Goal: Task Accomplishment & Management: Complete application form

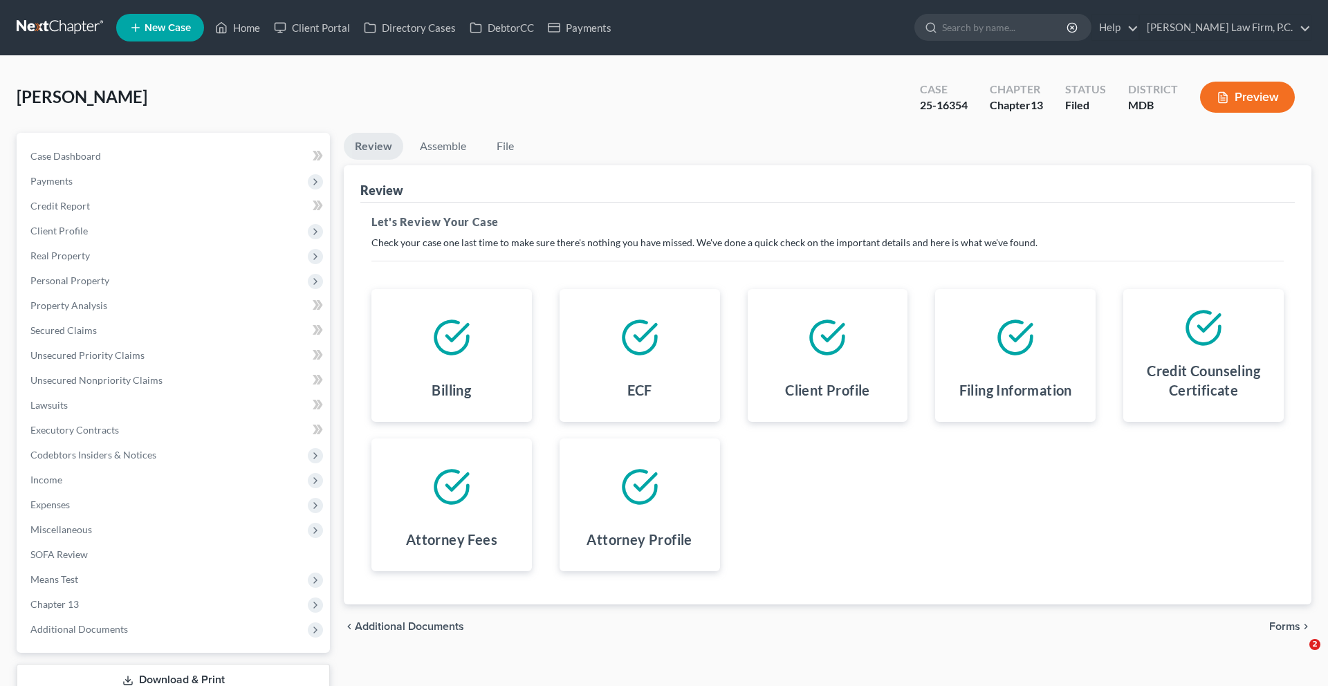
click at [1279, 621] on span "Forms" at bounding box center [1284, 626] width 31 height 11
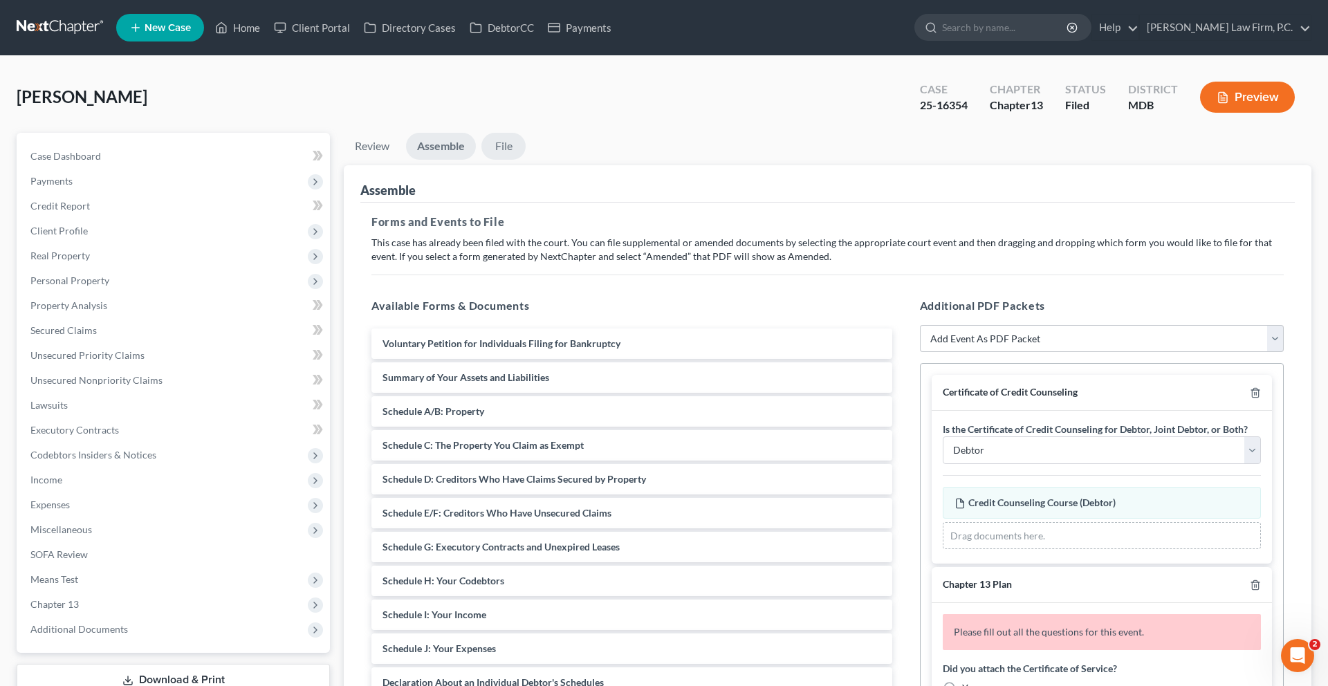
click at [526, 160] on link "File" at bounding box center [503, 146] width 44 height 27
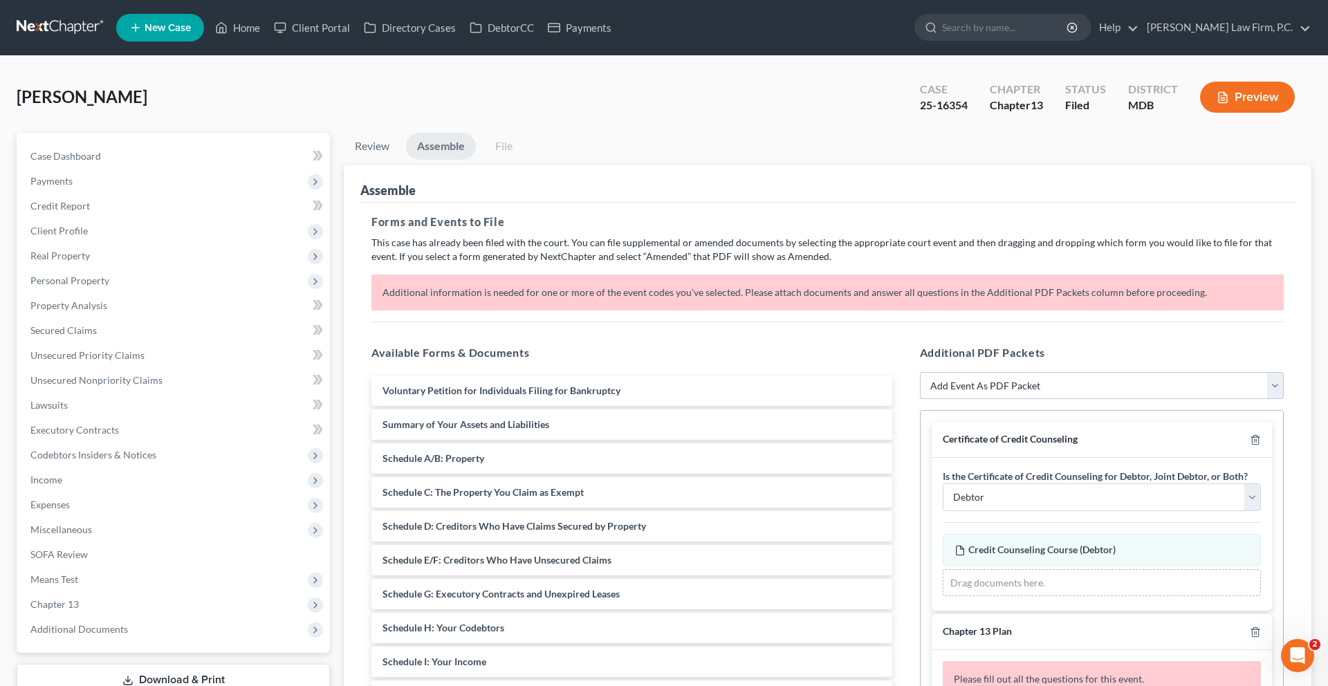
click at [1058, 400] on select "Add Event As PDF Packet Affidavit Affidavit of Adequate Protection and Lease Pa…" at bounding box center [1102, 386] width 364 height 28
select select "7"
click at [920, 400] on select "Add Event As PDF Packet Affidavit Affidavit of Adequate Protection and Lease Pa…" at bounding box center [1102, 386] width 364 height 28
select select
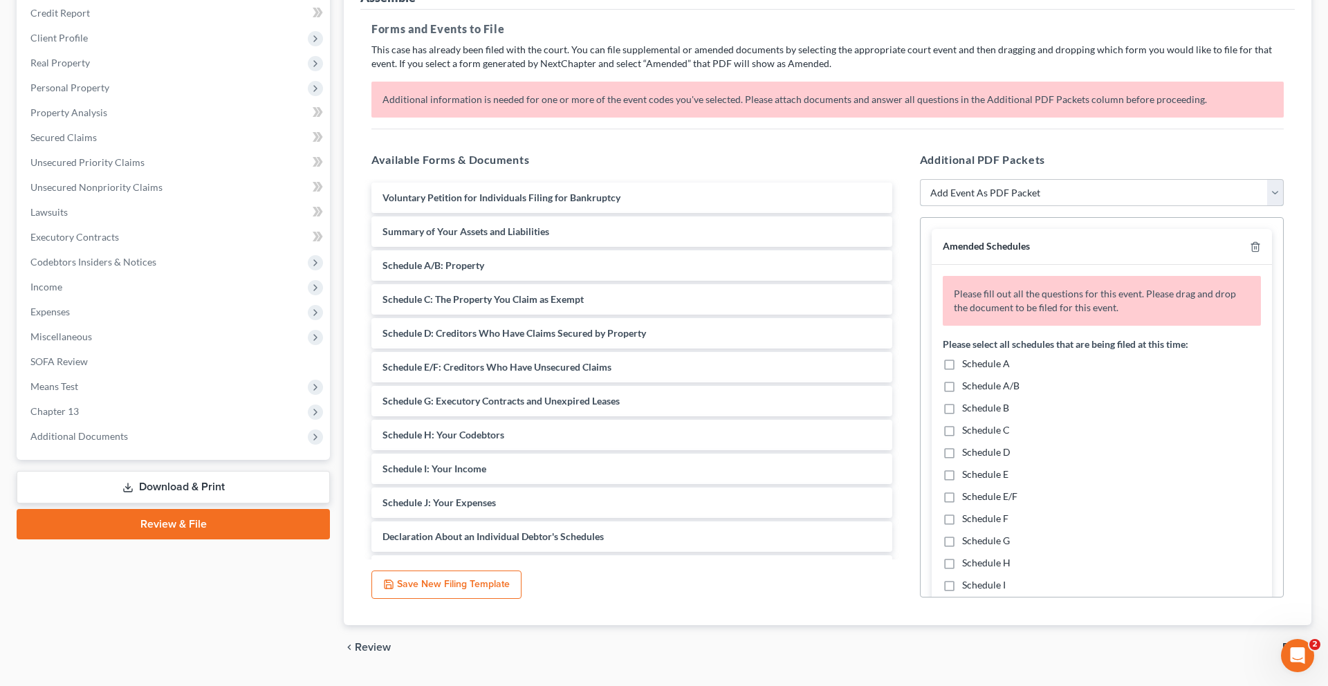
scroll to position [238, 0]
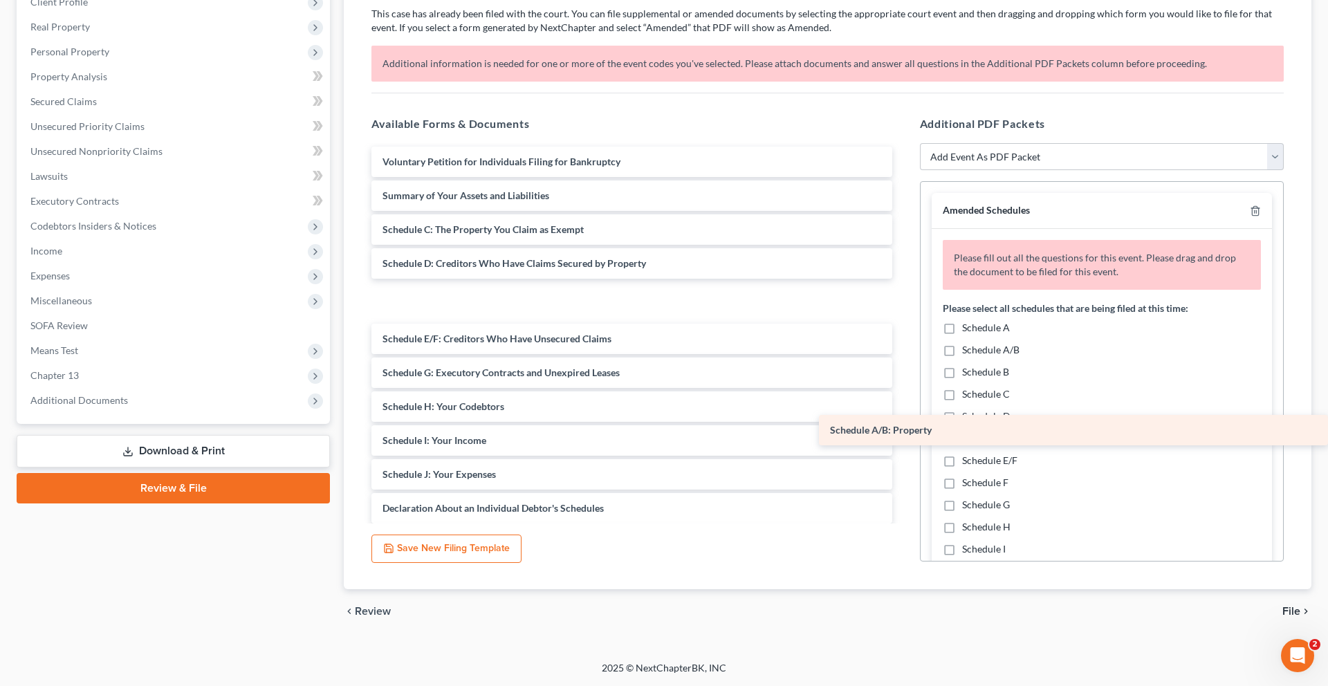
drag, startPoint x: 514, startPoint y: 342, endPoint x: 1116, endPoint y: 429, distance: 608.0
click at [903, 429] on div "Schedule A/B: Property Voluntary Petition for Individuals Filing for Bankruptcy…" at bounding box center [631, 437] width 543 height 580
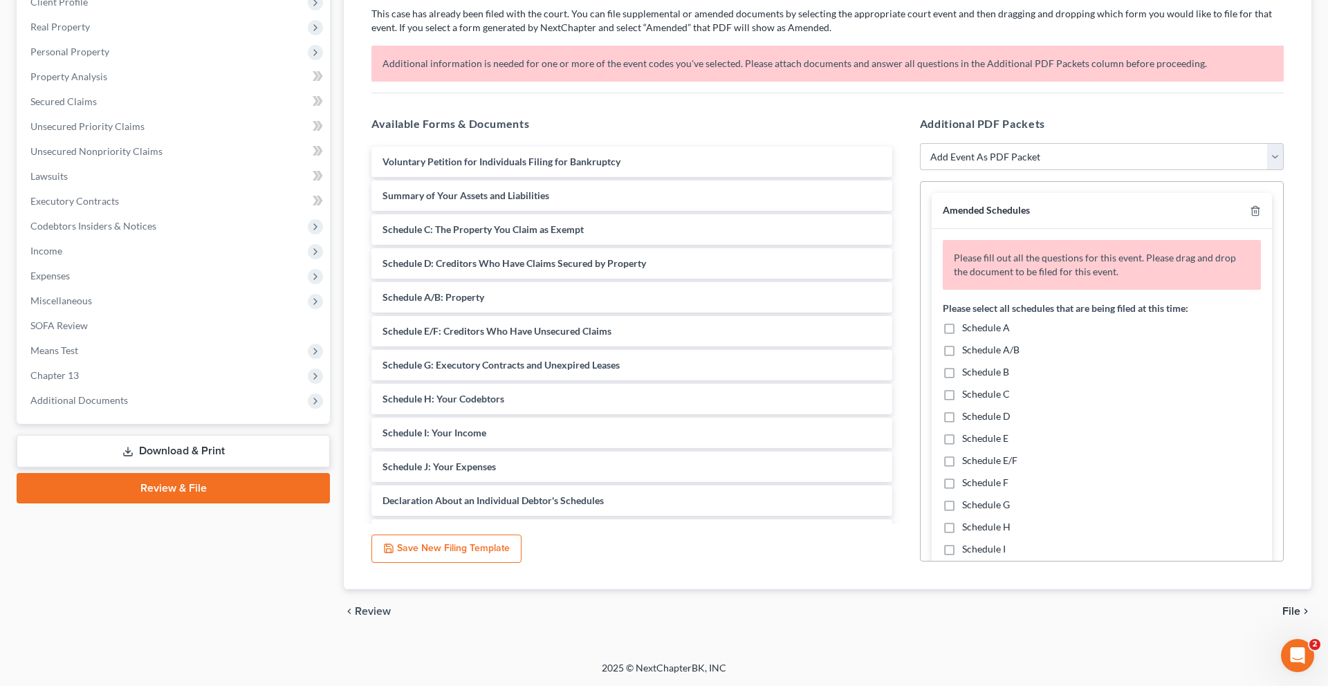
click at [1010, 333] on span "Schedule A" at bounding box center [986, 328] width 48 height 12
click at [976, 330] on input "Schedule A" at bounding box center [971, 325] width 9 height 9
checkbox input "true"
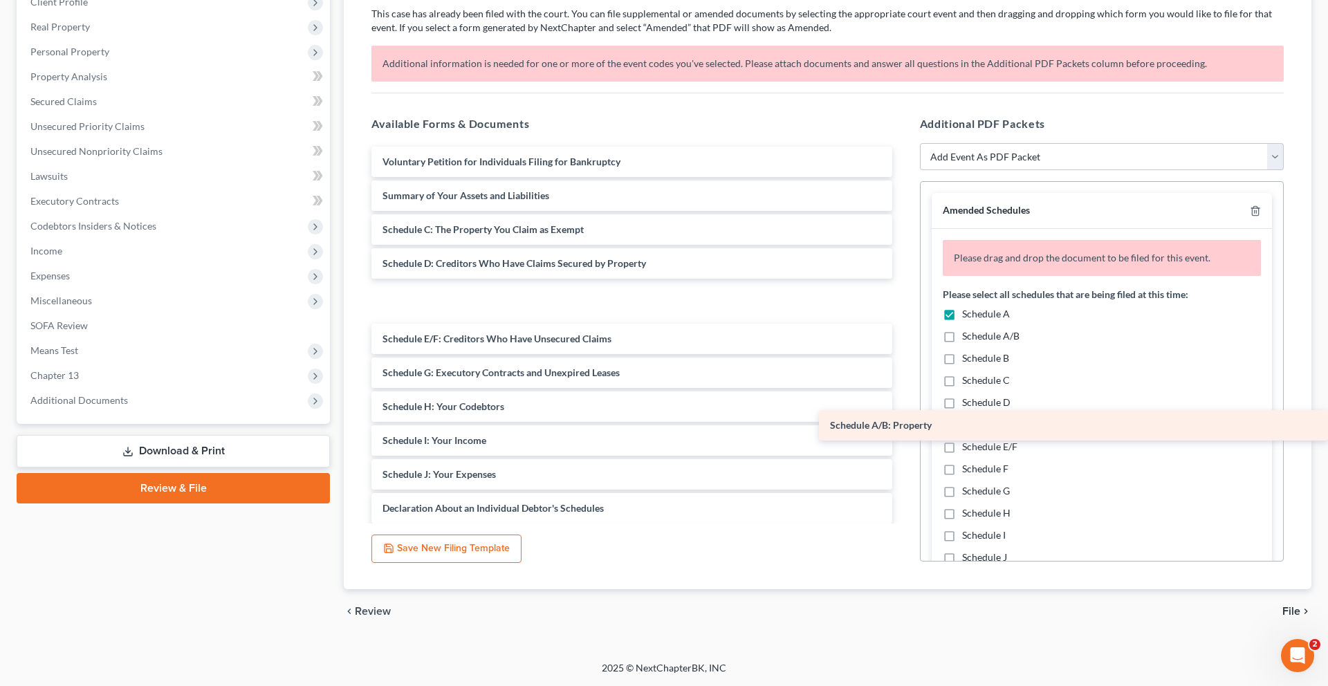
drag, startPoint x: 579, startPoint y: 431, endPoint x: 1051, endPoint y: 431, distance: 471.6
click at [903, 431] on div "Schedule A/B: Property Voluntary Petition for Individuals Filing for Bankruptcy…" at bounding box center [631, 437] width 543 height 580
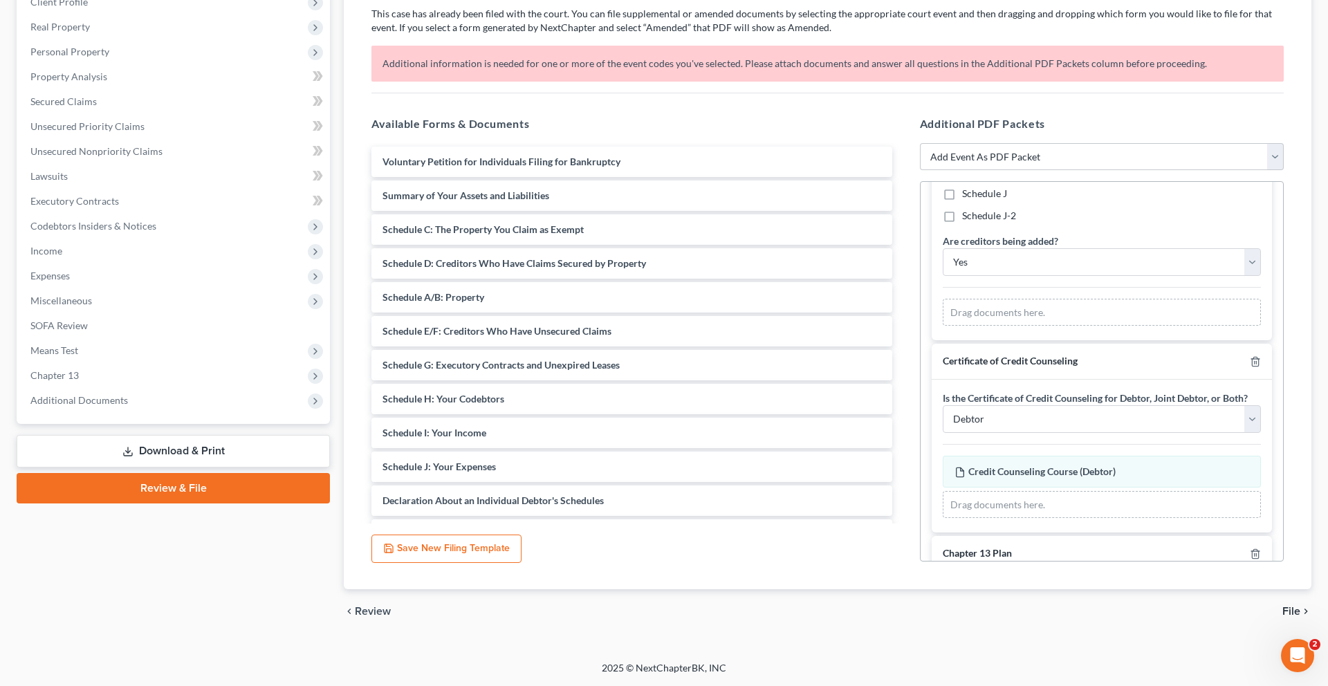
scroll to position [374, 0]
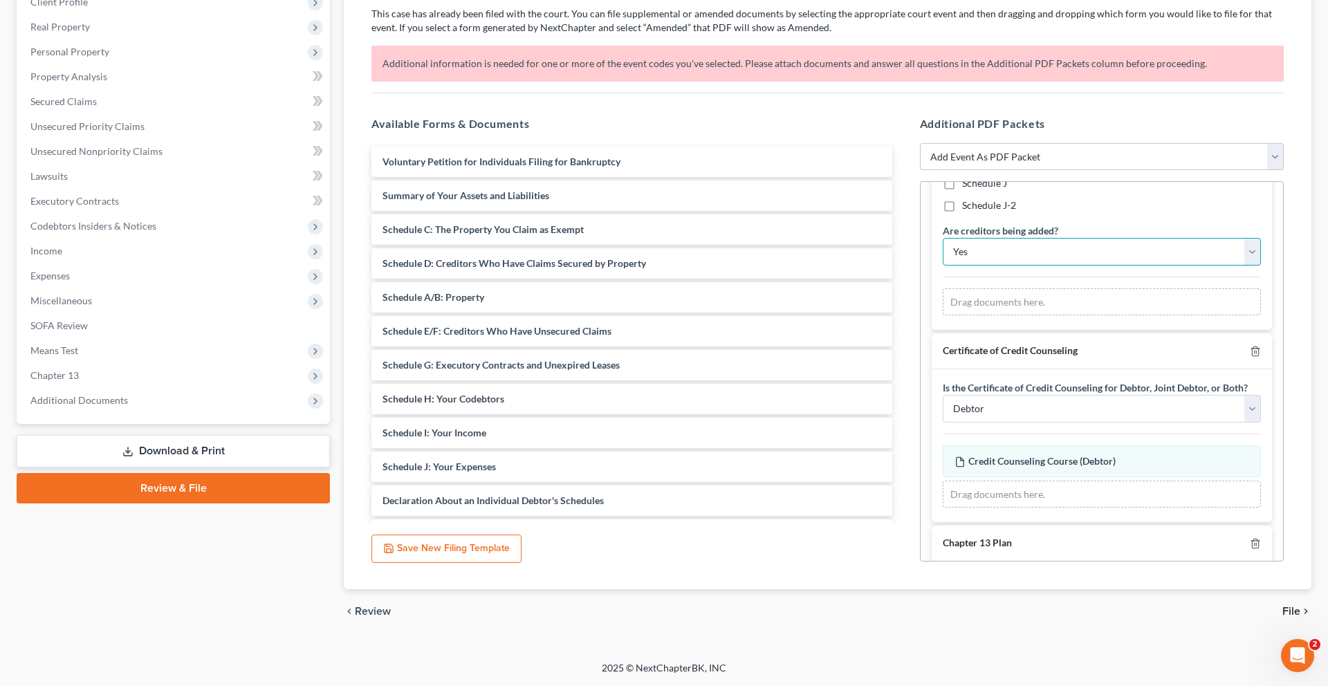
click at [1094, 266] on select "Yes No" at bounding box center [1102, 252] width 318 height 28
select select "1"
click at [945, 266] on select "Yes No" at bounding box center [1102, 252] width 318 height 28
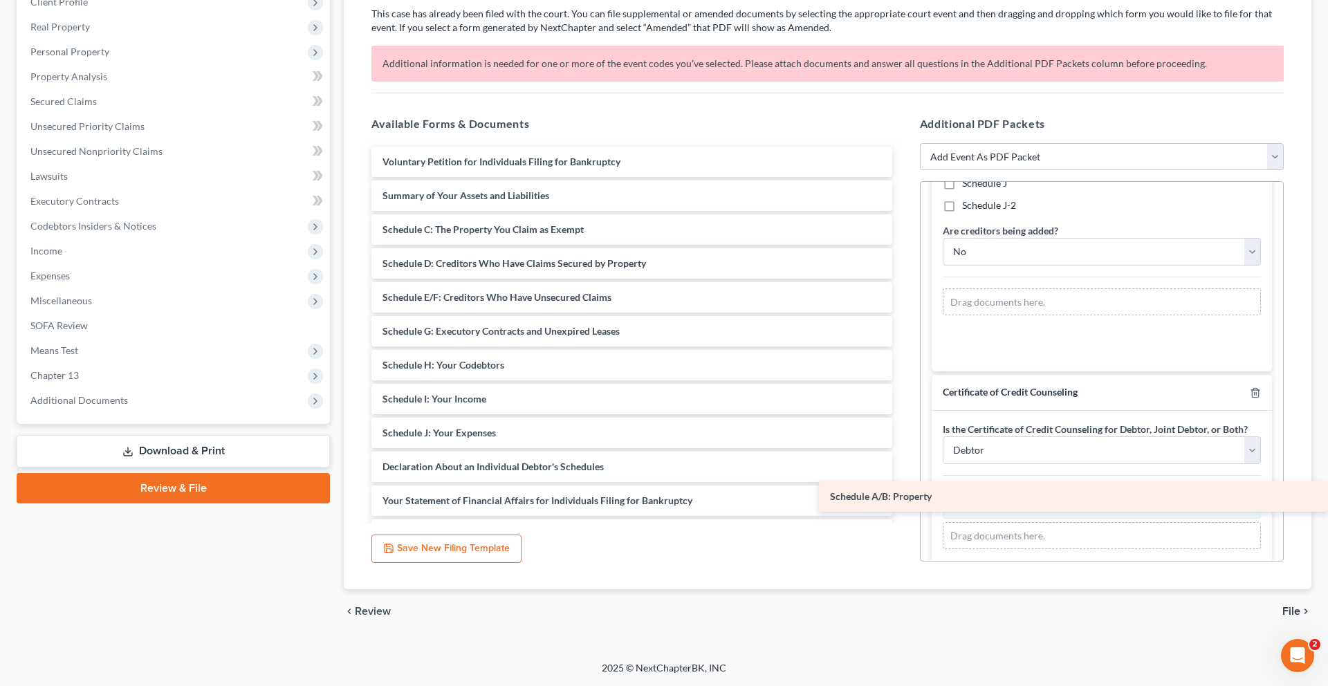
drag, startPoint x: 461, startPoint y: 431, endPoint x: 979, endPoint y: 504, distance: 523.1
click at [903, 504] on div "Schedule A/B: Property Voluntary Petition for Individuals Filing for Bankruptcy…" at bounding box center [631, 416] width 543 height 539
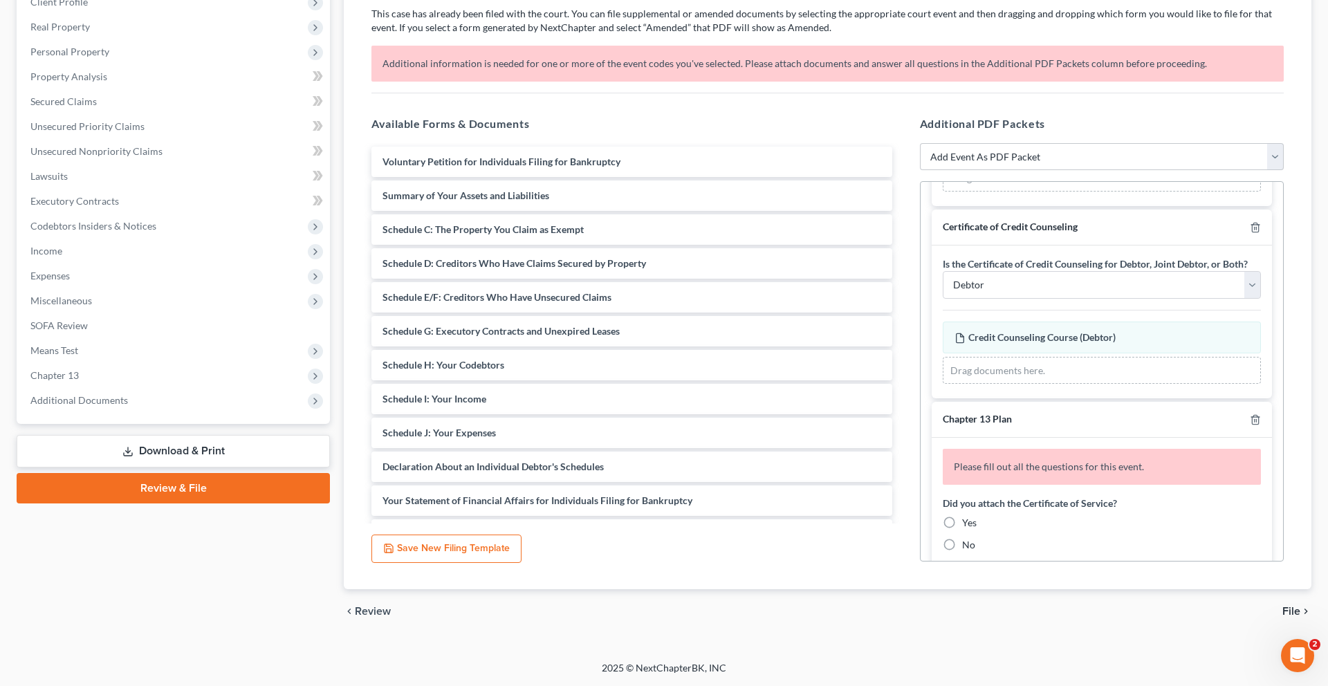
scroll to position [530, 0]
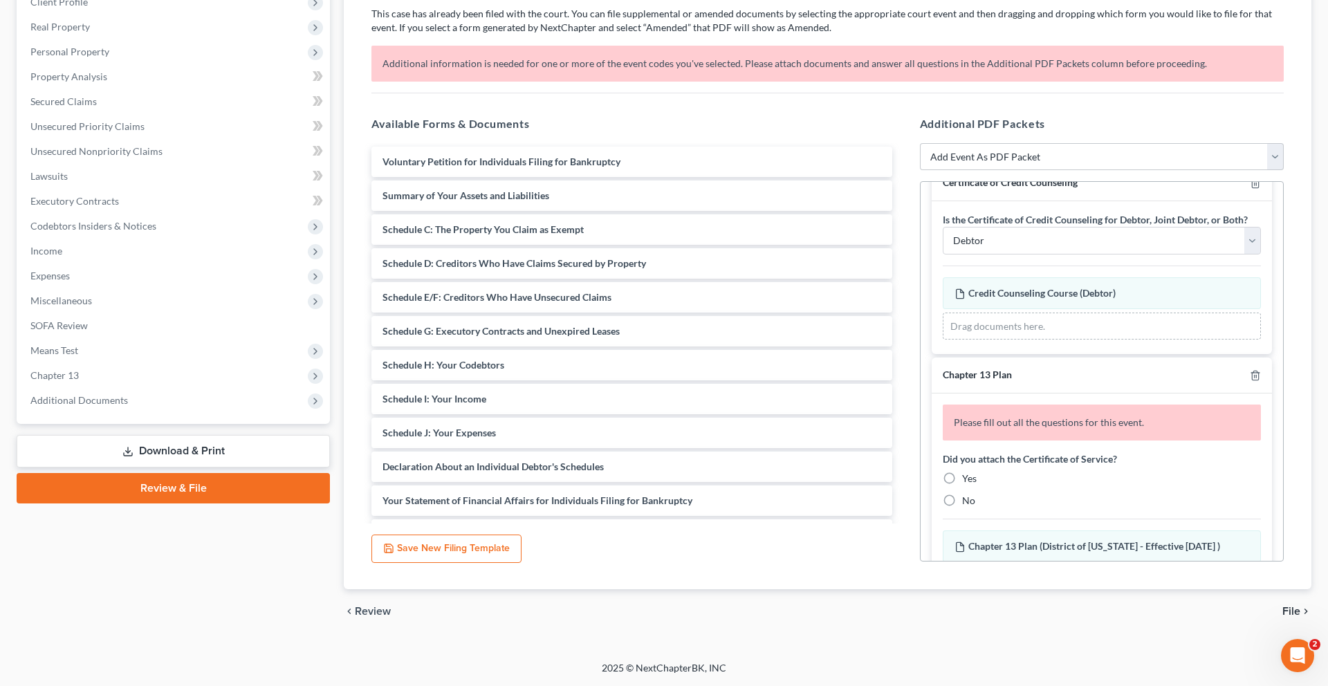
click at [1245, 201] on div "Certificate of Credit Counseling" at bounding box center [1101, 183] width 340 height 36
click at [1250, 189] on icon "button" at bounding box center [1255, 183] width 11 height 11
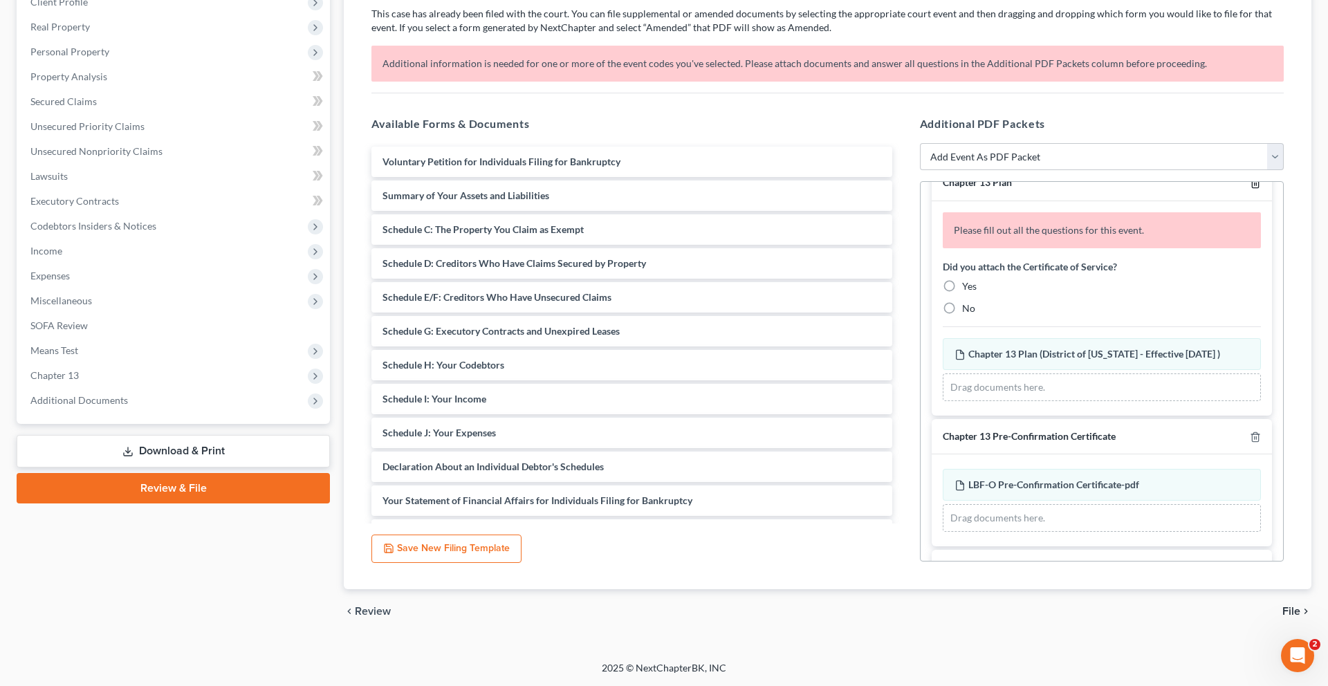
click at [1250, 189] on icon "button" at bounding box center [1255, 183] width 11 height 11
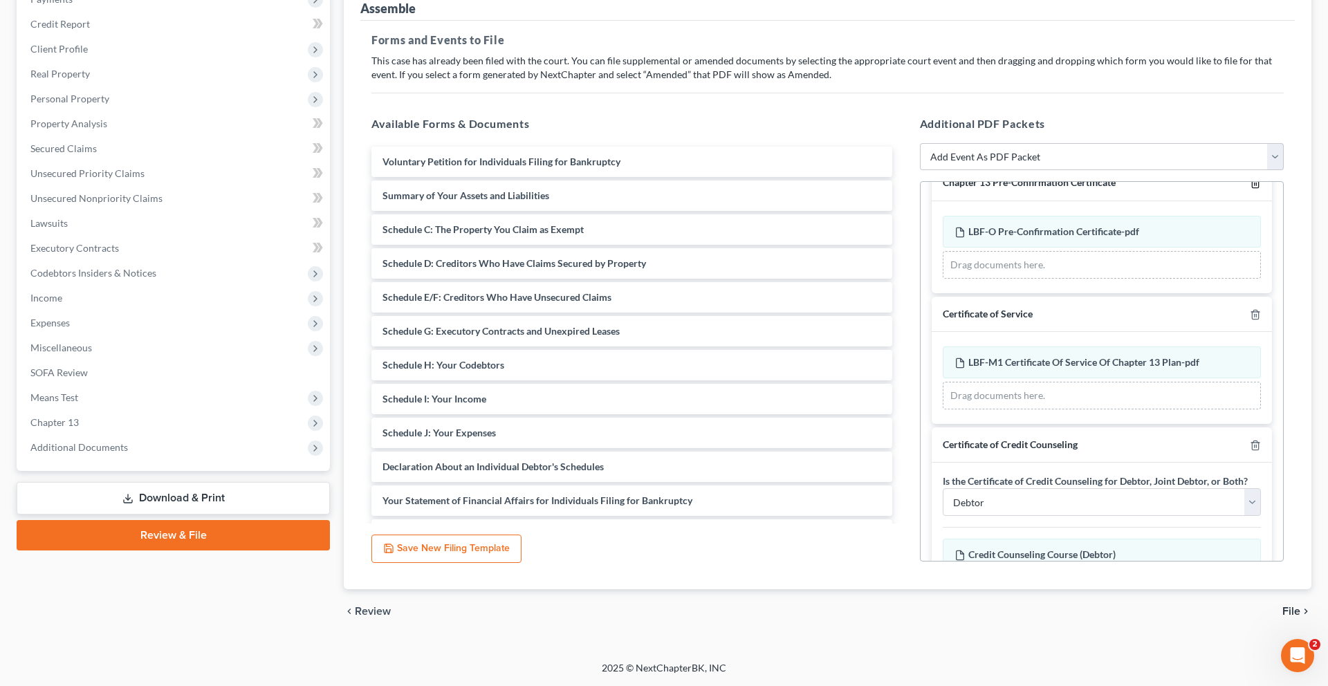
click at [1250, 189] on icon "button" at bounding box center [1255, 183] width 11 height 11
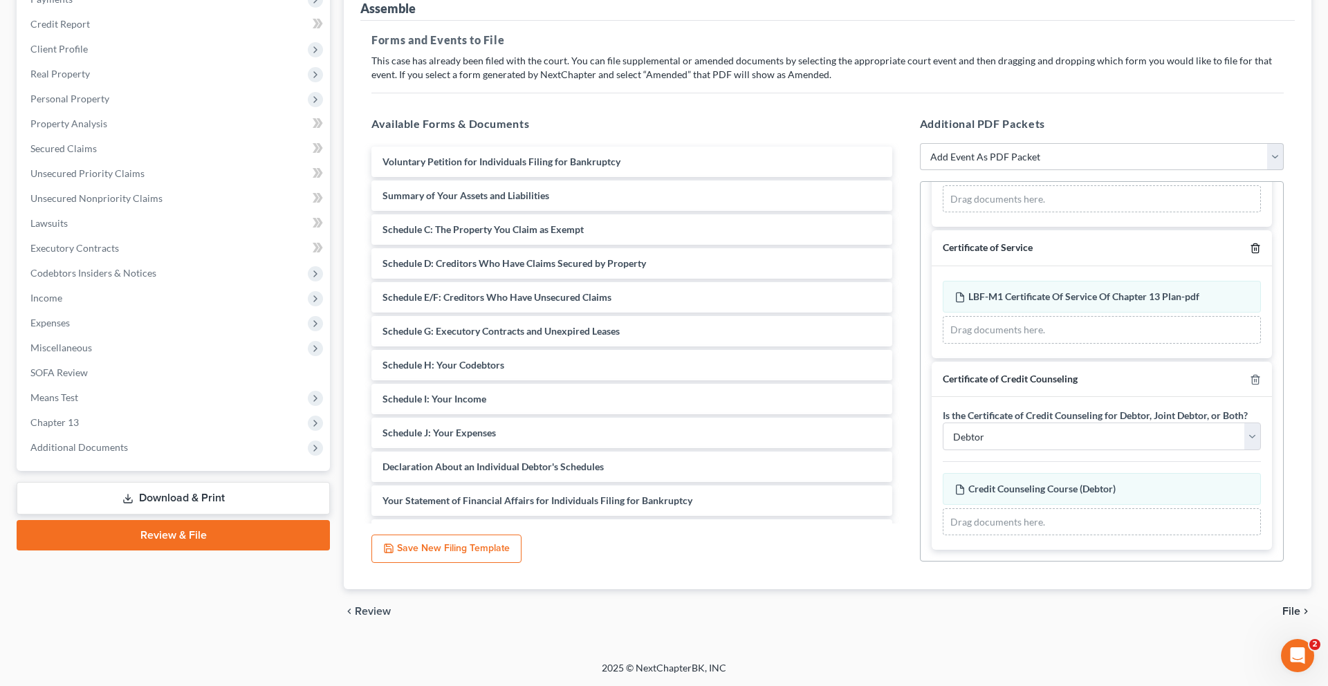
click at [1250, 254] on icon "button" at bounding box center [1255, 248] width 11 height 11
click at [1250, 373] on icon "button" at bounding box center [1255, 378] width 11 height 11
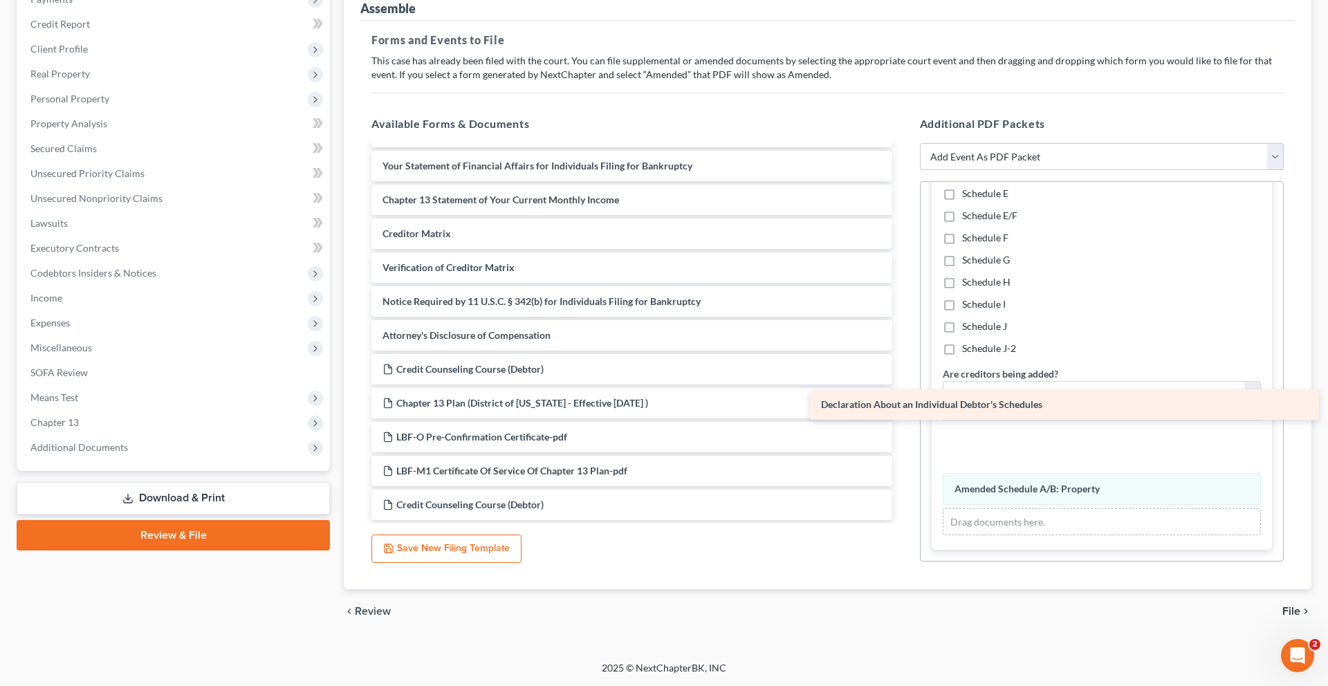
scroll to position [326, 0]
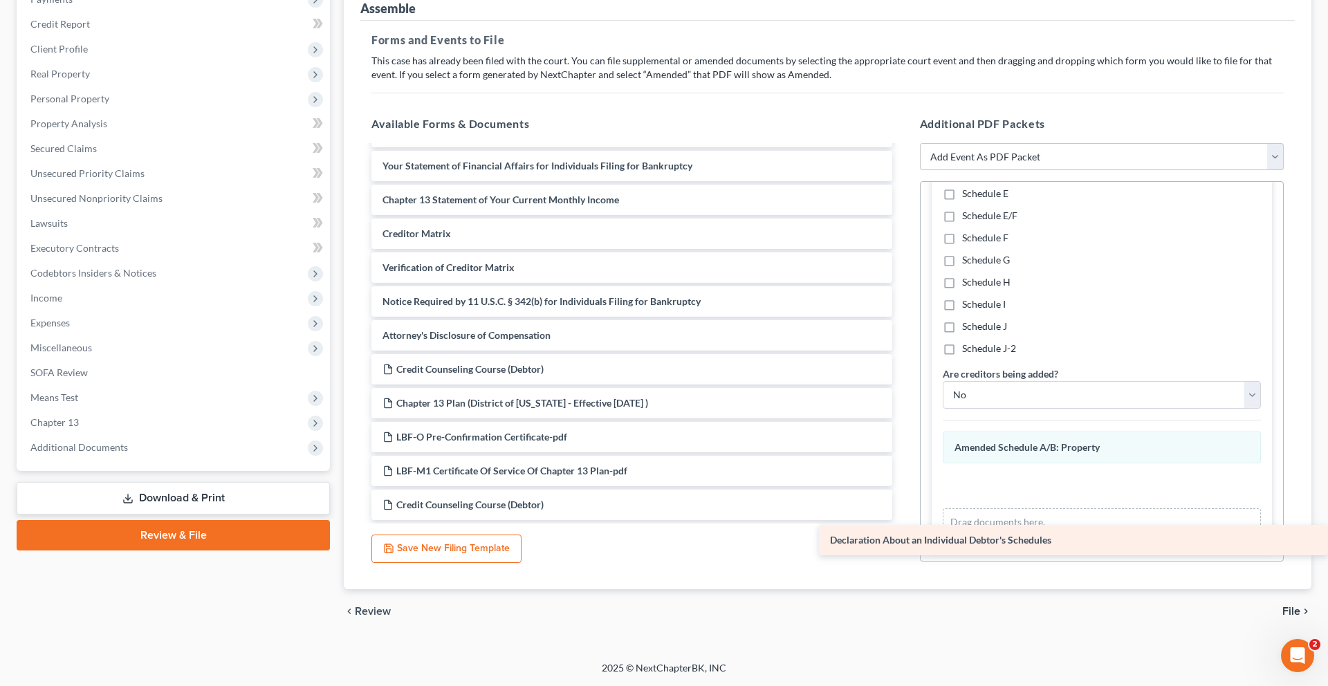
drag, startPoint x: 465, startPoint y: 221, endPoint x: 1048, endPoint y: 540, distance: 665.4
click at [903, 520] on div "Declaration About an Individual Debtor's Schedules Voluntary Petition for Indiv…" at bounding box center [631, 183] width 543 height 674
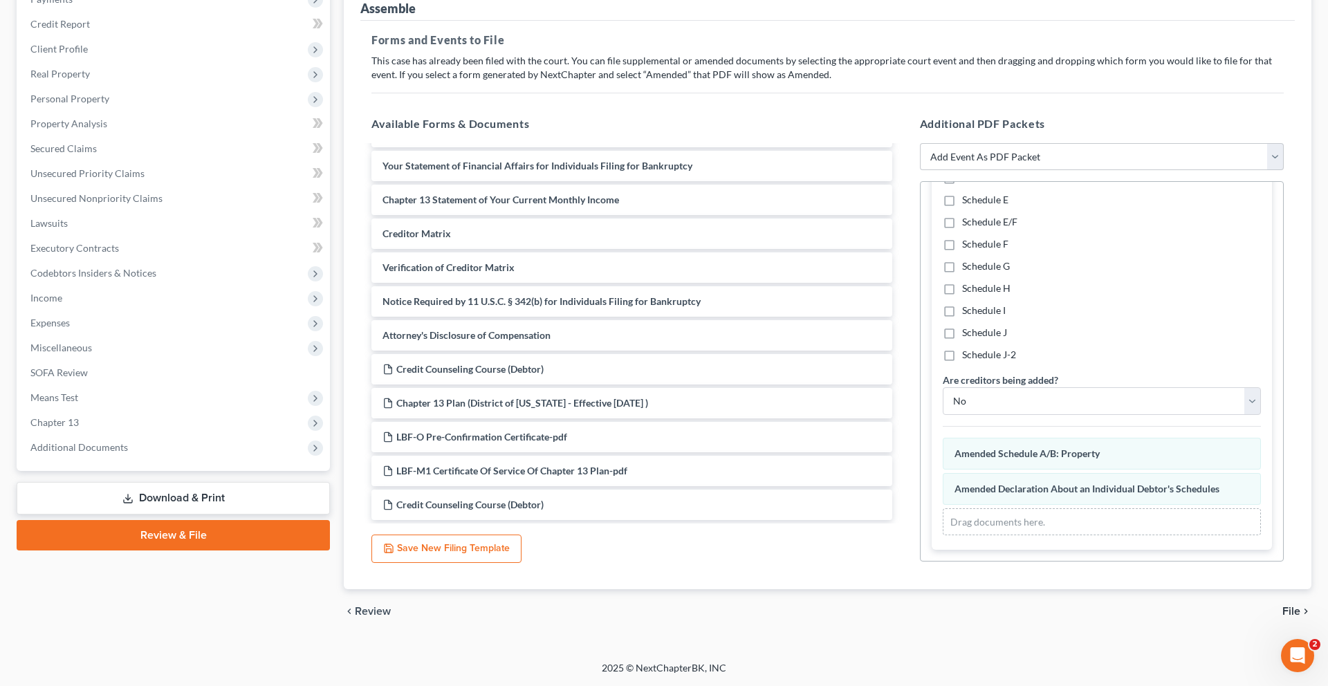
scroll to position [300, 0]
click at [1282, 606] on span "File" at bounding box center [1291, 611] width 18 height 11
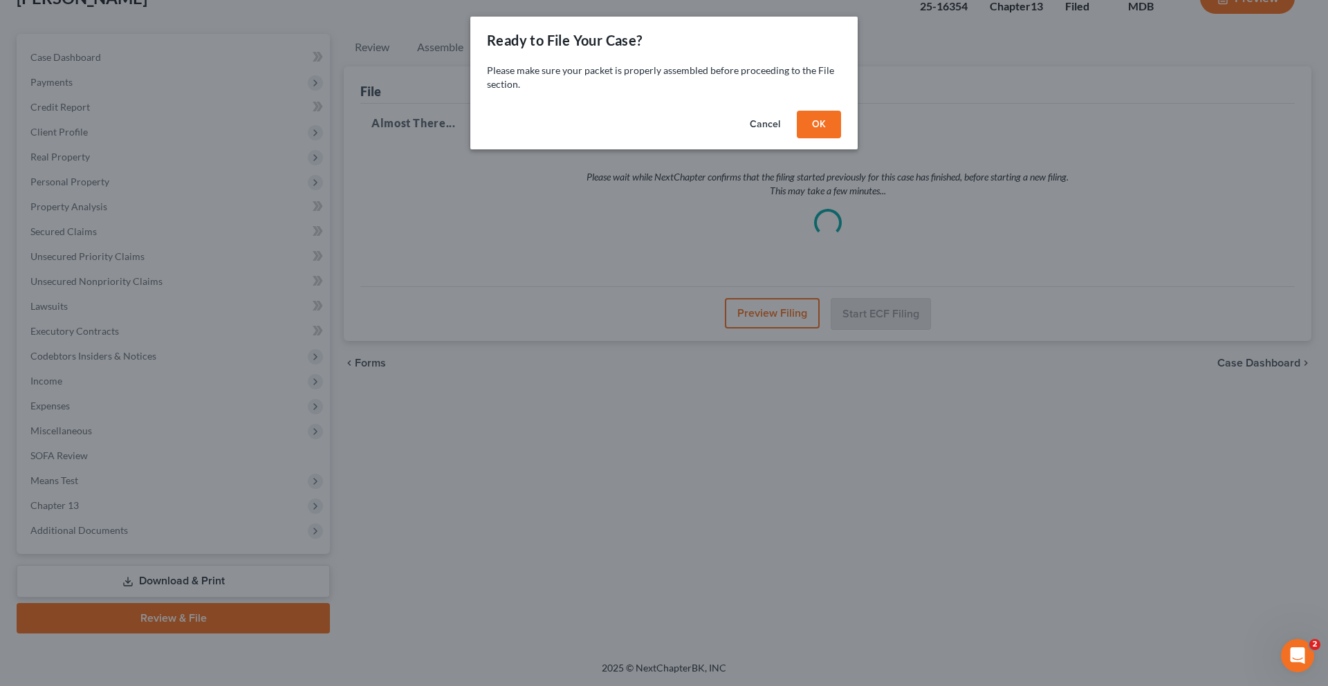
scroll to position [292, 0]
click at [841, 138] on button "OK" at bounding box center [819, 125] width 44 height 28
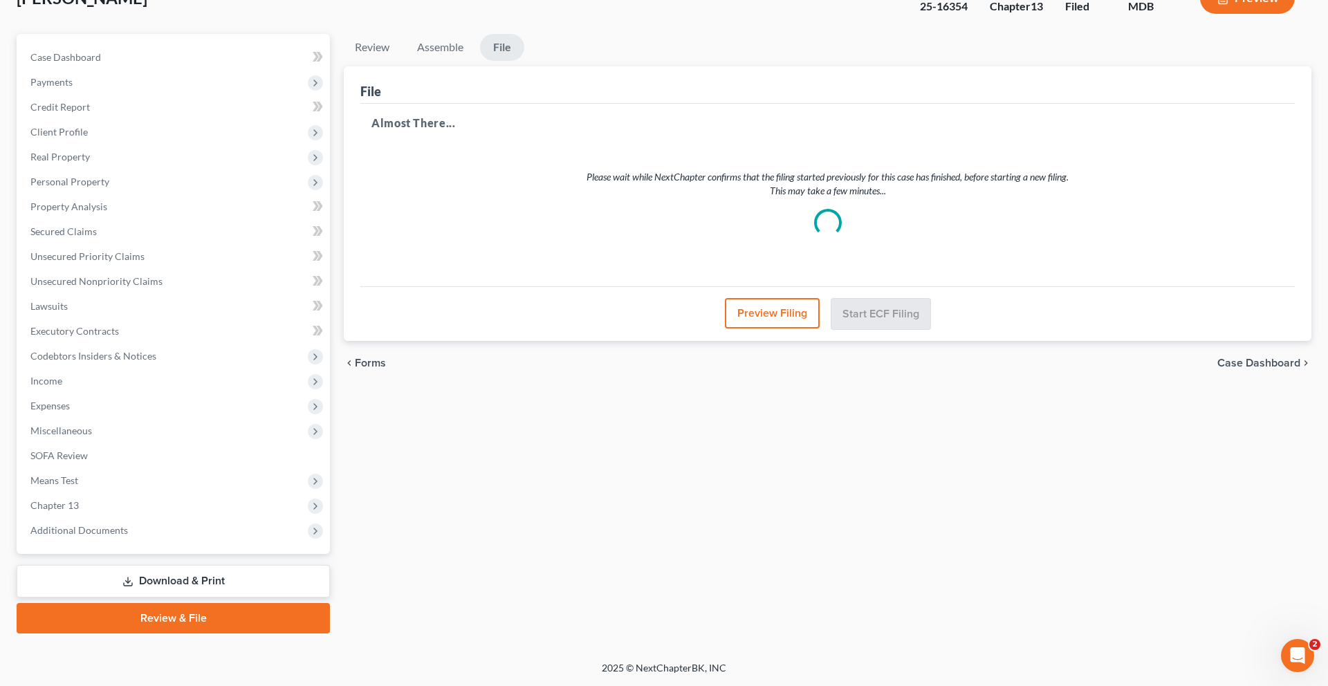
click at [774, 298] on button "Preview Filing" at bounding box center [772, 313] width 95 height 30
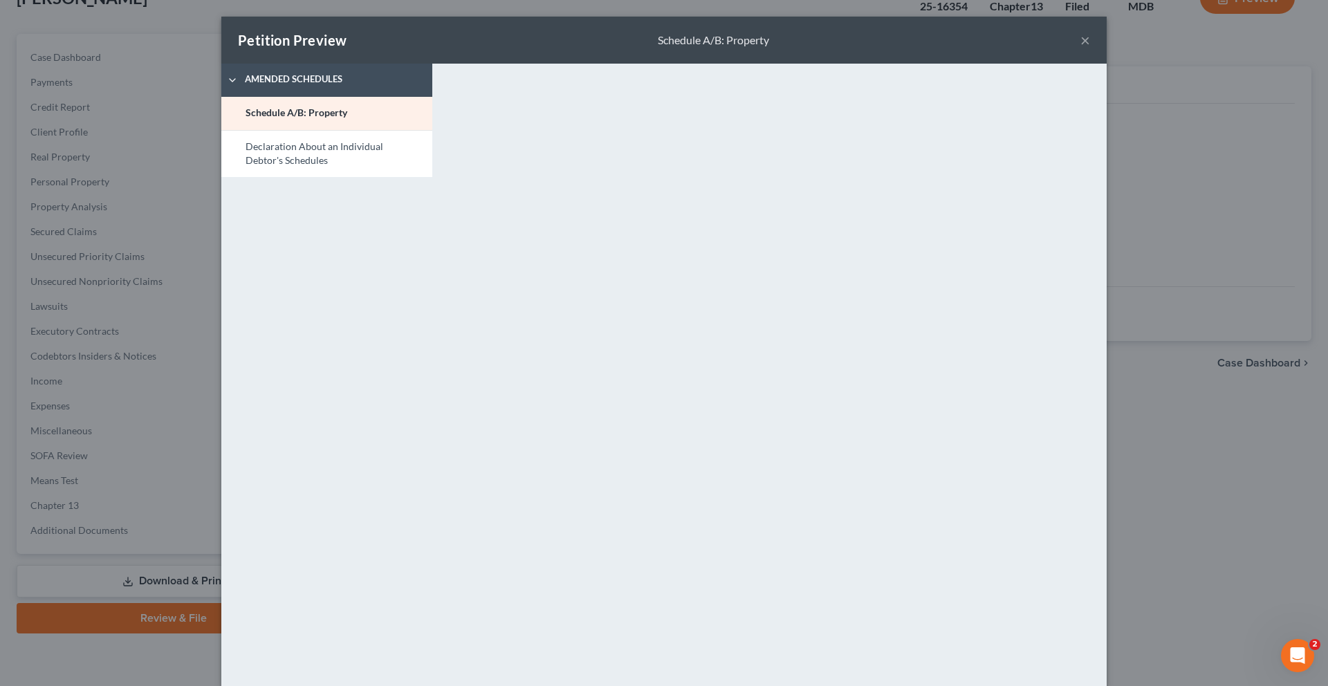
click at [1090, 48] on button "×" at bounding box center [1085, 40] width 10 height 17
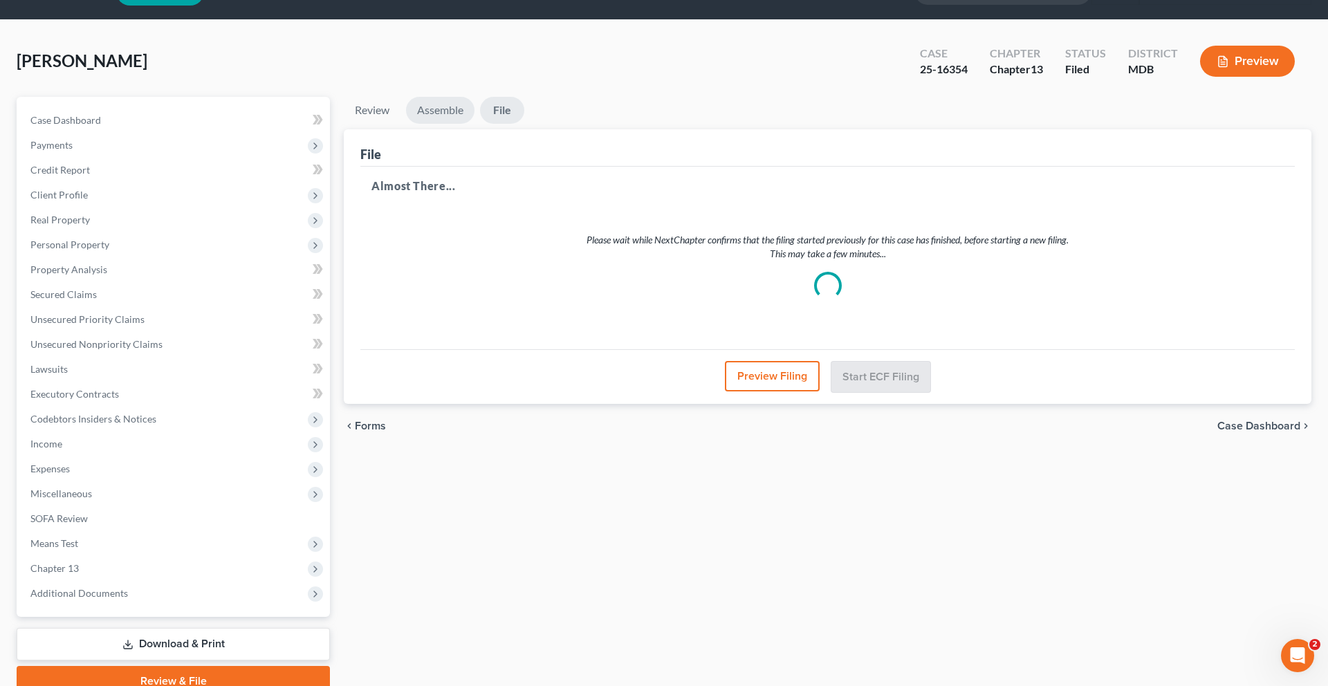
scroll to position [0, 0]
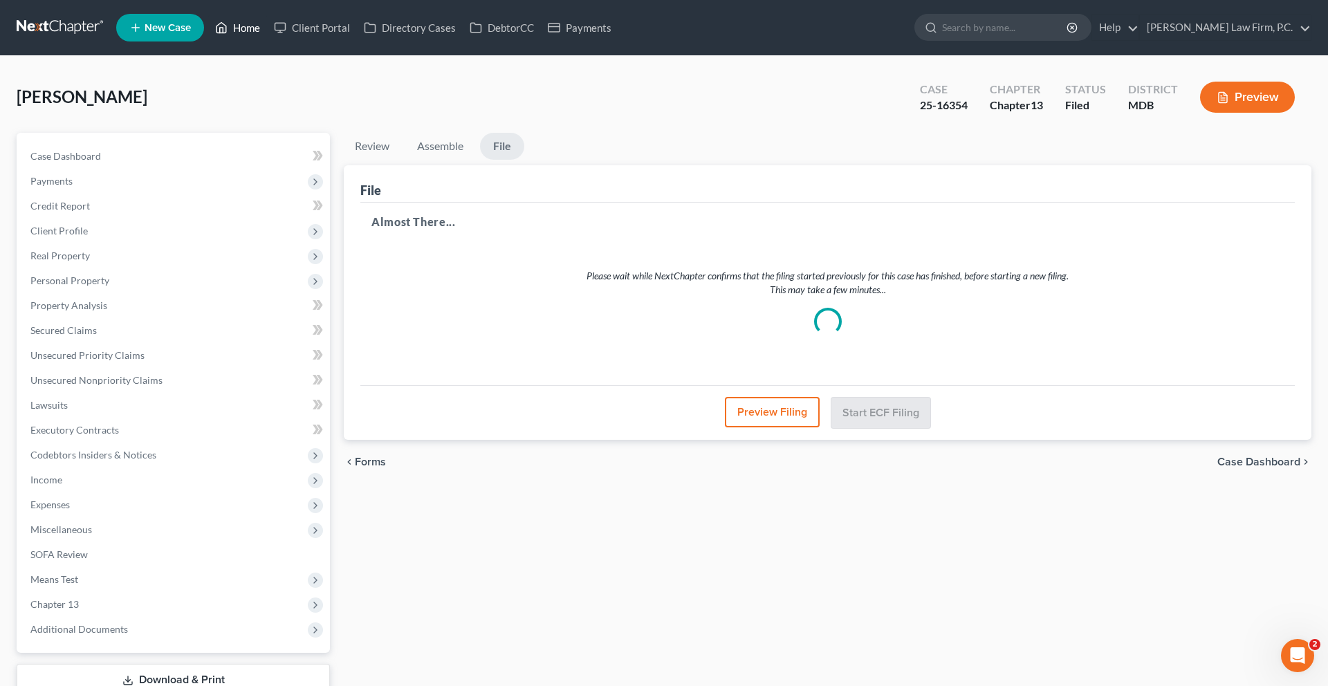
click at [267, 38] on link "Home" at bounding box center [237, 27] width 59 height 25
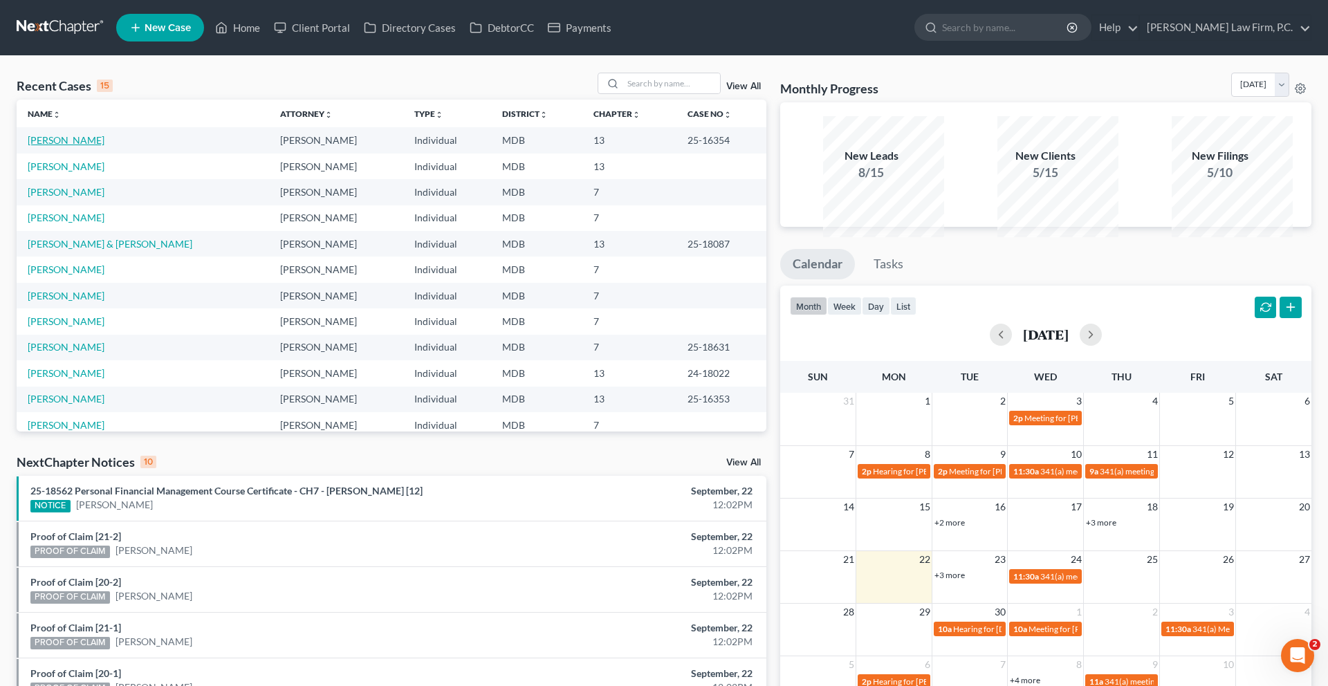
click at [84, 146] on link "[PERSON_NAME]" at bounding box center [66, 140] width 77 height 12
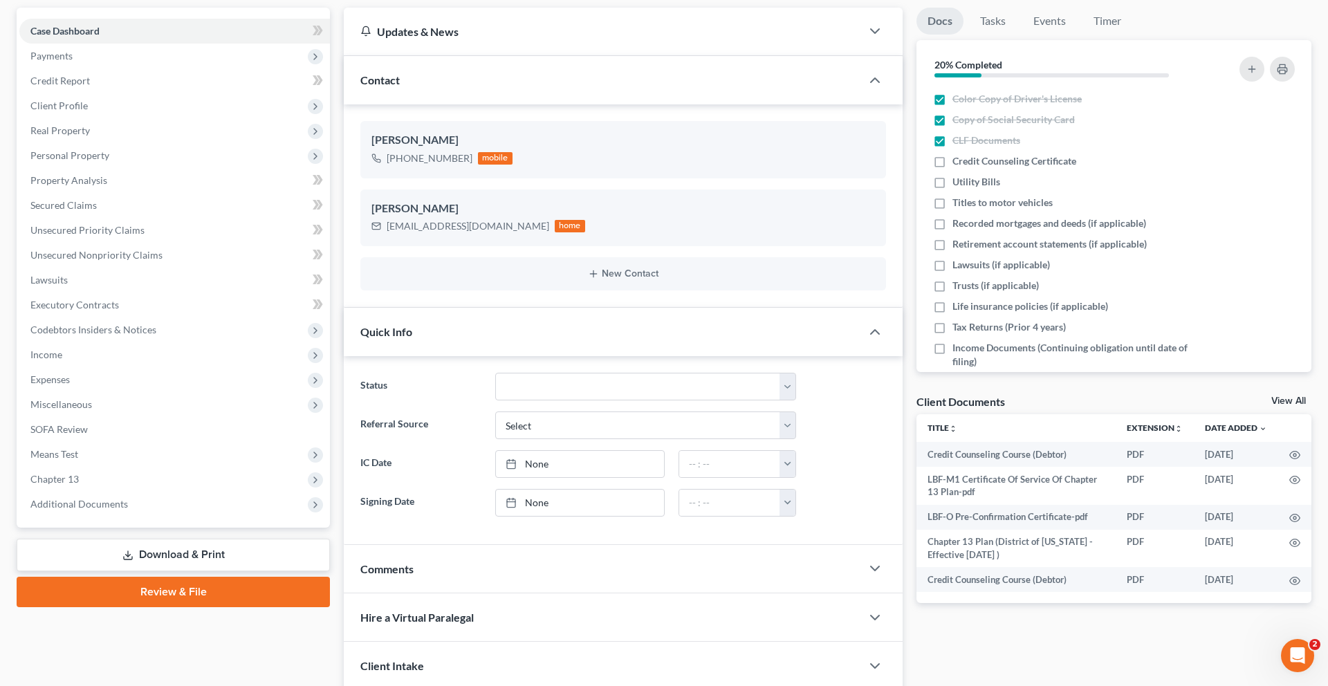
scroll to position [230, 0]
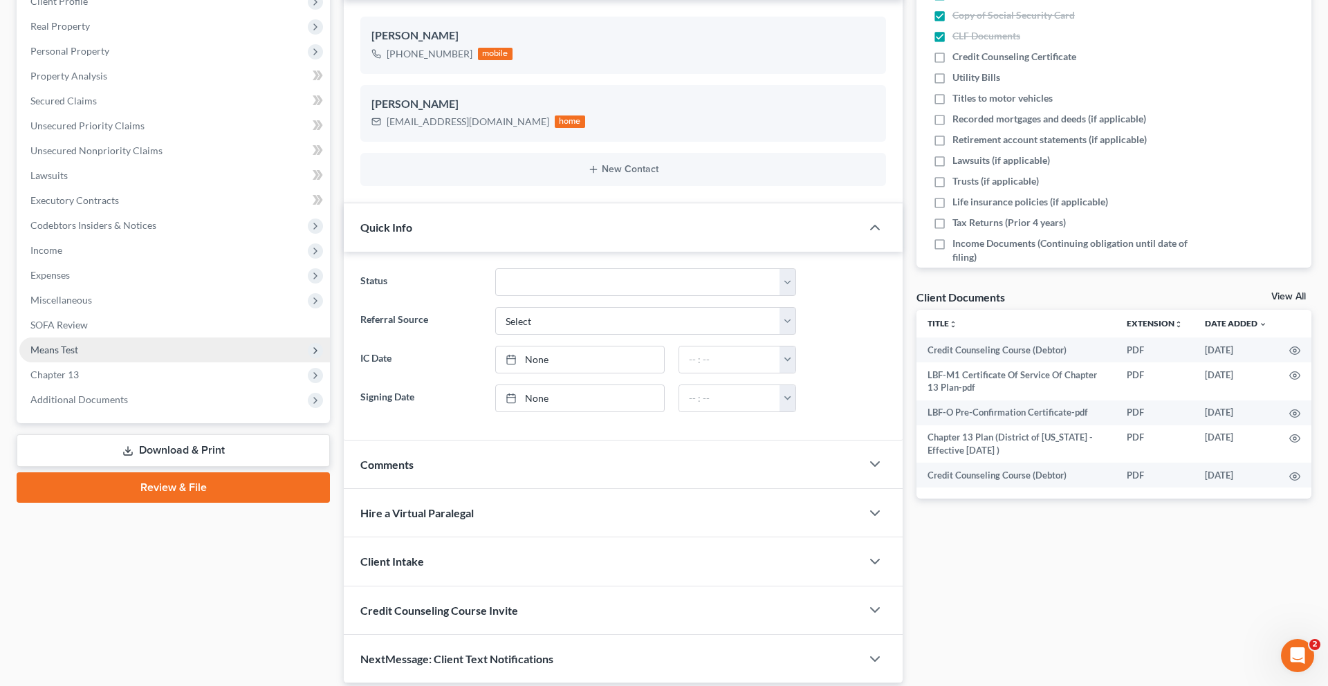
click at [104, 362] on span "Means Test" at bounding box center [174, 349] width 310 height 25
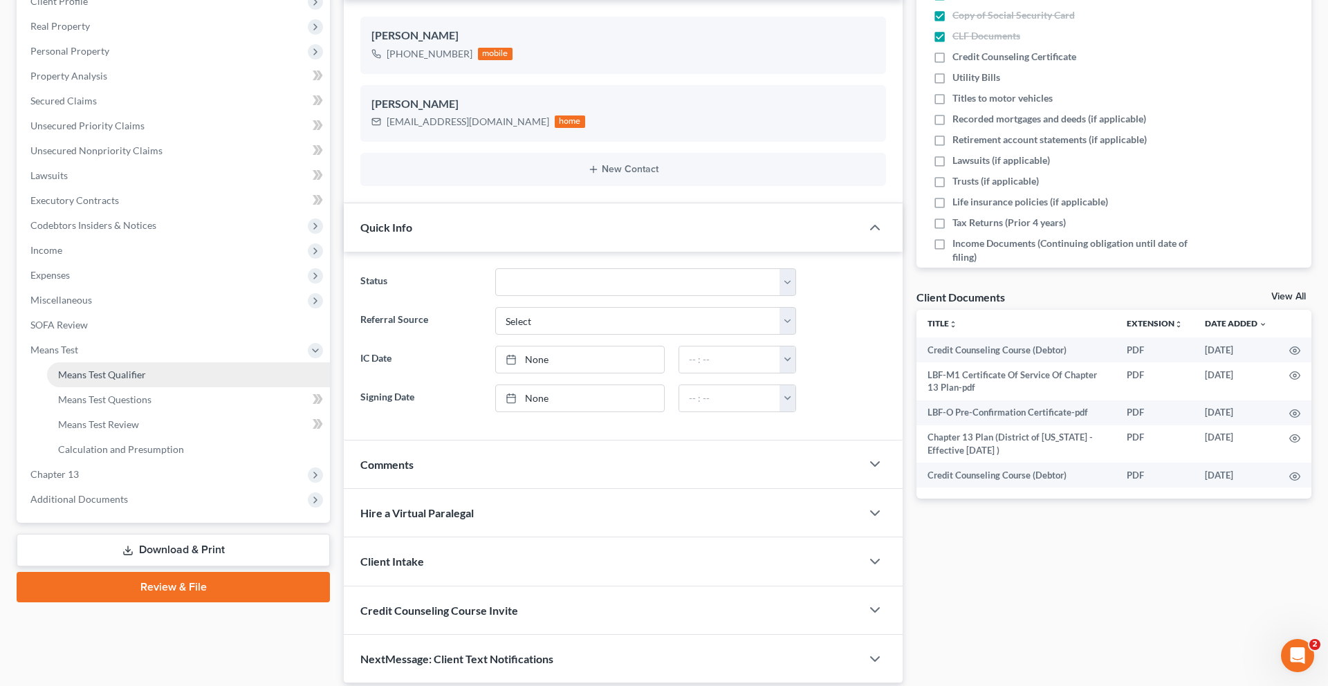
click at [192, 387] on link "Means Test Qualifier" at bounding box center [188, 374] width 283 height 25
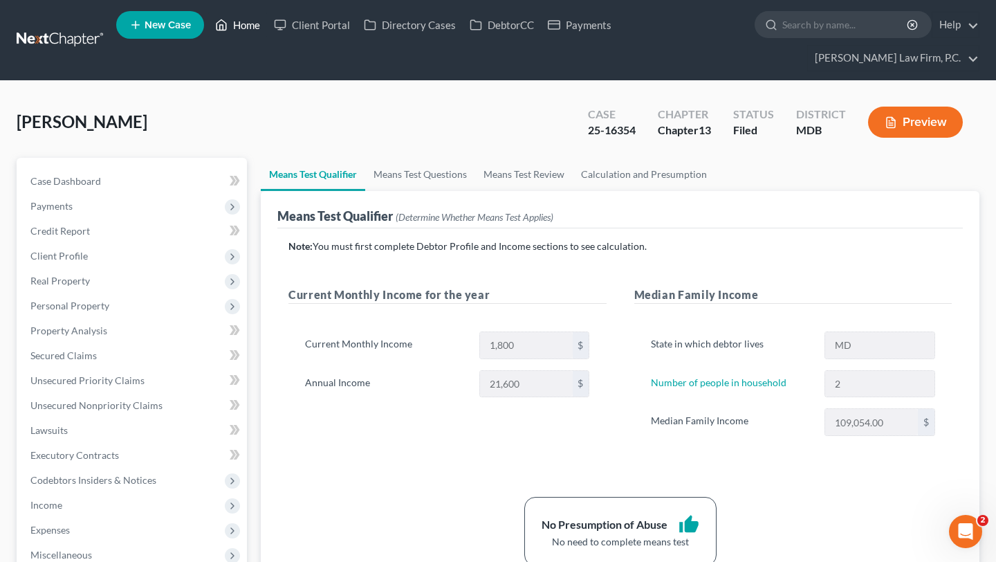
click at [267, 30] on link "Home" at bounding box center [237, 24] width 59 height 25
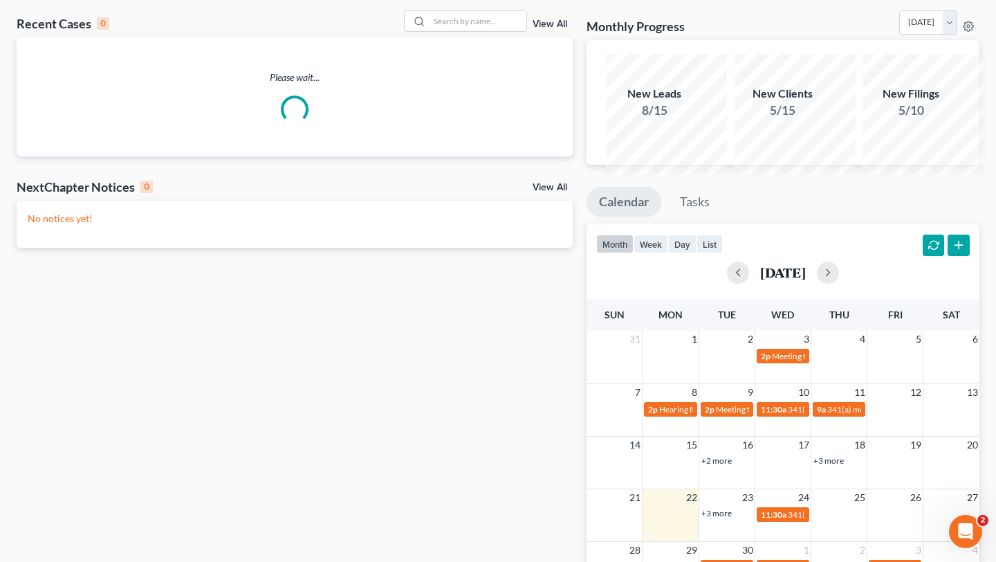
scroll to position [96, 0]
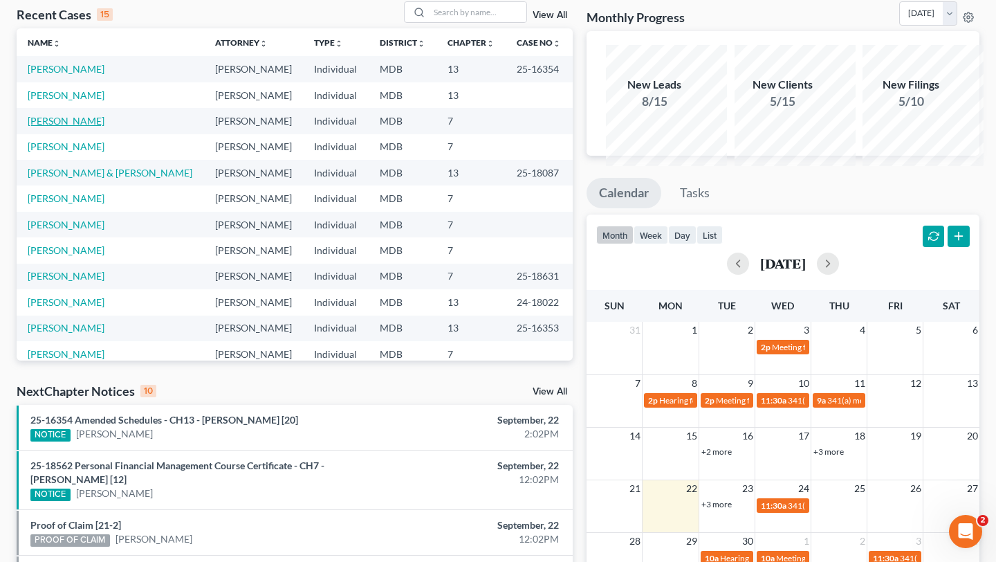
click at [89, 127] on link "[PERSON_NAME]" at bounding box center [66, 121] width 77 height 12
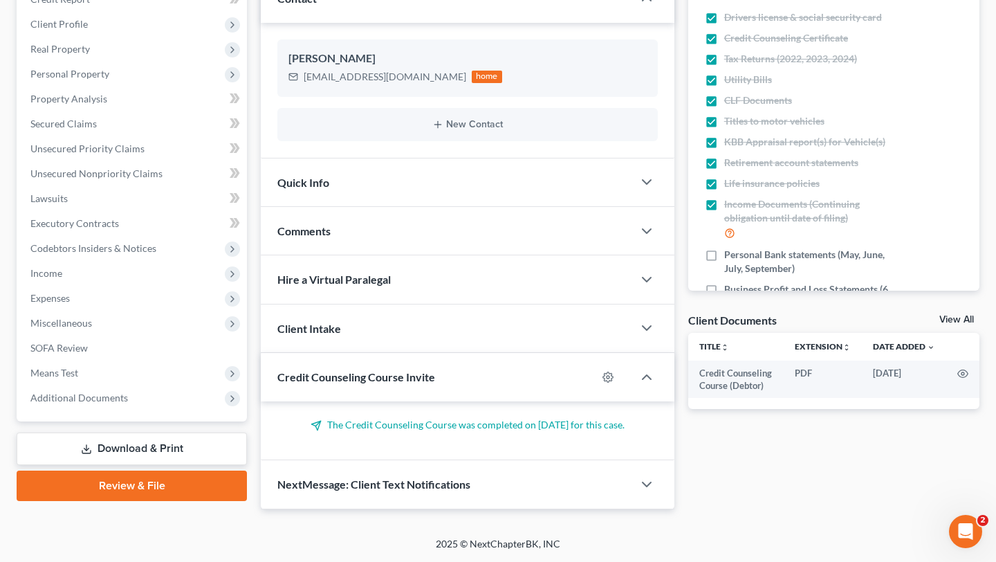
click at [115, 432] on link "Download & Print" at bounding box center [132, 448] width 230 height 33
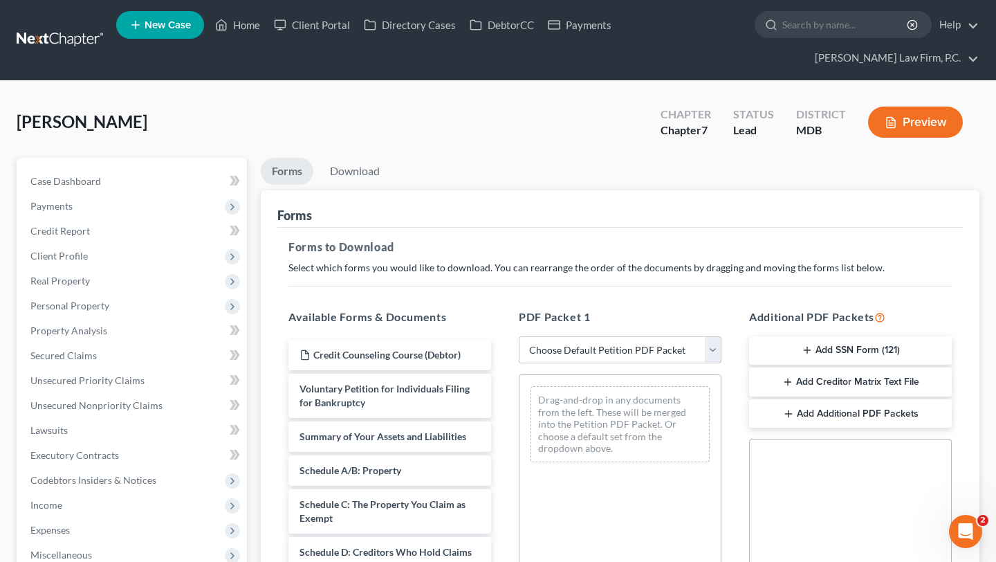
click at [579, 364] on select "Choose Default Petition PDF Packet Complete Bankruptcy Petition (all forms and …" at bounding box center [620, 350] width 203 height 28
select select "0"
click at [521, 364] on select "Choose Default Petition PDF Packet Complete Bankruptcy Petition (all forms and …" at bounding box center [620, 350] width 203 height 28
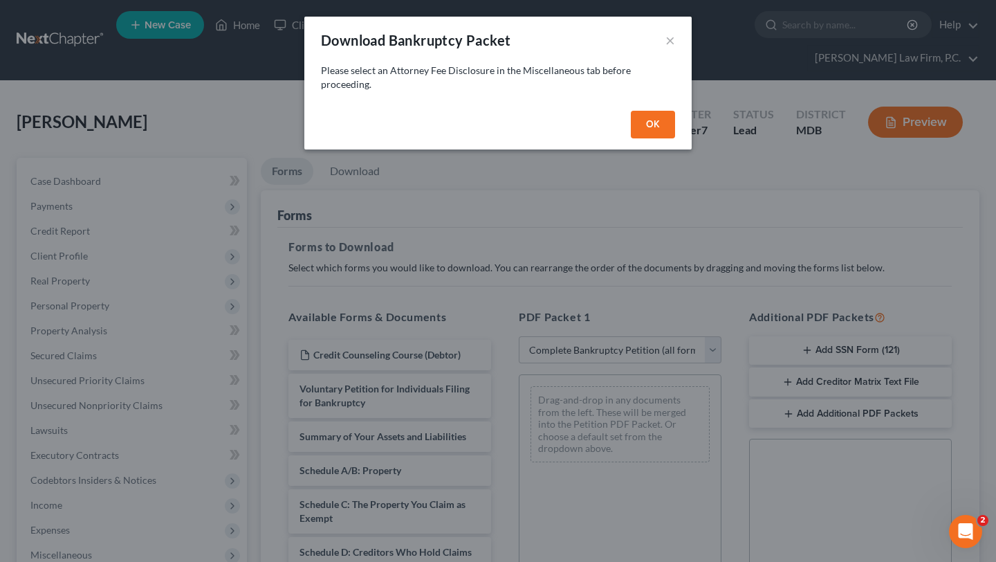
click at [675, 138] on button "OK" at bounding box center [653, 125] width 44 height 28
select select
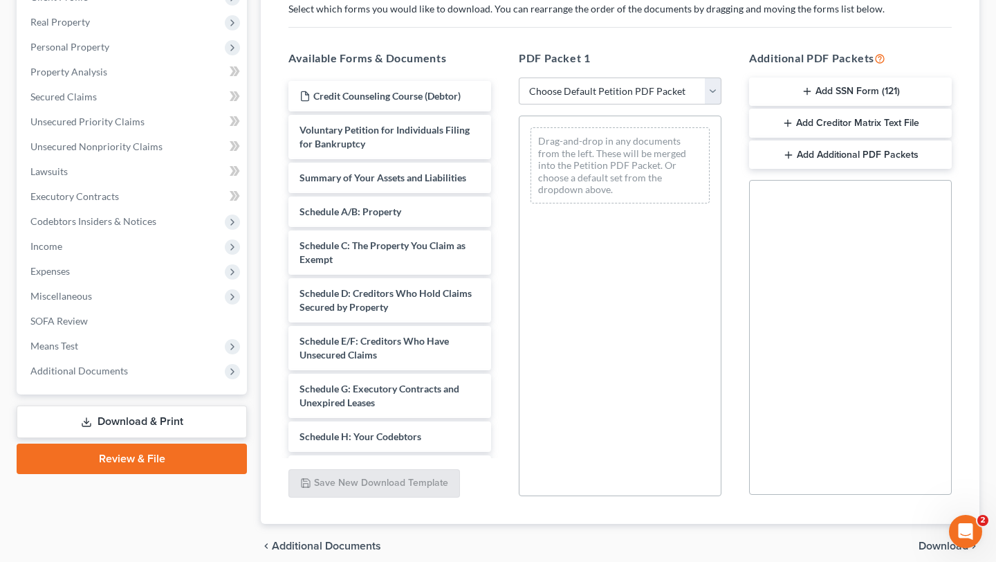
scroll to position [319, 0]
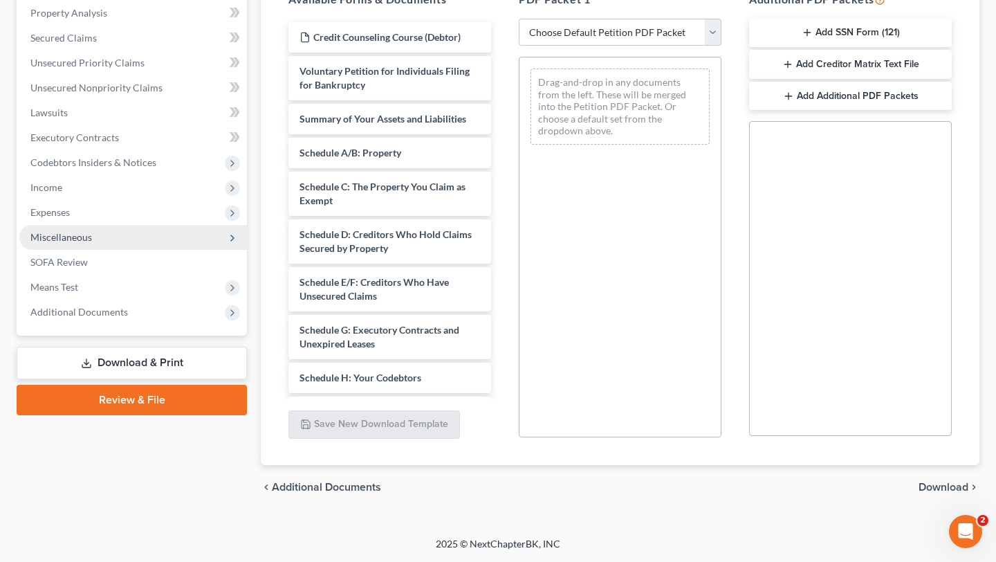
click at [102, 250] on span "Miscellaneous" at bounding box center [133, 237] width 228 height 25
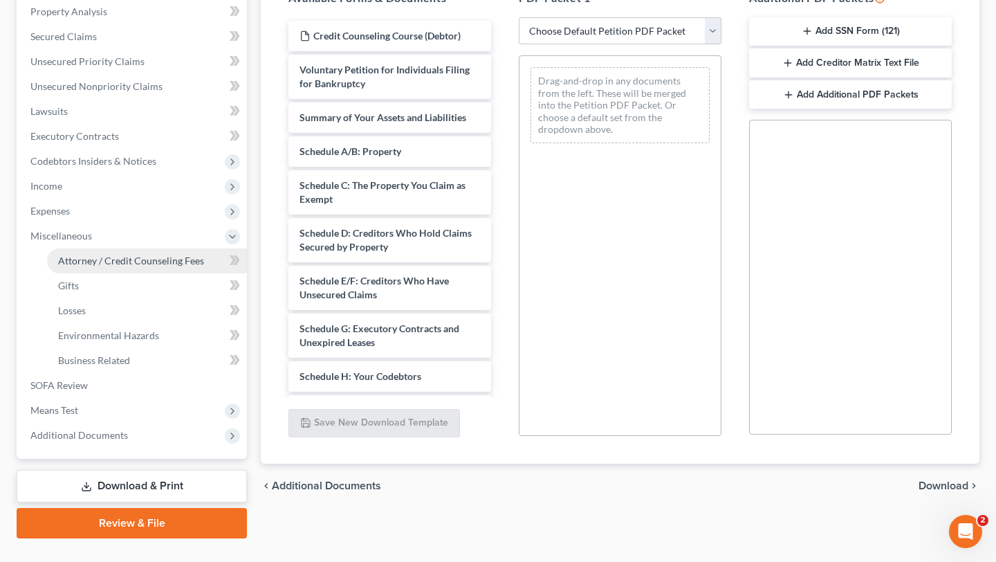
click at [115, 266] on span "Attorney / Credit Counseling Fees" at bounding box center [131, 260] width 146 height 12
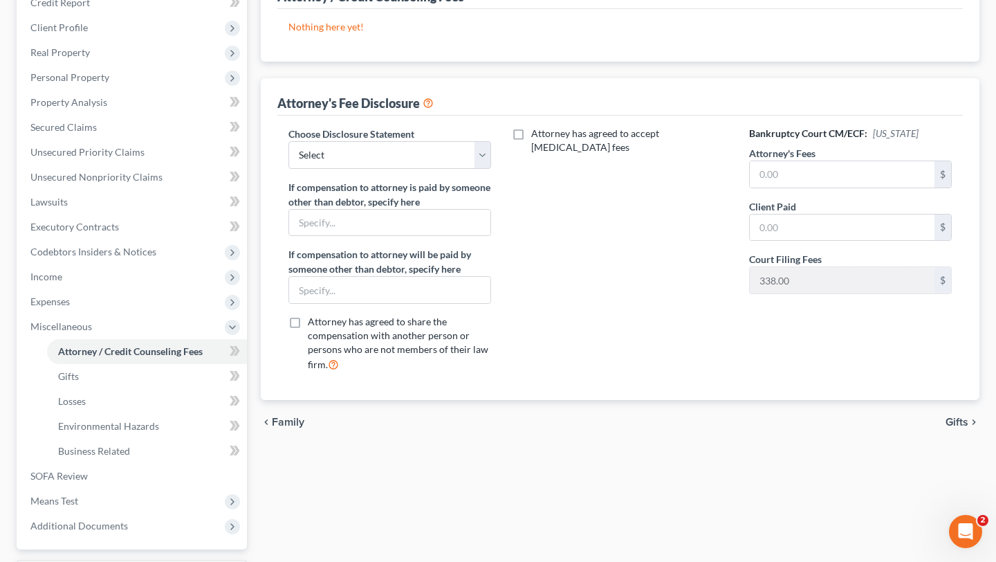
scroll to position [277, 0]
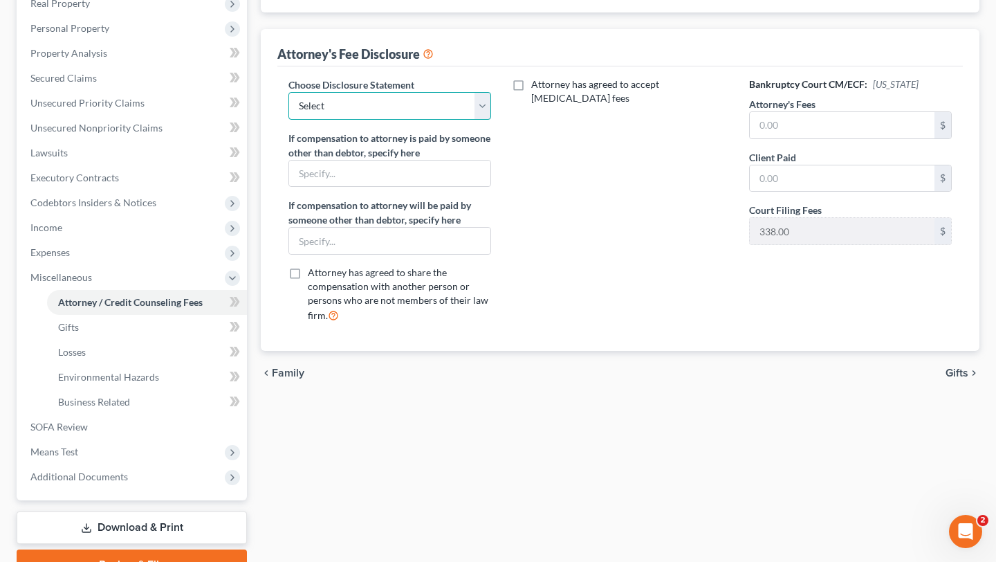
click at [409, 120] on select "Select Subchapter V of Chapter 11 Fee Disclosure Chapter 13 Hourly Fee Disclosu…" at bounding box center [389, 106] width 203 height 28
select select "2"
click at [297, 120] on select "Select Subchapter V of Chapter 11 Fee Disclosure Chapter 13 Hourly Fee Disclosu…" at bounding box center [389, 106] width 203 height 28
click at [797, 138] on input "text" at bounding box center [842, 125] width 185 height 26
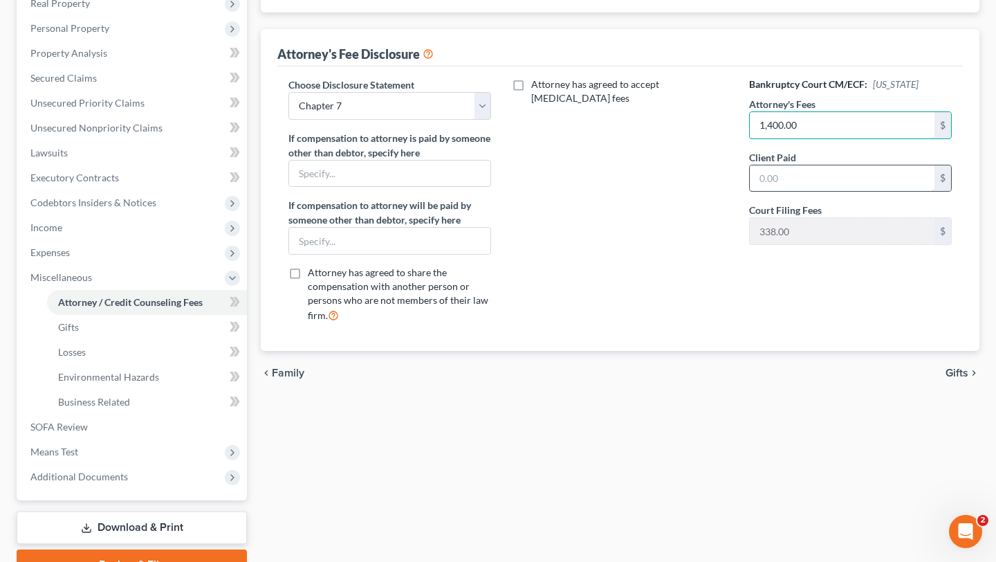
type input "1,400.00"
click at [801, 192] on input "text" at bounding box center [842, 178] width 185 height 26
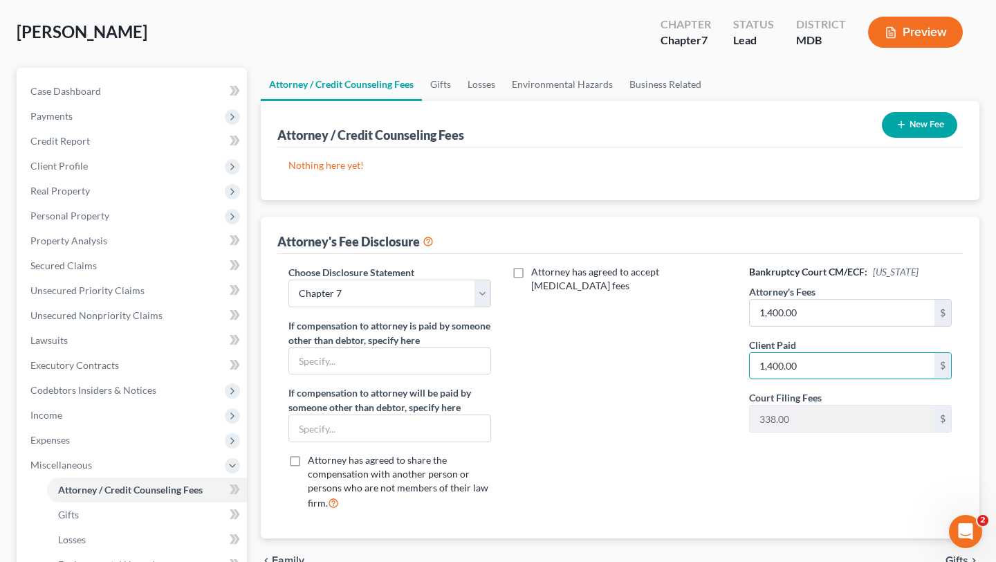
scroll to position [35, 0]
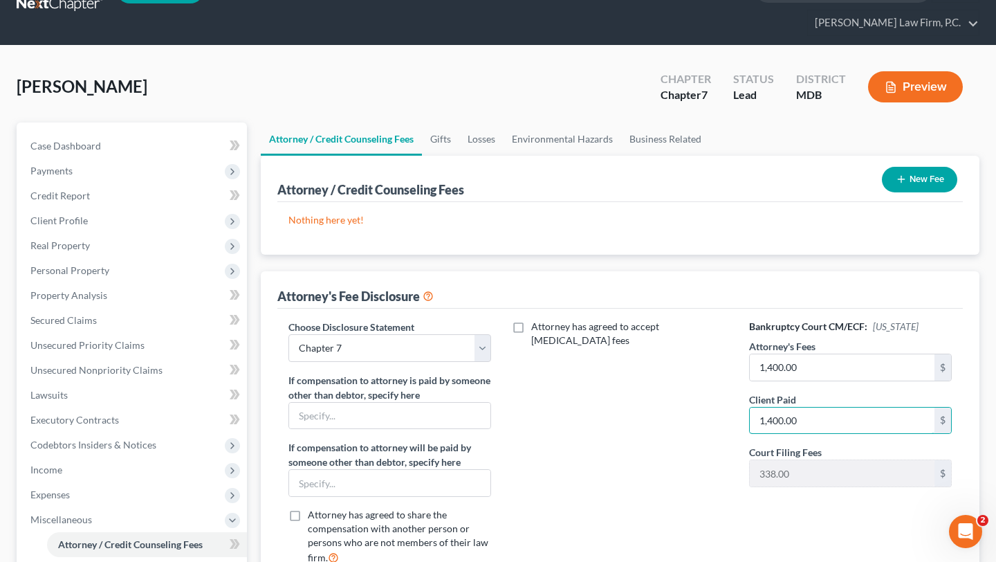
type input "1,400.00"
click at [893, 192] on button "New Fee" at bounding box center [919, 180] width 75 height 26
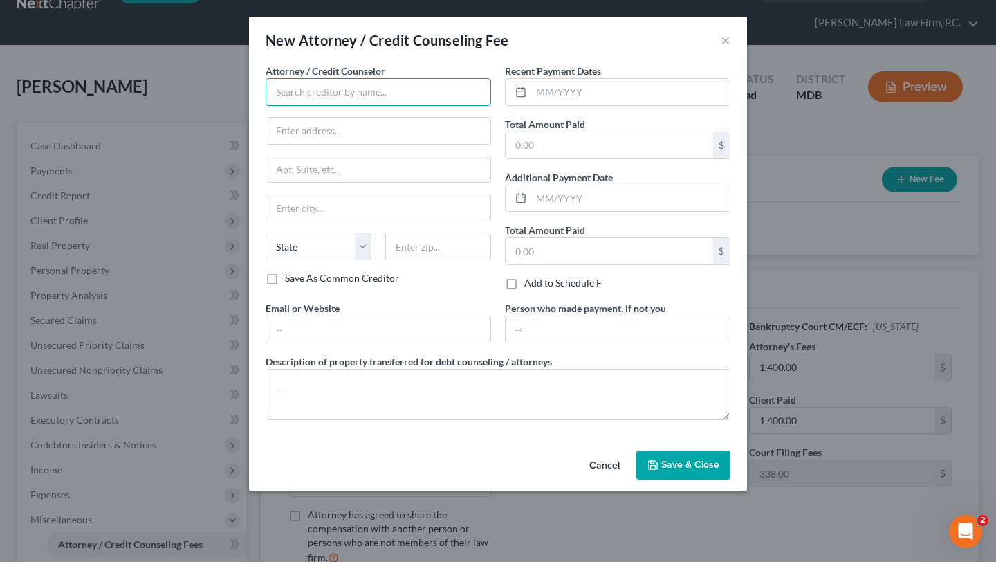
click at [395, 106] on input "text" at bounding box center [378, 92] width 225 height 28
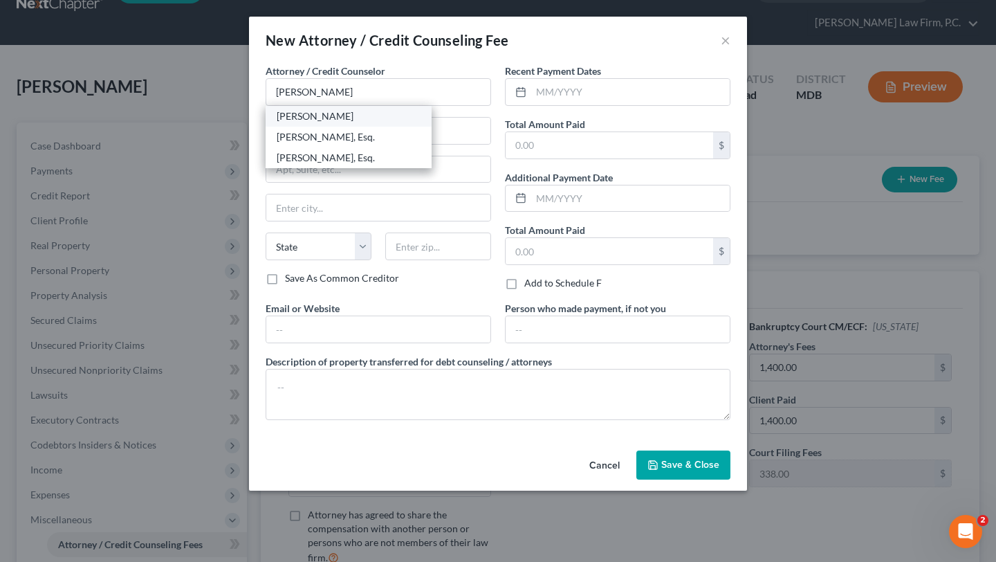
click at [311, 123] on div "[PERSON_NAME]" at bounding box center [349, 116] width 144 height 14
type input "[PERSON_NAME]"
type input "1997 [GEOGRAPHIC_DATA]"
type input "# 300"
type input "[GEOGRAPHIC_DATA]"
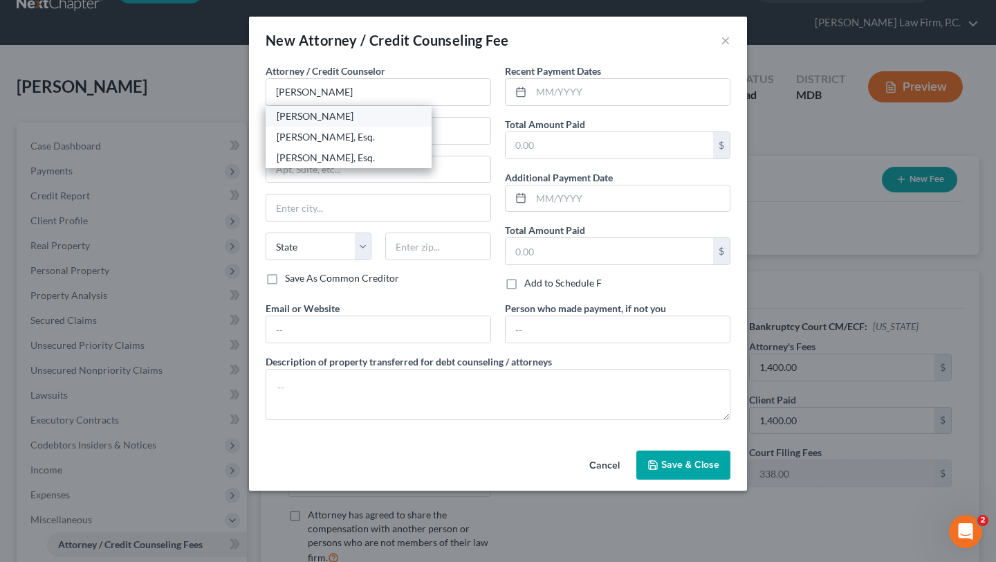
select select "21"
type input "21401"
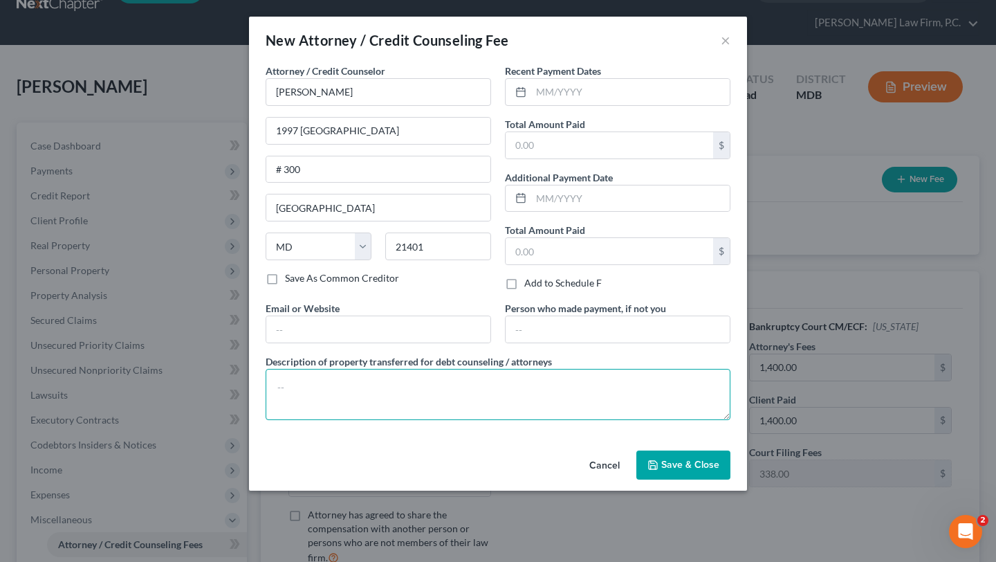
click at [429, 420] on textarea at bounding box center [498, 394] width 465 height 51
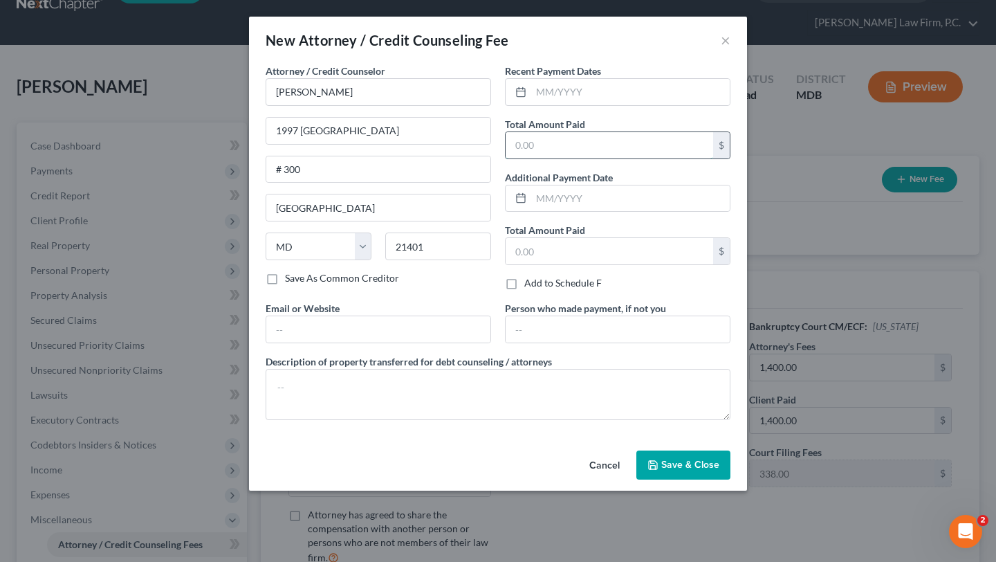
click at [588, 158] on input "text" at bounding box center [608, 145] width 207 height 26
type input "1,788"
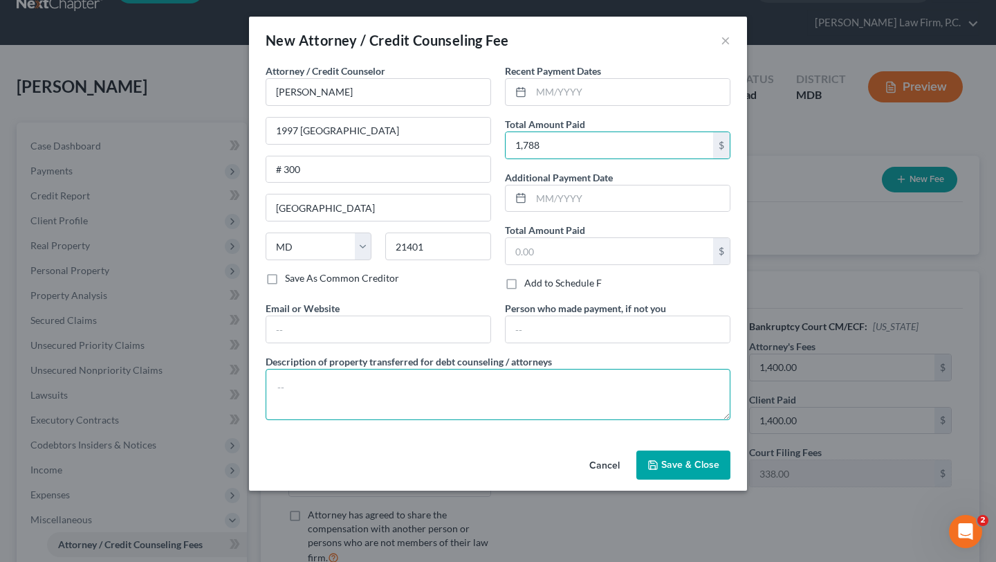
click at [402, 420] on textarea at bounding box center [498, 394] width 465 height 51
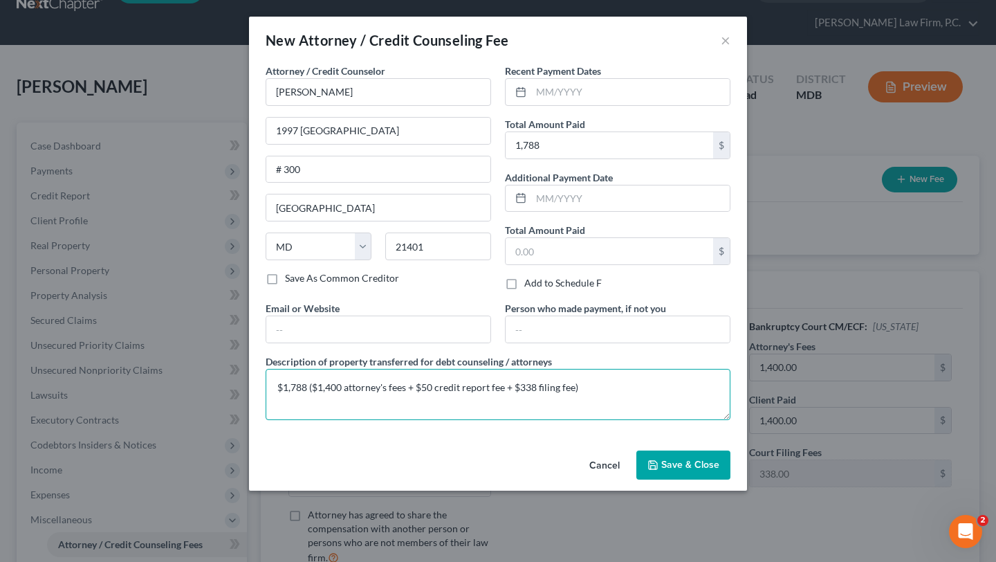
scroll to position [68, 0]
type textarea "$1,788 ($1,400 attorney's fees + $50 credit report fee + $338 filing fee)"
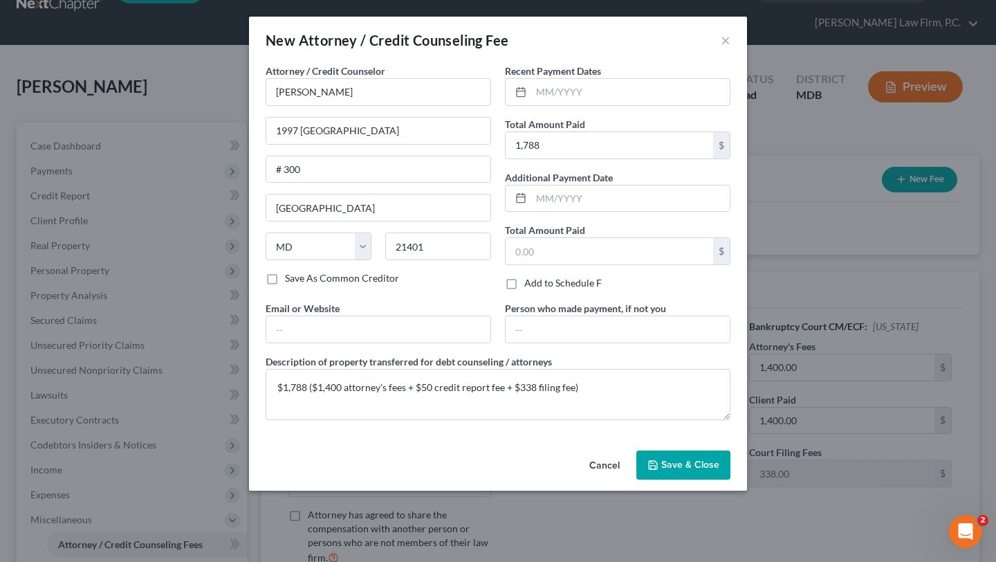
click at [718, 470] on span "Save & Close" at bounding box center [690, 464] width 58 height 12
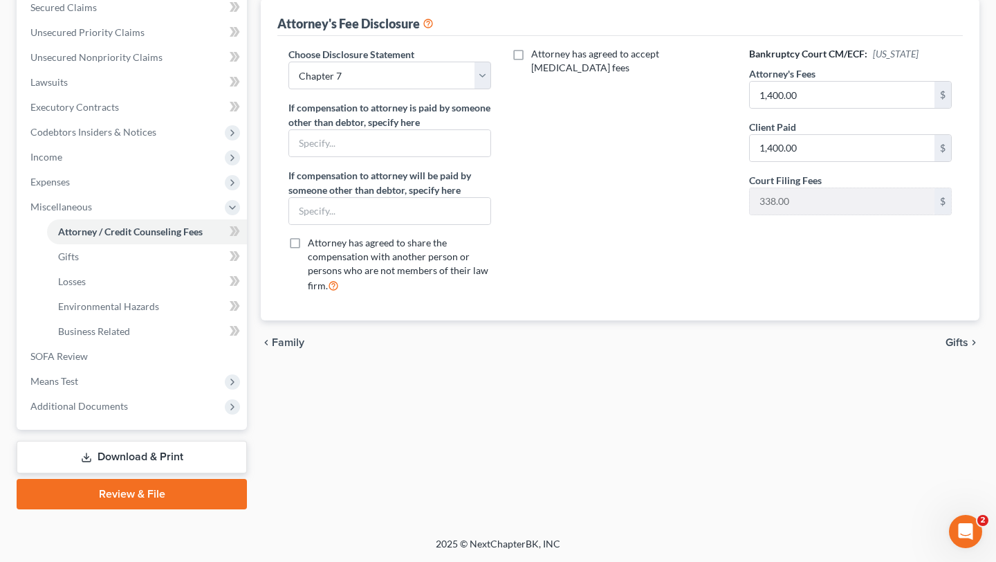
scroll to position [564, 0]
click at [147, 440] on link "Download & Print" at bounding box center [132, 456] width 230 height 33
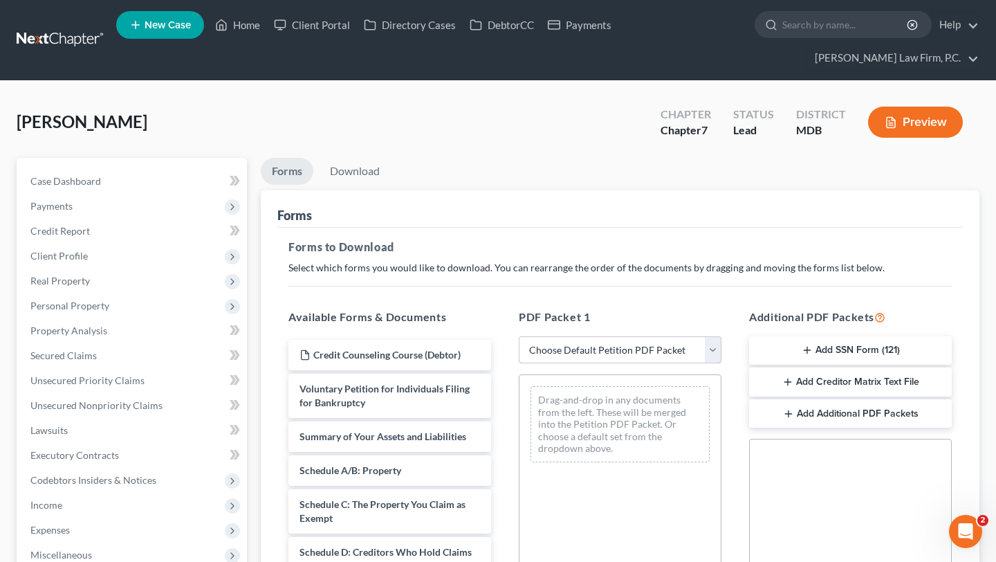
click at [631, 364] on select "Choose Default Petition PDF Packet Complete Bankruptcy Petition (all forms and …" at bounding box center [620, 350] width 203 height 28
select select "0"
click at [521, 364] on select "Choose Default Petition PDF Packet Complete Bankruptcy Petition (all forms and …" at bounding box center [620, 350] width 203 height 28
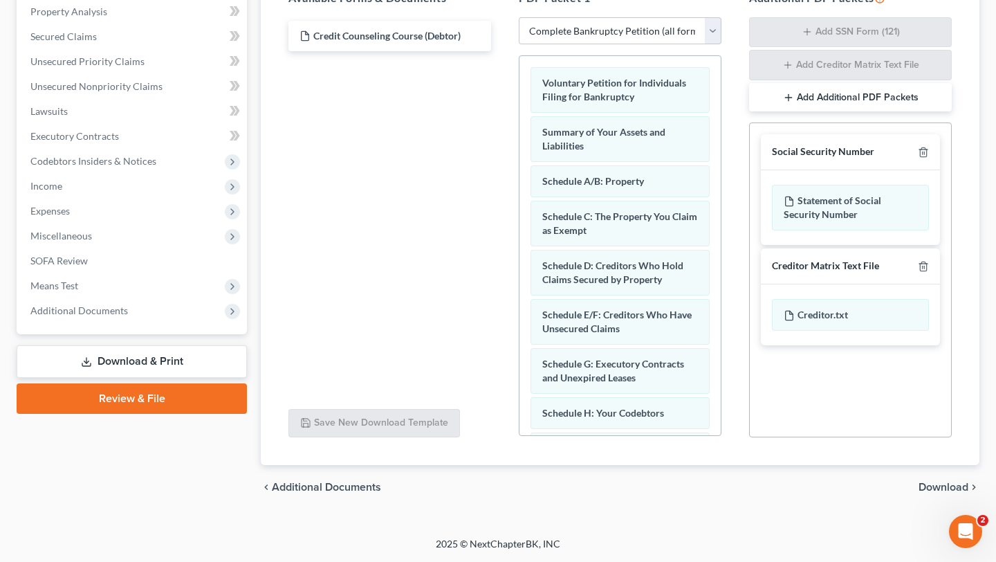
click at [918, 481] on span "Download" at bounding box center [943, 486] width 50 height 11
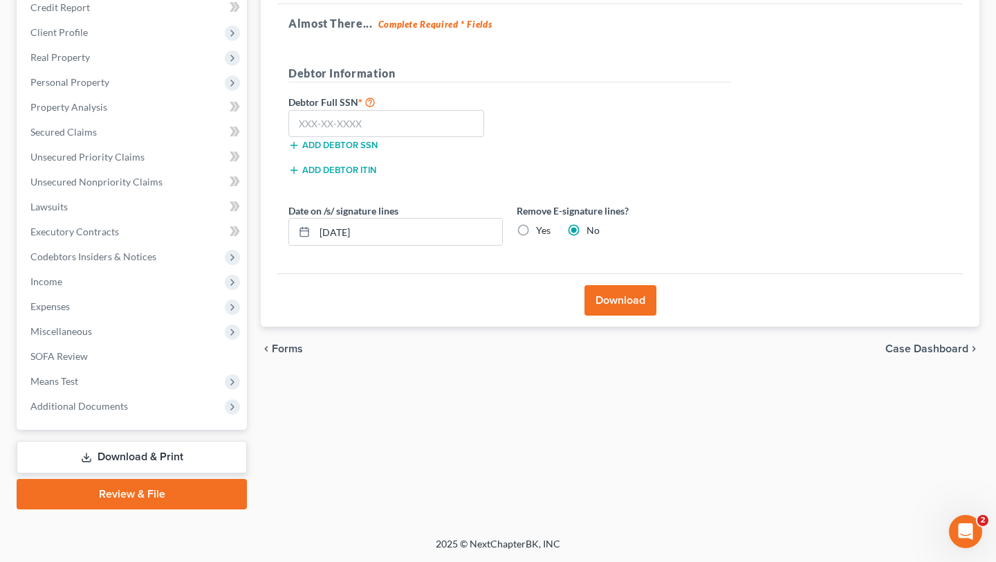
click at [550, 223] on label "Yes" at bounding box center [543, 230] width 15 height 14
click at [550, 223] on input "Yes" at bounding box center [545, 227] width 9 height 9
radio input "true"
radio input "false"
drag, startPoint x: 475, startPoint y: 149, endPoint x: 257, endPoint y: 122, distance: 219.6
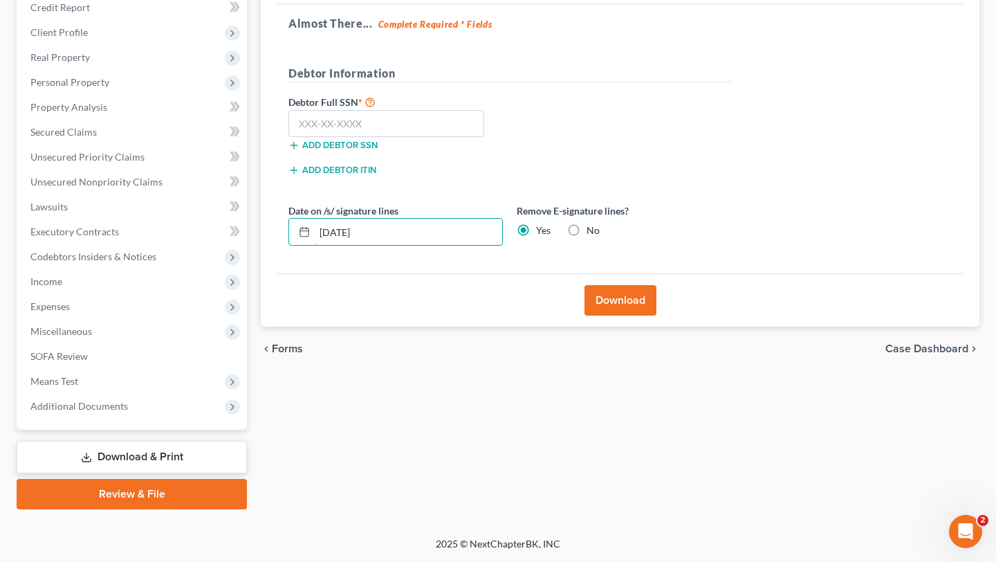
click at [257, 122] on div "Forms Download Forms Forms to Download Select which forms you would like to dow…" at bounding box center [620, 221] width 732 height 575
click at [638, 285] on button "Download" at bounding box center [620, 300] width 72 height 30
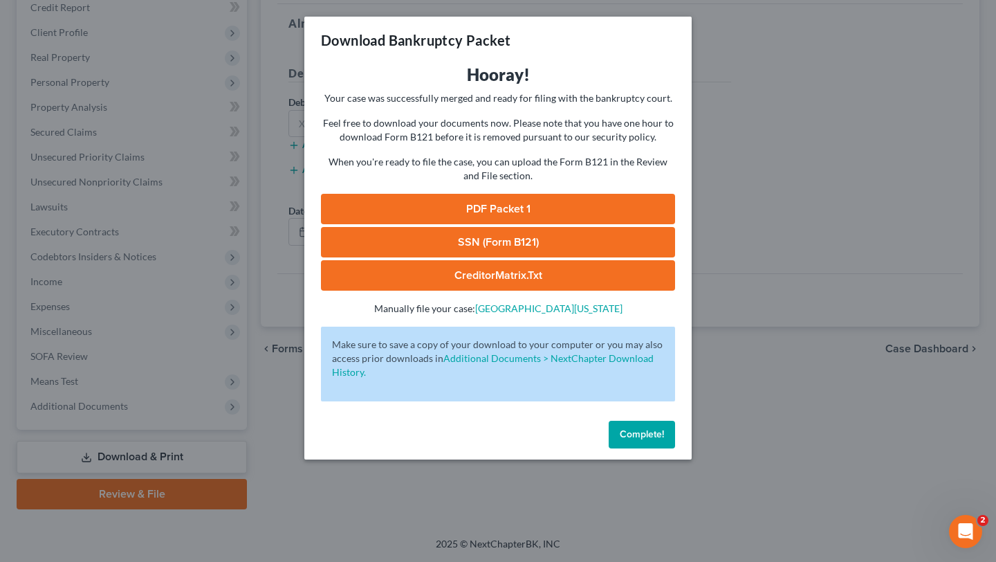
click at [512, 224] on link "PDF Packet 1" at bounding box center [498, 209] width 354 height 30
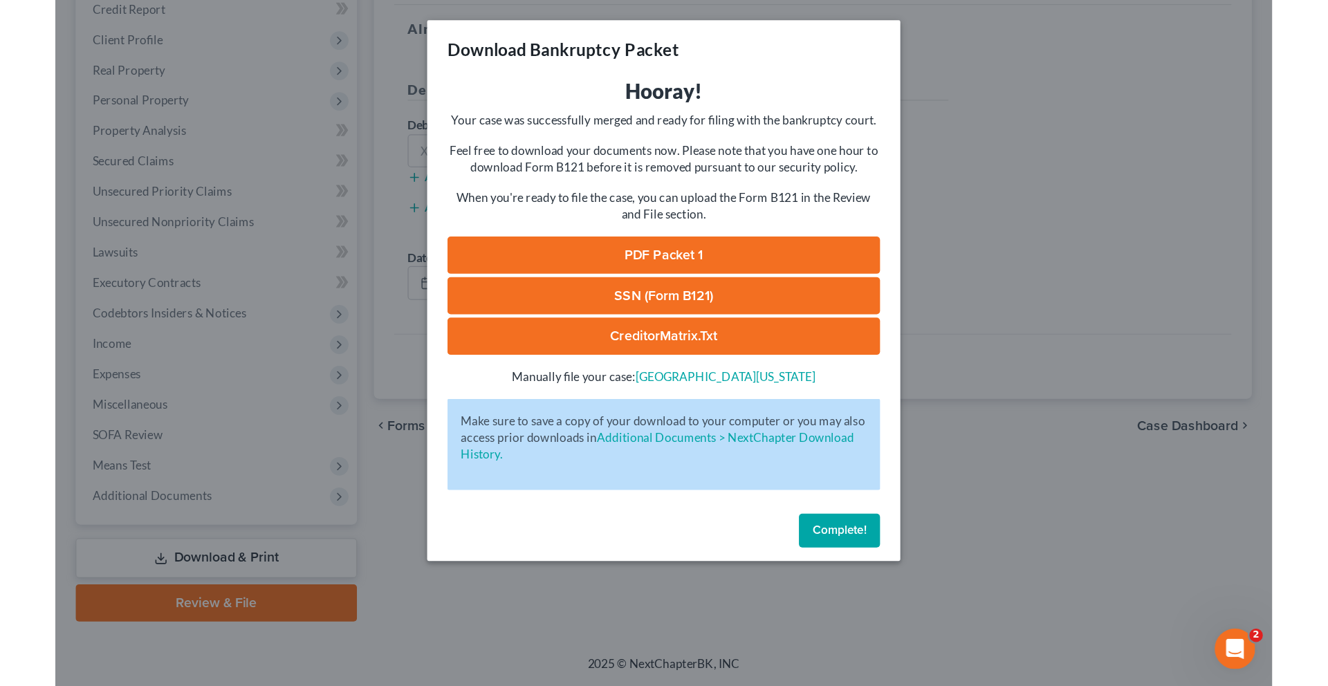
scroll to position [261, 0]
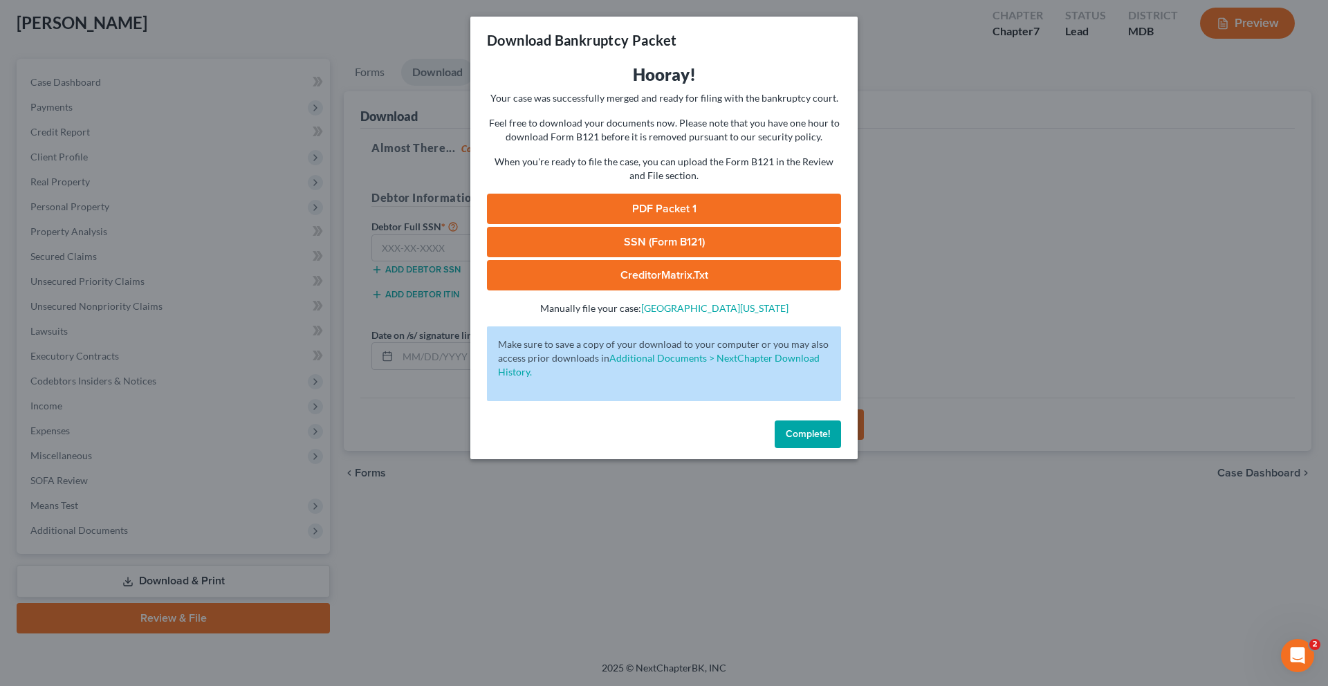
click at [841, 448] on button "Complete!" at bounding box center [807, 434] width 66 height 28
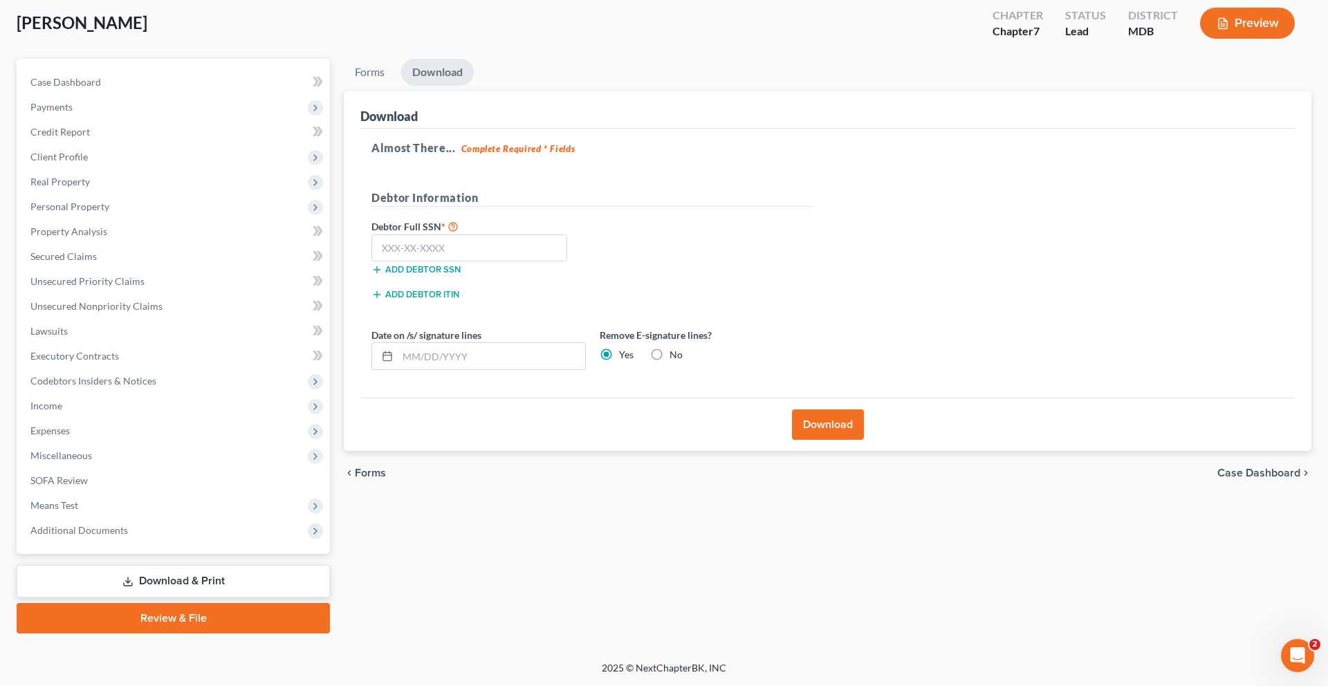
scroll to position [0, 0]
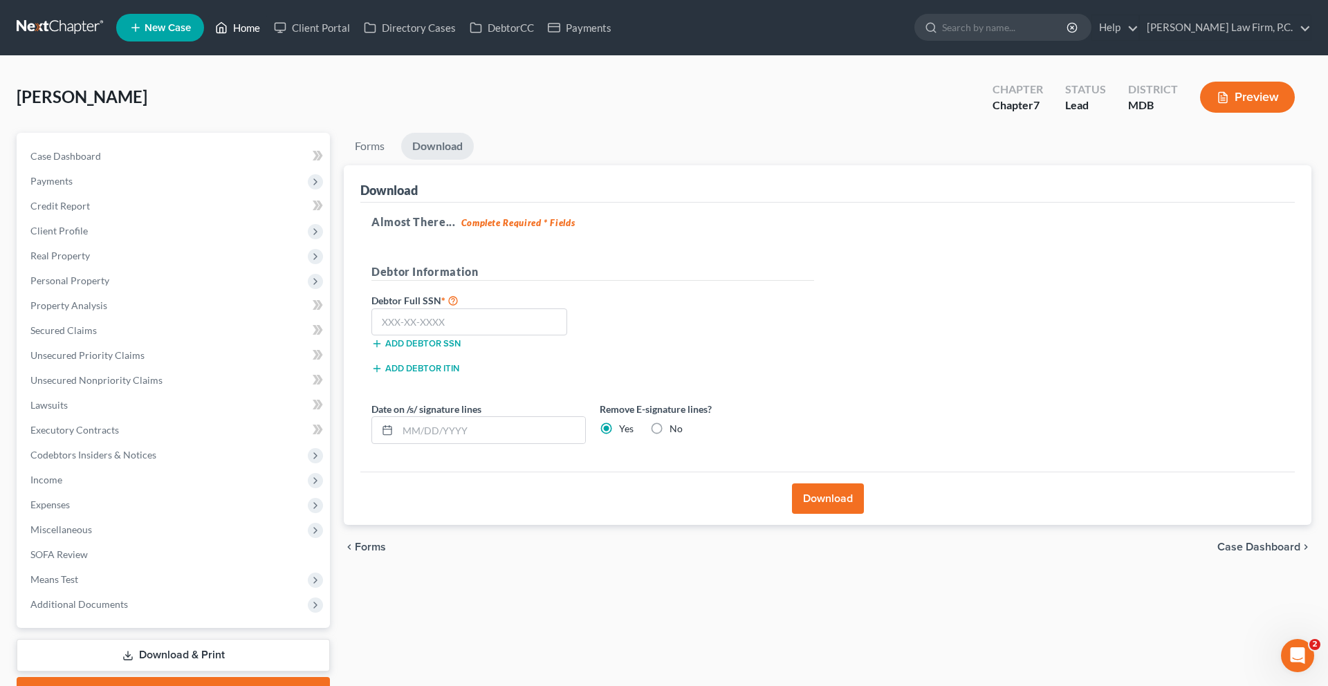
click at [267, 24] on link "Home" at bounding box center [237, 27] width 59 height 25
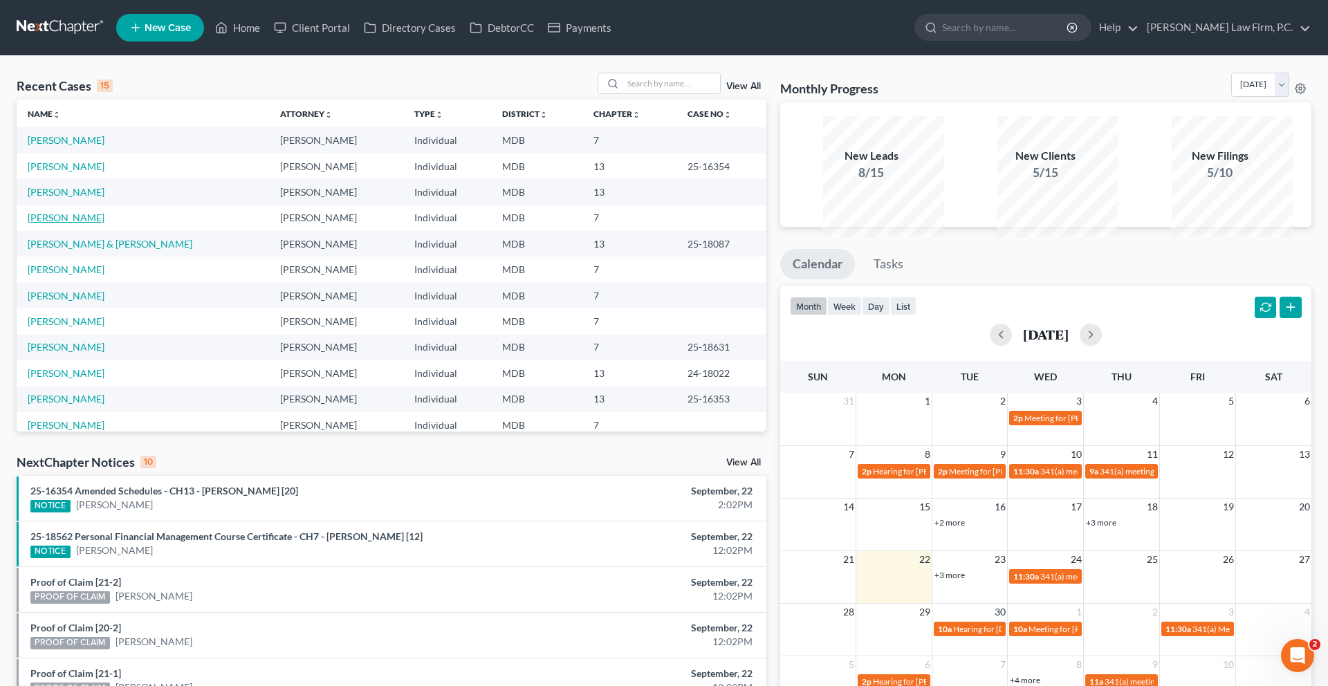
click at [83, 223] on link "[PERSON_NAME]" at bounding box center [66, 218] width 77 height 12
click at [89, 223] on link "[PERSON_NAME]" at bounding box center [66, 218] width 77 height 12
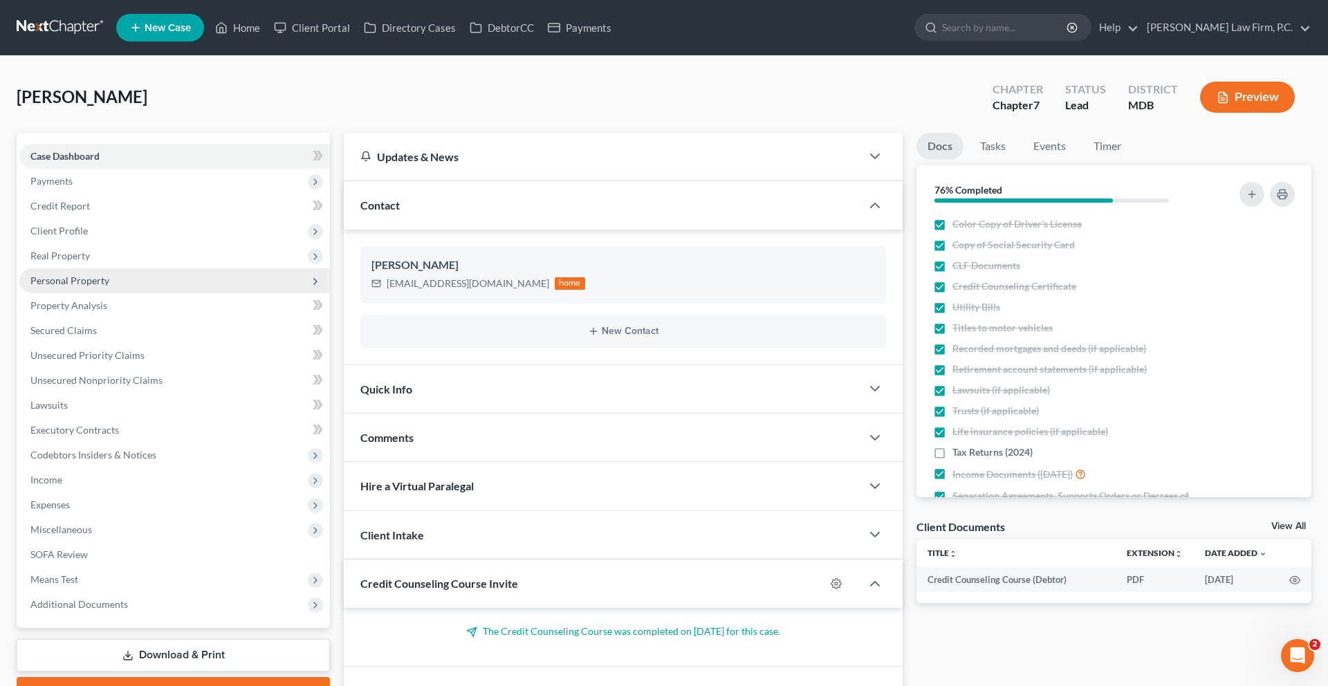
click at [84, 286] on span "Personal Property" at bounding box center [69, 281] width 79 height 12
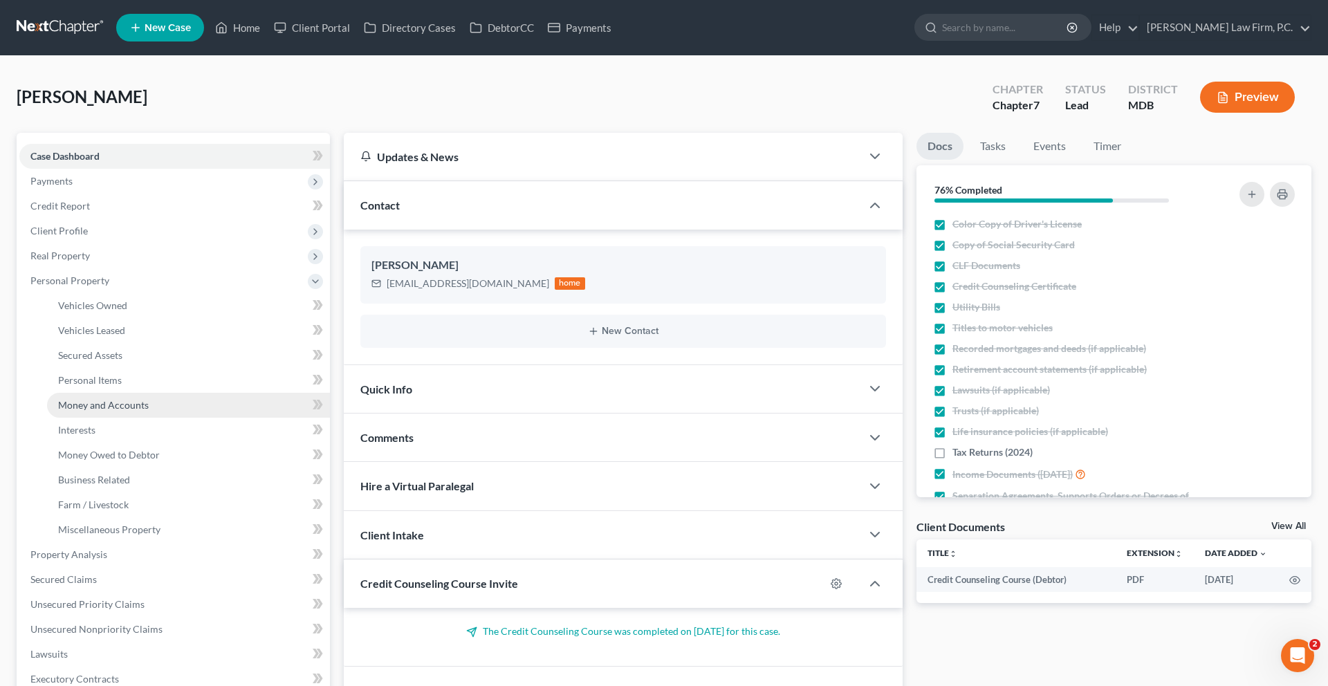
click at [124, 418] on link "Money and Accounts" at bounding box center [188, 405] width 283 height 25
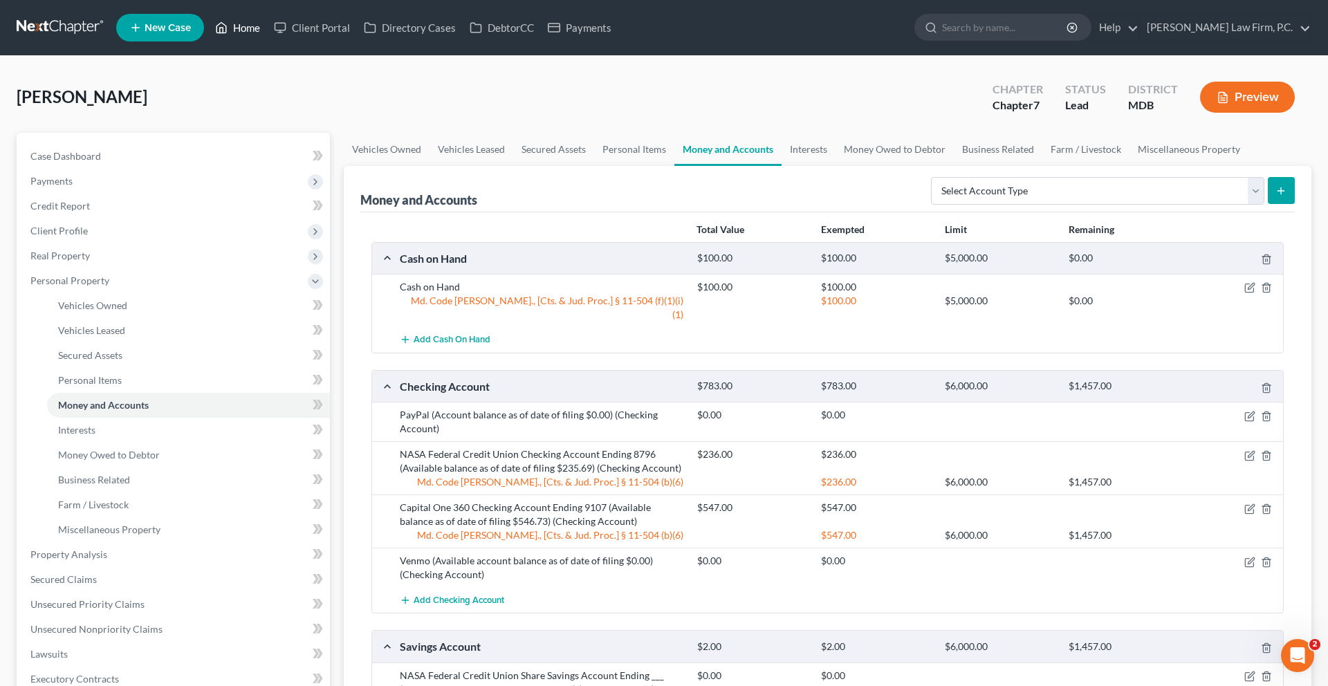
click at [267, 35] on link "Home" at bounding box center [237, 27] width 59 height 25
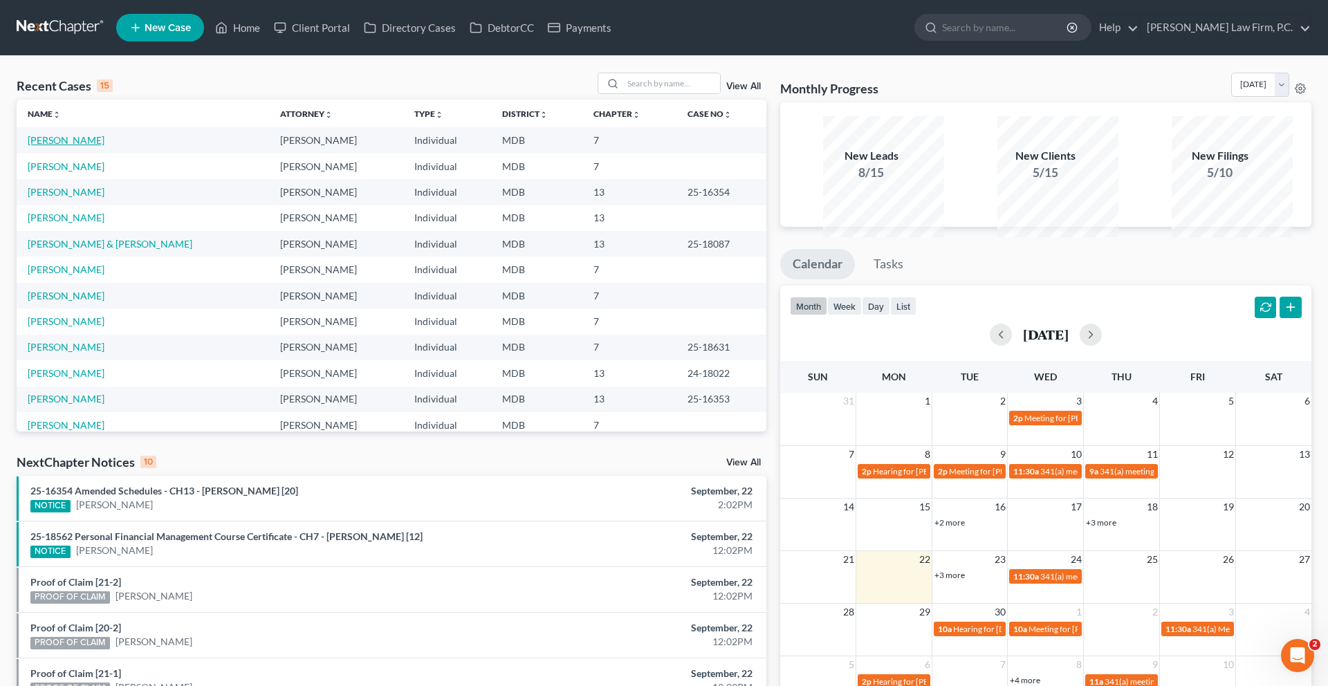
click at [62, 146] on link "[PERSON_NAME]" at bounding box center [66, 140] width 77 height 12
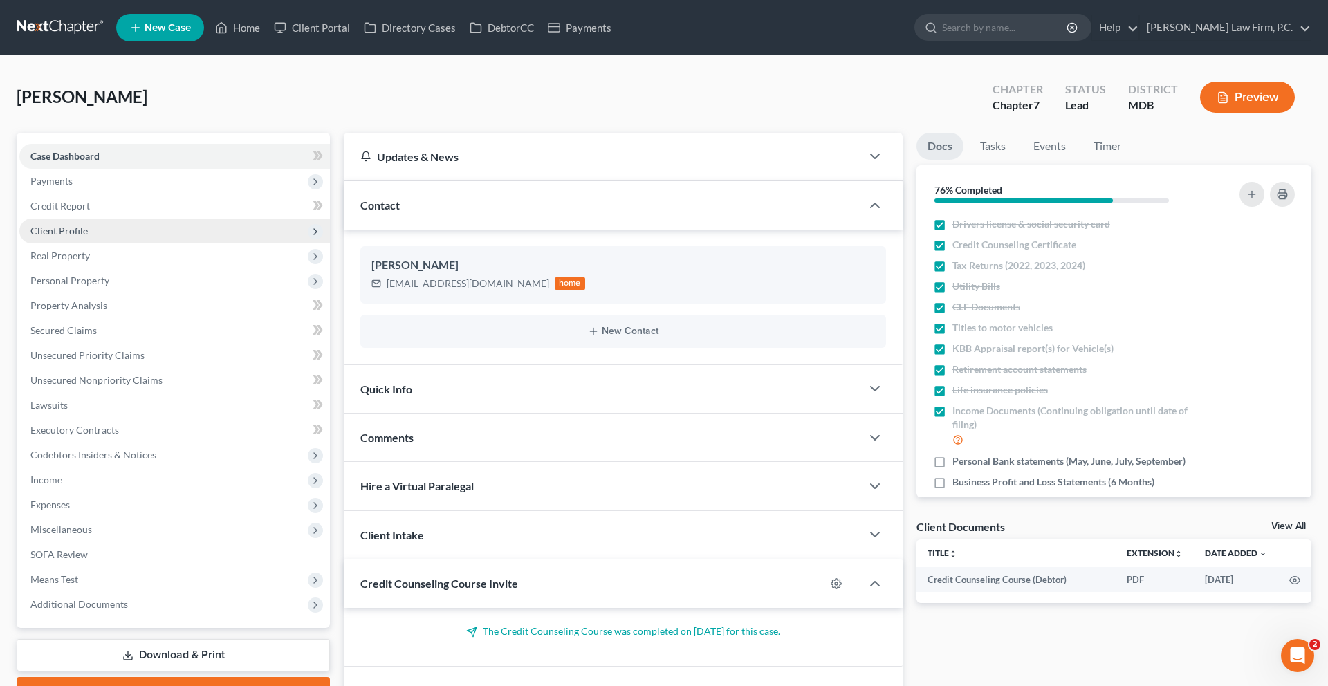
click at [125, 243] on span "Client Profile" at bounding box center [174, 231] width 310 height 25
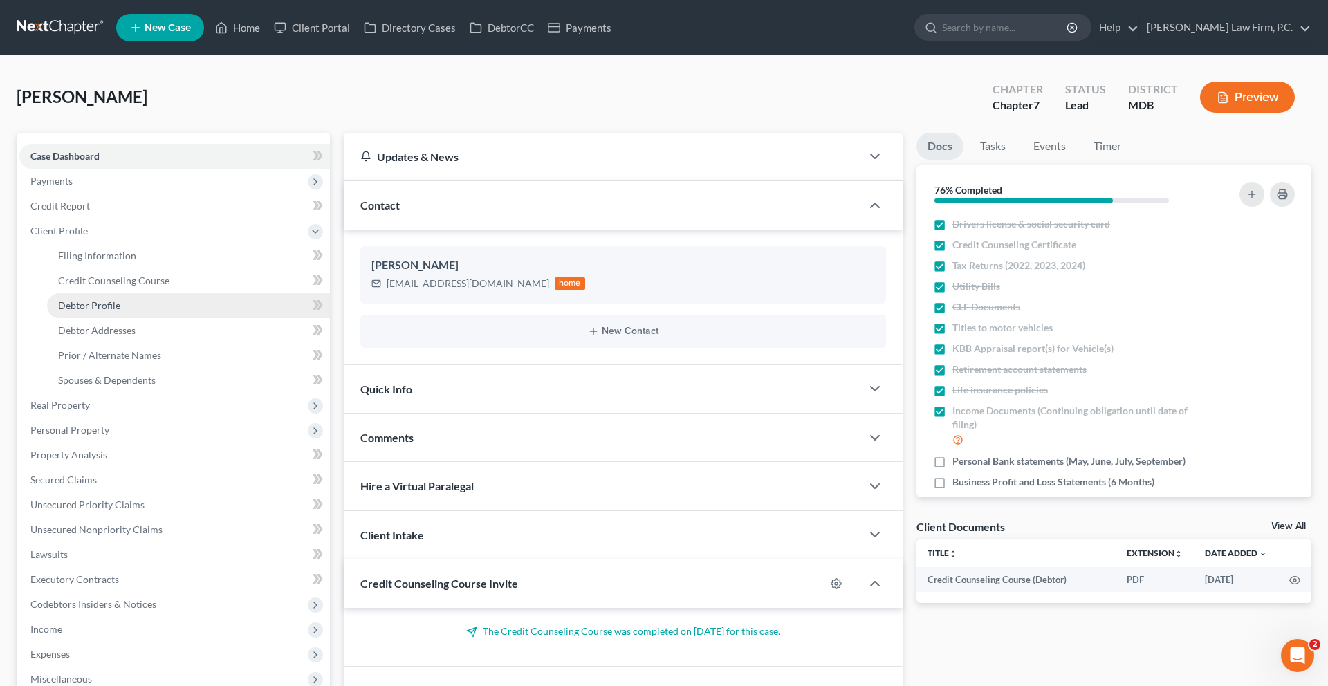
click at [120, 311] on span "Debtor Profile" at bounding box center [89, 305] width 62 height 12
select select "3"
select select "0"
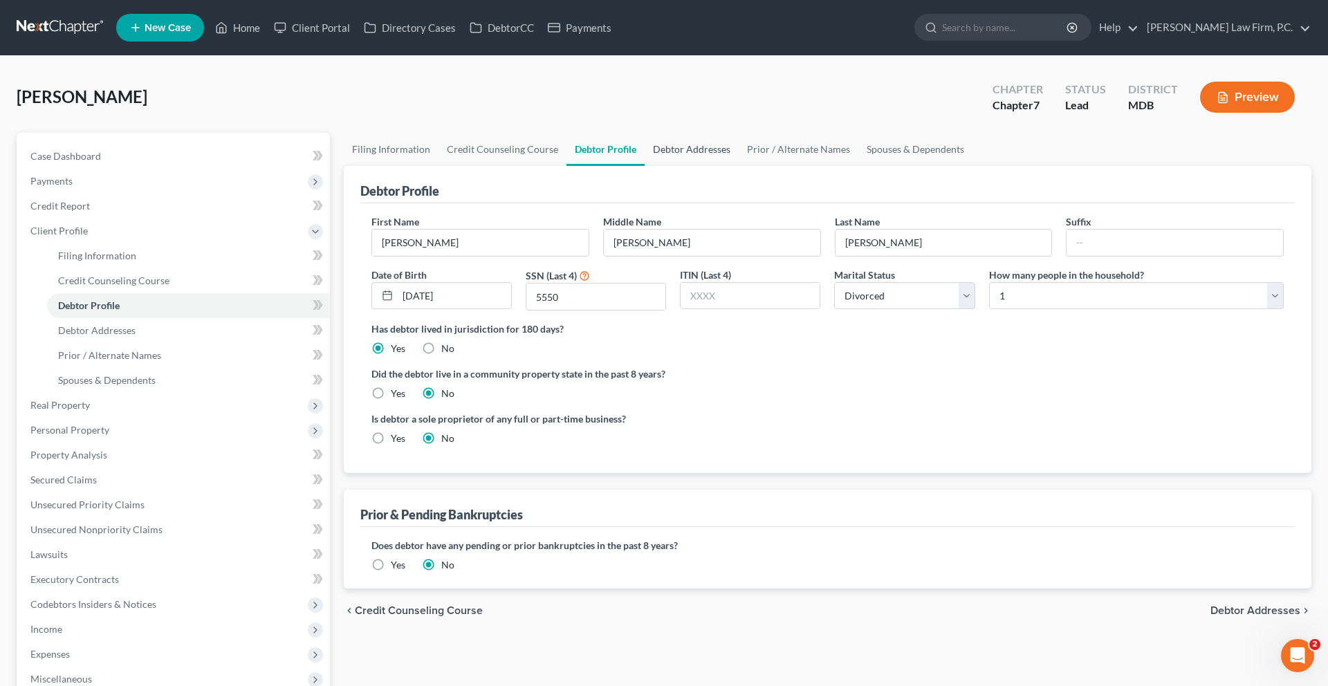
click at [739, 166] on link "Debtor Addresses" at bounding box center [691, 149] width 94 height 33
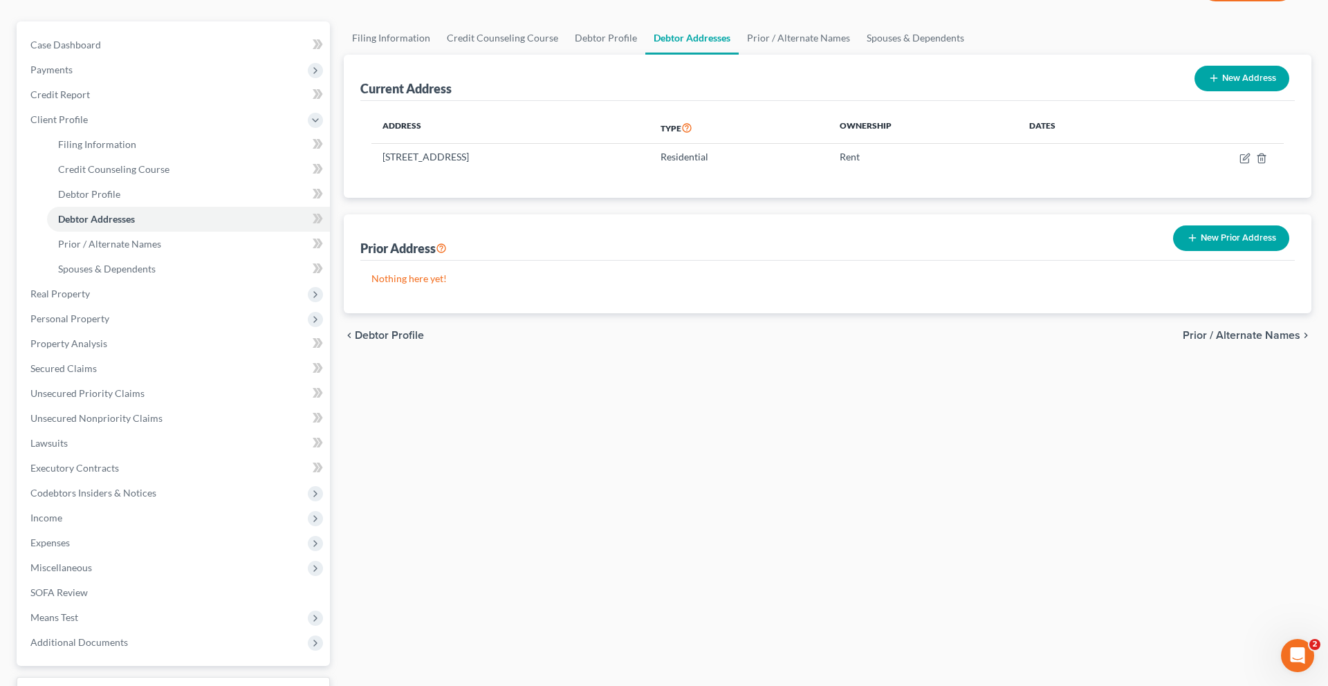
scroll to position [142, 0]
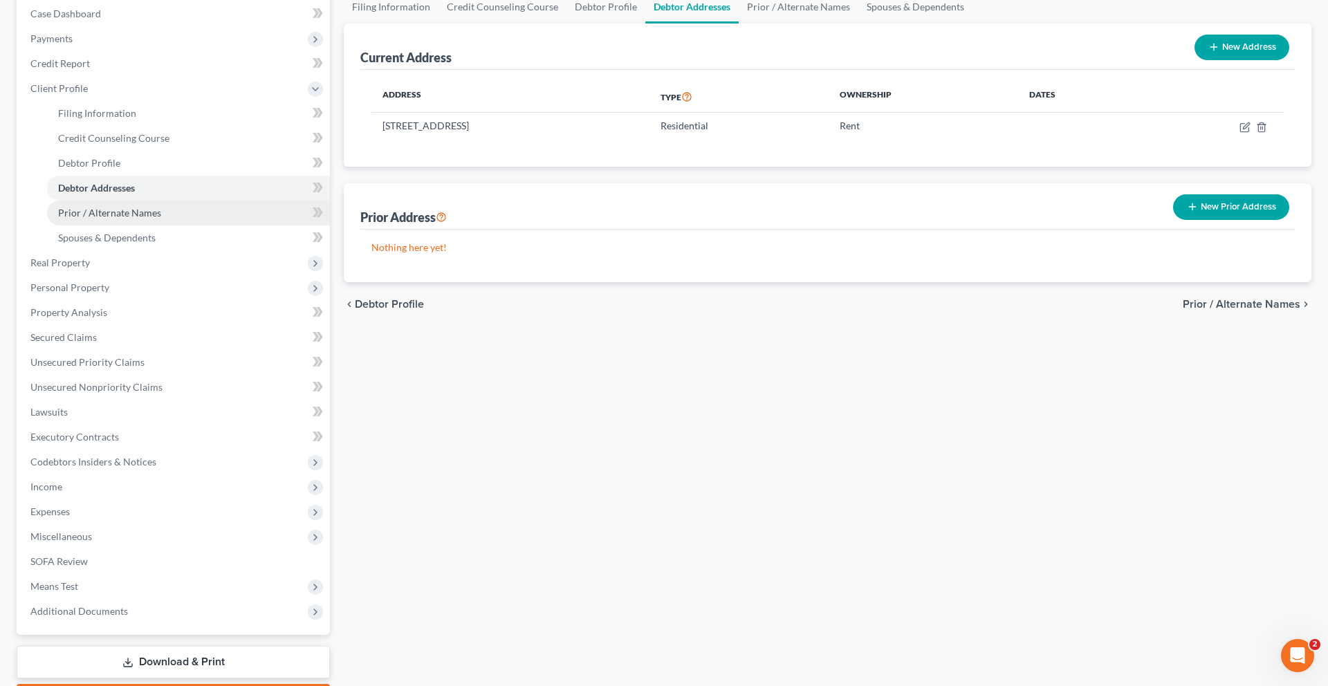
click at [104, 219] on span "Prior / Alternate Names" at bounding box center [109, 213] width 103 height 12
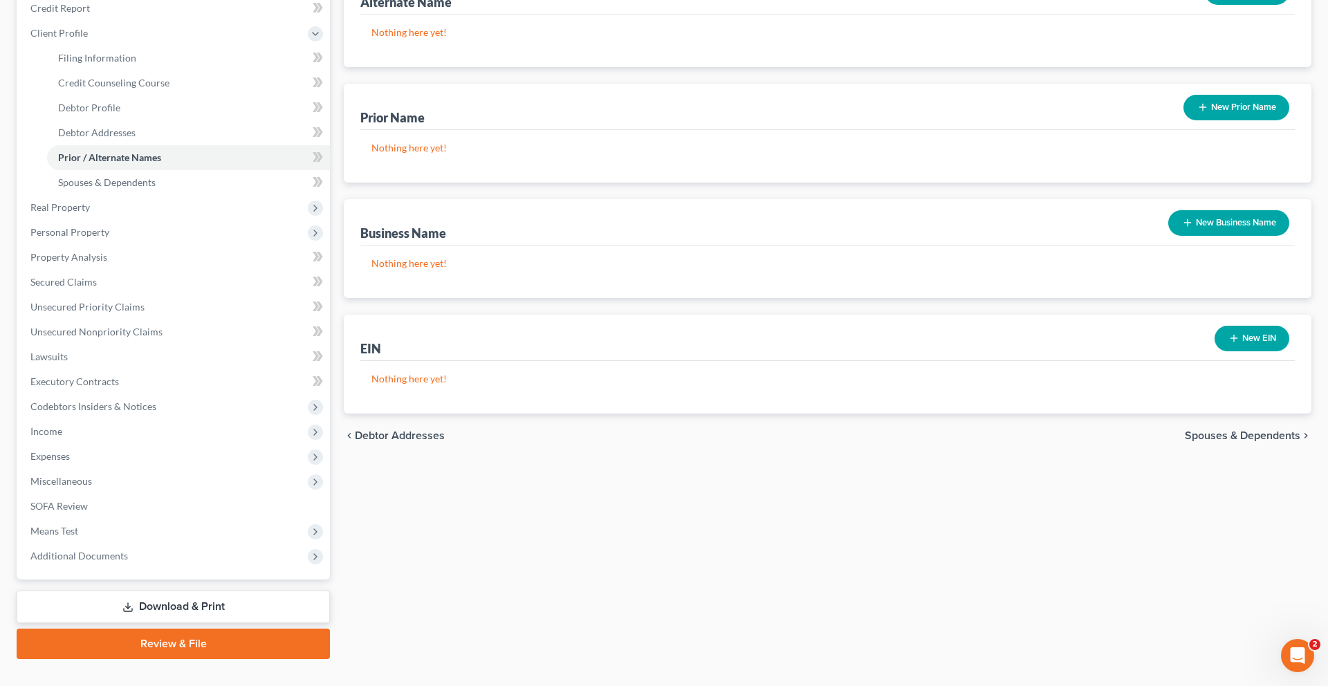
scroll to position [226, 0]
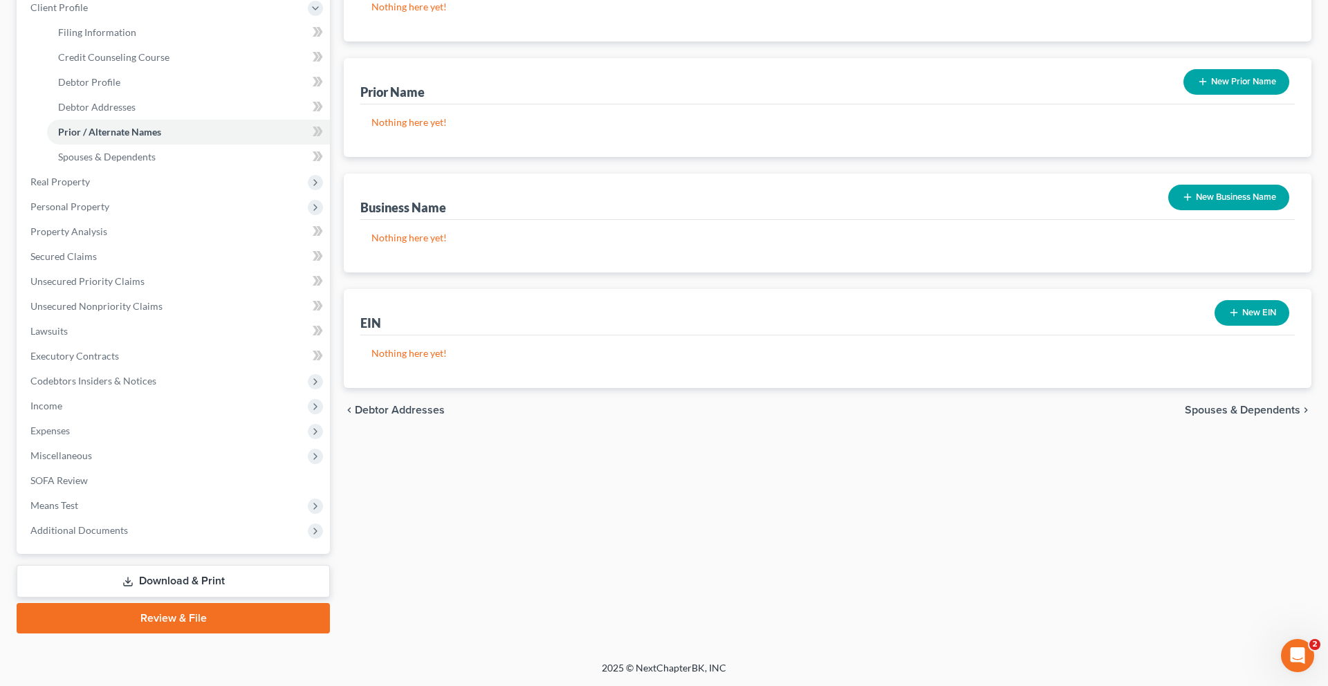
click at [1204, 210] on button "New Business Name" at bounding box center [1228, 198] width 121 height 26
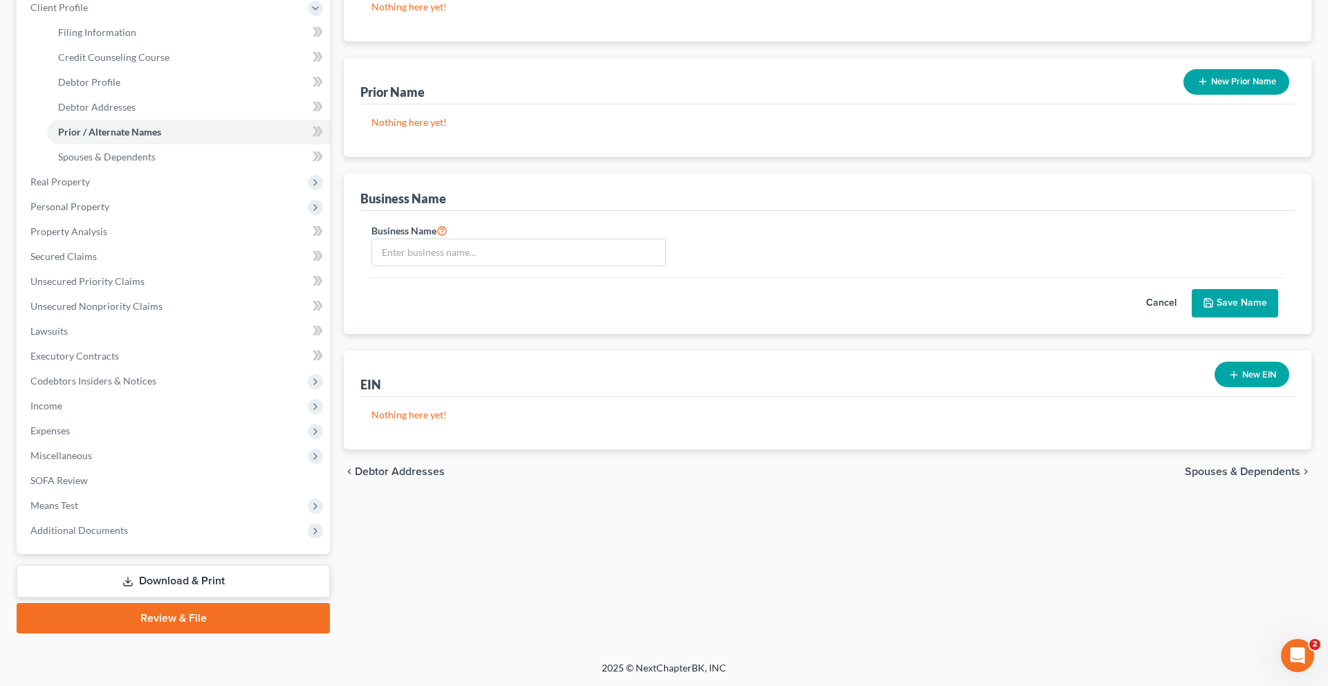
click at [528, 277] on div "Business Name" at bounding box center [827, 249] width 926 height 55
click at [526, 266] on input "text" at bounding box center [518, 252] width 293 height 26
type input "Arbutus Poodle Salon"
click at [1234, 318] on button "Save Name" at bounding box center [1234, 303] width 86 height 29
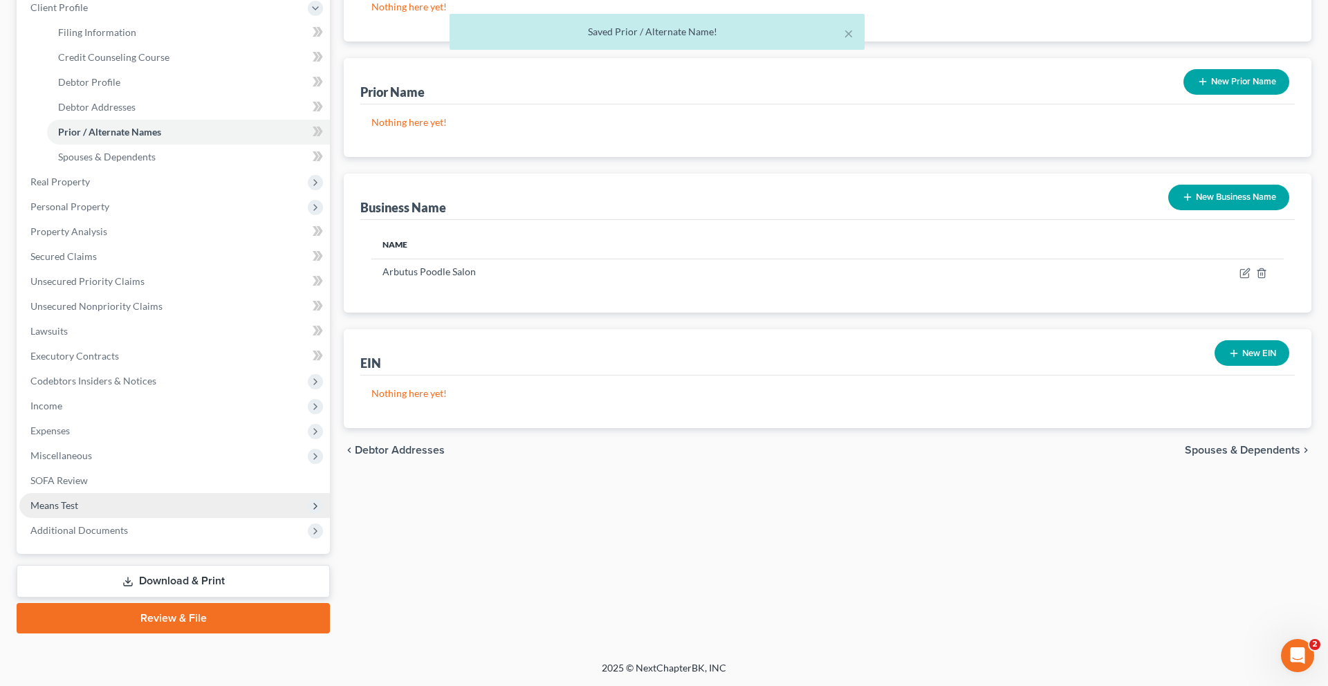
scroll to position [404, 0]
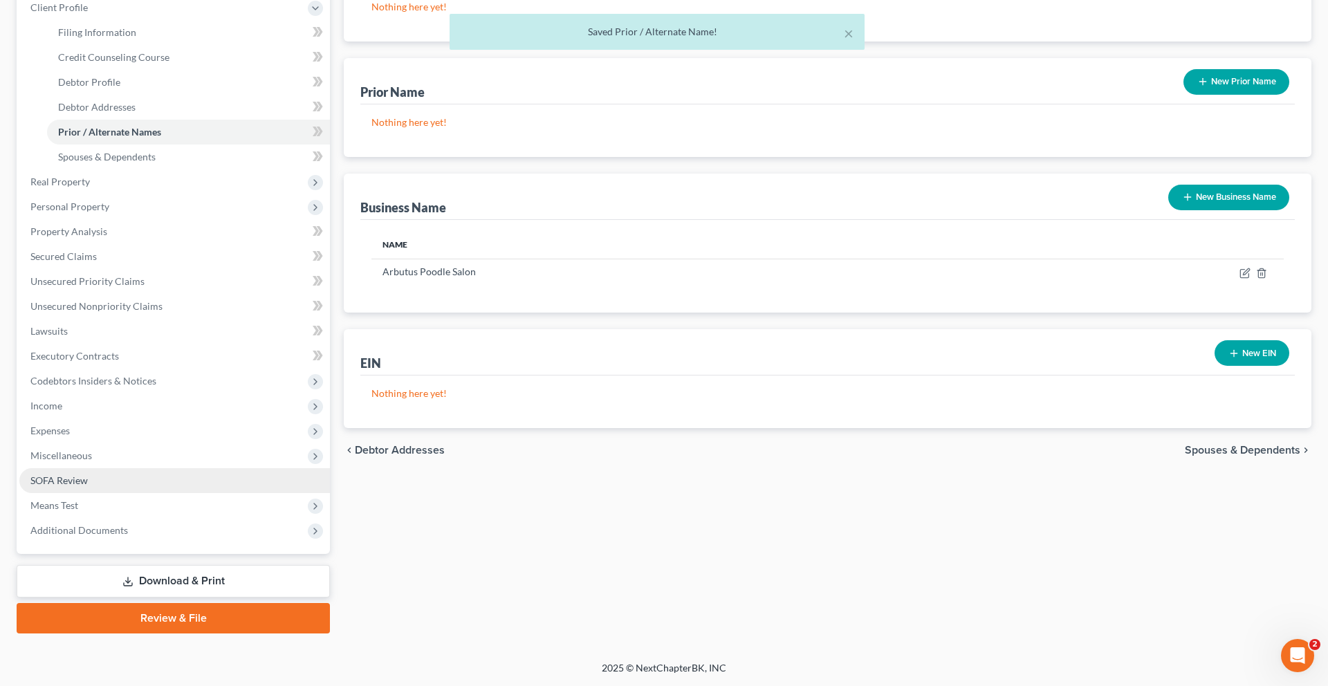
click at [122, 470] on link "SOFA Review" at bounding box center [174, 480] width 310 height 25
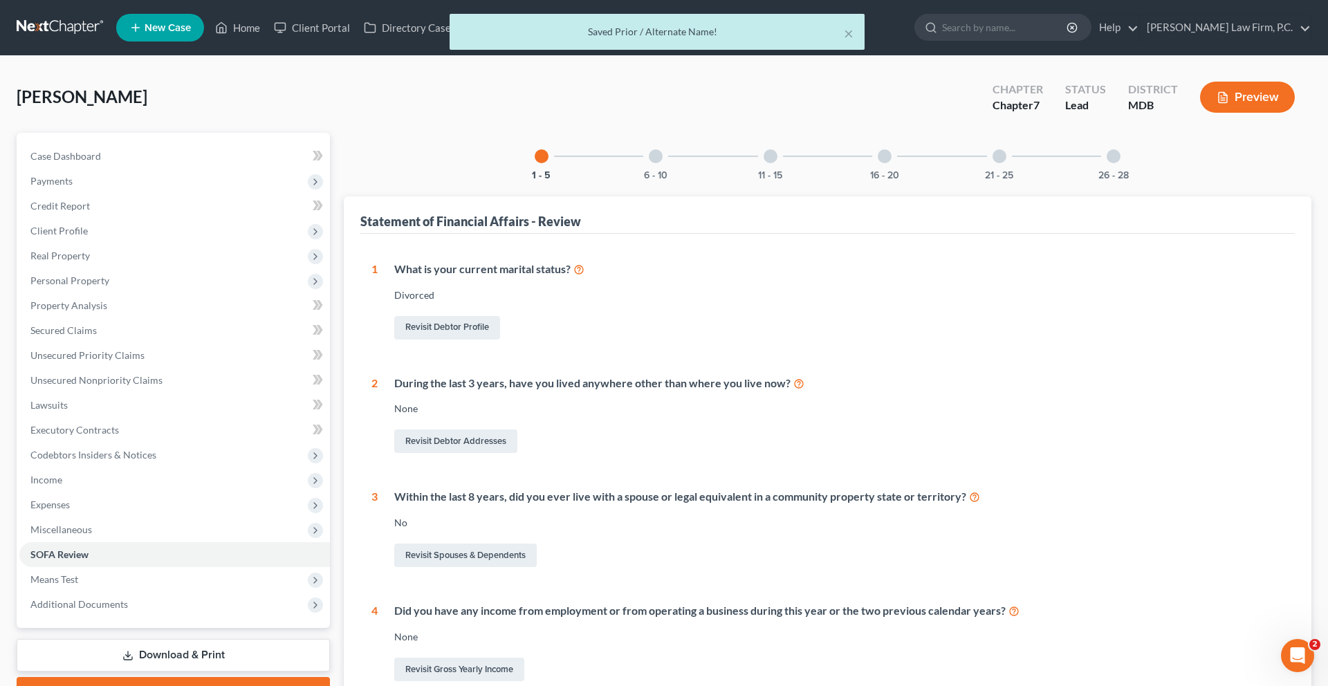
click at [763, 163] on div at bounding box center [770, 156] width 14 height 14
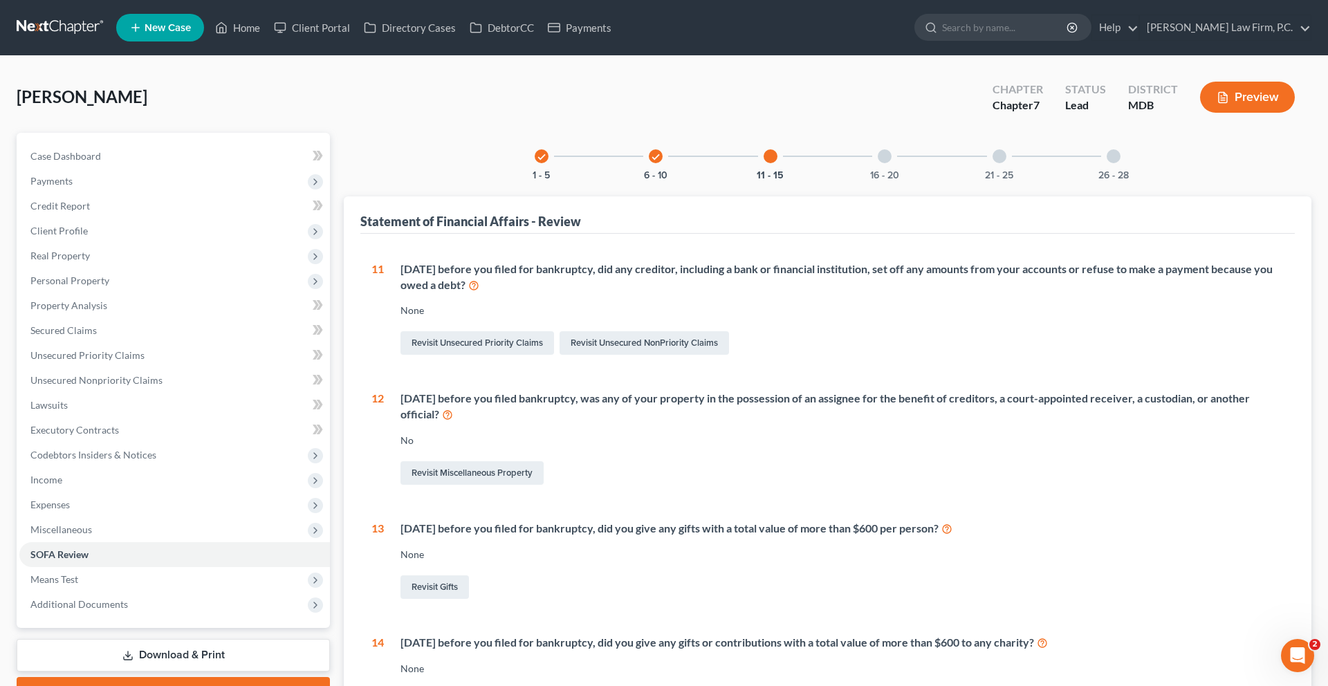
click at [891, 163] on div at bounding box center [885, 156] width 14 height 14
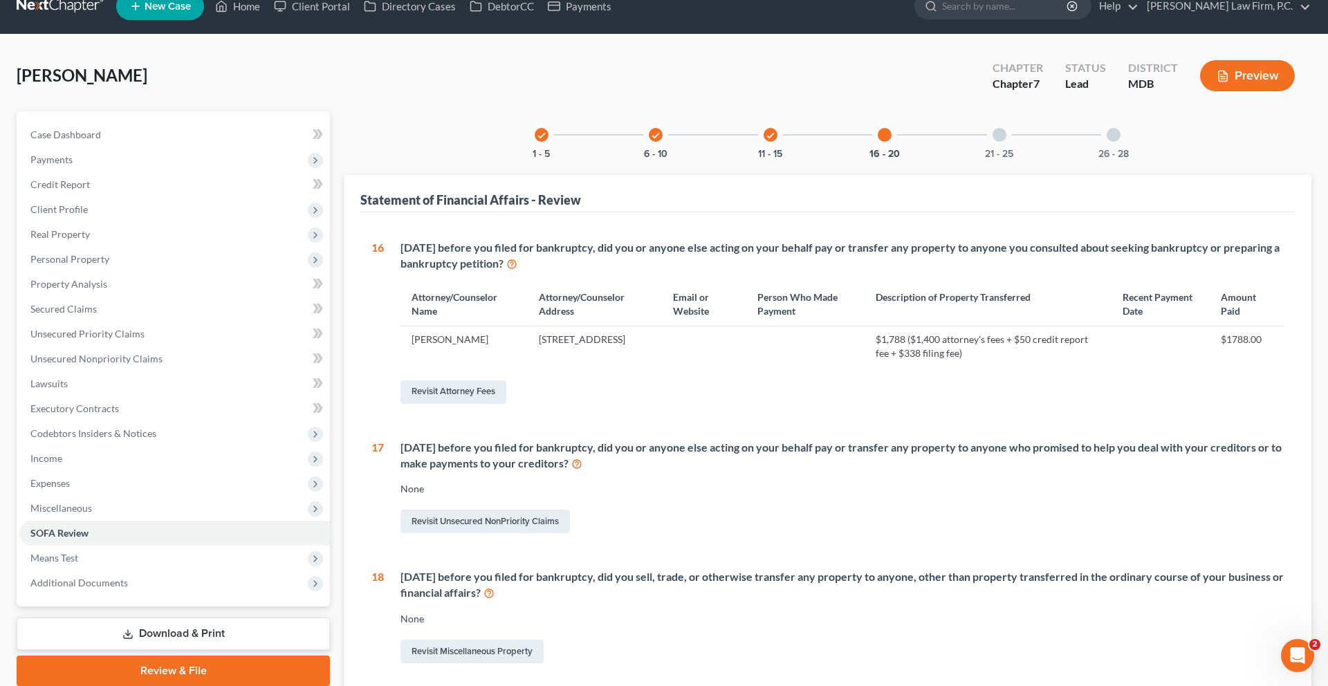
click at [1006, 142] on div at bounding box center [999, 135] width 14 height 14
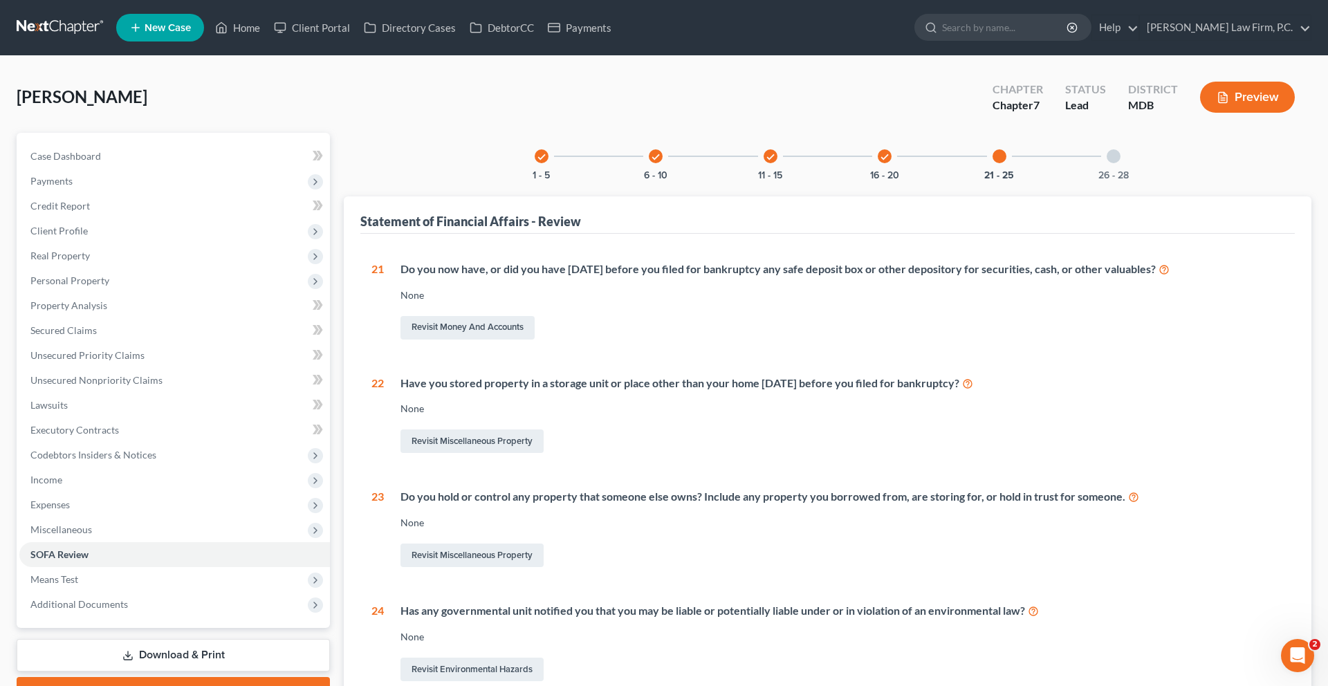
click at [1137, 180] on div "26 - 28" at bounding box center [1113, 156] width 47 height 47
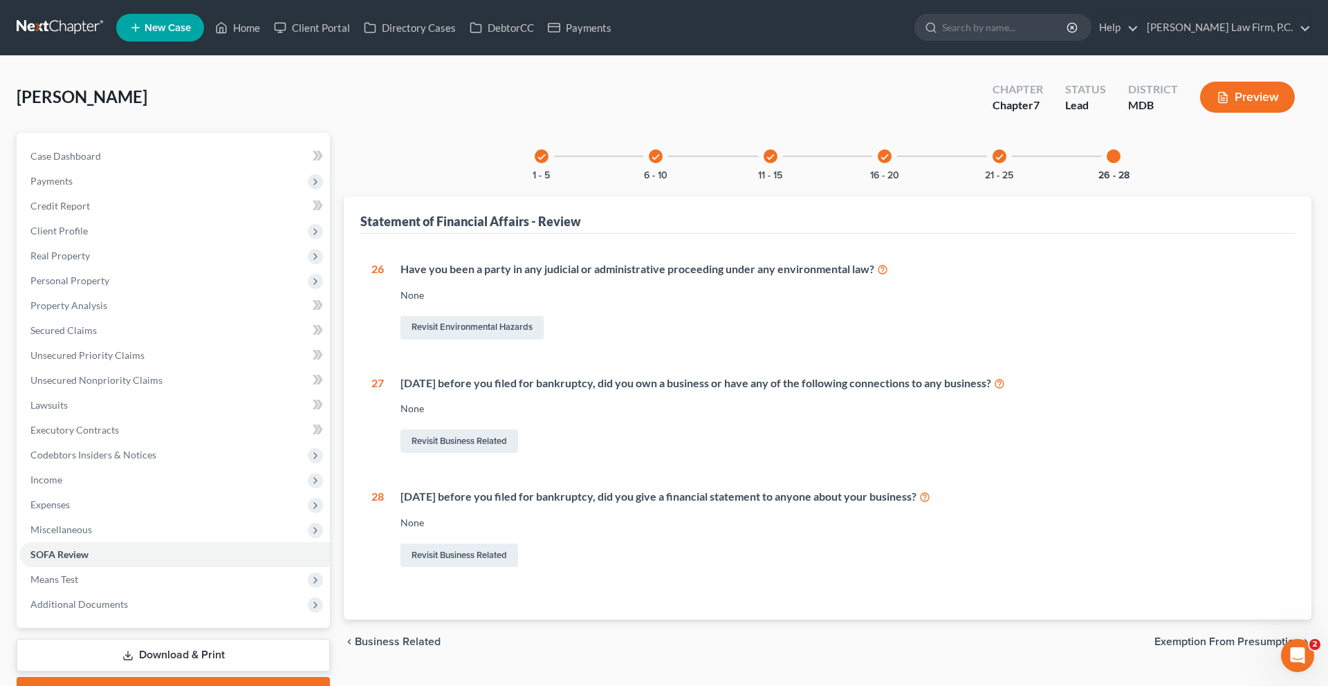
click at [632, 180] on div "check 6 - 10" at bounding box center [655, 156] width 47 height 47
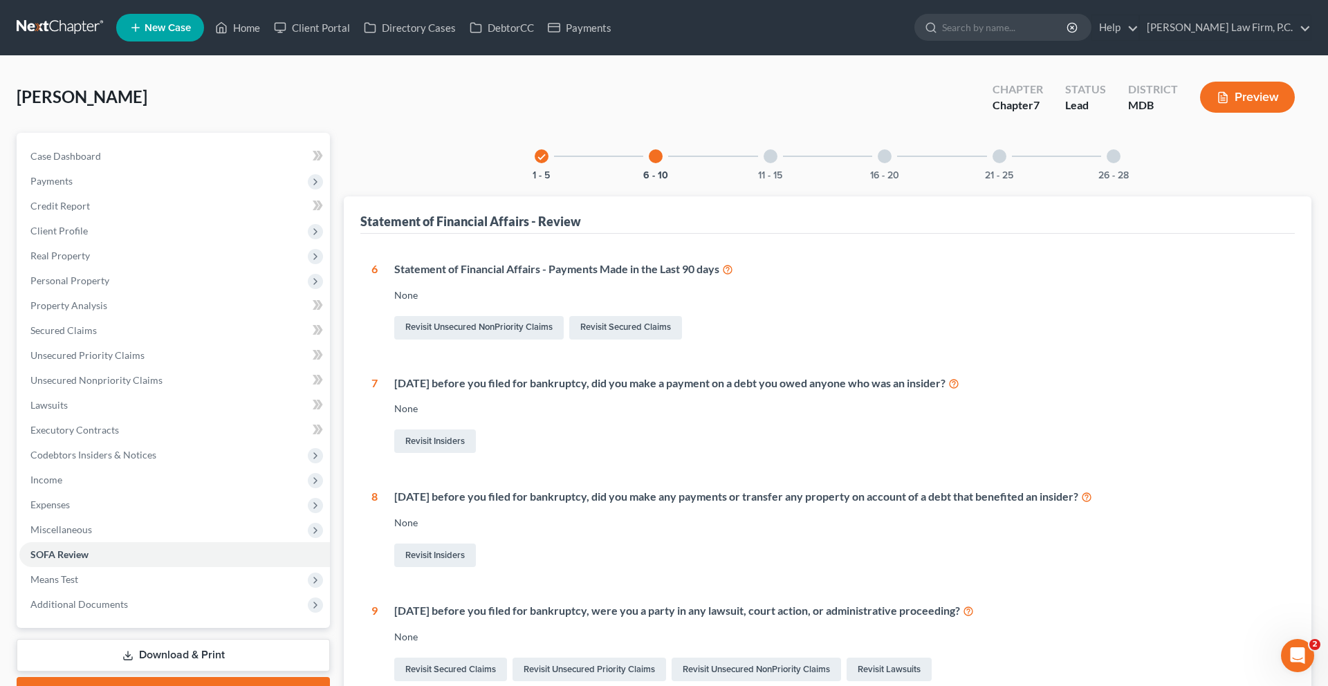
click at [518, 180] on div "check 1 - 5" at bounding box center [541, 156] width 47 height 47
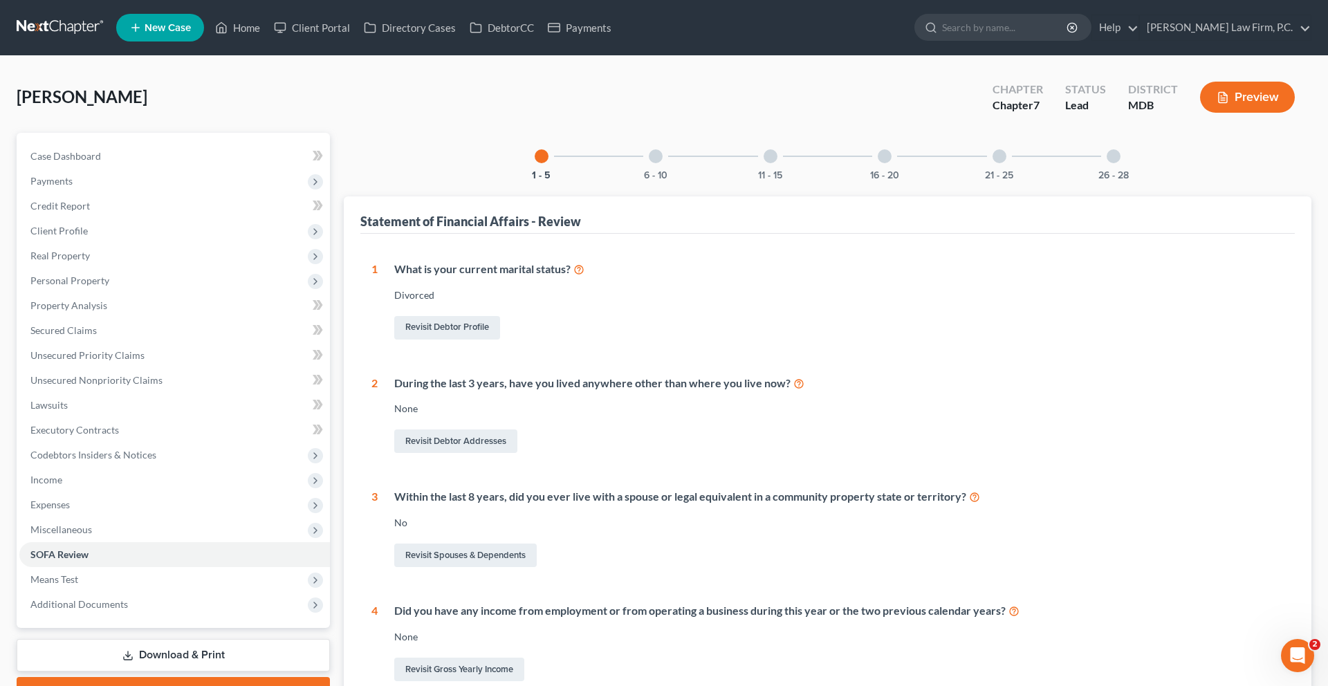
click at [632, 180] on div "6 - 10" at bounding box center [655, 156] width 47 height 47
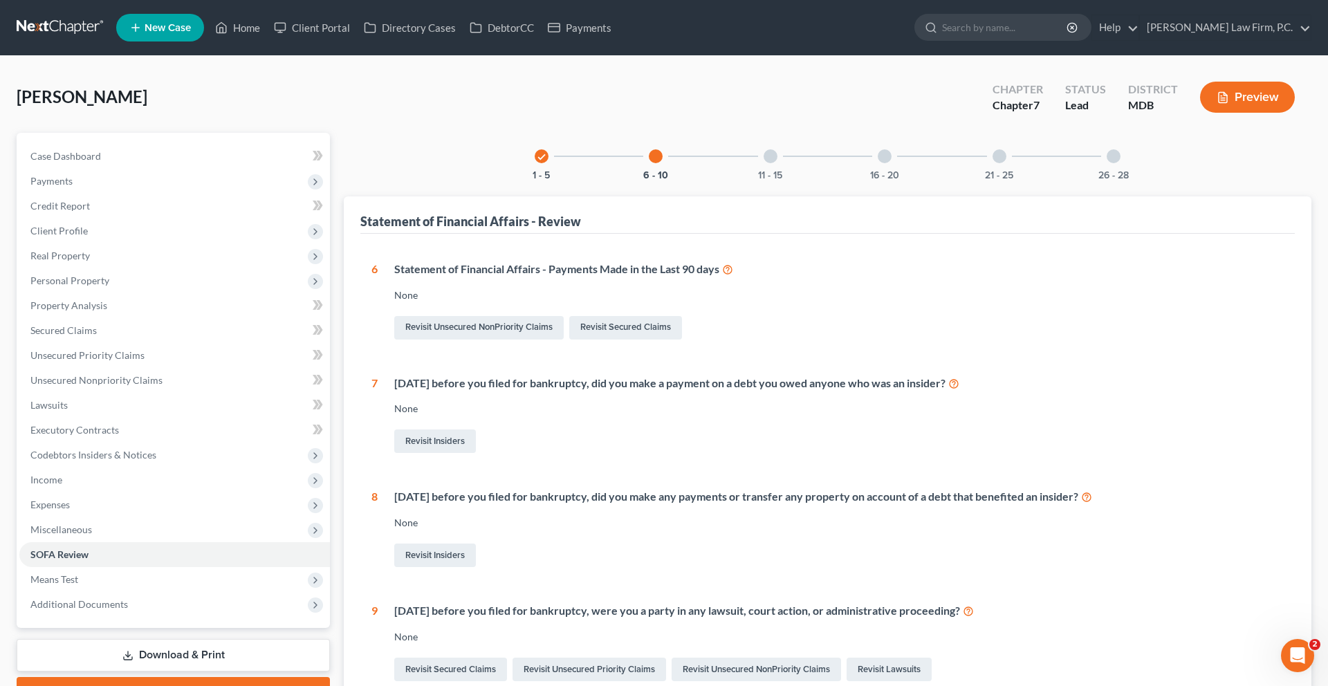
click at [763, 163] on div at bounding box center [770, 156] width 14 height 14
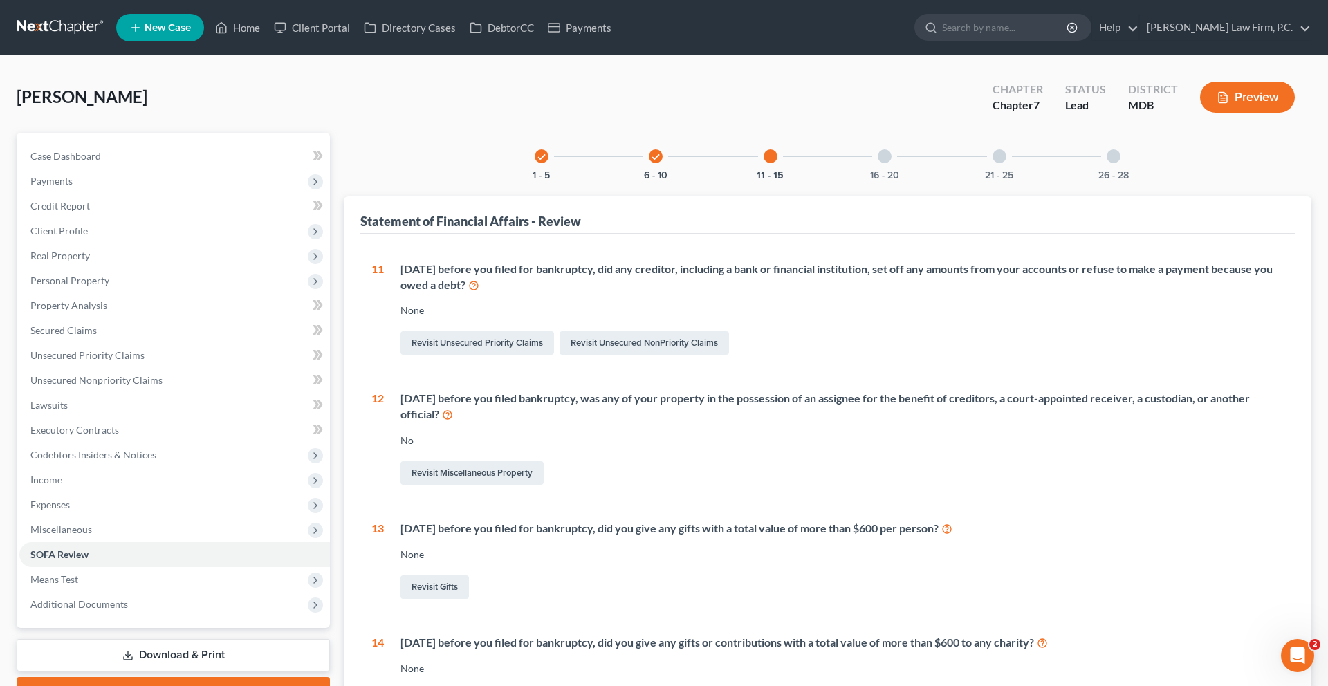
click at [891, 163] on div at bounding box center [885, 156] width 14 height 14
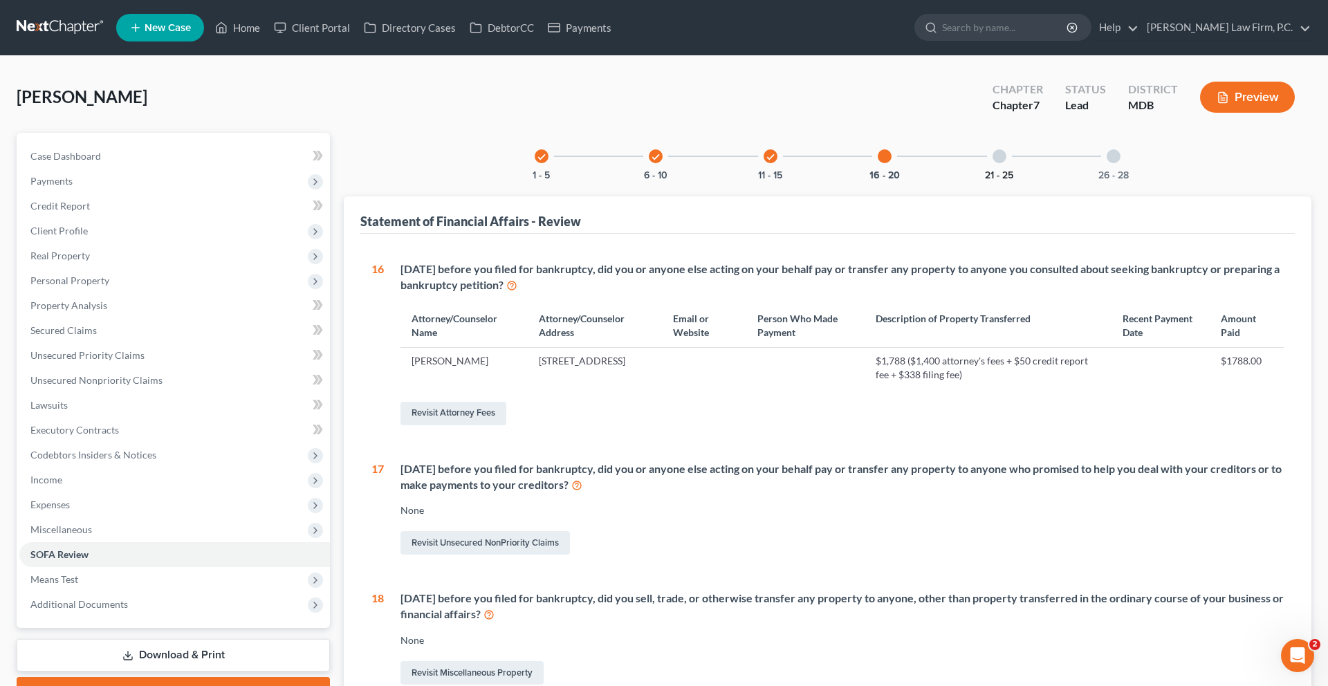
click at [1013, 180] on button "21 - 25" at bounding box center [999, 176] width 28 height 10
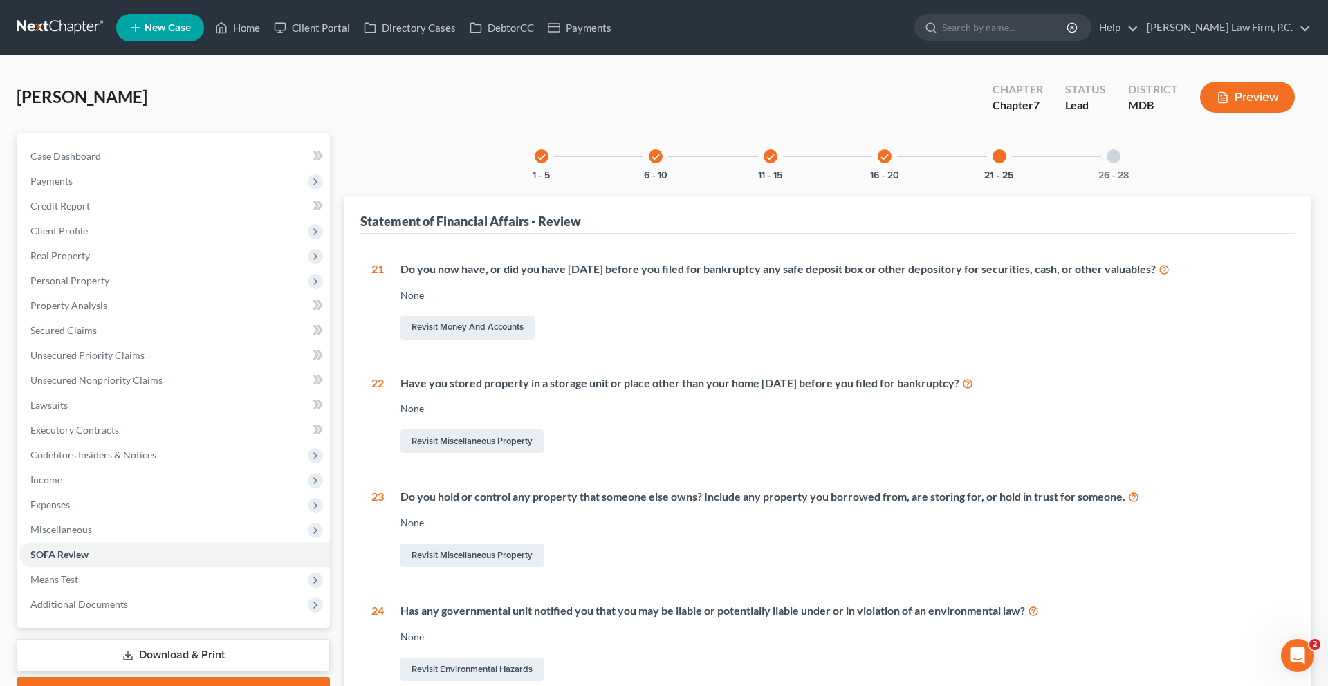
click at [1137, 180] on div "26 - 28" at bounding box center [1113, 156] width 47 height 47
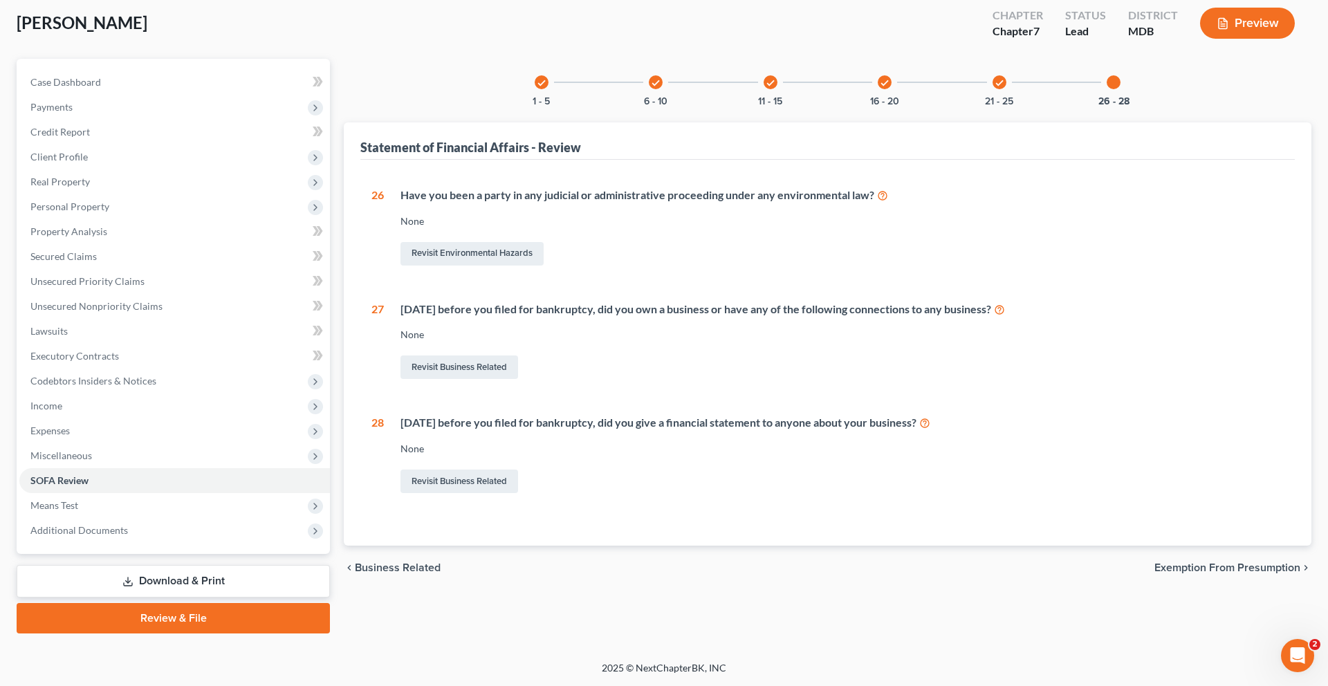
scroll to position [159, 0]
click at [503, 379] on link "Revisit Business Related" at bounding box center [459, 367] width 118 height 24
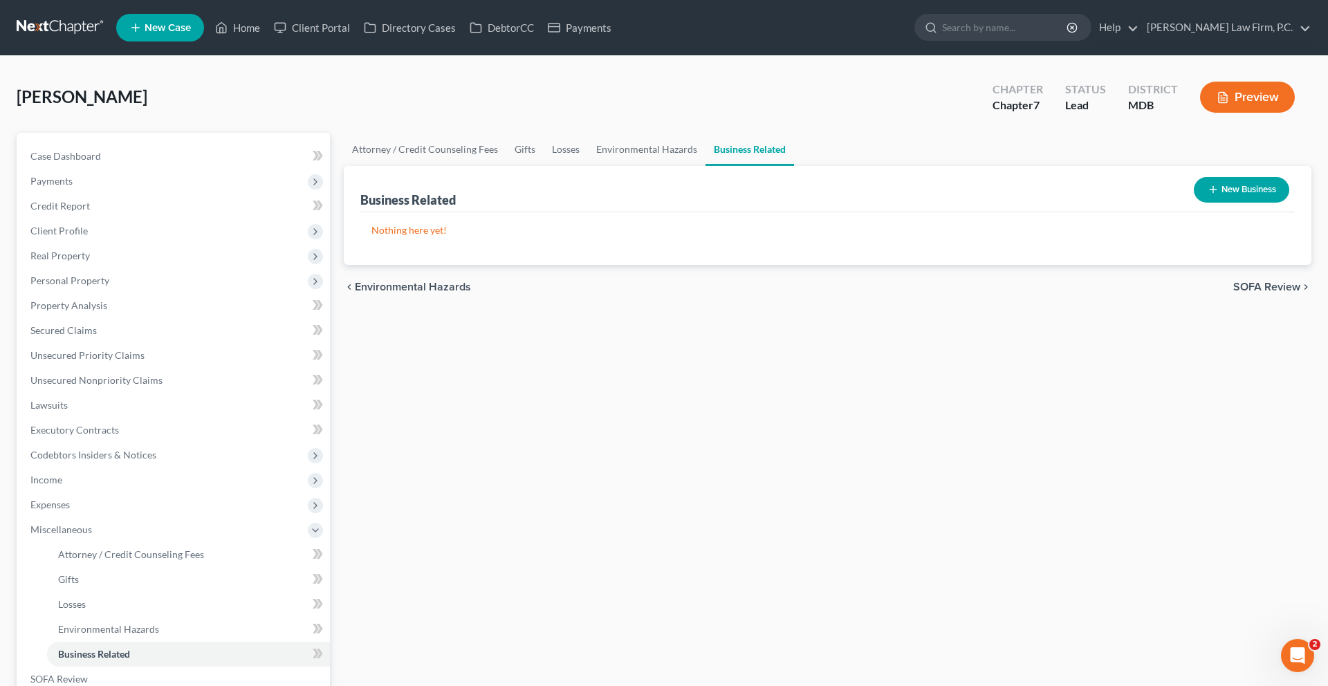
click at [1206, 203] on button "New Business" at bounding box center [1241, 190] width 95 height 26
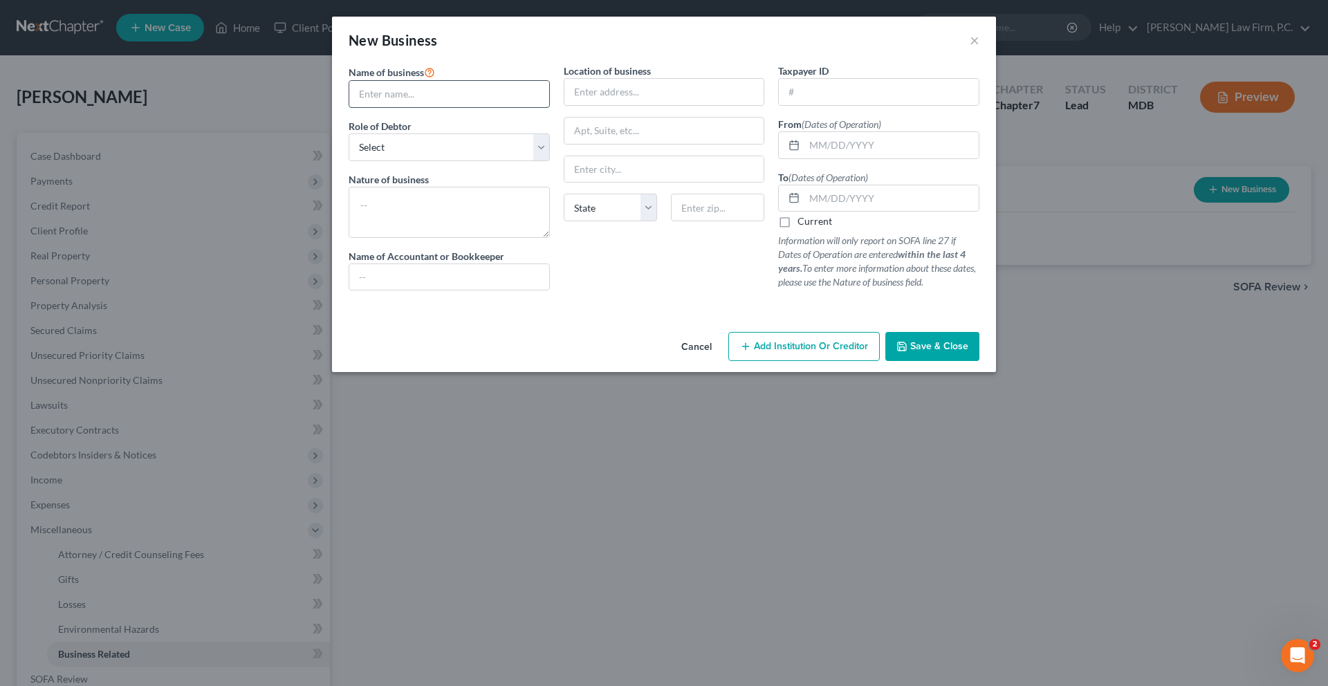
click at [376, 107] on input "text" at bounding box center [449, 94] width 200 height 26
type input "Arbutus Poodle Salon"
click at [373, 161] on select "Select A member of a limited liability company (LLC) or limited liability partn…" at bounding box center [449, 147] width 201 height 28
select select "officer"
click at [349, 161] on select "Select A member of a limited liability company (LLC) or limited liability partn…" at bounding box center [449, 147] width 201 height 28
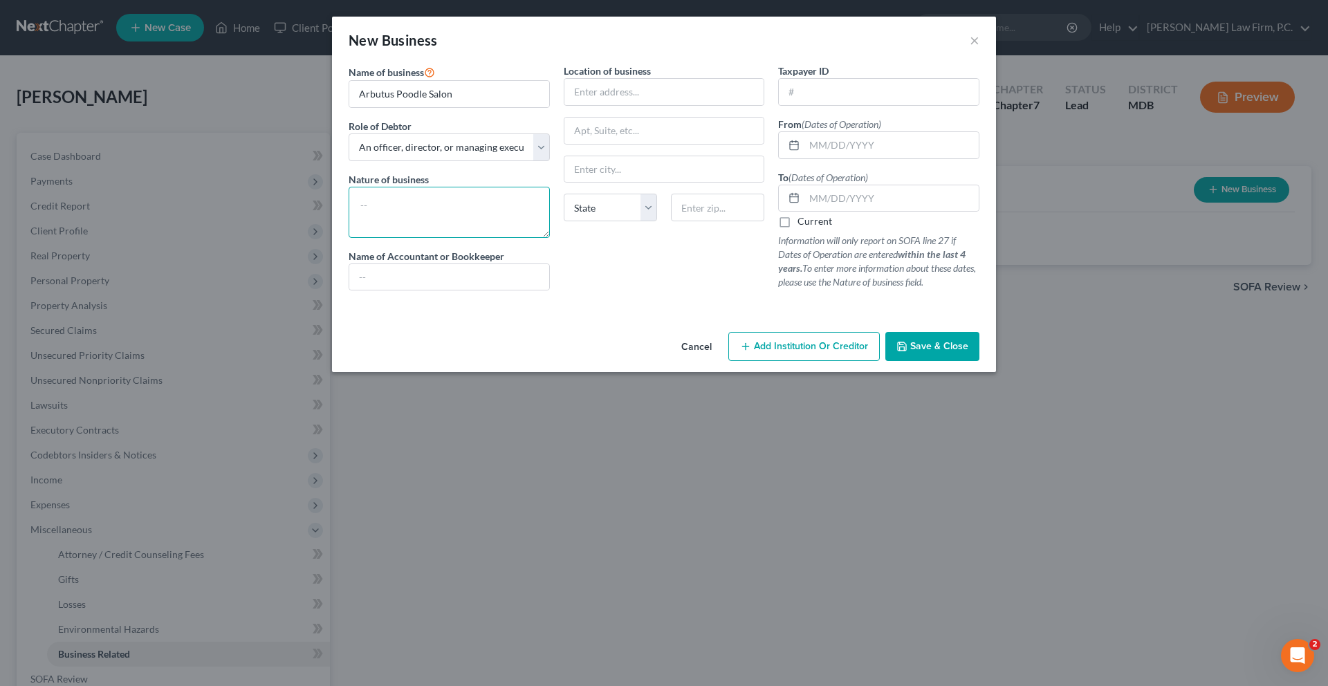
click at [349, 238] on textarea at bounding box center [449, 212] width 201 height 51
type textarea "D"
type textarea "Pet Grooming"
click at [349, 290] on input "text" at bounding box center [449, 277] width 200 height 26
type input "Self"
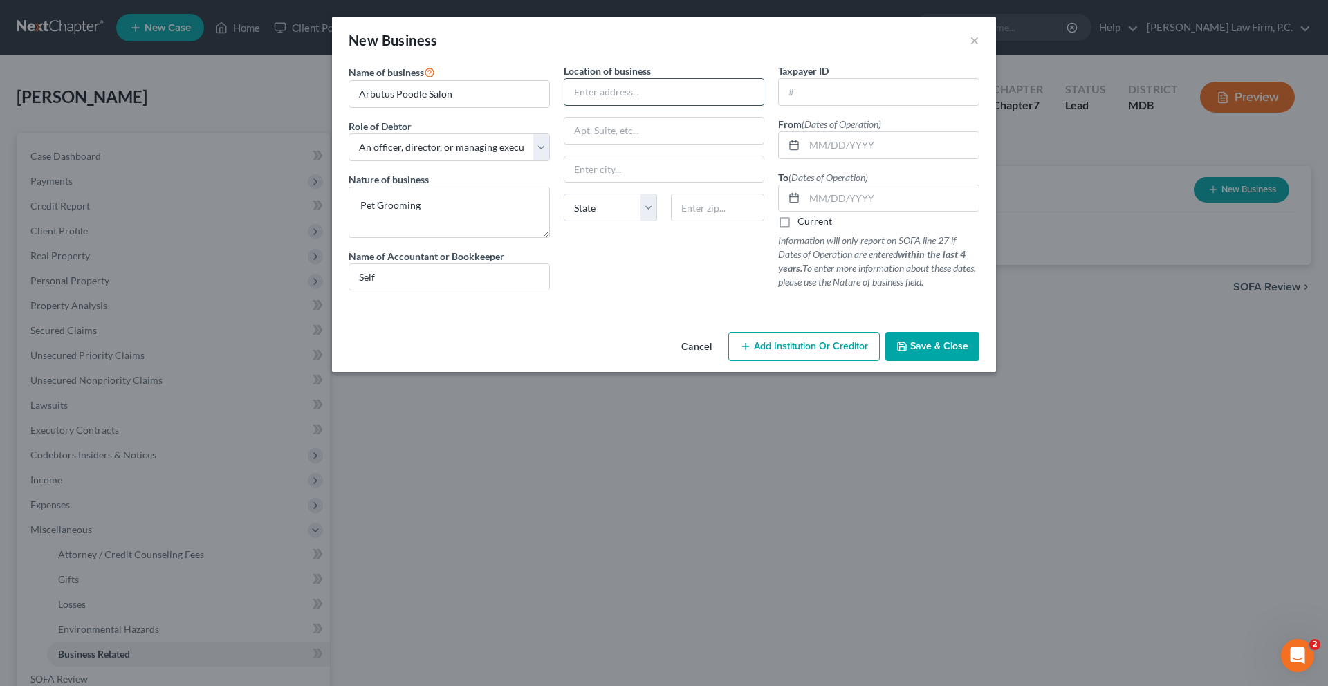
click at [649, 105] on input "text" at bounding box center [664, 92] width 200 height 26
type input "[STREET_ADDRESS]"
click at [692, 221] on input "text" at bounding box center [717, 208] width 93 height 28
type input "21037"
click at [687, 301] on div "Location of business [STREET_ADDRESS][GEOGRAPHIC_DATA] [US_STATE][GEOGRAPHIC_DA…" at bounding box center [664, 183] width 215 height 238
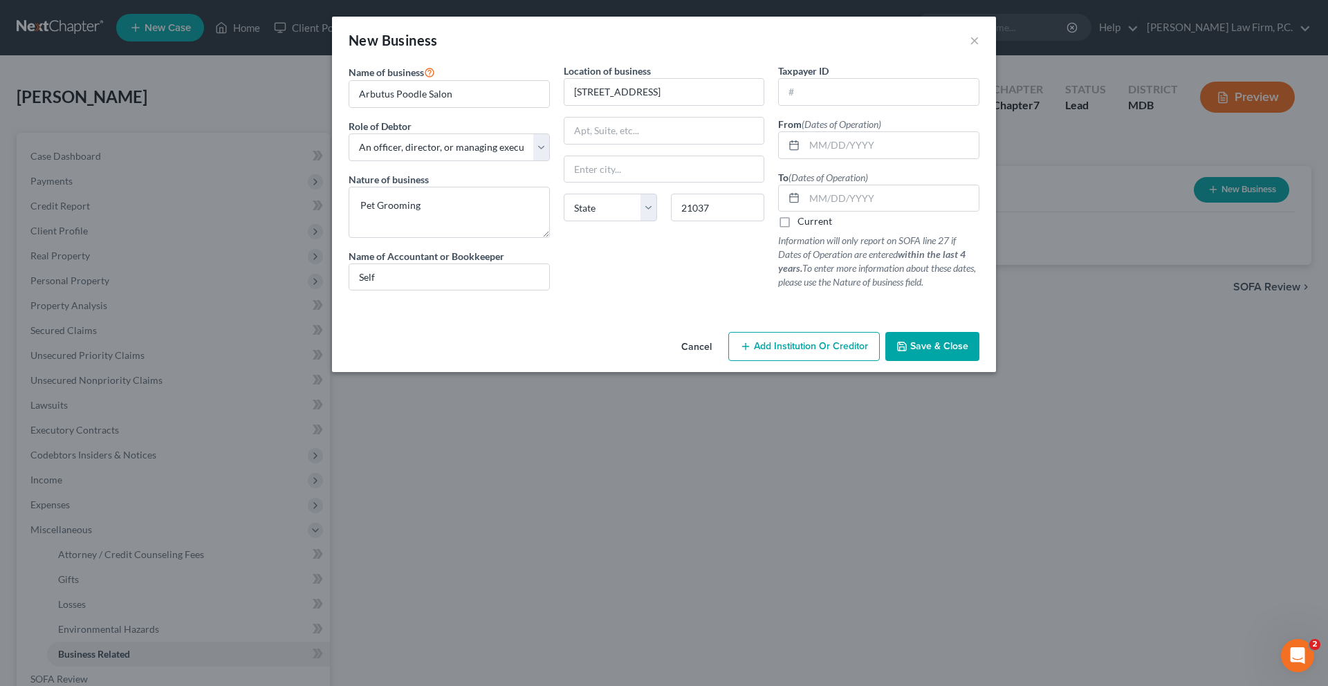
type input "Edgewater"
select select "21"
click at [813, 228] on label "Current" at bounding box center [814, 221] width 35 height 14
click at [812, 223] on input "Current" at bounding box center [807, 218] width 9 height 9
checkbox input "true"
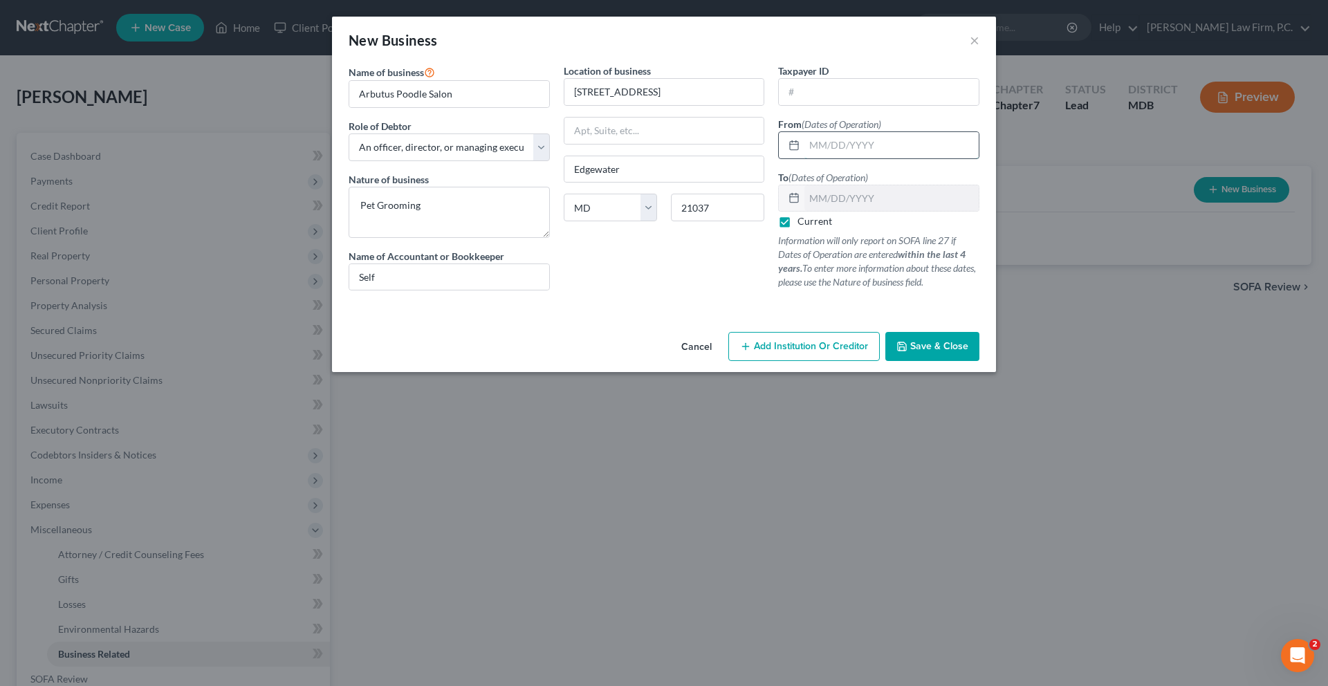
click at [911, 158] on input "text" at bounding box center [891, 145] width 174 height 26
click at [861, 158] on input "text" at bounding box center [891, 145] width 174 height 26
type input "[DATE]"
click at [719, 301] on div "Location of business [STREET_ADDRESS][GEOGRAPHIC_DATA] [US_STATE][GEOGRAPHIC_DA…" at bounding box center [664, 183] width 215 height 238
click at [968, 352] on span "Save & Close" at bounding box center [939, 346] width 58 height 12
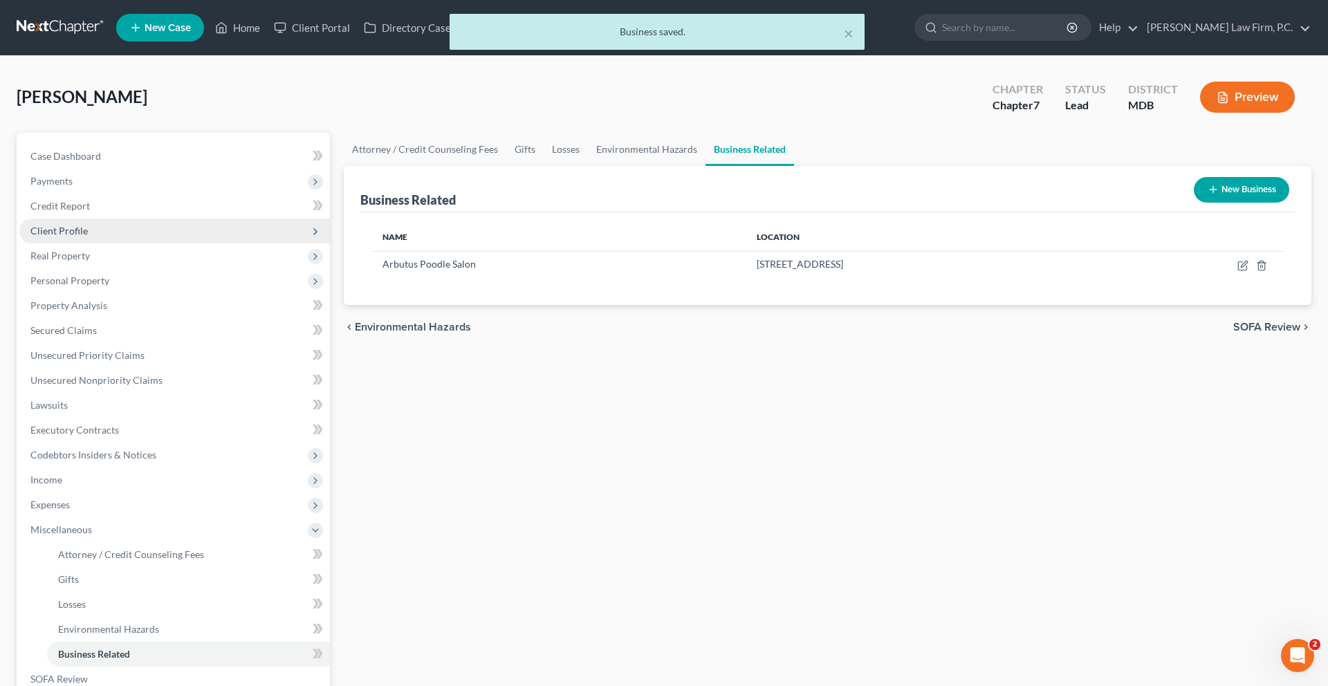
click at [127, 243] on span "Client Profile" at bounding box center [174, 231] width 310 height 25
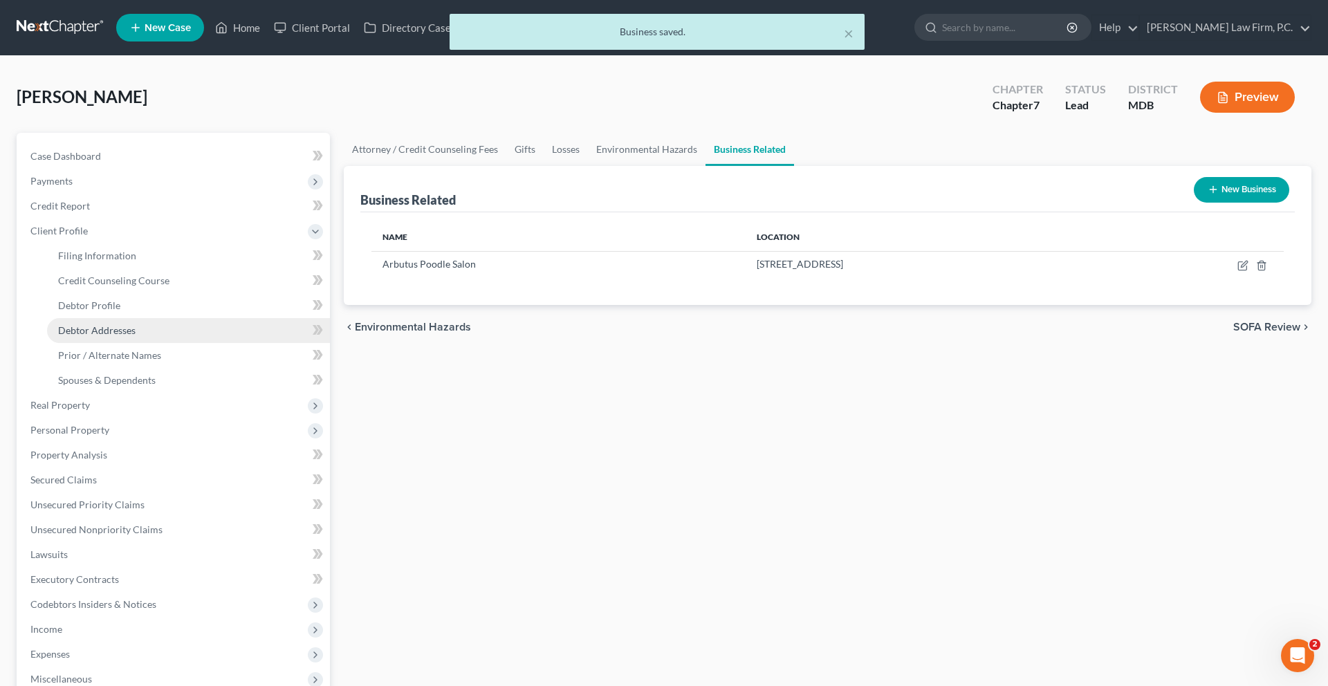
click at [116, 336] on span "Debtor Addresses" at bounding box center [96, 330] width 77 height 12
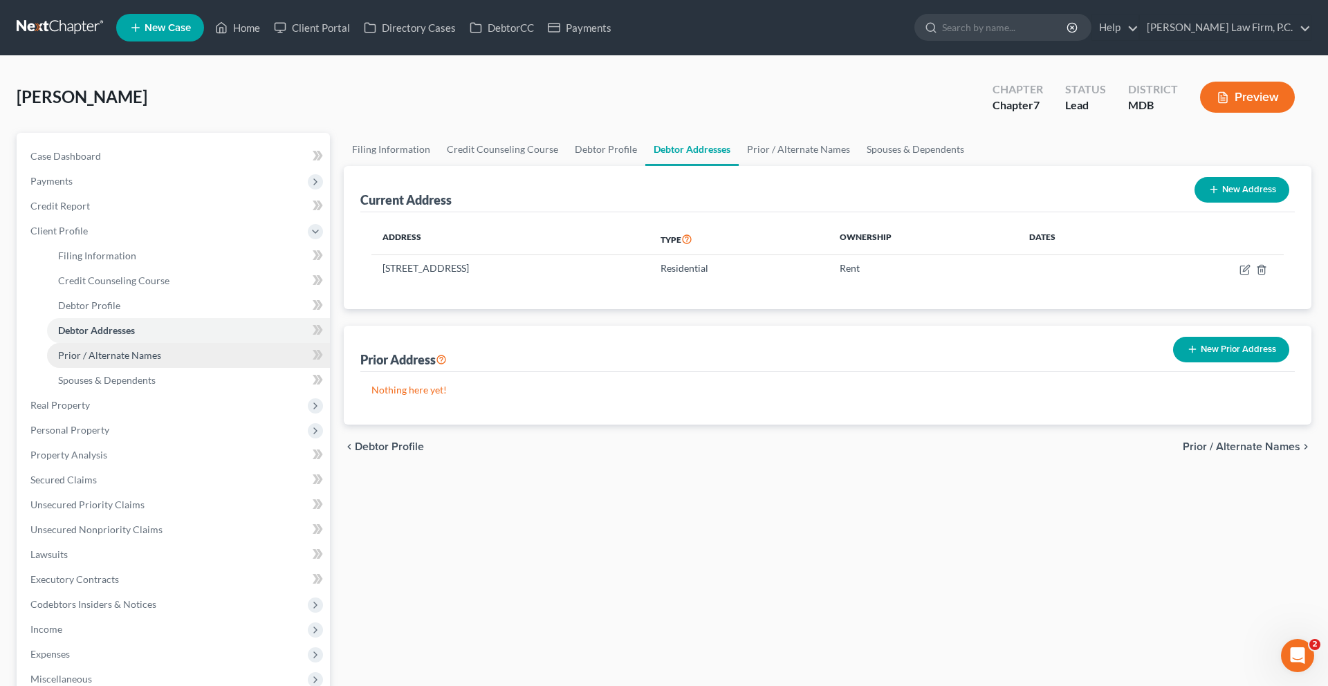
click at [120, 368] on link "Prior / Alternate Names" at bounding box center [188, 355] width 283 height 25
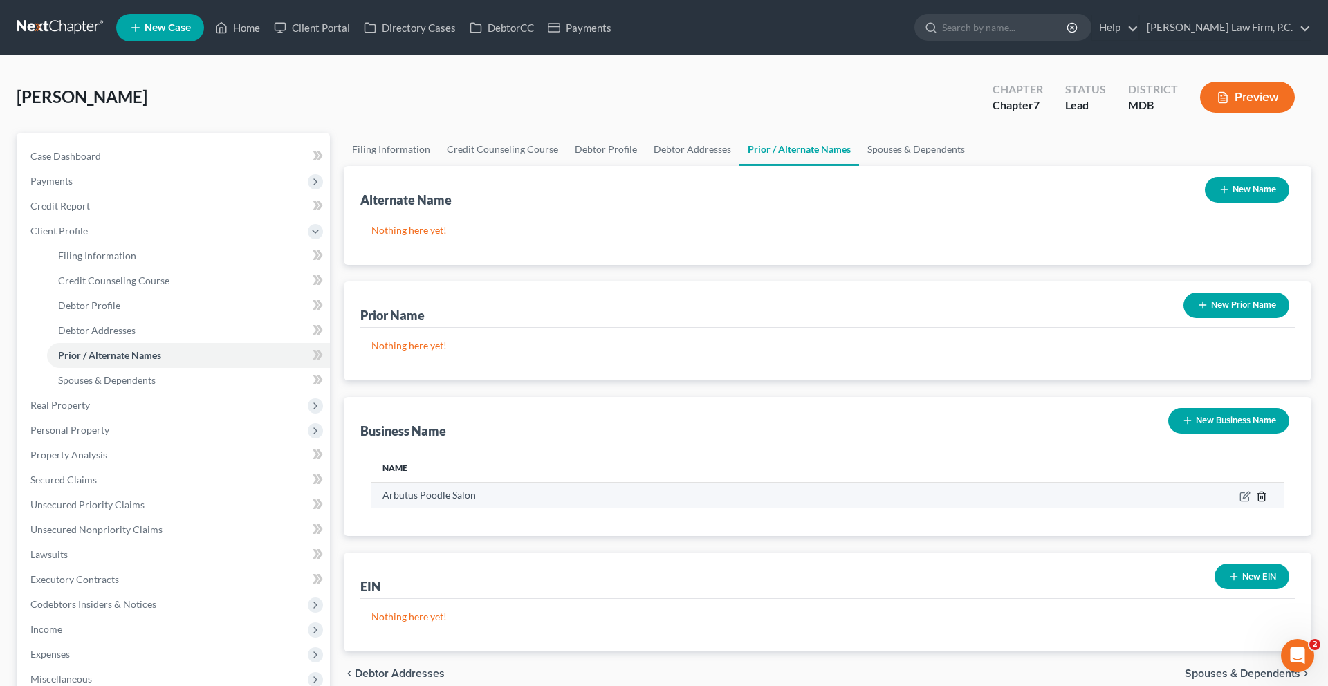
click at [1258, 501] on icon "button" at bounding box center [1261, 496] width 6 height 9
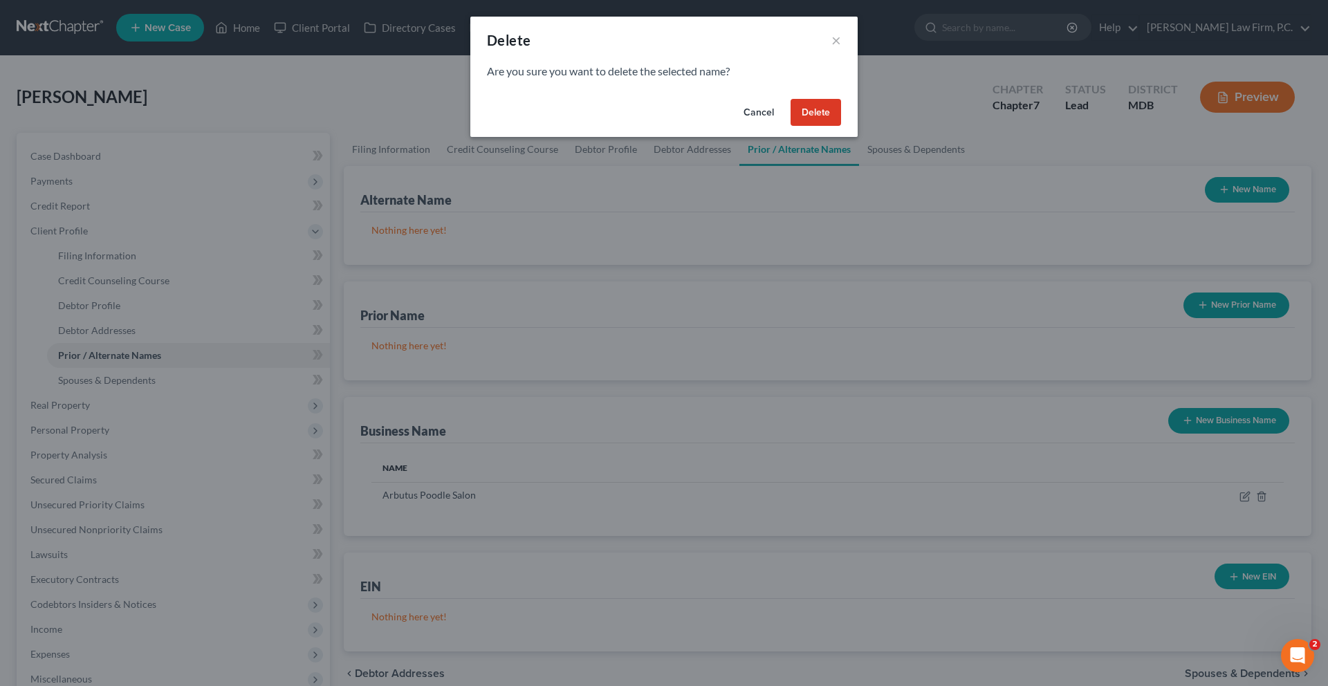
click at [841, 127] on button "Delete" at bounding box center [815, 113] width 50 height 28
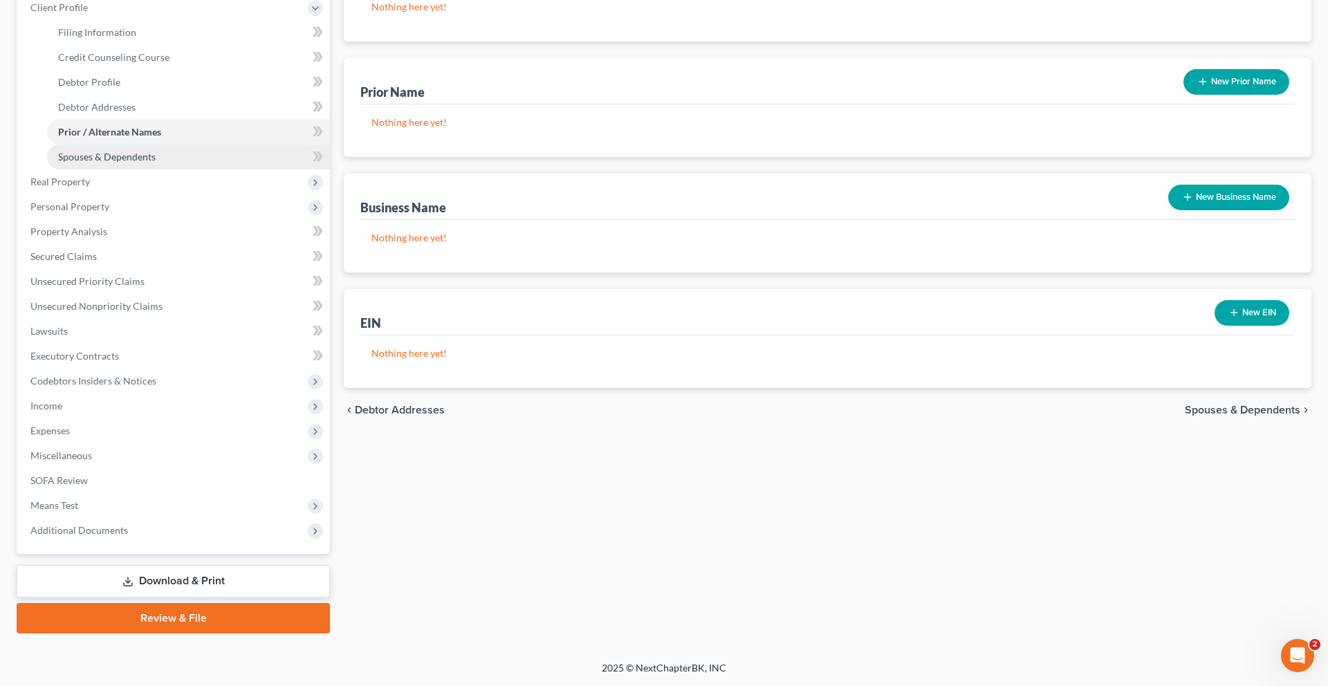
scroll to position [229, 0]
click at [144, 219] on span "Personal Property" at bounding box center [174, 206] width 310 height 25
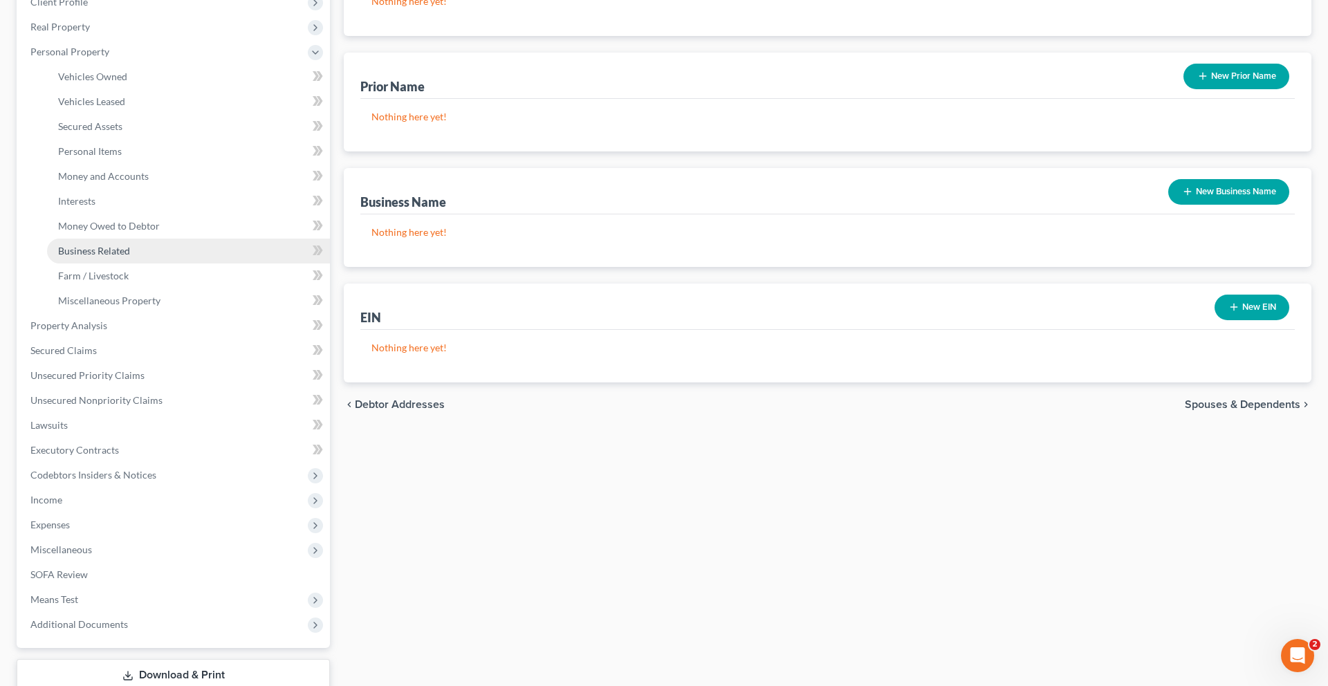
click at [130, 257] on span "Business Related" at bounding box center [94, 251] width 72 height 12
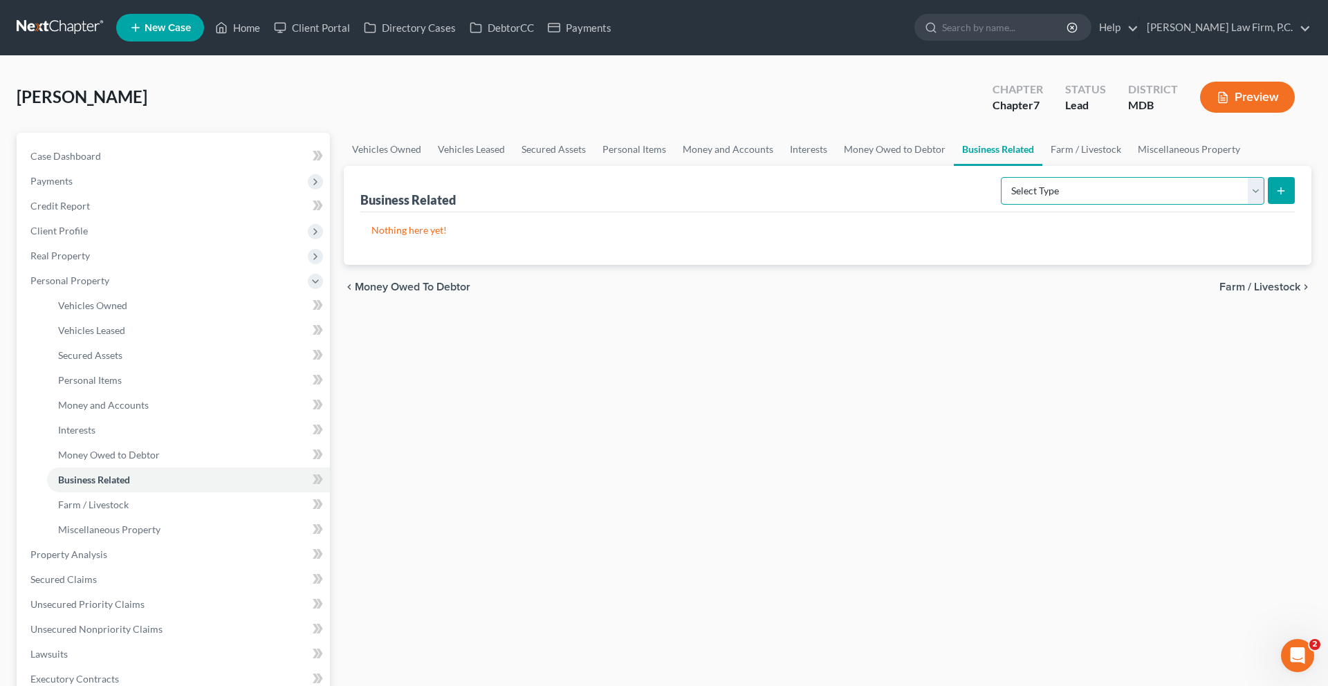
click at [1121, 205] on select "Select Type Customer Lists (A/B: 43) Franchises (A/B: 27) Inventory (A/B: 41) L…" at bounding box center [1132, 191] width 263 height 28
select select "office_equipment"
click at [1001, 205] on select "Select Type Customer Lists (A/B: 43) Franchises (A/B: 27) Inventory (A/B: 41) L…" at bounding box center [1132, 191] width 263 height 28
click at [1287, 265] on div "Business Related Select Type Customer Lists (A/B: 43) Franchises (A/B: 27) Inve…" at bounding box center [827, 215] width 967 height 99
click at [1268, 204] on button "submit" at bounding box center [1281, 190] width 27 height 27
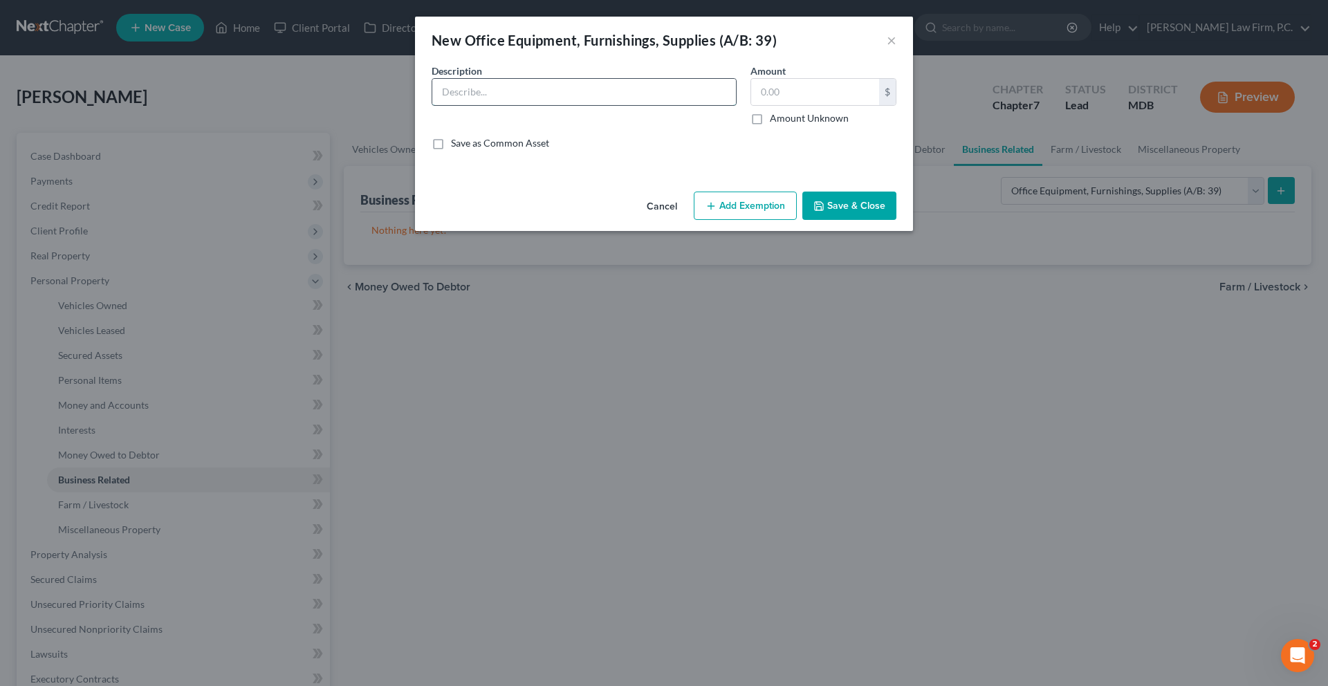
click at [609, 105] on input "text" at bounding box center [584, 92] width 304 height 26
type input "Misc. grooming equipment"
click at [835, 105] on input "text" at bounding box center [815, 92] width 128 height 26
type input "500.00"
click at [793, 221] on button "Add Exemption" at bounding box center [745, 206] width 103 height 29
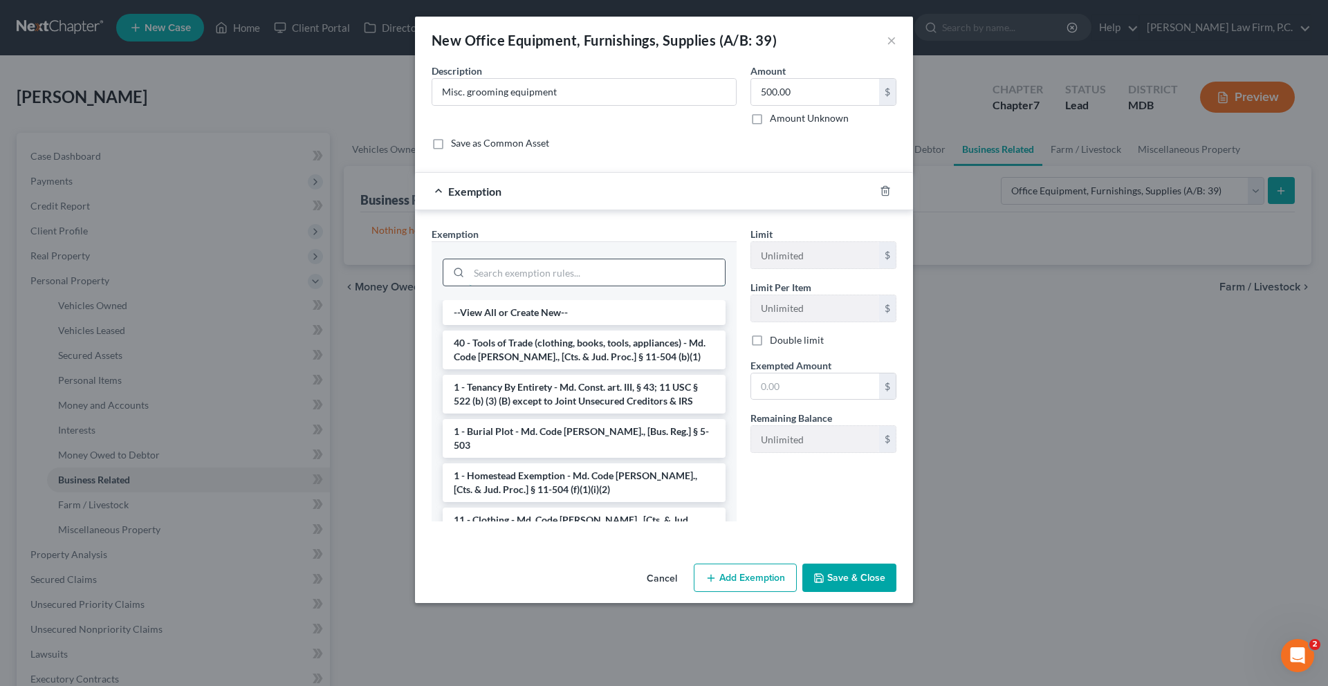
click at [707, 286] on input "search" at bounding box center [597, 272] width 256 height 26
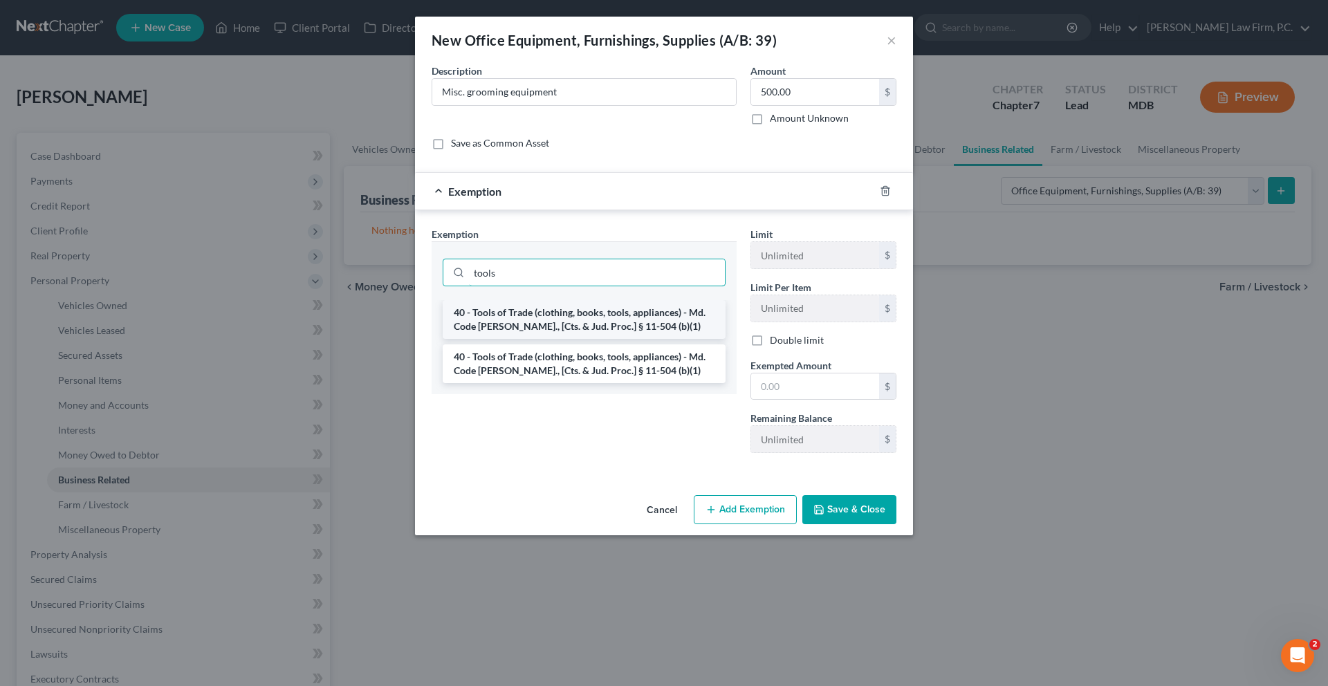
type input "tools"
click at [682, 339] on li "40 - Tools of Trade (clothing, books, tools, appliances) - Md. Code [PERSON_NAM…" at bounding box center [584, 319] width 283 height 39
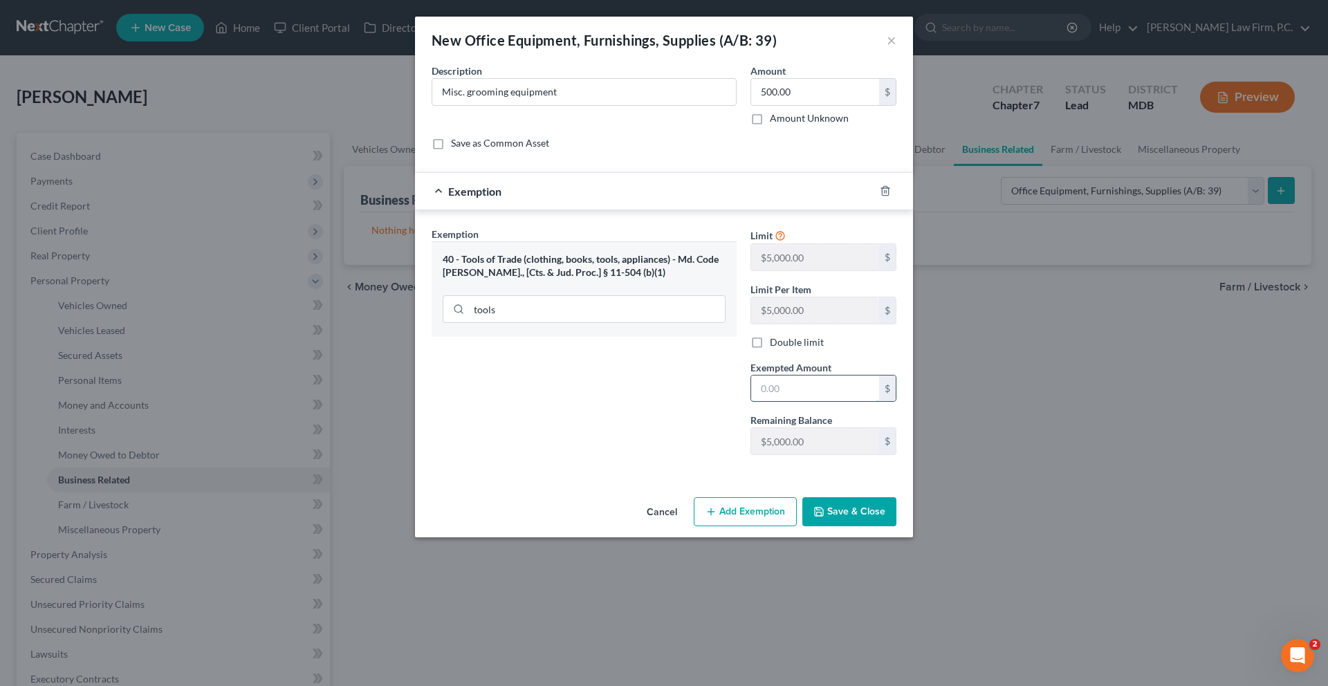
click at [810, 402] on input "text" at bounding box center [815, 388] width 128 height 26
type input "500.00"
click at [879, 526] on button "Save & Close" at bounding box center [849, 511] width 94 height 29
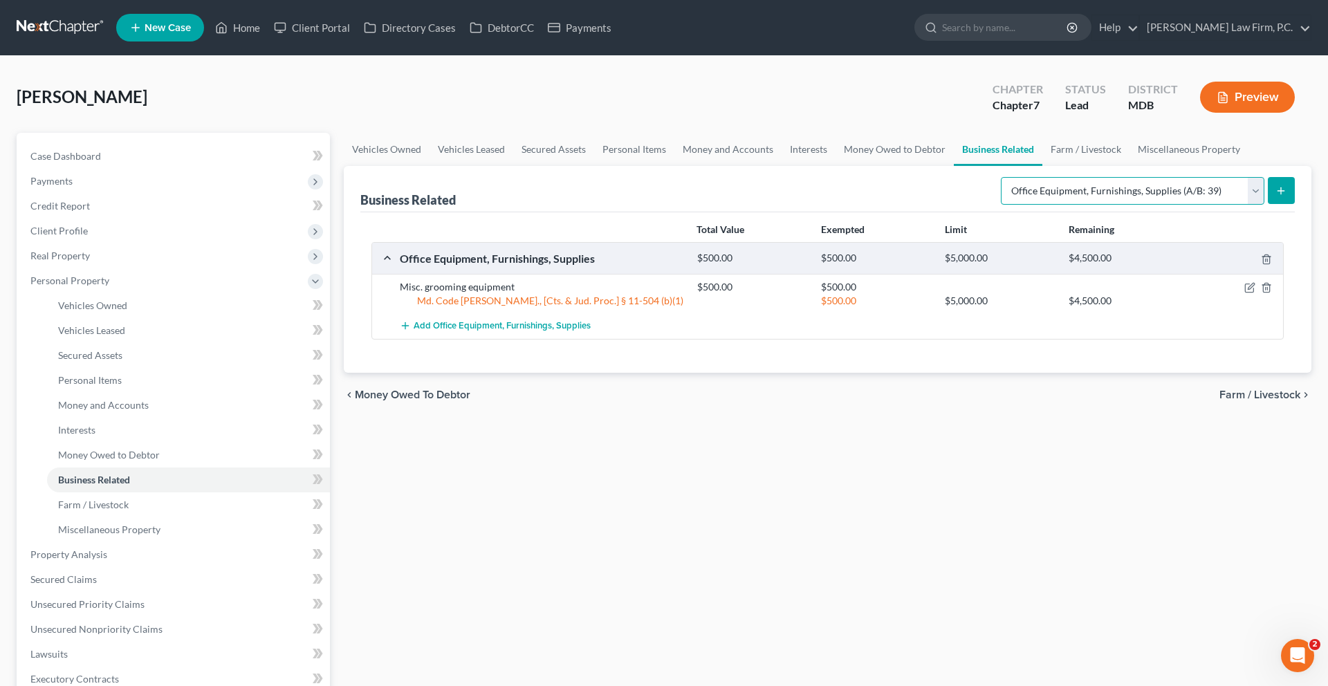
click at [1158, 205] on select "Select Type Customer Lists (A/B: 43) Franchises (A/B: 27) Inventory (A/B: 41) L…" at bounding box center [1132, 191] width 263 height 28
click at [1247, 290] on icon "button" at bounding box center [1250, 287] width 6 height 6
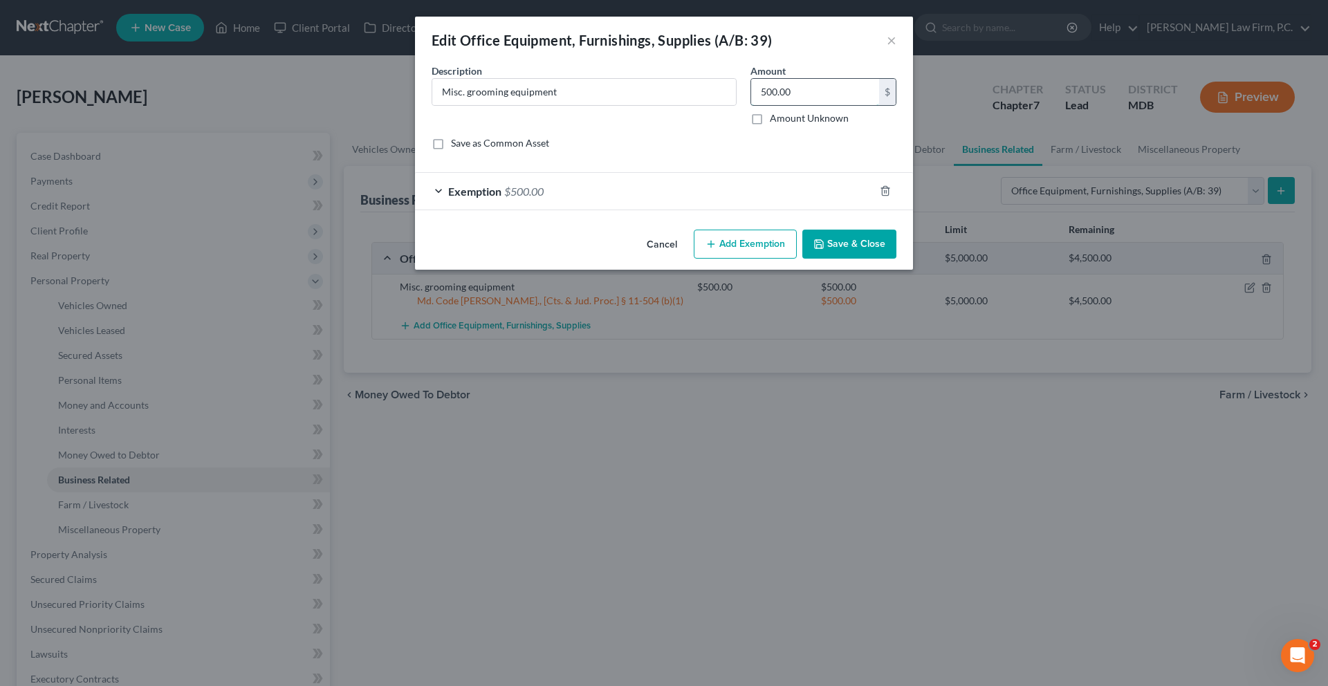
click at [834, 105] on input "500.00" at bounding box center [815, 92] width 128 height 26
type input "2,000.00"
click at [637, 210] on div "Exemption $500.00" at bounding box center [644, 191] width 459 height 37
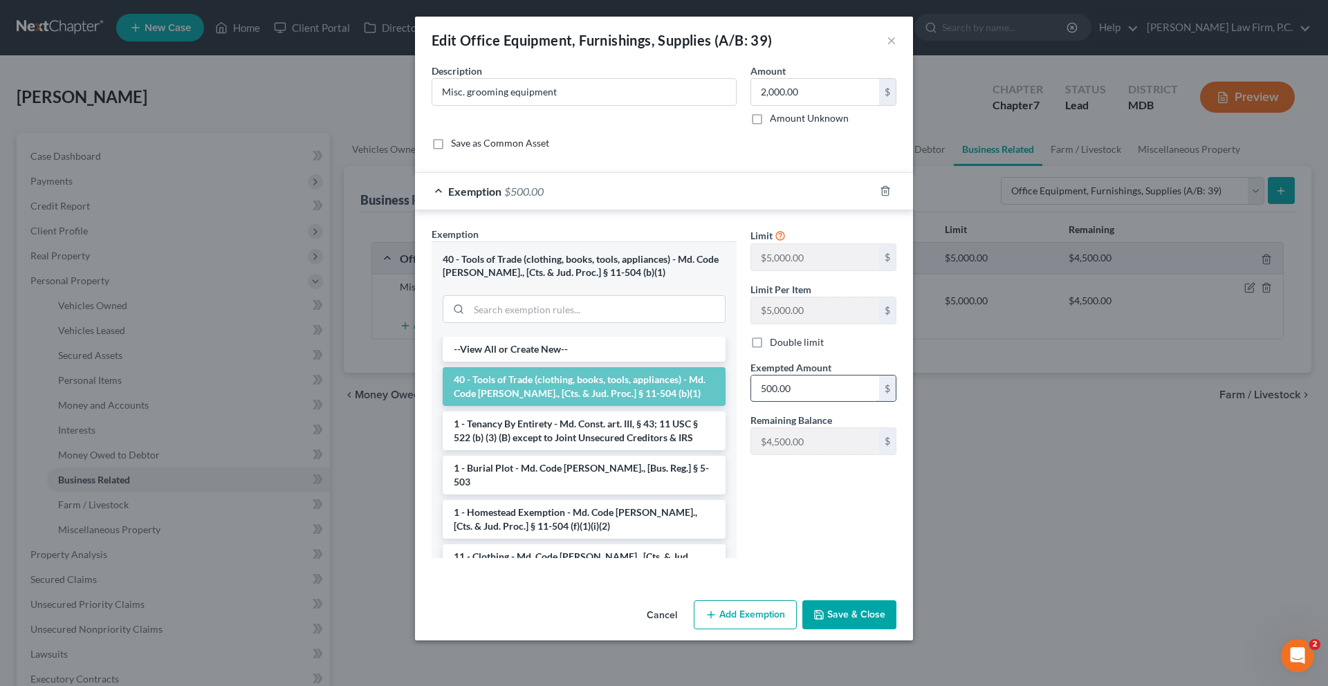
click at [842, 402] on input "500.00" at bounding box center [815, 388] width 128 height 26
type input "2,000.00"
click at [813, 569] on div "Limit $5,000.00 $ Limit Per Item $5,000.00 $ Double limit Exempted Amount * 2,0…" at bounding box center [823, 398] width 160 height 342
click at [896, 629] on button "Save & Close" at bounding box center [849, 614] width 94 height 29
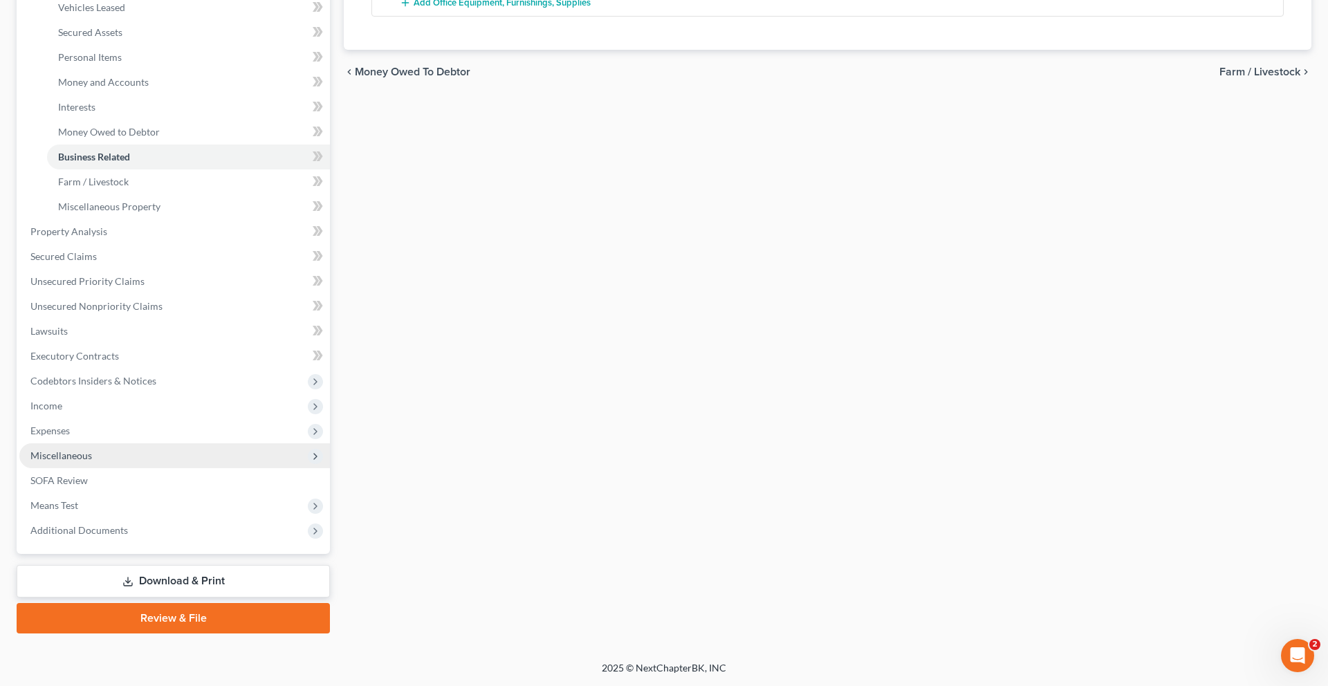
scroll to position [423, 0]
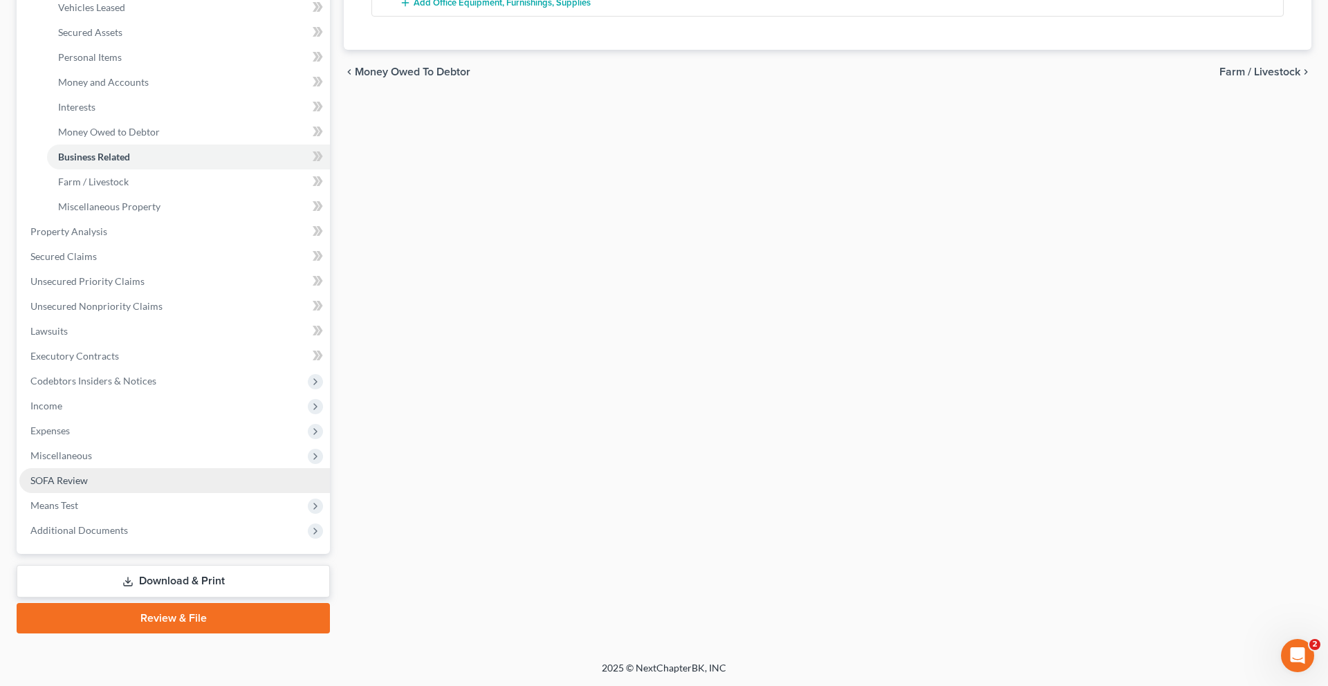
click at [115, 493] on link "SOFA Review" at bounding box center [174, 480] width 310 height 25
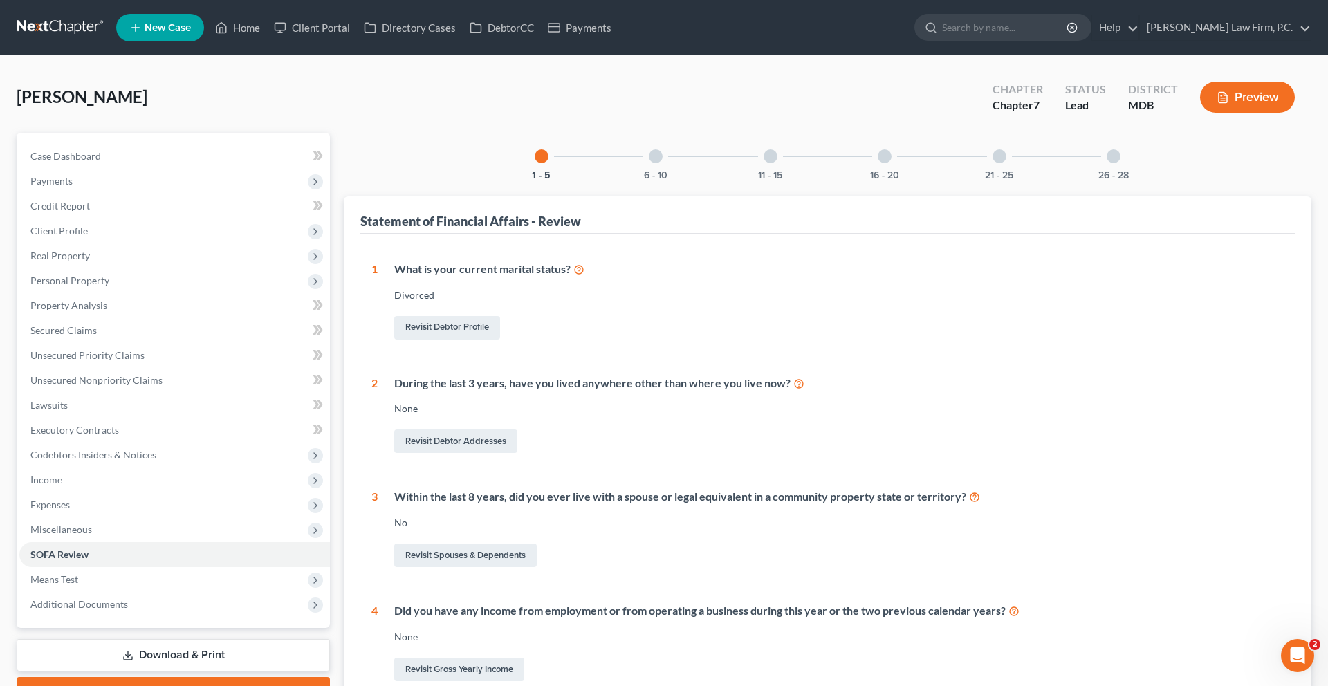
click at [649, 163] on div at bounding box center [656, 156] width 14 height 14
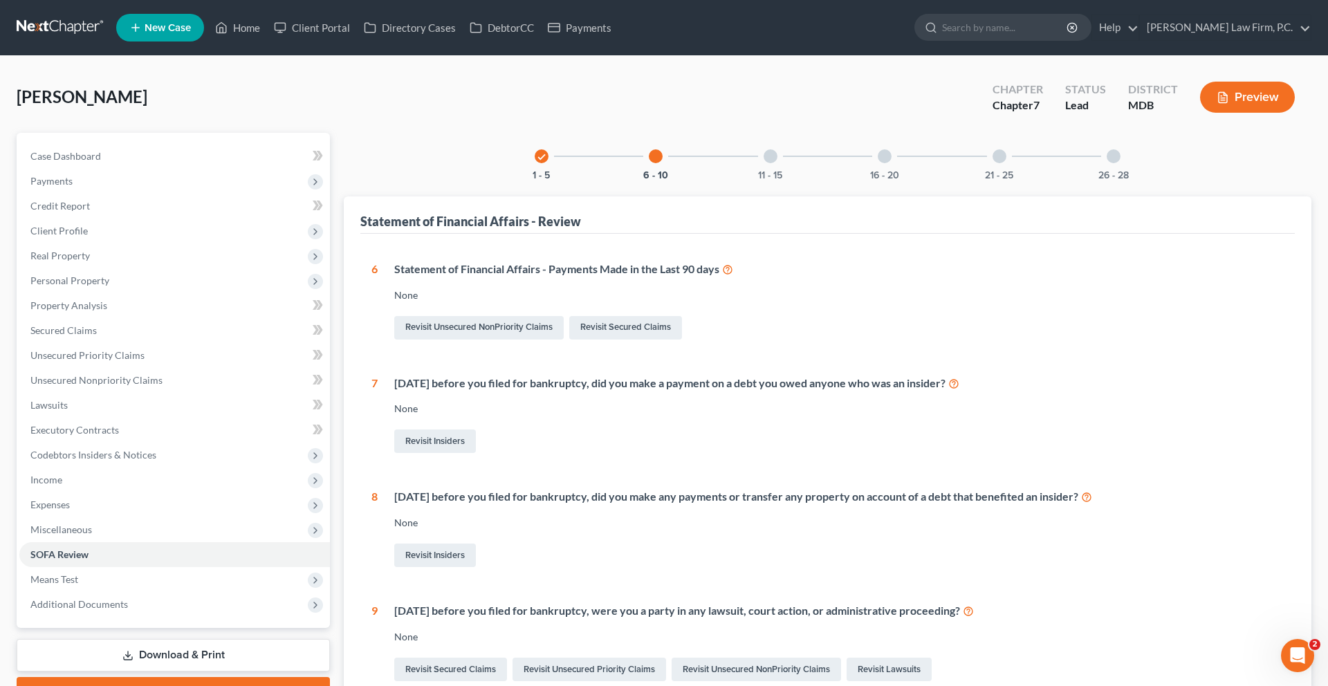
click at [763, 163] on div at bounding box center [770, 156] width 14 height 14
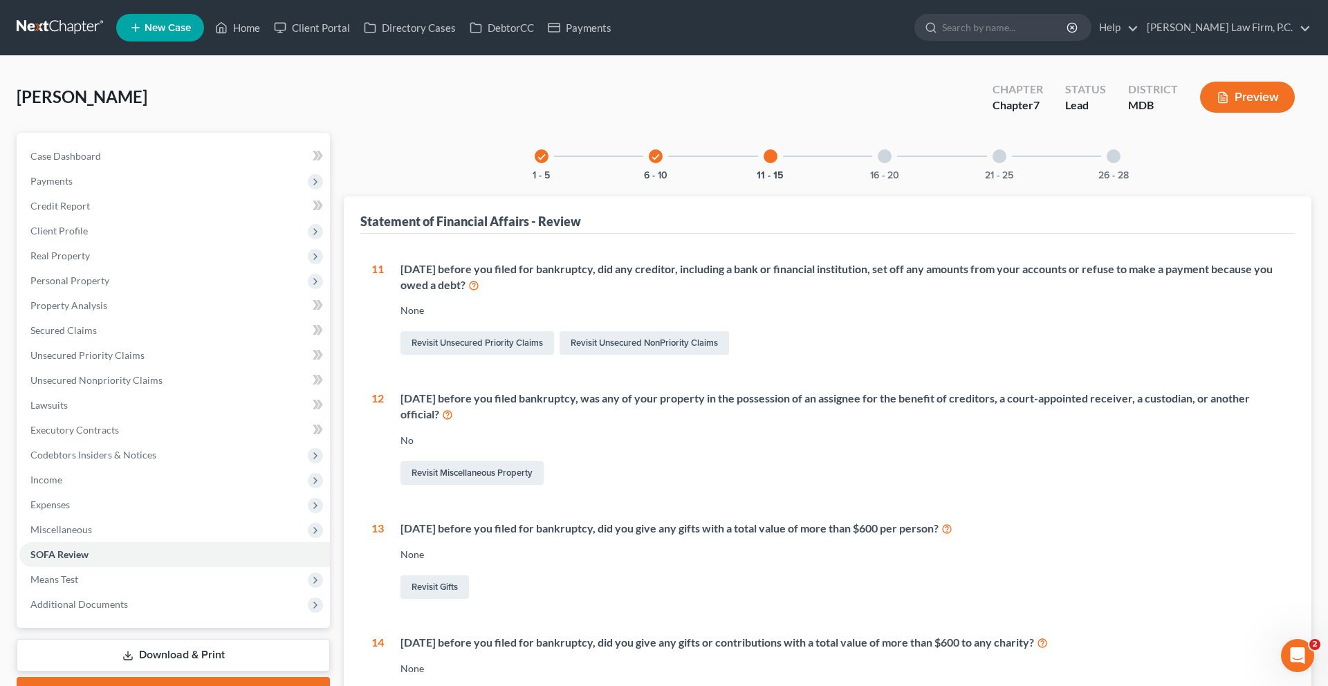
click at [891, 163] on div at bounding box center [885, 156] width 14 height 14
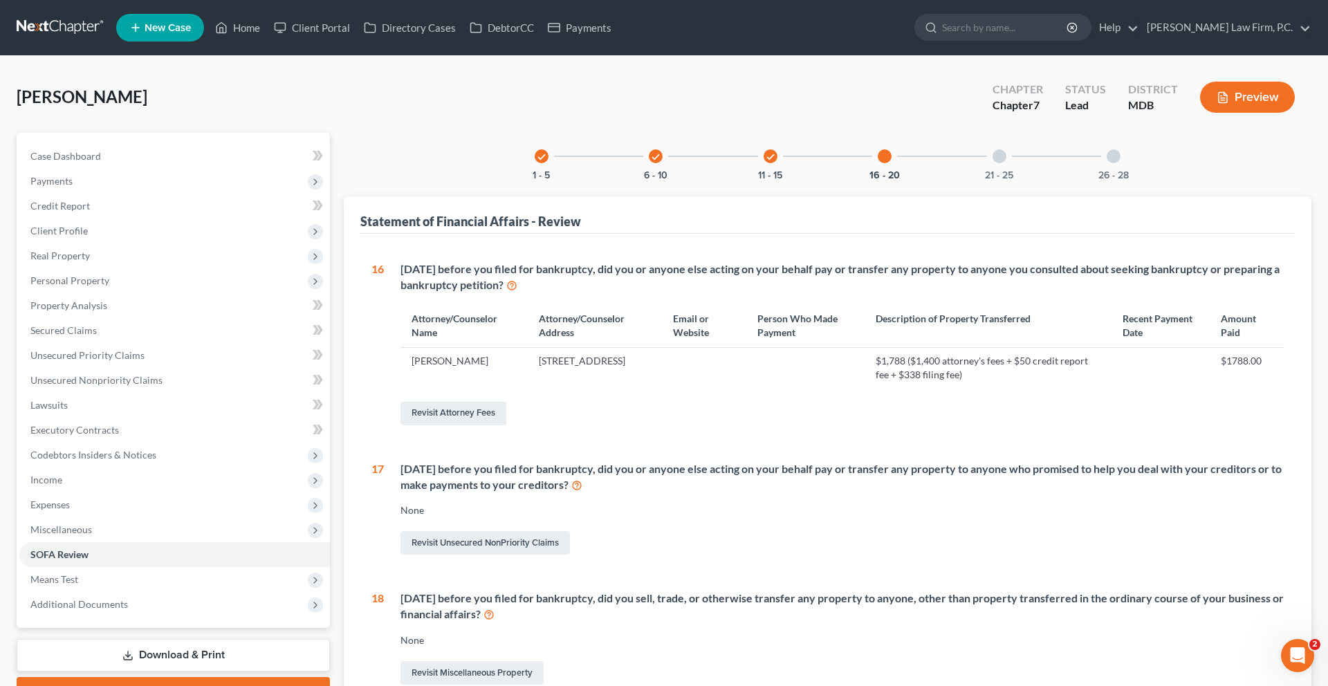
click at [1023, 180] on div "21 - 25" at bounding box center [999, 156] width 47 height 47
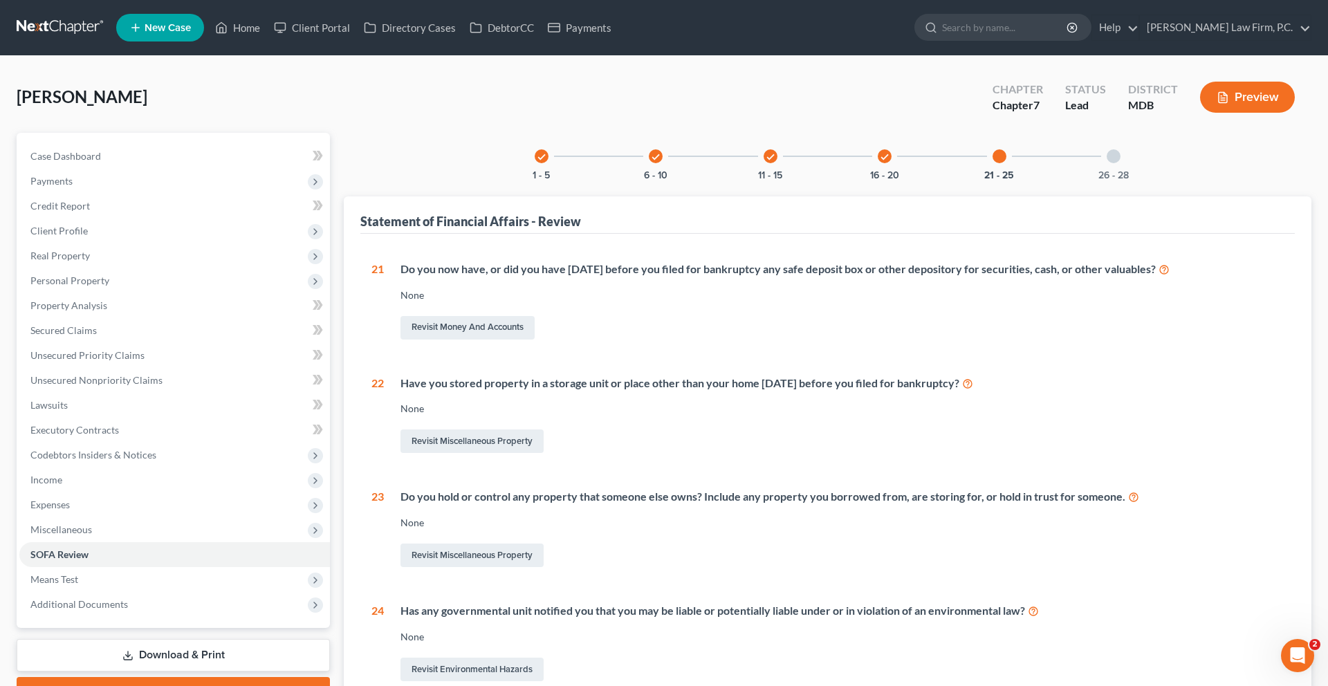
click at [1137, 180] on div "26 - 28" at bounding box center [1113, 156] width 47 height 47
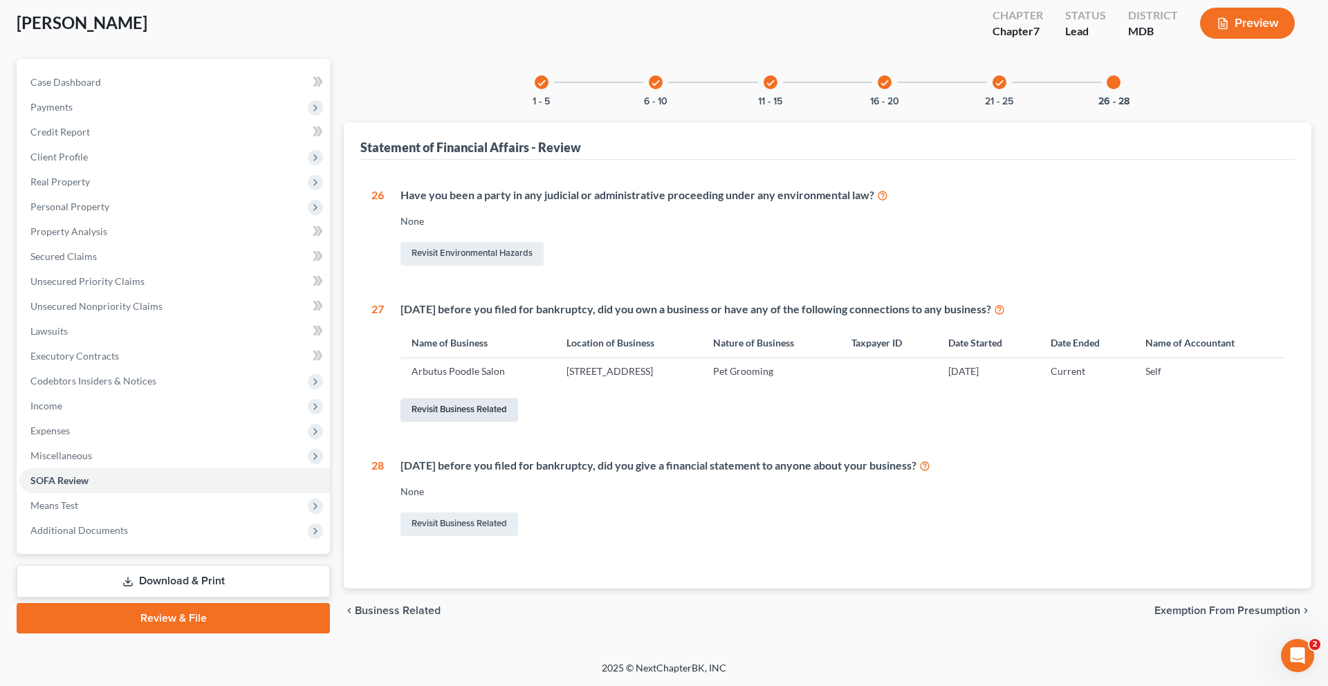
click at [518, 422] on link "Revisit Business Related" at bounding box center [459, 410] width 118 height 24
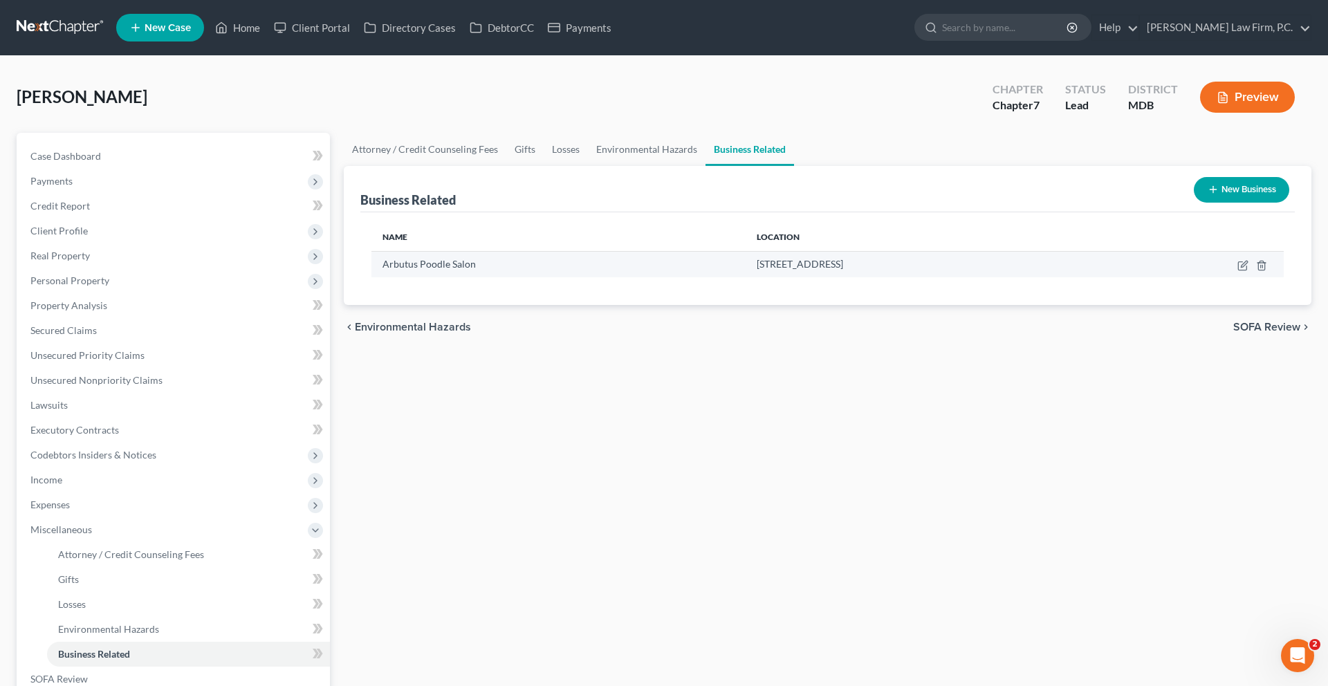
click at [1232, 277] on td at bounding box center [1190, 264] width 186 height 26
click at [1237, 271] on icon "button" at bounding box center [1242, 265] width 11 height 11
select select "officer"
select select "21"
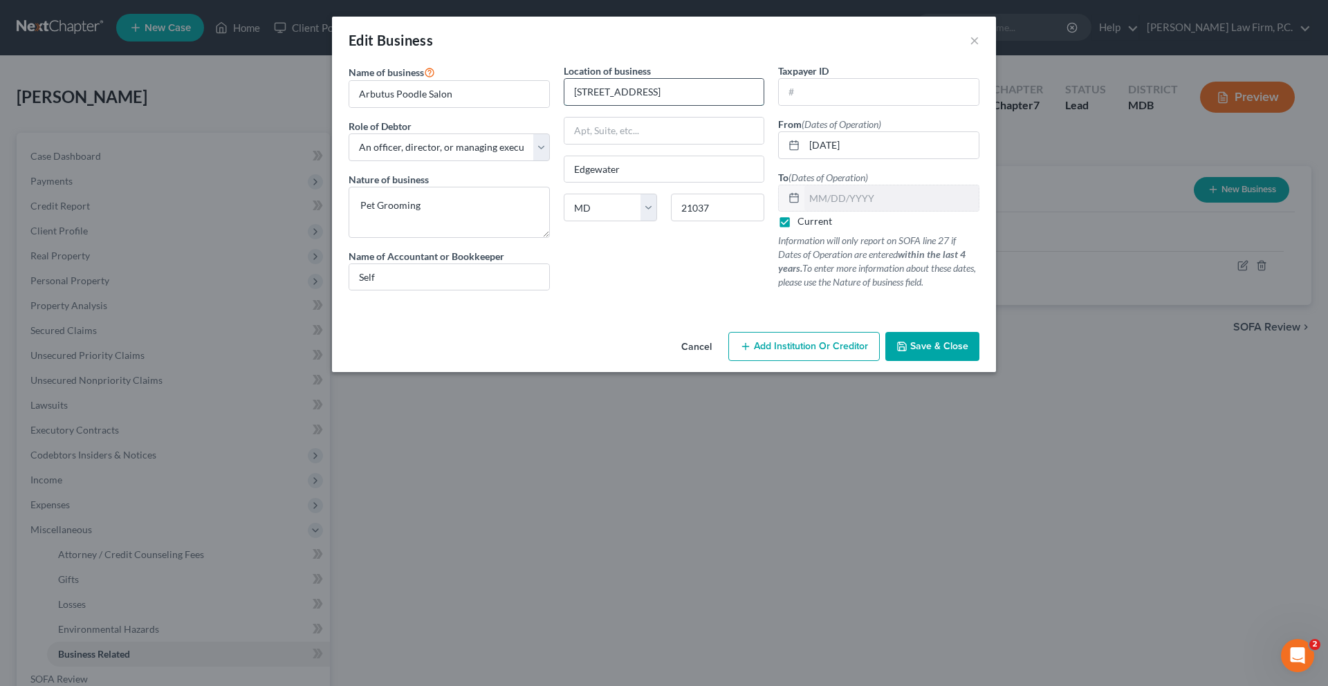
click at [642, 105] on input "[STREET_ADDRESS]" at bounding box center [664, 92] width 200 height 26
type input "[STREET_ADDRESS]"
click at [747, 221] on input "21037" at bounding box center [717, 208] width 93 height 28
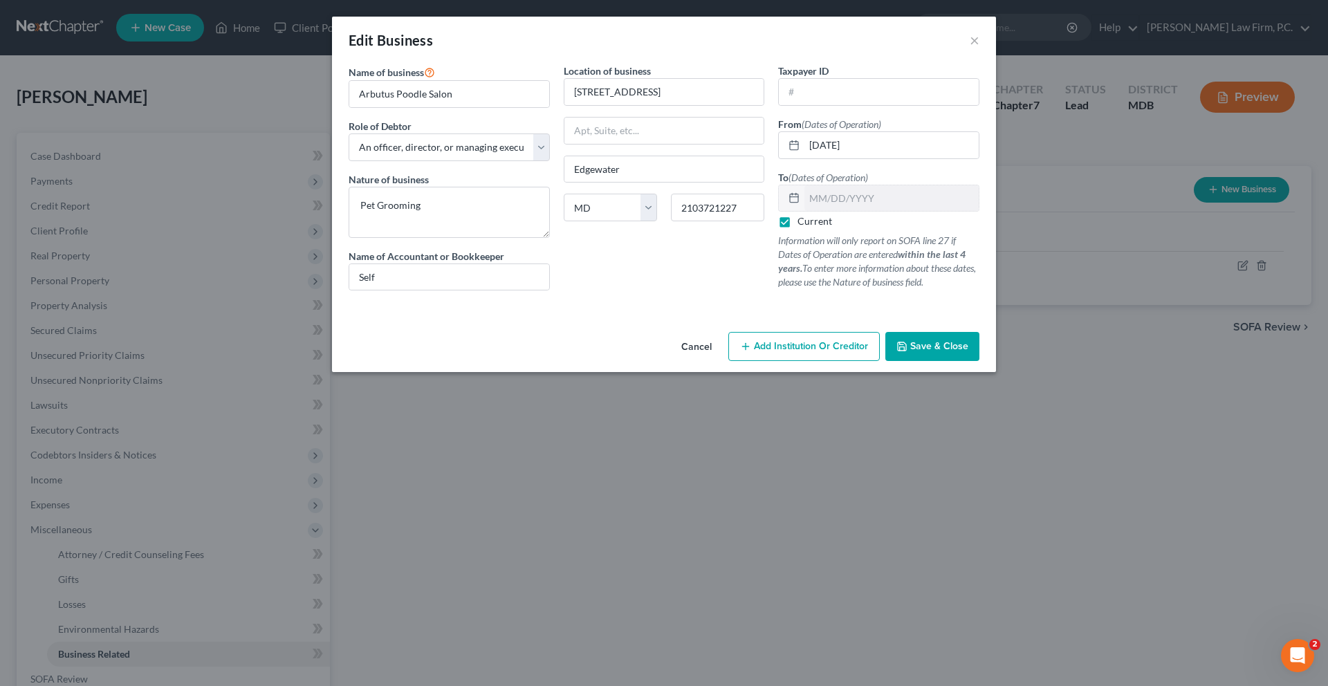
click at [658, 372] on div "Cancel Add Institution Or Creditor Save & Close" at bounding box center [664, 349] width 664 height 46
click at [662, 301] on div "Location of business [STREET_ADDRESS] [US_STATE][GEOGRAPHIC_DATA] AZ [GEOGRAPHI…" at bounding box center [664, 183] width 215 height 238
click at [723, 232] on div "State [US_STATE] AK AR AZ CA CO CT DE DC [GEOGRAPHIC_DATA] GA GU HI ID IL IN [G…" at bounding box center [664, 213] width 215 height 39
click at [721, 221] on input "2103721227" at bounding box center [717, 208] width 93 height 28
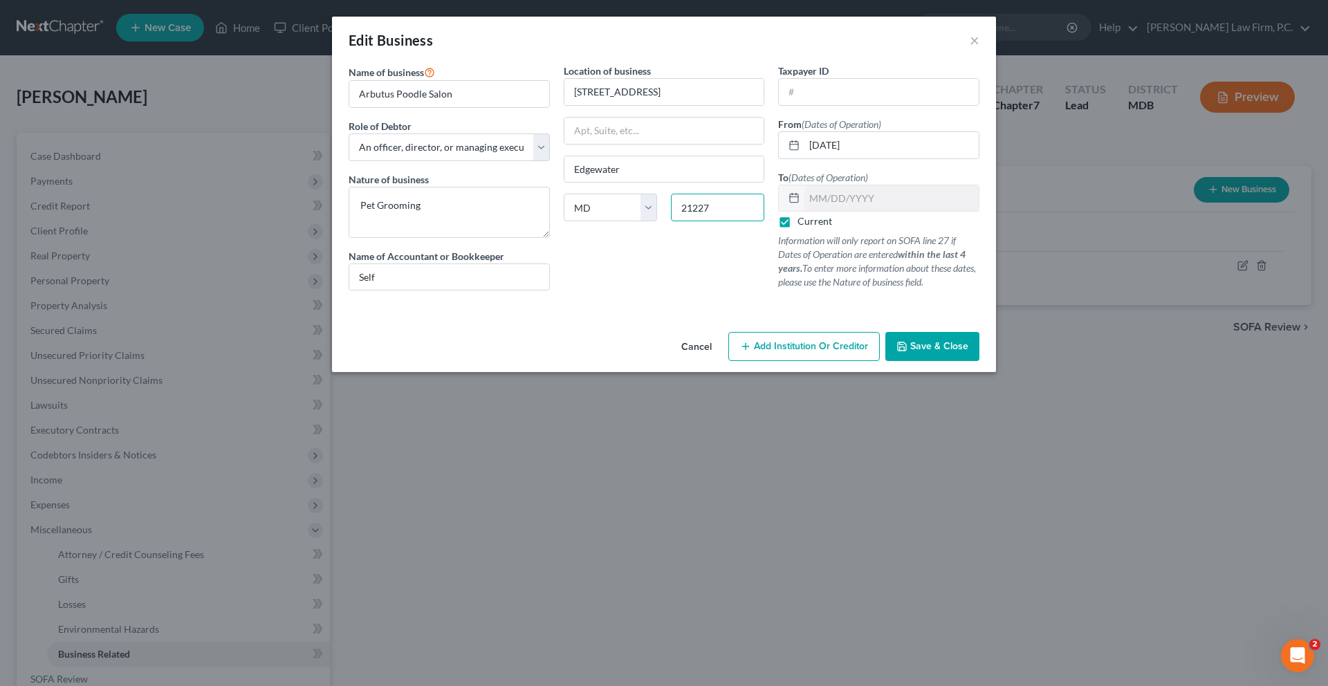
type input "21227"
type input "Halethorpe"
click at [685, 301] on div "Location of business [STREET_ADDRESS][GEOGRAPHIC_DATA] [US_STATE][GEOGRAPHIC_DA…" at bounding box center [664, 183] width 215 height 238
click at [979, 361] on button "Save & Close" at bounding box center [932, 346] width 94 height 29
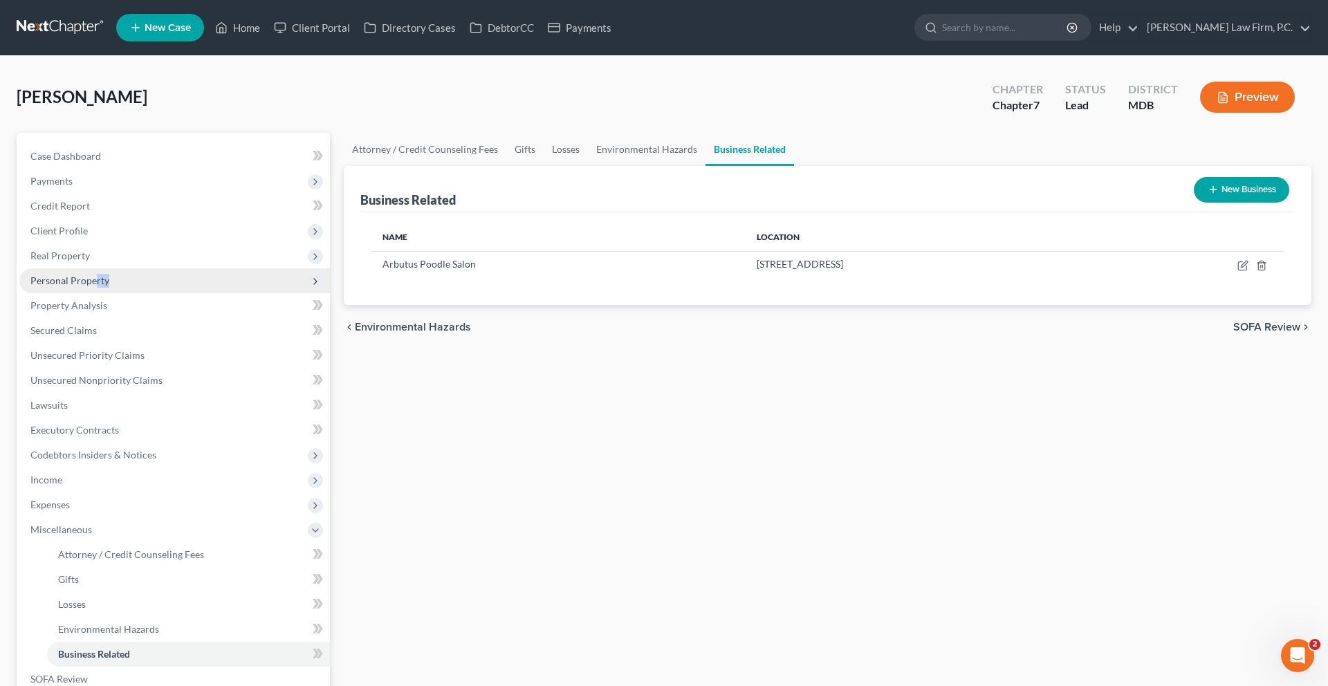
click at [120, 293] on span "Personal Property" at bounding box center [174, 280] width 310 height 25
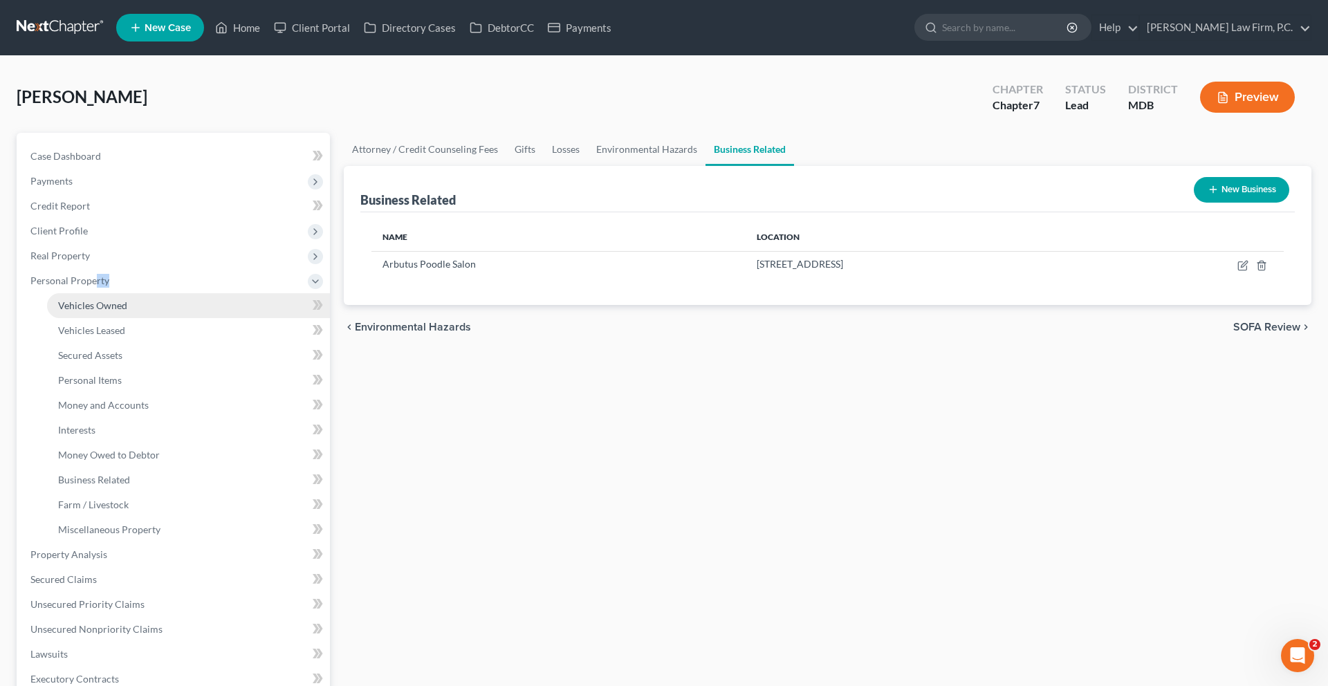
click at [127, 311] on span "Vehicles Owned" at bounding box center [92, 305] width 69 height 12
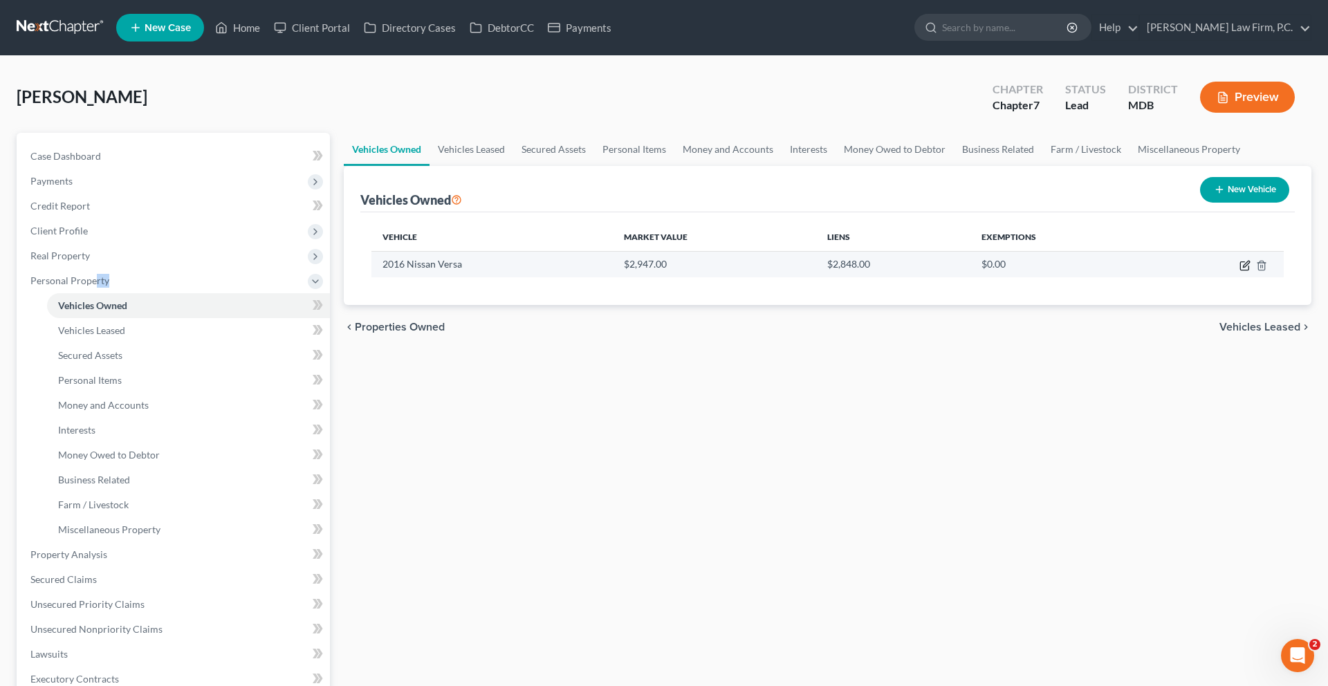
click at [1239, 271] on icon "button" at bounding box center [1244, 265] width 11 height 11
select select "0"
select select "10"
select select "0"
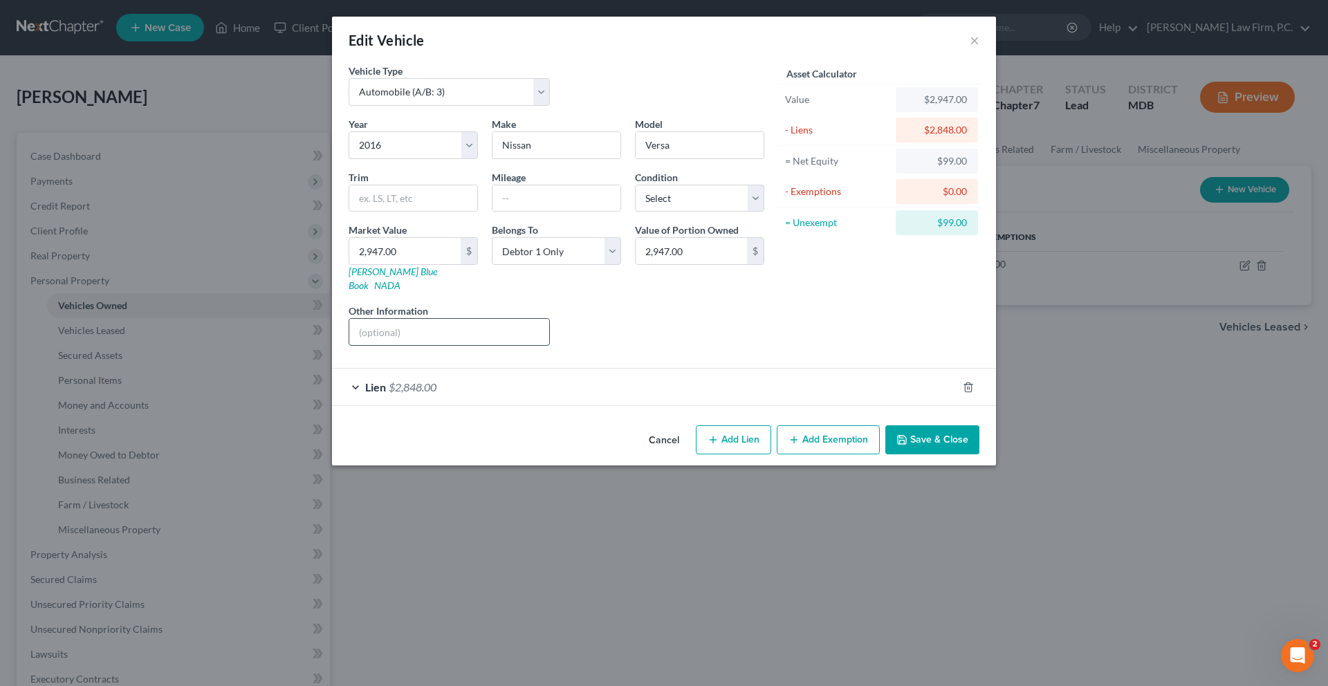
click at [456, 345] on input "text" at bounding box center [449, 332] width 200 height 26
type input "Vehicle kept at debtor's primary residence, owned solely by the Debtor; trade i…"
drag, startPoint x: 427, startPoint y: 387, endPoint x: 612, endPoint y: 389, distance: 185.3
click at [612, 357] on div "Year Select 2026 2025 2024 2023 2022 2021 2020 2019 2018 2017 2016 2015 2014 20…" at bounding box center [556, 237] width 429 height 240
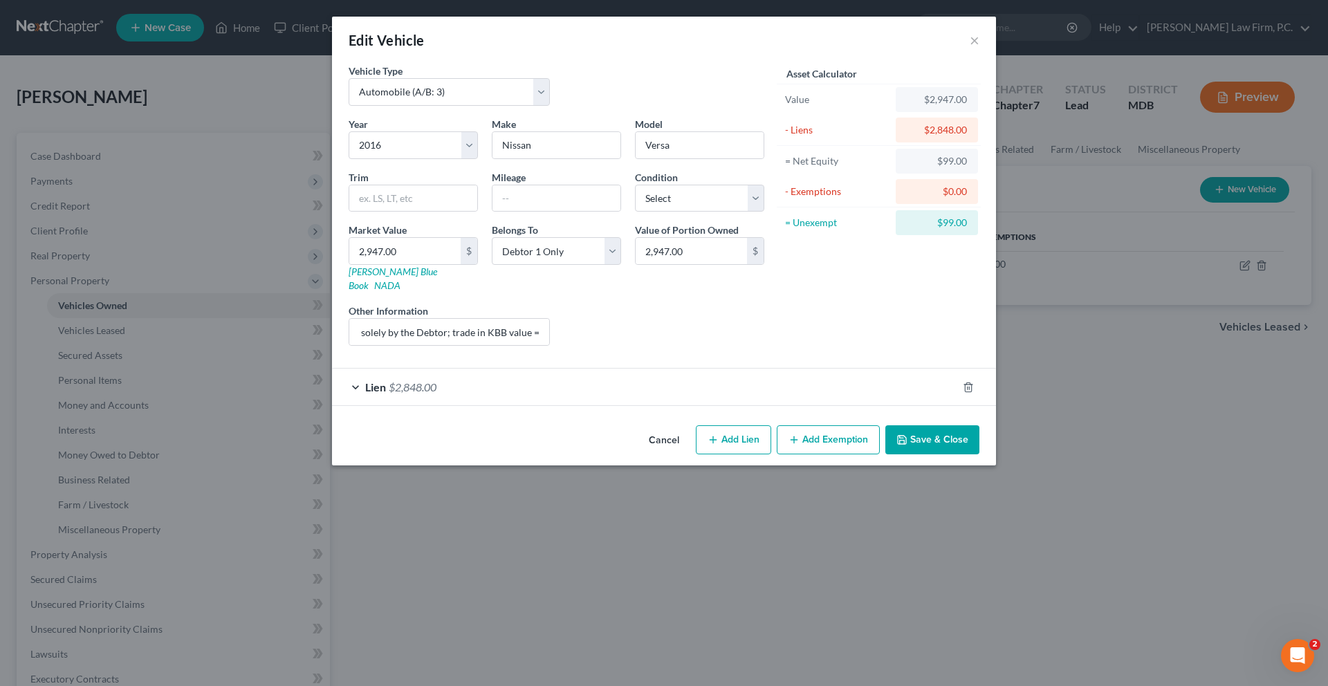
scroll to position [0, 0]
click at [613, 346] on div "Liens Select" at bounding box center [664, 325] width 215 height 42
click at [979, 454] on button "Save & Close" at bounding box center [932, 439] width 94 height 29
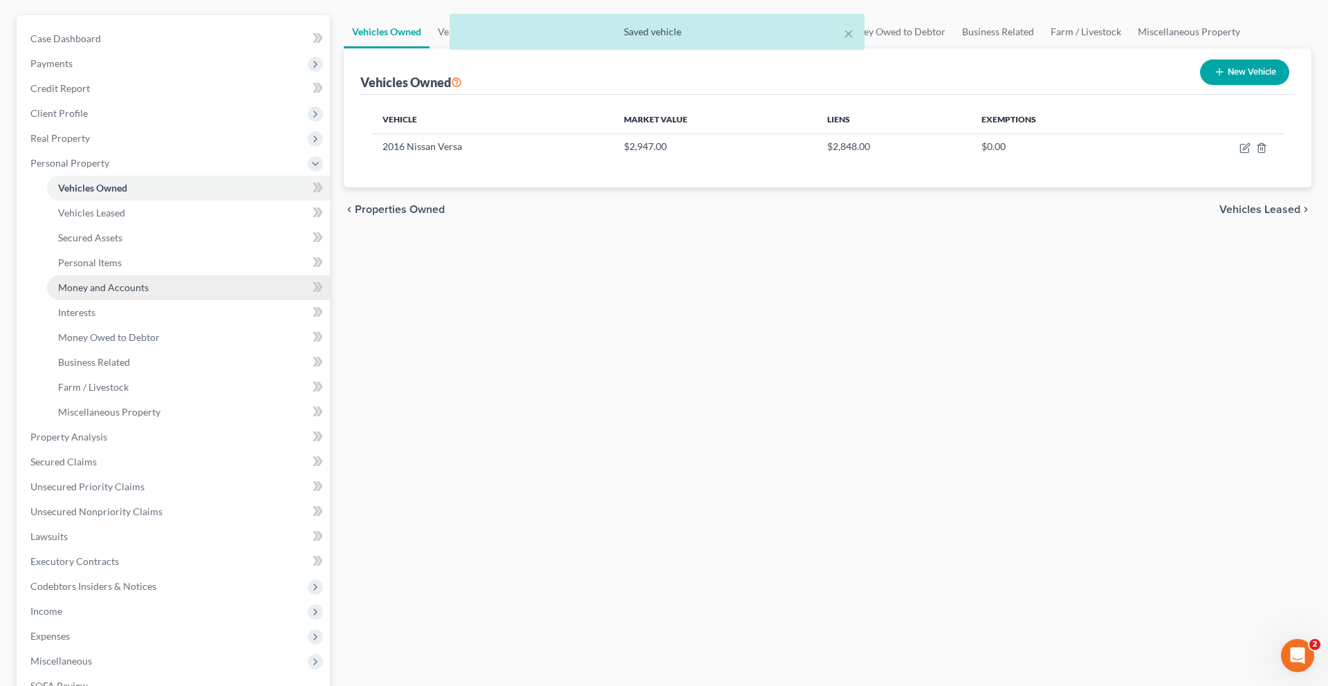
click at [136, 300] on link "Money and Accounts" at bounding box center [188, 287] width 283 height 25
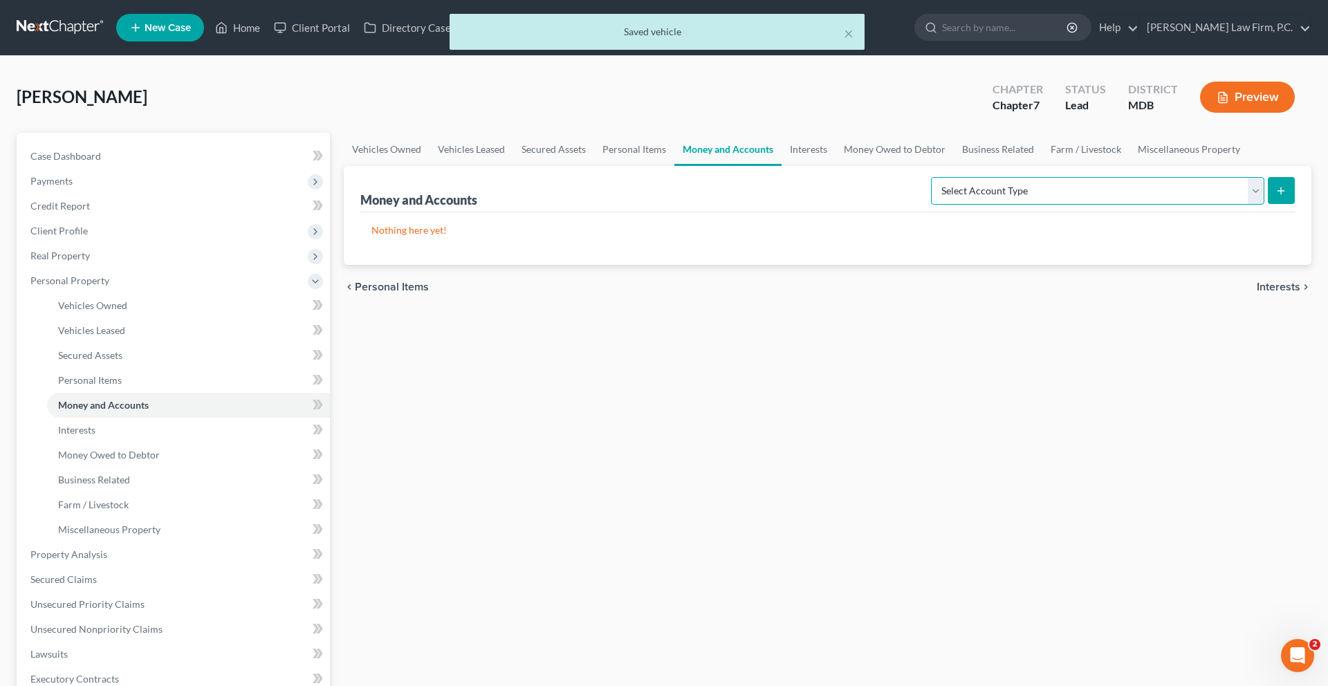
click at [1026, 205] on select "Select Account Type Brokerage (A/B: 18, SOFA: 20) Cash on Hand (A/B: 16) Certif…" at bounding box center [1097, 191] width 333 height 28
click at [931, 205] on select "Select Account Type Brokerage (A/B: 18, SOFA: 20) Cash on Hand (A/B: 16) Certif…" at bounding box center [1097, 191] width 333 height 28
click at [1026, 205] on select "Select Account Type Brokerage (A/B: 18, SOFA: 20) Cash on Hand (A/B: 16) Certif…" at bounding box center [1097, 191] width 333 height 28
select select "cash_on_hand"
click at [931, 205] on select "Select Account Type Brokerage (A/B: 18, SOFA: 20) Cash on Hand (A/B: 16) Certif…" at bounding box center [1097, 191] width 333 height 28
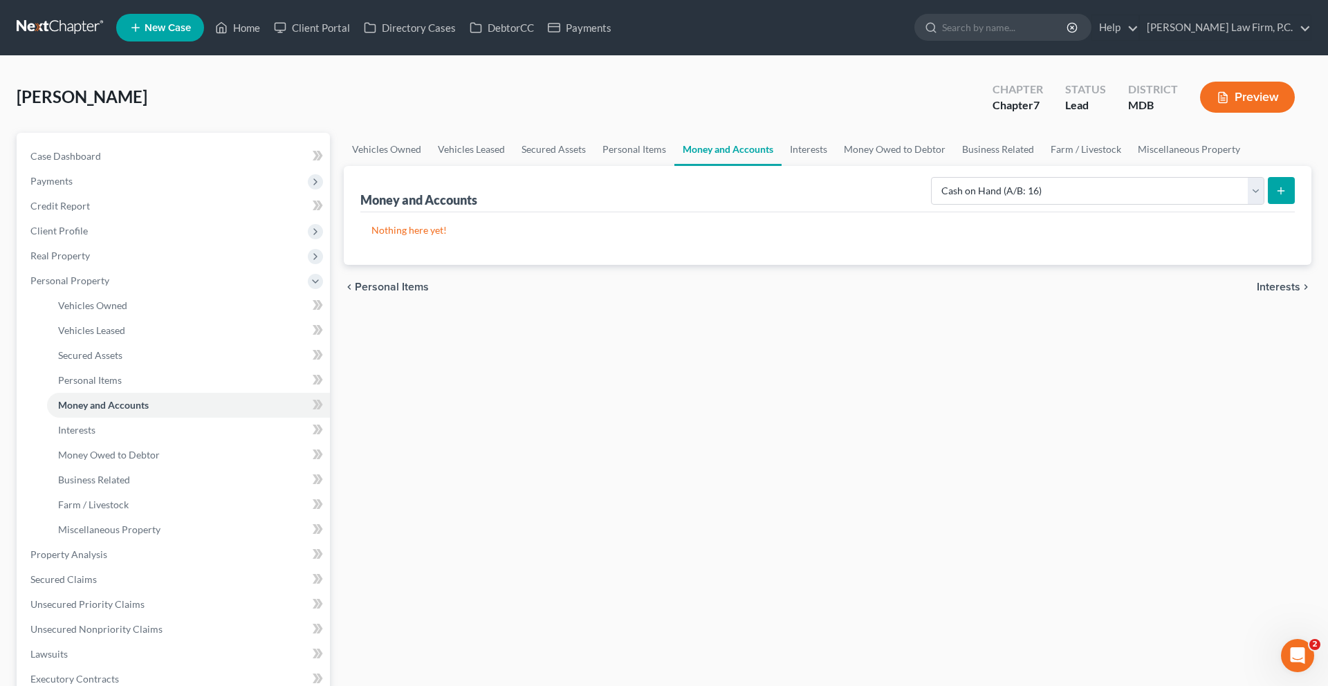
click at [1282, 204] on button "submit" at bounding box center [1281, 190] width 27 height 27
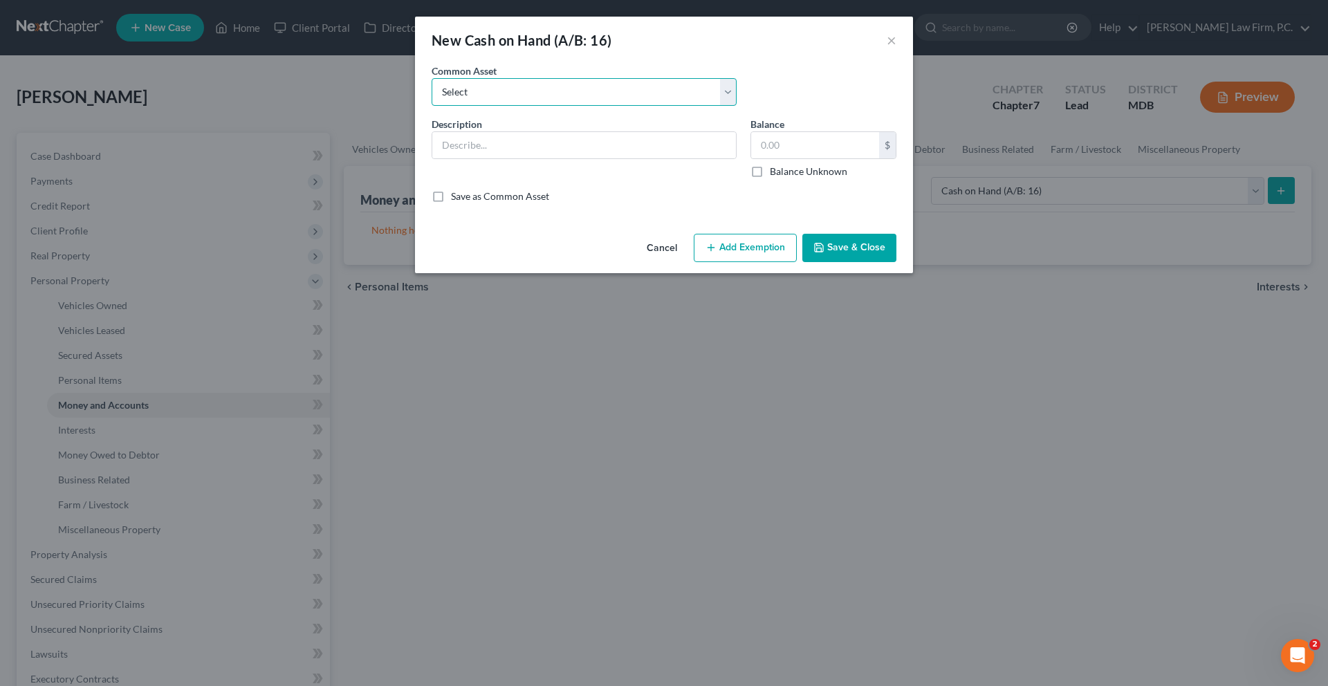
click at [705, 106] on select "Select Cash on Hand" at bounding box center [584, 92] width 305 height 28
select select "0"
click at [432, 98] on select "Select Cash on Hand" at bounding box center [584, 92] width 305 height 28
type input "Cash on Hand"
type input "50.00"
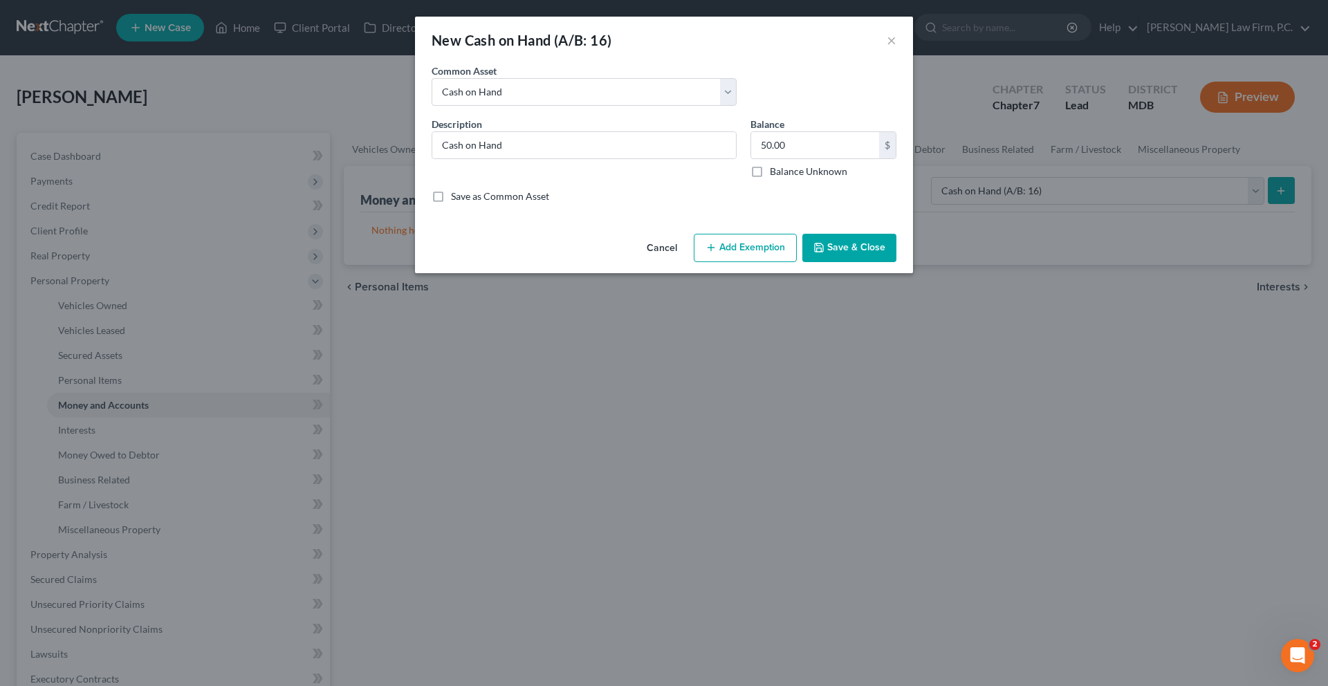
click at [764, 263] on button "Add Exemption" at bounding box center [745, 248] width 103 height 29
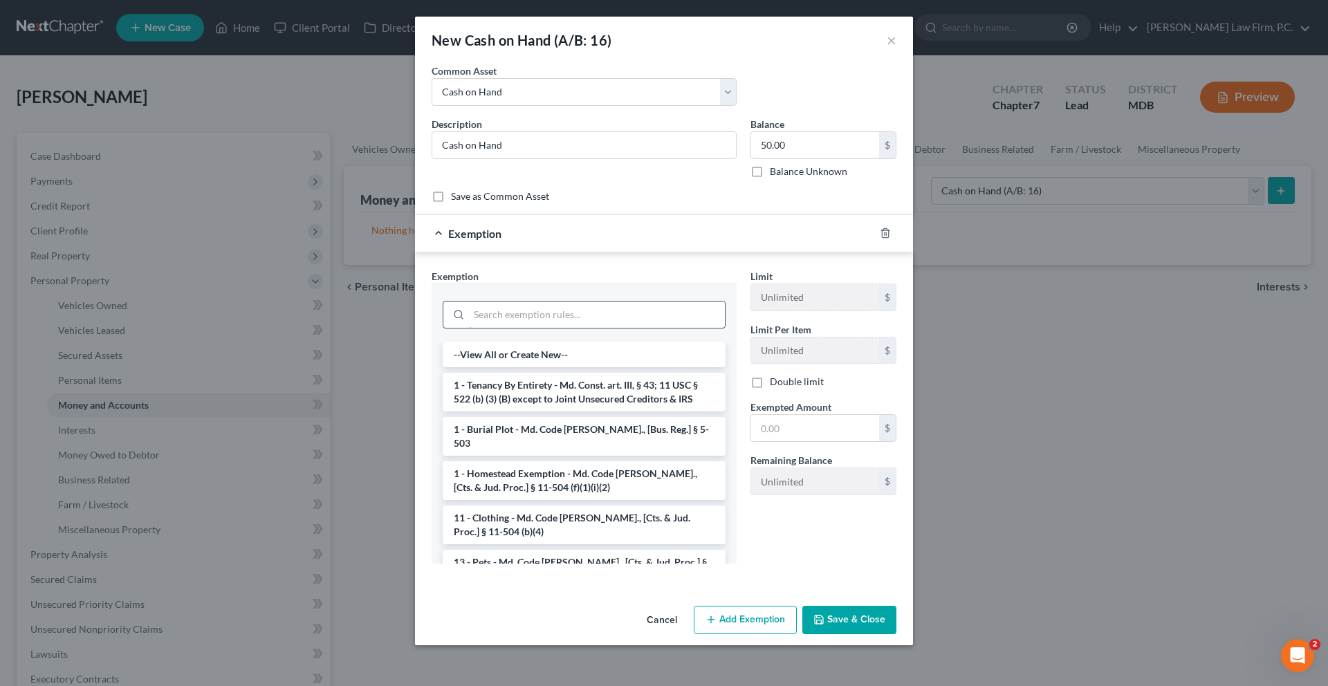
click at [698, 328] on input "search" at bounding box center [597, 314] width 256 height 26
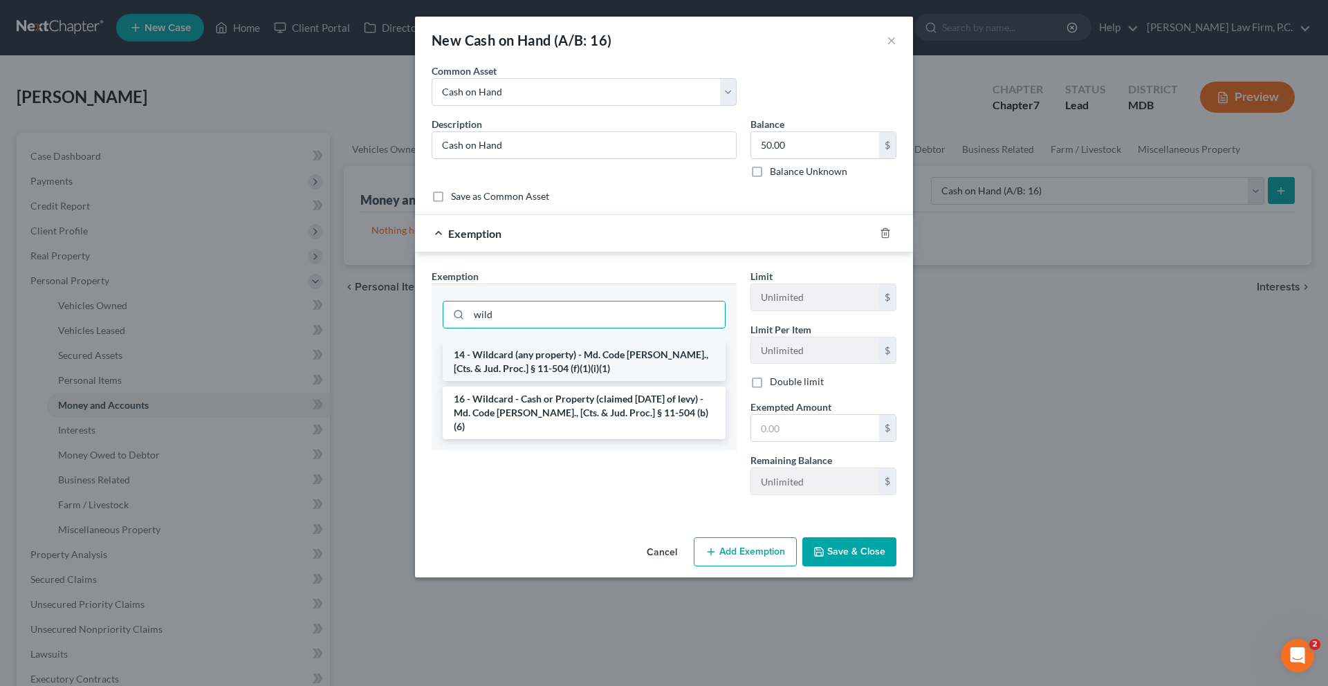
type input "wild"
click at [703, 381] on li "14 - Wildcard (any property) - Md. Code [PERSON_NAME]., [Cts. & Jud. Proc.] § 1…" at bounding box center [584, 361] width 283 height 39
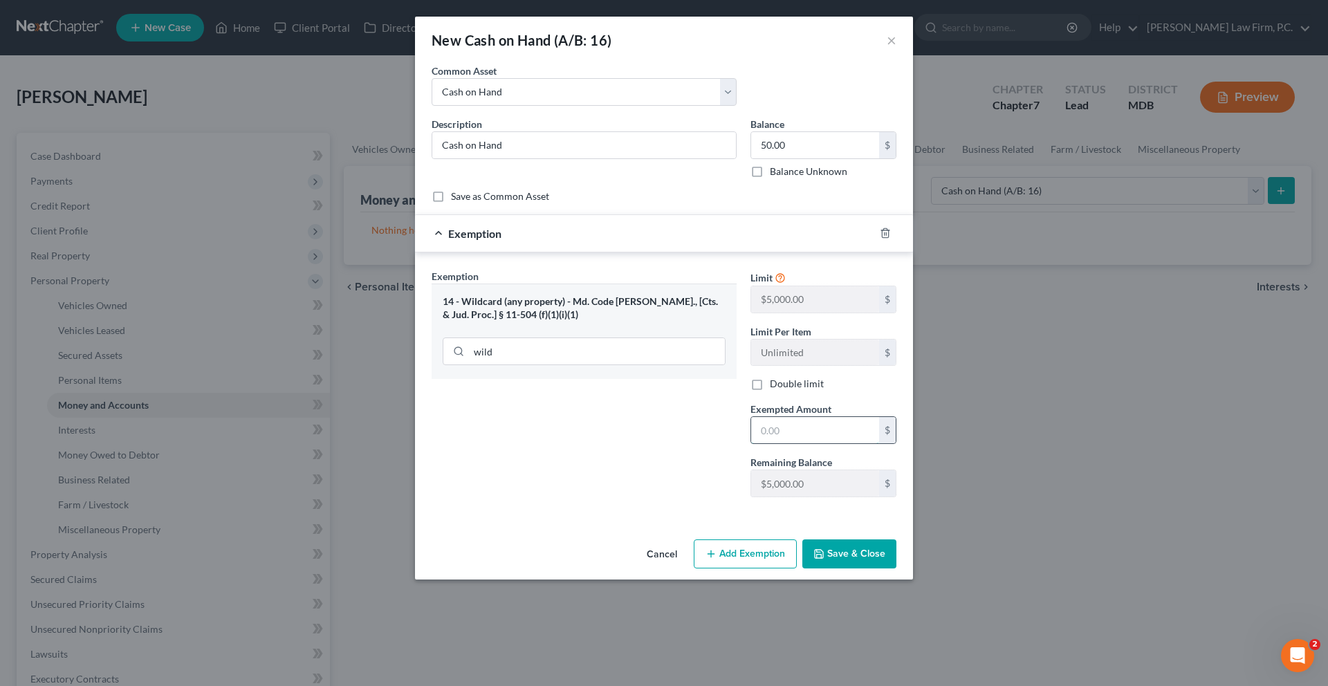
click at [822, 443] on input "text" at bounding box center [815, 430] width 128 height 26
type input "50.00"
click at [898, 579] on div "Cancel Add Exemption Save & Close" at bounding box center [664, 557] width 498 height 46
click at [896, 568] on button "Save & Close" at bounding box center [849, 553] width 94 height 29
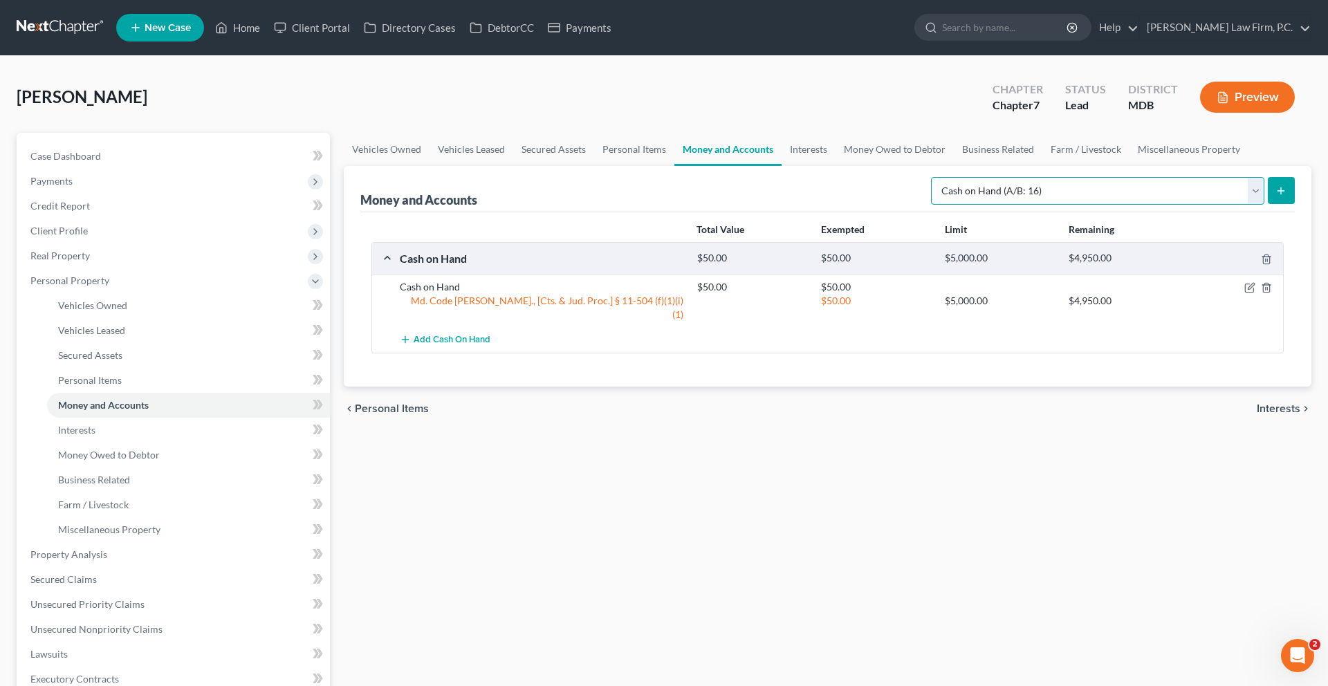
click at [974, 205] on select "Select Account Type Brokerage (A/B: 18, SOFA: 20) Cash on Hand (A/B: 16) Certif…" at bounding box center [1097, 191] width 333 height 28
select select "checking"
click at [931, 205] on select "Select Account Type Brokerage (A/B: 18, SOFA: 20) Cash on Hand (A/B: 16) Certif…" at bounding box center [1097, 191] width 333 height 28
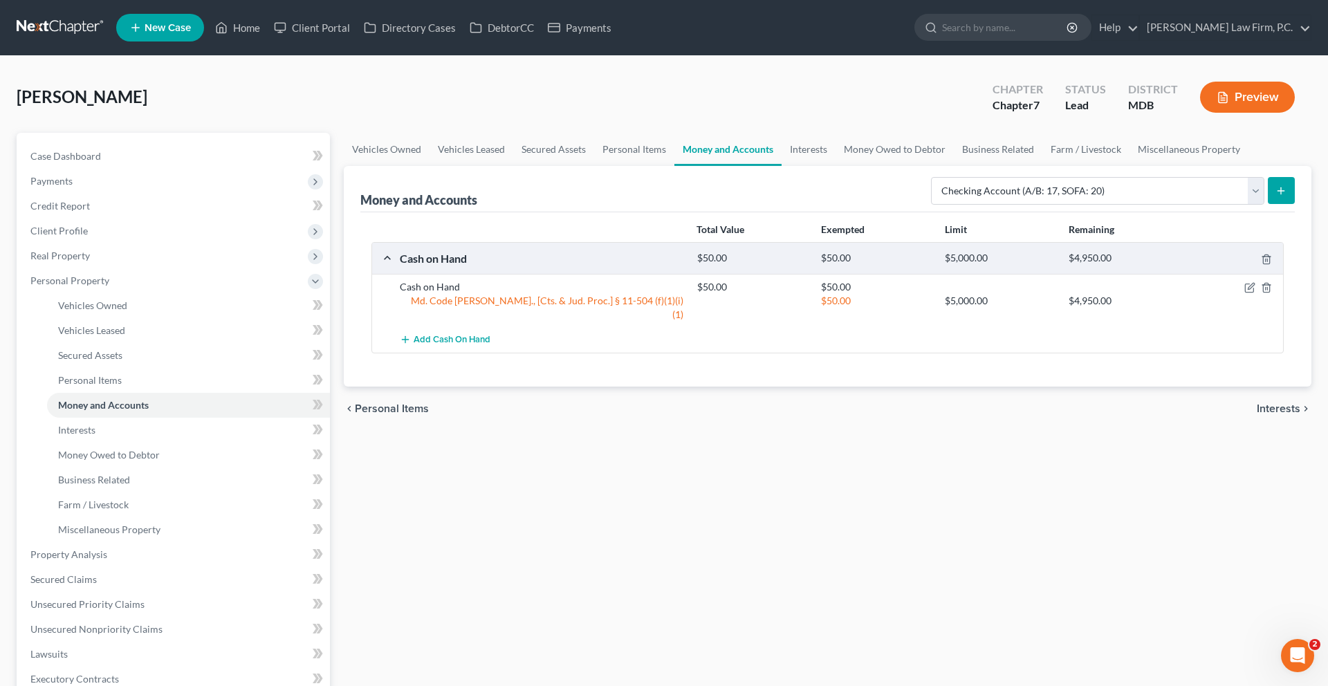
click at [1289, 273] on div "Money and Accounts Select Account Type Brokerage (A/B: 18, SOFA: 20) Cash on Ha…" at bounding box center [827, 276] width 967 height 221
click at [1274, 204] on button "submit" at bounding box center [1281, 190] width 27 height 27
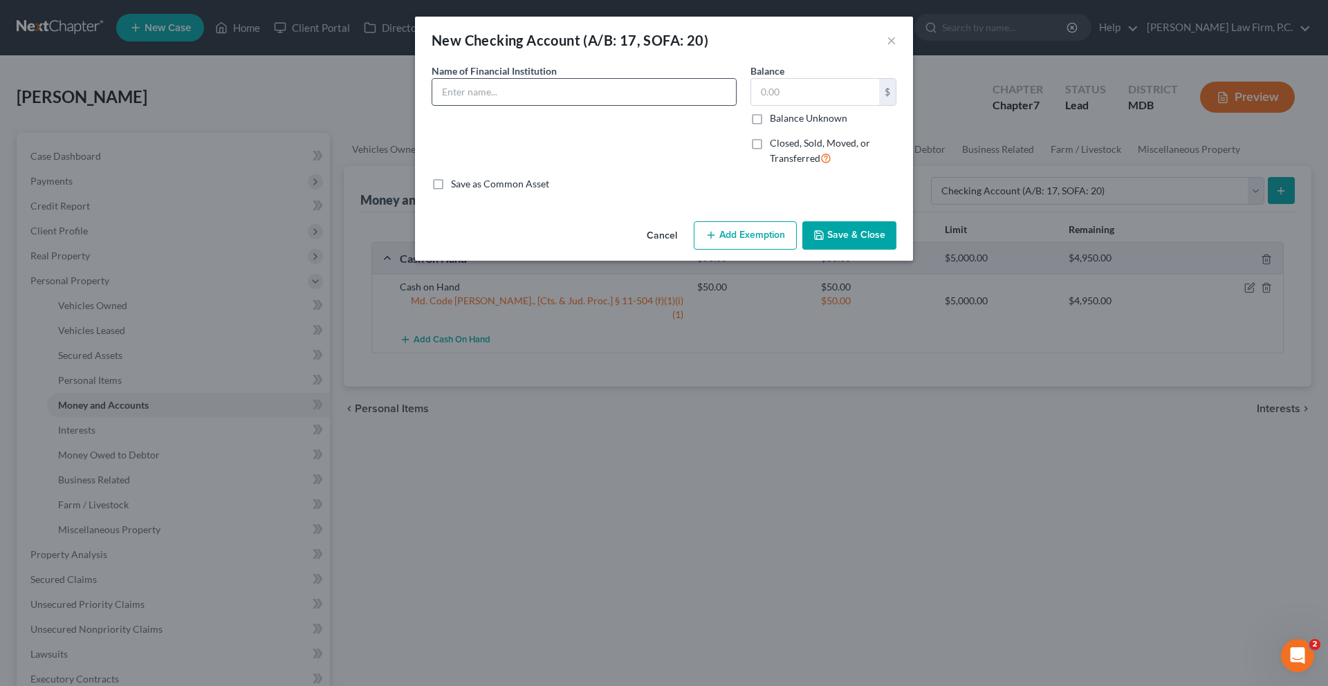
click at [671, 105] on input "text" at bounding box center [584, 92] width 304 height 26
type input "PNC Bank Checking Account Ending 8917 (Available balance as of date of filing $…"
click at [868, 250] on button "Save & Close" at bounding box center [849, 235] width 94 height 29
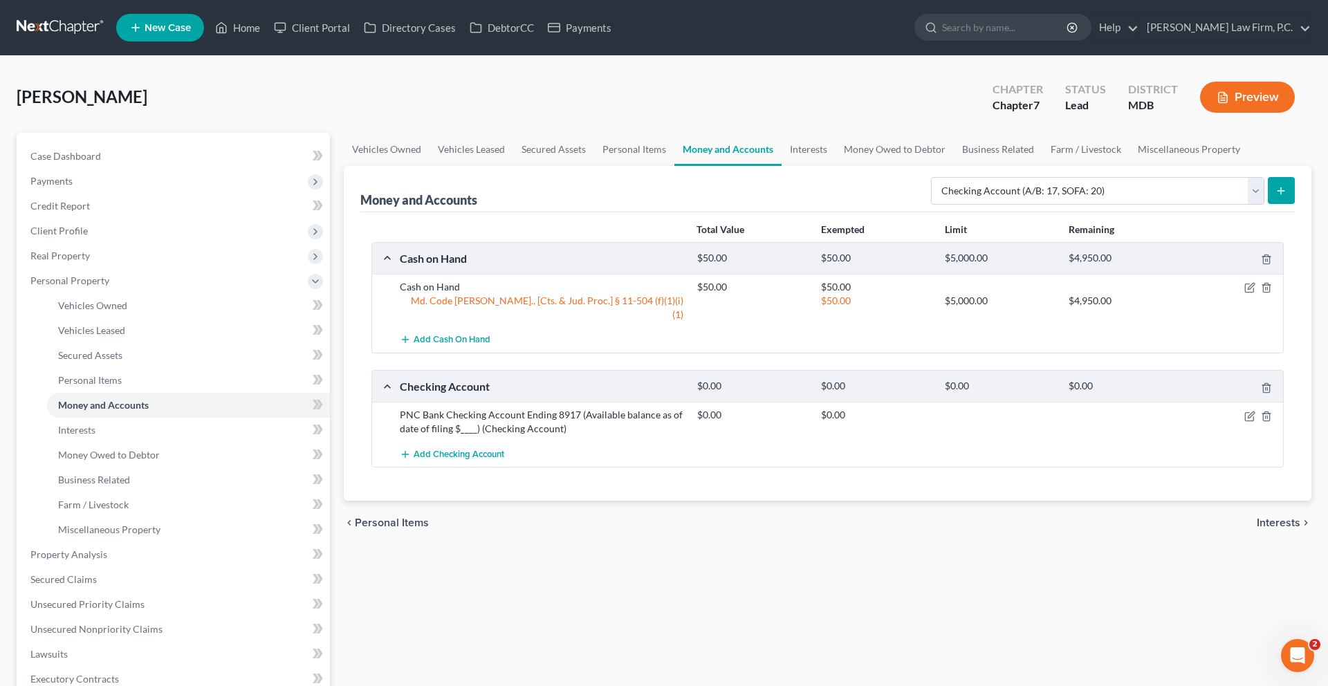
click at [1268, 204] on button "submit" at bounding box center [1281, 190] width 27 height 27
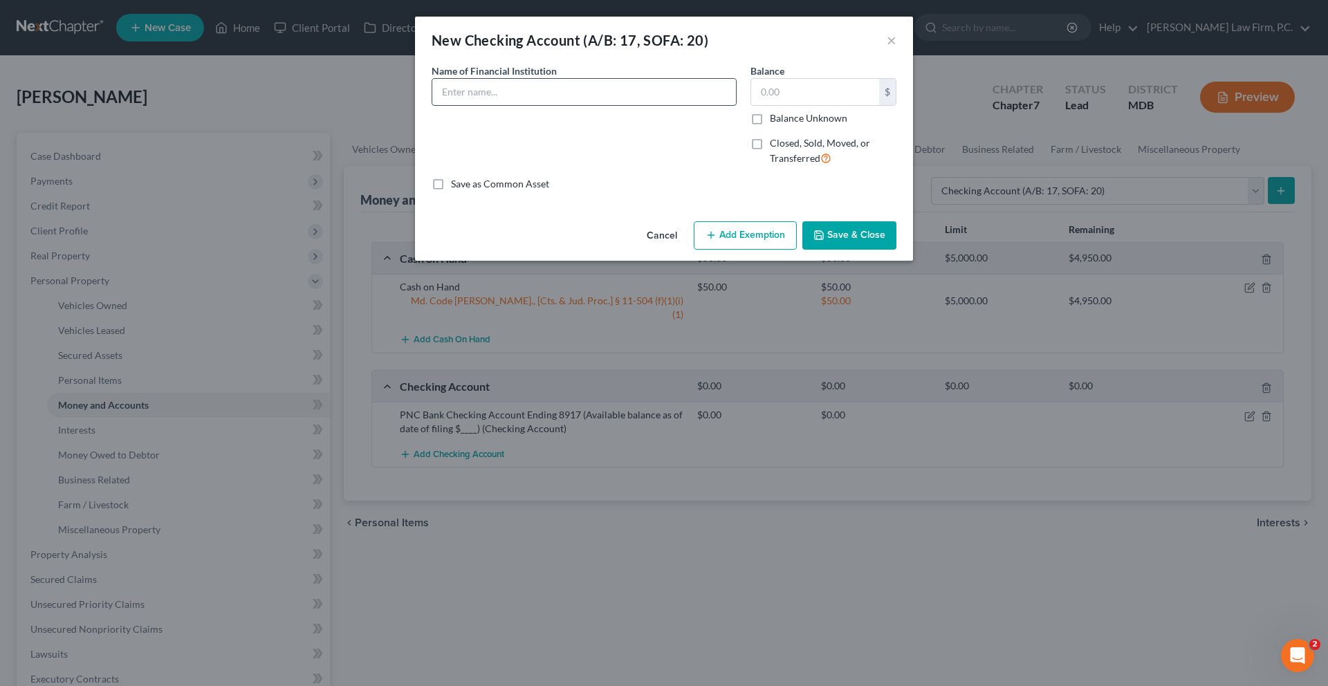
click at [620, 105] on input "text" at bounding box center [584, 92] width 304 height 26
type input "Arundel Federal Savings Bank Business Checking Account Ending 6581 (Available b…"
click at [886, 250] on button "Save & Close" at bounding box center [849, 235] width 94 height 29
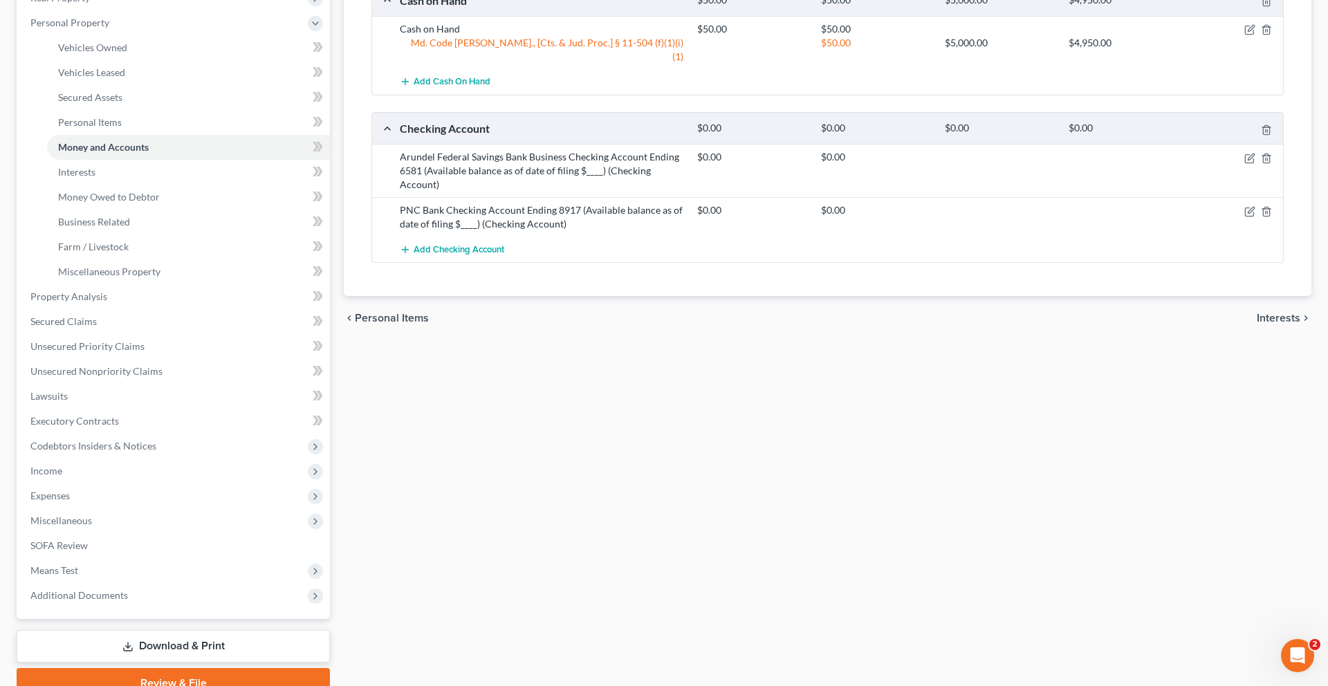
scroll to position [288, 0]
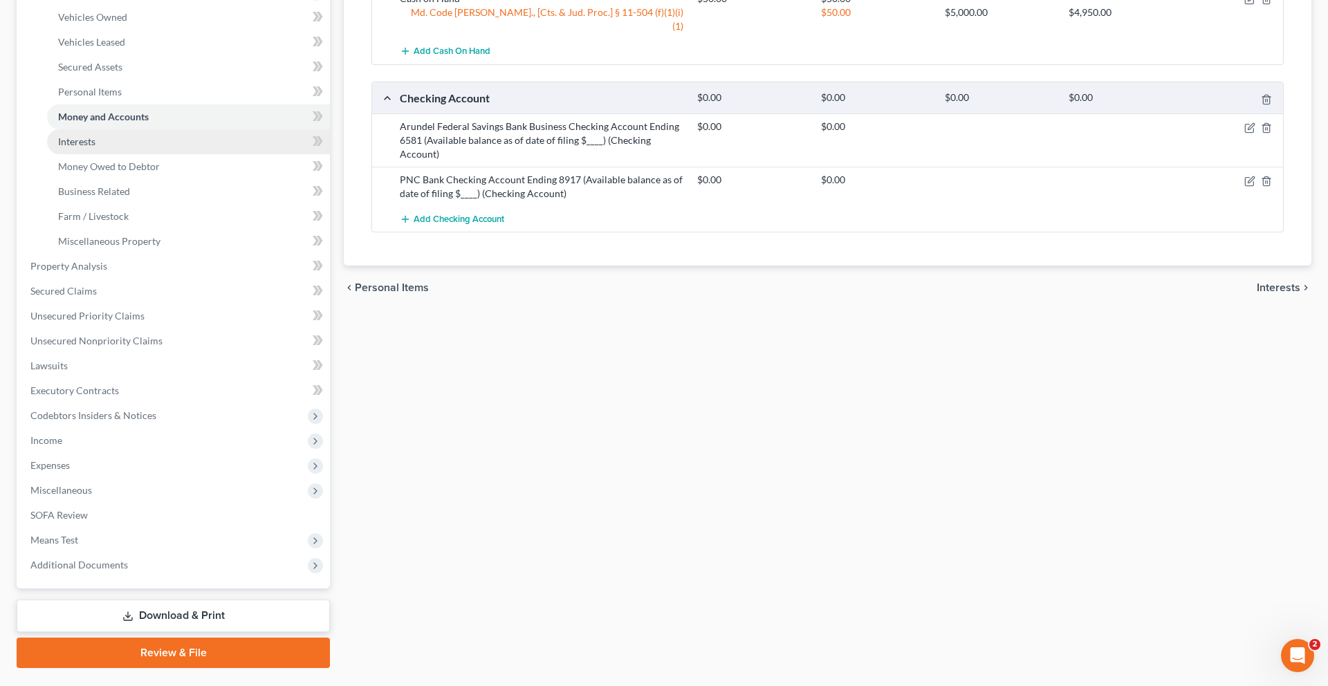
click at [133, 154] on link "Interests" at bounding box center [188, 141] width 283 height 25
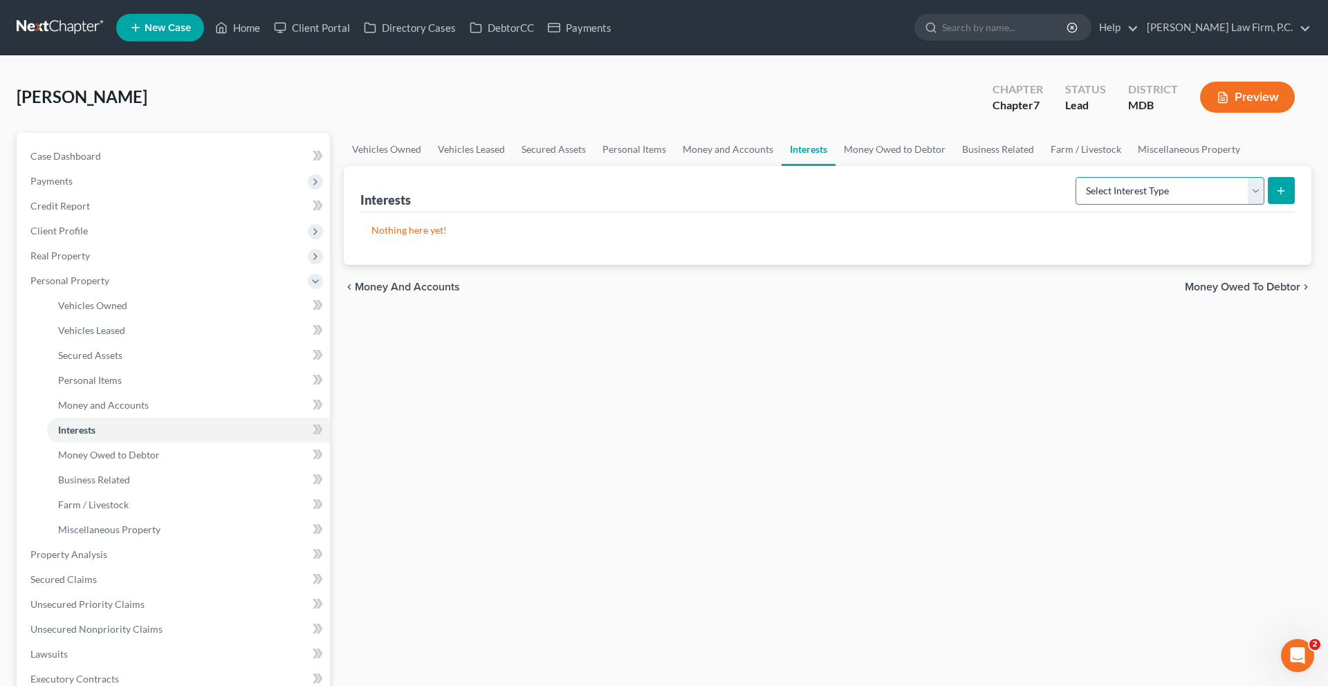
click at [1100, 205] on select "Select Interest Type 401K (A/B: 21) Annuity (A/B: 23) Bond (A/B: 18) Education …" at bounding box center [1169, 191] width 189 height 28
click at [674, 166] on link "Personal Items" at bounding box center [634, 149] width 80 height 33
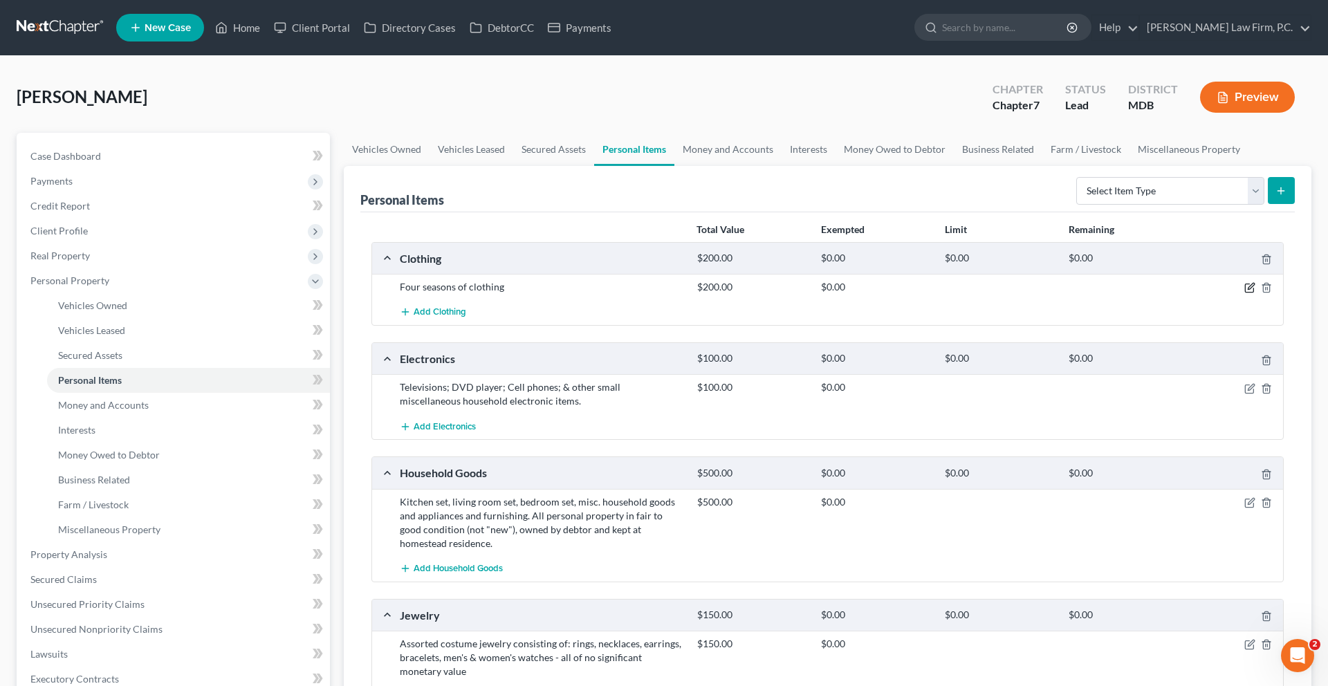
click at [1244, 293] on icon "button" at bounding box center [1249, 287] width 11 height 11
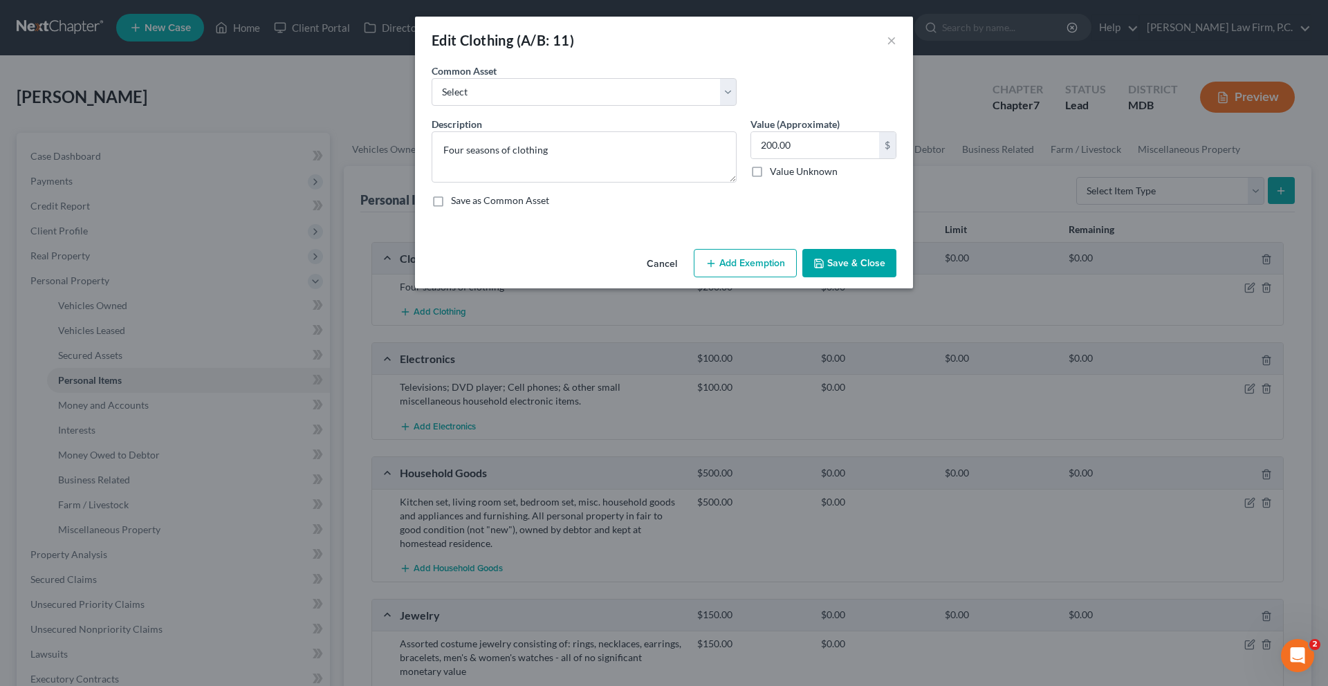
click at [772, 278] on button "Add Exemption" at bounding box center [745, 263] width 103 height 29
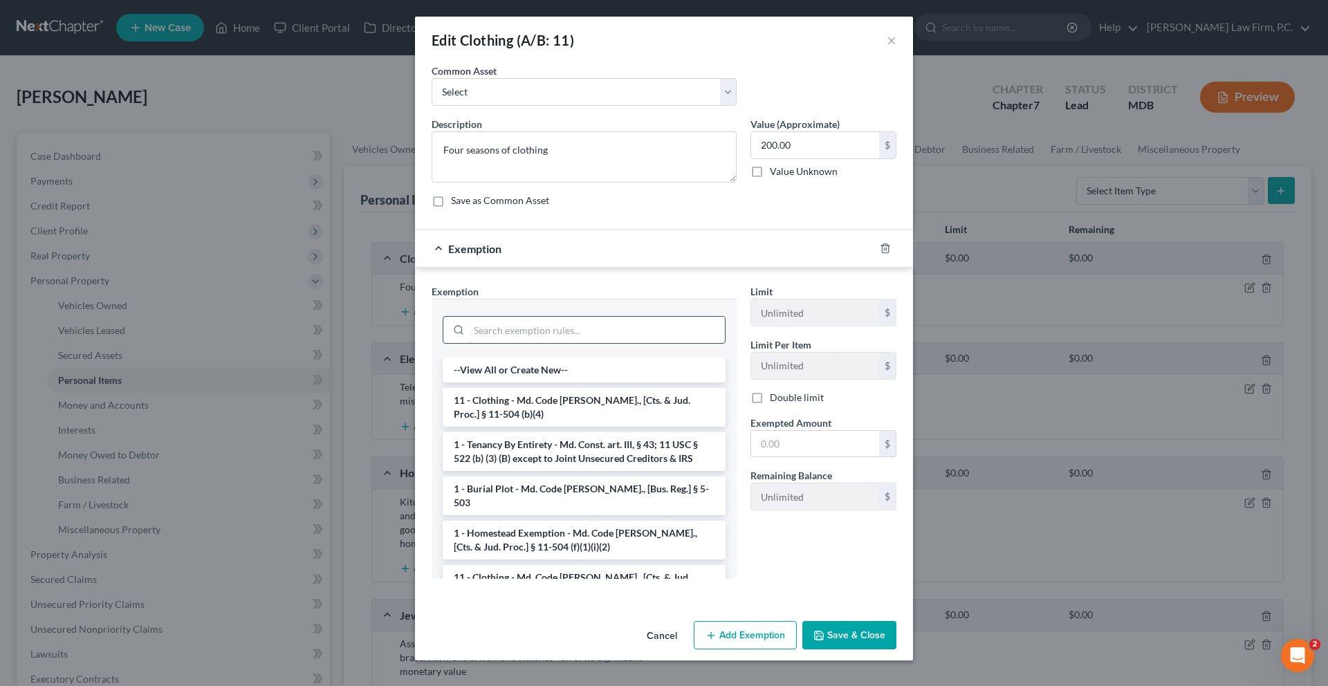
click at [694, 343] on input "search" at bounding box center [597, 330] width 256 height 26
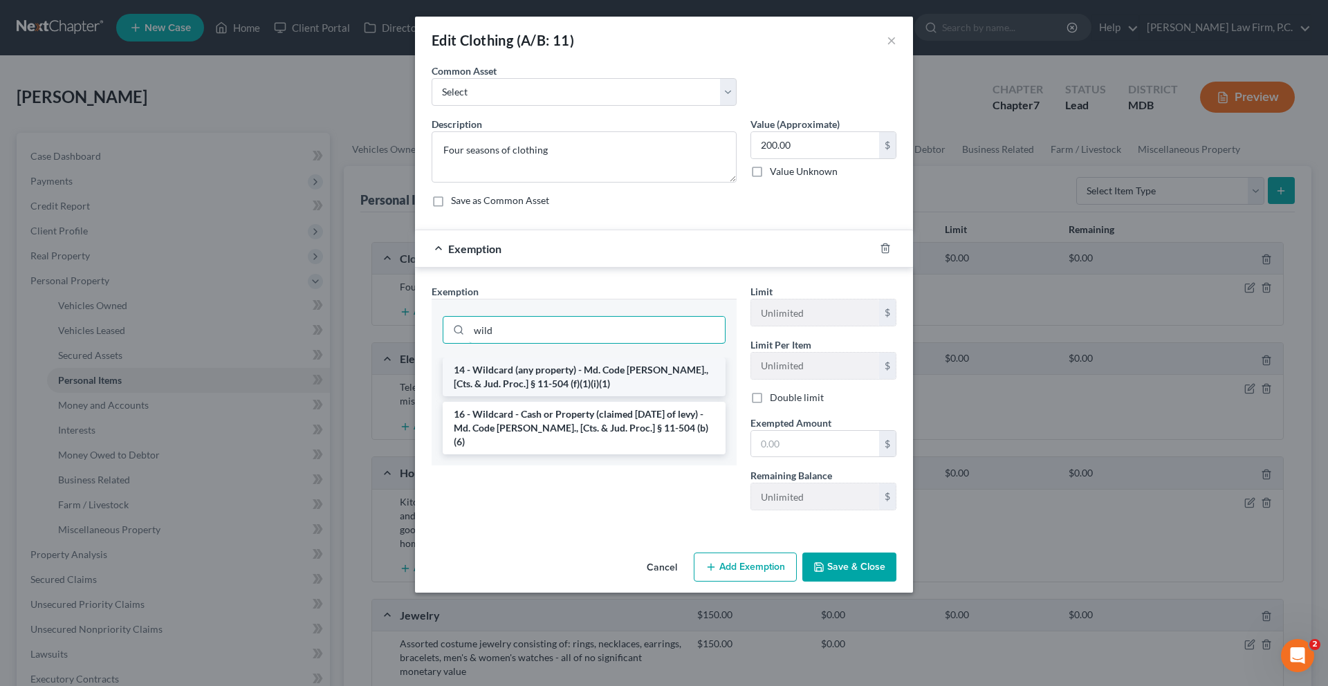
type input "wild"
click at [678, 396] on li "14 - Wildcard (any property) - Md. Code [PERSON_NAME]., [Cts. & Jud. Proc.] § 1…" at bounding box center [584, 377] width 283 height 39
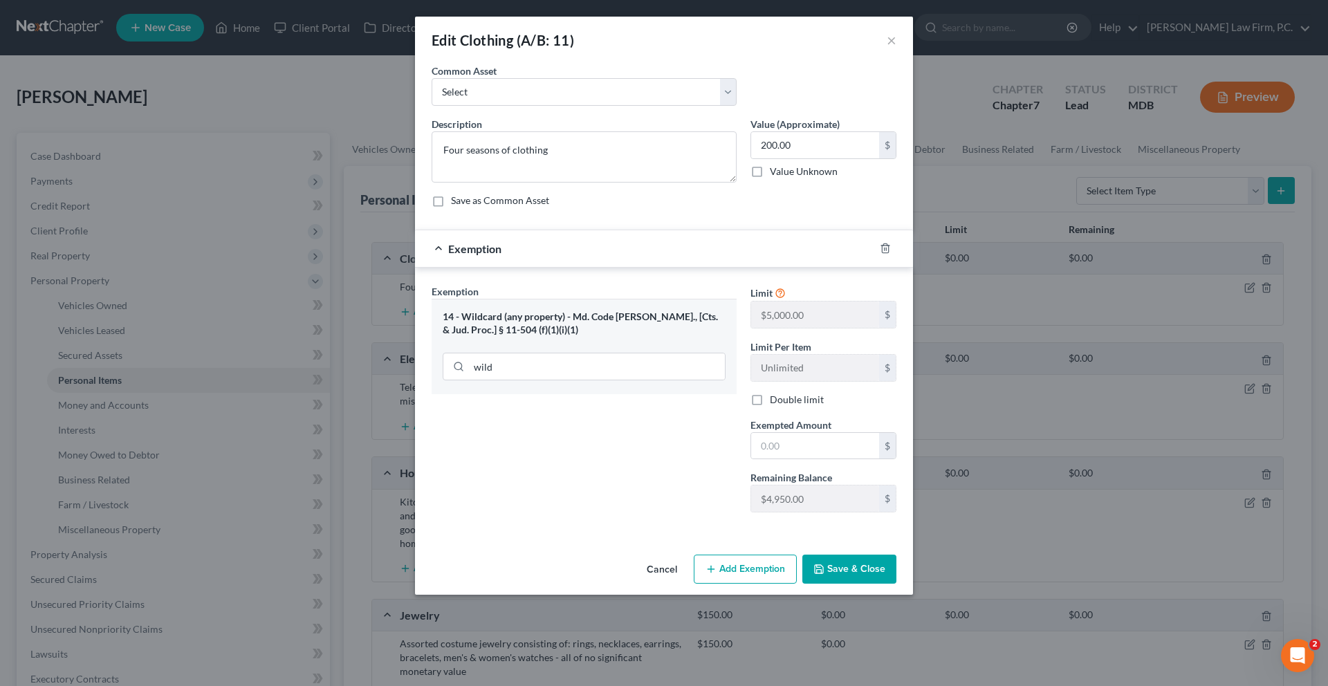
click at [887, 512] on div "Remaining Balance $4,950.00 $" at bounding box center [823, 491] width 160 height 42
click at [853, 459] on input "text" at bounding box center [815, 446] width 128 height 26
type input "200.00"
click at [896, 584] on button "Save & Close" at bounding box center [849, 569] width 94 height 29
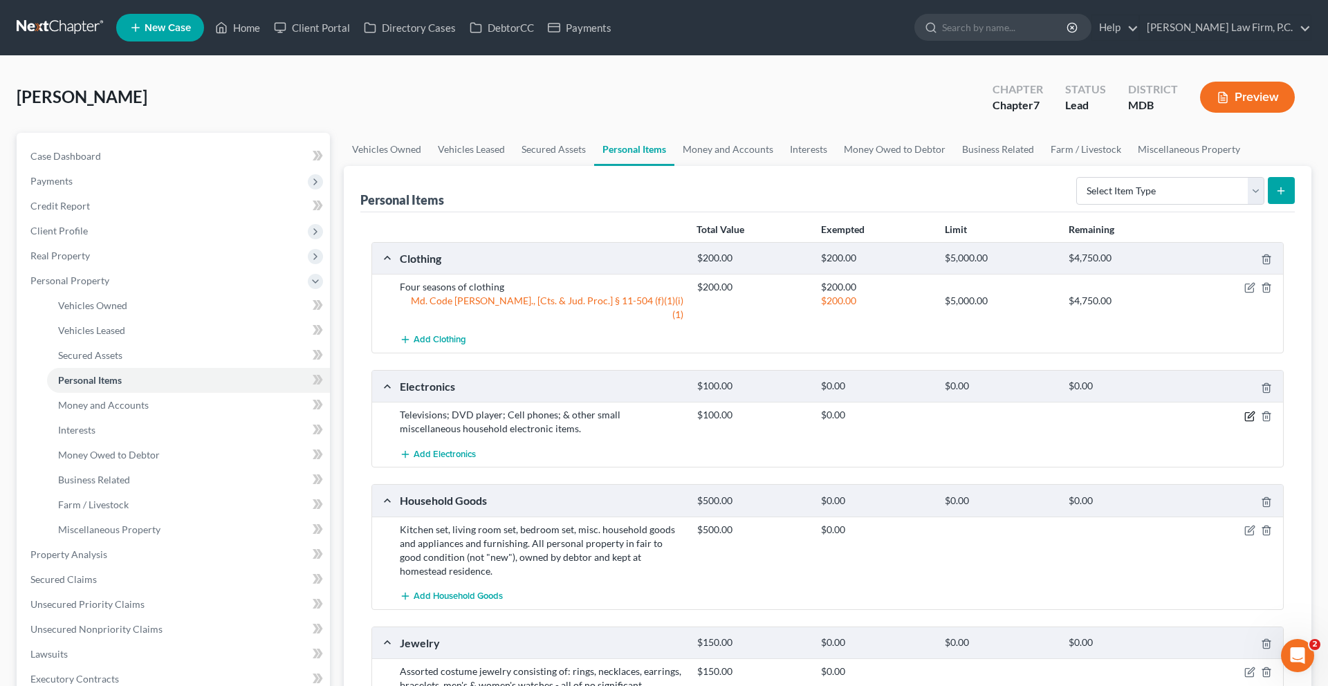
click at [1244, 422] on icon "button" at bounding box center [1249, 416] width 11 height 11
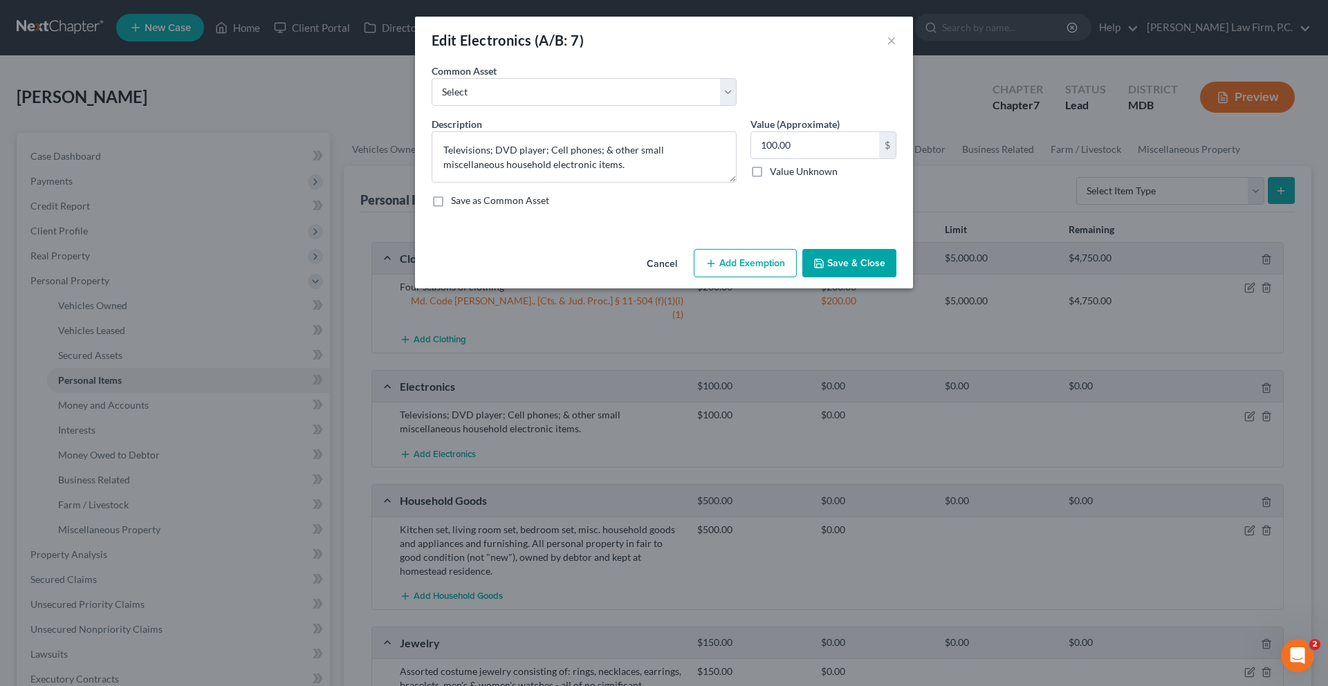
click at [768, 278] on button "Add Exemption" at bounding box center [745, 263] width 103 height 29
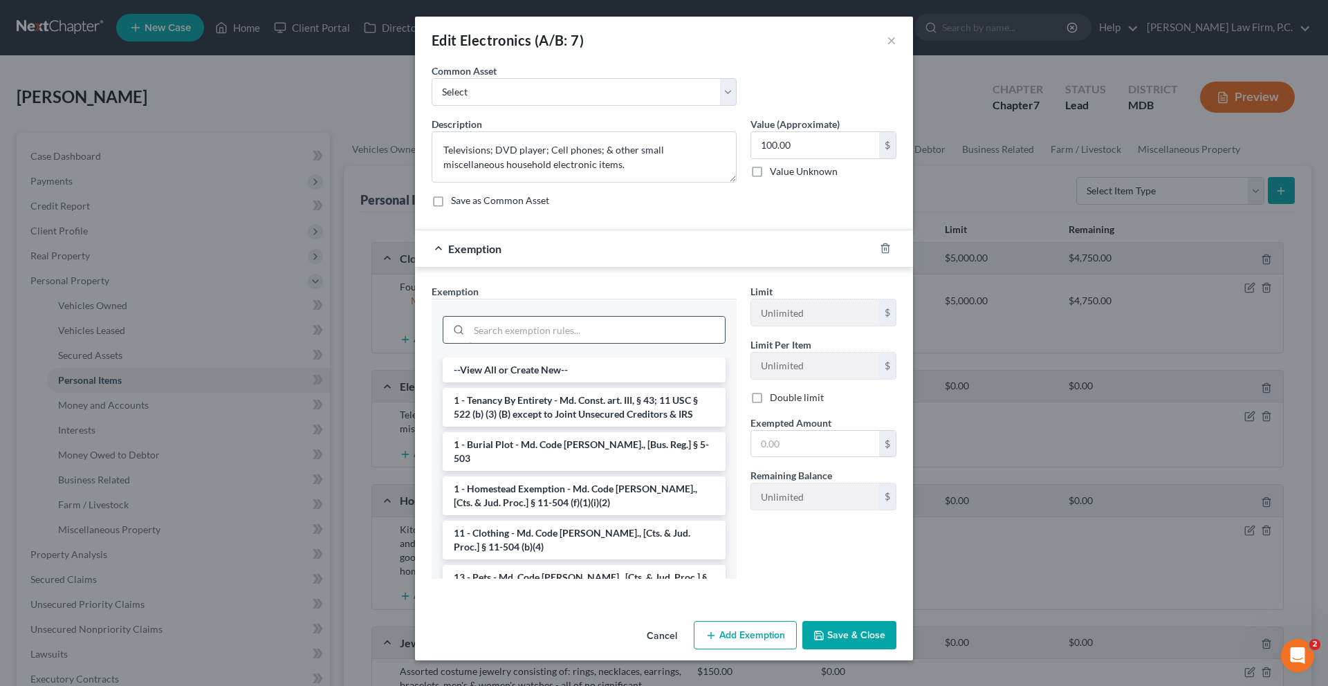
click at [694, 343] on input "search" at bounding box center [597, 330] width 256 height 26
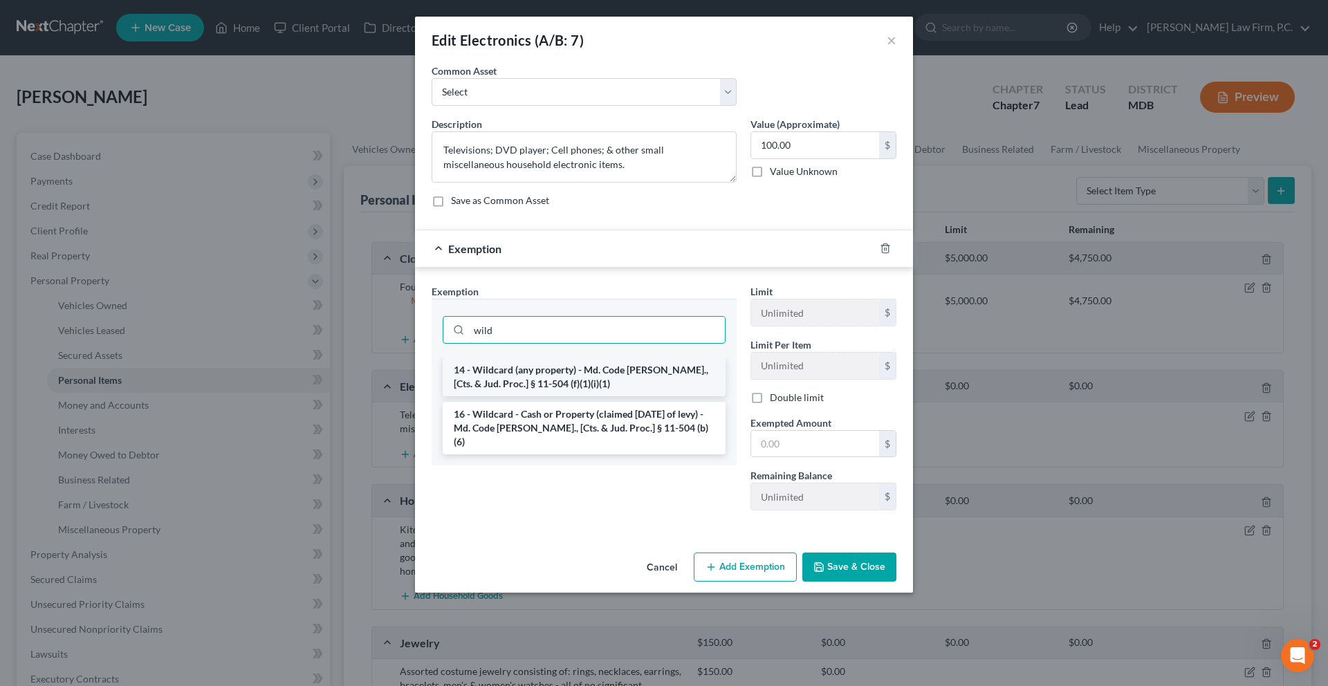
type input "wild"
click at [688, 396] on li "14 - Wildcard (any property) - Md. Code [PERSON_NAME]., [Cts. & Jud. Proc.] § 1…" at bounding box center [584, 377] width 283 height 39
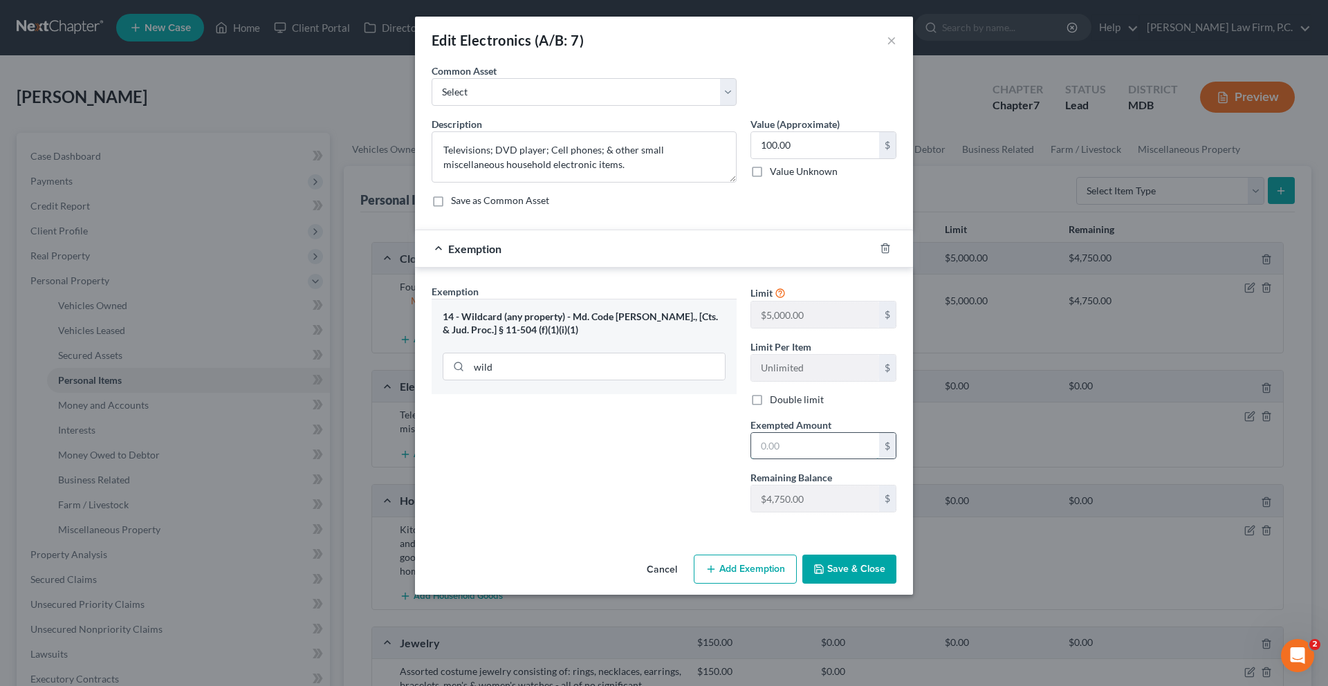
click at [798, 459] on input "text" at bounding box center [815, 446] width 128 height 26
type input "100.00"
click at [896, 584] on button "Save & Close" at bounding box center [849, 569] width 94 height 29
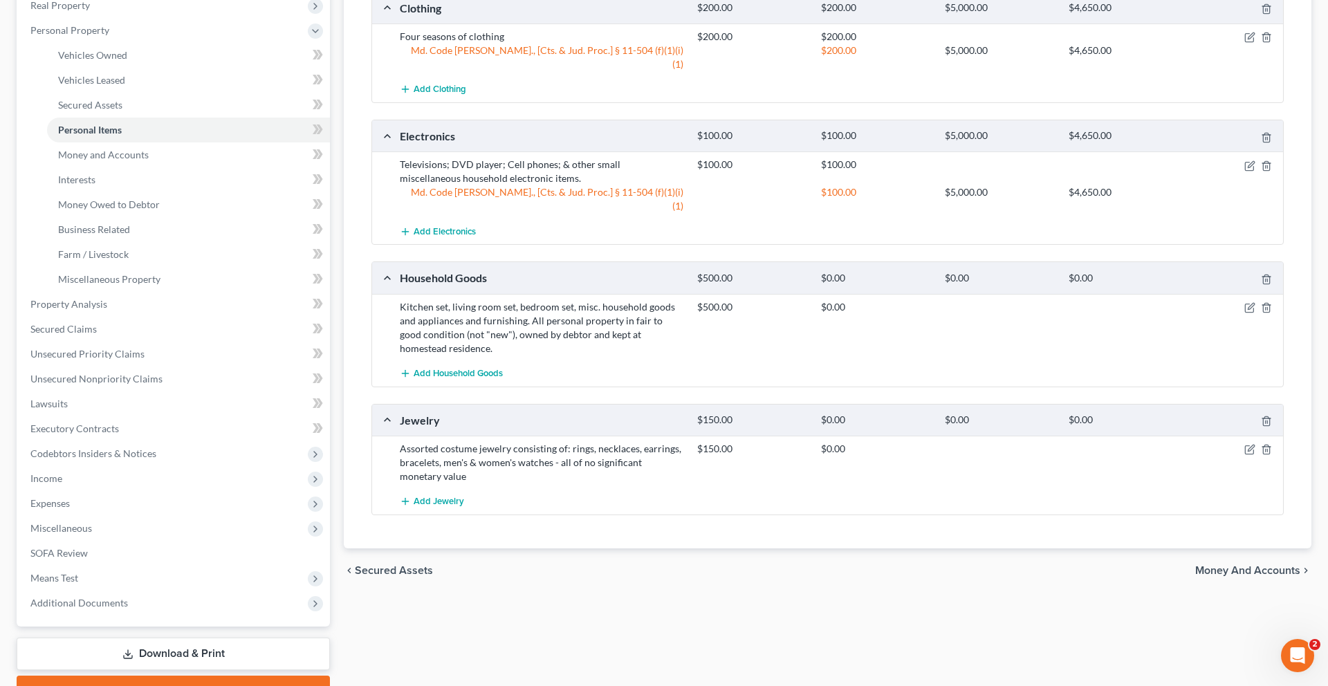
scroll to position [372, 0]
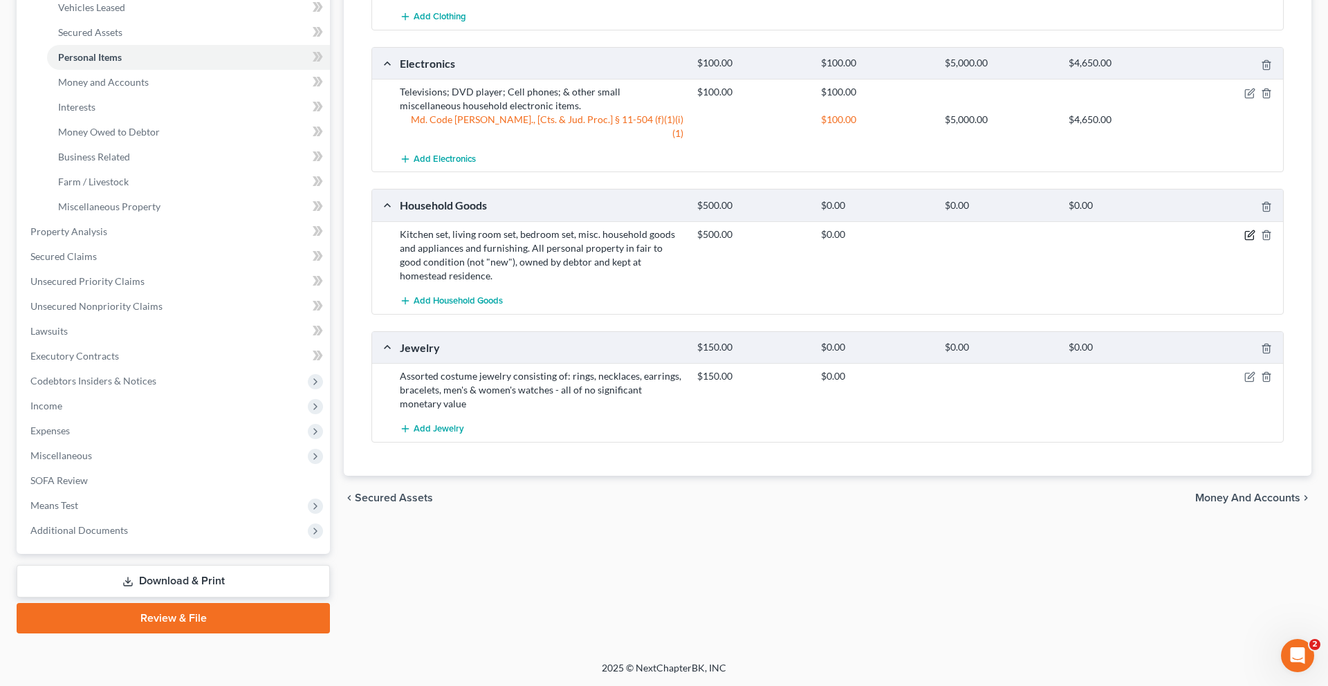
click at [1244, 241] on icon "button" at bounding box center [1249, 235] width 11 height 11
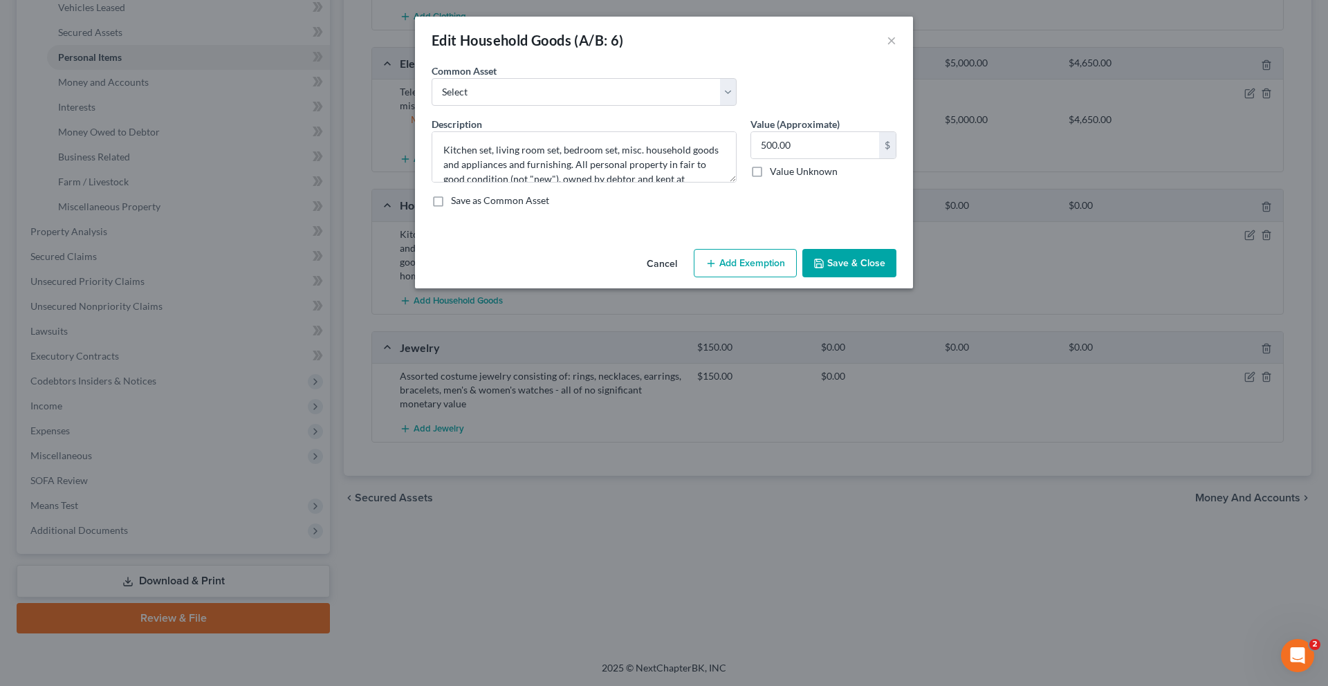
click at [772, 278] on button "Add Exemption" at bounding box center [745, 263] width 103 height 29
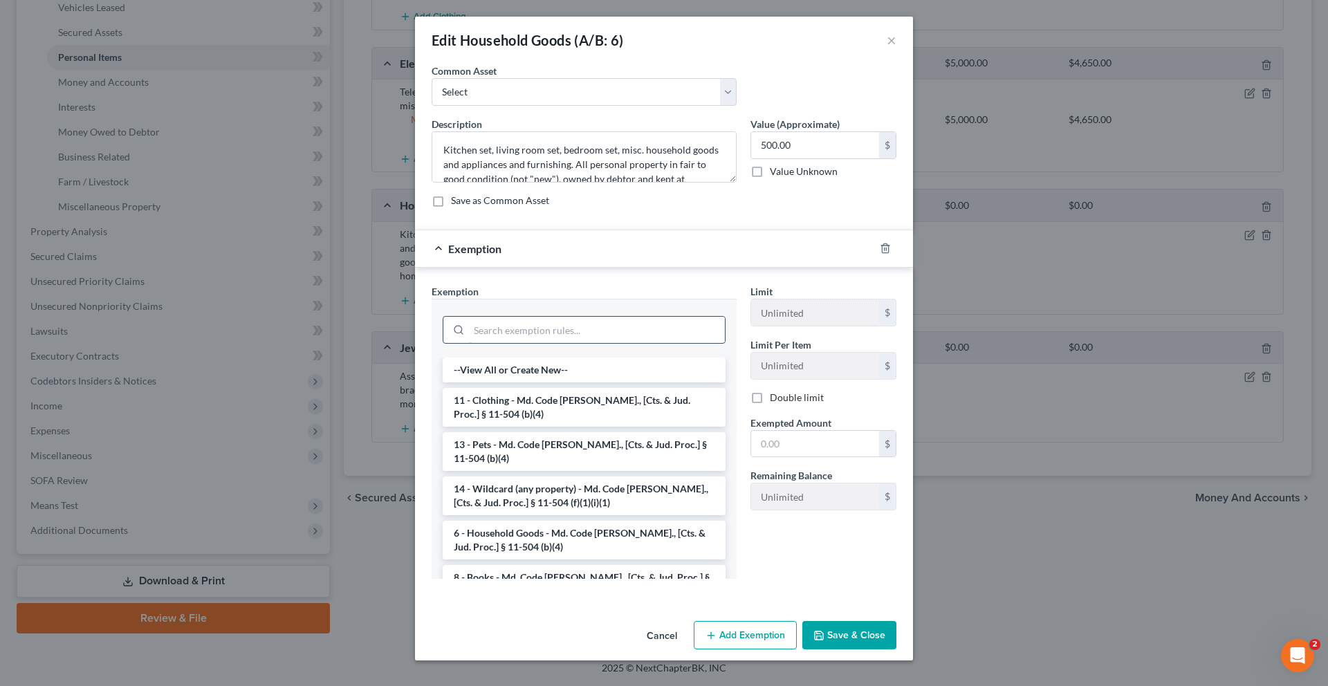
click at [656, 343] on input "search" at bounding box center [597, 330] width 256 height 26
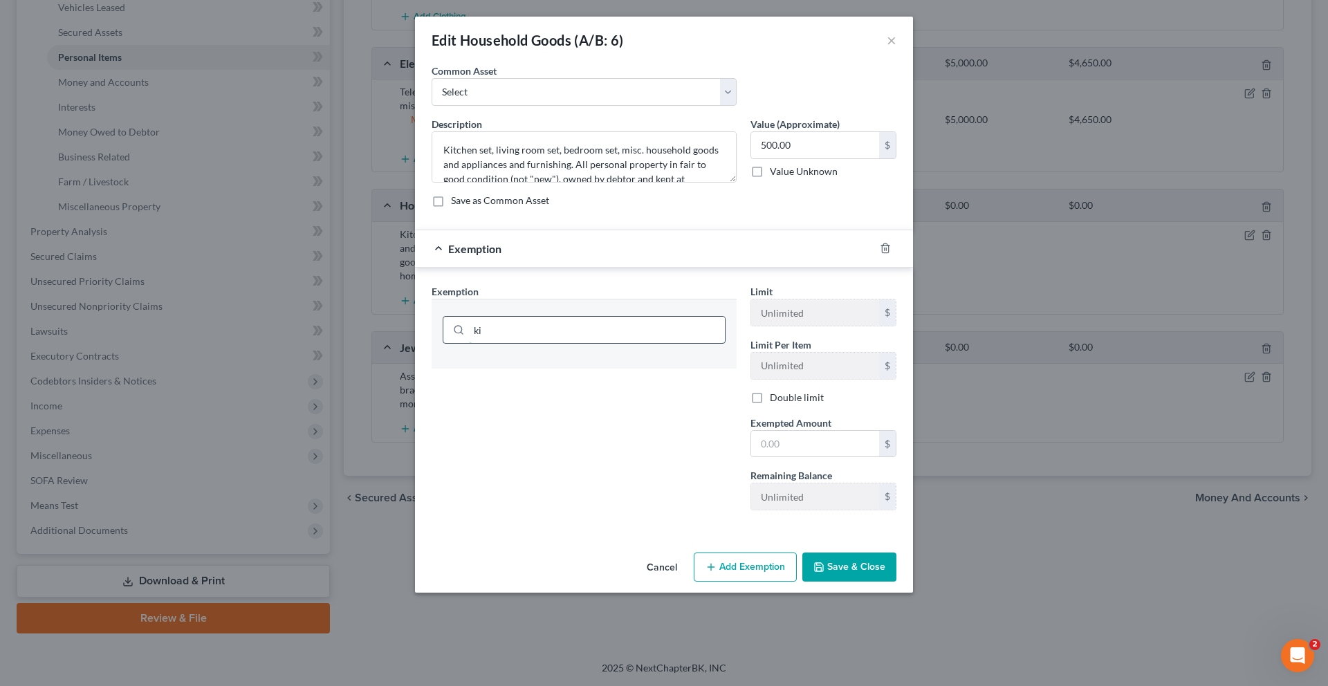
type input "k"
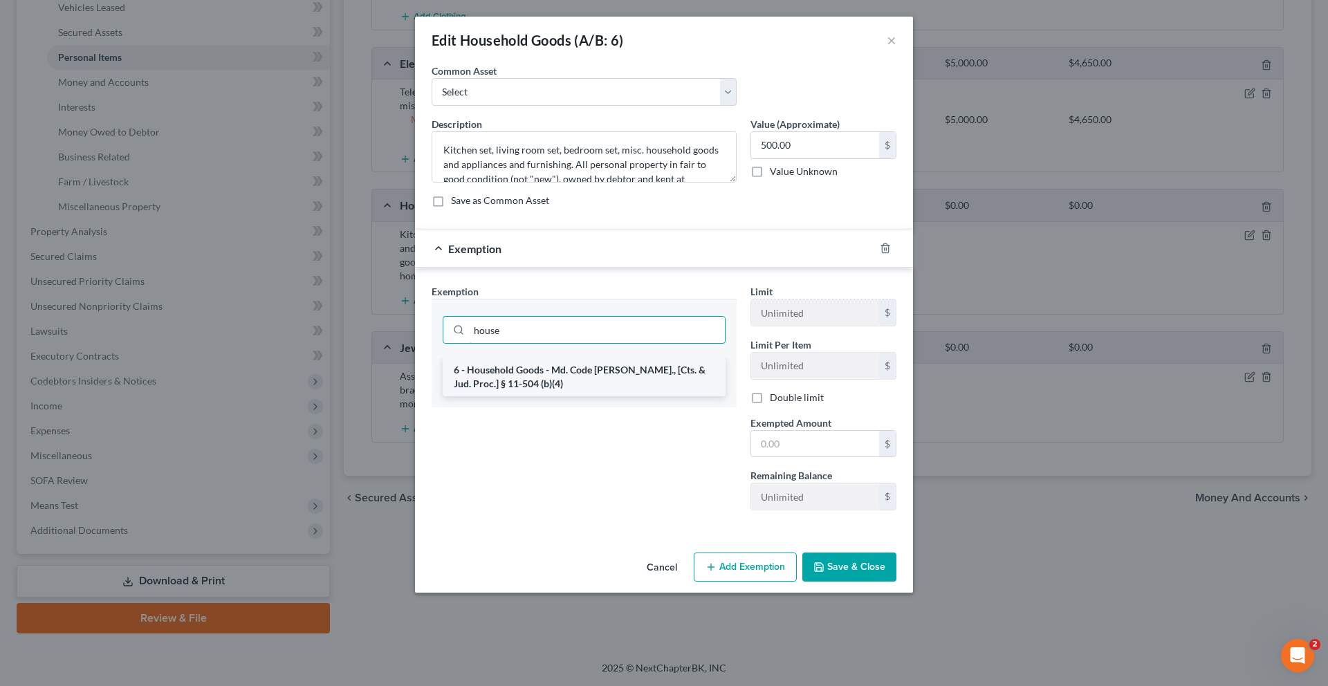
type input "house"
click at [631, 396] on li "6 - Household Goods - Md. Code [PERSON_NAME]., [Cts. & Jud. Proc.] § 11-504 (b)…" at bounding box center [584, 377] width 283 height 39
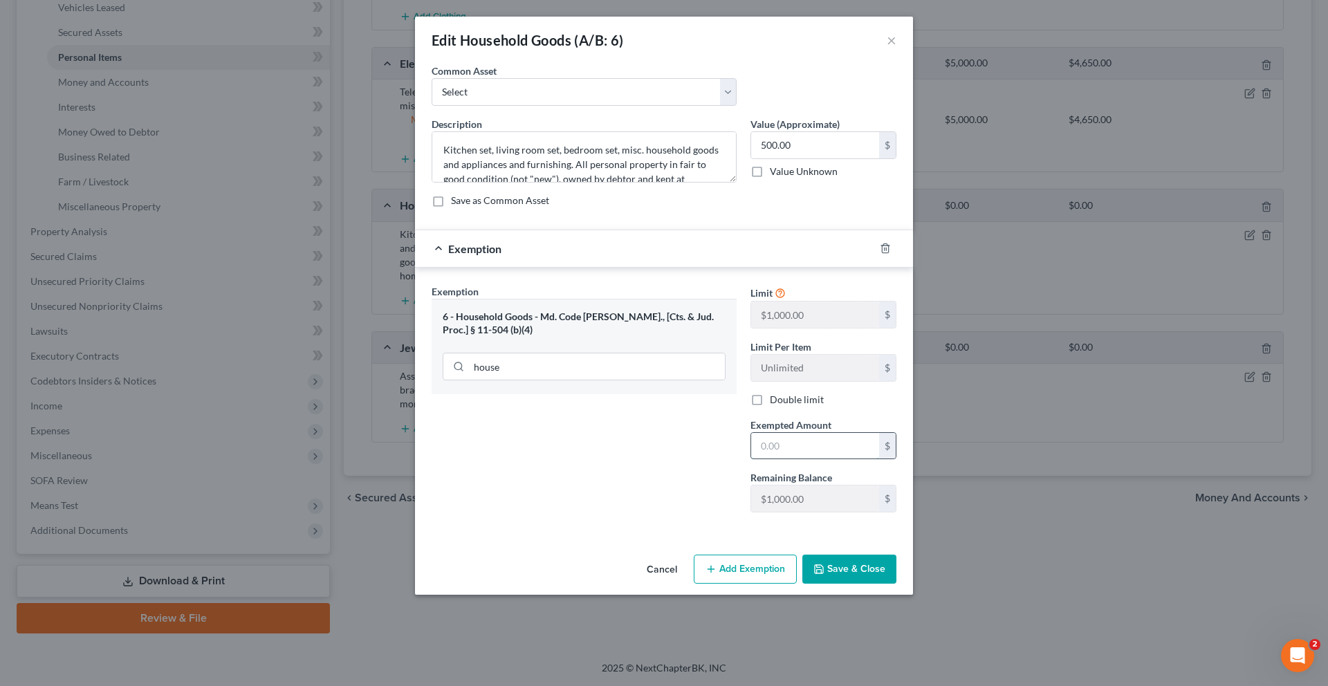
click at [806, 459] on input "text" at bounding box center [815, 446] width 128 height 26
type input "500.00"
click at [896, 584] on button "Save & Close" at bounding box center [849, 569] width 94 height 29
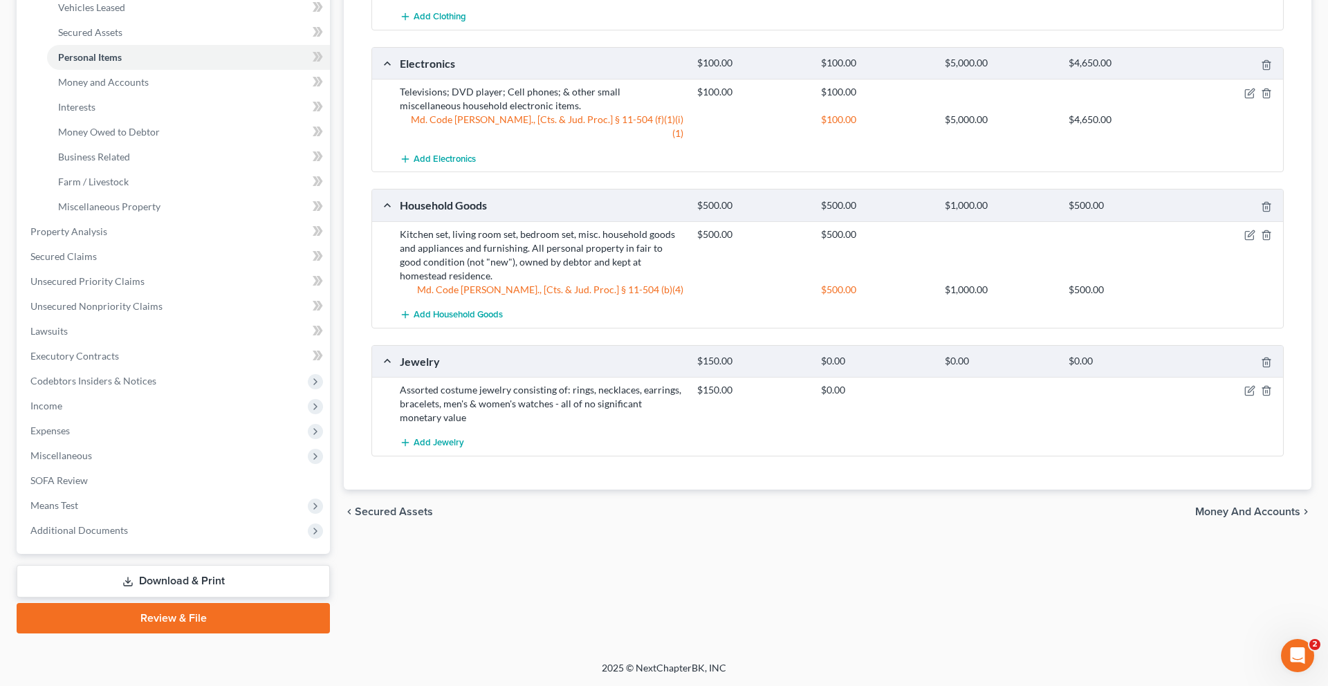
scroll to position [572, 0]
click at [1244, 385] on icon "button" at bounding box center [1249, 390] width 11 height 11
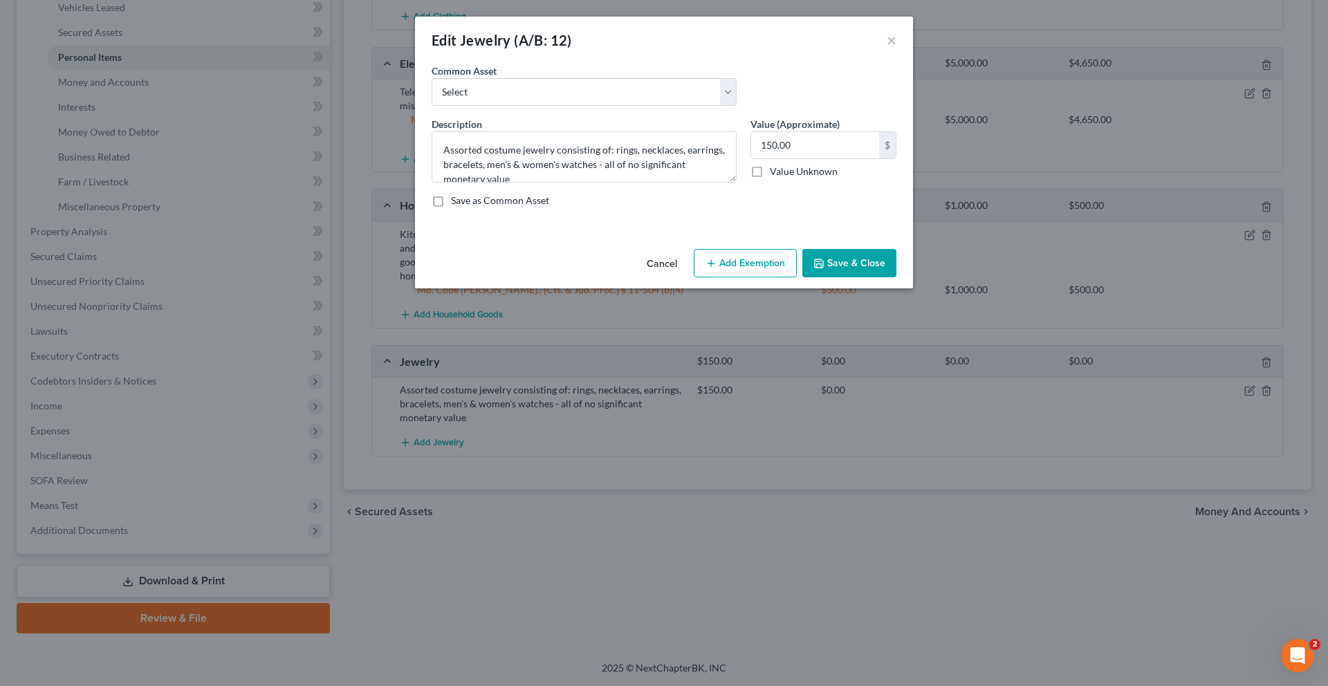
click at [750, 278] on button "Add Exemption" at bounding box center [745, 263] width 103 height 29
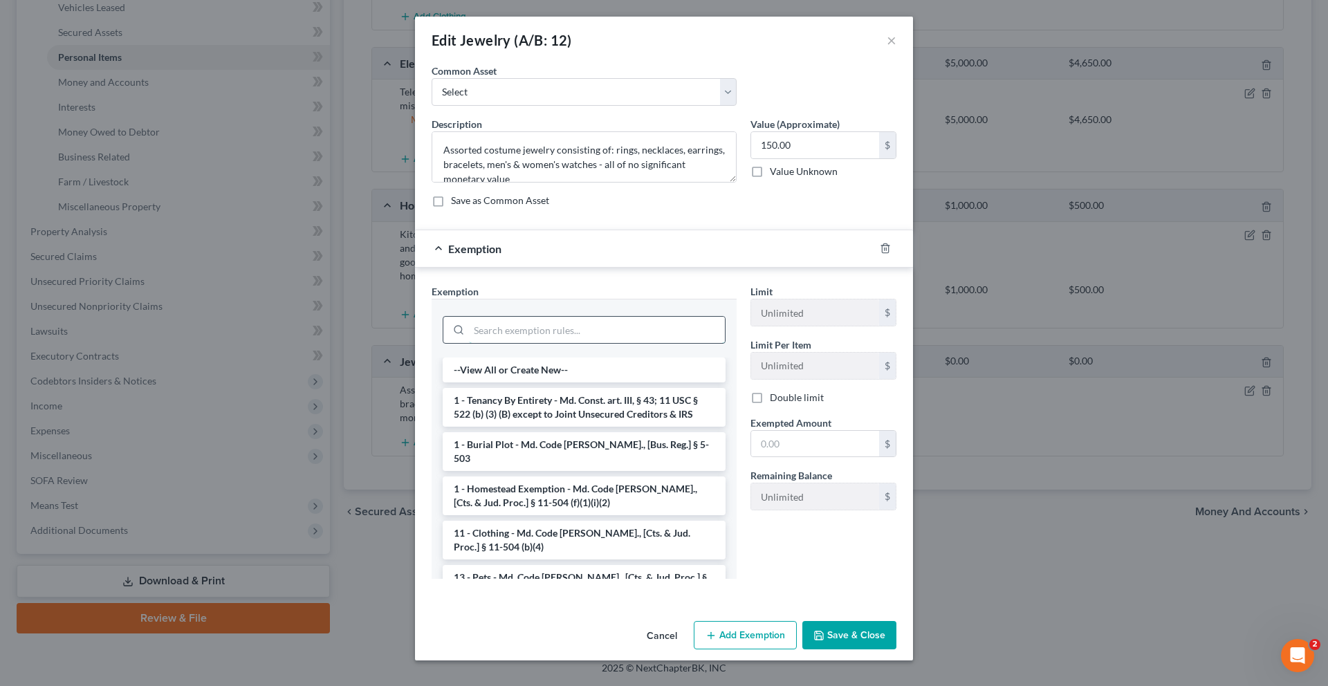
click at [663, 343] on input "search" at bounding box center [597, 330] width 256 height 26
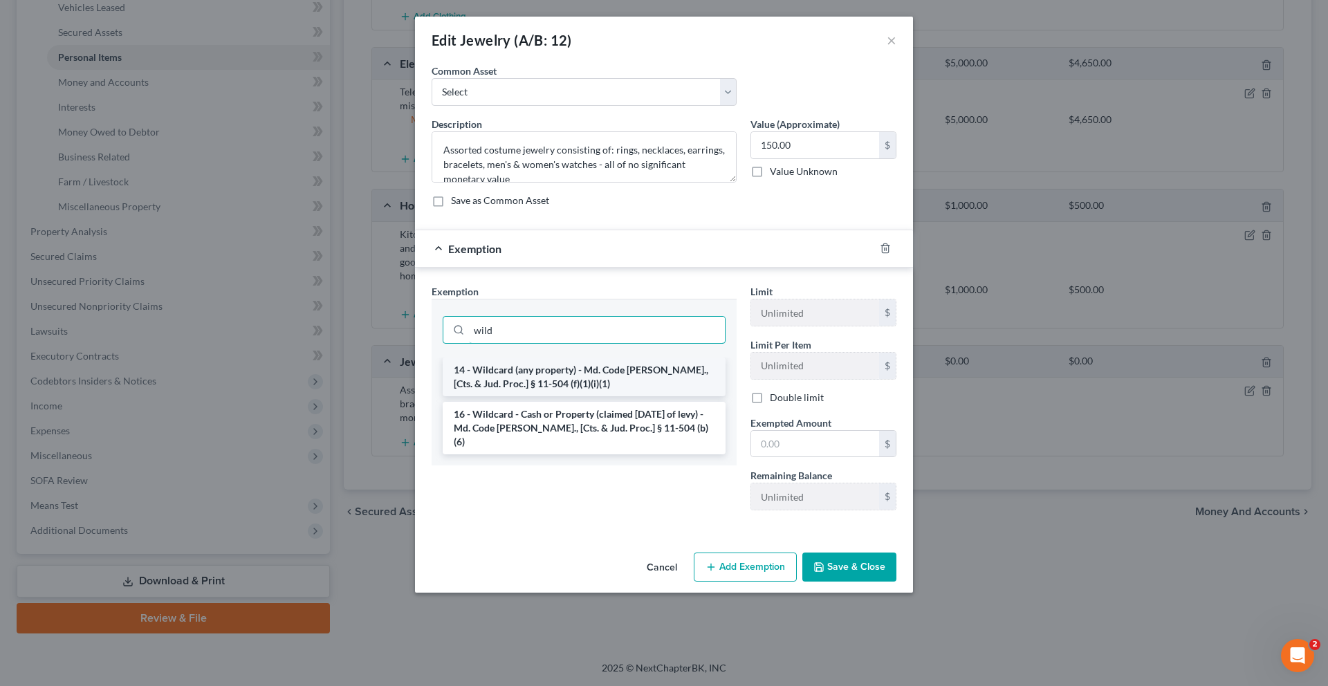
type input "wild"
click at [661, 396] on li "14 - Wildcard (any property) - Md. Code [PERSON_NAME]., [Cts. & Jud. Proc.] § 1…" at bounding box center [584, 377] width 283 height 39
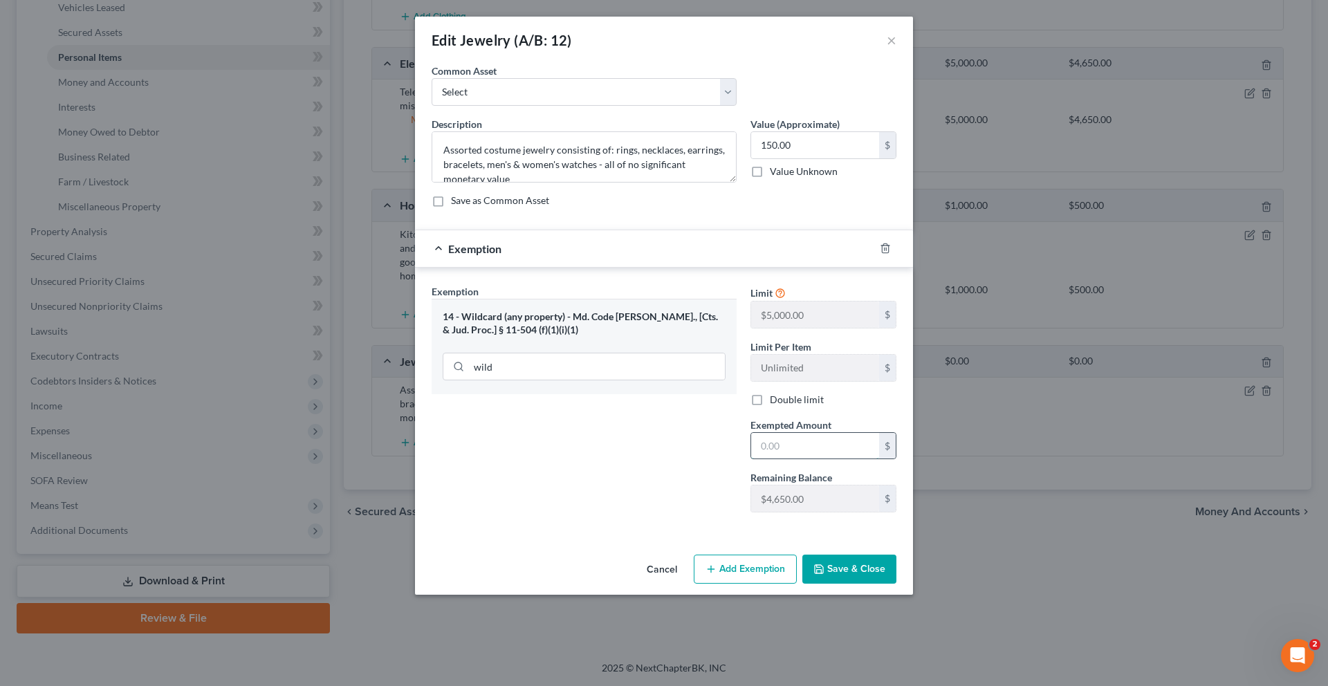
click at [842, 459] on input "text" at bounding box center [815, 446] width 128 height 26
type input "150.00"
click at [896, 584] on button "Save & Close" at bounding box center [849, 569] width 94 height 29
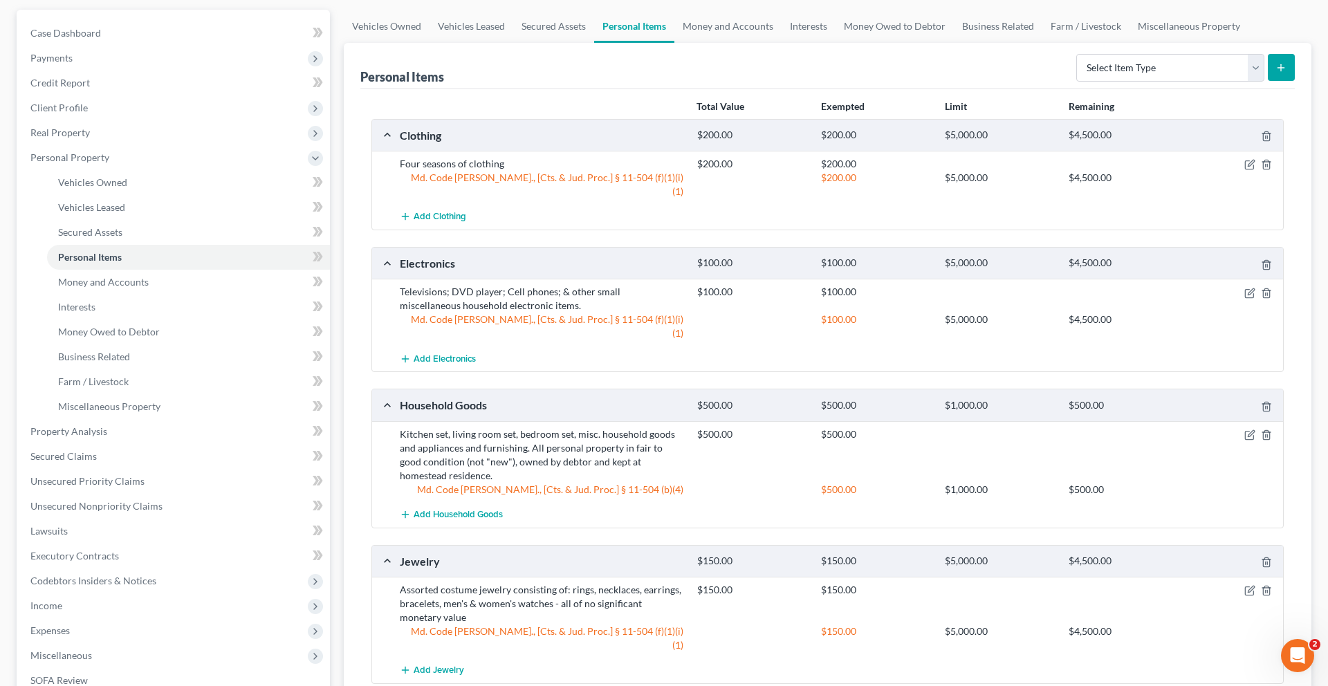
scroll to position [0, 0]
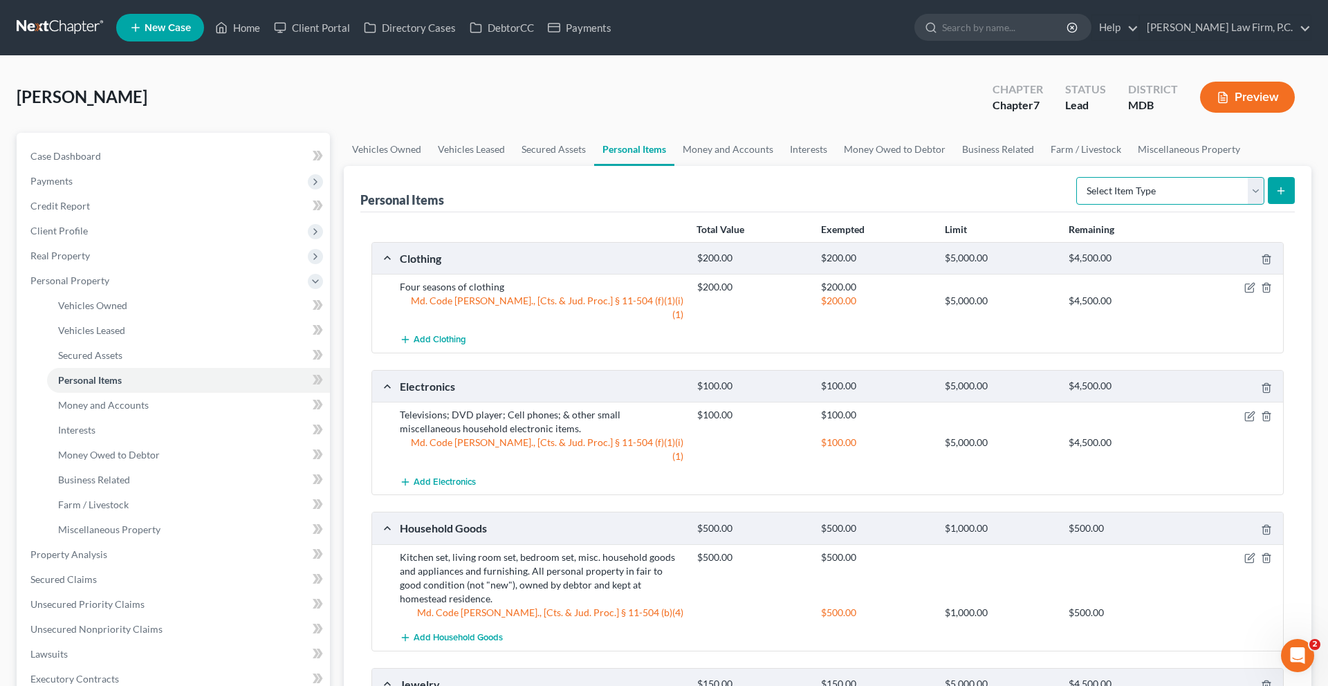
click at [1076, 205] on select "Select Item Type Clothing (A/B: 11) Collectibles Of Value (A/B: 8) Electronics …" at bounding box center [1170, 191] width 188 height 28
click at [781, 166] on link "Money and Accounts" at bounding box center [727, 149] width 107 height 33
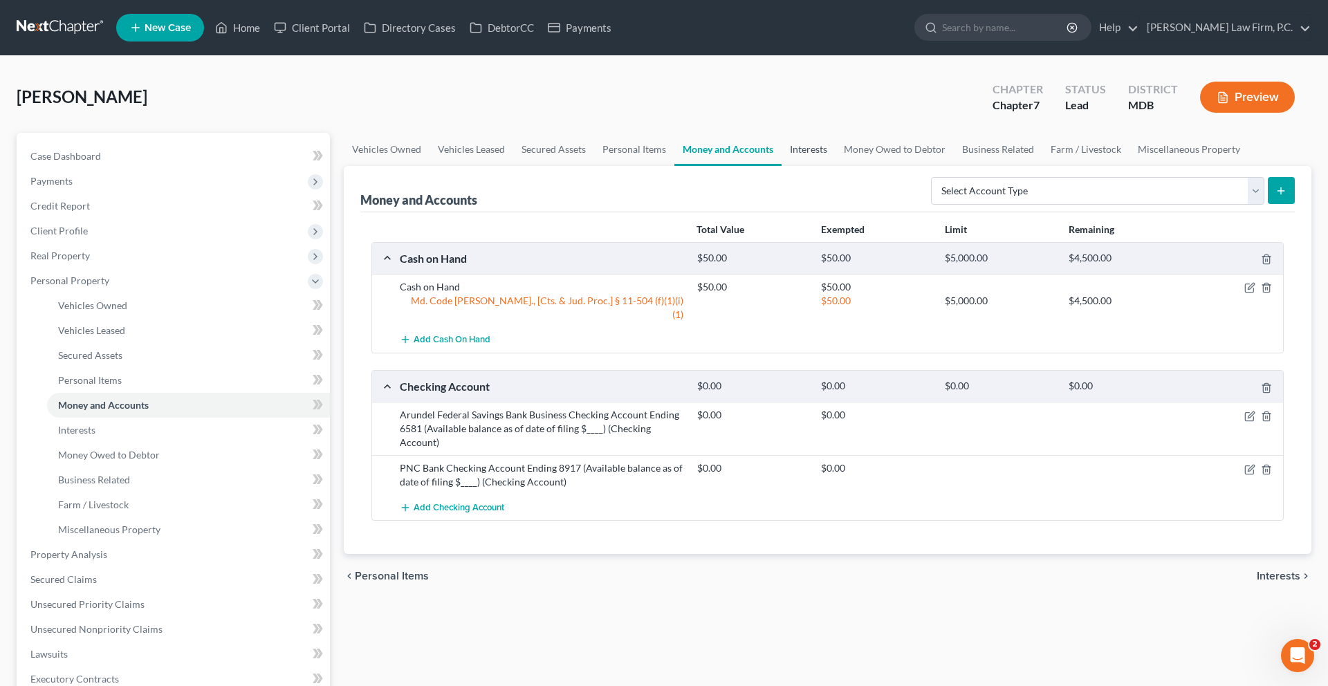
click at [835, 166] on link "Interests" at bounding box center [808, 149] width 54 height 33
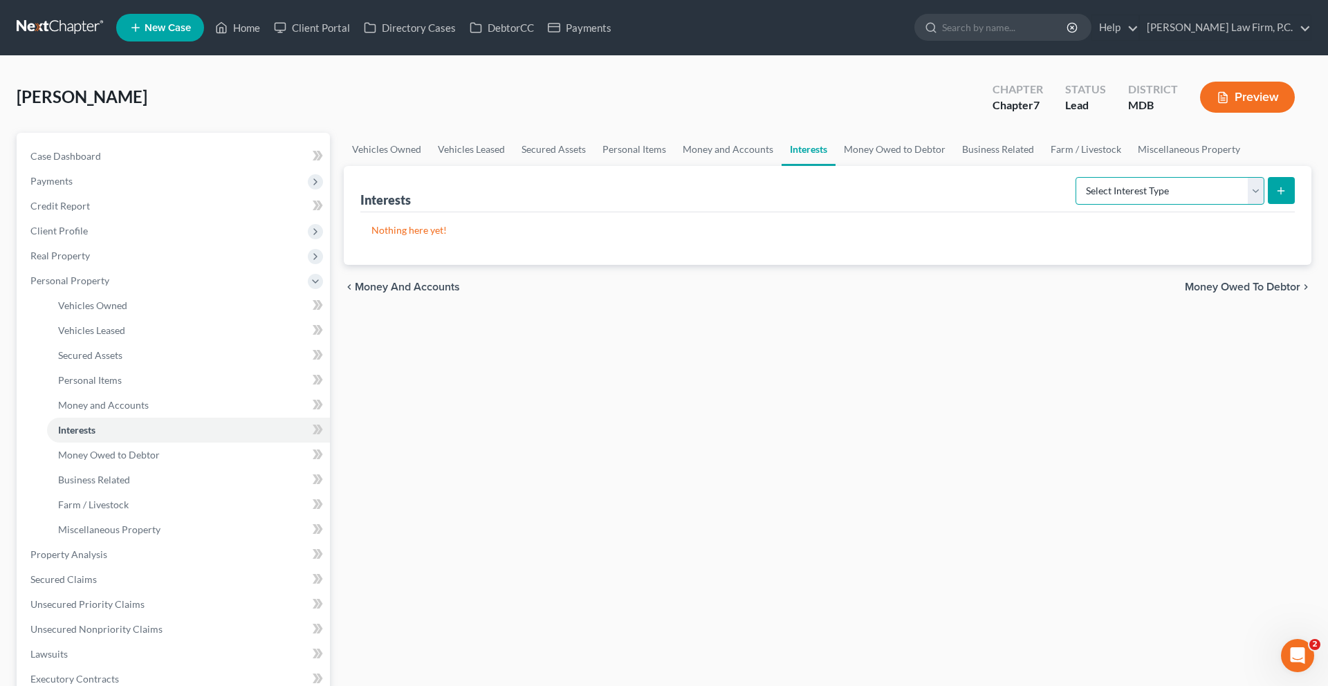
click at [1076, 205] on select "Select Interest Type 401K (A/B: 21) Annuity (A/B: 23) Bond (A/B: 18) Education …" at bounding box center [1169, 191] width 189 height 28
select select "term_life_insurance"
click at [1075, 205] on select "Select Interest Type 401K (A/B: 21) Annuity (A/B: 23) Bond (A/B: 18) Education …" at bounding box center [1169, 191] width 189 height 28
click at [1268, 204] on button "submit" at bounding box center [1281, 190] width 27 height 27
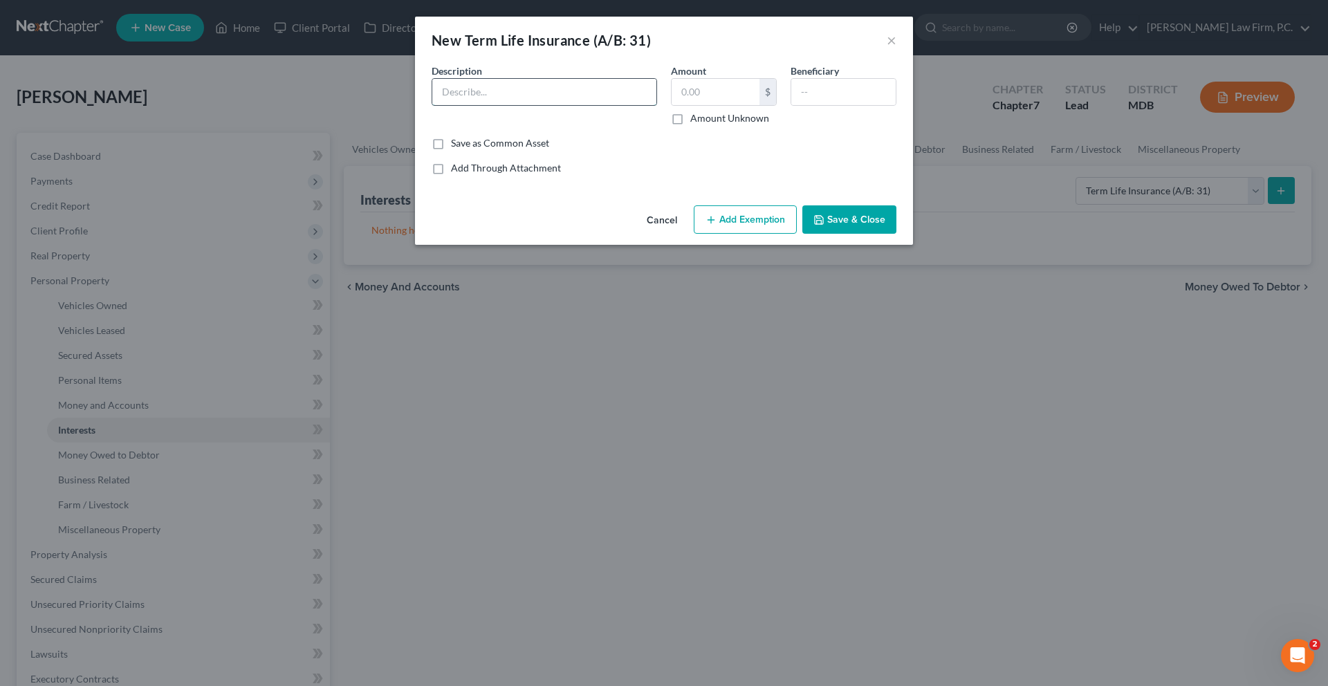
click at [509, 105] on input "text" at bounding box center [544, 92] width 224 height 26
type input "[DEMOGRAPHIC_DATA] General LIfe Insurance Company"
click at [729, 105] on input "text" at bounding box center [715, 92] width 88 height 26
type input "0.00"
click at [866, 234] on button "Save & Close" at bounding box center [849, 219] width 94 height 29
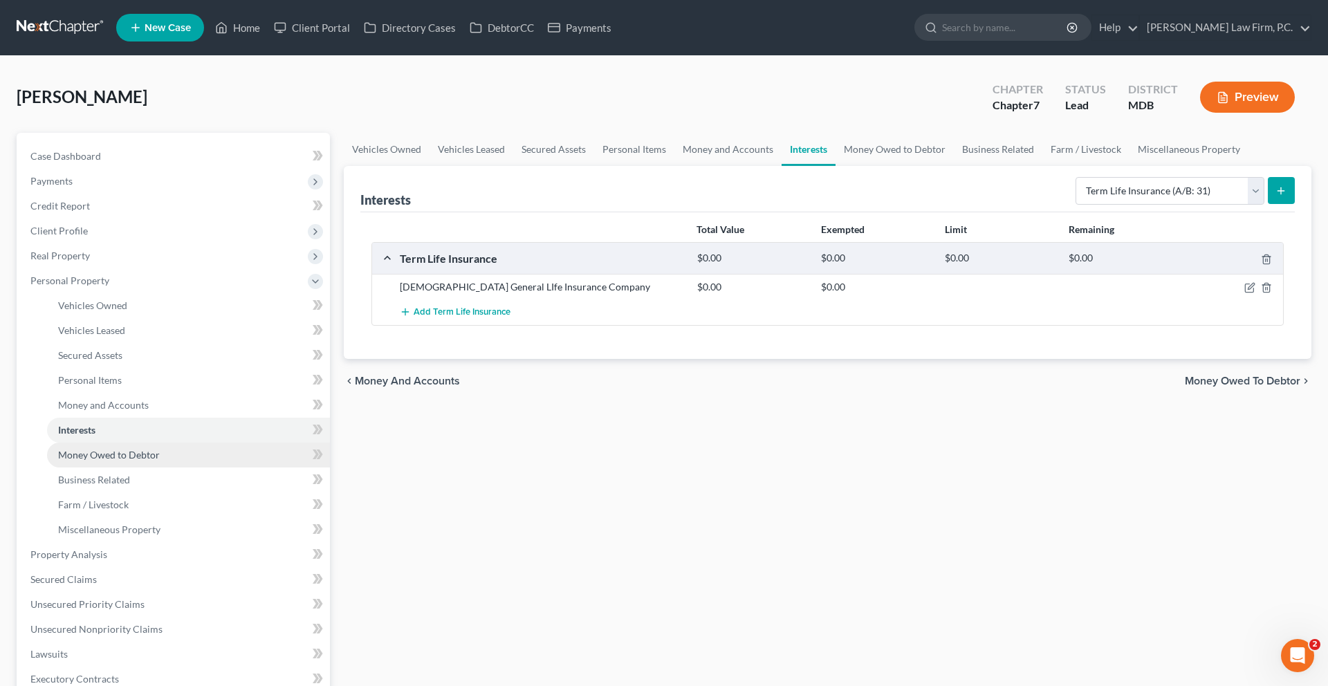
click at [117, 467] on link "Money Owed to Debtor" at bounding box center [188, 455] width 283 height 25
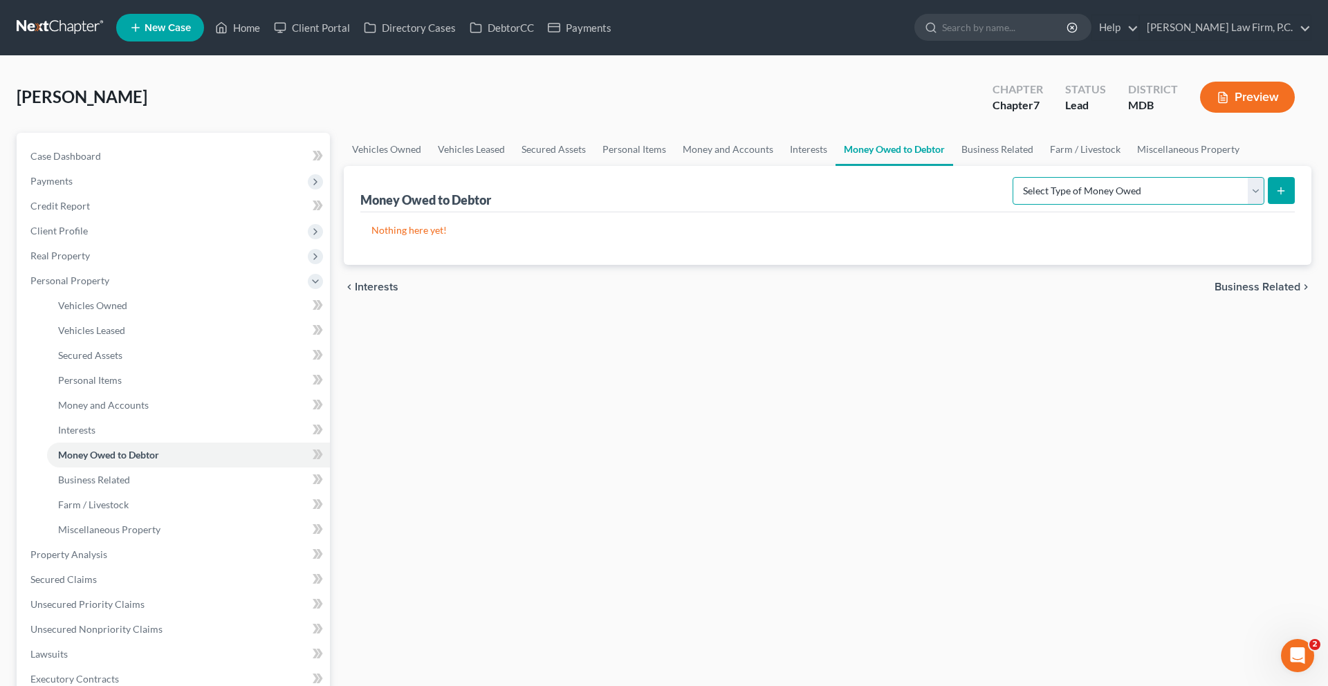
click at [1033, 205] on select "Select Type of Money Owed Accounts Receivable (A/B: 38) Alimony (A/B: 29) Child…" at bounding box center [1138, 191] width 252 height 28
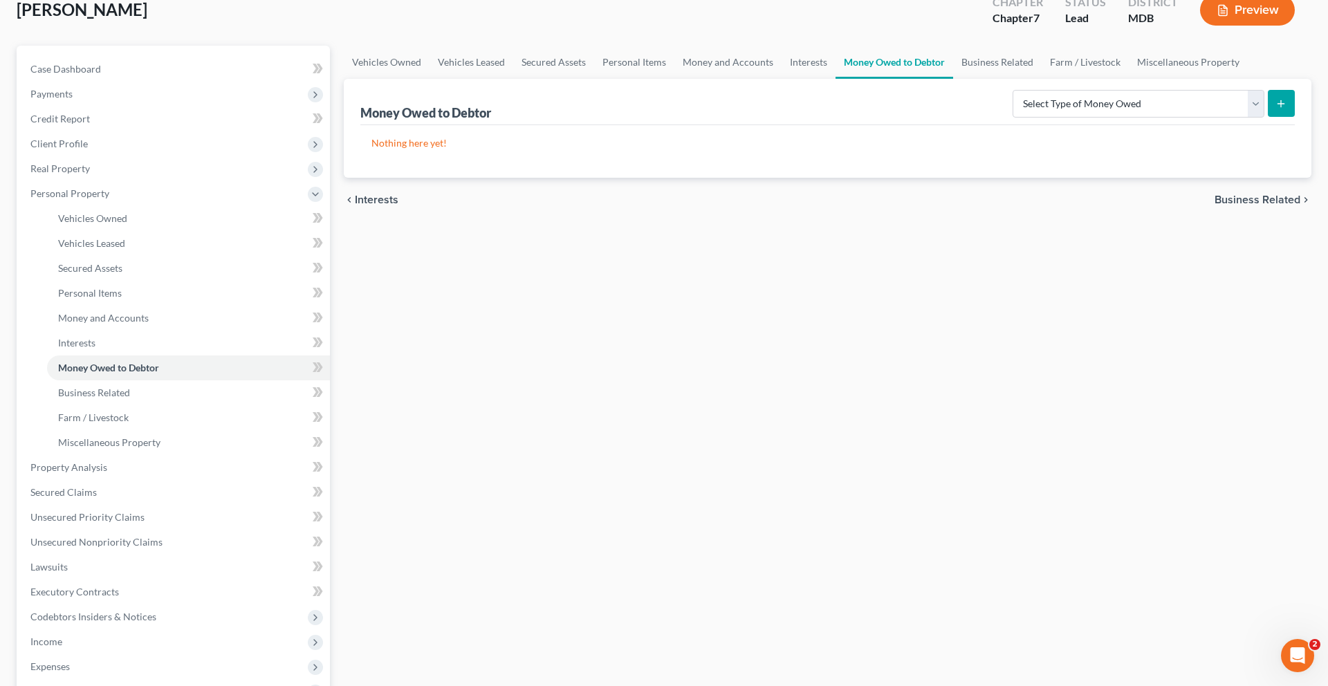
scroll to position [46, 0]
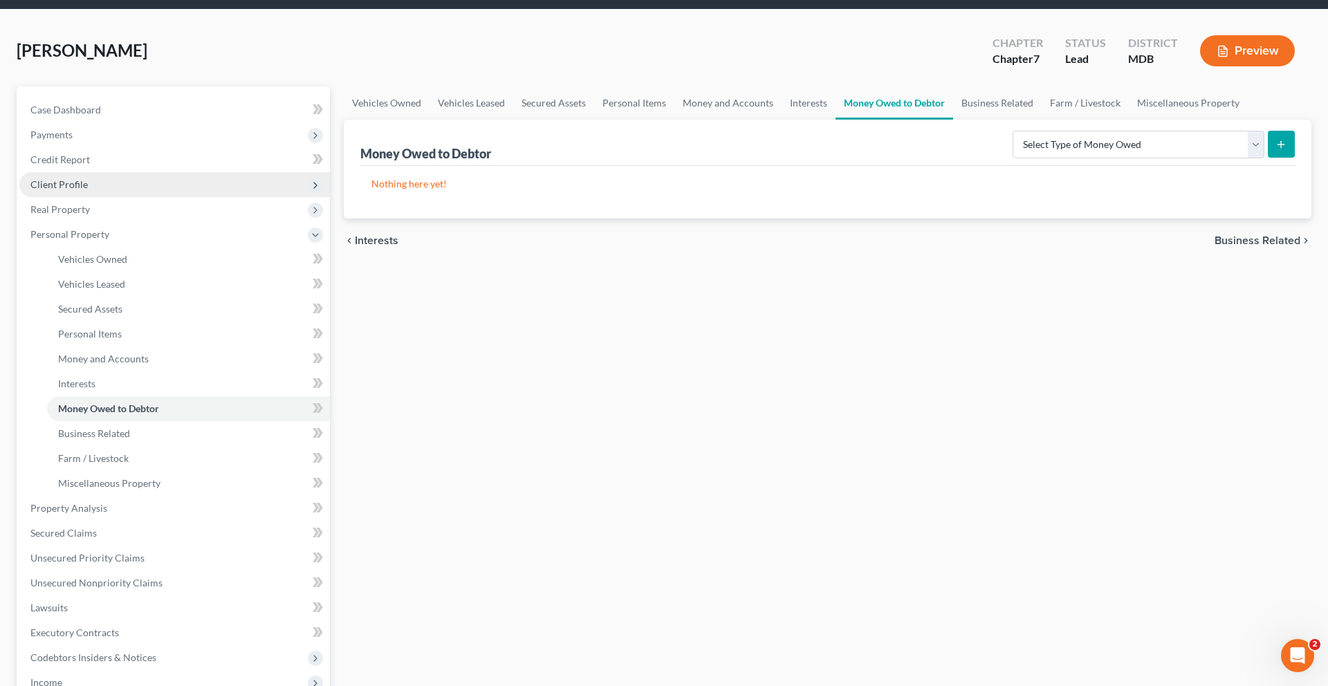
click at [77, 190] on span "Client Profile" at bounding box center [58, 184] width 57 height 12
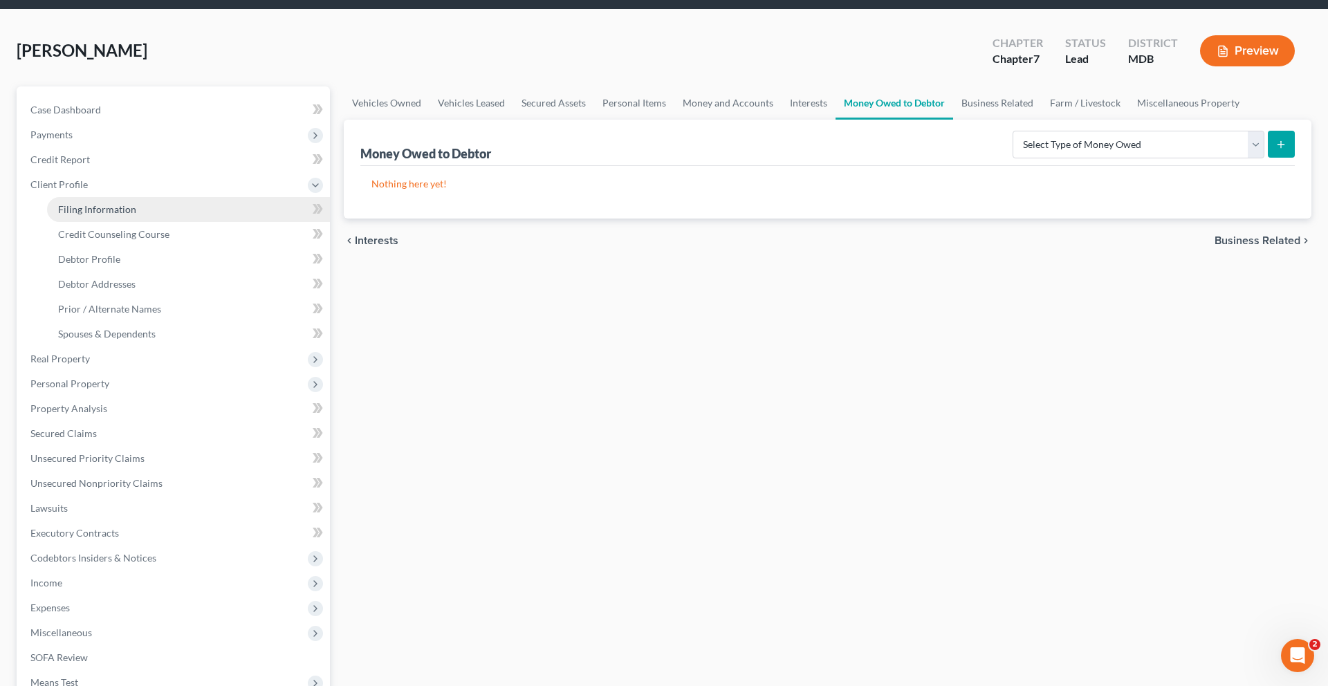
click at [126, 215] on span "Filing Information" at bounding box center [97, 209] width 78 height 12
select select "1"
select select "0"
select select "21"
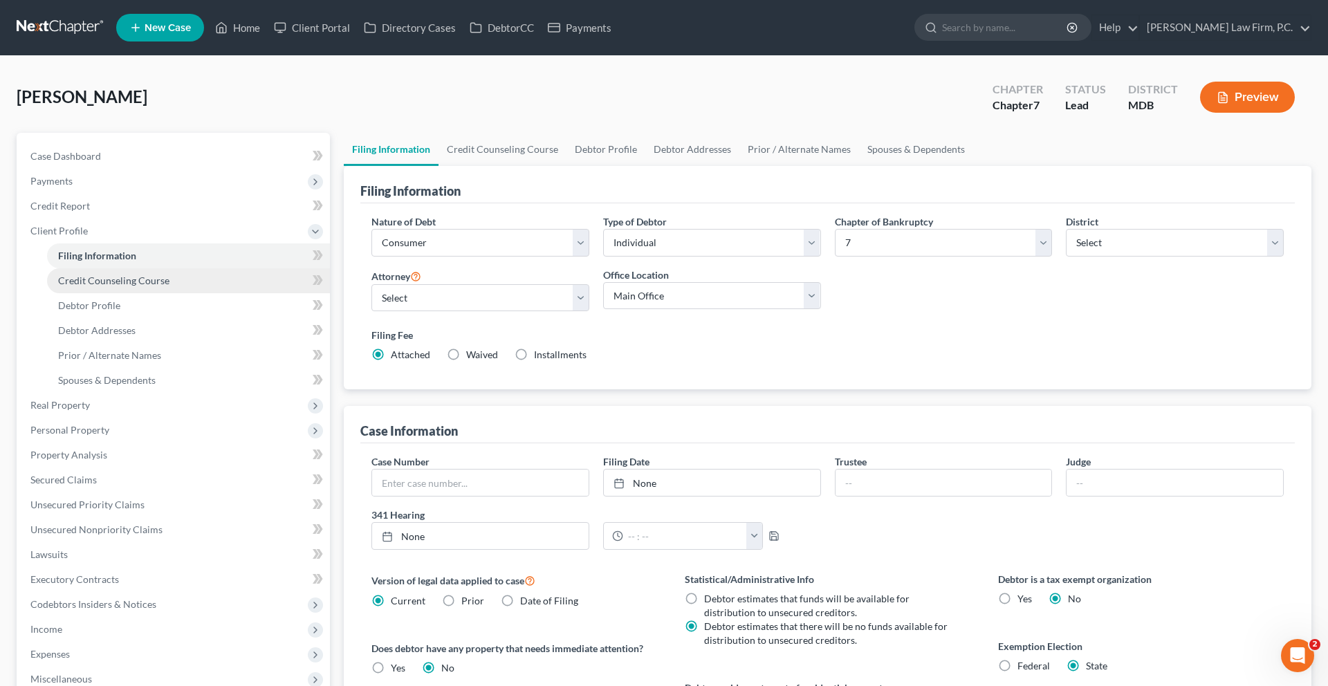
click at [169, 286] on span "Credit Counseling Course" at bounding box center [113, 281] width 111 height 12
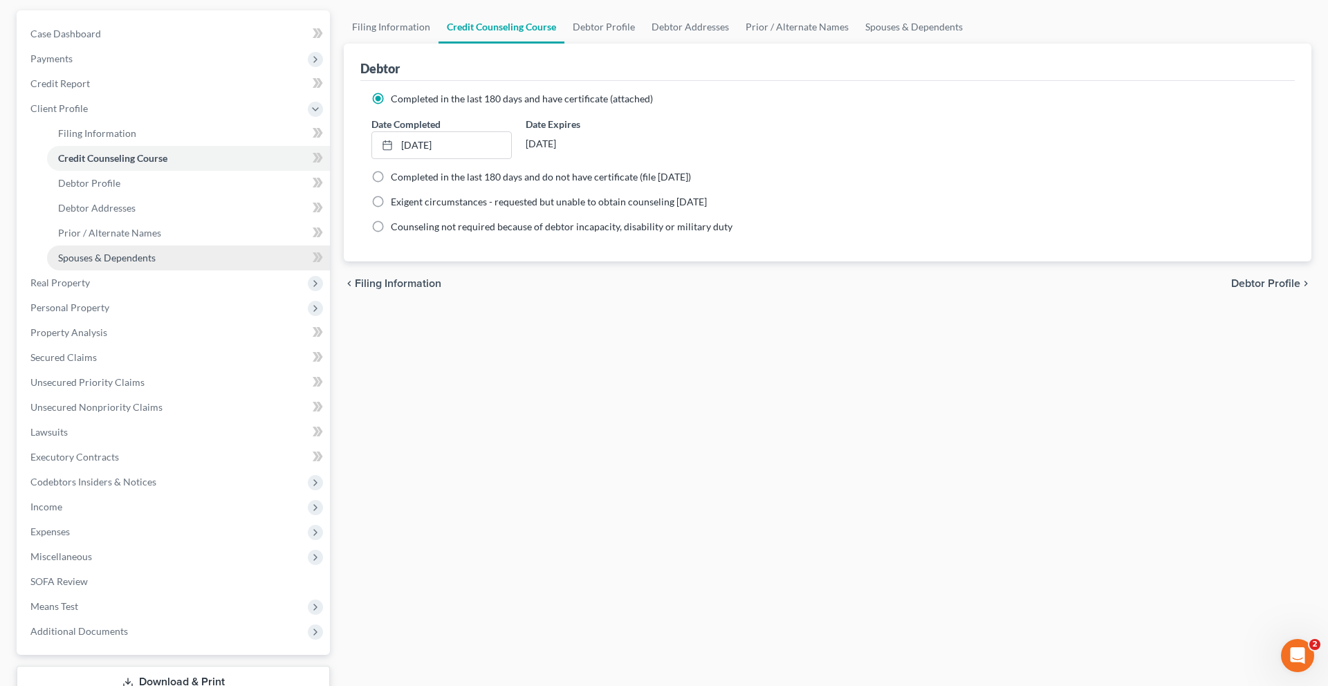
scroll to position [192, 0]
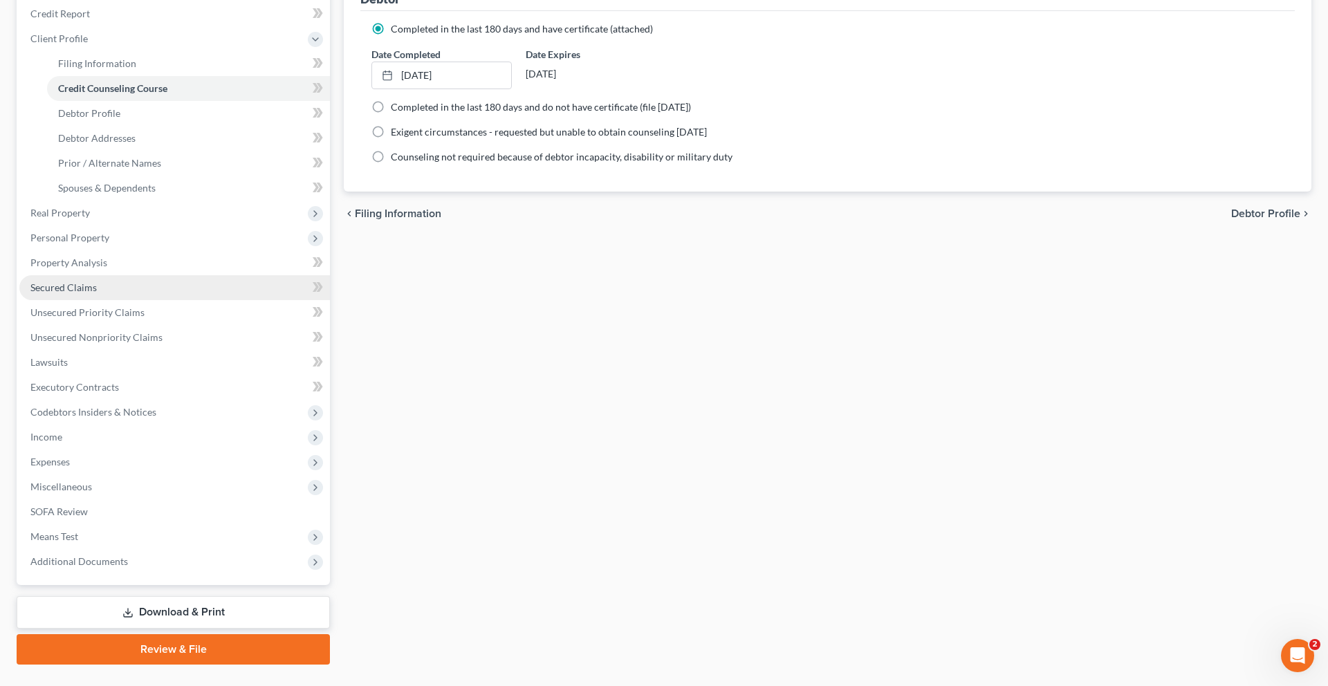
click at [116, 300] on link "Secured Claims" at bounding box center [174, 287] width 310 height 25
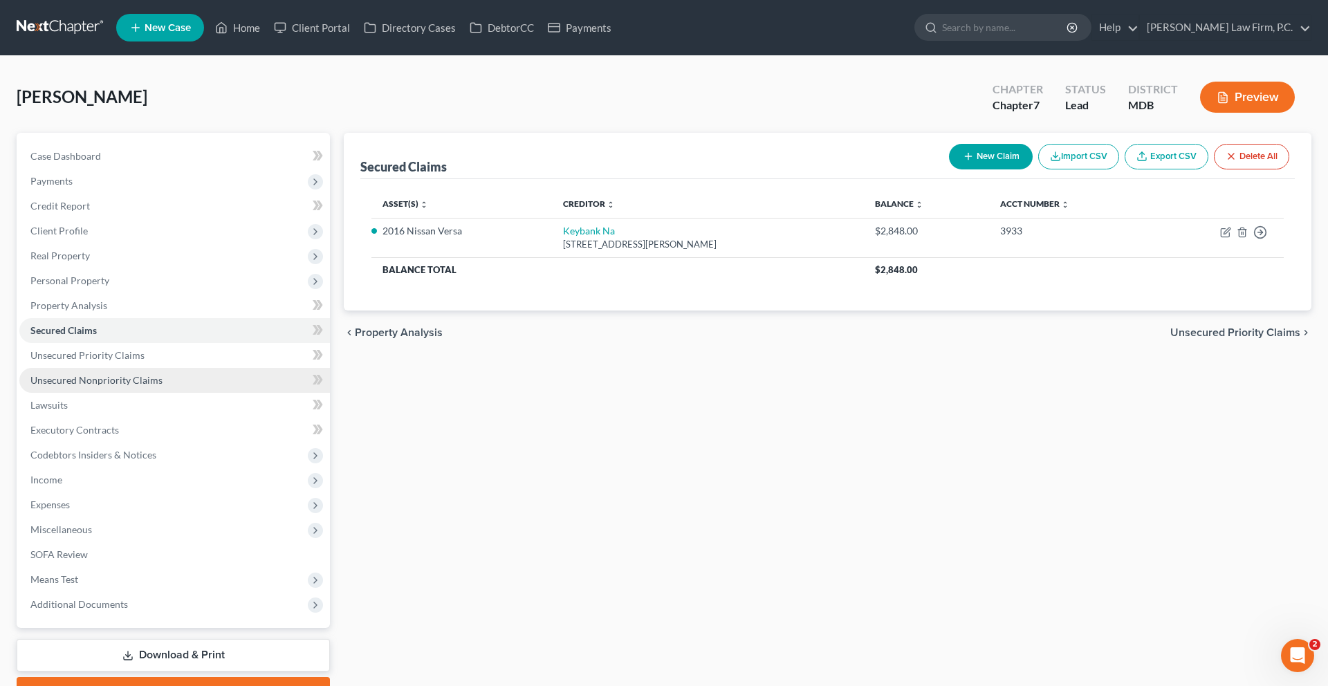
click at [137, 386] on span "Unsecured Nonpriority Claims" at bounding box center [96, 380] width 132 height 12
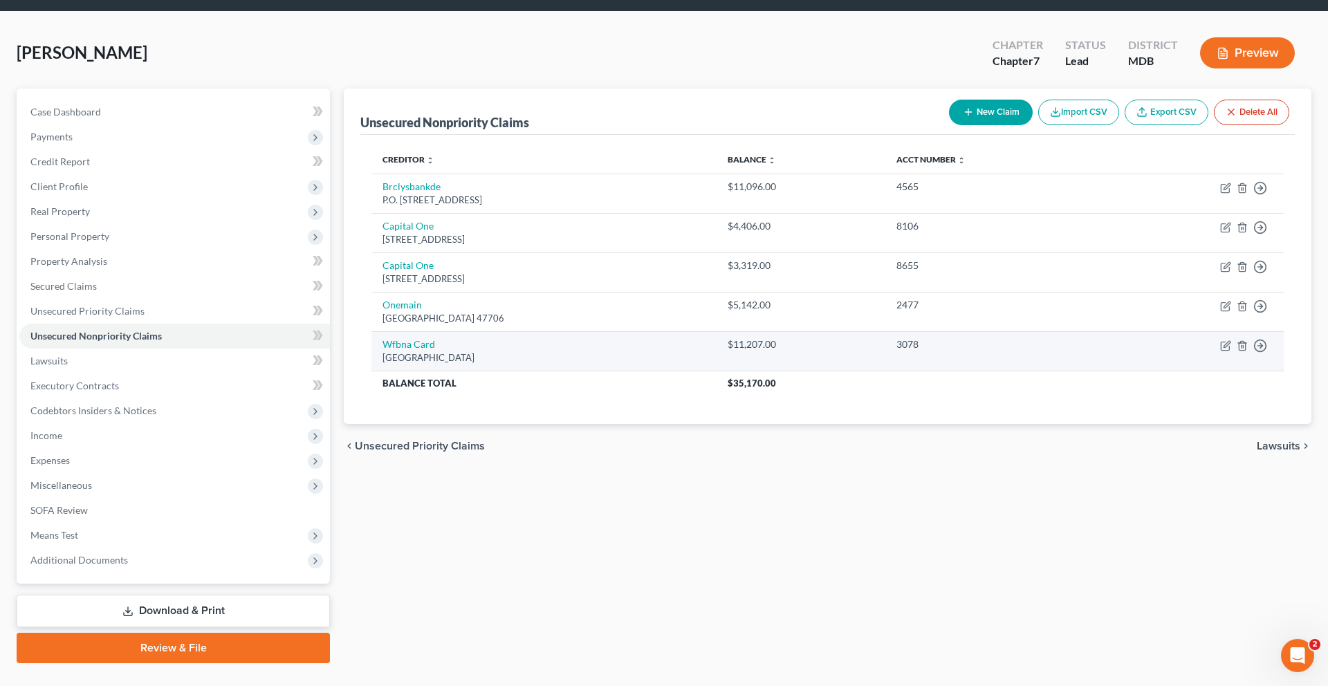
scroll to position [47, 0]
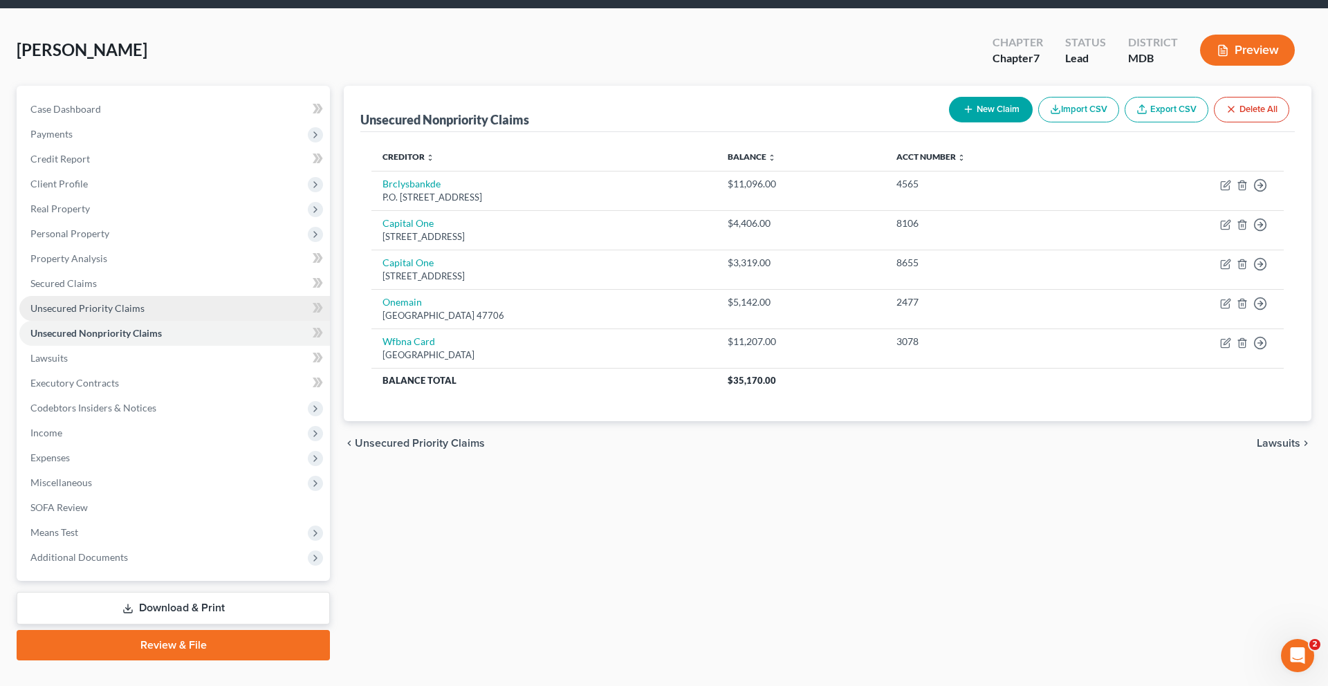
click at [196, 321] on link "Unsecured Priority Claims" at bounding box center [174, 308] width 310 height 25
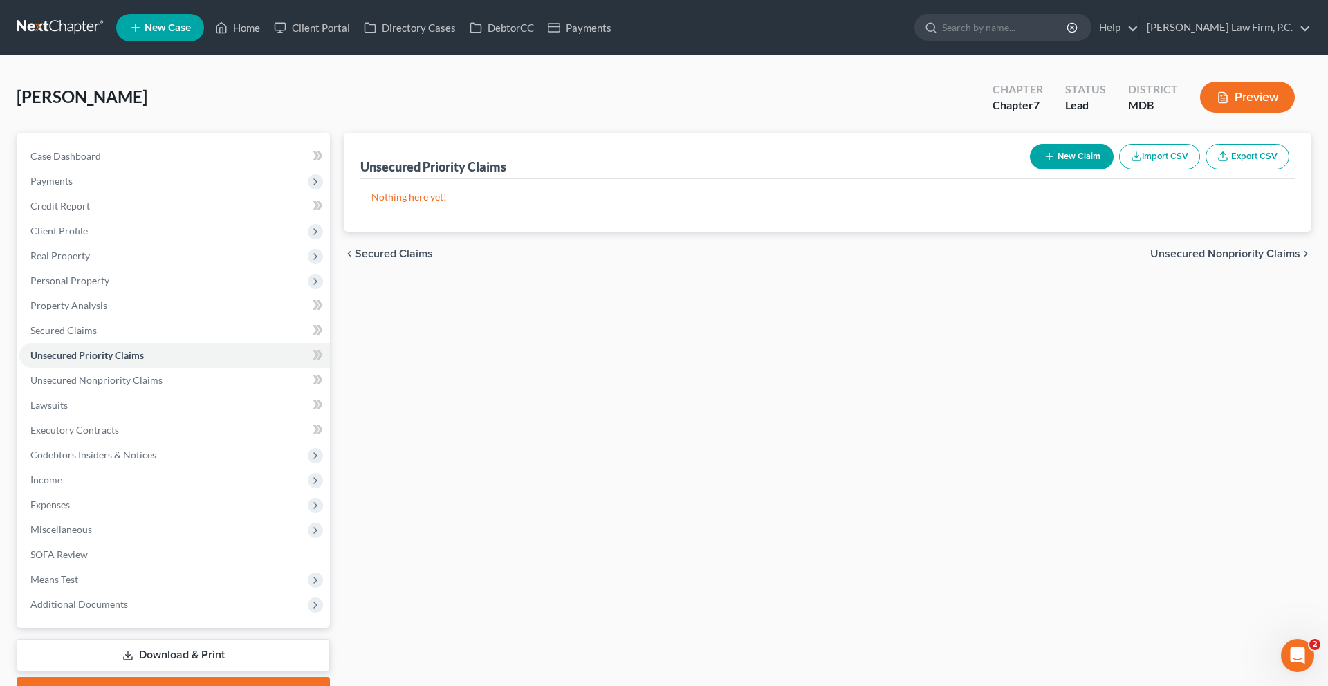
click at [1036, 169] on button "New Claim" at bounding box center [1072, 157] width 84 height 26
select select "0"
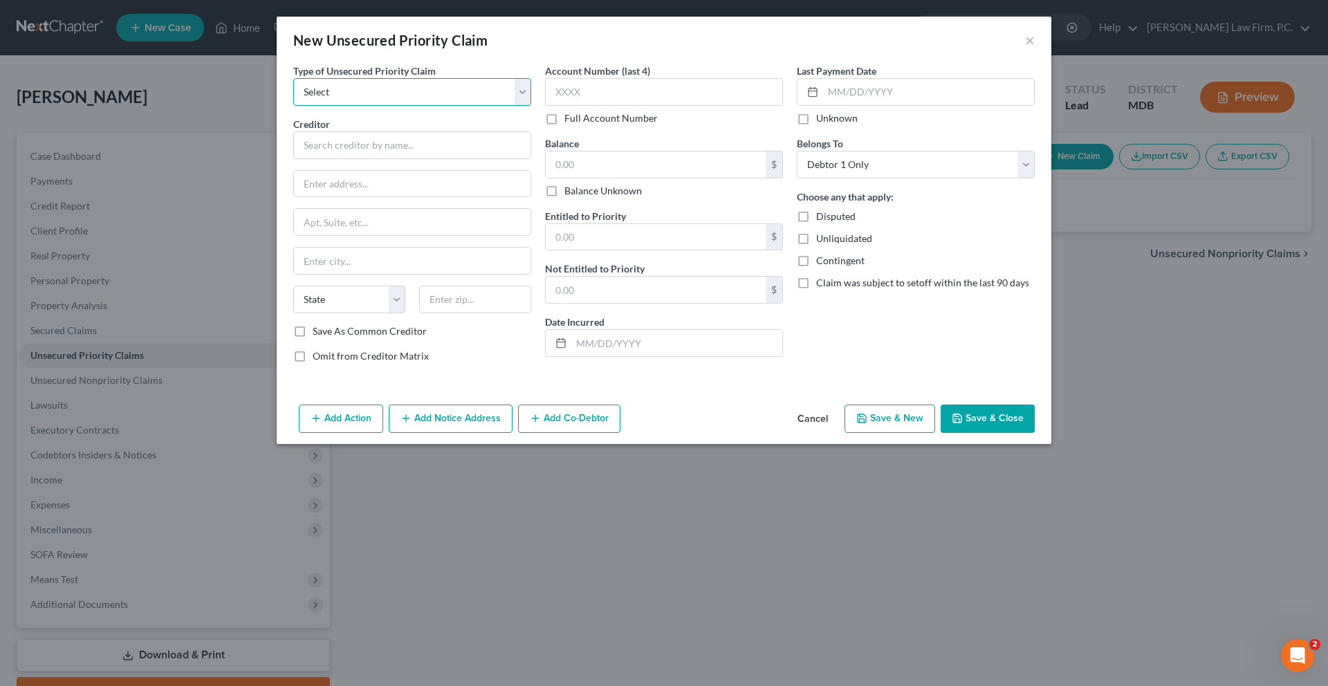
click at [390, 106] on select "Select Taxes & Other Government Units Domestic Support Obligations Extensions o…" at bounding box center [412, 92] width 238 height 28
select select "0"
click at [293, 98] on select "Select Taxes & Other Government Units Domestic Support Obligations Extensions o…" at bounding box center [412, 92] width 238 height 28
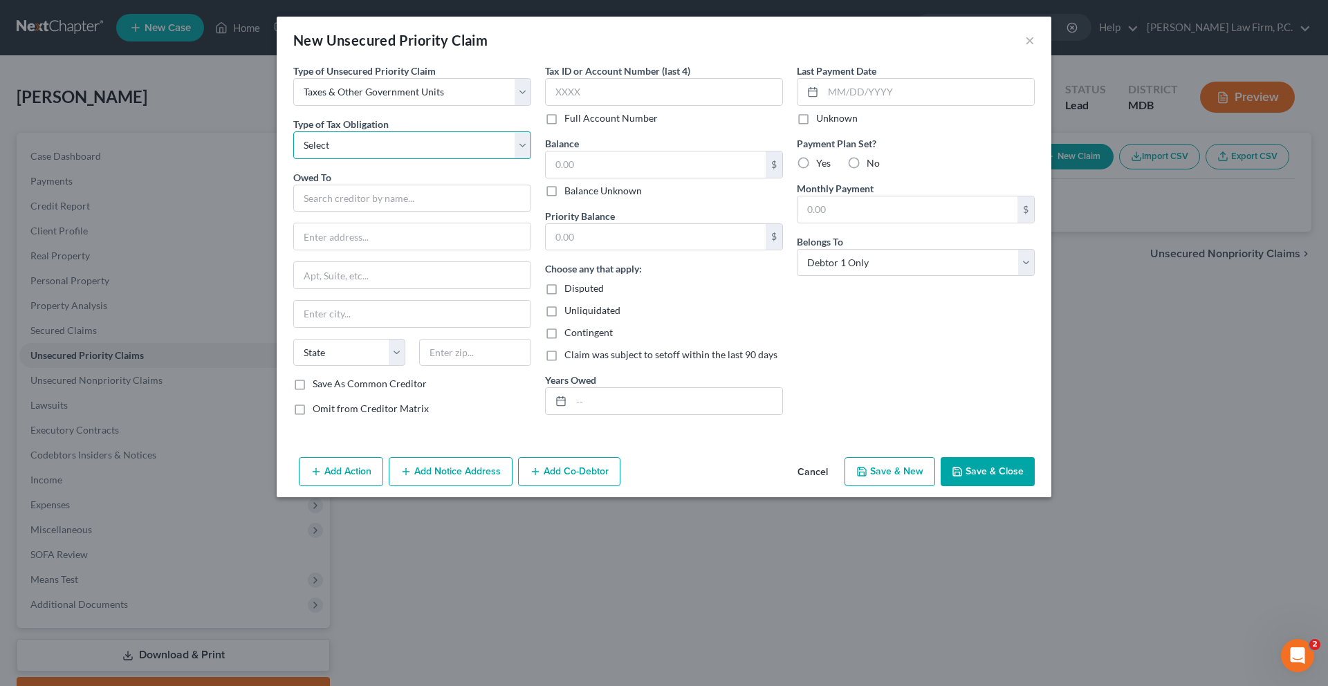
click at [350, 159] on select "Select Federal City State Franchise Tax Board Other" at bounding box center [412, 145] width 238 height 28
select select "0"
click at [293, 159] on select "Select Federal City State Franchise Tax Board Other" at bounding box center [412, 145] width 238 height 28
click at [317, 212] on input "text" at bounding box center [412, 199] width 238 height 28
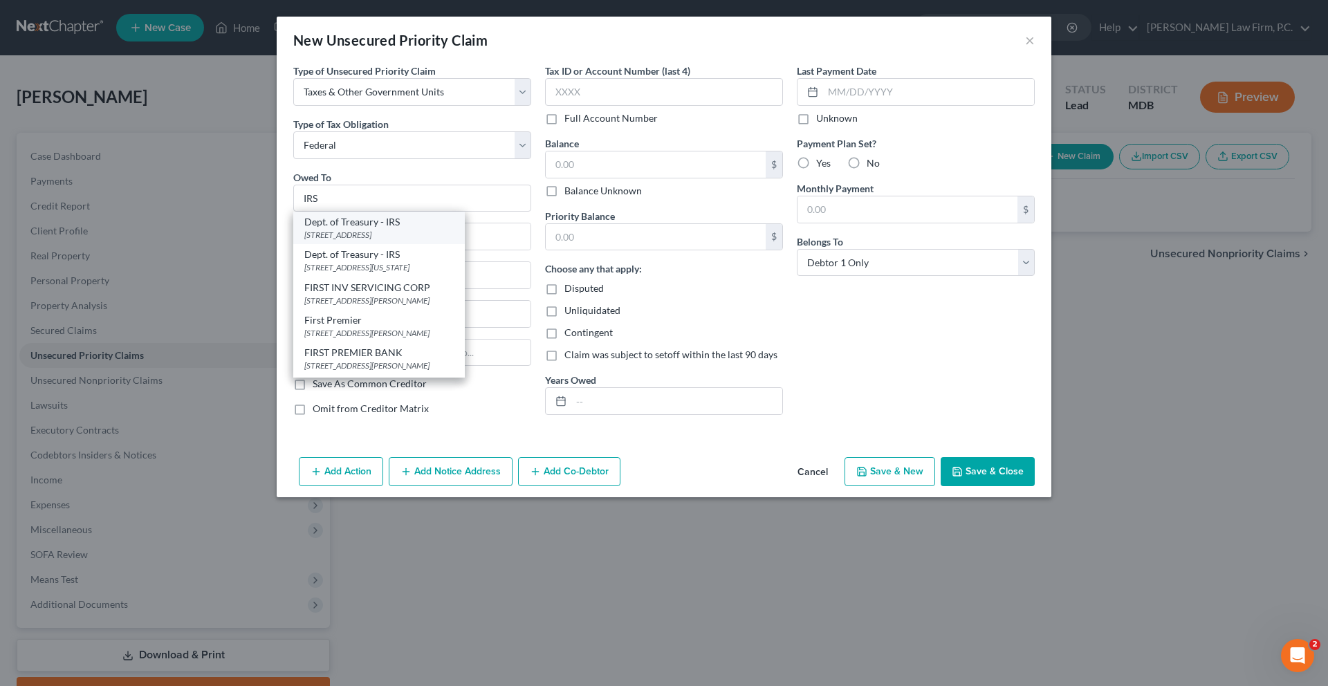
click at [304, 241] on div "[STREET_ADDRESS]" at bounding box center [378, 235] width 149 height 12
type input "Dept. of Treasury - IRS"
type input "PO Box 7346"
type input "[GEOGRAPHIC_DATA]"
select select "39"
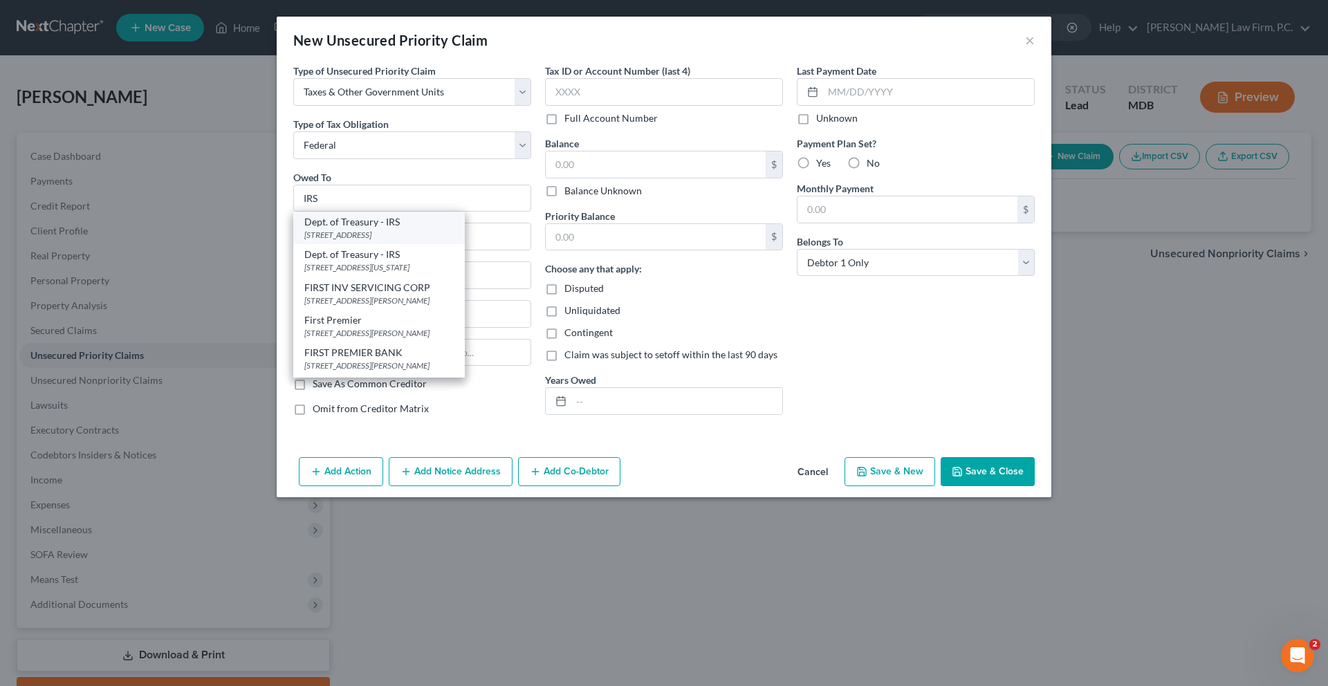
type input "19101"
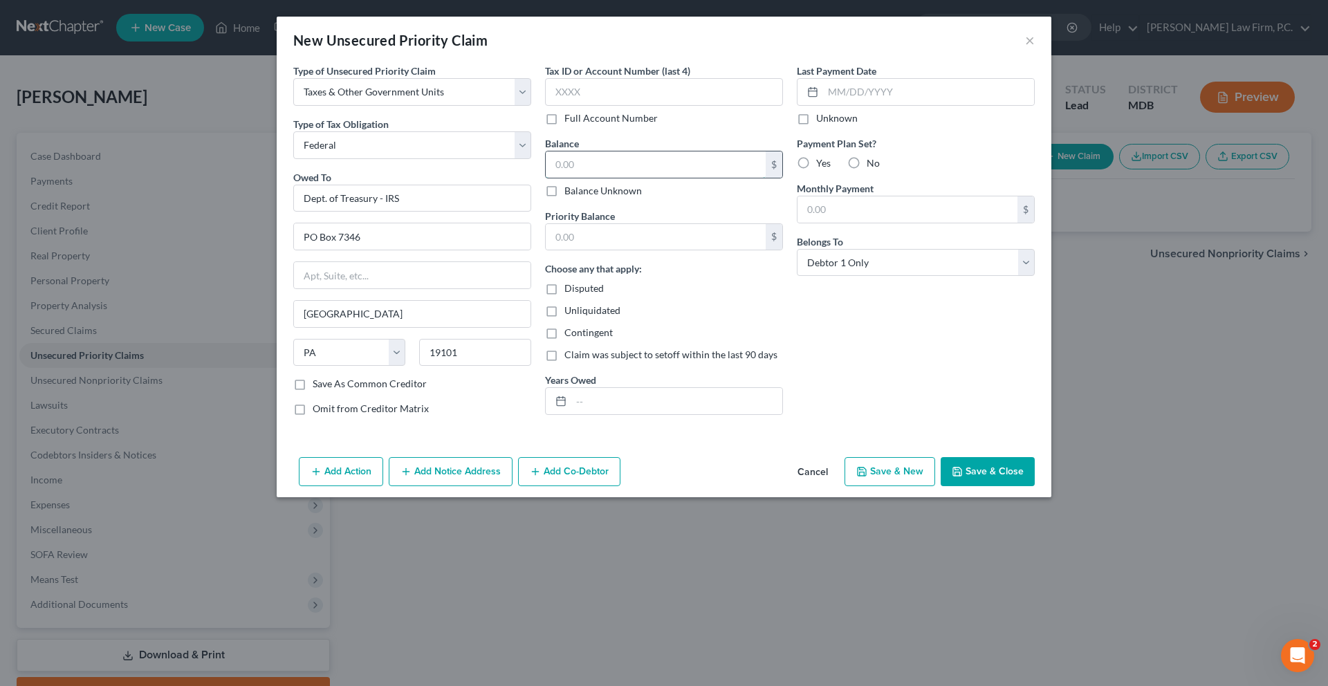
click at [589, 178] on input "text" at bounding box center [656, 164] width 220 height 26
type input "84.0"
click at [579, 414] on input "text" at bounding box center [676, 401] width 211 height 26
type input "2024"
click at [671, 250] on input "text" at bounding box center [656, 237] width 220 height 26
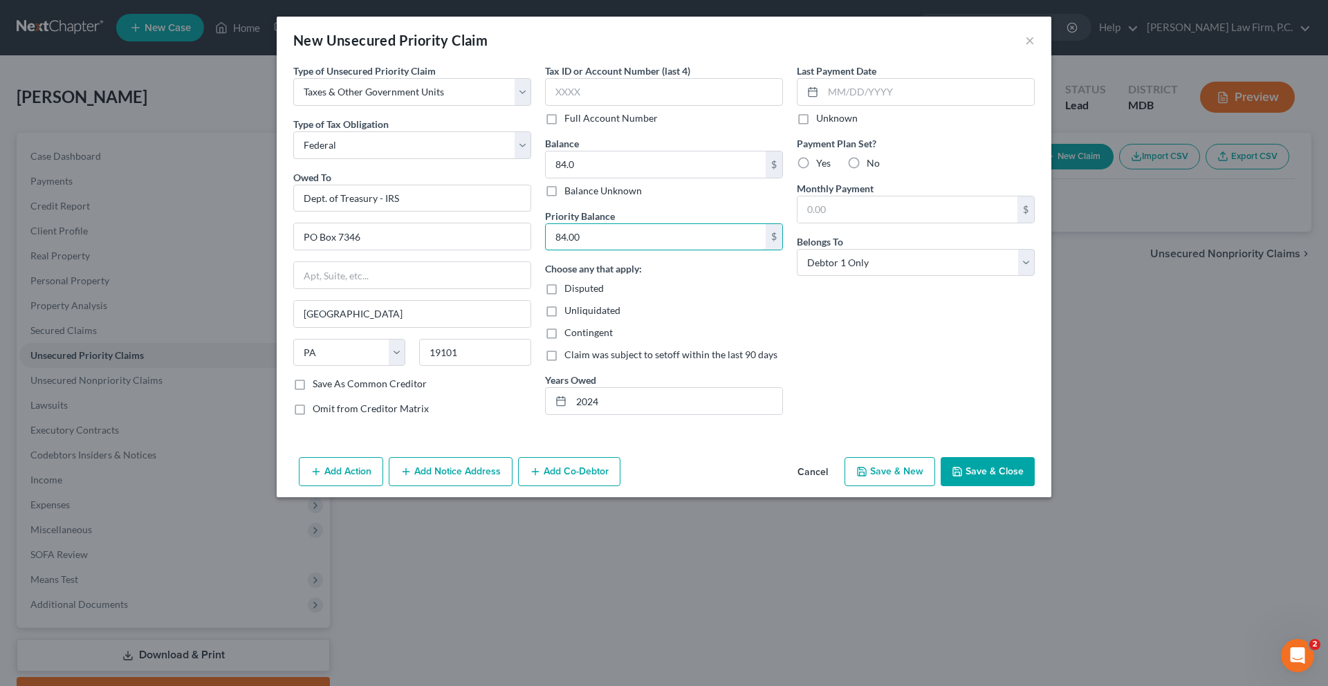
type input "84.00"
click at [1035, 486] on button "Save & Close" at bounding box center [987, 471] width 94 height 29
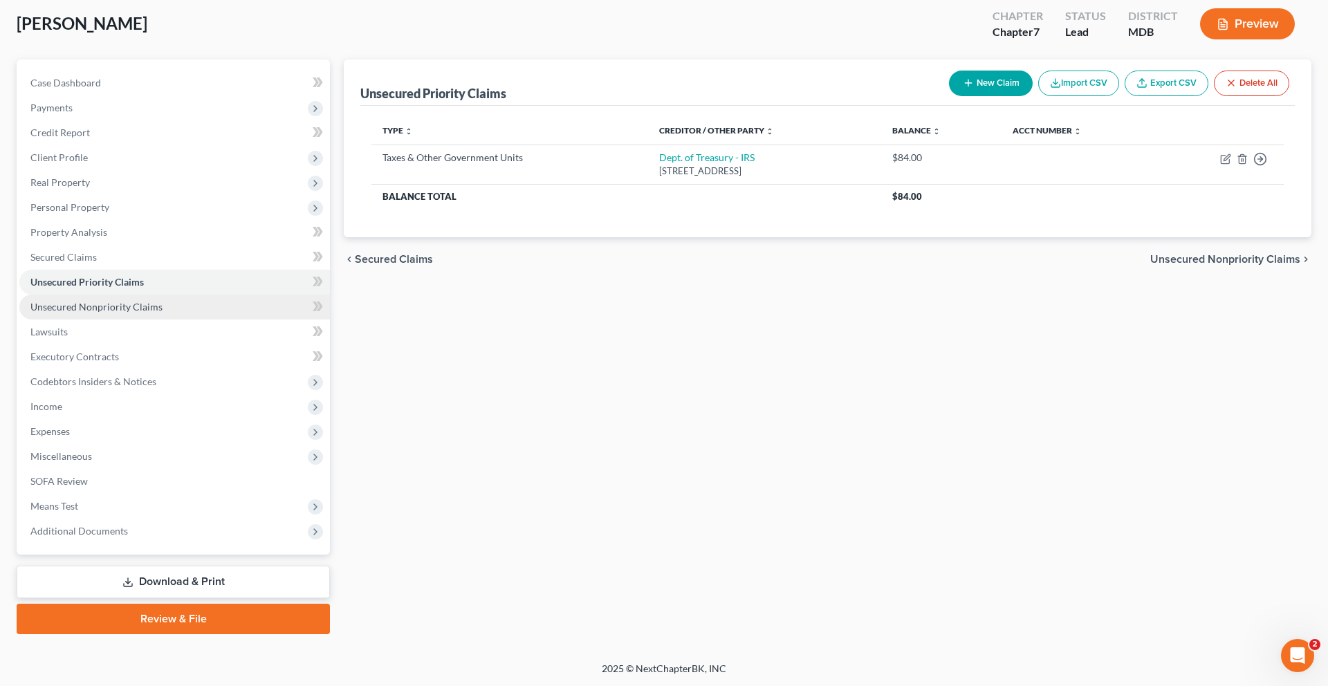
scroll to position [118, 0]
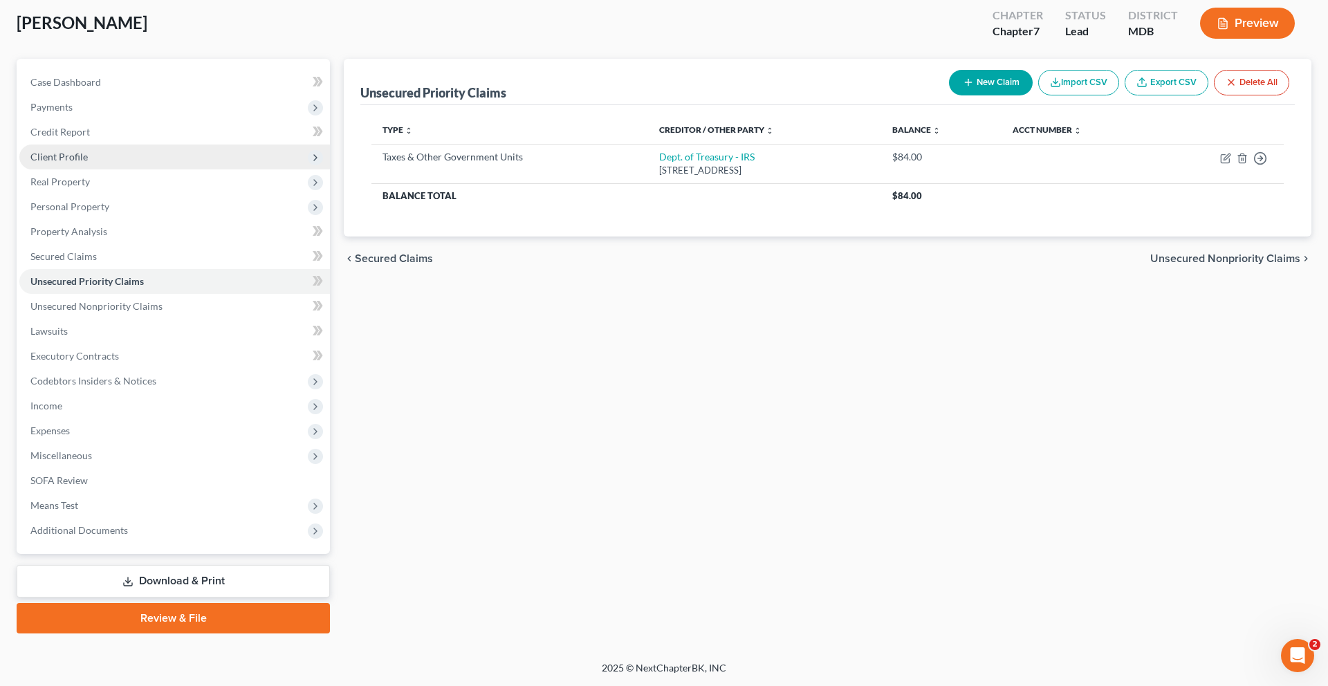
click at [117, 168] on span "Client Profile" at bounding box center [174, 157] width 310 height 25
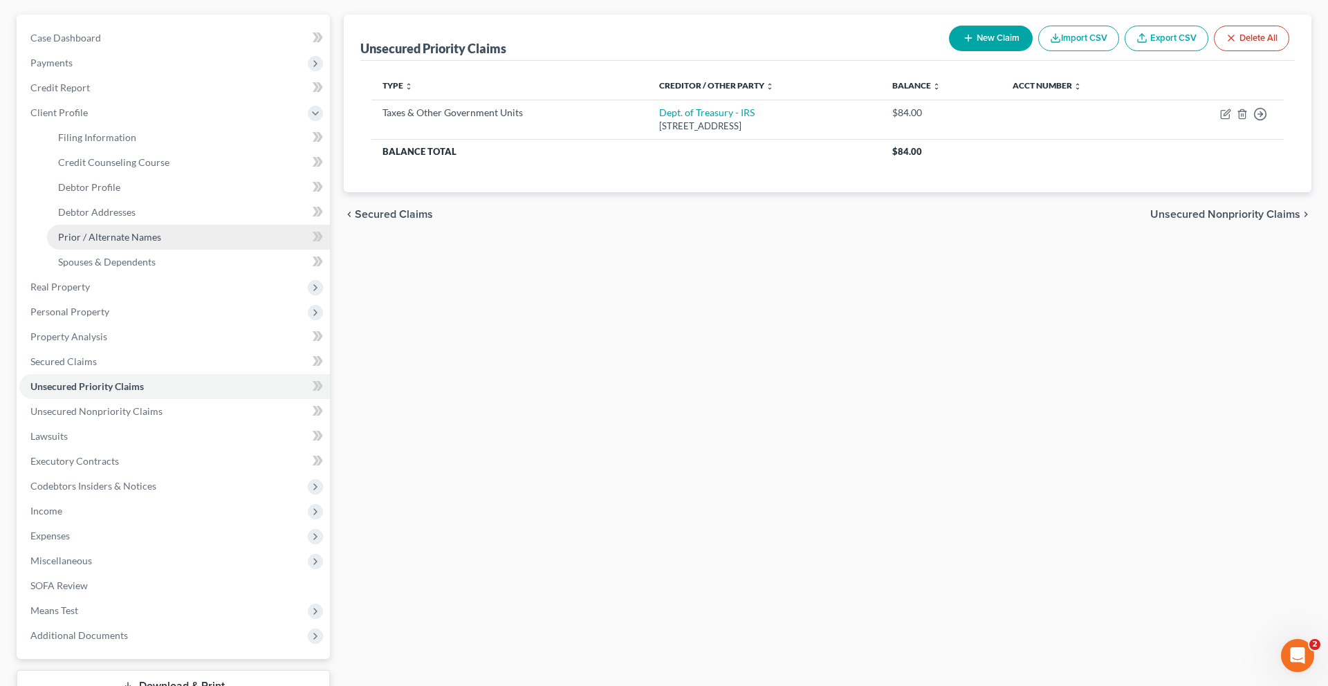
click at [130, 243] on span "Prior / Alternate Names" at bounding box center [109, 237] width 103 height 12
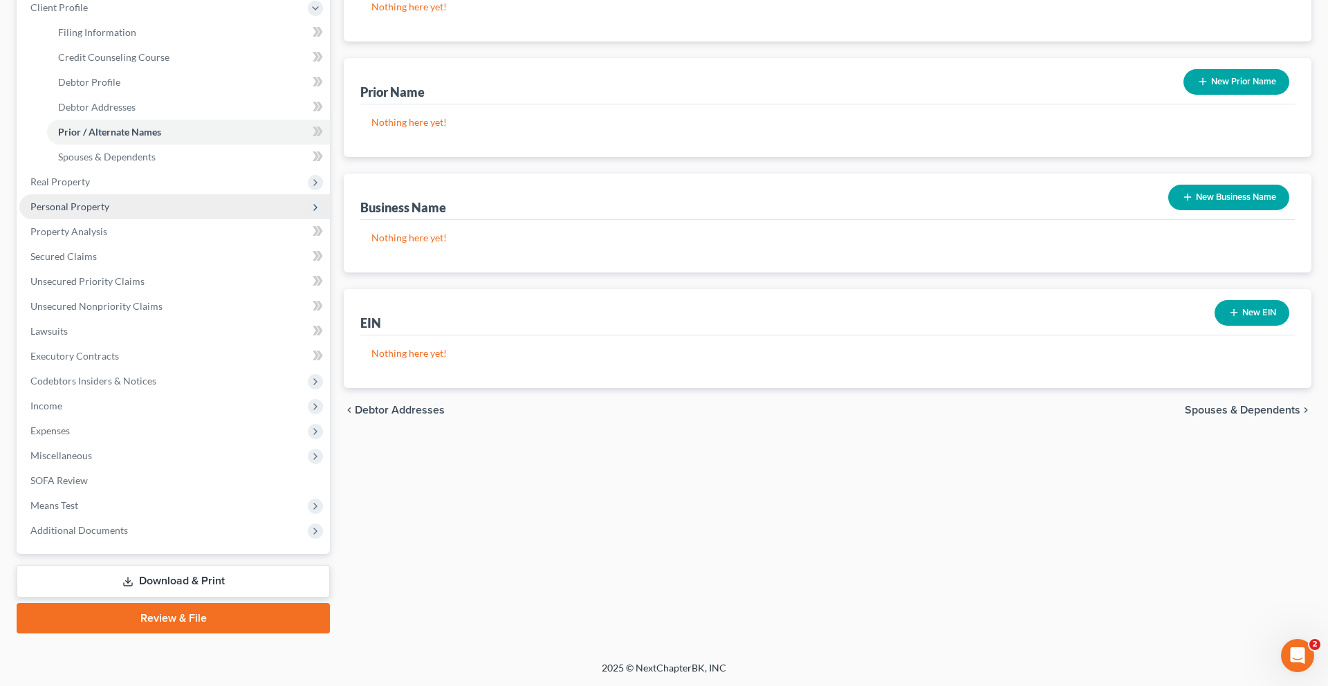
scroll to position [447, 0]
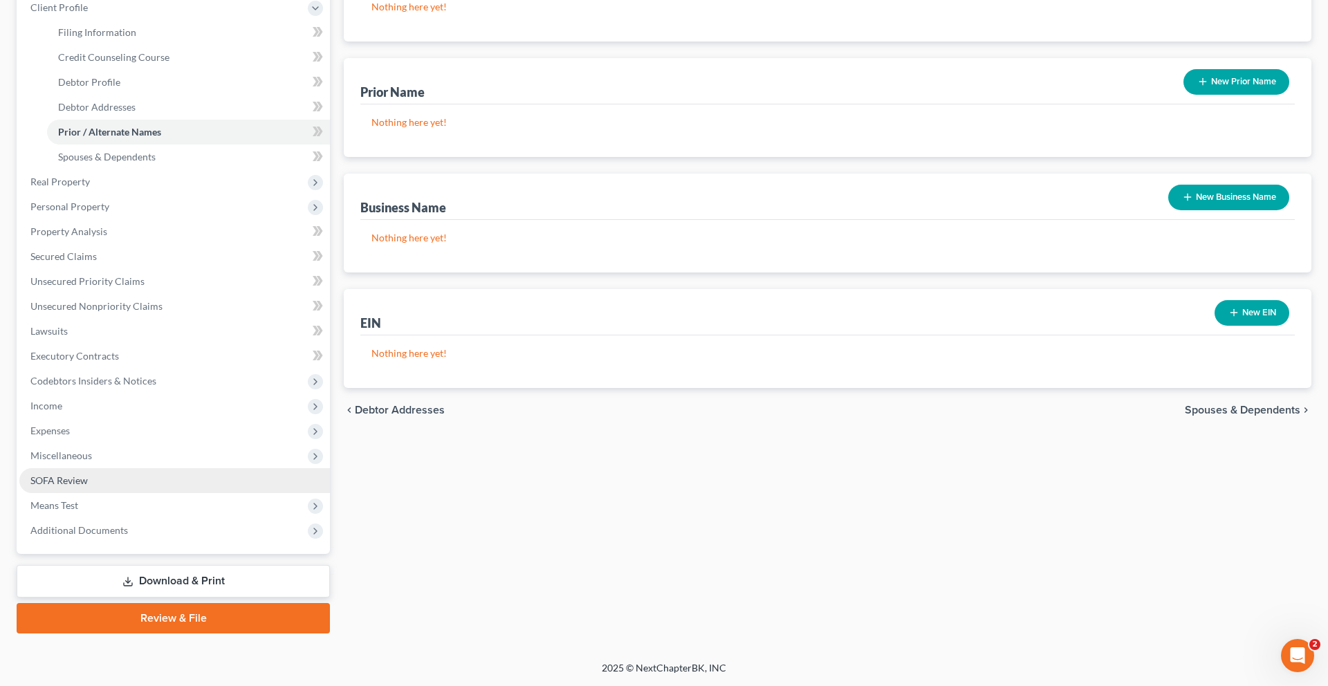
click at [140, 468] on link "SOFA Review" at bounding box center [174, 480] width 310 height 25
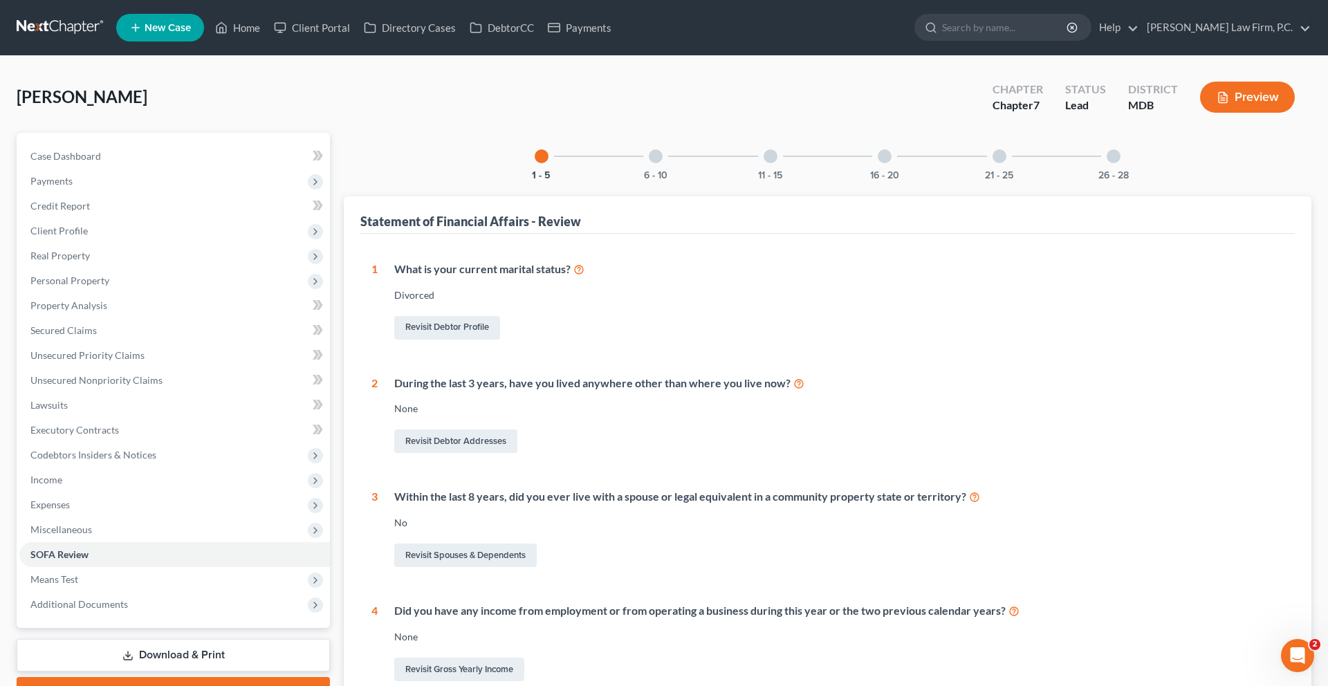
click at [1023, 180] on div "21 - 25" at bounding box center [999, 156] width 47 height 47
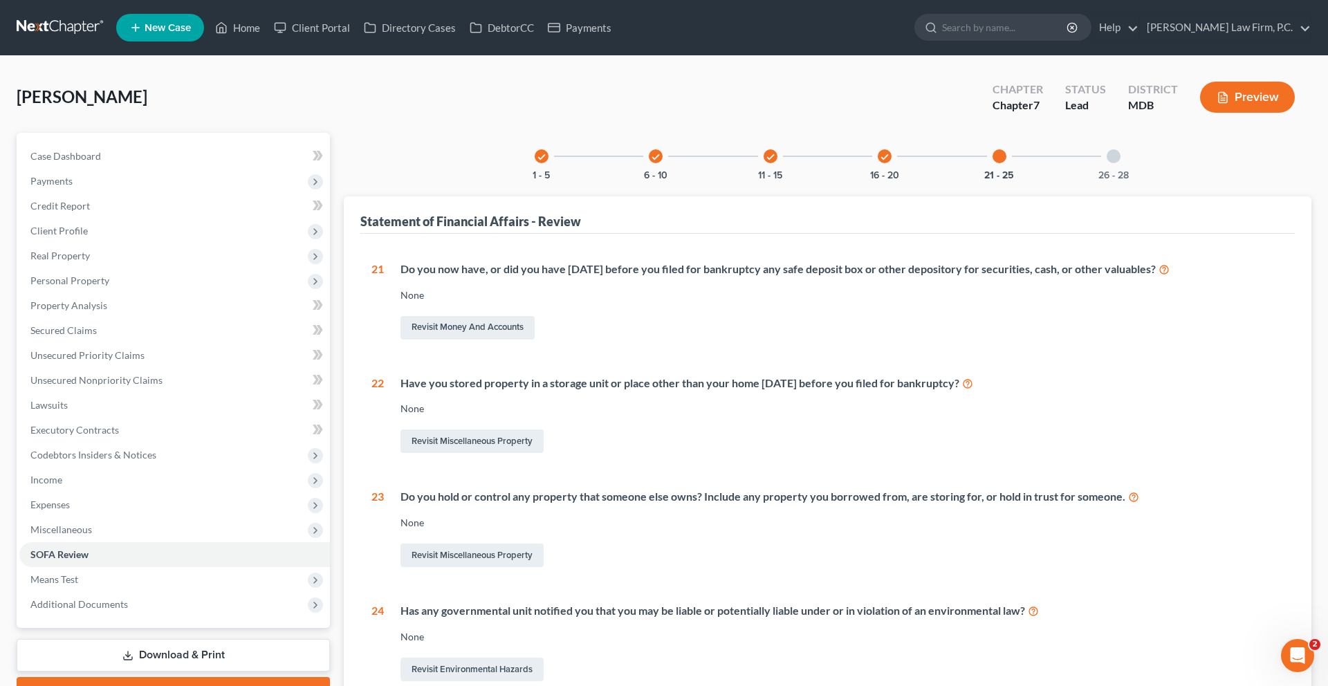
click at [1137, 180] on div "26 - 28" at bounding box center [1113, 156] width 47 height 47
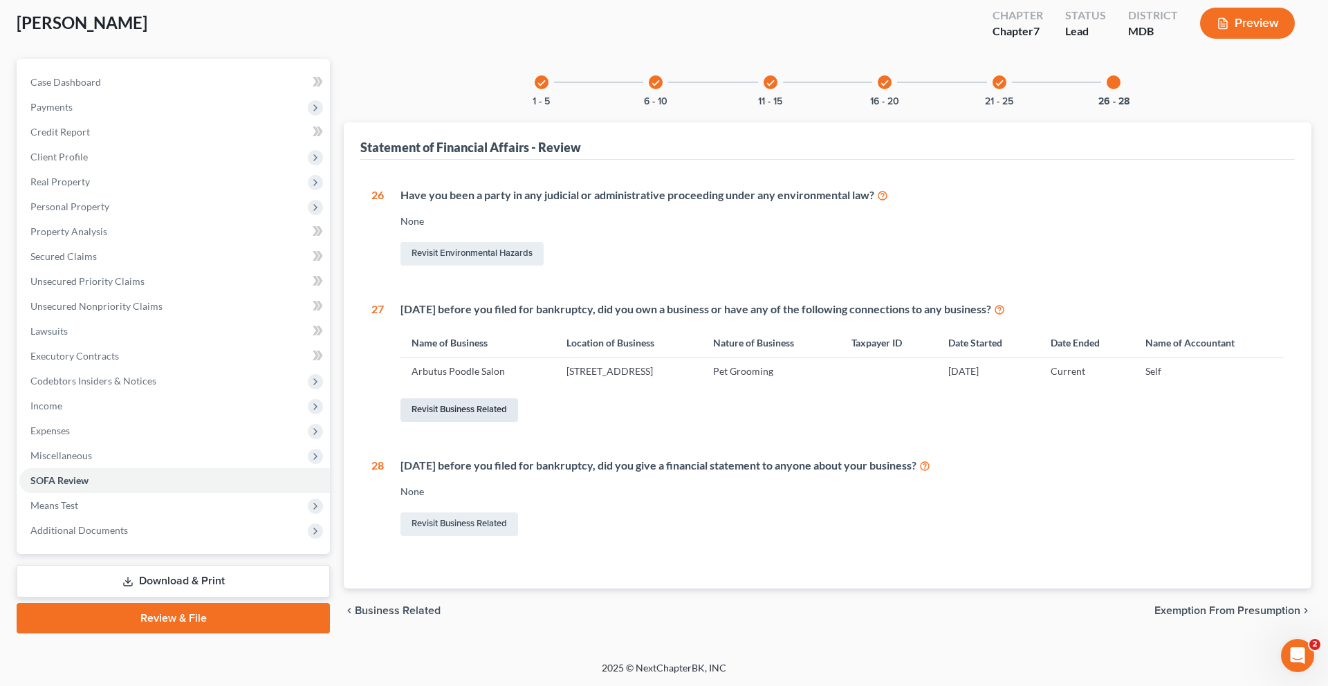
click at [518, 422] on link "Revisit Business Related" at bounding box center [459, 410] width 118 height 24
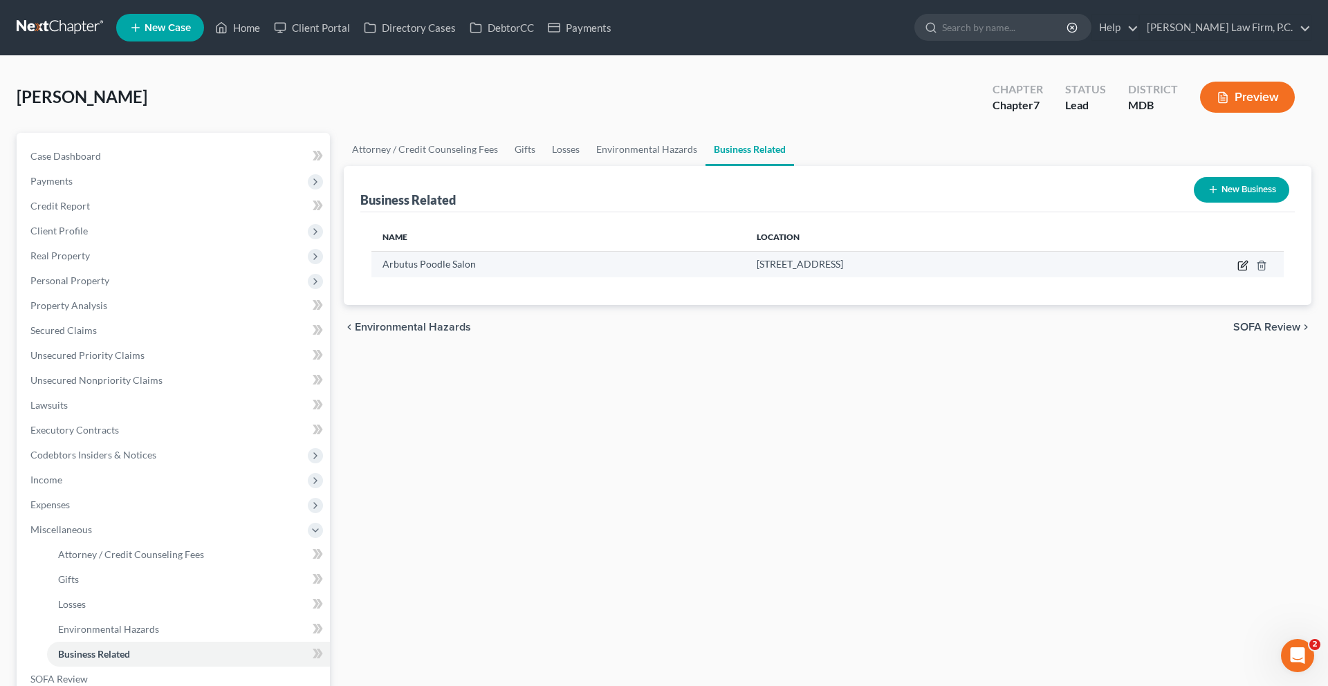
click at [1237, 271] on icon "button" at bounding box center [1242, 265] width 11 height 11
select select "officer"
select select "21"
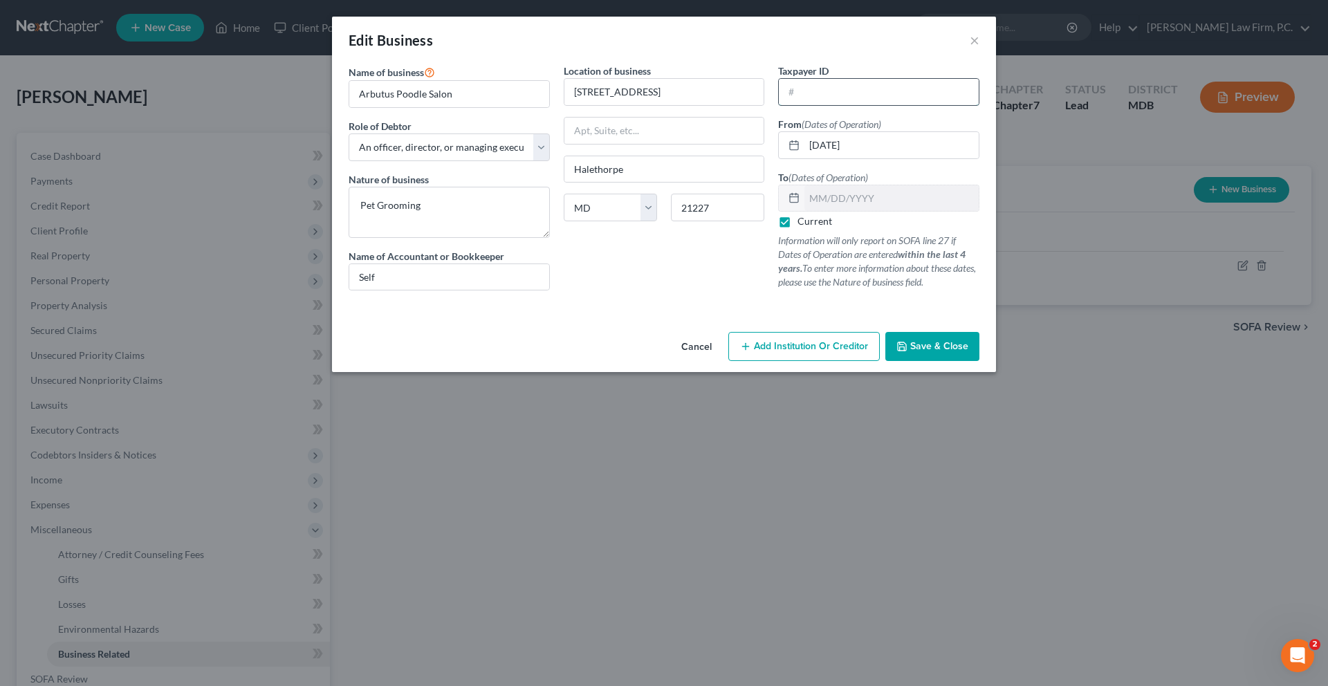
click at [861, 105] on input "text" at bounding box center [879, 92] width 200 height 26
type input "[US_EMPLOYER_IDENTIFICATION_NUMBER]"
click at [979, 361] on button "Save & Close" at bounding box center [932, 346] width 94 height 29
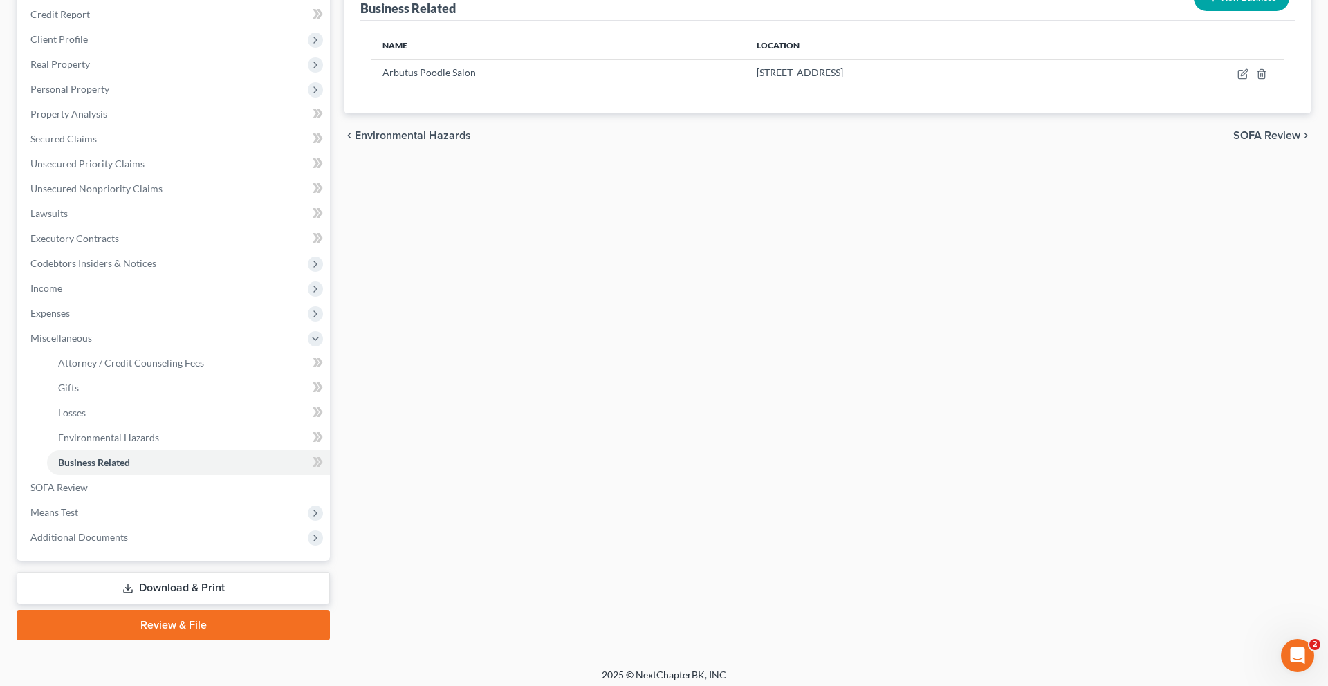
scroll to position [198, 0]
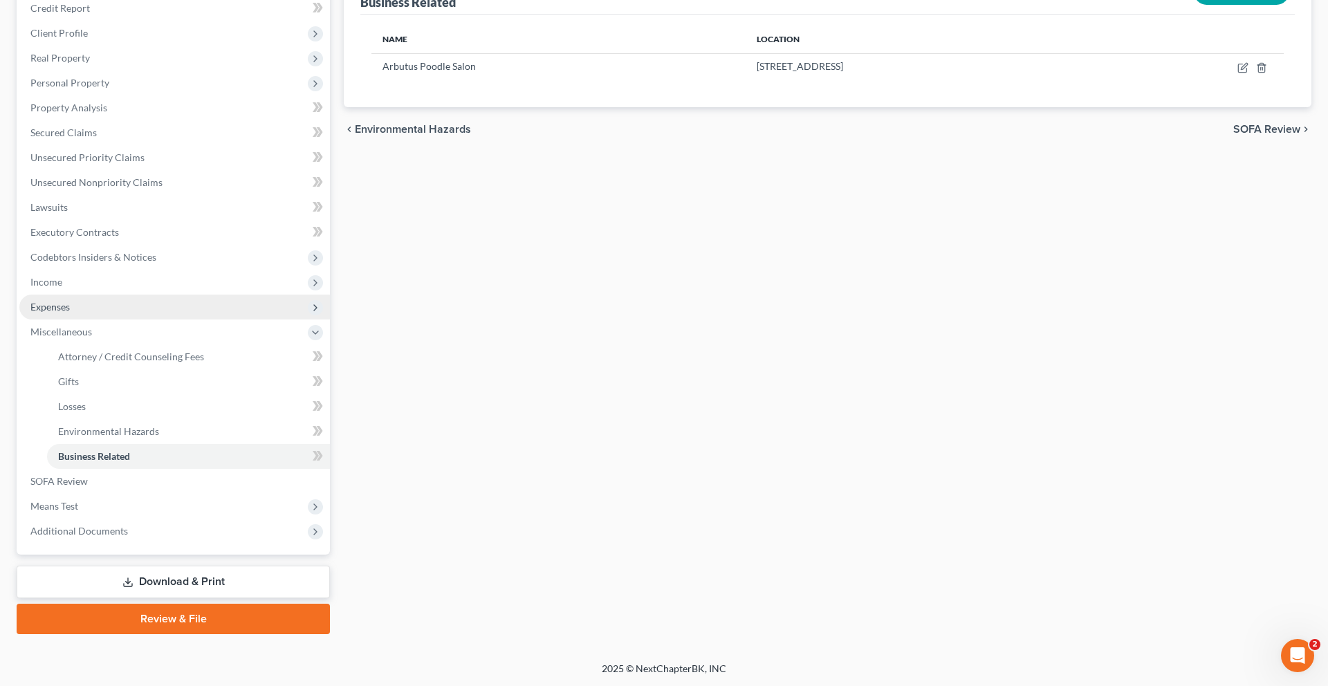
click at [105, 319] on span "Expenses" at bounding box center [174, 307] width 310 height 25
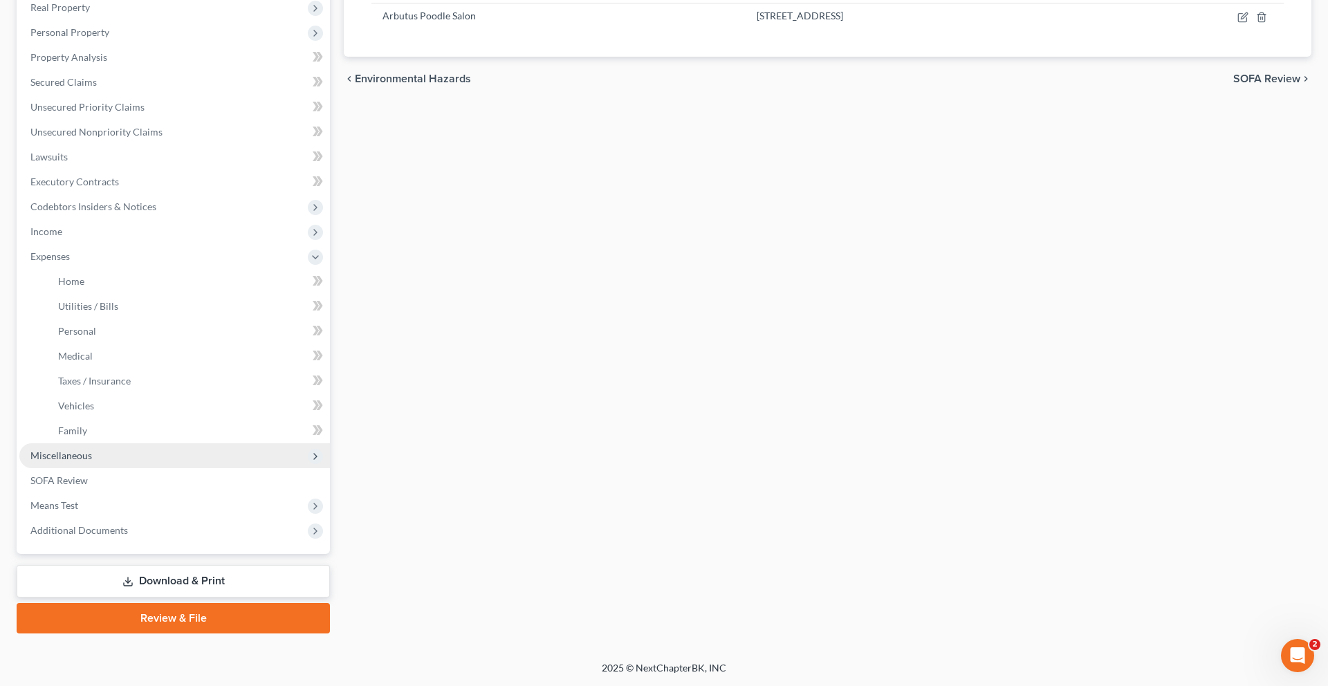
scroll to position [384, 0]
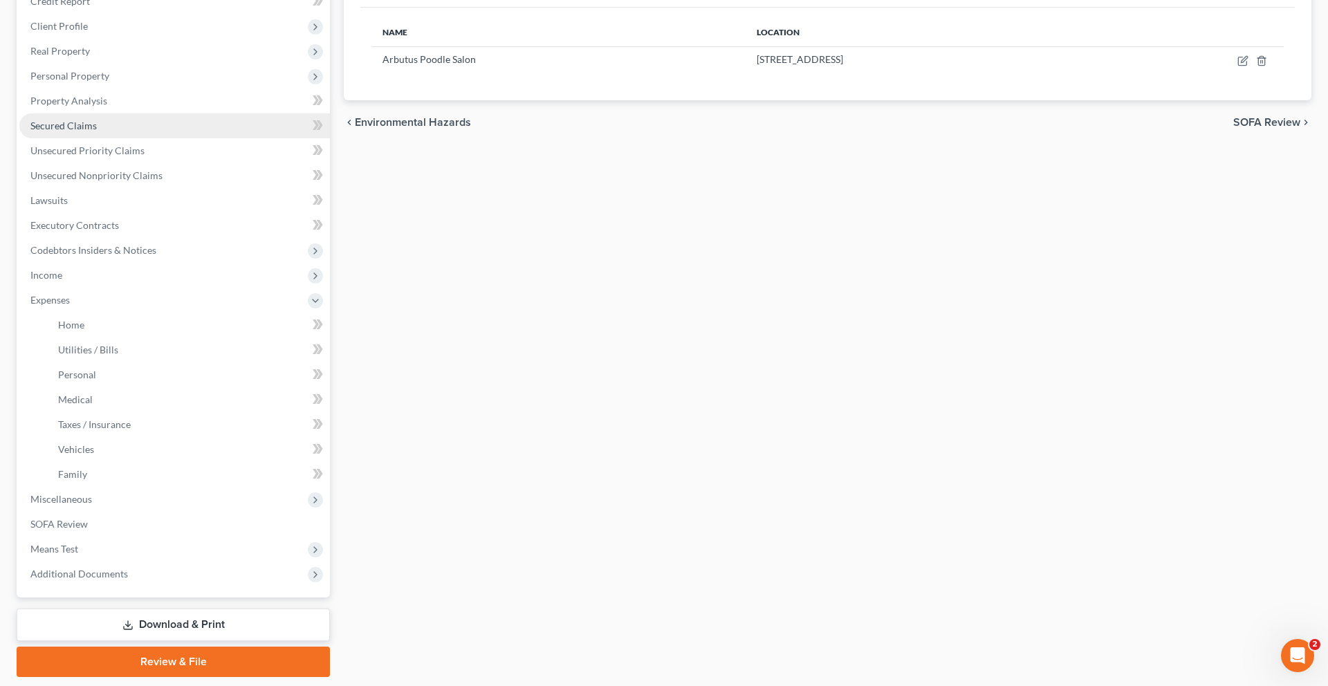
click at [161, 138] on link "Secured Claims" at bounding box center [174, 125] width 310 height 25
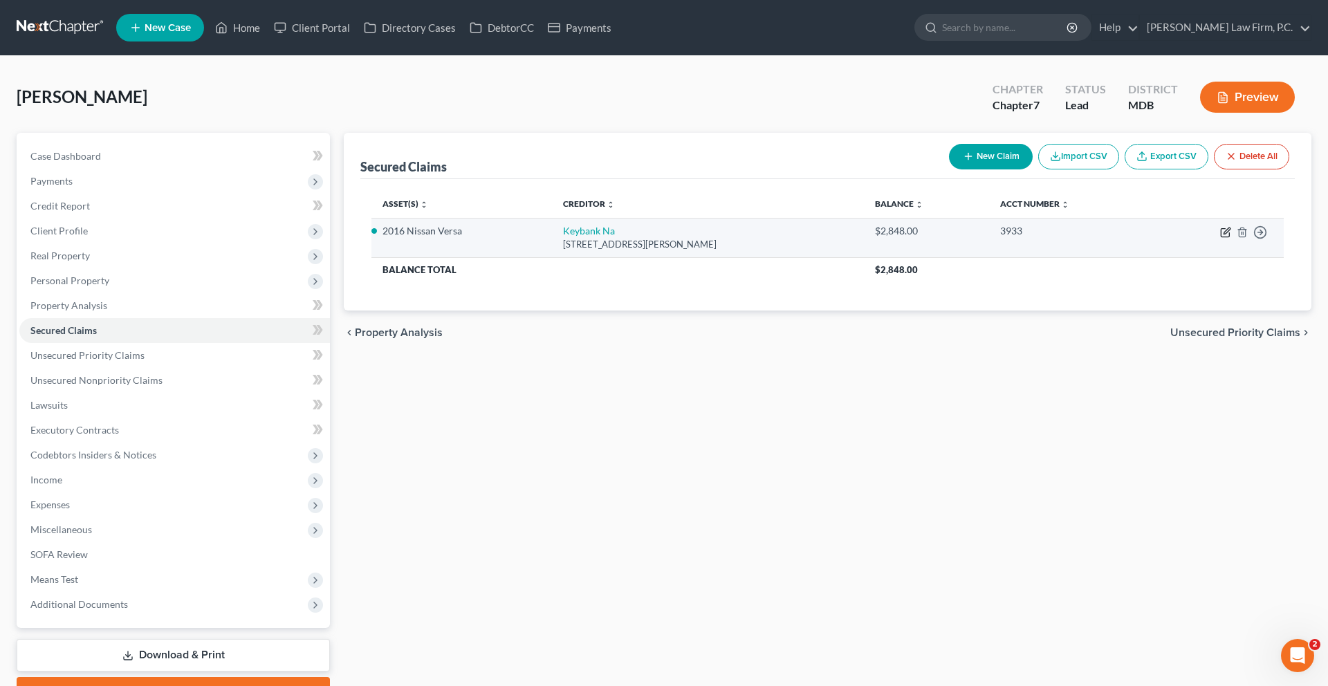
click at [1220, 238] on icon "button" at bounding box center [1225, 232] width 11 height 11
select select "36"
select select "8"
select select "0"
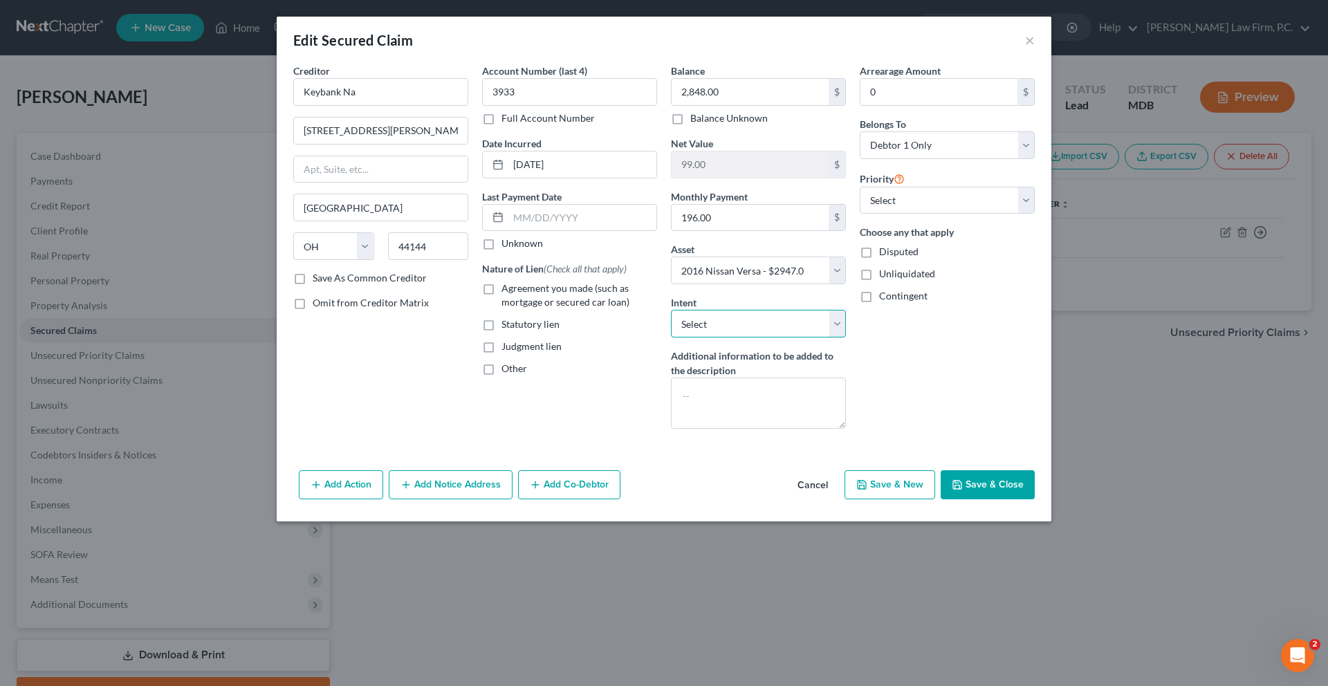
click at [765, 337] on select "Select Surrender Redeem Reaffirm Avoid Other" at bounding box center [758, 324] width 175 height 28
select select "4"
click at [671, 337] on select "Select Surrender Redeem Reaffirm Avoid Other" at bounding box center [758, 324] width 175 height 28
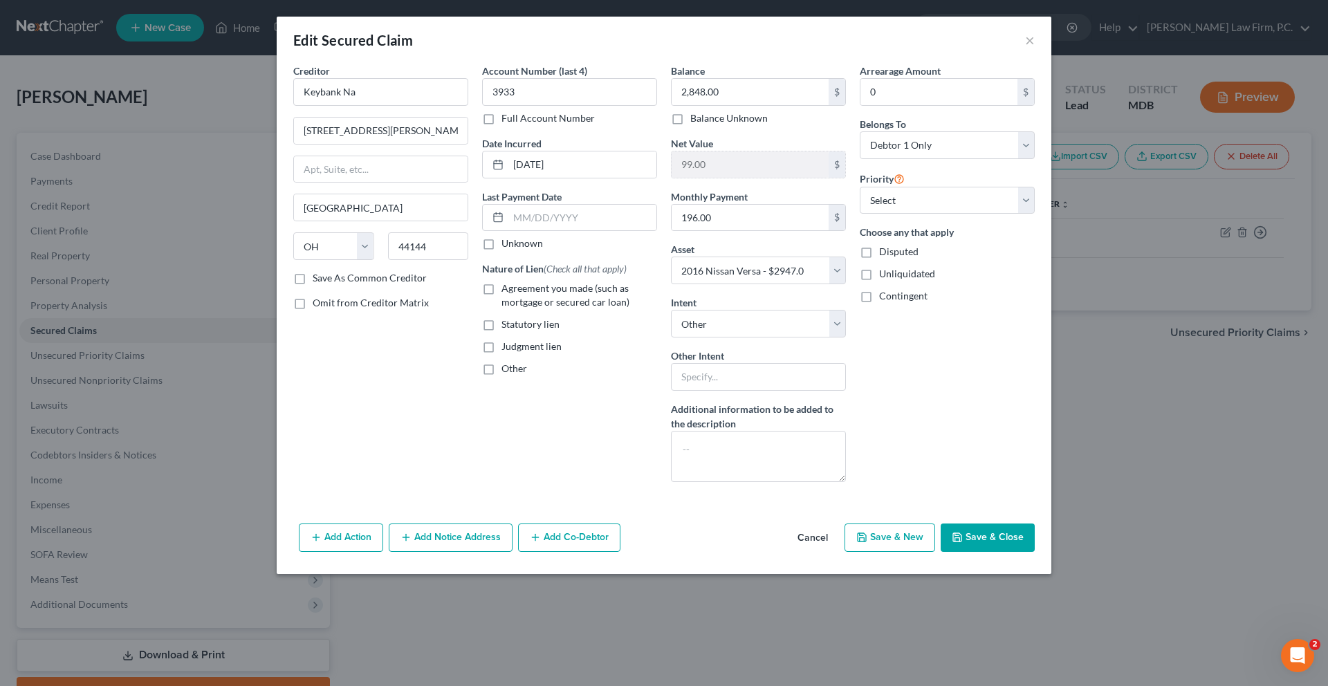
click at [745, 486] on div "Balance 2,848.00 $ Balance Unknown Balance Undetermined 2,848.00 $ Balance Unkn…" at bounding box center [758, 278] width 189 height 429
click at [745, 391] on input "text" at bounding box center [758, 377] width 175 height 28
type input "Pay and Retain"
click at [510, 308] on span "Agreement you made (such as mortgage or secured car loan)" at bounding box center [565, 295] width 128 height 26
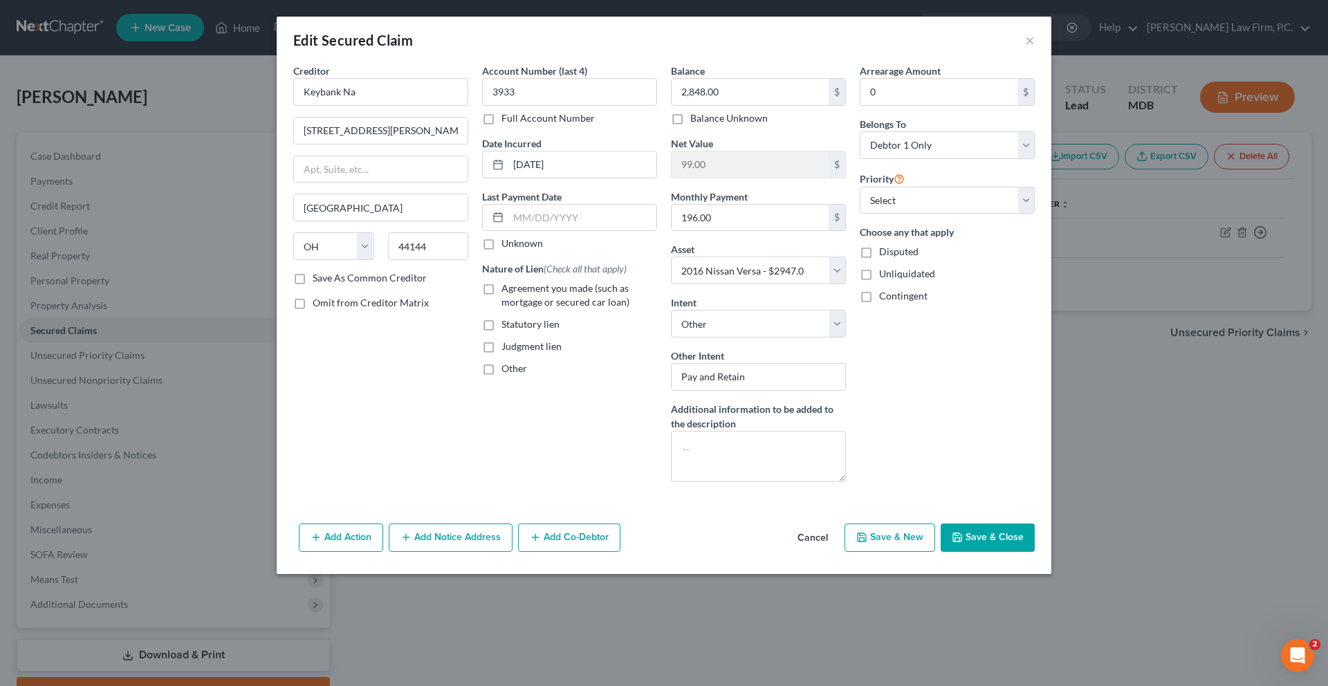
click at [510, 290] on input "Agreement you made (such as mortgage or secured car loan)" at bounding box center [511, 285] width 9 height 9
checkbox input "true"
click at [1035, 553] on button "Save & Close" at bounding box center [987, 537] width 94 height 29
select select "8"
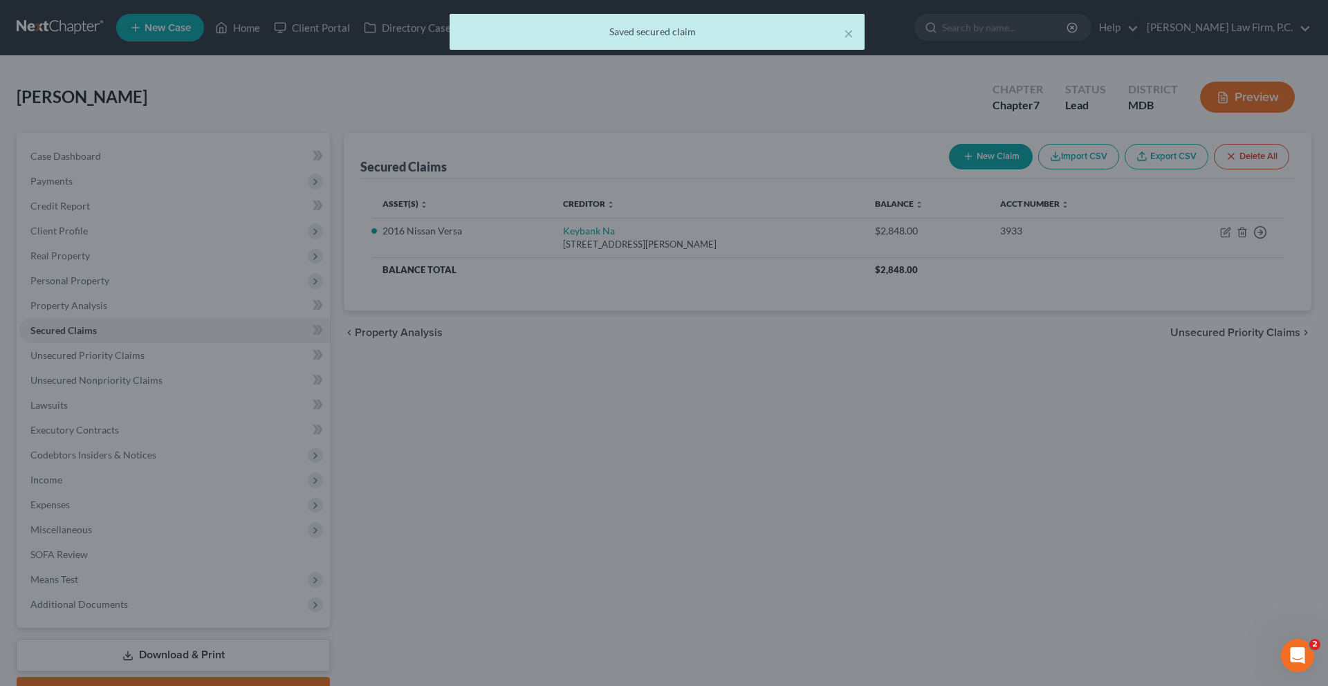
scroll to position [54, 0]
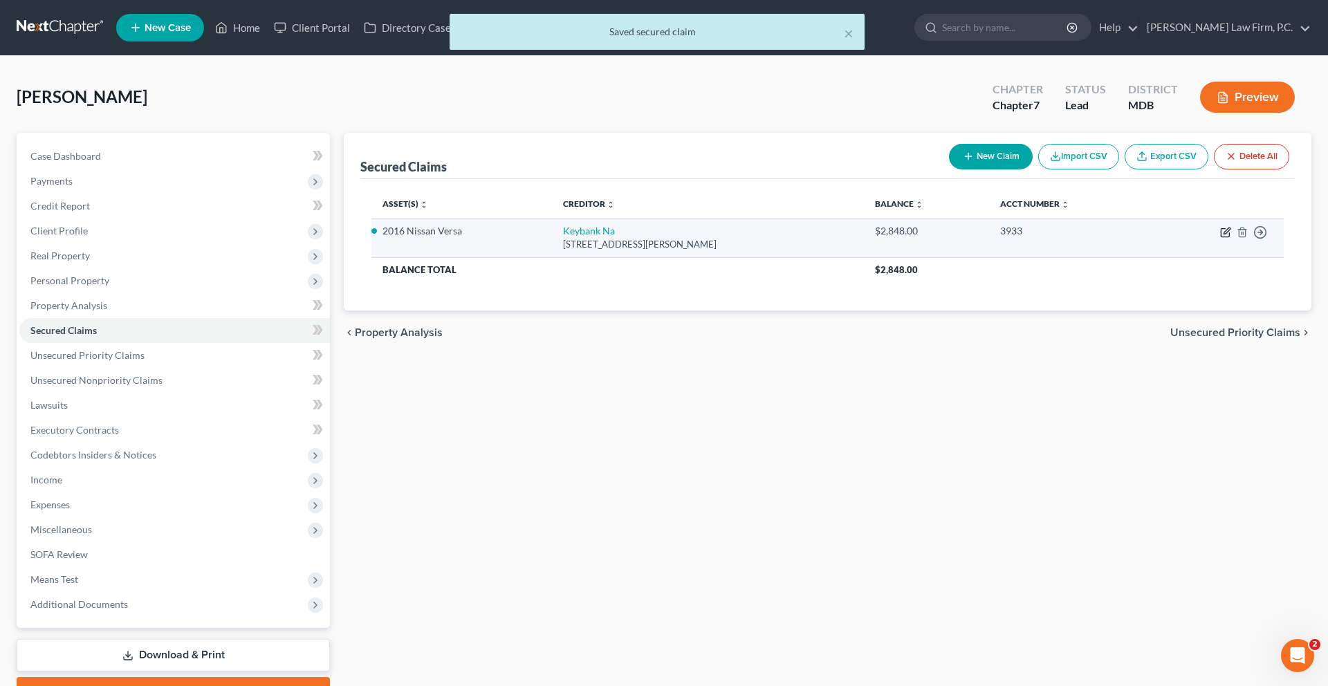
click at [1220, 238] on icon "button" at bounding box center [1225, 232] width 11 height 11
select select "36"
select select "8"
select select "4"
select select "0"
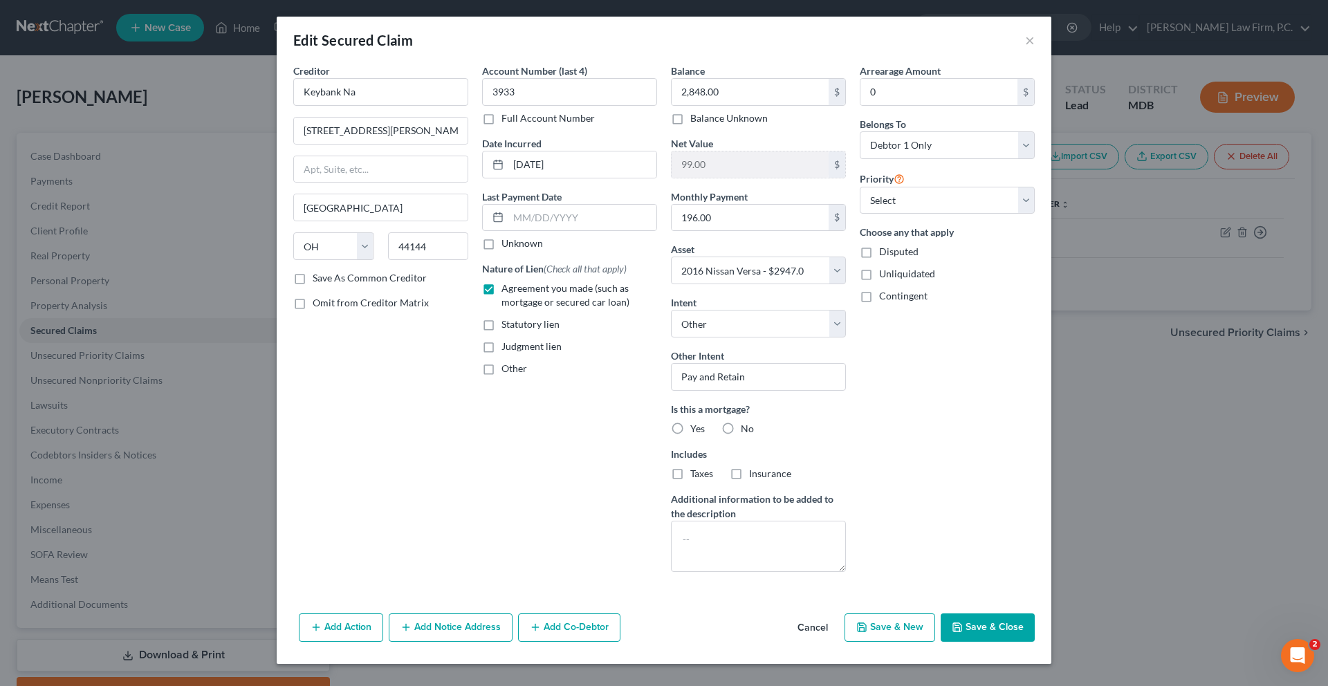
scroll to position [162, 0]
click at [839, 621] on button "Cancel" at bounding box center [812, 629] width 53 height 28
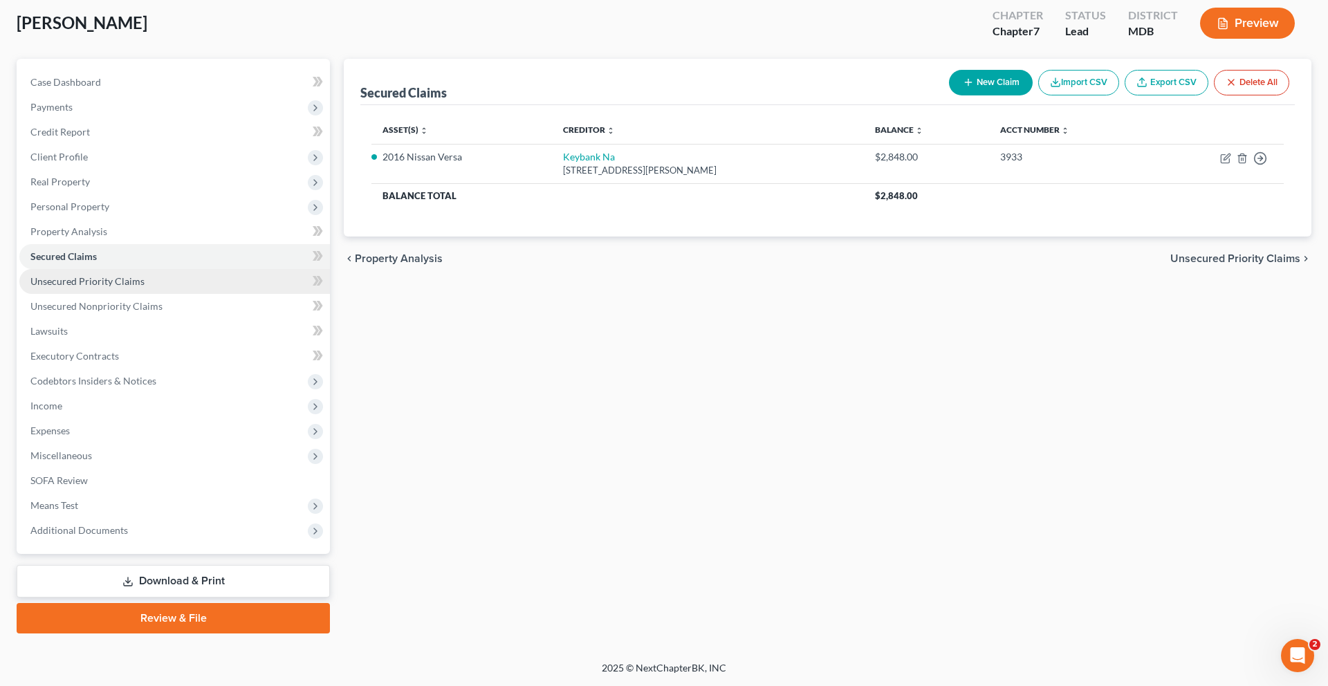
scroll to position [261, 0]
click at [88, 474] on span "SOFA Review" at bounding box center [58, 480] width 57 height 12
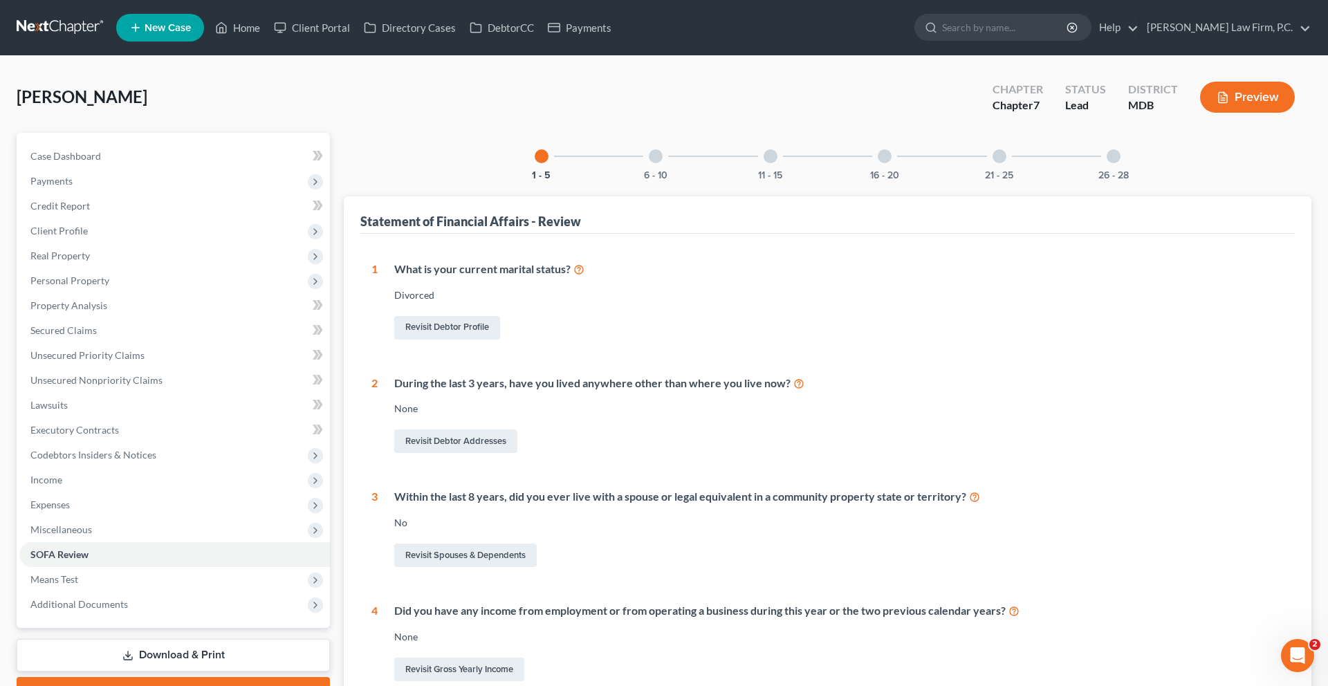
click at [1023, 180] on div "21 - 25" at bounding box center [999, 156] width 47 height 47
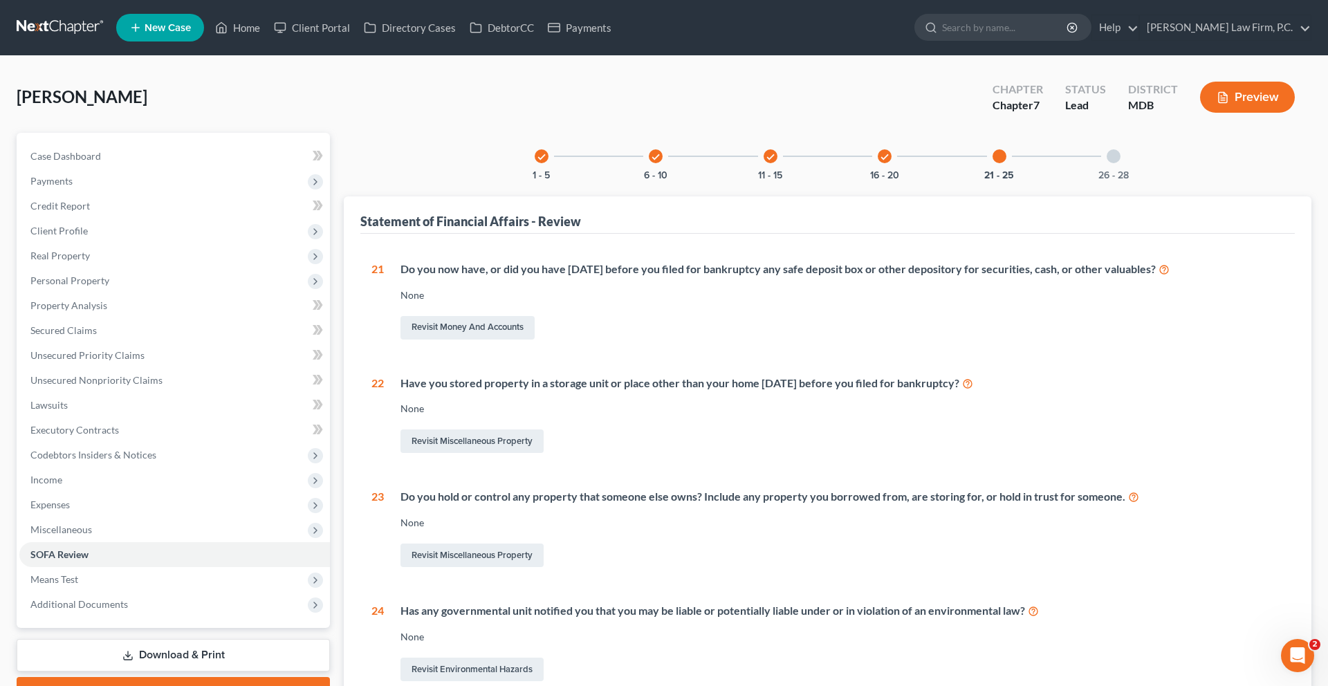
click at [1137, 180] on div "26 - 28" at bounding box center [1113, 156] width 47 height 47
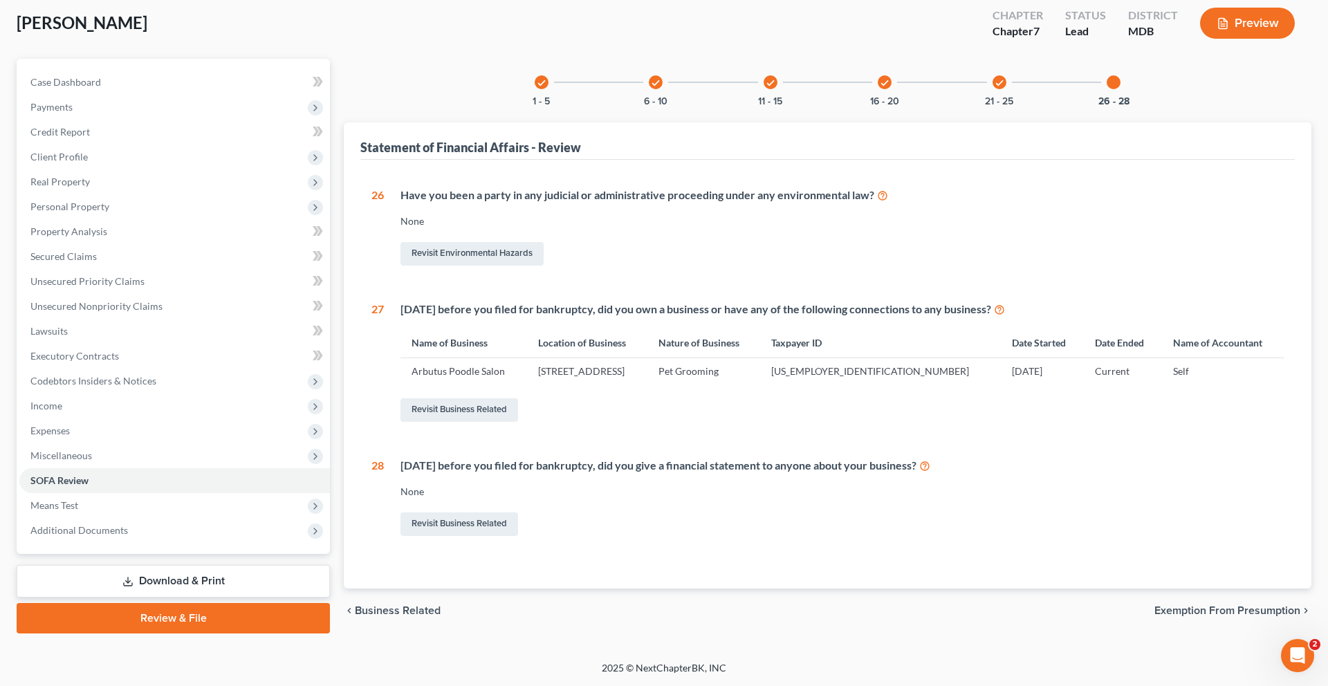
scroll to position [229, 0]
click at [518, 412] on link "Revisit Business Related" at bounding box center [459, 410] width 118 height 24
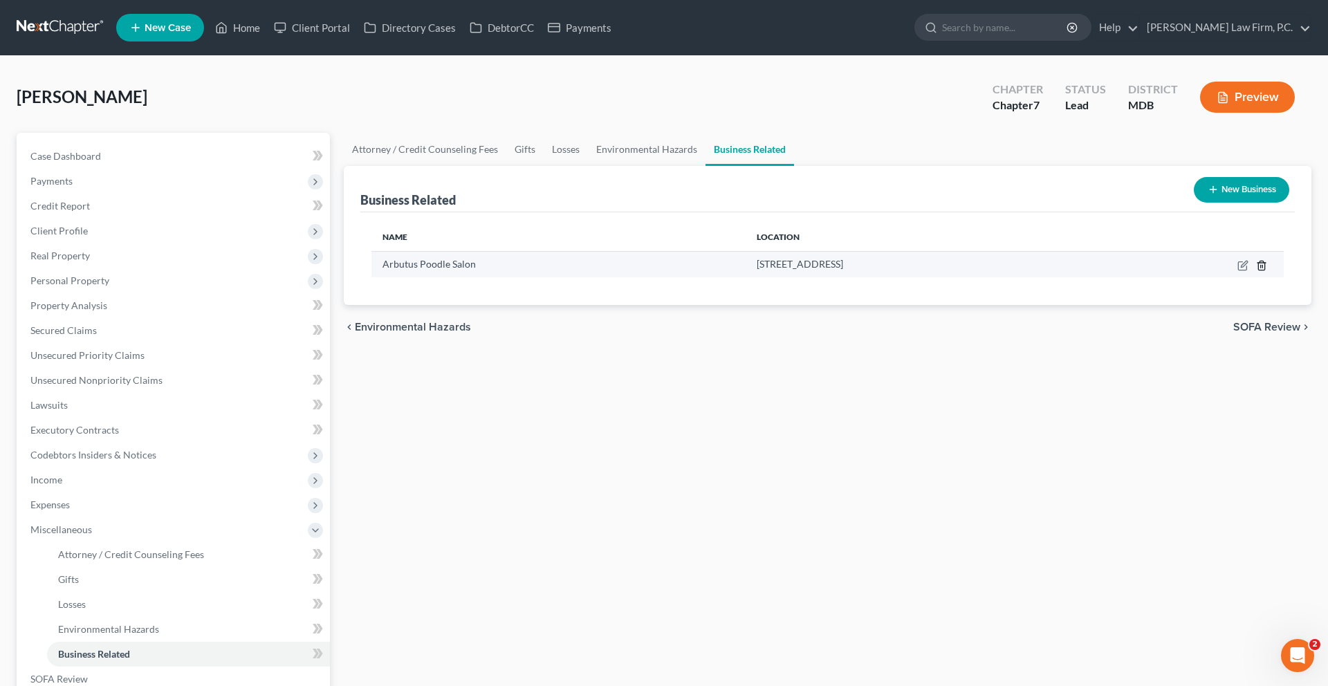
click at [1258, 270] on icon "button" at bounding box center [1261, 265] width 6 height 9
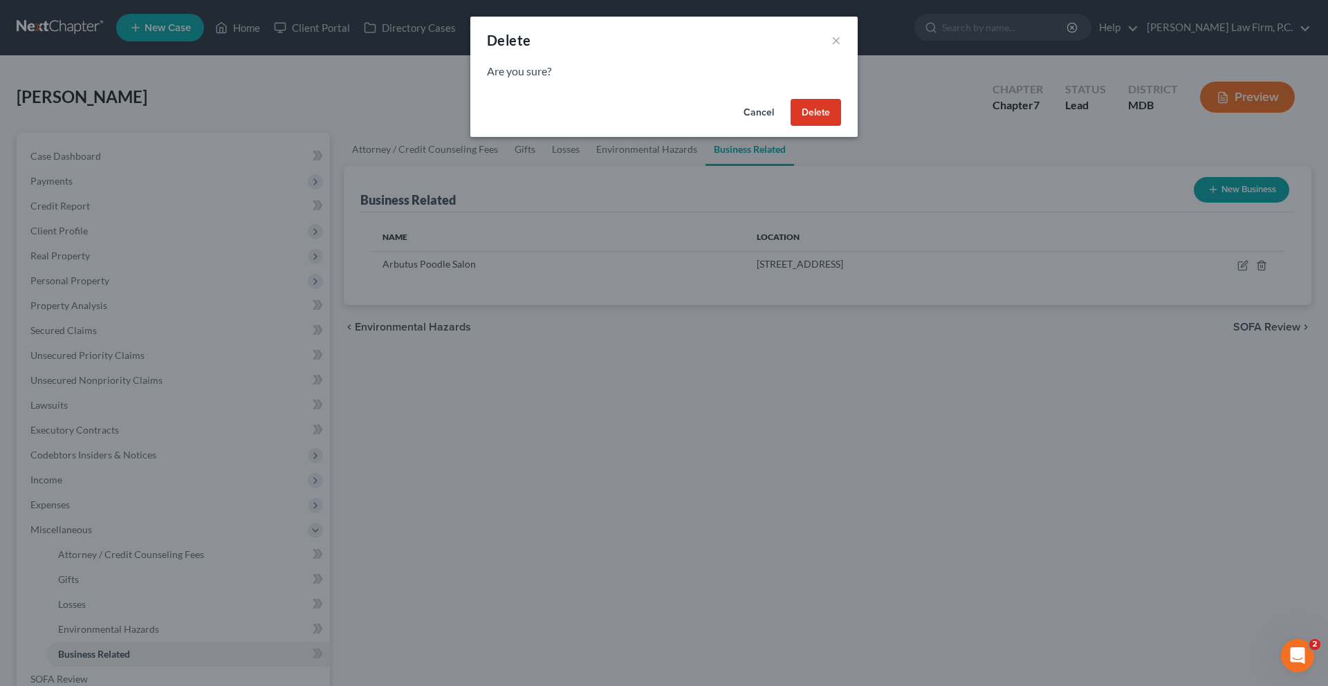
click at [841, 127] on button "Delete" at bounding box center [815, 113] width 50 height 28
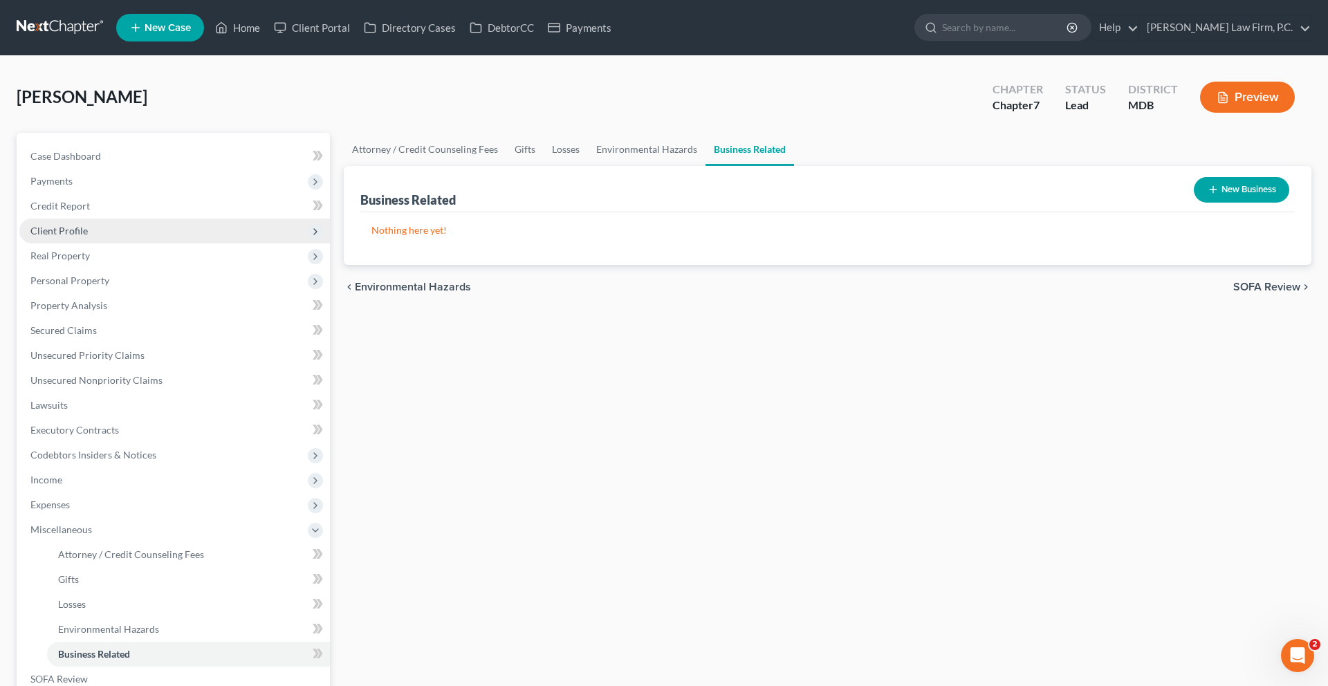
click at [120, 243] on span "Client Profile" at bounding box center [174, 231] width 310 height 25
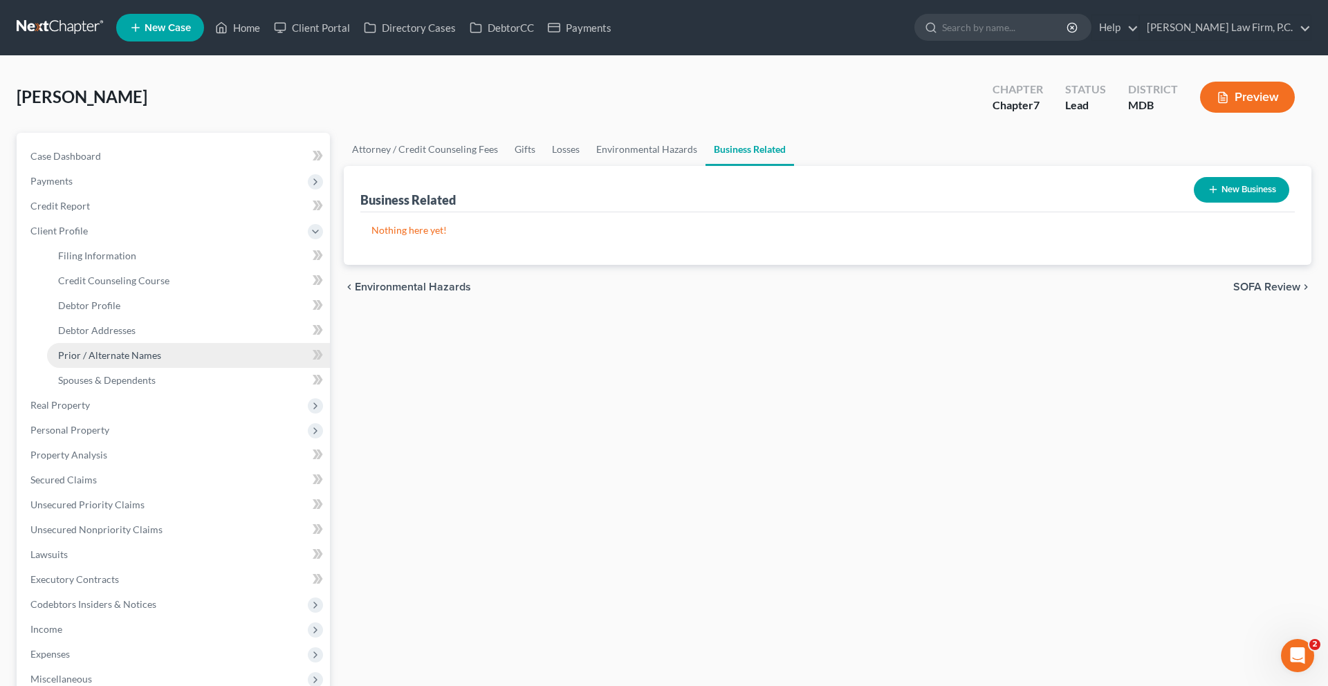
click at [161, 361] on span "Prior / Alternate Names" at bounding box center [109, 355] width 103 height 12
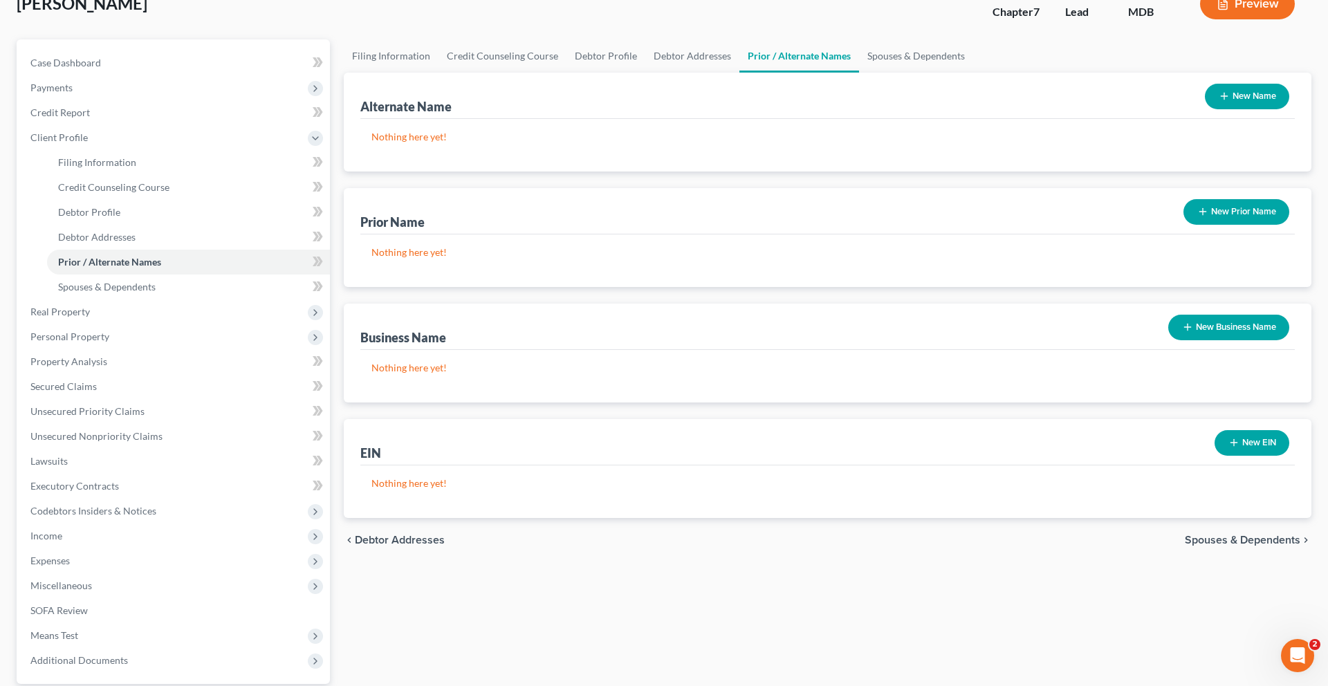
scroll to position [112, 0]
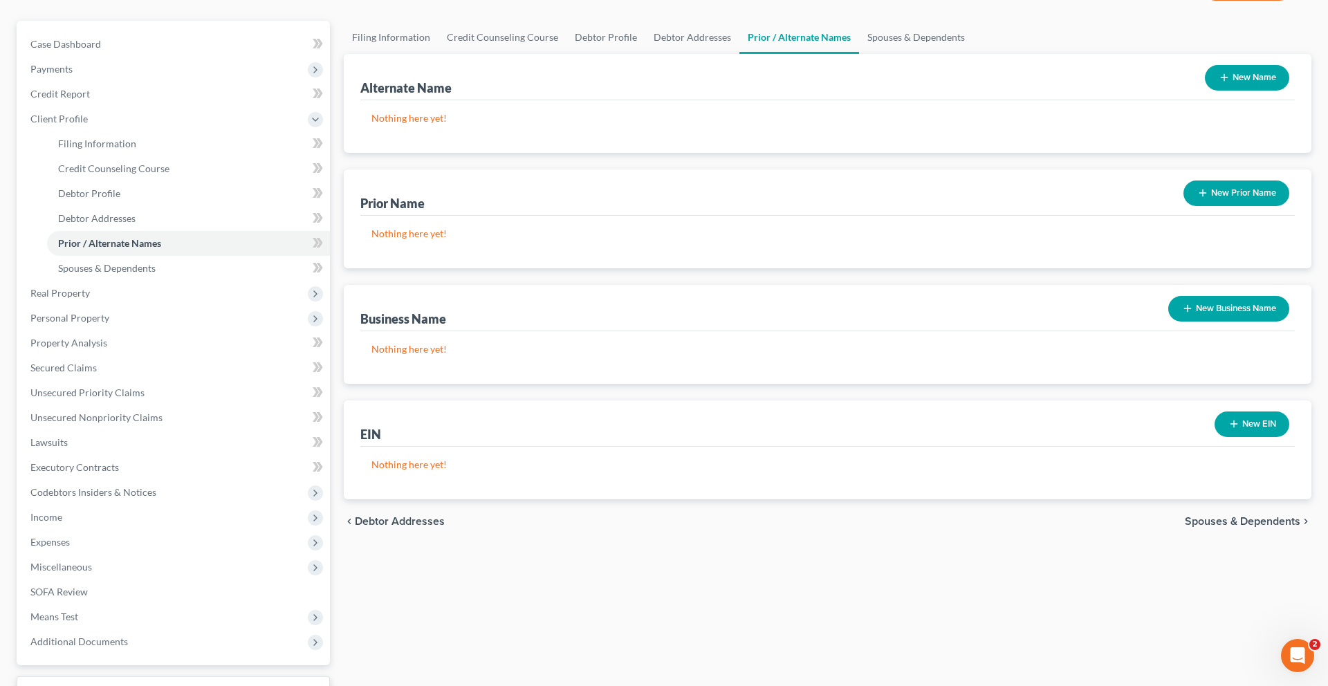
click at [1200, 322] on button "New Business Name" at bounding box center [1228, 309] width 121 height 26
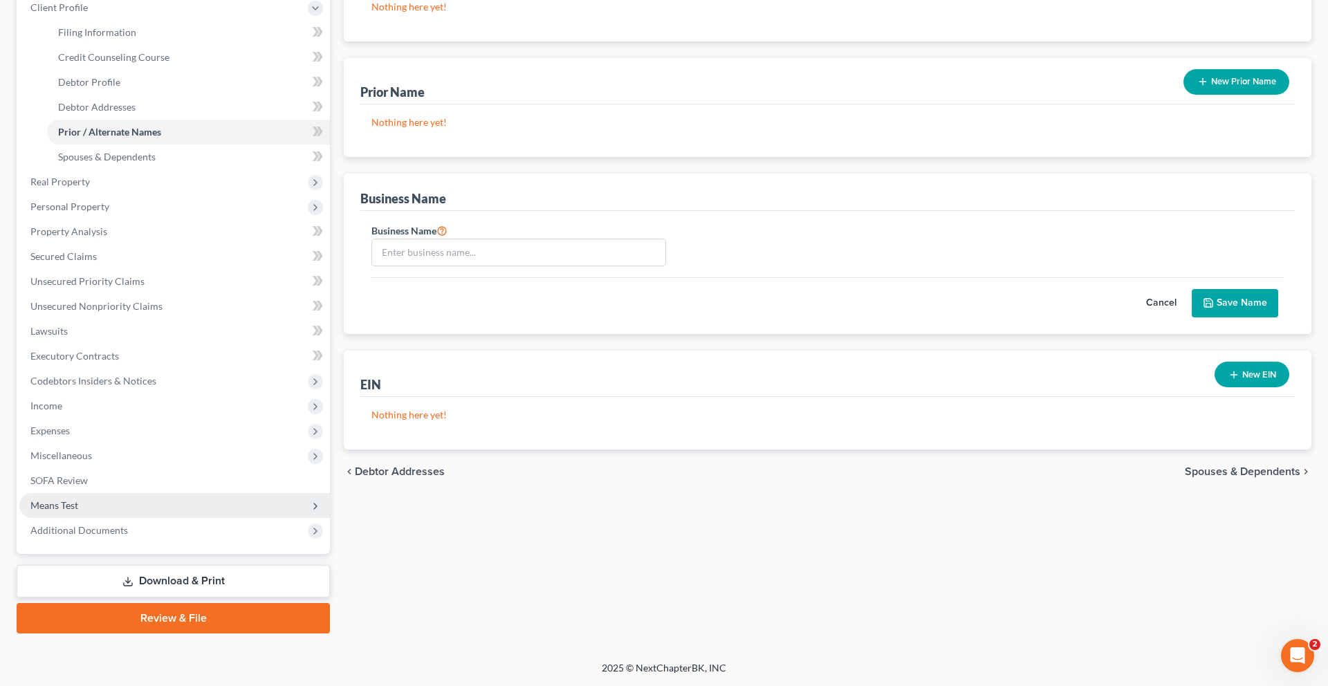
scroll to position [376, 0]
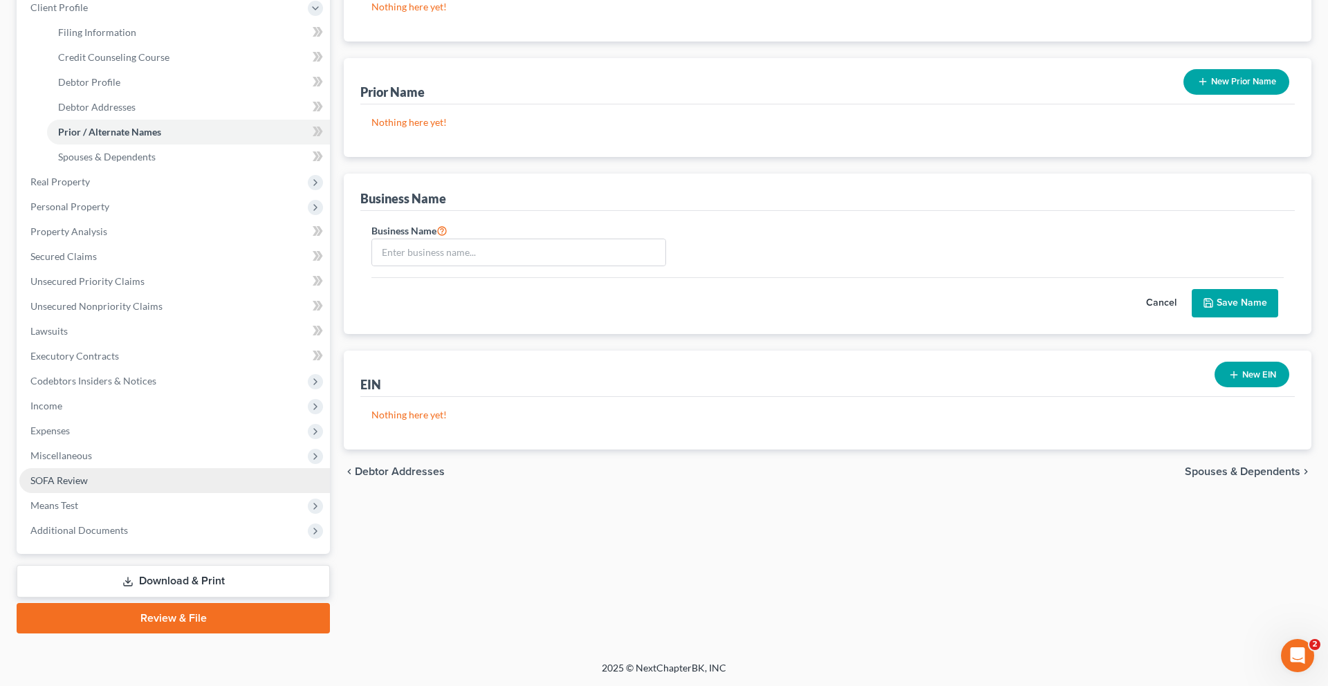
click at [88, 486] on span "SOFA Review" at bounding box center [58, 480] width 57 height 12
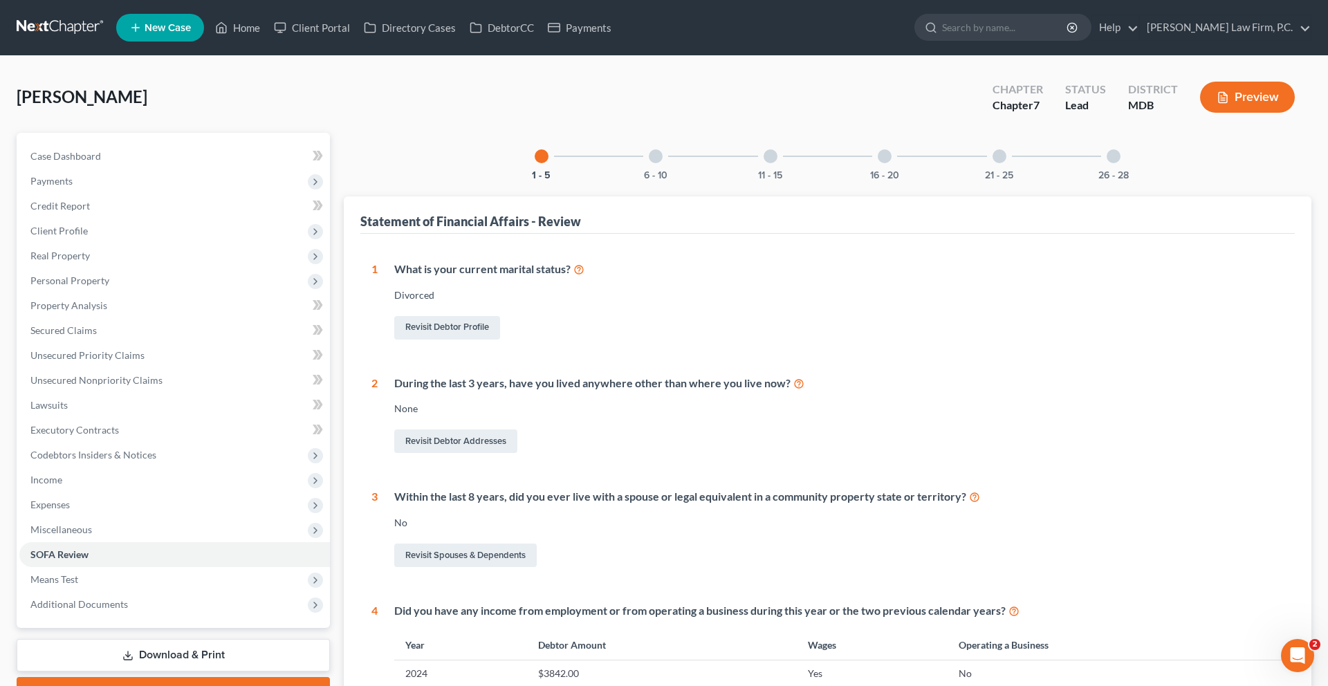
click at [1137, 180] on div "26 - 28" at bounding box center [1113, 156] width 47 height 47
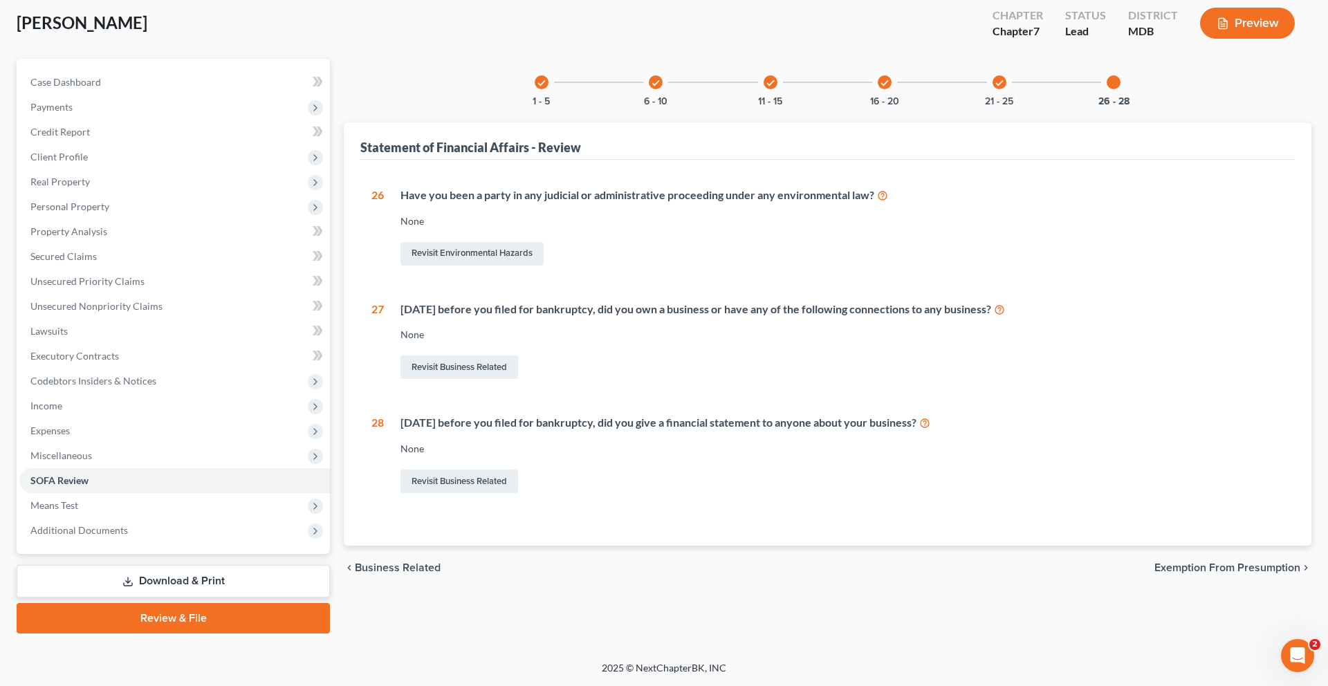
scroll to position [189, 0]
click at [469, 362] on link "Revisit Business Related" at bounding box center [459, 367] width 118 height 24
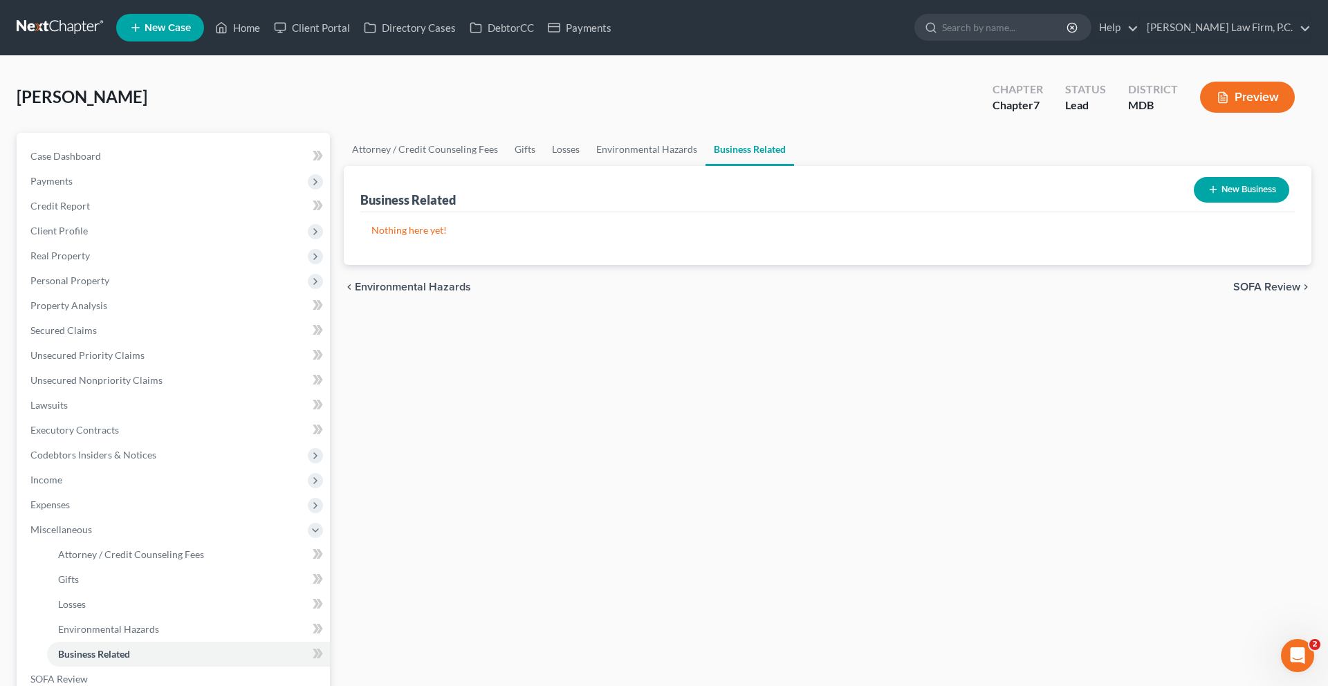
click at [1237, 203] on button "New Business" at bounding box center [1241, 190] width 95 height 26
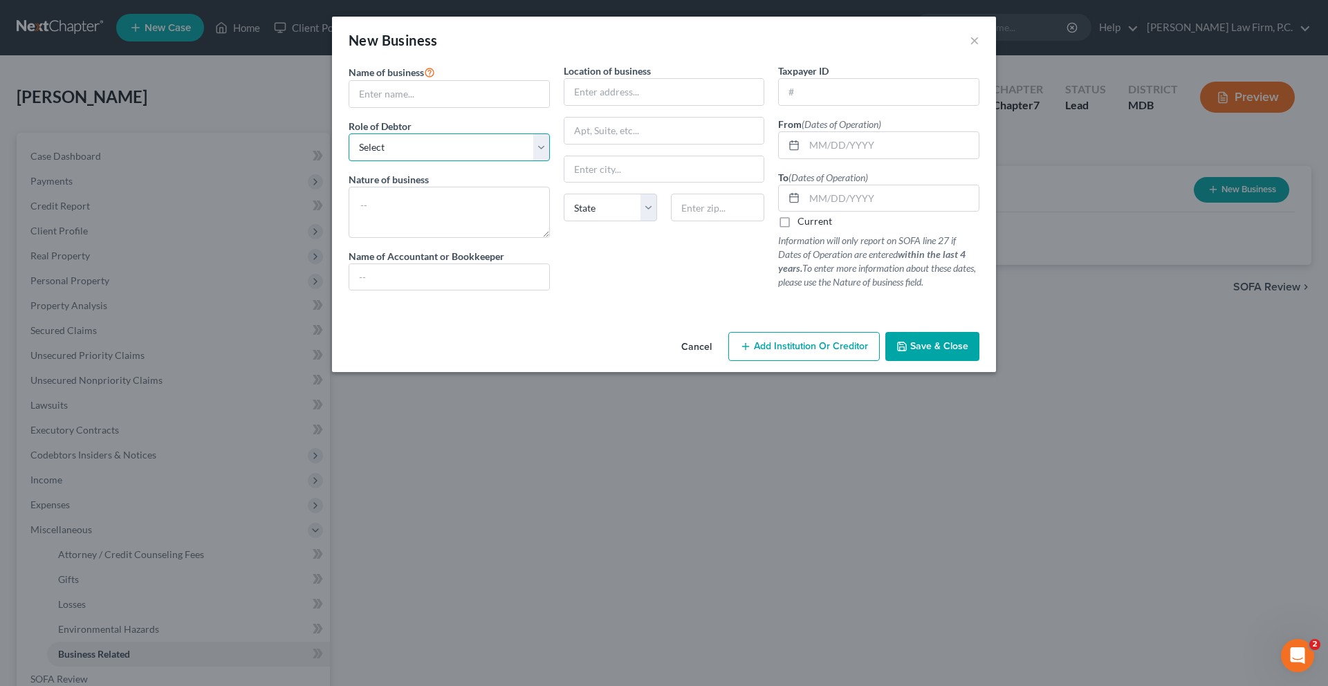
click at [413, 161] on select "Select A member of a limited liability company (LLC) or limited liability partn…" at bounding box center [449, 147] width 201 height 28
select select "sole_proprietor"
click at [349, 161] on select "Select A member of a limited liability company (LLC) or limited liability partn…" at bounding box center [449, 147] width 201 height 28
click at [349, 107] on input "text" at bounding box center [449, 94] width 200 height 26
click at [381, 107] on input "text" at bounding box center [449, 94] width 200 height 26
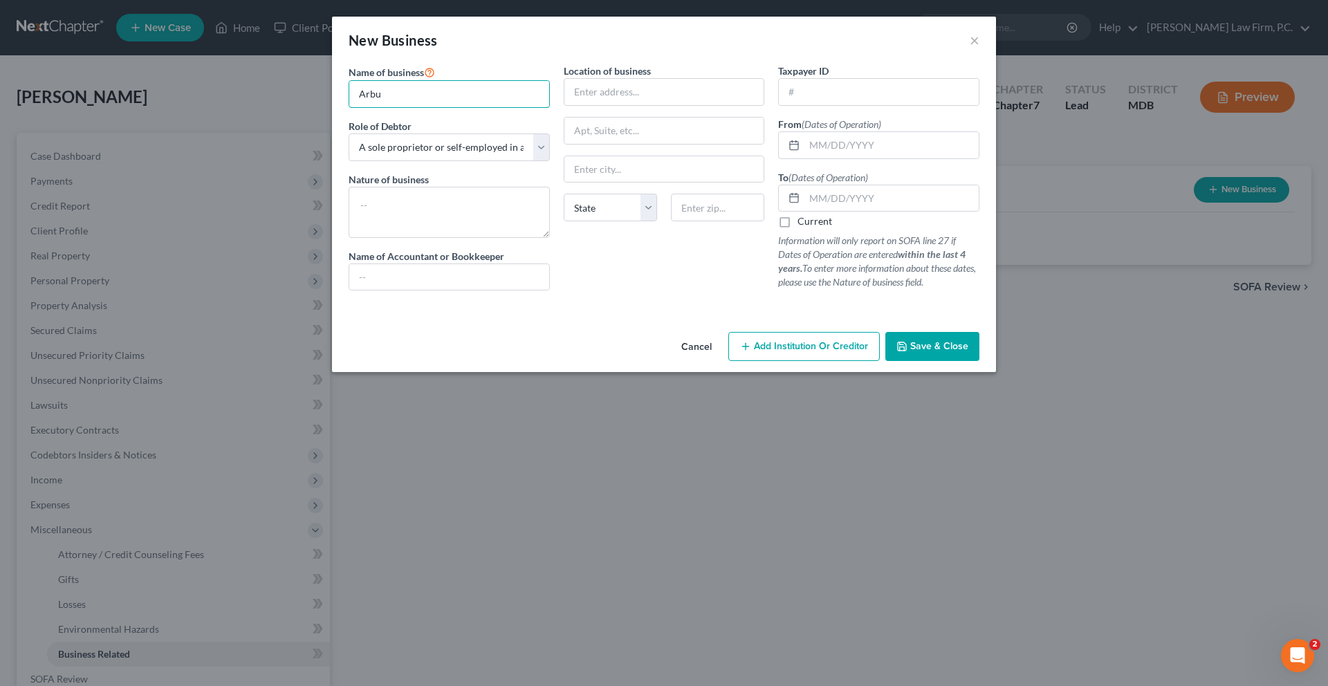
type input "Arbutus Poodle Salon"
click at [577, 105] on input "text" at bounding box center [664, 92] width 200 height 26
click at [454, 238] on textarea at bounding box center [449, 212] width 201 height 51
type textarea "Pet Grooming"
click at [451, 290] on input "text" at bounding box center [449, 277] width 200 height 26
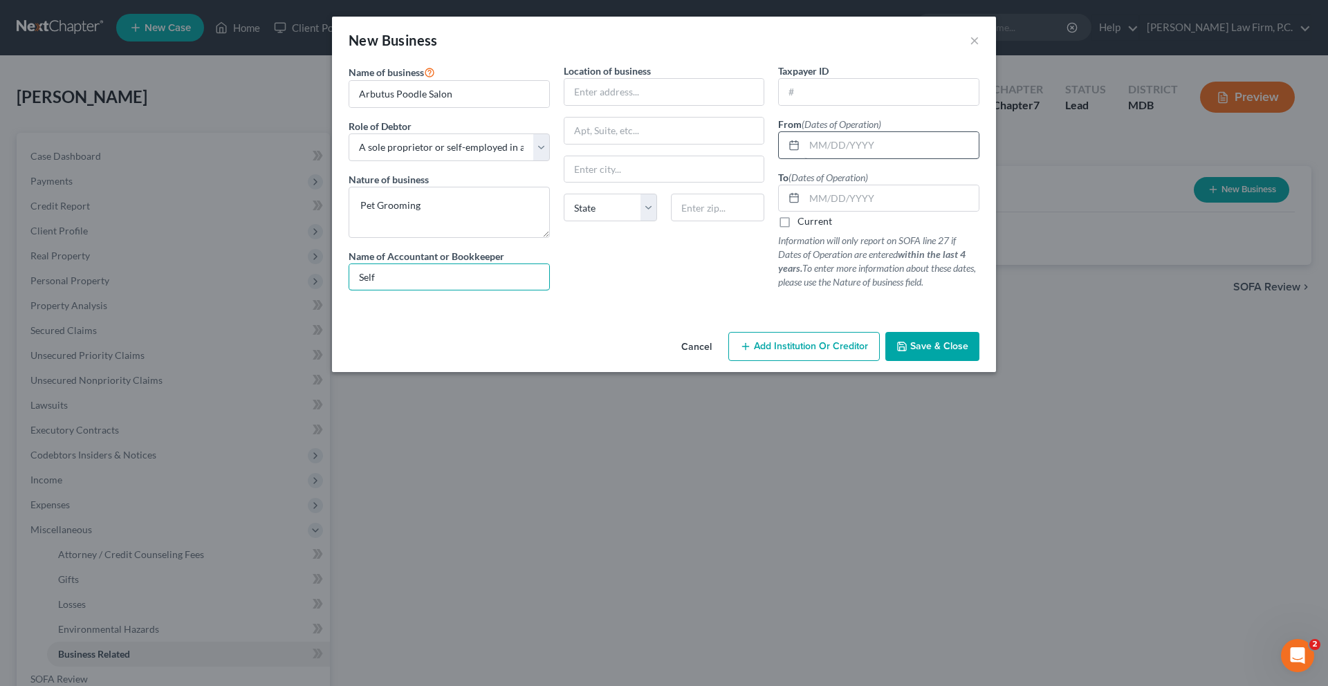
type input "Self"
click at [884, 158] on input "text" at bounding box center [891, 145] width 174 height 26
type input "[DATE]"
click at [832, 228] on label "Current" at bounding box center [814, 221] width 35 height 14
click at [812, 223] on input "Current" at bounding box center [807, 218] width 9 height 9
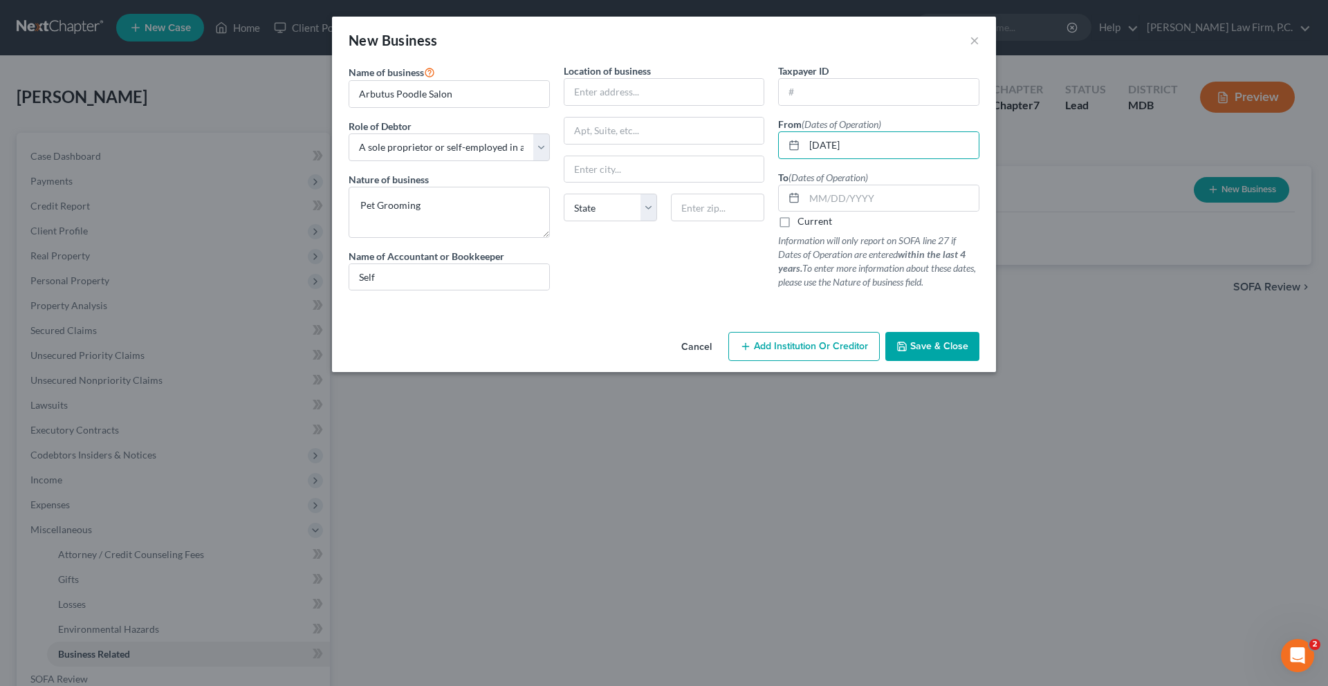
checkbox input "true"
click at [586, 105] on input "text" at bounding box center [664, 92] width 200 height 26
type input "[STREET_ADDRESS]"
click at [726, 221] on input "text" at bounding box center [717, 208] width 93 height 28
type input "21227"
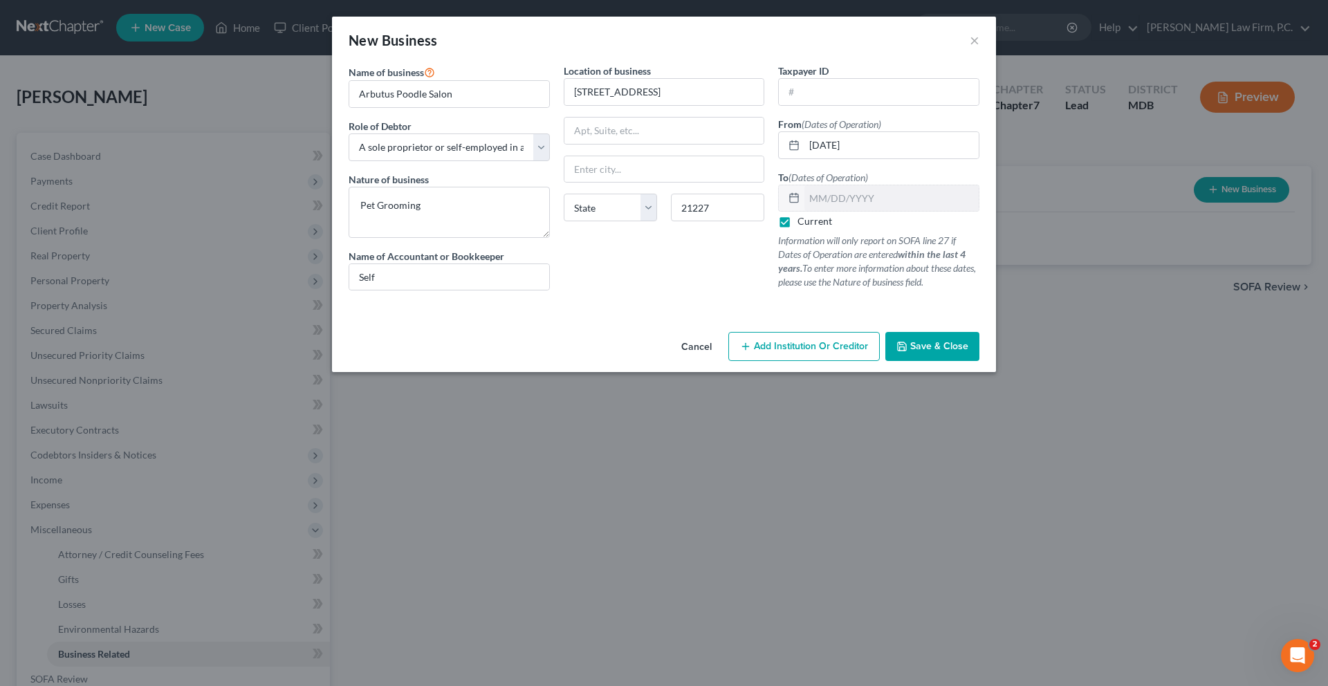
type input "Halethorpe"
select select "21"
click at [707, 361] on button "Cancel" at bounding box center [696, 347] width 53 height 28
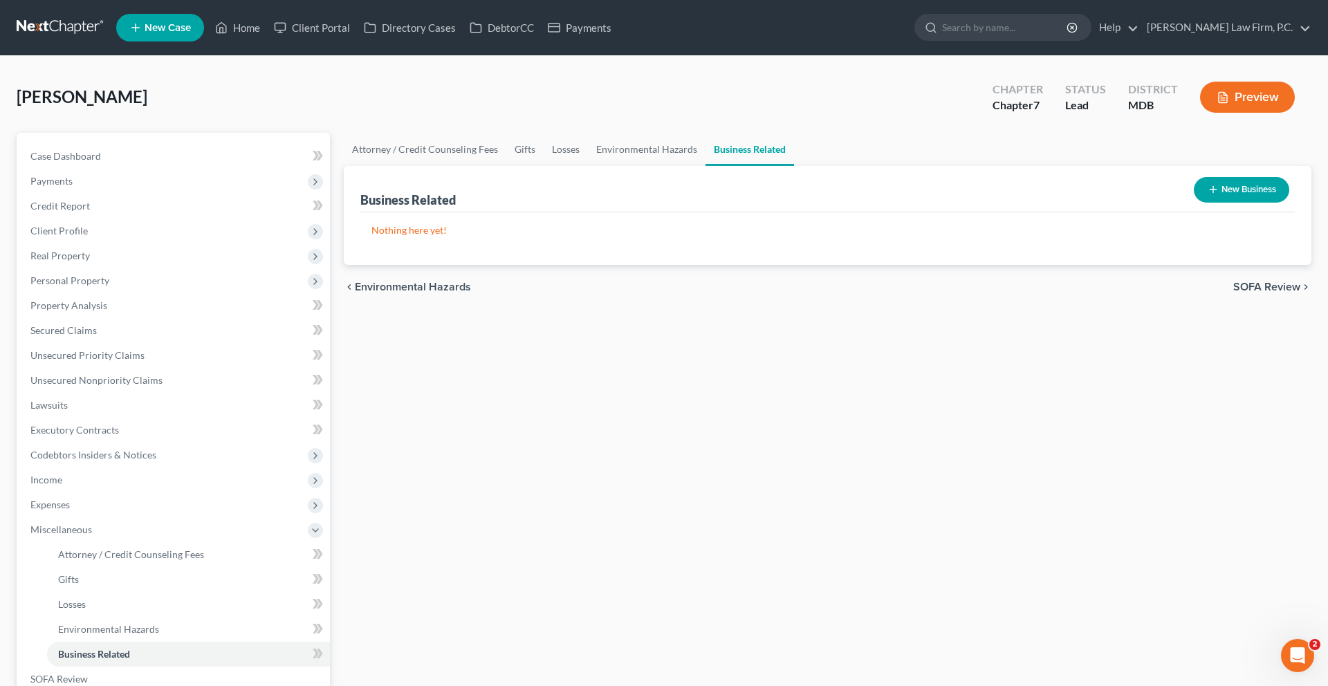
click at [1236, 203] on button "New Business" at bounding box center [1241, 190] width 95 height 26
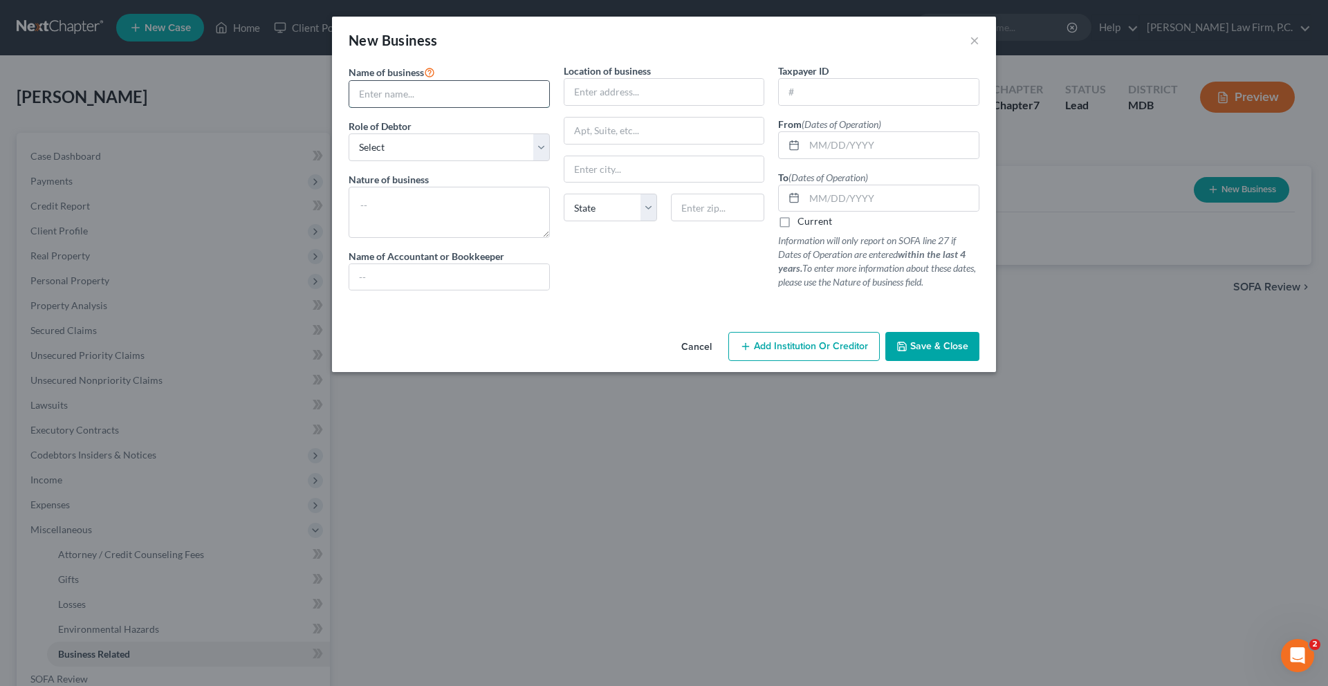
click at [402, 107] on input "text" at bounding box center [449, 94] width 200 height 26
type input "Arbutus Poodle Salon"
click at [407, 161] on select "Select A member of a limited liability company (LLC) or limited liability partn…" at bounding box center [449, 147] width 201 height 28
select select "sole_proprietor"
click at [349, 161] on select "Select A member of a limited liability company (LLC) or limited liability partn…" at bounding box center [449, 147] width 201 height 28
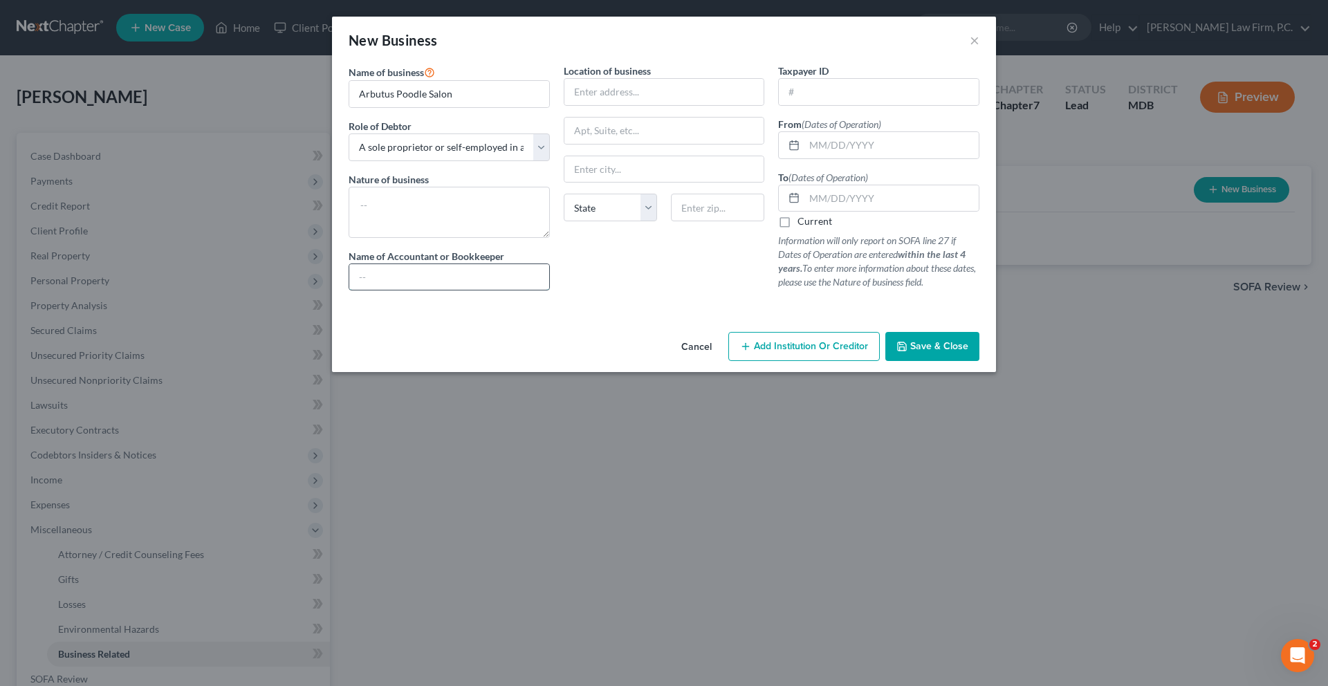
click at [387, 290] on input "text" at bounding box center [449, 277] width 200 height 26
type input "Self"
click at [387, 238] on textarea at bounding box center [449, 212] width 201 height 51
type textarea "D"
type textarea "Pet Grooming"
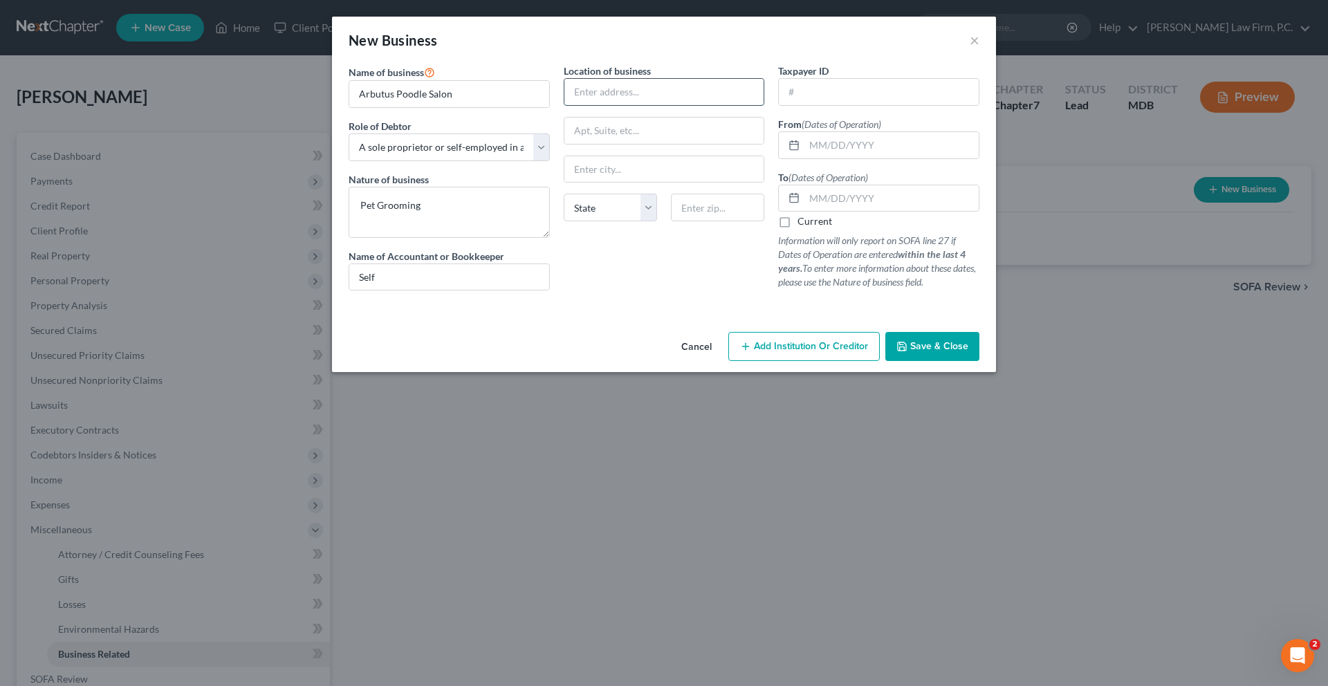
click at [615, 105] on input "text" at bounding box center [664, 92] width 200 height 26
click at [567, 105] on input "5212 East" at bounding box center [664, 92] width 200 height 26
type input "[GEOGRAPHIC_DATA]"
click at [721, 221] on input "text" at bounding box center [717, 208] width 93 height 28
type input "21227"
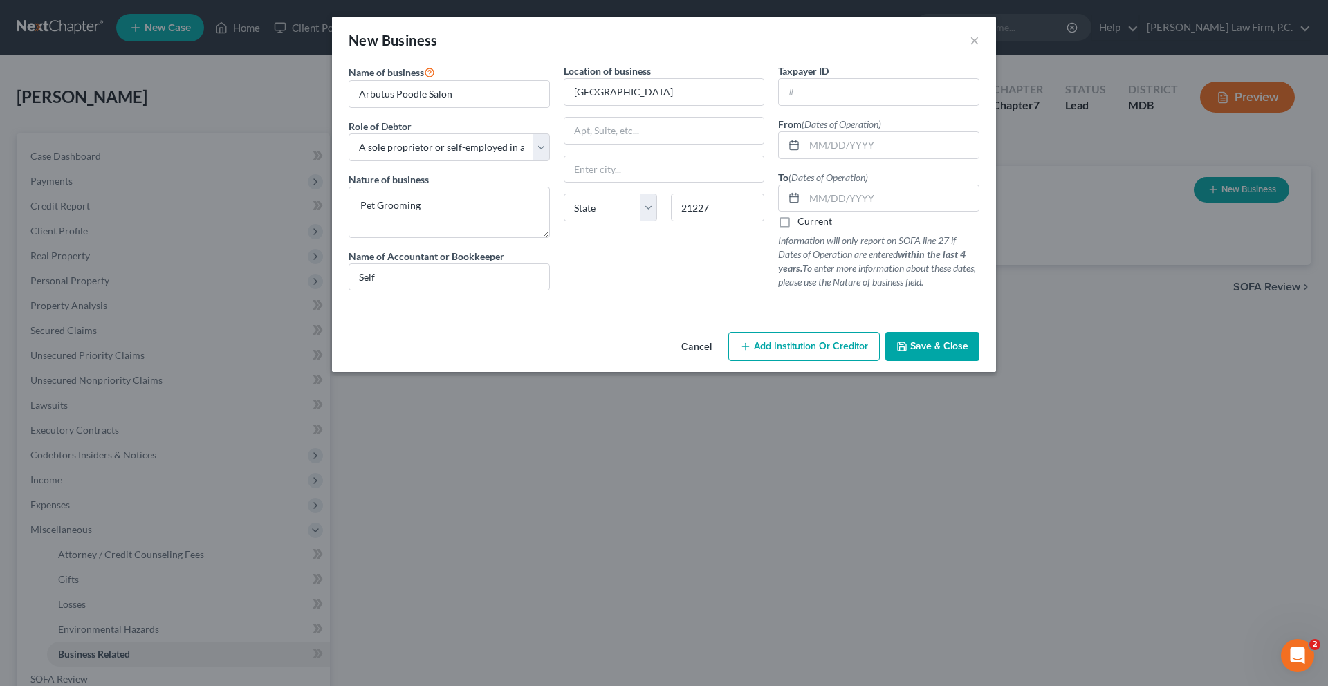
type input "Halethorpe"
select select "21"
click at [685, 301] on div "Location of business [GEOGRAPHIC_DATA] [US_STATE][GEOGRAPHIC_DATA] [GEOGRAPHIC_…" at bounding box center [664, 183] width 215 height 238
click at [855, 158] on input "text" at bounding box center [891, 145] width 174 height 26
type input "[DATE]"
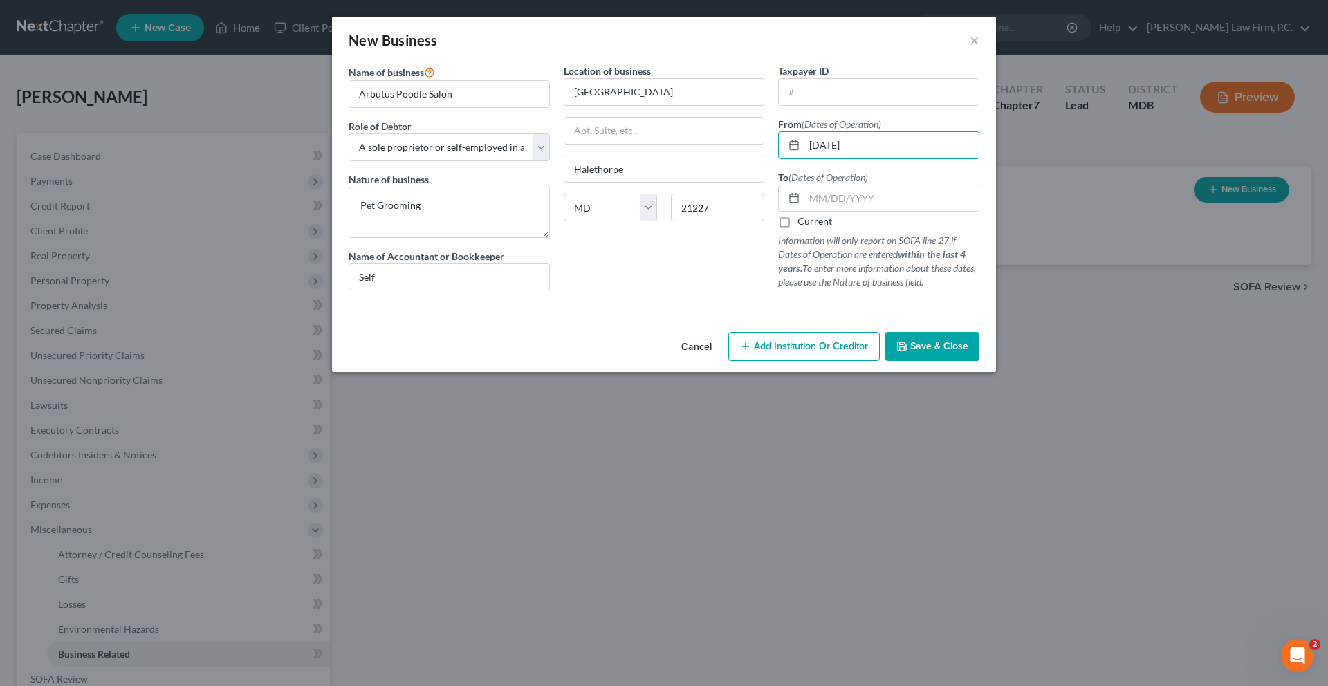
click at [839, 289] on p "Information will only report on SOFA line 27 if Dates of Operation are entered …" at bounding box center [878, 261] width 201 height 55
click at [832, 228] on label "Current" at bounding box center [814, 221] width 35 height 14
click at [812, 223] on input "Current" at bounding box center [807, 218] width 9 height 9
checkbox input "true"
click at [979, 361] on button "Save & Close" at bounding box center [932, 346] width 94 height 29
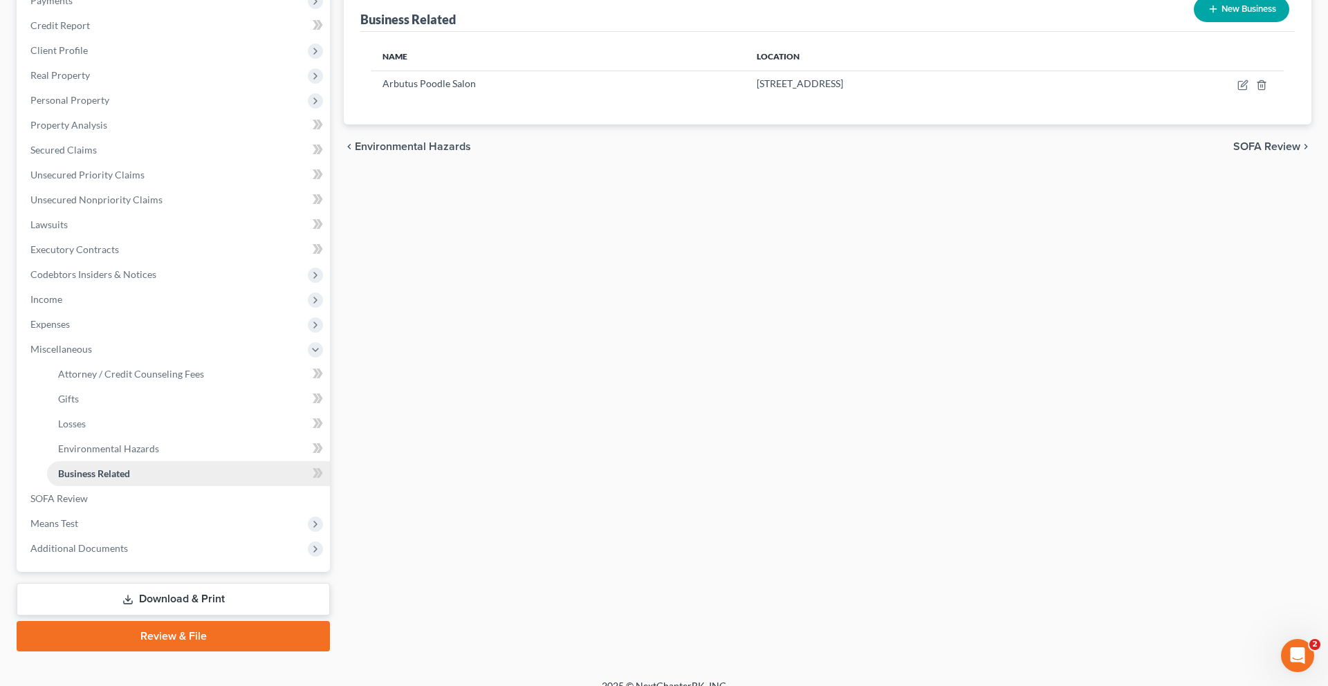
scroll to position [366, 0]
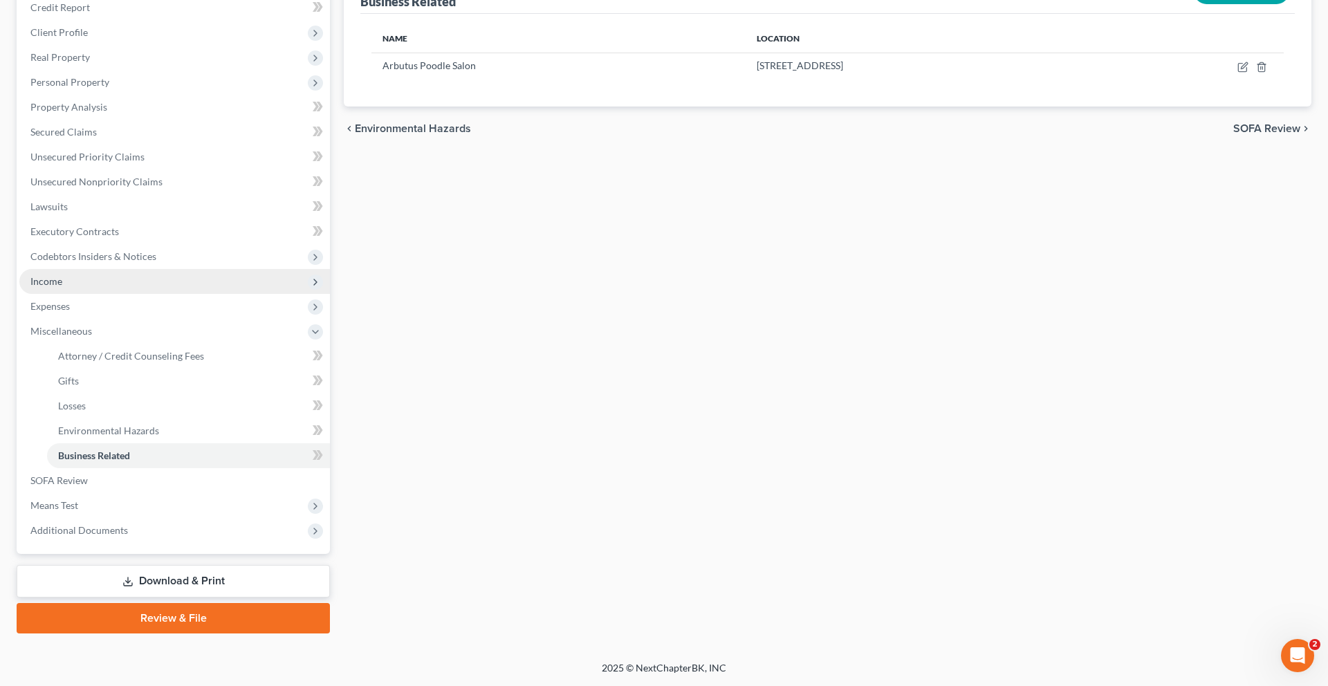
click at [59, 275] on span "Income" at bounding box center [46, 281] width 32 height 12
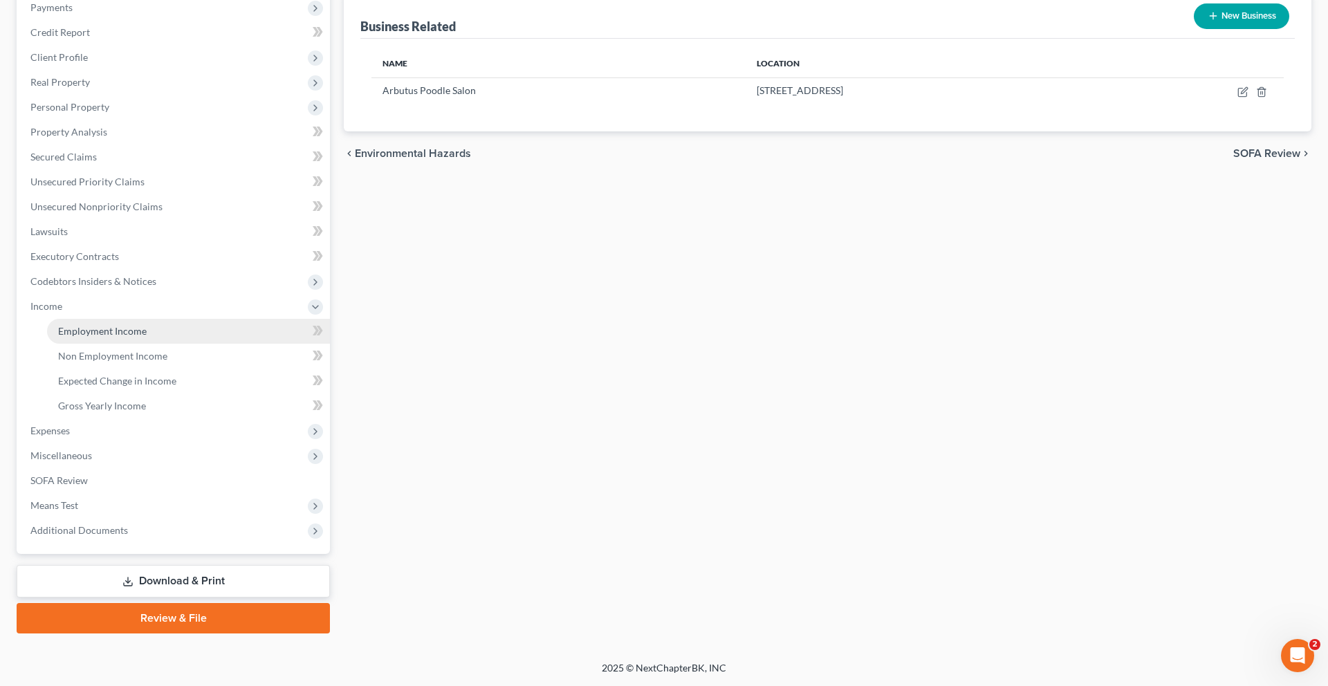
click at [213, 319] on link "Employment Income" at bounding box center [188, 331] width 283 height 25
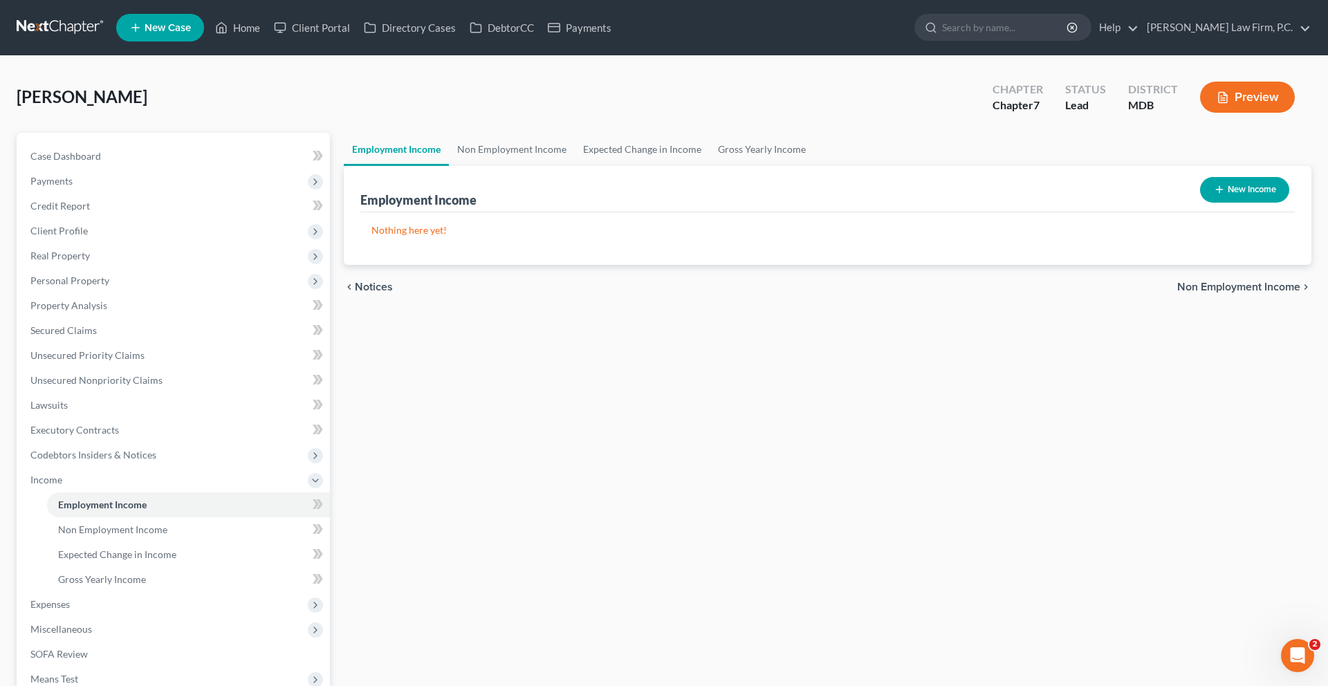
click at [1223, 203] on button "New Income" at bounding box center [1244, 190] width 89 height 26
select select "0"
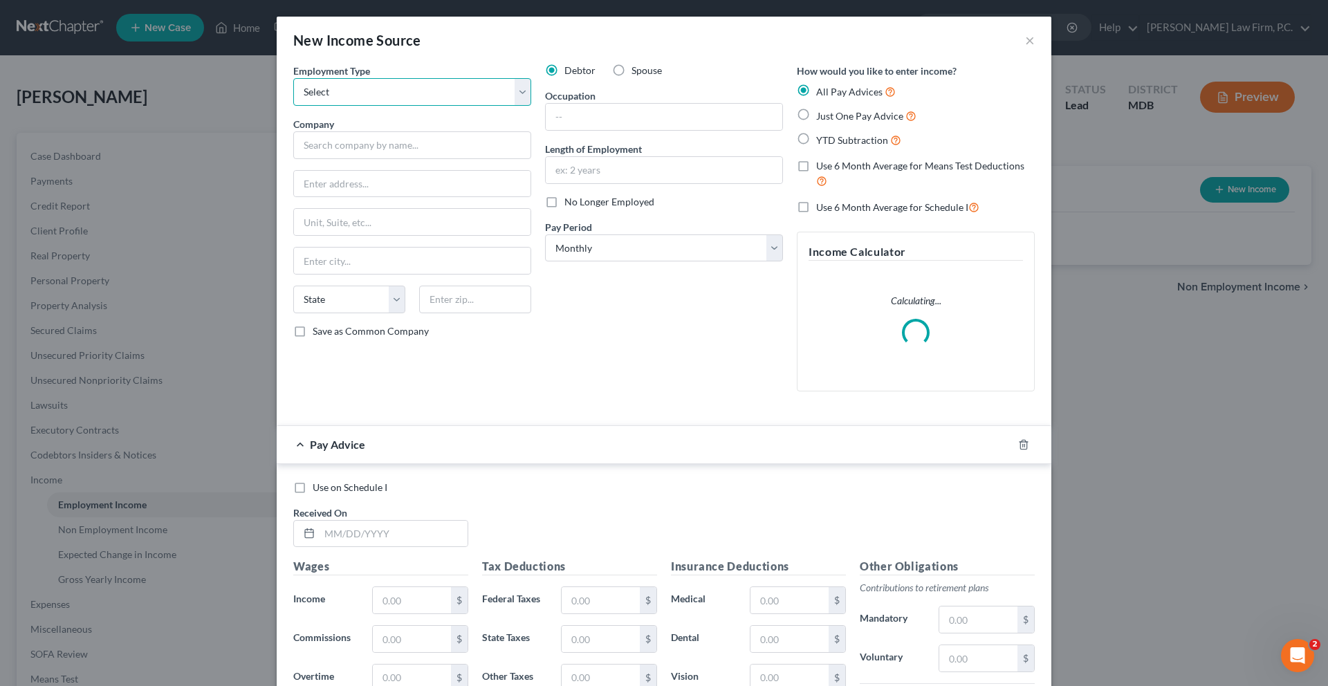
click at [373, 106] on select "Select Full or [DEMOGRAPHIC_DATA] Employment Self Employment" at bounding box center [412, 92] width 238 height 28
select select "1"
click at [293, 98] on select "Select Full or [DEMOGRAPHIC_DATA] Employment Self Employment" at bounding box center [412, 92] width 238 height 28
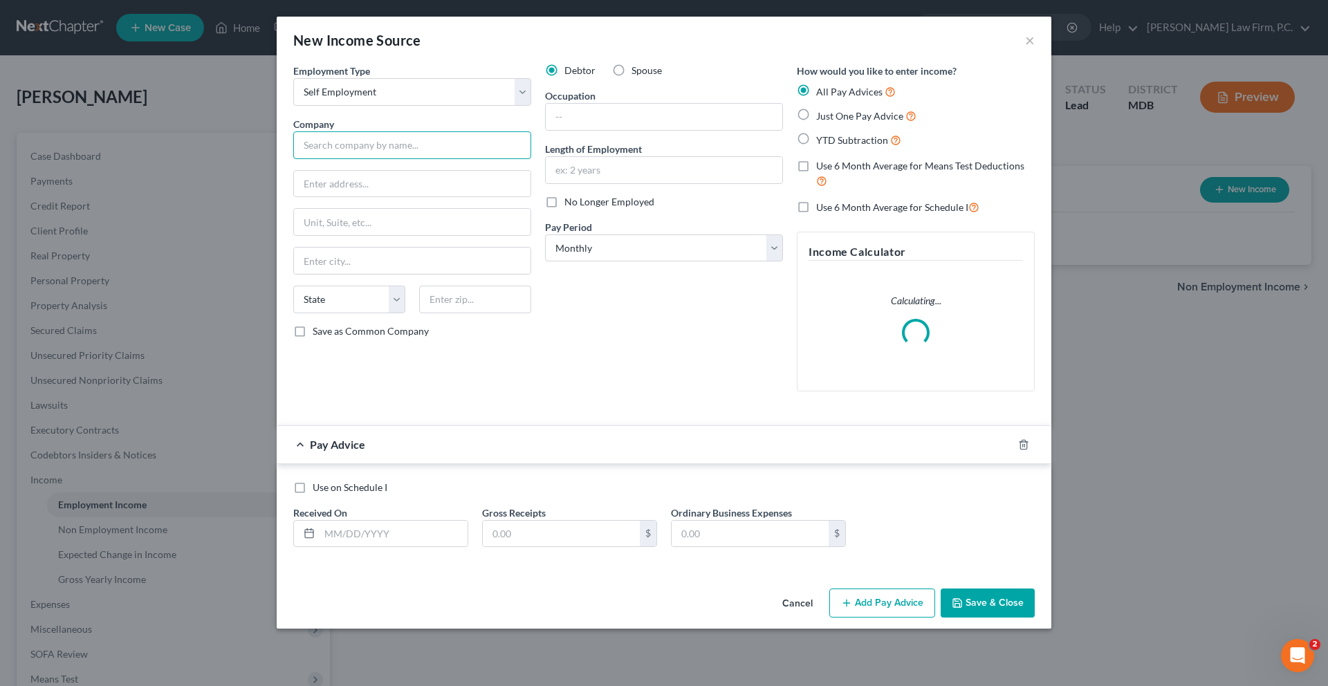
click at [346, 159] on input "text" at bounding box center [412, 145] width 238 height 28
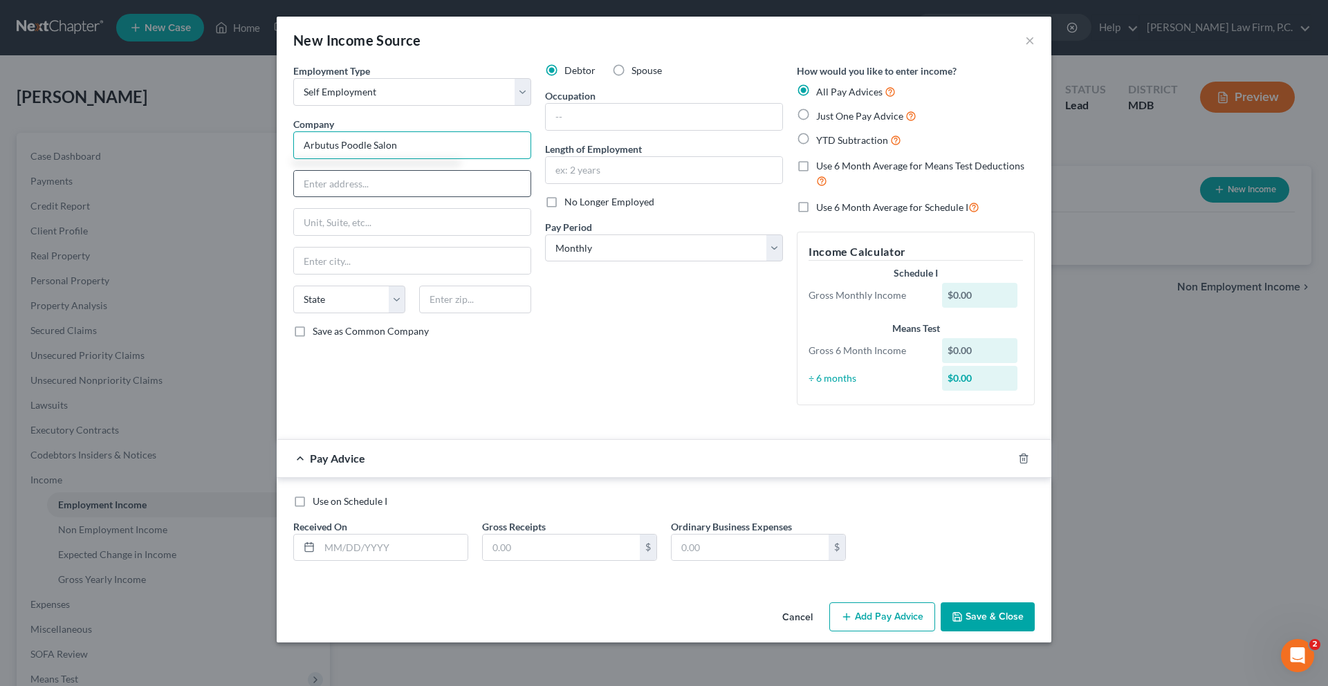
type input "Arbutus Poodle Salon"
click at [396, 197] on input "text" at bounding box center [412, 184] width 236 height 26
click at [294, 197] on input "text" at bounding box center [412, 184] width 236 height 26
type input "[STREET_ADDRESS]"
click at [419, 313] on input "text" at bounding box center [475, 300] width 112 height 28
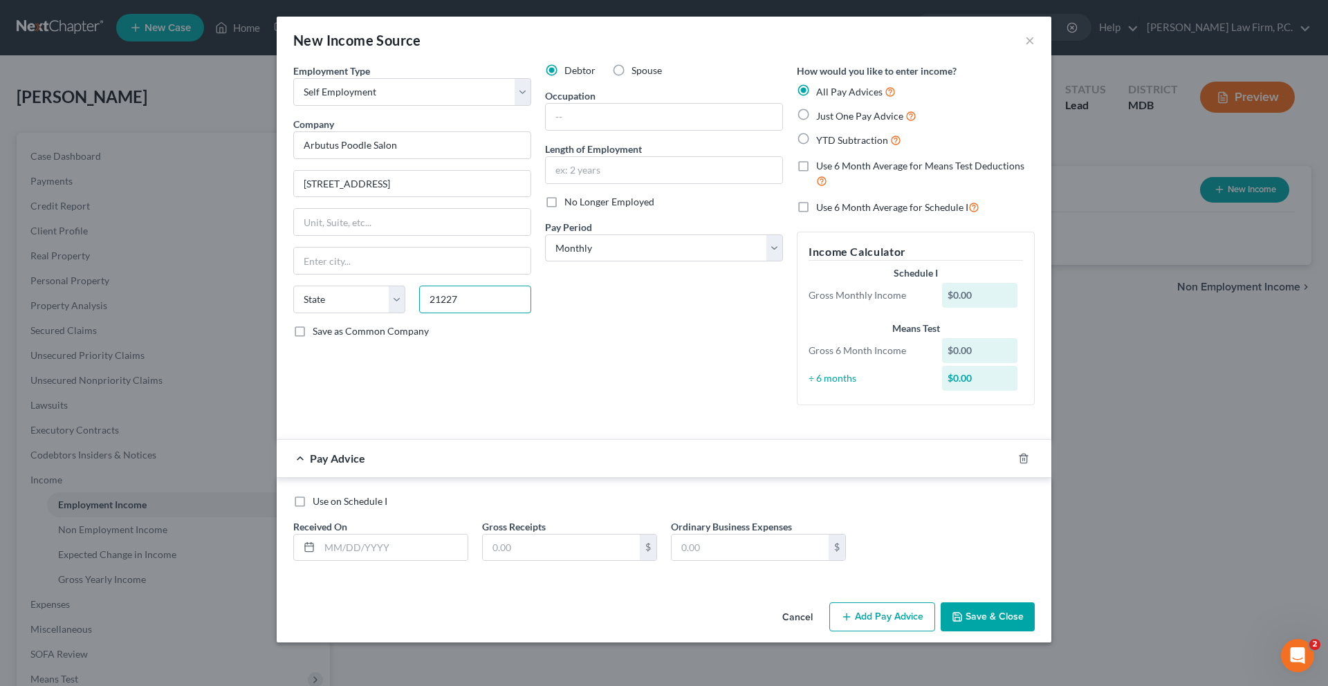
type input "21227"
click at [562, 416] on div "Debtor Spouse Occupation Length of Employment No Longer Employed Pay Period * S…" at bounding box center [664, 240] width 252 height 353
type input "Halethorpe"
select select "21"
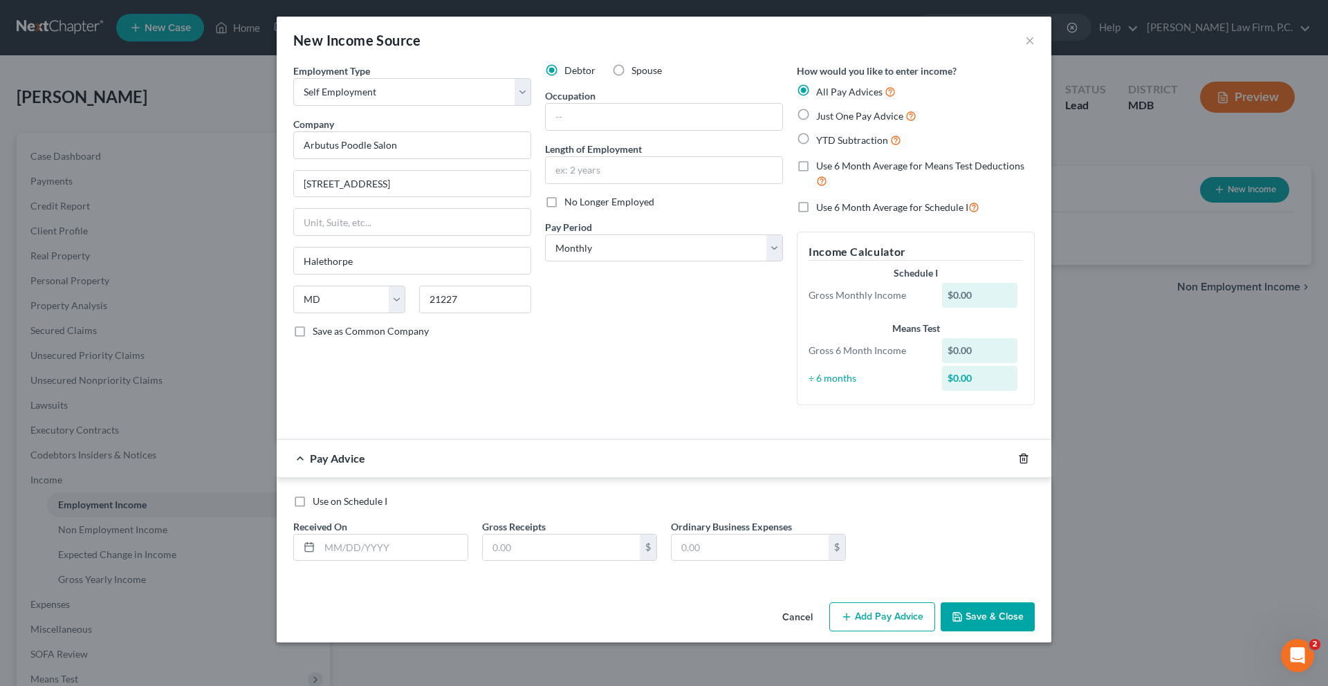
click at [1026, 454] on icon "button" at bounding box center [1023, 458] width 6 height 9
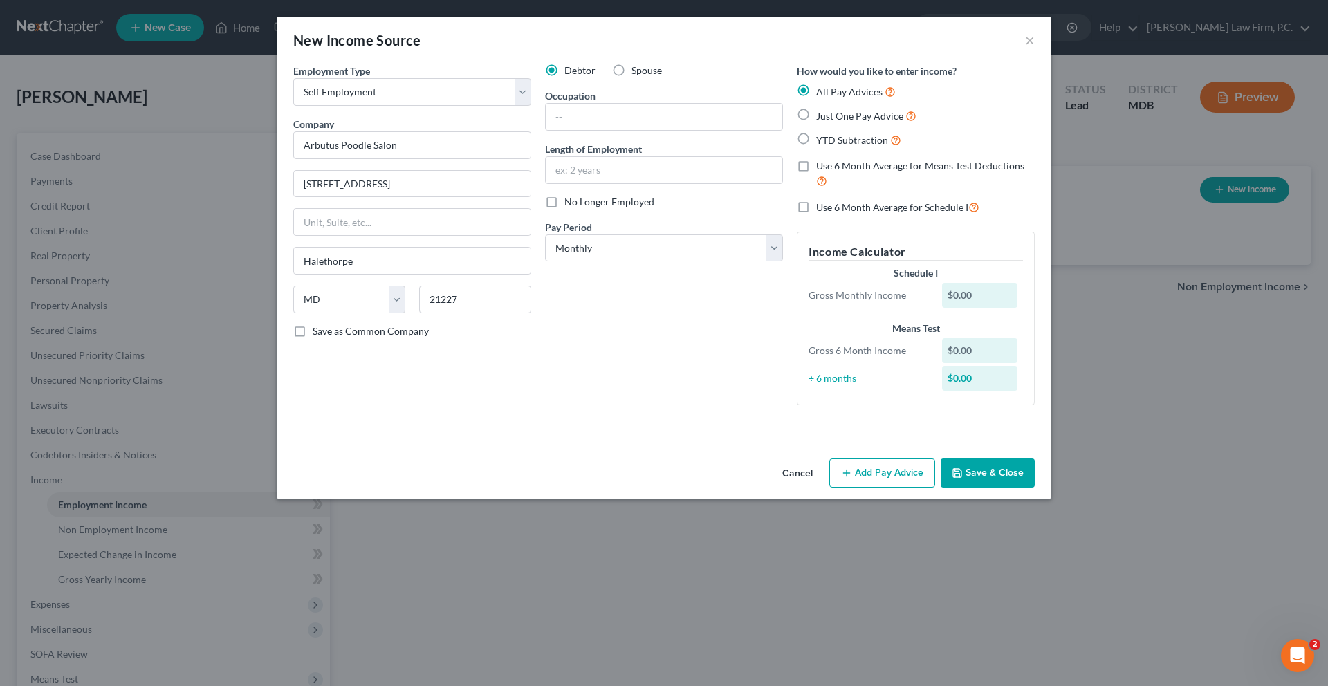
scroll to position [0, 0]
click at [1035, 488] on button "Save & Close" at bounding box center [987, 472] width 94 height 29
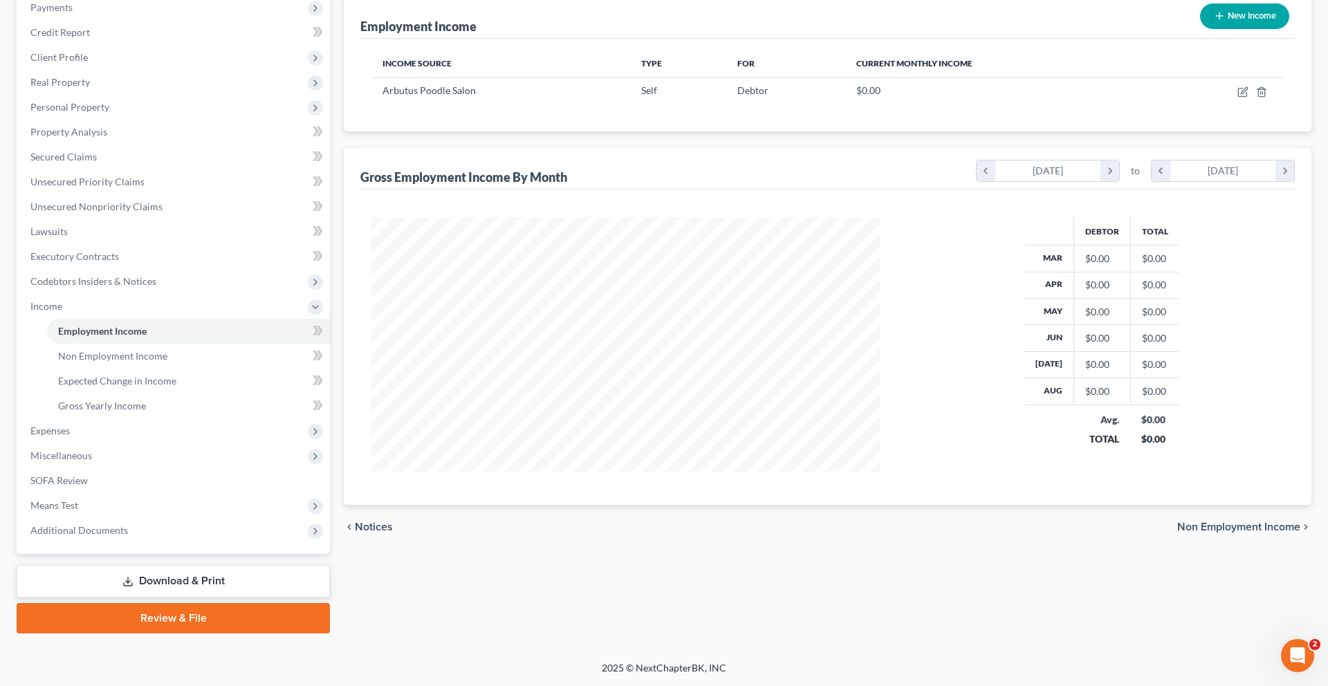
scroll to position [256, 0]
click at [107, 262] on span "Executory Contracts" at bounding box center [74, 256] width 89 height 12
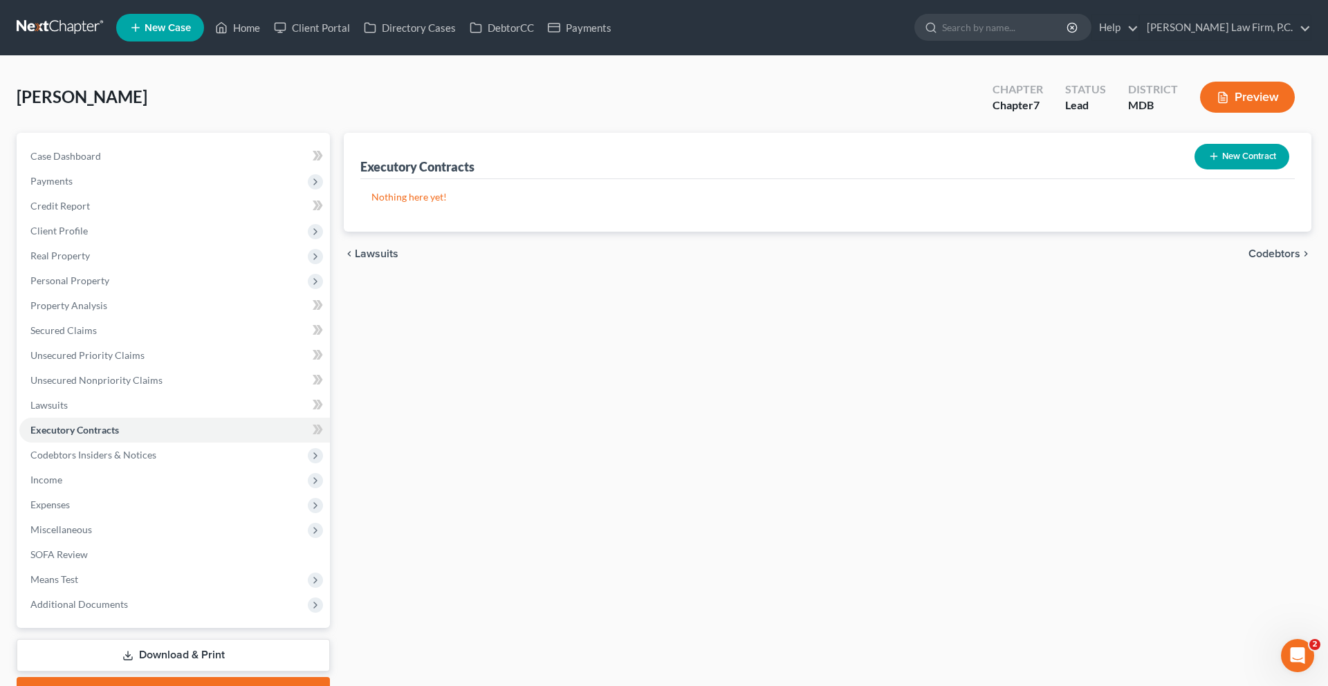
click at [1221, 169] on button "New Contract" at bounding box center [1241, 157] width 95 height 26
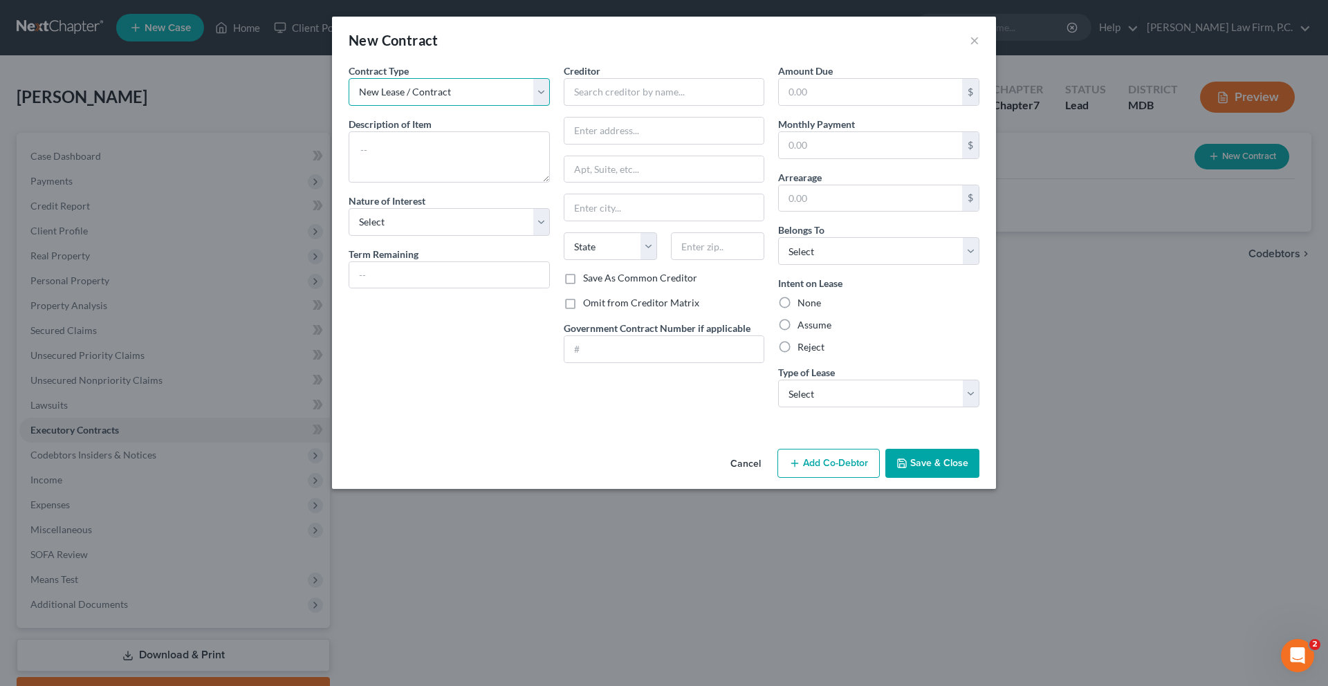
click at [408, 106] on select "New Lease / Contract New Timeshare" at bounding box center [449, 92] width 201 height 28
click at [349, 98] on select "New Lease / Contract New Timeshare" at bounding box center [449, 92] width 201 height 28
click at [395, 183] on textarea at bounding box center [449, 156] width 201 height 51
type textarea "Business Lease"
click at [384, 236] on select "Select Purchaser Agent Lessor Lessee" at bounding box center [449, 222] width 201 height 28
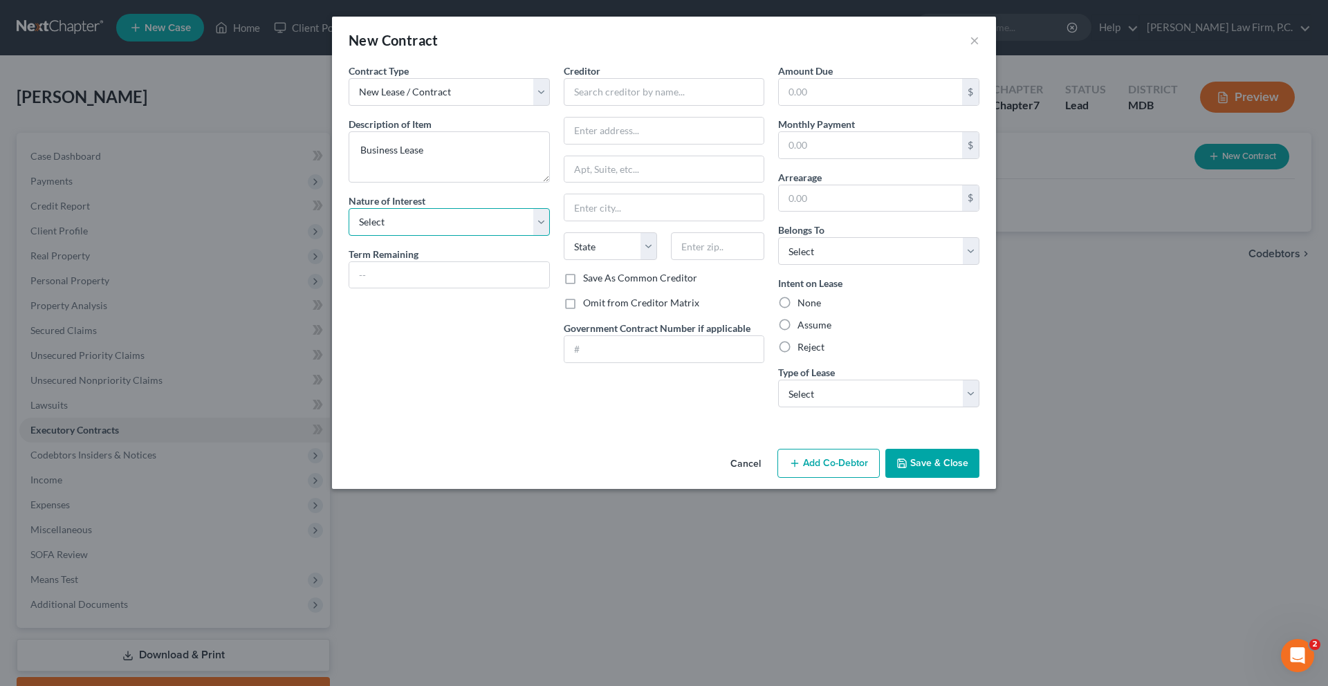
select select "3"
click at [349, 236] on select "Select Purchaser Agent Lessor Lessee" at bounding box center [449, 222] width 201 height 28
click at [360, 288] on input "text" at bounding box center [449, 275] width 200 height 26
click at [616, 106] on input "text" at bounding box center [664, 92] width 201 height 28
type input "Pioneer Enterprises"
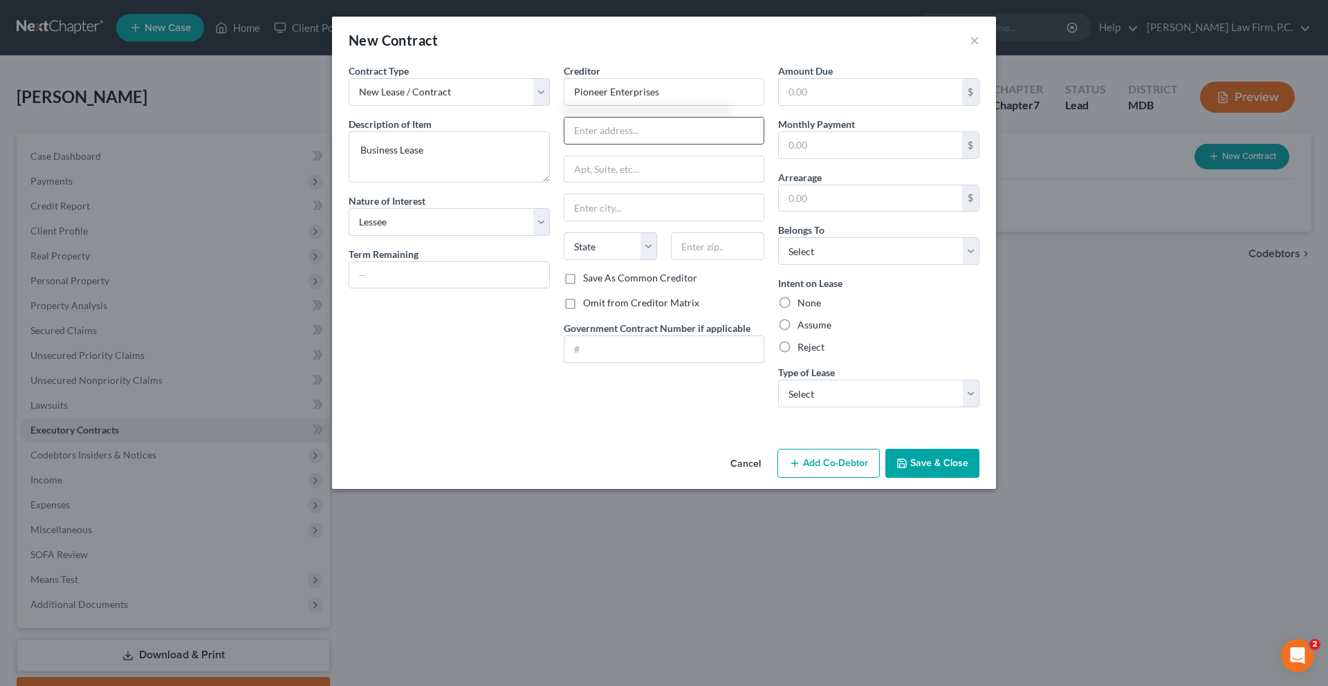
click at [604, 144] on input "text" at bounding box center [664, 131] width 200 height 26
type input "[STREET_ADDRESS][PERSON_NAME]"
click at [612, 183] on input "text" at bounding box center [664, 169] width 200 height 26
type input "Unit 101"
click at [698, 260] on input "text" at bounding box center [717, 246] width 93 height 28
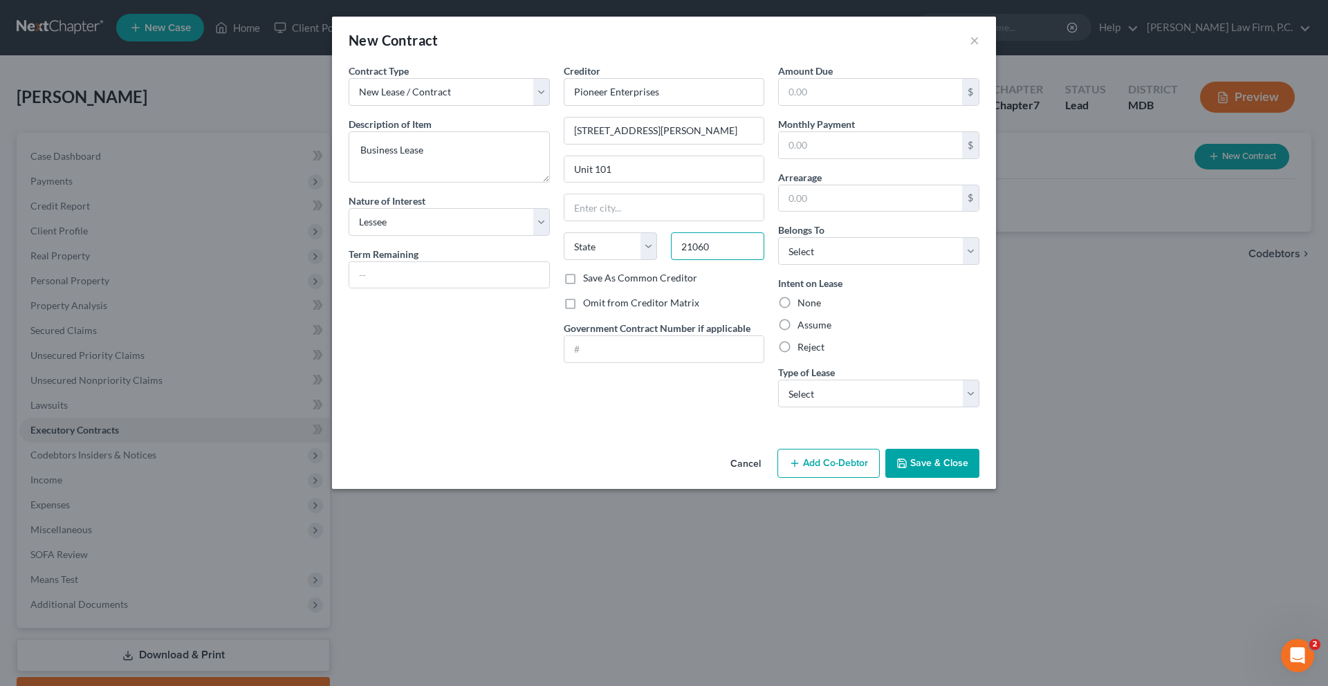
type input "21060"
type input "[PERSON_NAME]"
select select "21"
click at [484, 418] on div "Contract Type New Lease / Contract New Timeshare Description of non-residential…" at bounding box center [449, 241] width 215 height 355
click at [859, 265] on select "Select Debtor 1 Only Debtor 2 Only Debtor 1 And Debtor 2 Only At Least One Of T…" at bounding box center [878, 251] width 201 height 28
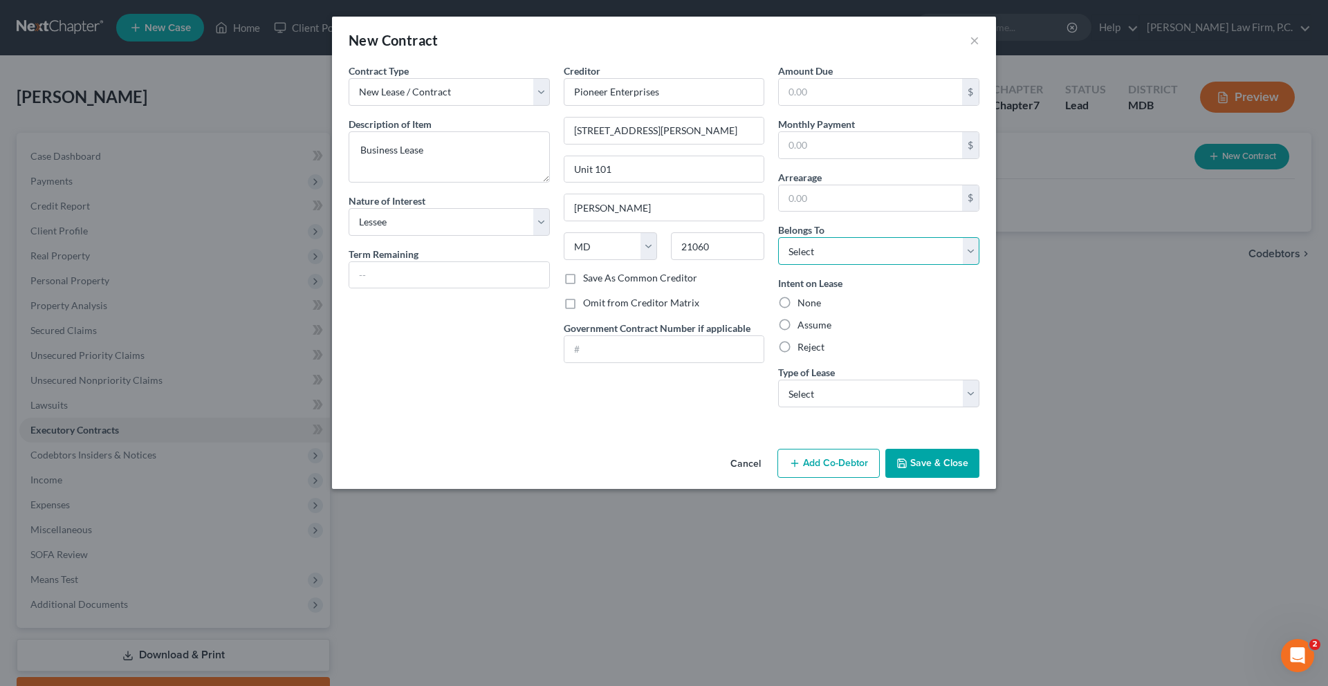
select select "0"
click at [804, 265] on select "Select Debtor 1 Only Debtor 2 Only Debtor 1 And Debtor 2 Only At Least One Of T…" at bounding box center [878, 251] width 201 height 28
click at [945, 407] on select "Select Real Estate Car Other" at bounding box center [878, 394] width 201 height 28
select select "0"
click at [804, 407] on select "Select Real Estate Car Other" at bounding box center [878, 394] width 201 height 28
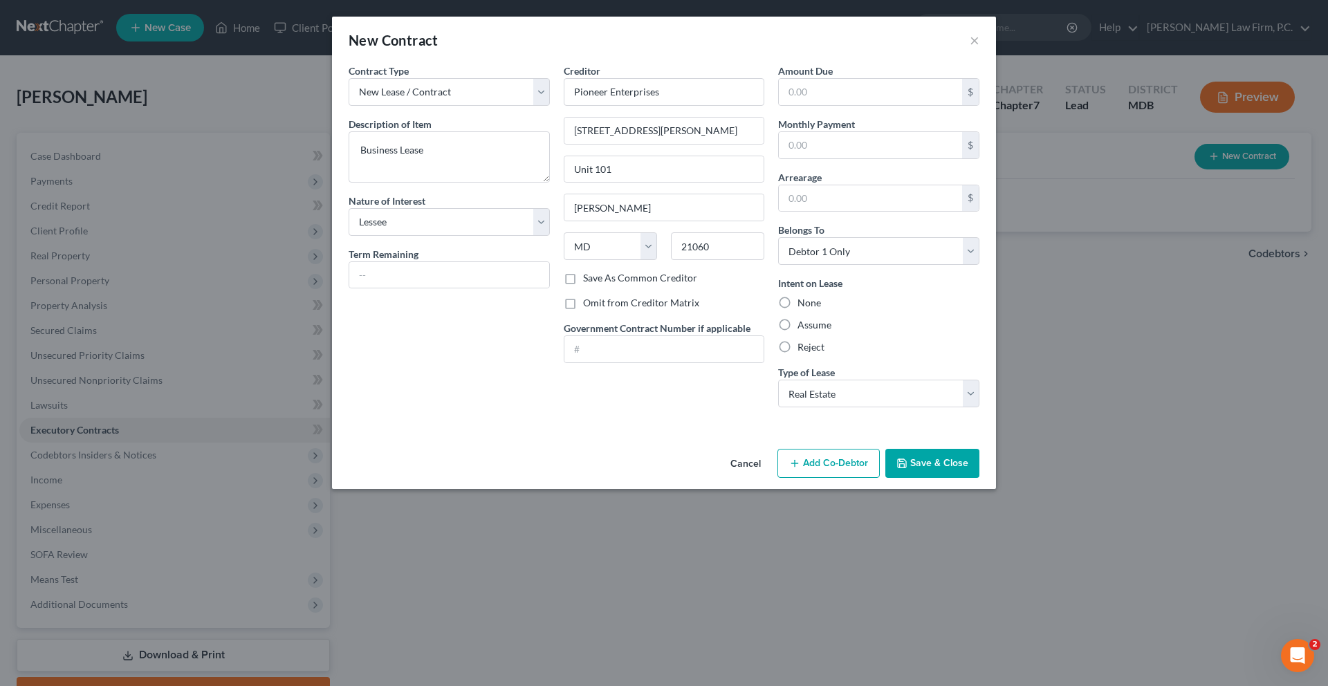
click at [979, 478] on button "Save & Close" at bounding box center [932, 463] width 94 height 29
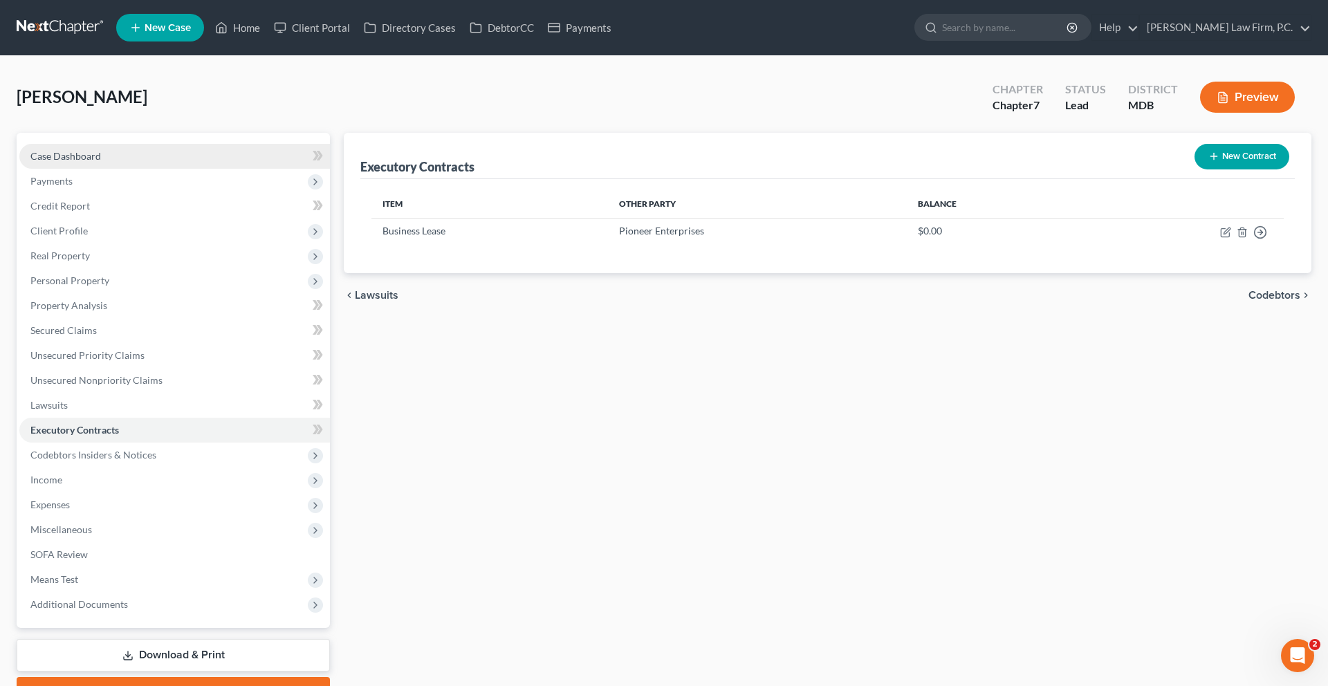
click at [118, 169] on link "Case Dashboard" at bounding box center [174, 156] width 310 height 25
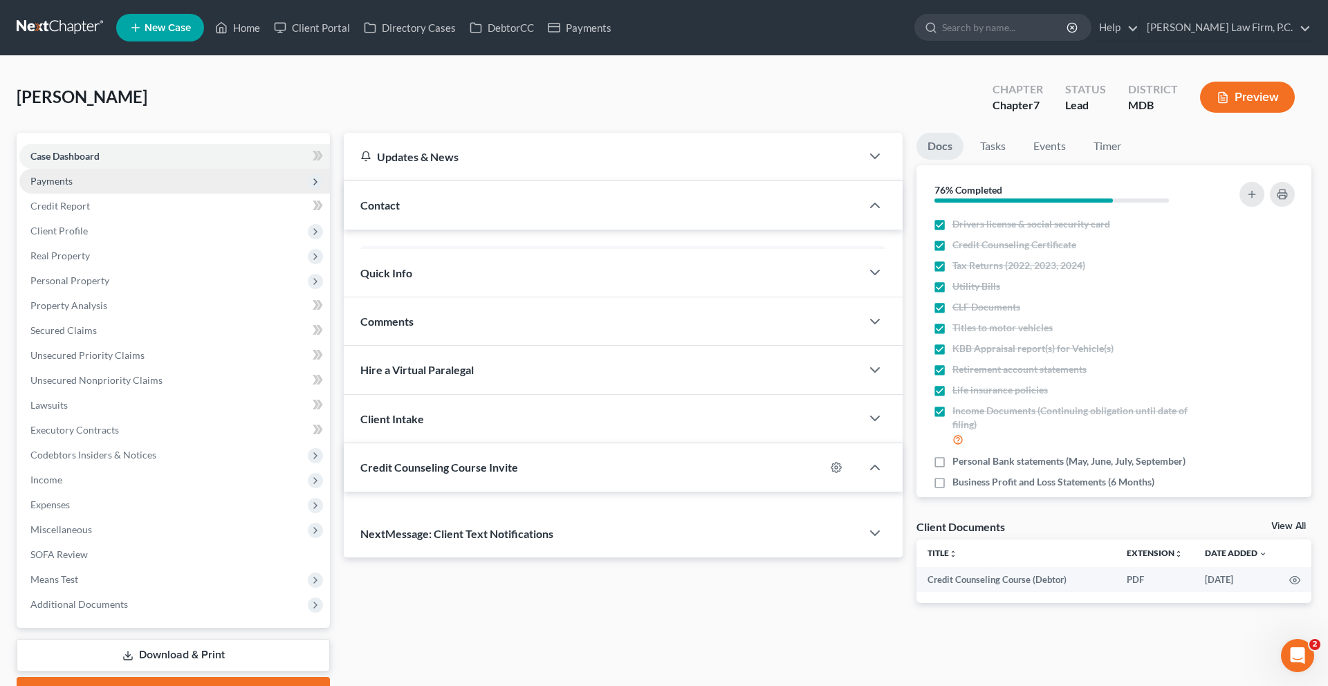
click at [111, 194] on span "Payments" at bounding box center [174, 181] width 310 height 25
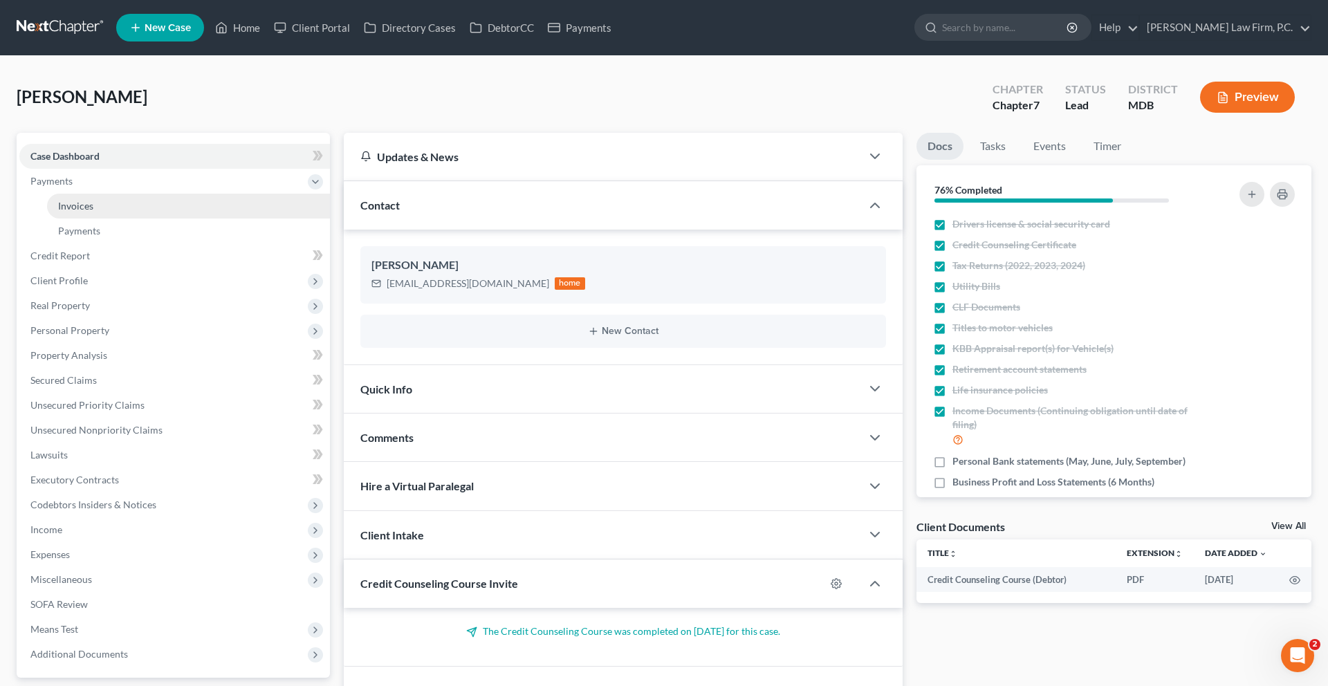
click at [116, 219] on link "Invoices" at bounding box center [188, 206] width 283 height 25
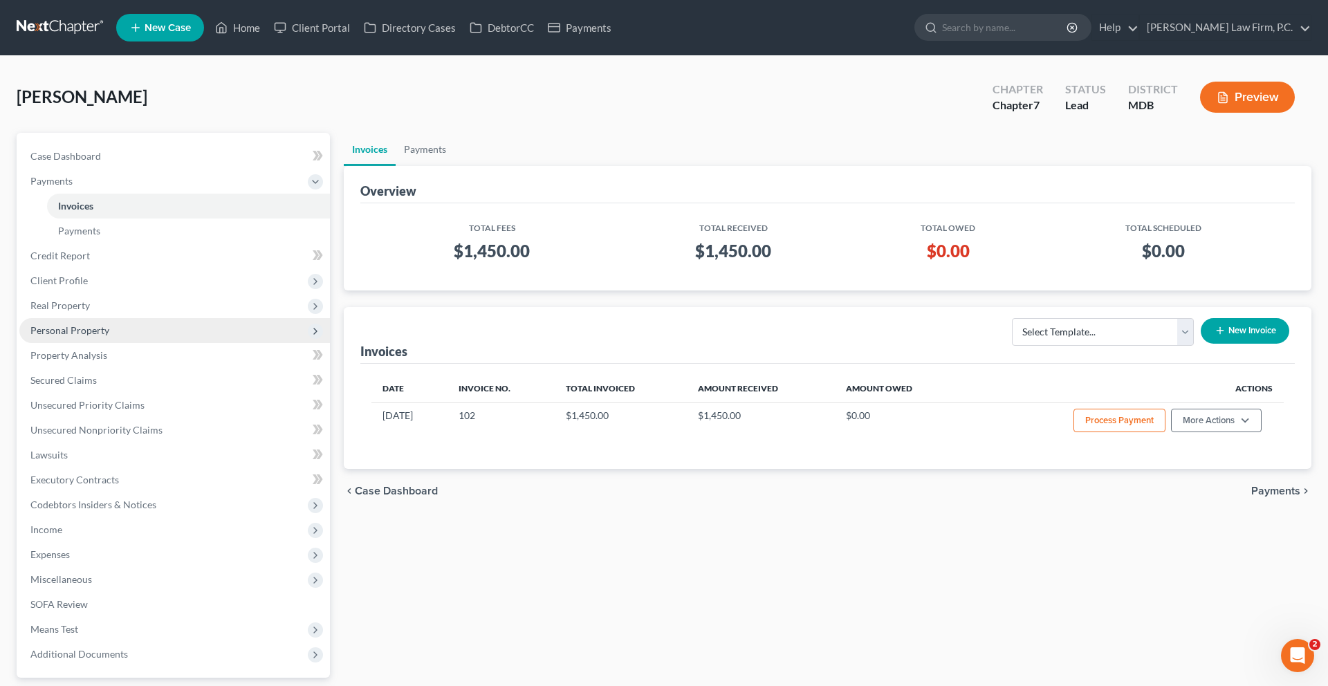
click at [147, 343] on span "Personal Property" at bounding box center [174, 330] width 310 height 25
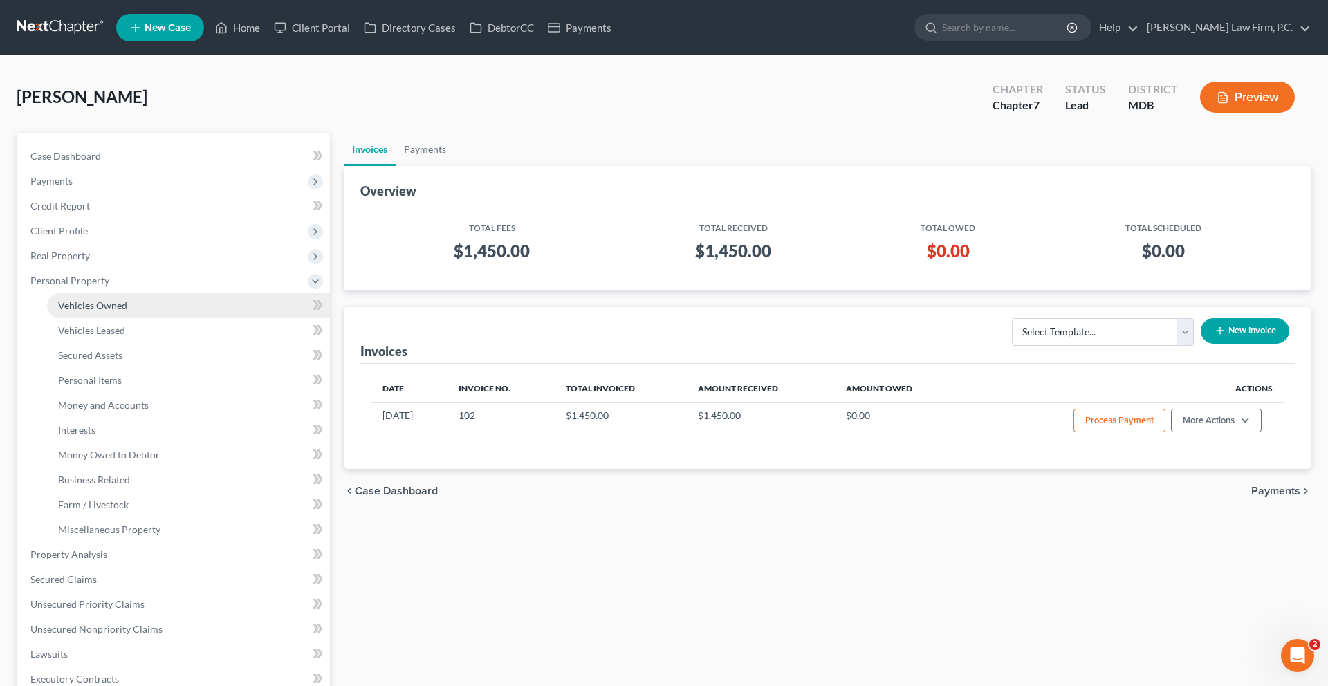
click at [138, 318] on link "Vehicles Owned" at bounding box center [188, 305] width 283 height 25
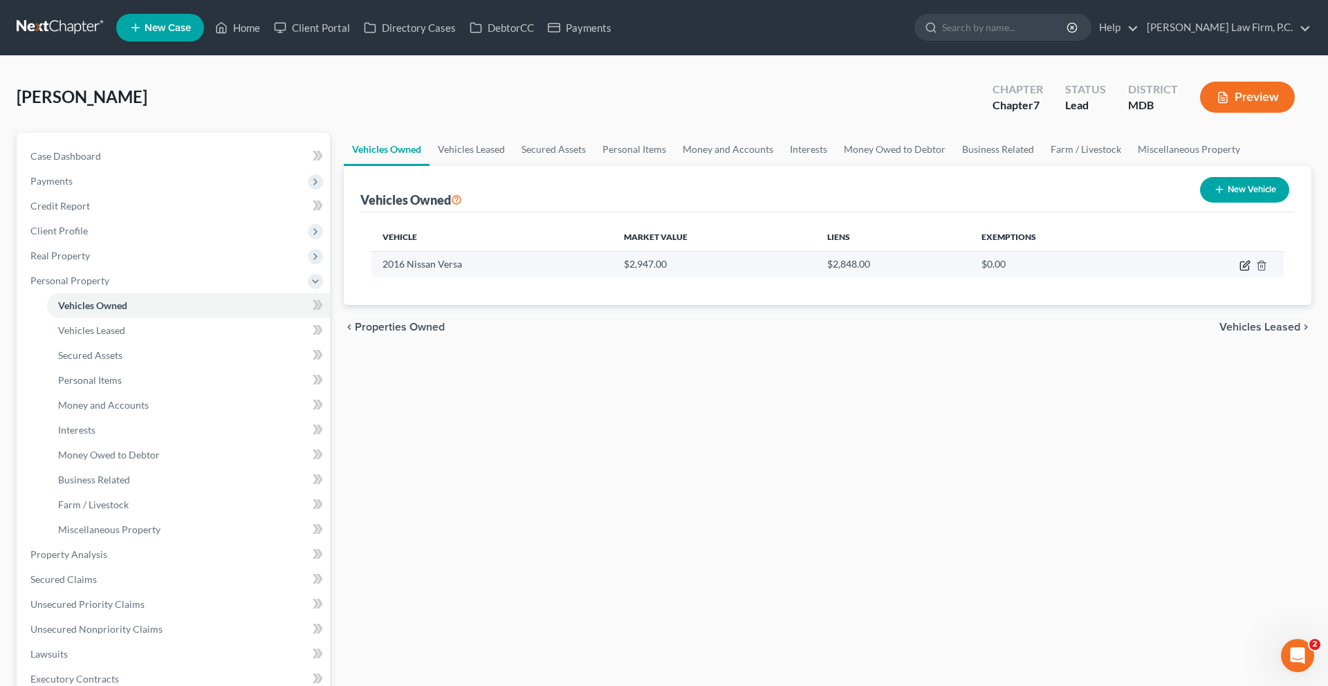
click at [1239, 271] on icon "button" at bounding box center [1244, 265] width 11 height 11
select select "0"
select select "10"
select select "0"
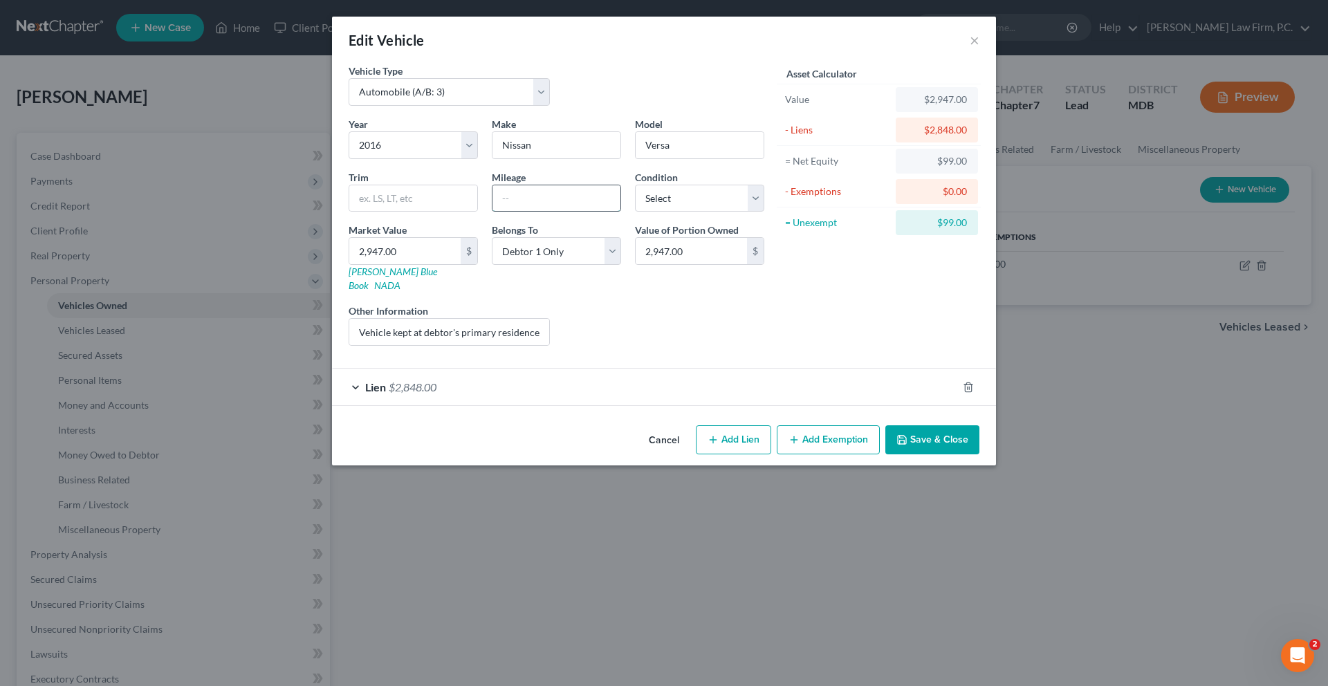
click at [554, 212] on input "text" at bounding box center [556, 198] width 128 height 26
type input "100,000"
click at [596, 346] on div "Liens Select" at bounding box center [664, 325] width 215 height 42
click at [686, 212] on select "Select Excellent Very Good Good Fair Poor" at bounding box center [699, 199] width 129 height 28
select select "2"
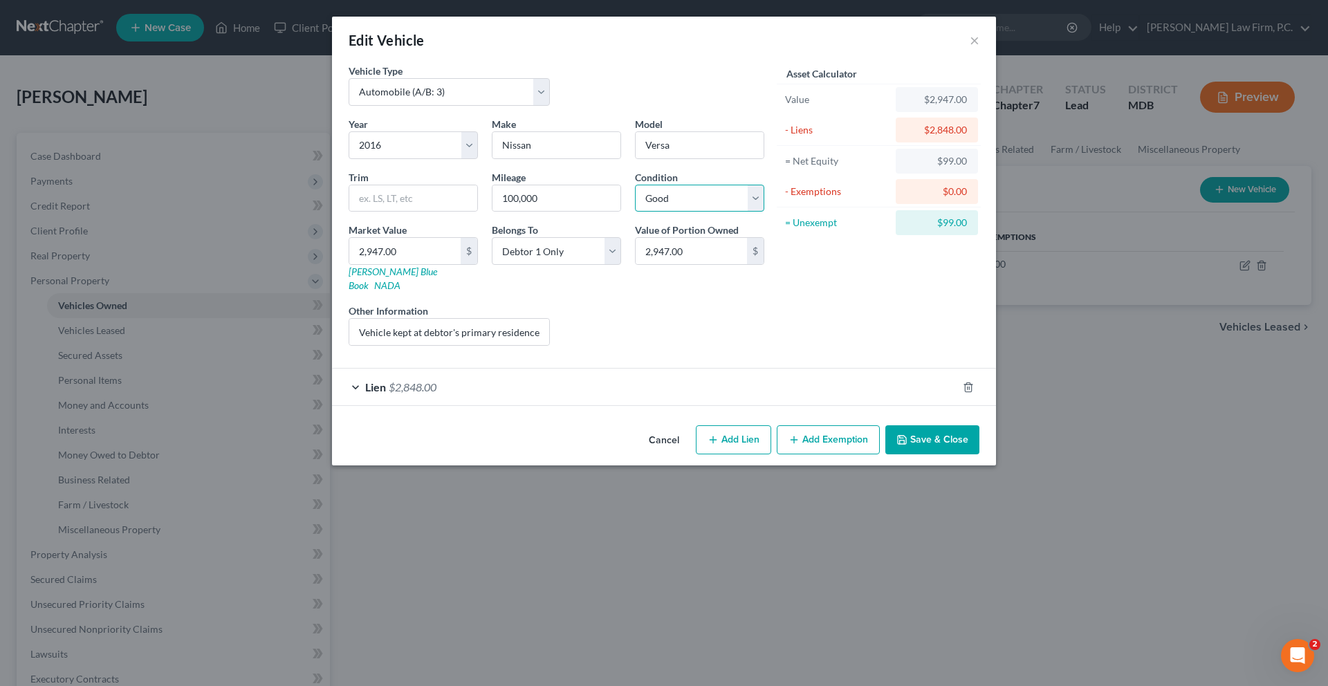
click at [635, 212] on select "Select Excellent Very Good Good Fair Poor" at bounding box center [699, 199] width 129 height 28
click at [979, 454] on button "Save & Close" at bounding box center [932, 439] width 94 height 29
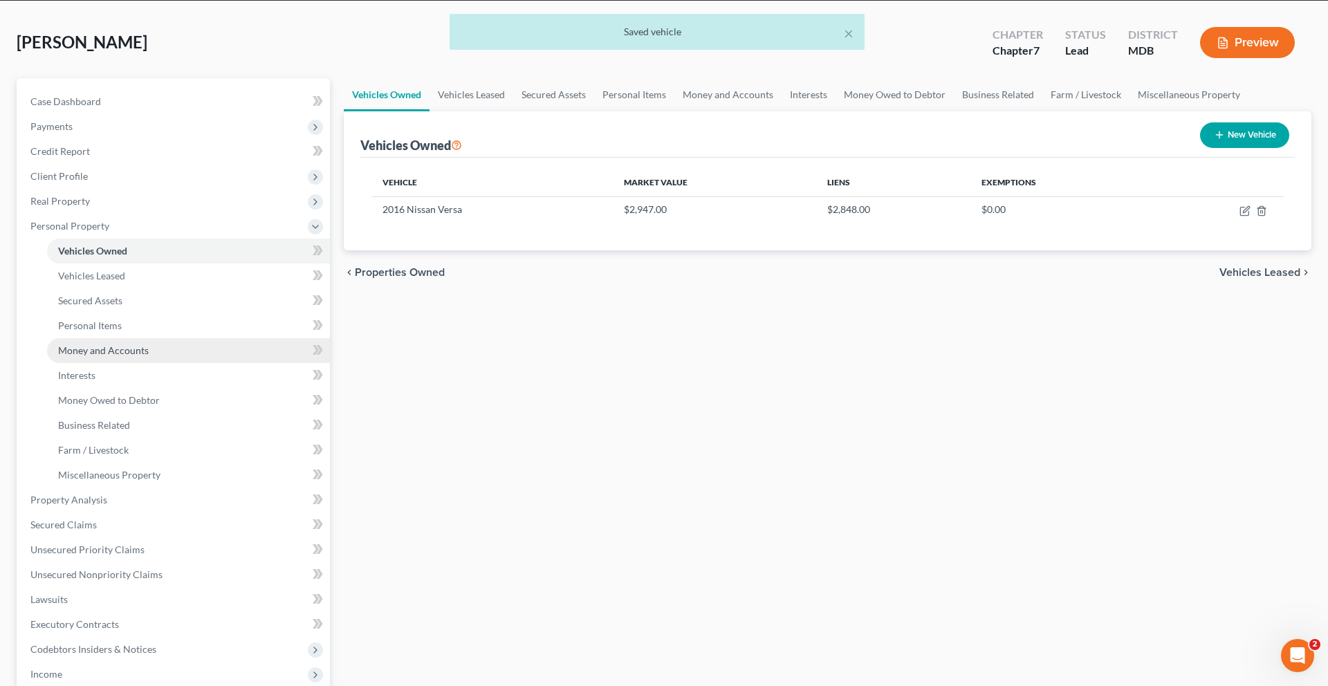
scroll to position [89, 0]
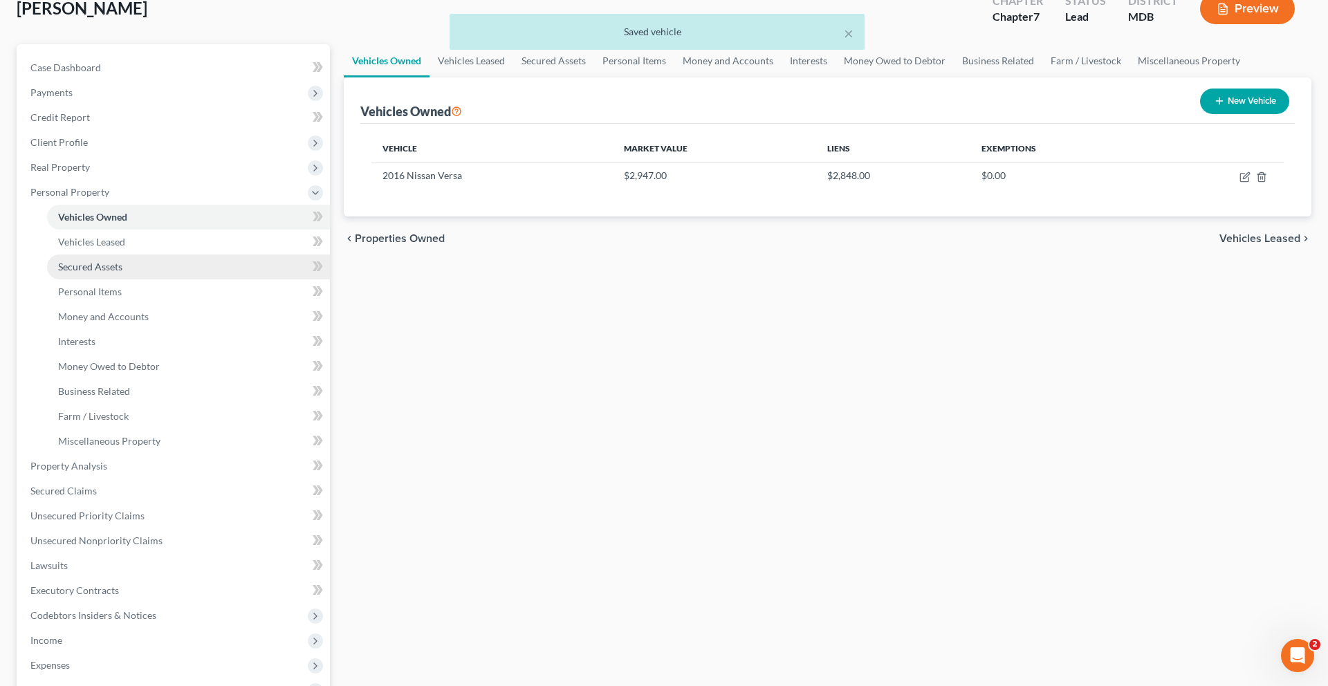
click at [122, 272] on span "Secured Assets" at bounding box center [90, 267] width 64 height 12
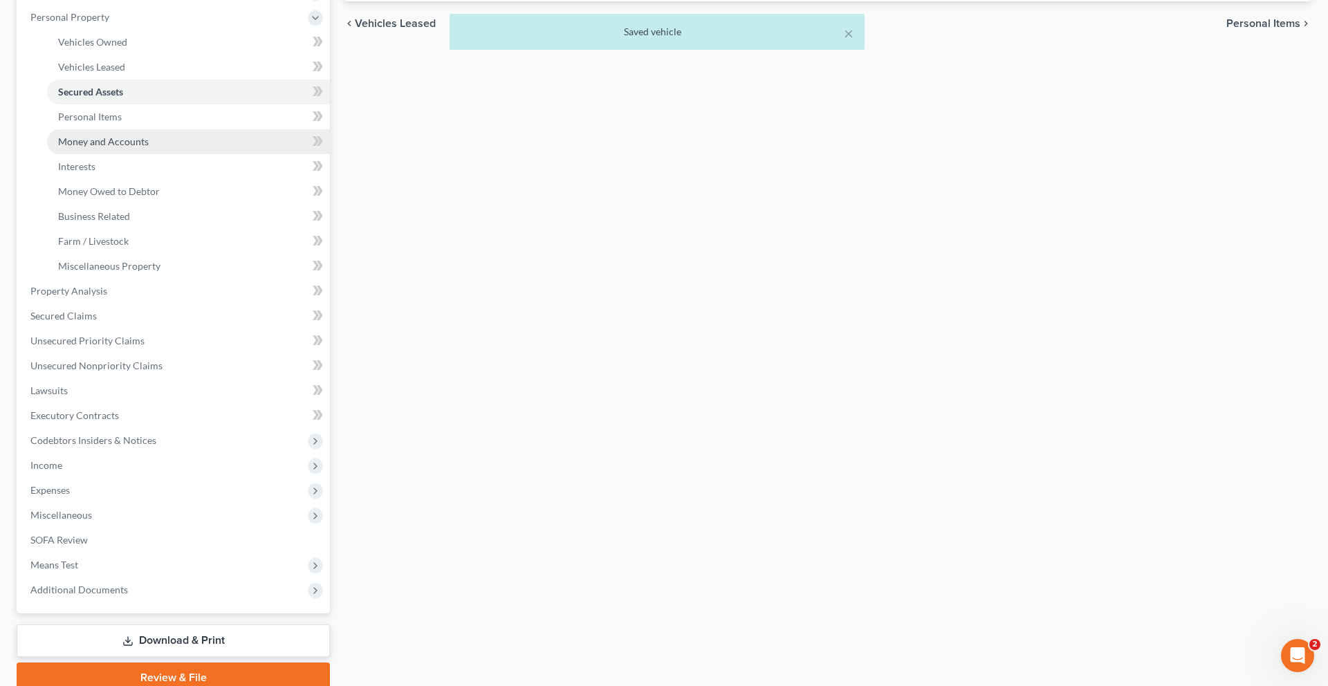
scroll to position [389, 0]
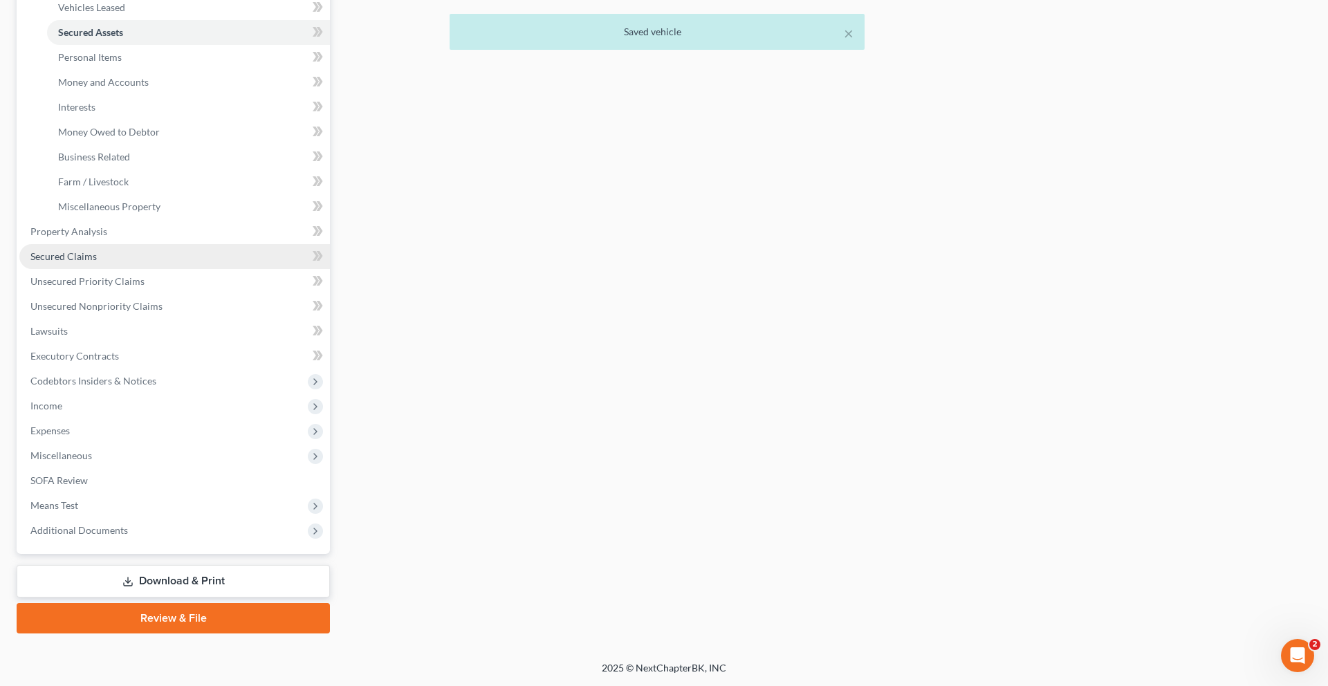
click at [97, 262] on span "Secured Claims" at bounding box center [63, 256] width 66 height 12
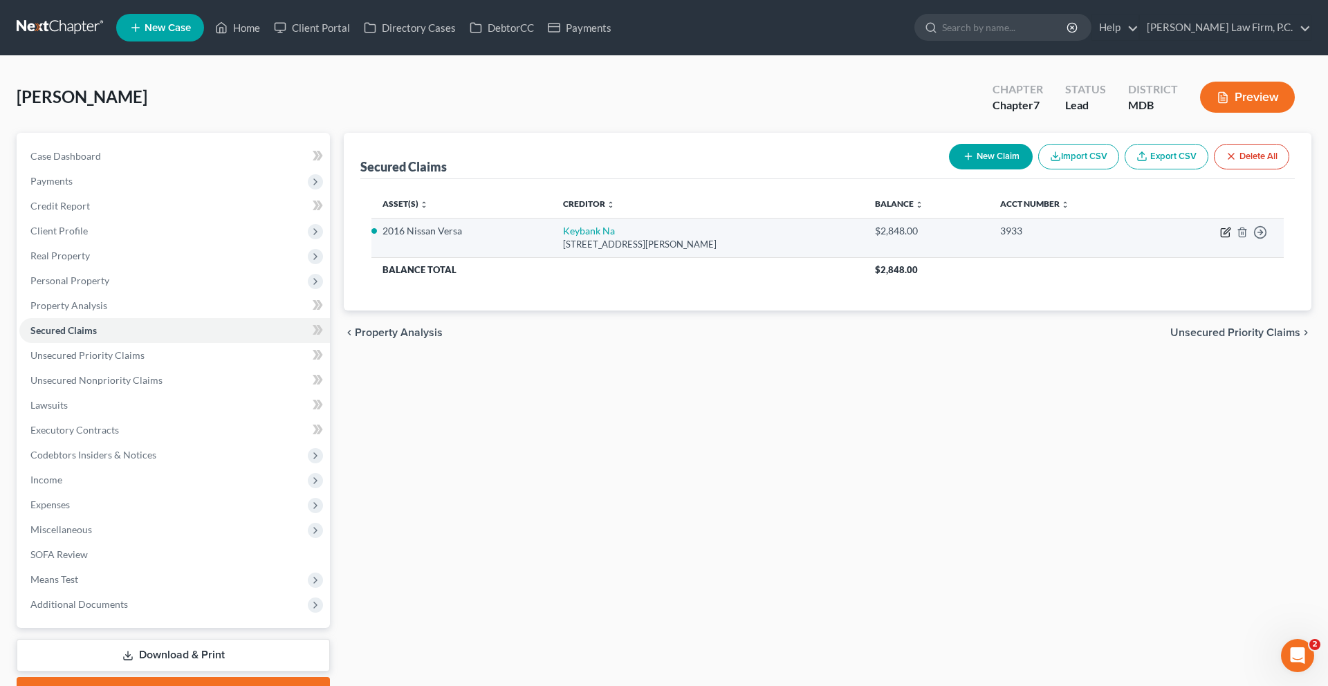
click at [1220, 238] on icon "button" at bounding box center [1225, 232] width 11 height 11
select select "36"
select select "8"
select select "4"
select select "0"
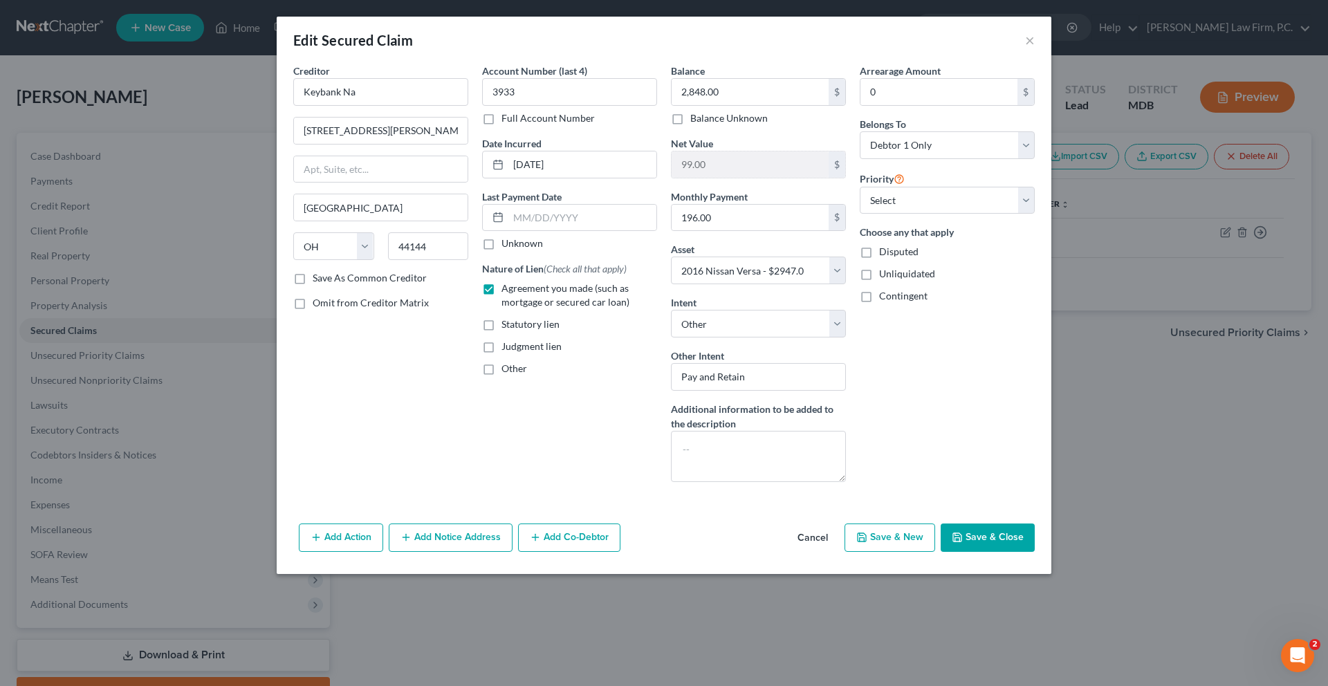
scroll to position [32, 0]
click at [763, 231] on input "196.00" at bounding box center [749, 218] width 157 height 26
click at [773, 337] on select "Select Surrender Redeem Reaffirm Avoid Other" at bounding box center [758, 324] width 175 height 28
select select "0"
click at [671, 337] on select "Select Surrender Redeem Reaffirm Avoid Other" at bounding box center [758, 324] width 175 height 28
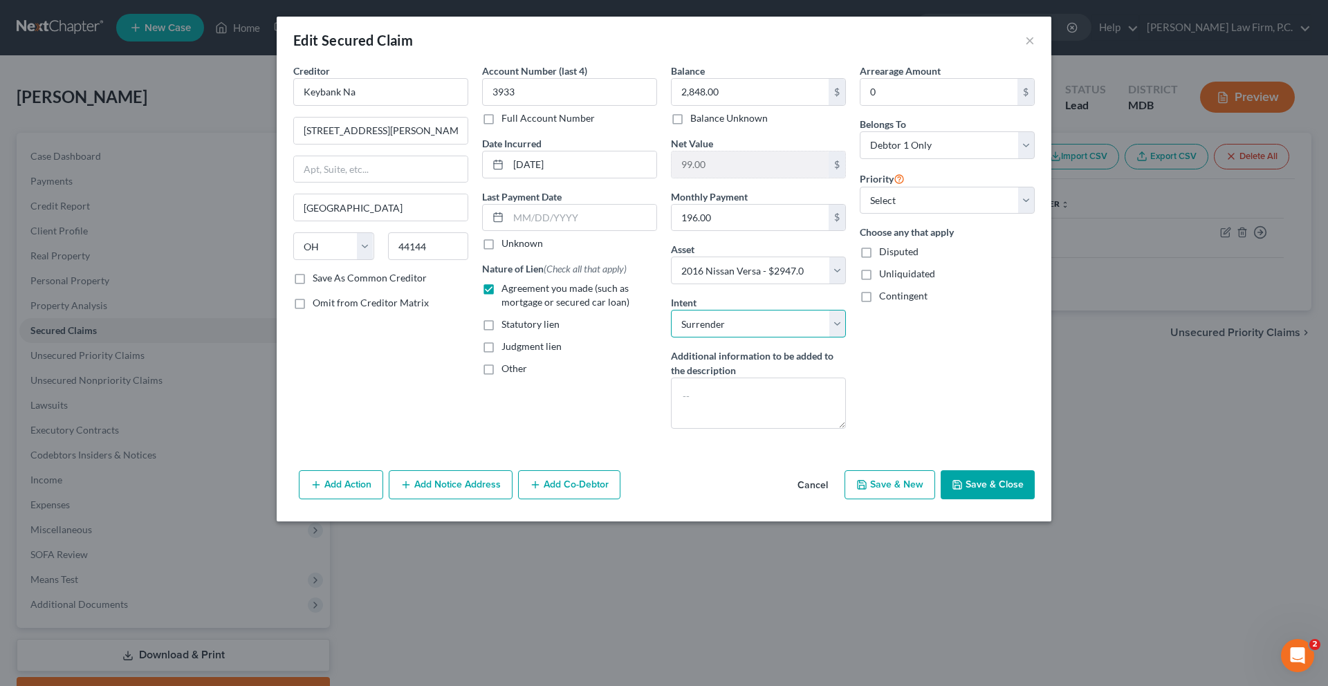
scroll to position [0, 0]
click at [1035, 499] on button "Save & Close" at bounding box center [987, 484] width 94 height 29
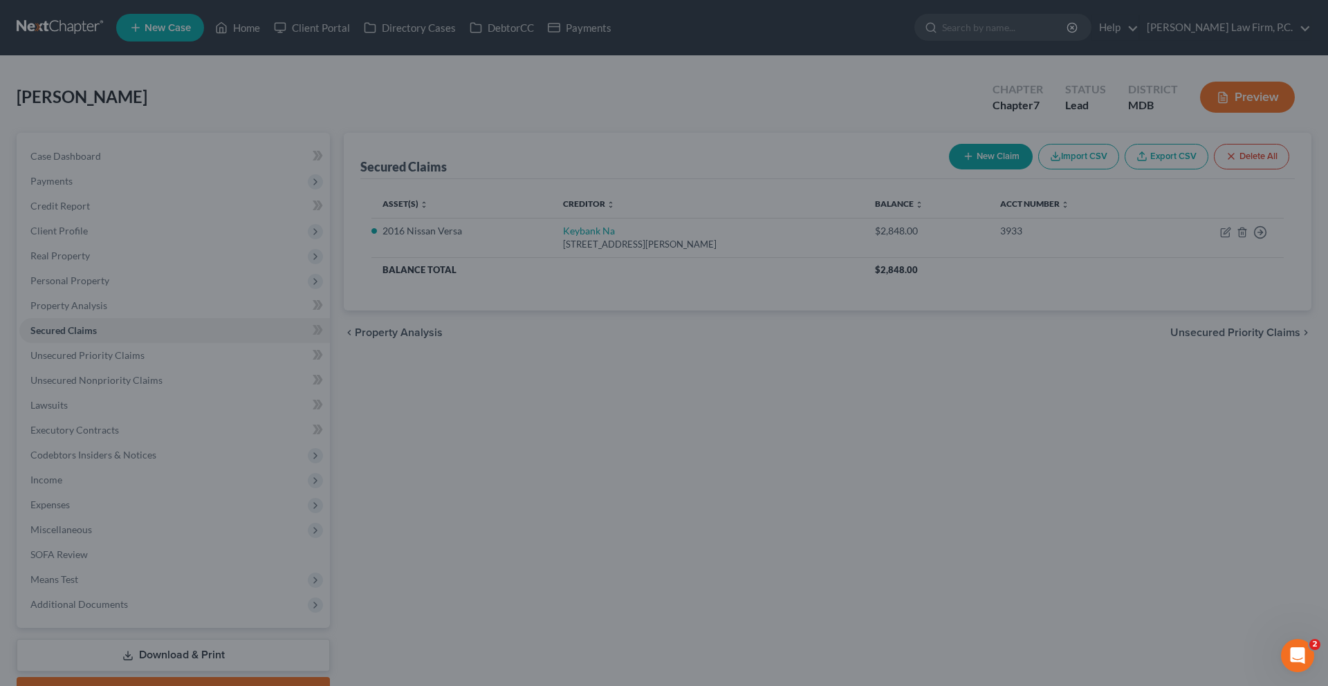
select select "8"
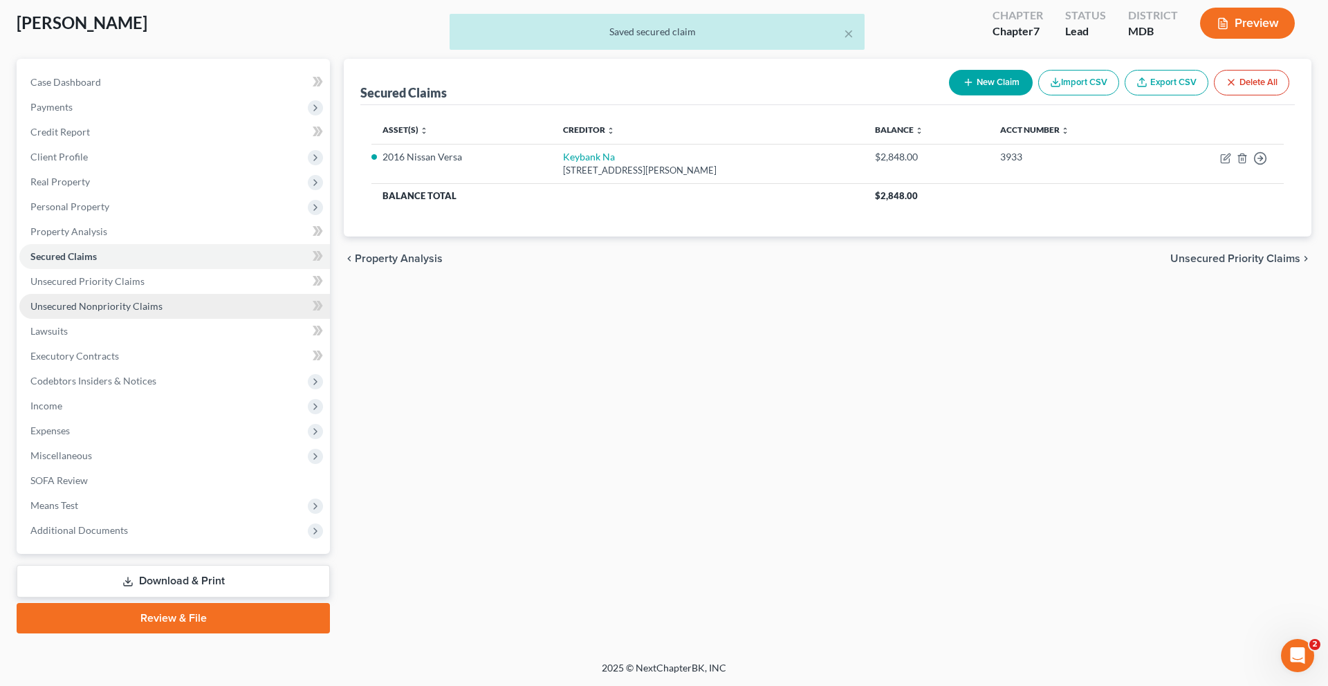
scroll to position [97, 0]
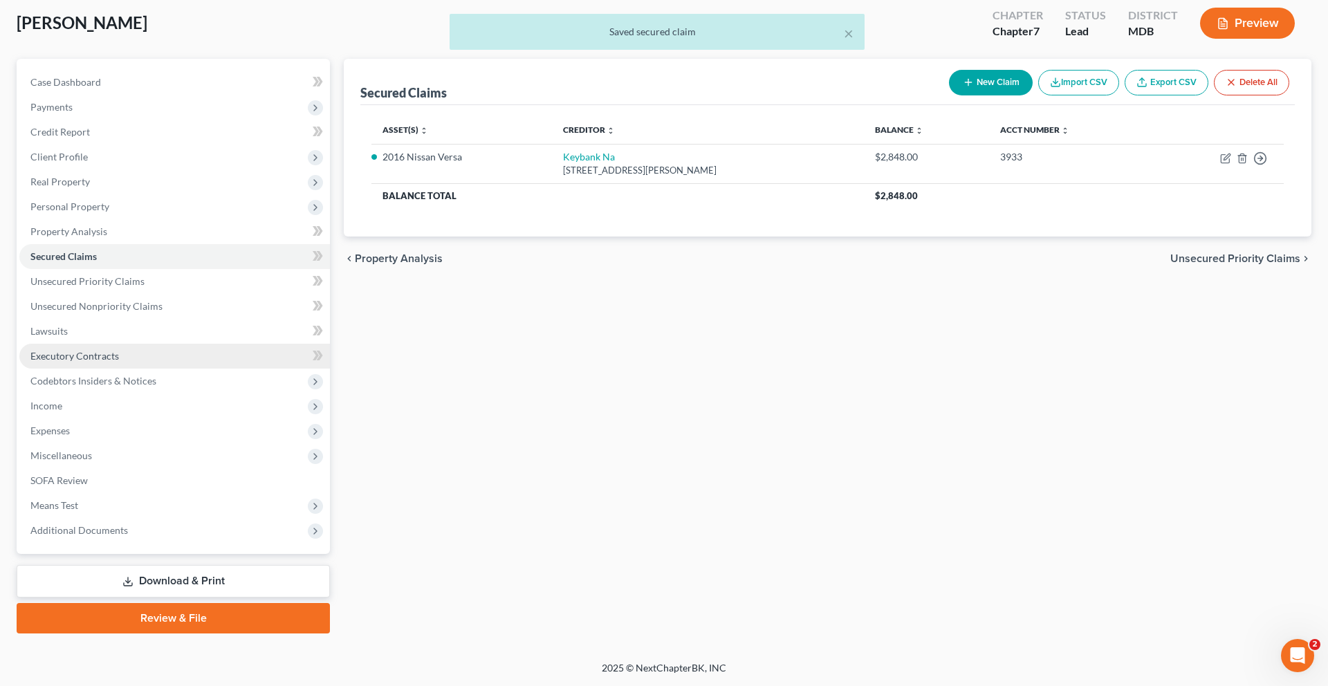
click at [151, 369] on link "Executory Contracts" at bounding box center [174, 356] width 310 height 25
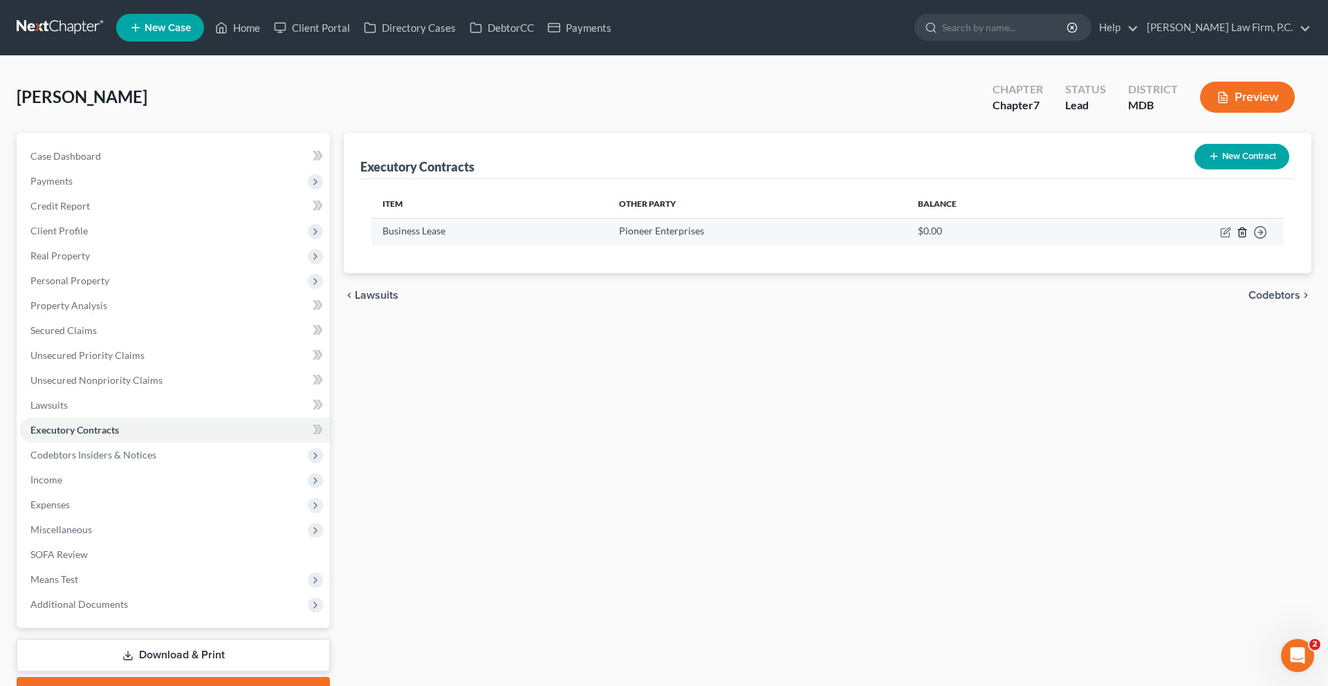
click at [1238, 236] on icon "button" at bounding box center [1241, 232] width 6 height 9
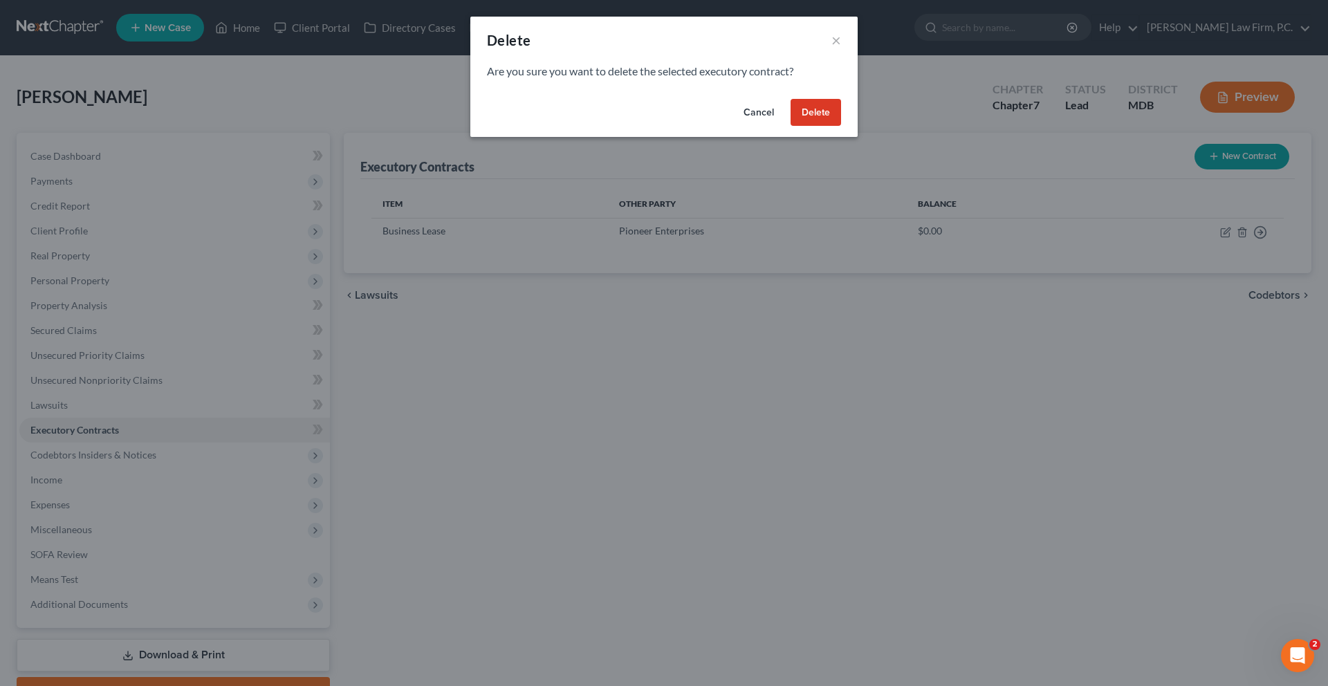
click at [841, 127] on button "Delete" at bounding box center [815, 113] width 50 height 28
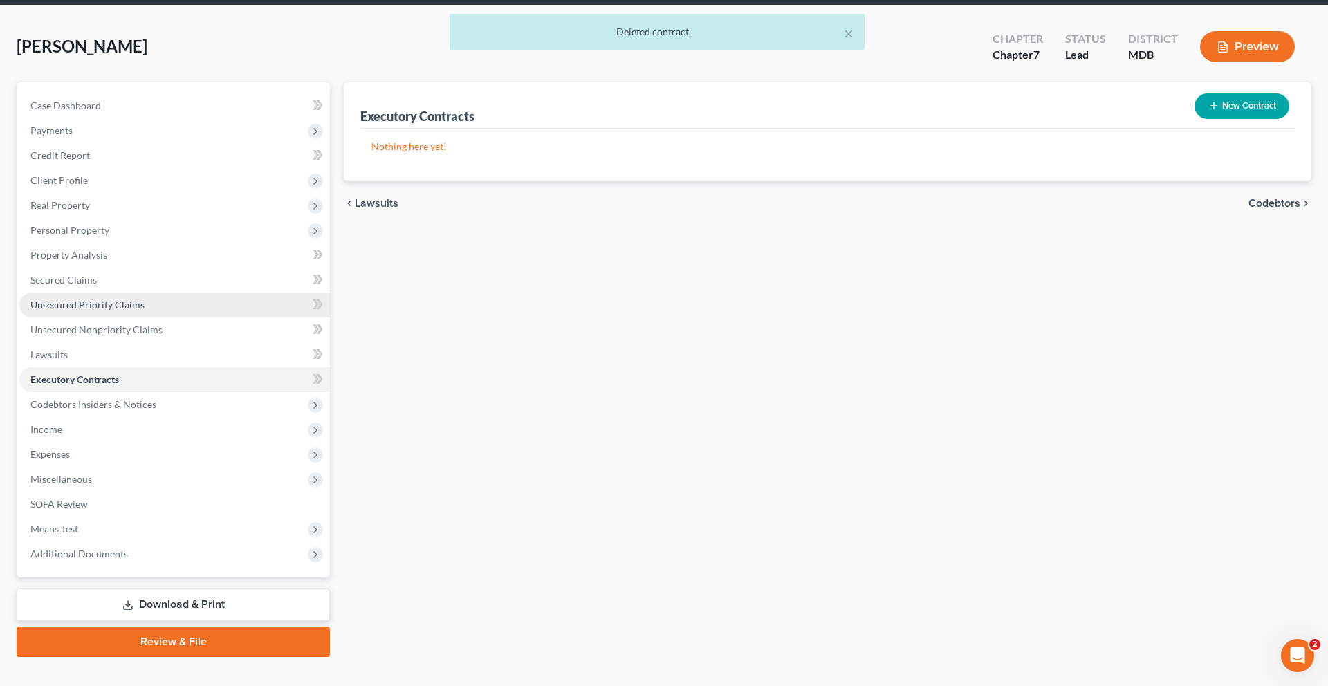
scroll to position [77, 0]
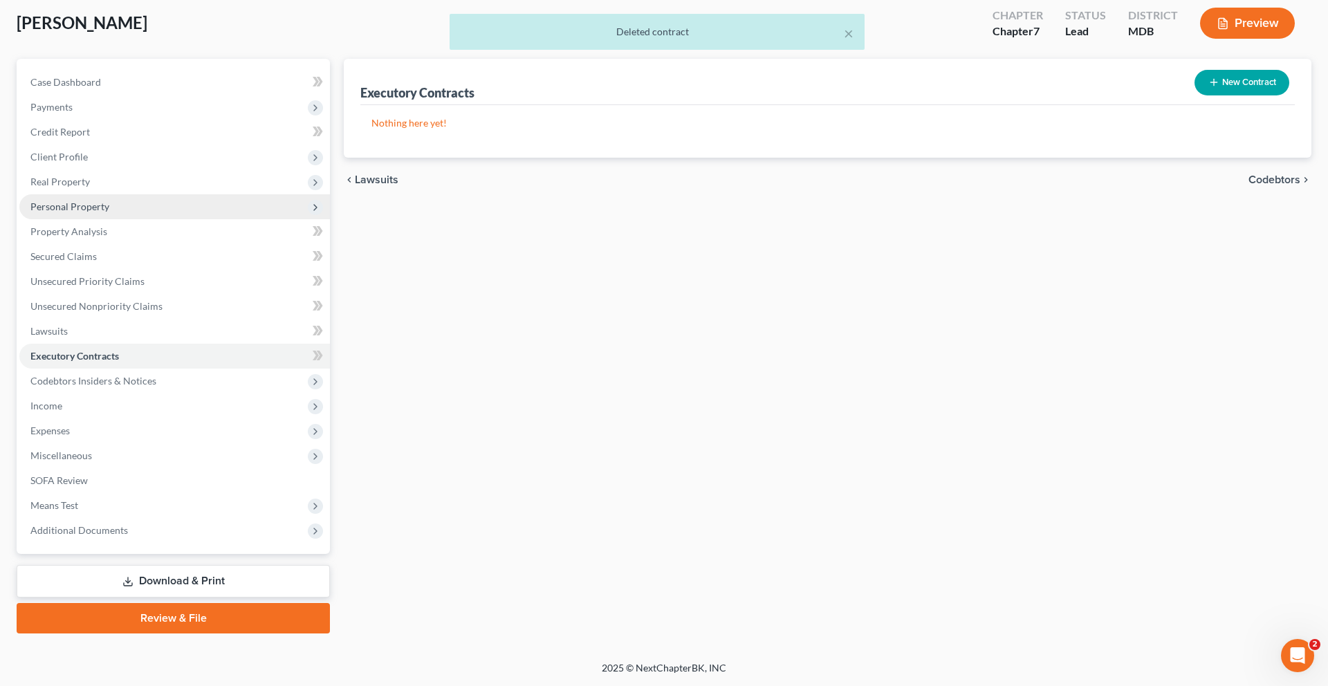
click at [140, 219] on span "Personal Property" at bounding box center [174, 206] width 310 height 25
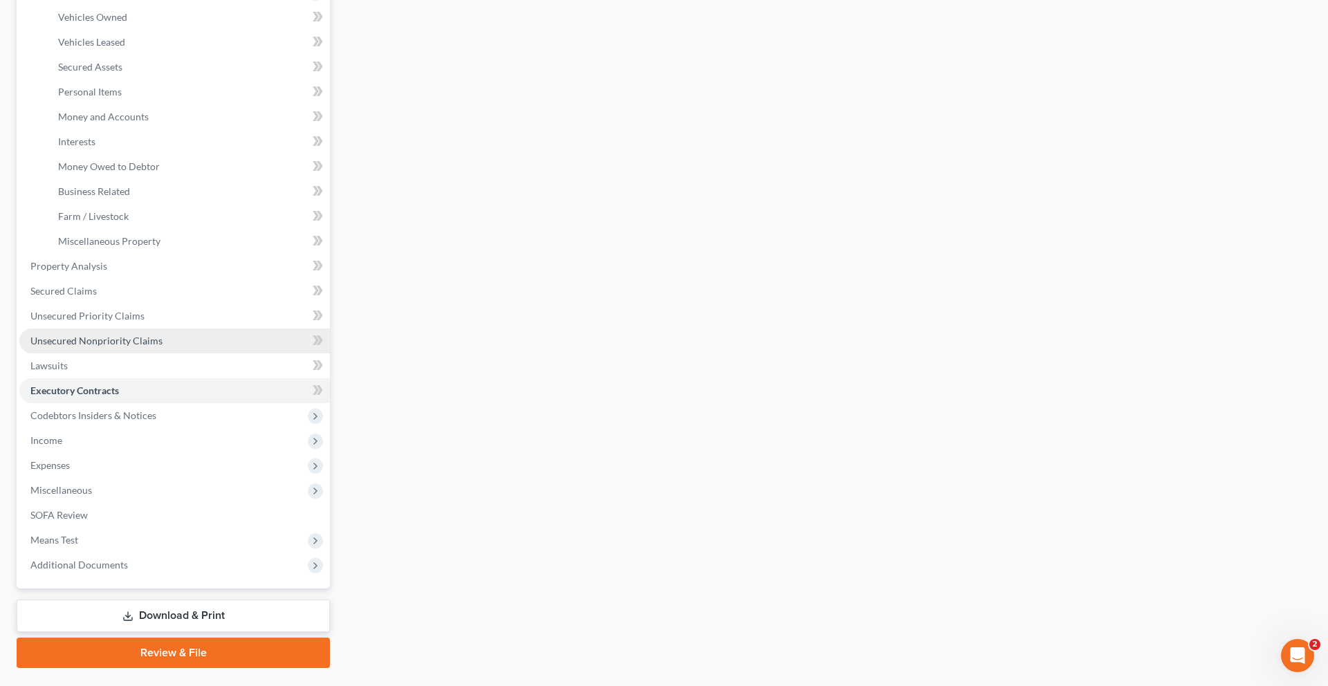
scroll to position [308, 0]
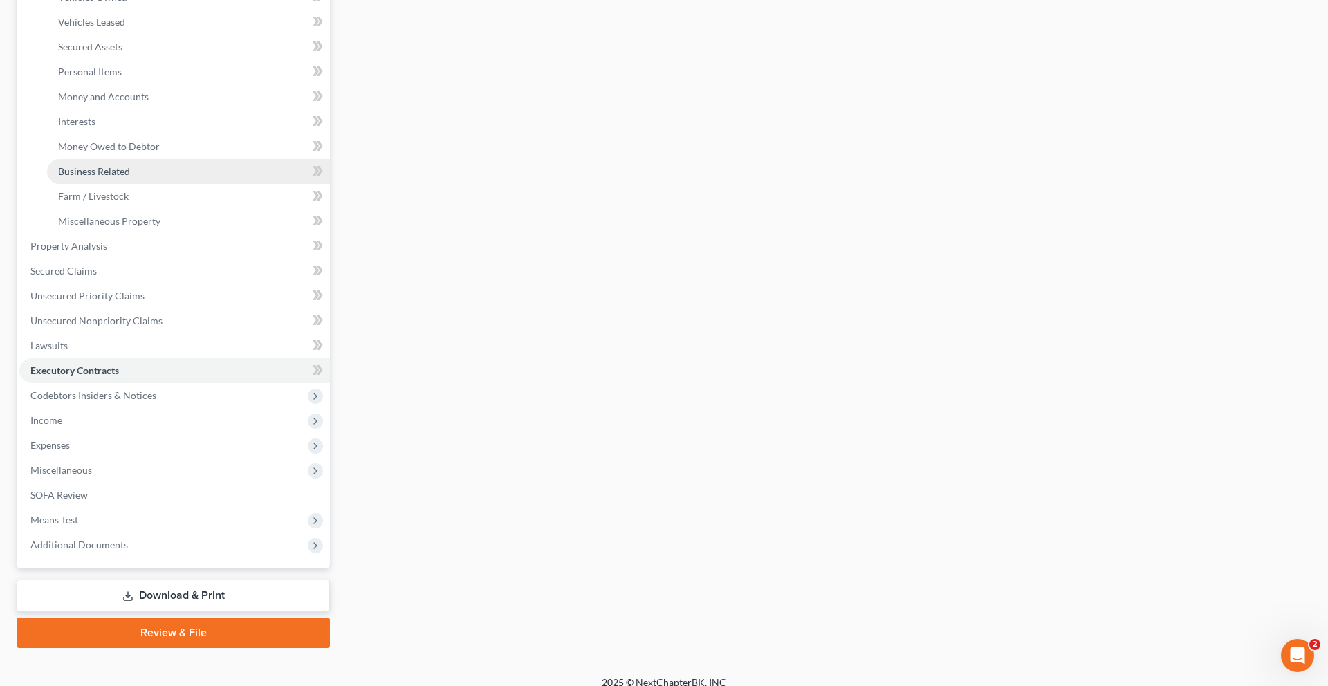
click at [130, 177] on span "Business Related" at bounding box center [94, 171] width 72 height 12
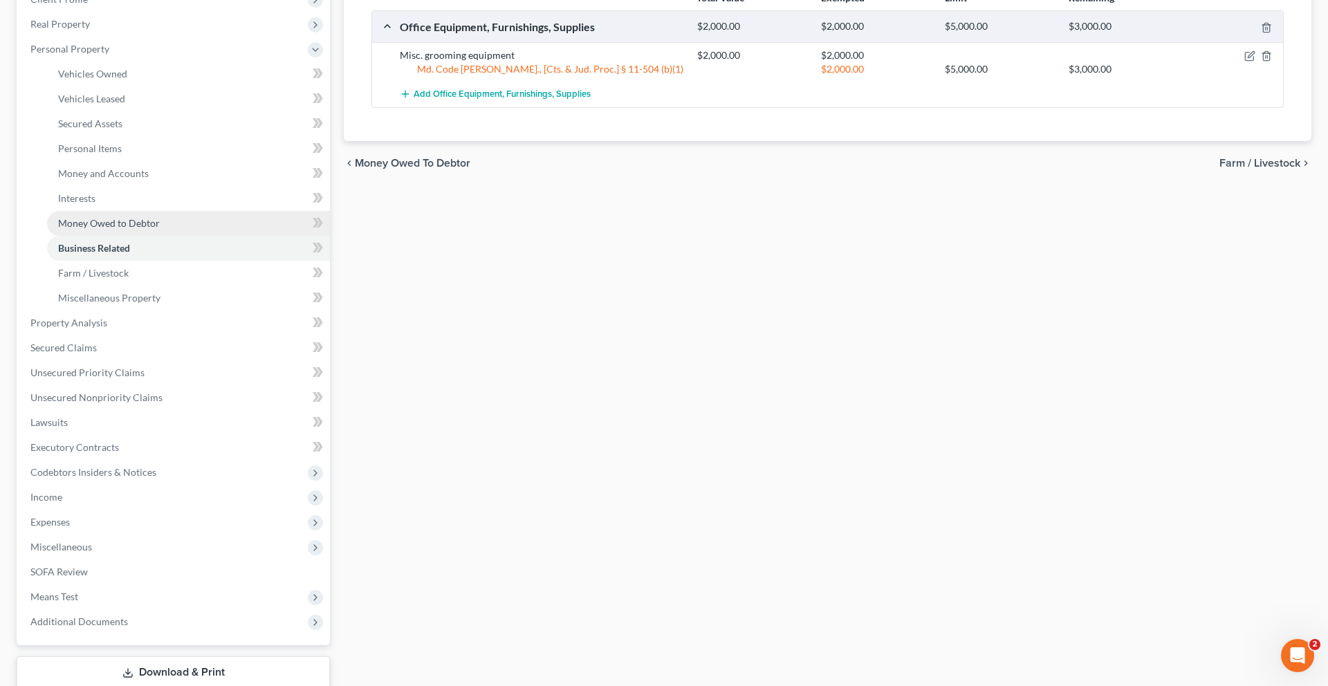
scroll to position [572, 0]
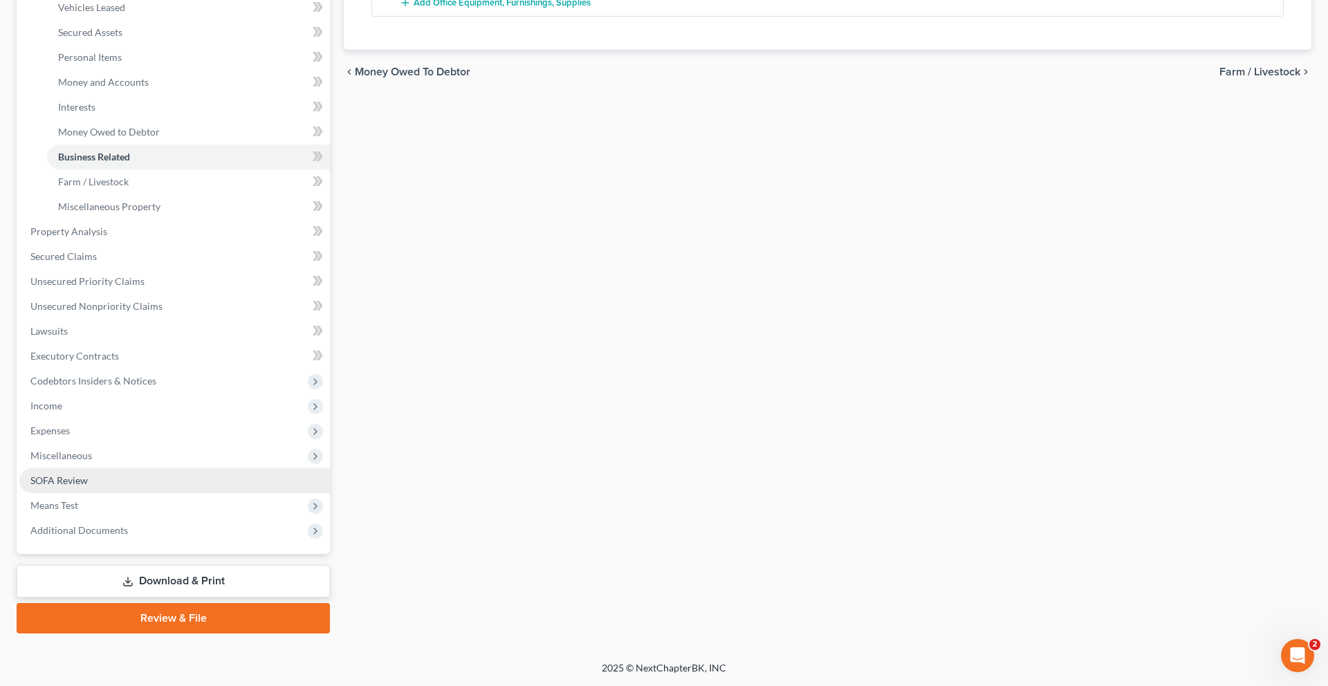
click at [134, 468] on link "SOFA Review" at bounding box center [174, 480] width 310 height 25
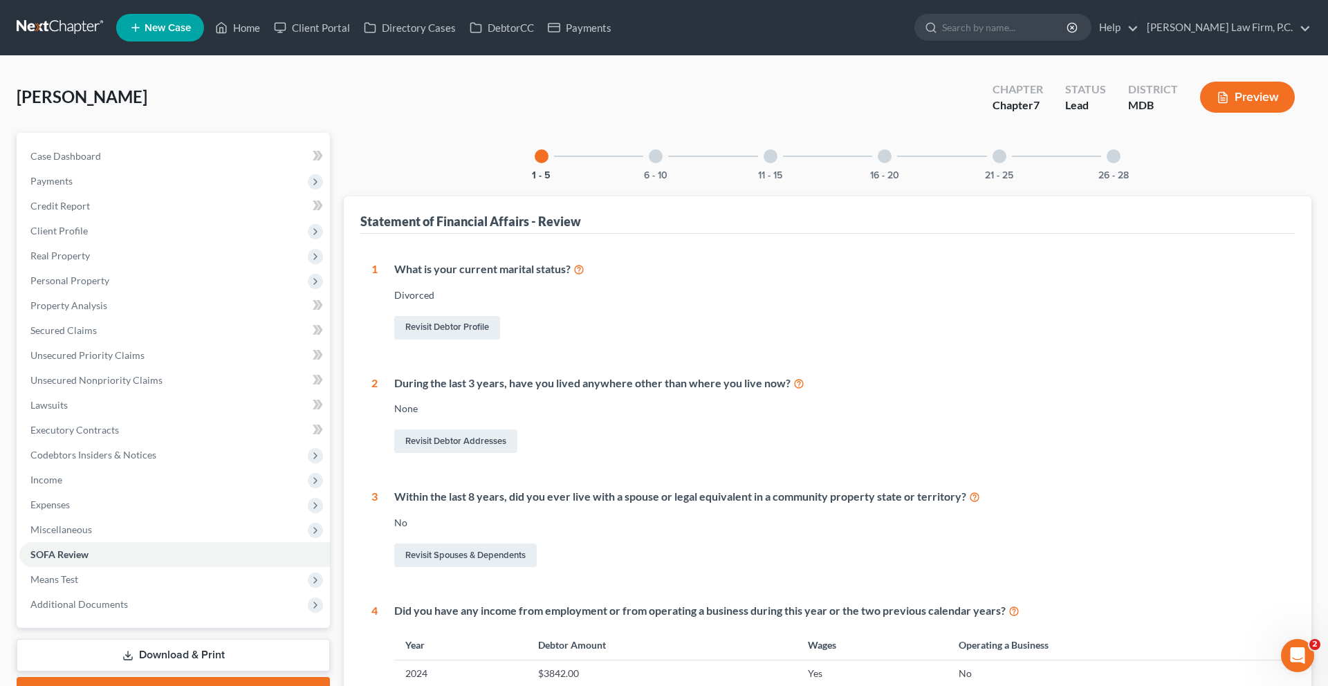
click at [1137, 180] on div "26 - 28" at bounding box center [1113, 156] width 47 height 47
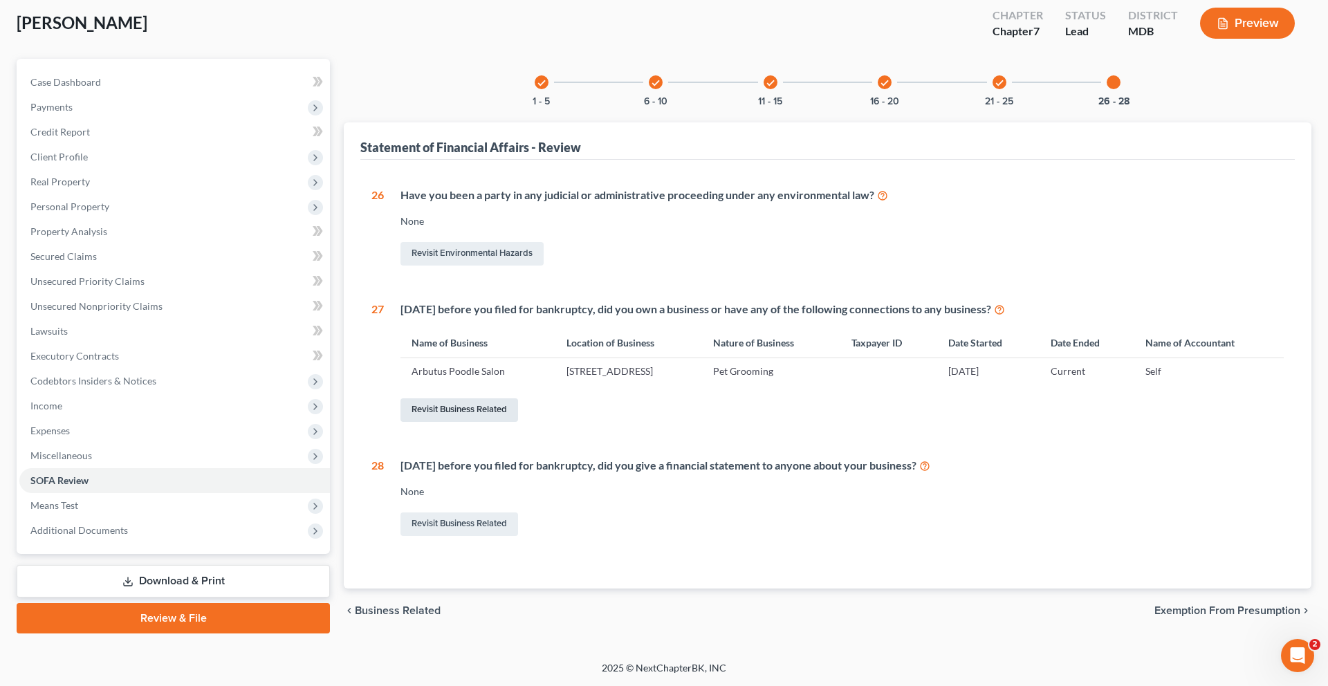
click at [513, 422] on link "Revisit Business Related" at bounding box center [459, 410] width 118 height 24
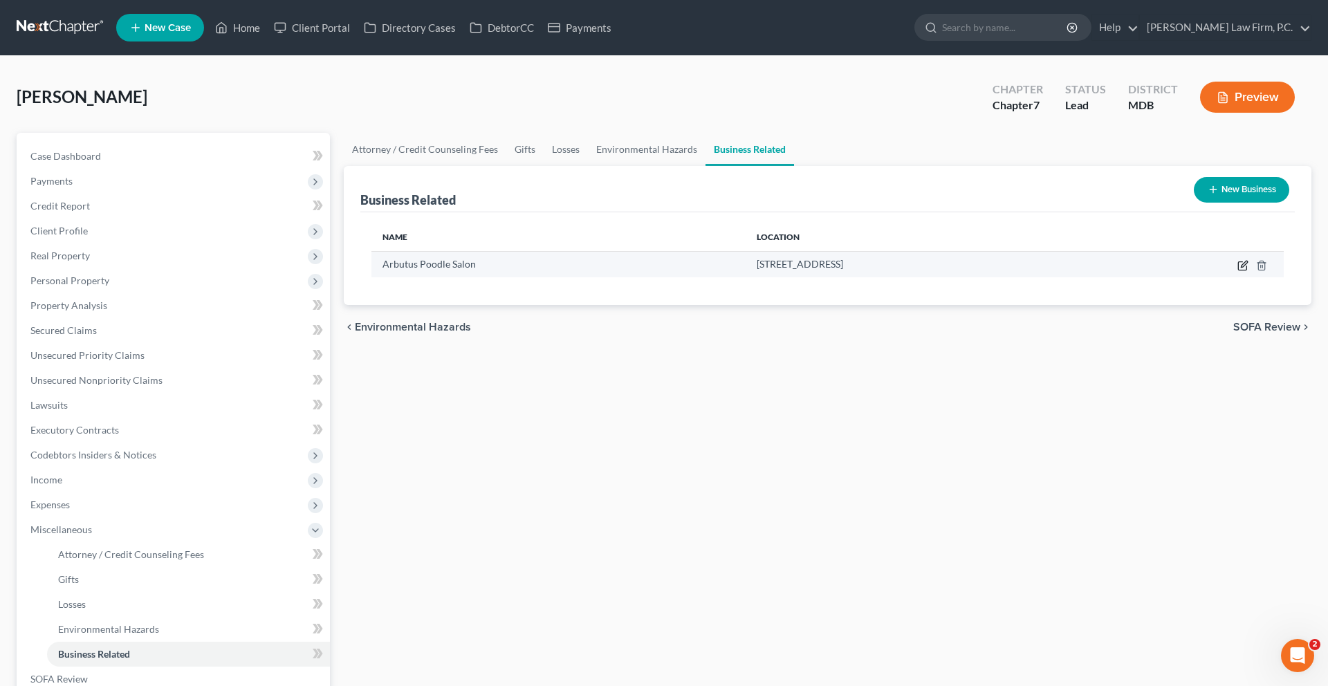
click at [1237, 271] on icon "button" at bounding box center [1242, 265] width 11 height 11
select select "sole_proprietor"
select select "21"
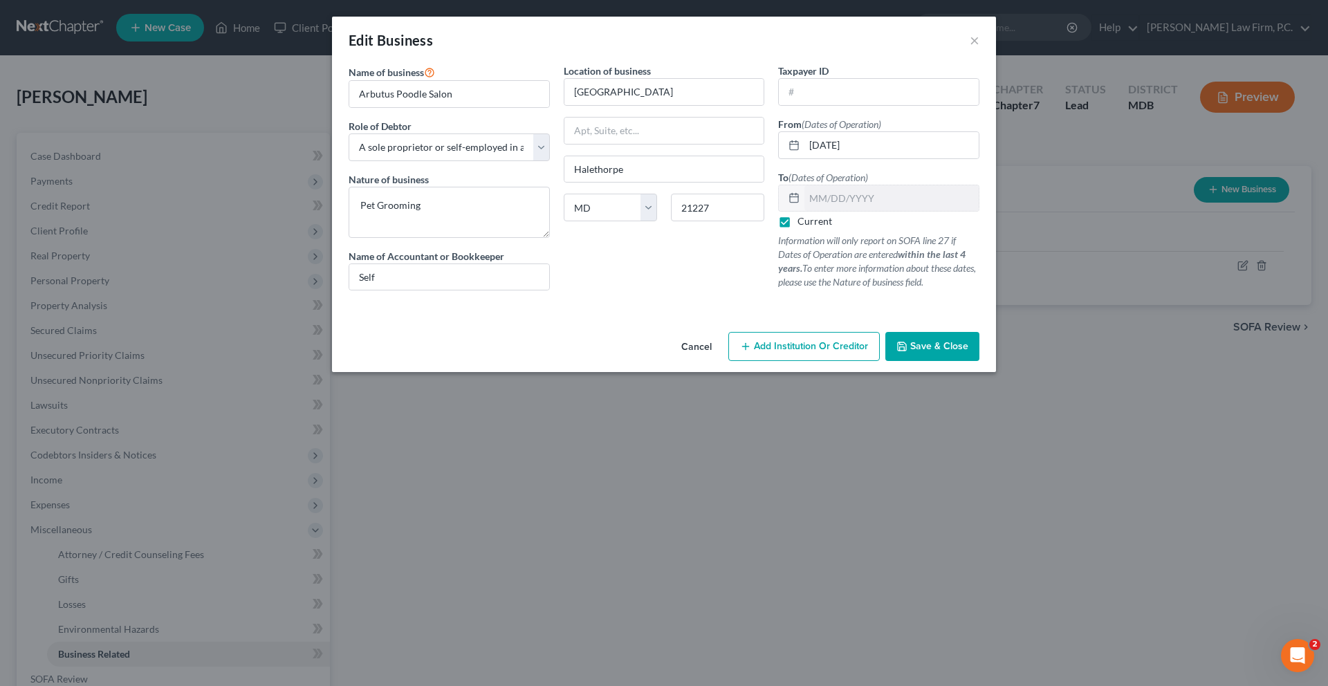
click at [832, 228] on label "Current" at bounding box center [814, 221] width 35 height 14
click at [812, 223] on input "Current" at bounding box center [807, 218] width 9 height 9
checkbox input "false"
click at [845, 212] on input "text" at bounding box center [891, 198] width 174 height 26
type input "[DATE]"
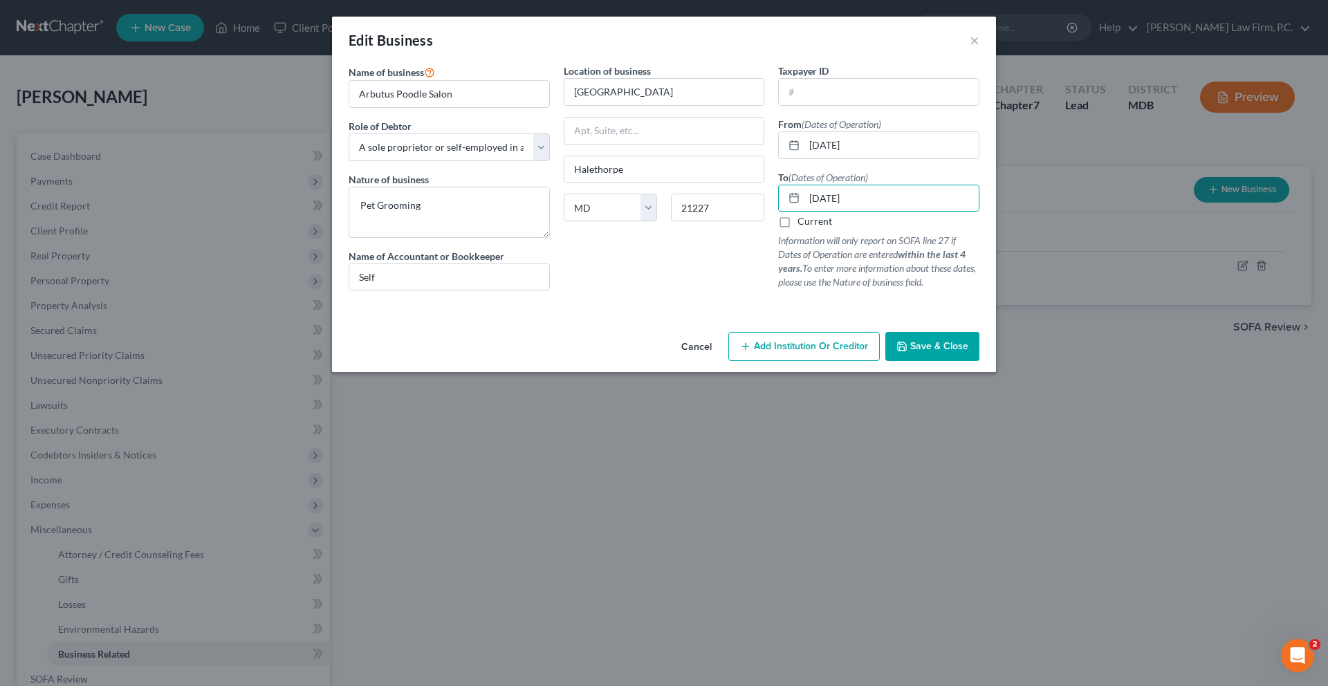
click at [968, 352] on span "Save & Close" at bounding box center [939, 346] width 58 height 12
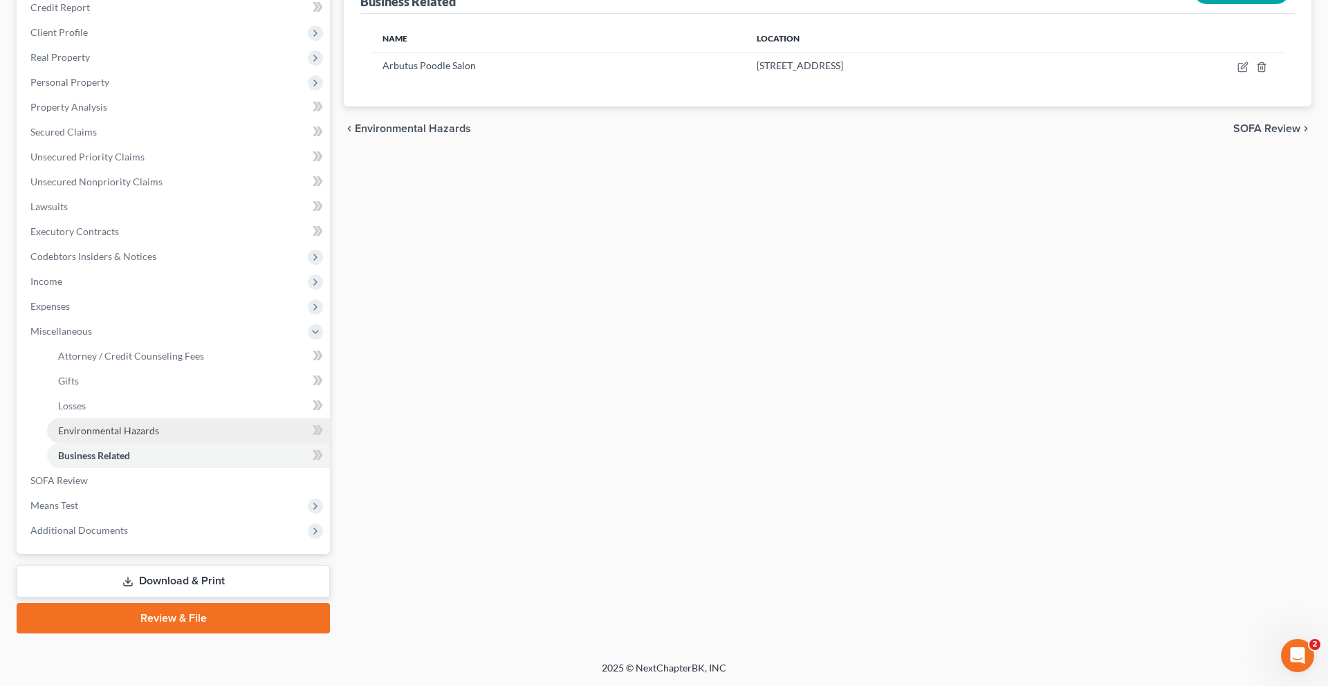
scroll to position [397, 0]
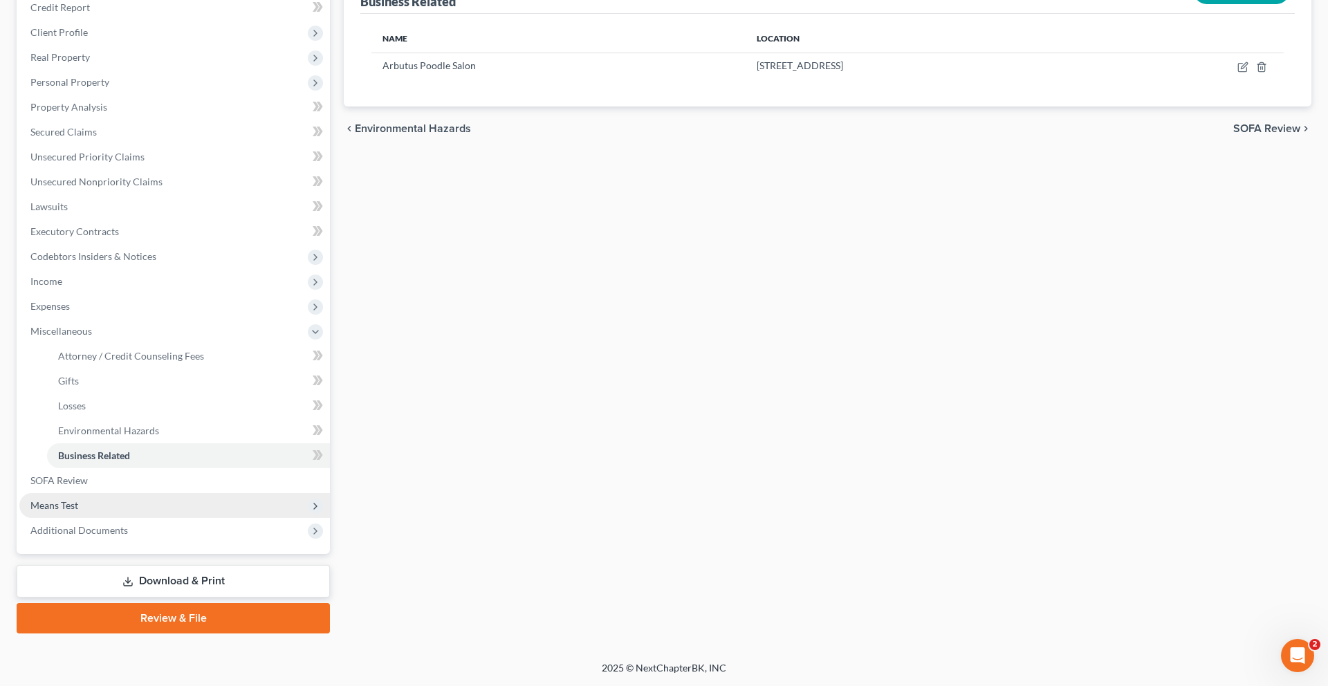
click at [135, 493] on span "Means Test" at bounding box center [174, 505] width 310 height 25
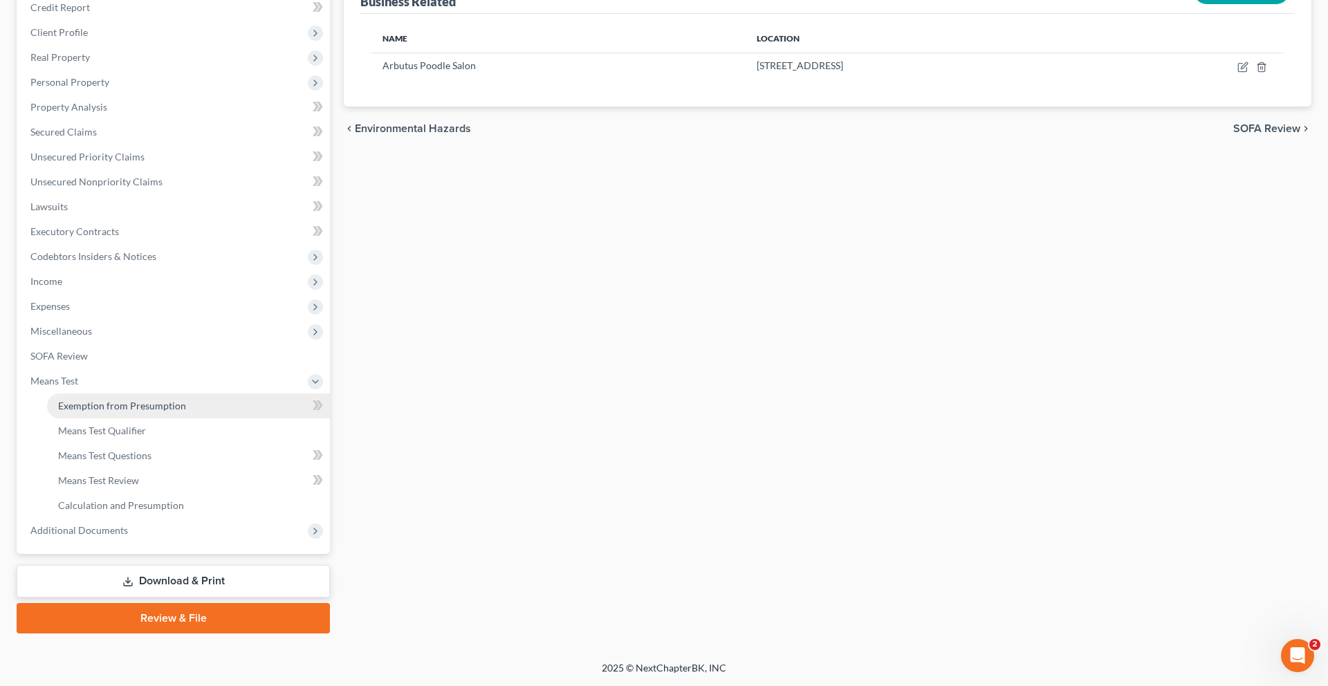
click at [122, 400] on span "Exemption from Presumption" at bounding box center [122, 406] width 128 height 12
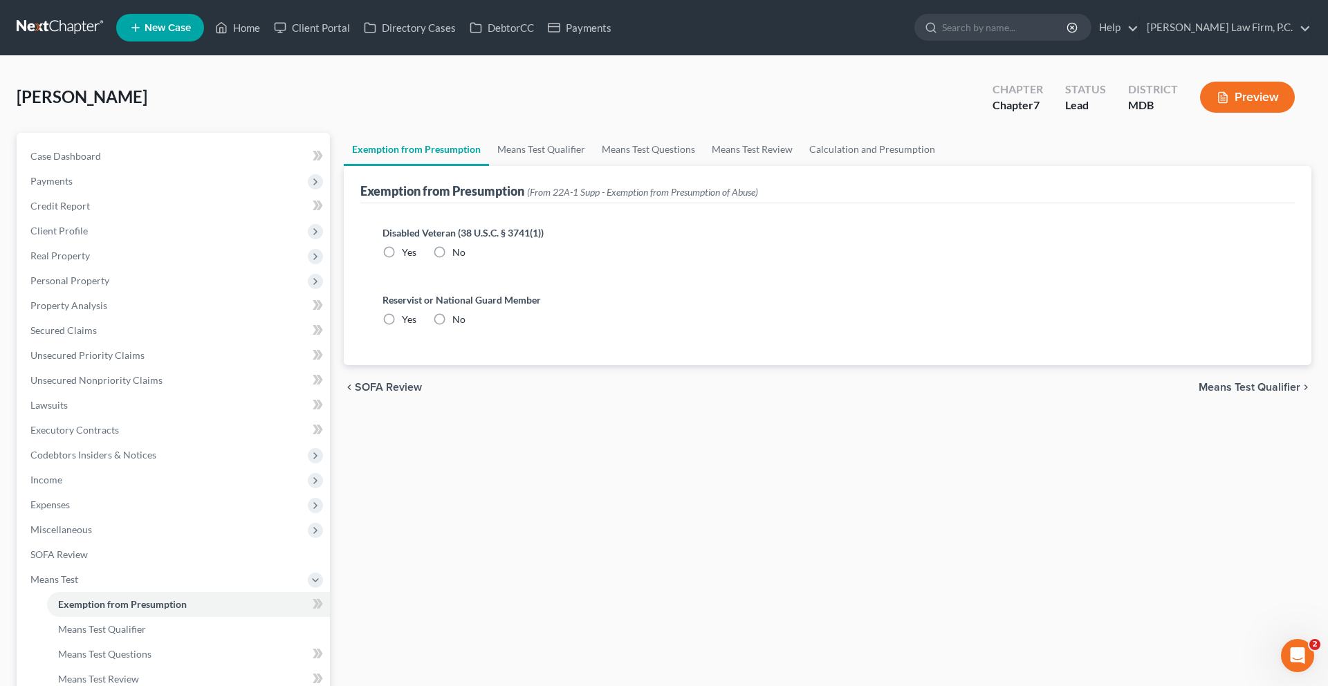
click at [458, 259] on label "No" at bounding box center [458, 252] width 13 height 14
click at [458, 254] on input "No" at bounding box center [462, 249] width 9 height 9
radio input "true"
click at [462, 326] on label "No" at bounding box center [458, 320] width 13 height 14
click at [462, 322] on input "No" at bounding box center [462, 317] width 9 height 9
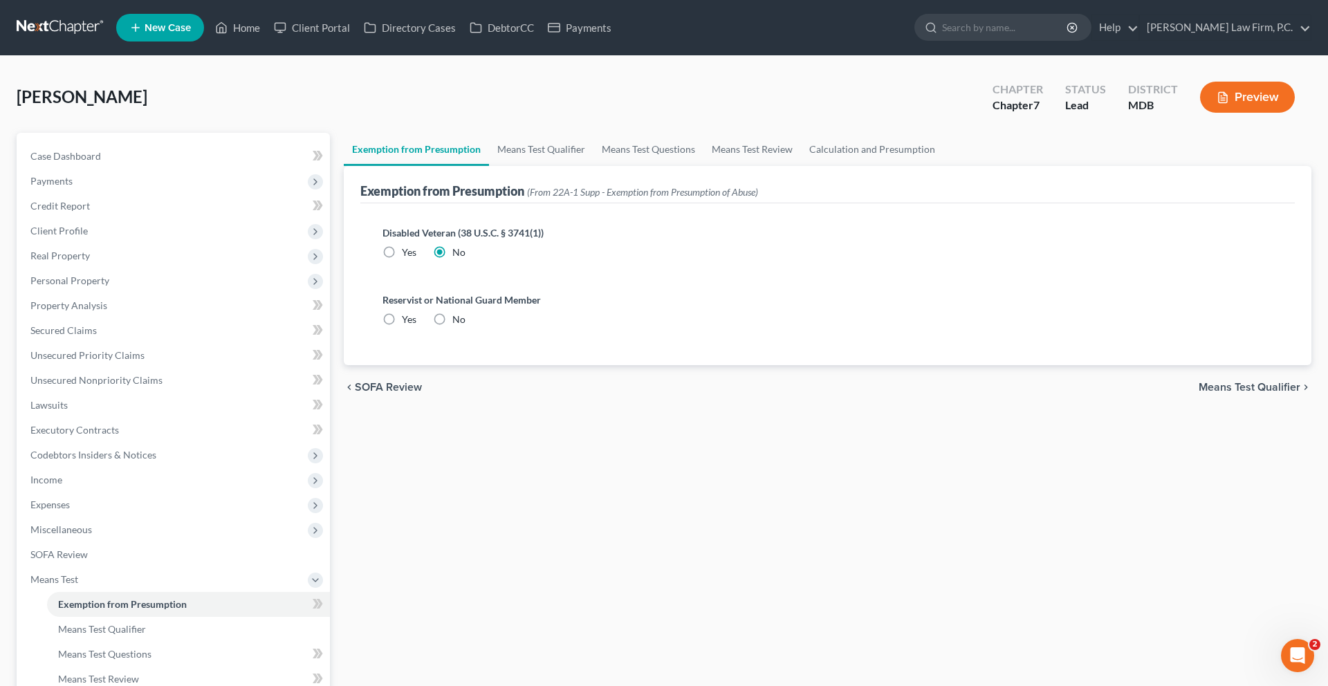
radio input "true"
click at [703, 166] on link "Means Test Questions" at bounding box center [648, 149] width 110 height 33
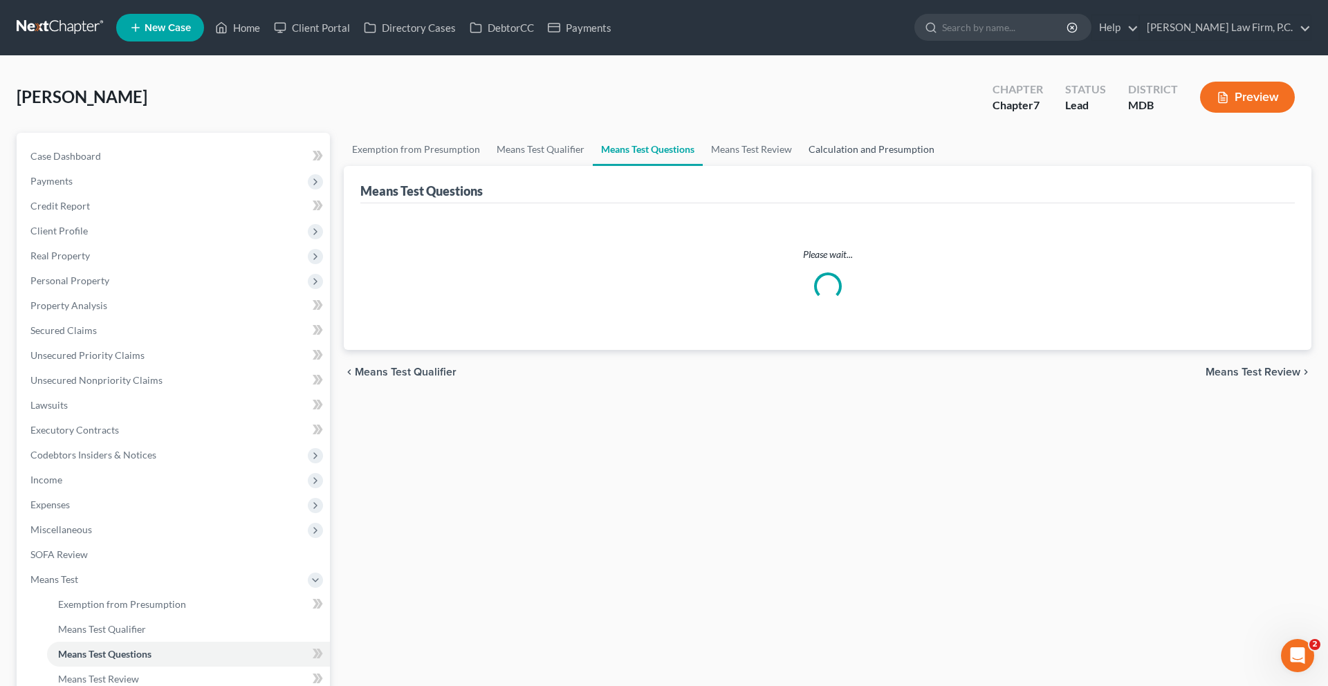
click at [943, 166] on link "Calculation and Presumption" at bounding box center [871, 149] width 142 height 33
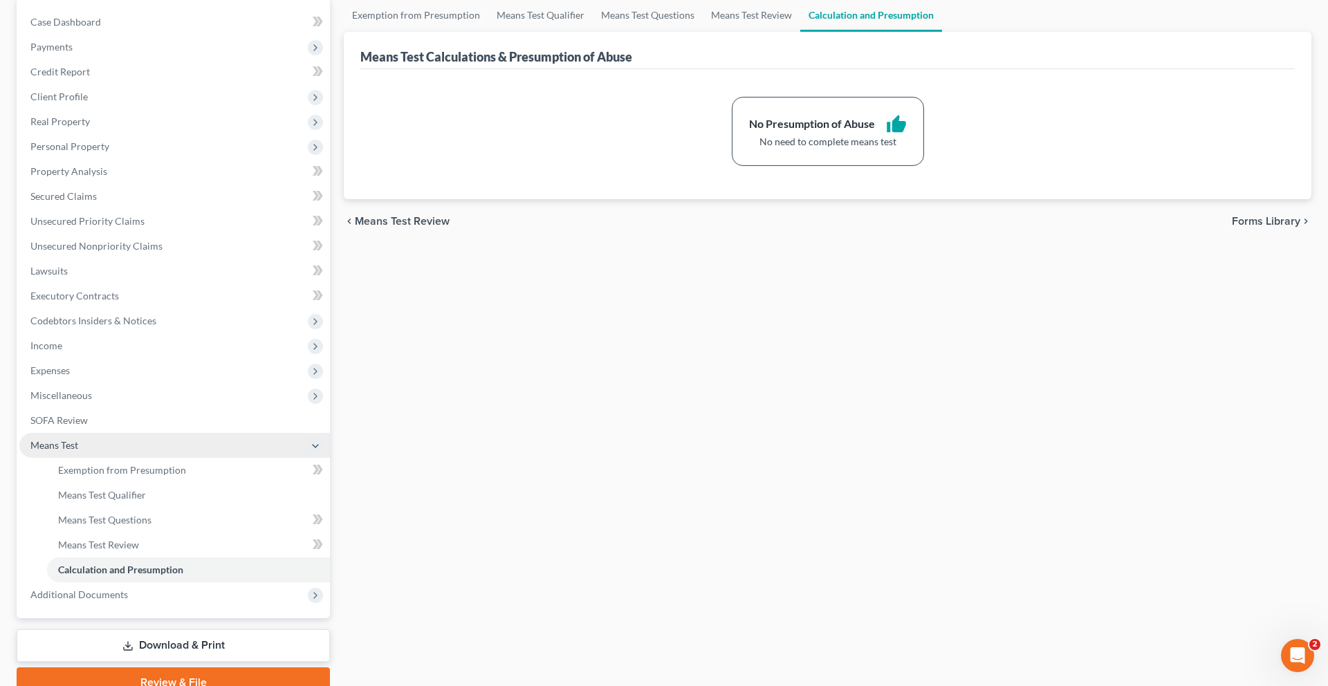
scroll to position [179, 0]
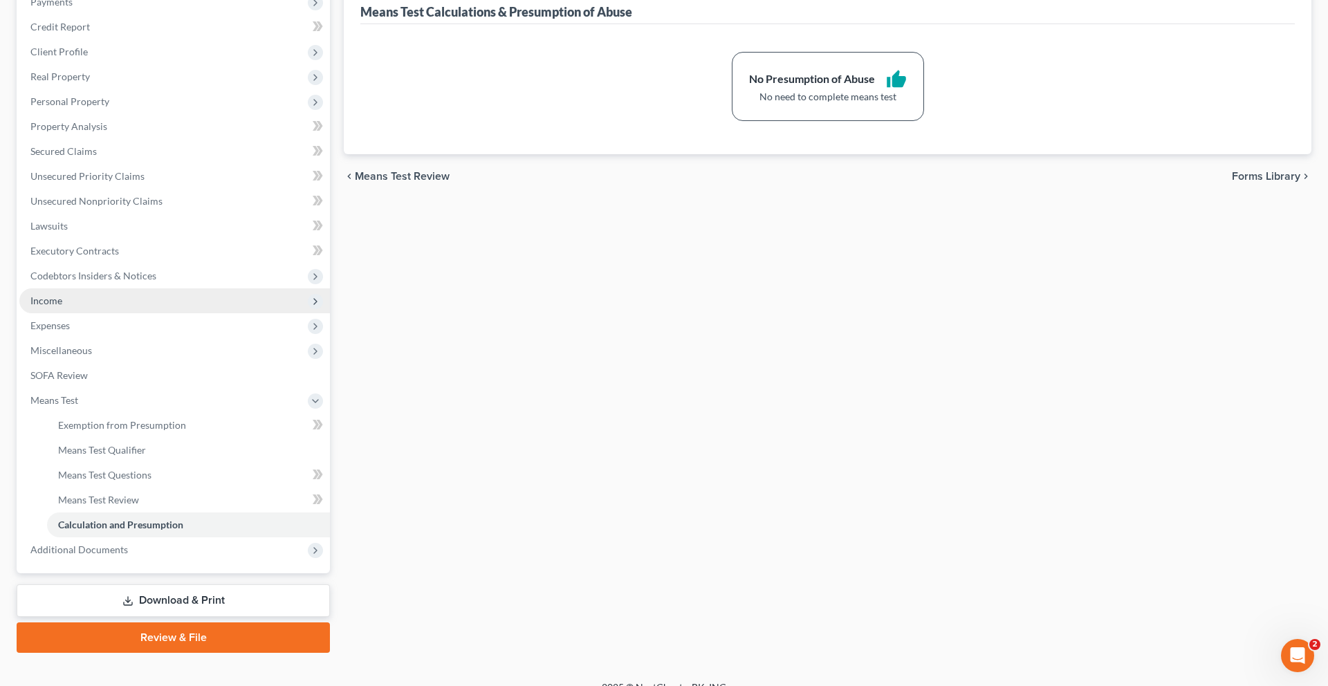
click at [100, 313] on span "Income" at bounding box center [174, 300] width 310 height 25
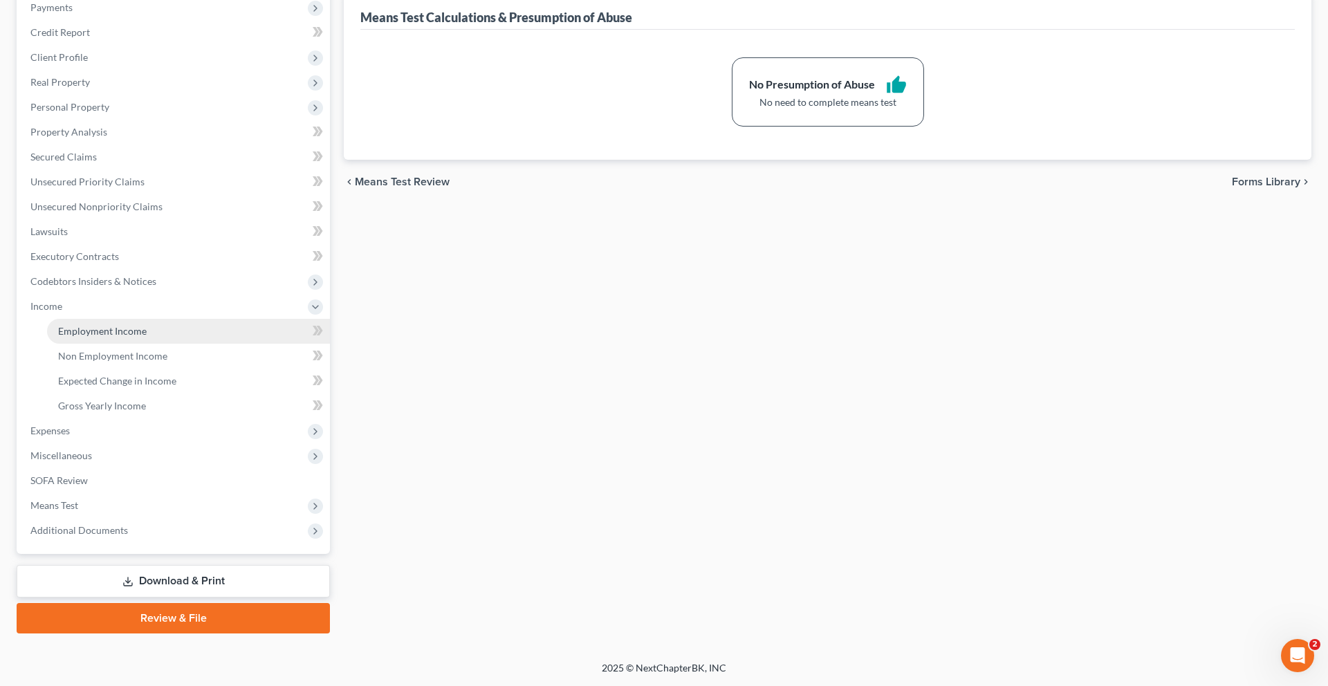
click at [147, 337] on span "Employment Income" at bounding box center [102, 331] width 89 height 12
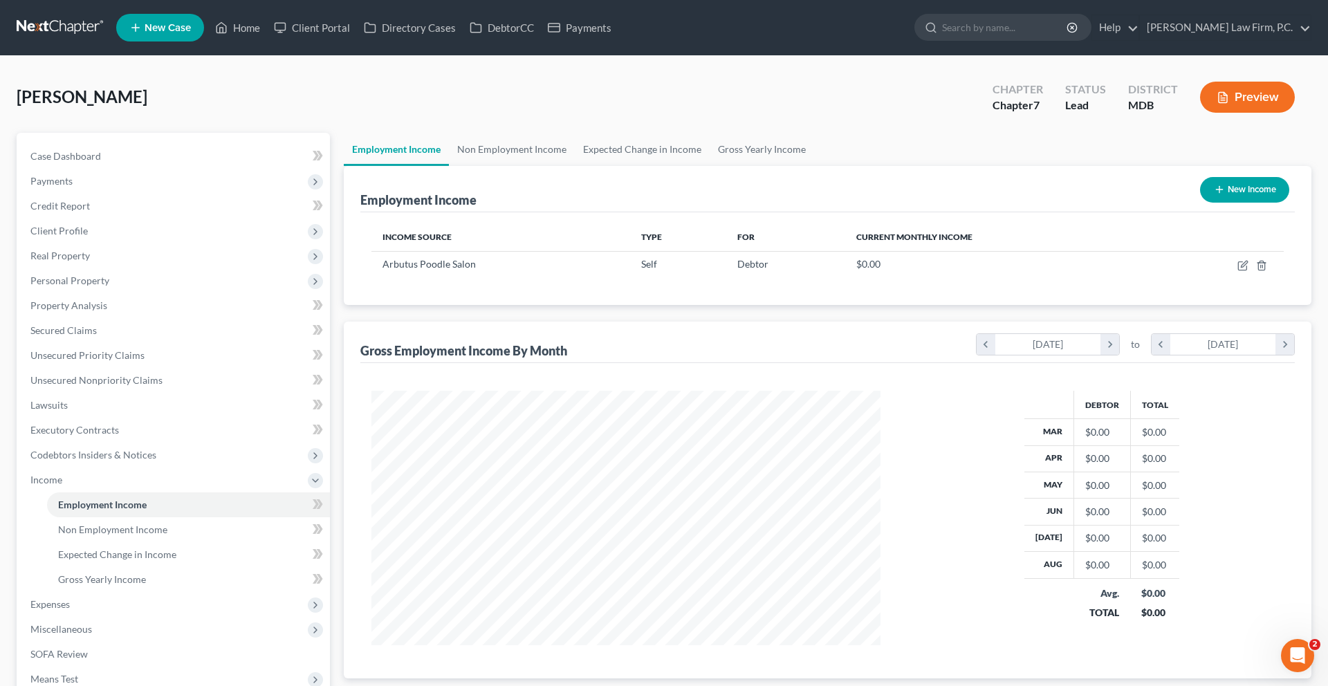
scroll to position [308, 537]
click at [1241, 267] on icon "button" at bounding box center [1244, 264] width 6 height 6
select select "1"
select select "21"
select select "0"
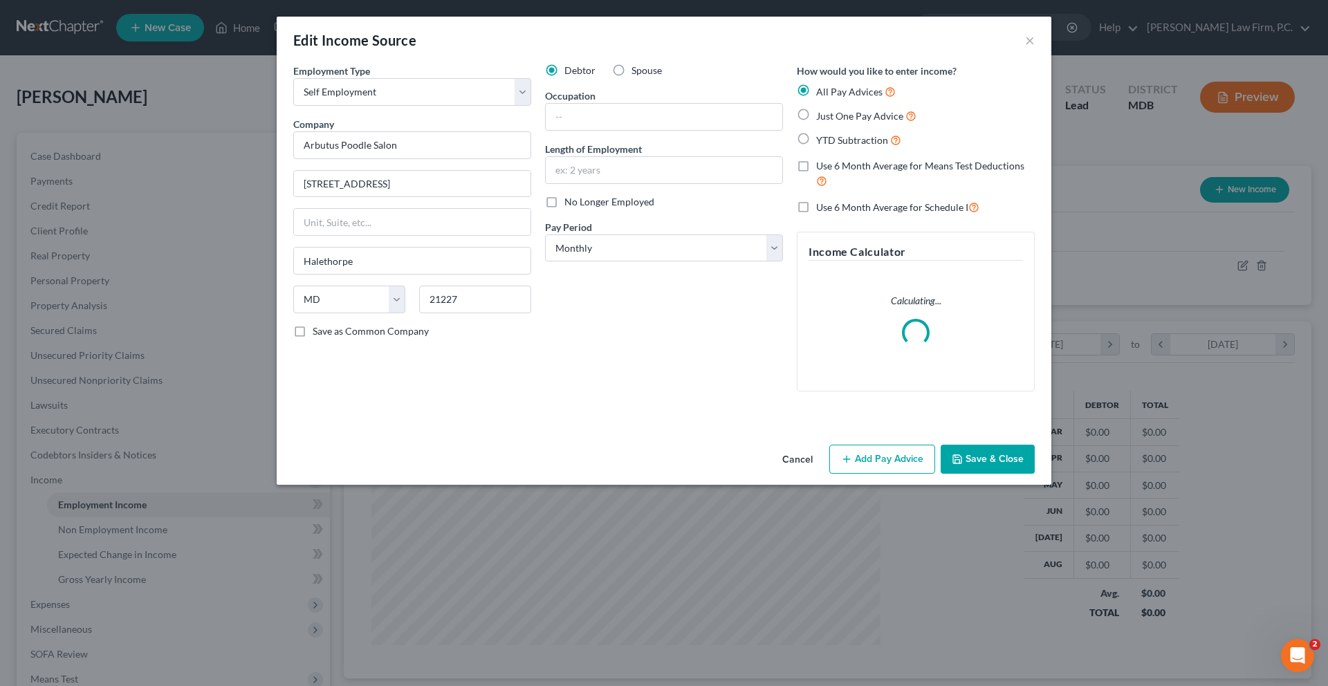
click at [607, 207] on span "No Longer Employed" at bounding box center [609, 202] width 90 height 12
click at [579, 204] on input "No Longer Employed" at bounding box center [574, 199] width 9 height 9
checkbox input "true"
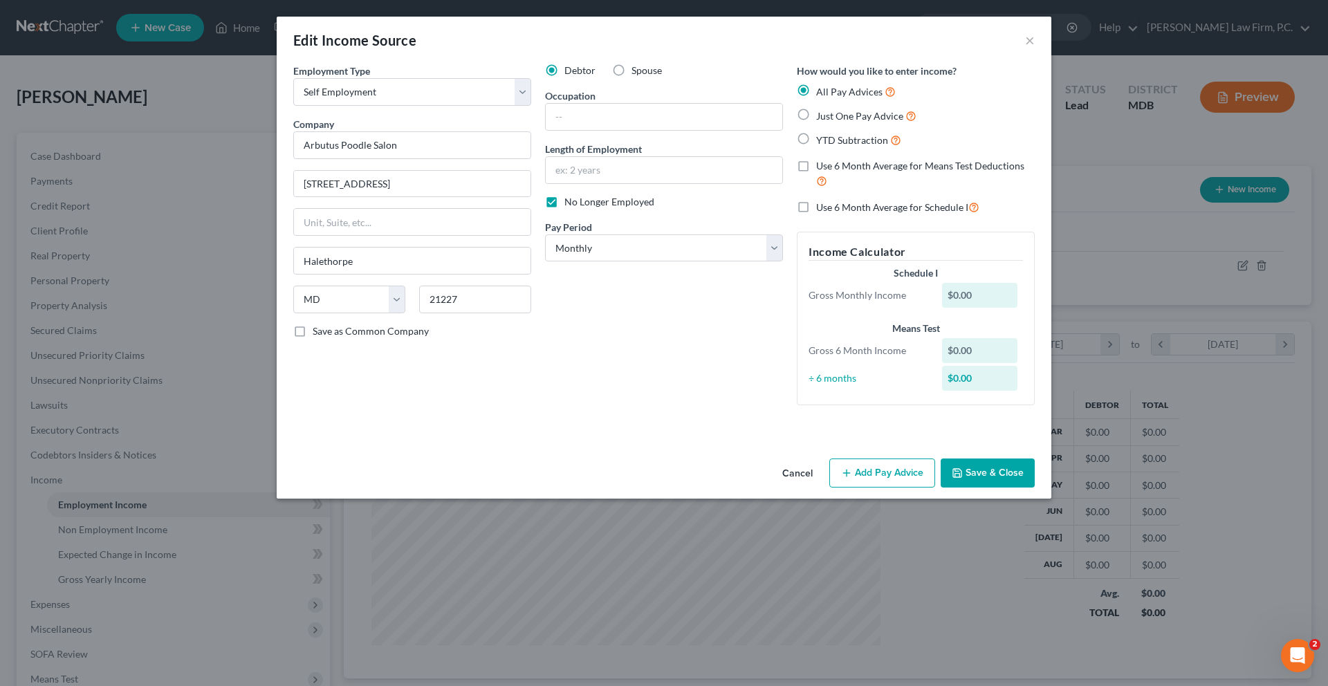
click at [1035, 488] on button "Save & Close" at bounding box center [987, 472] width 94 height 29
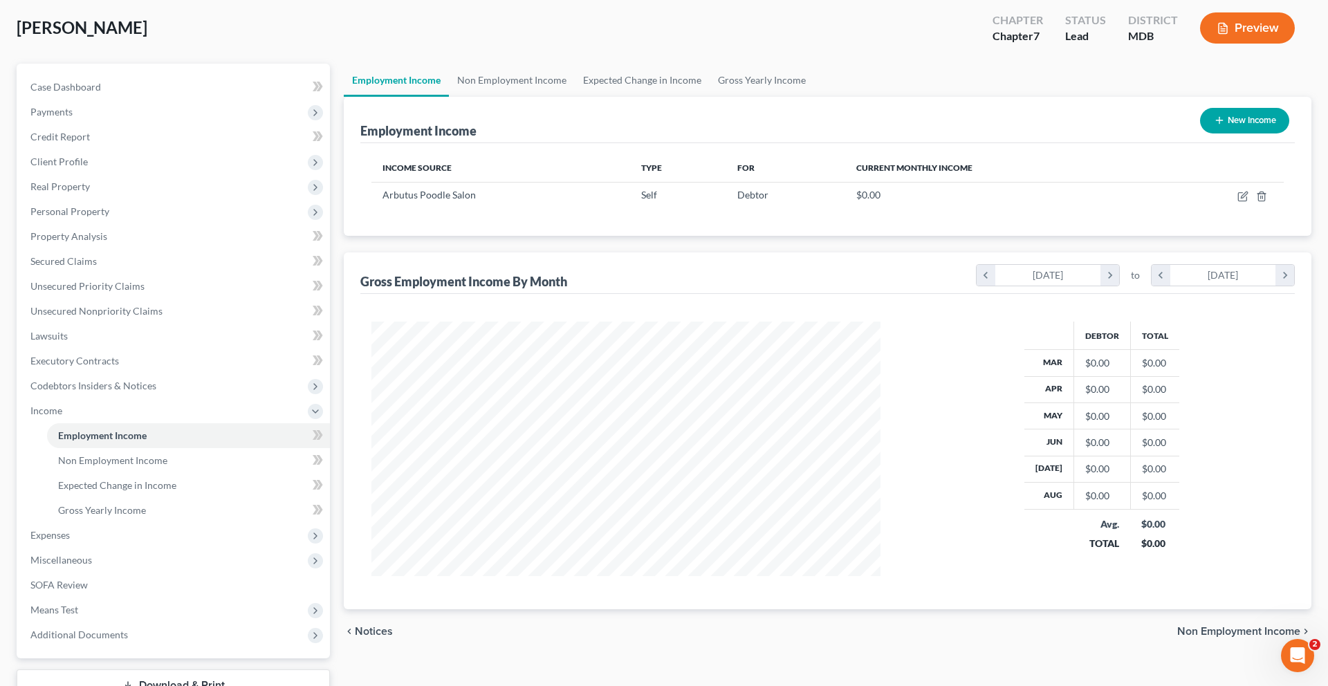
scroll to position [79, 0]
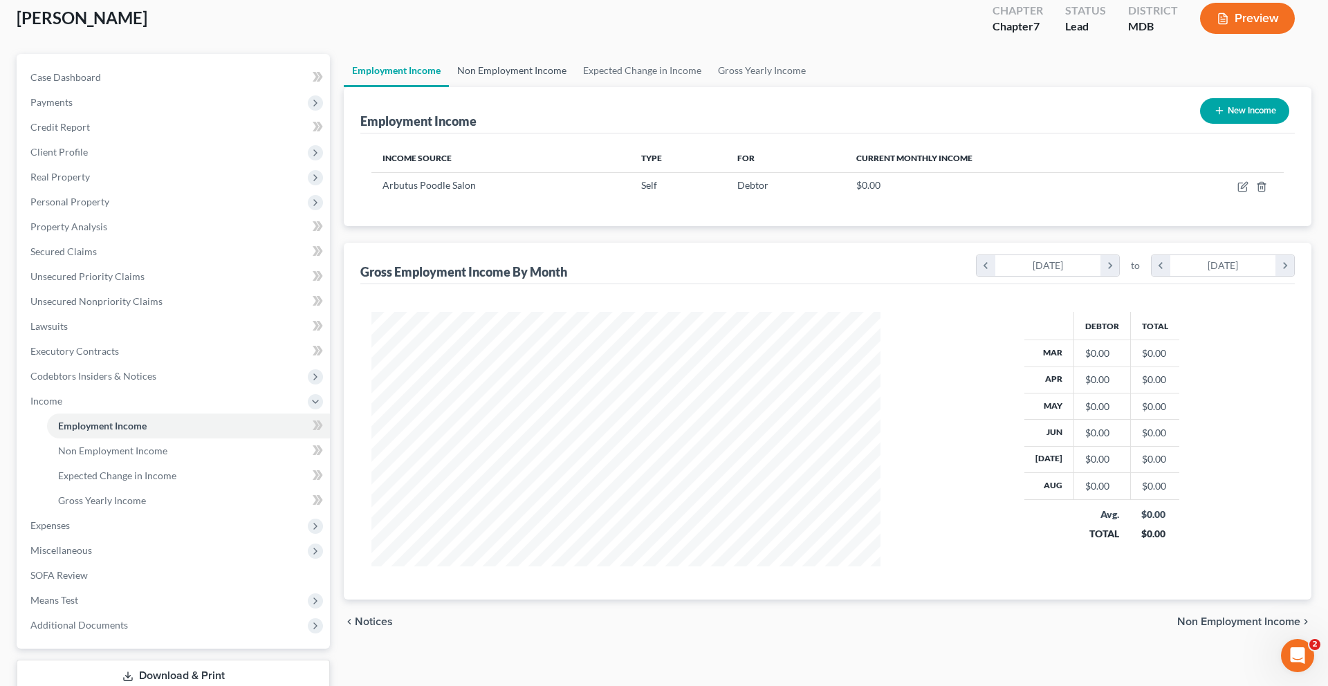
click at [540, 87] on link "Non Employment Income" at bounding box center [512, 70] width 126 height 33
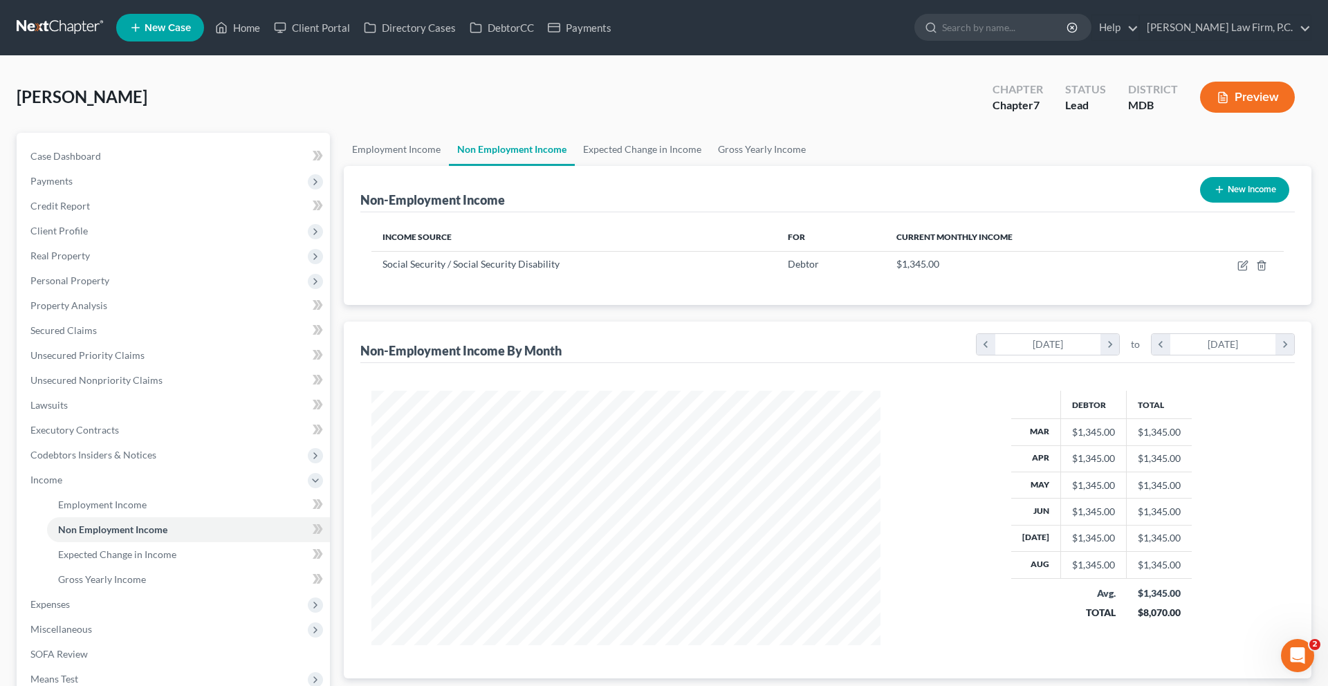
scroll to position [308, 537]
click at [1238, 270] on icon "button" at bounding box center [1242, 266] width 8 height 8
select select "4"
select select "0"
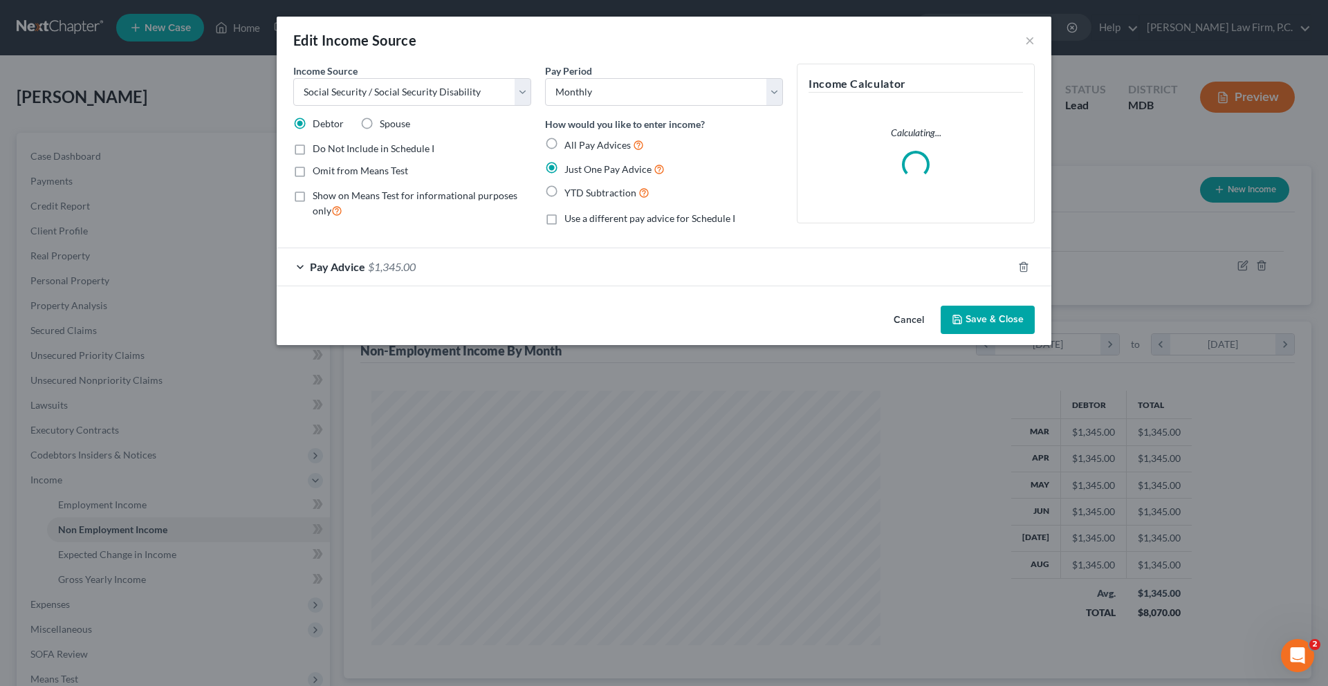
click at [523, 285] on div "Pay Advice $1,345.00" at bounding box center [645, 266] width 736 height 37
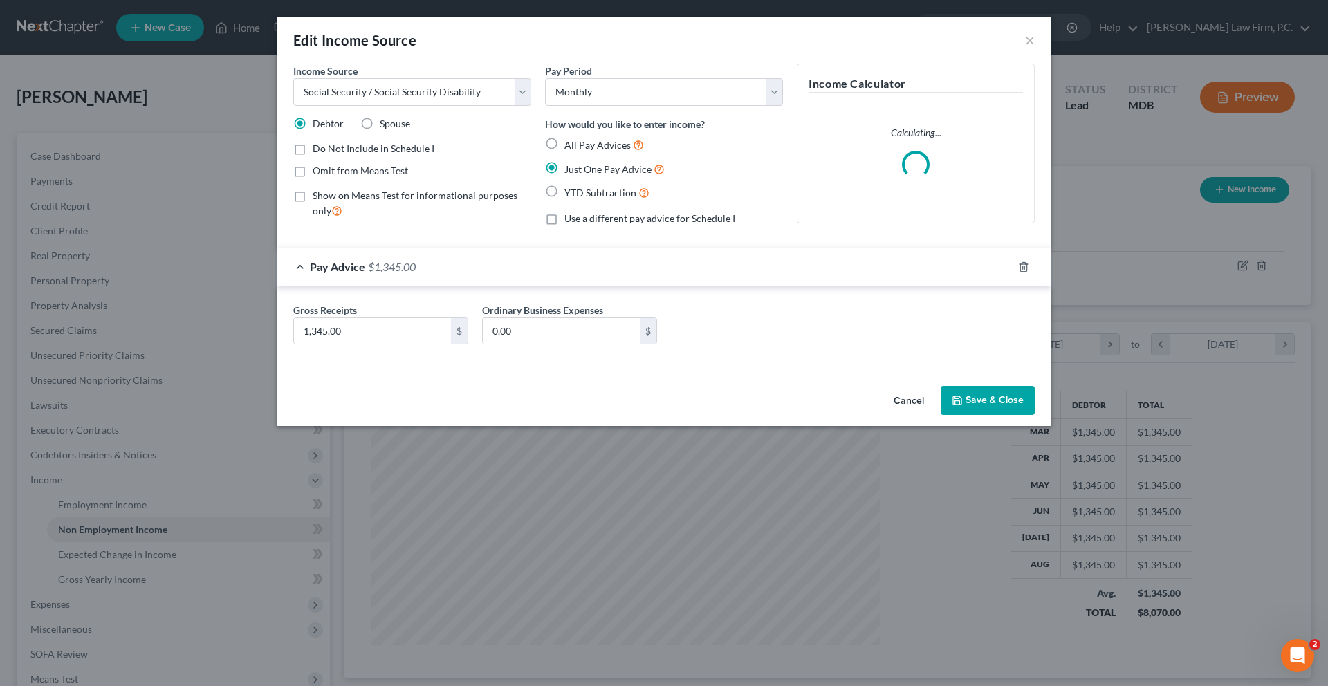
click at [512, 317] on label "Ordinary Business Expenses" at bounding box center [542, 310] width 121 height 15
click at [508, 344] on input "0.00" at bounding box center [561, 331] width 157 height 26
type input "185.00"
click at [1051, 426] on div "Cancel Save & Close" at bounding box center [664, 403] width 774 height 46
click at [1035, 415] on button "Save & Close" at bounding box center [987, 400] width 94 height 29
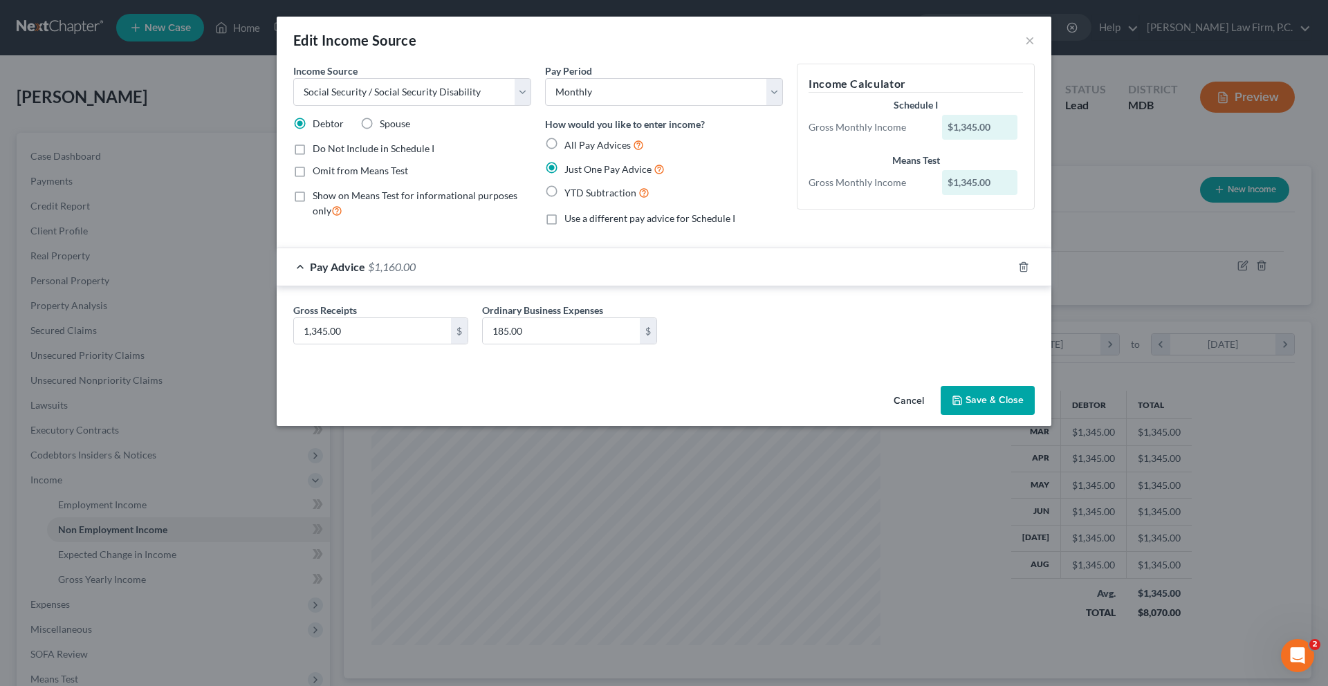
click at [1035, 415] on button "Save & Close" at bounding box center [987, 400] width 94 height 29
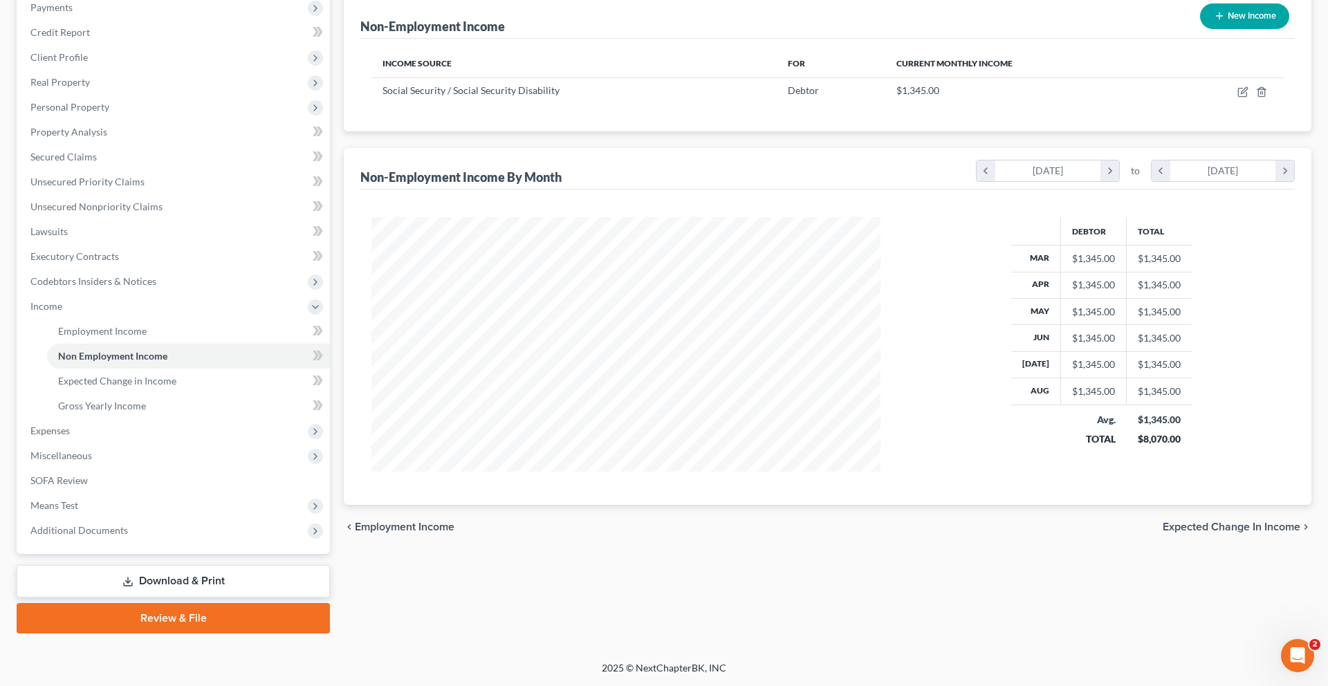
scroll to position [159, 0]
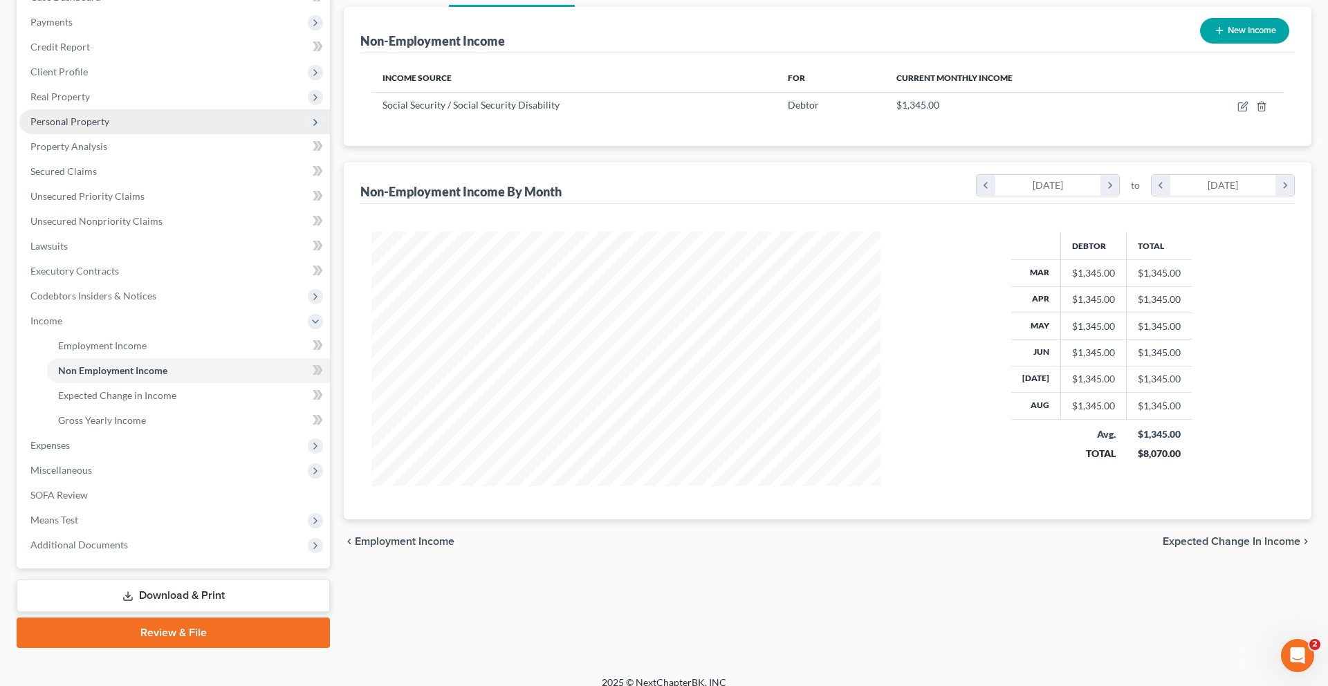
click at [96, 127] on span "Personal Property" at bounding box center [69, 121] width 79 height 12
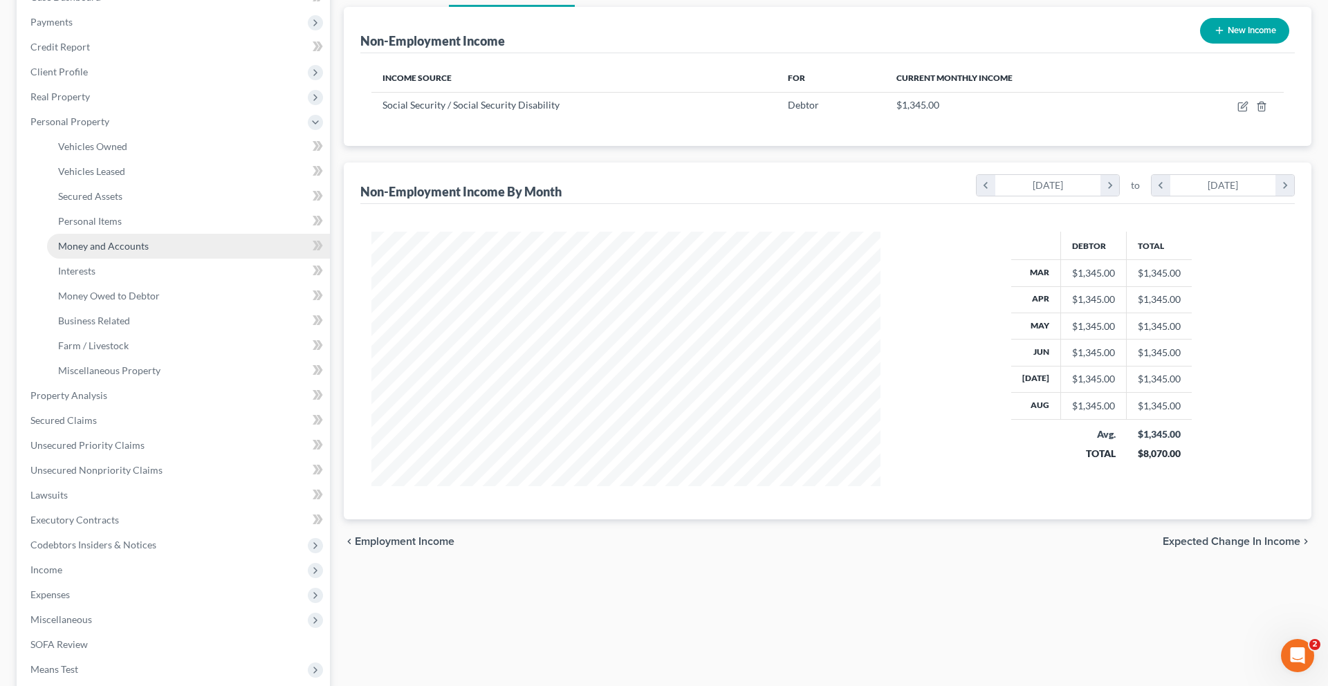
click at [112, 252] on span "Money and Accounts" at bounding box center [103, 246] width 91 height 12
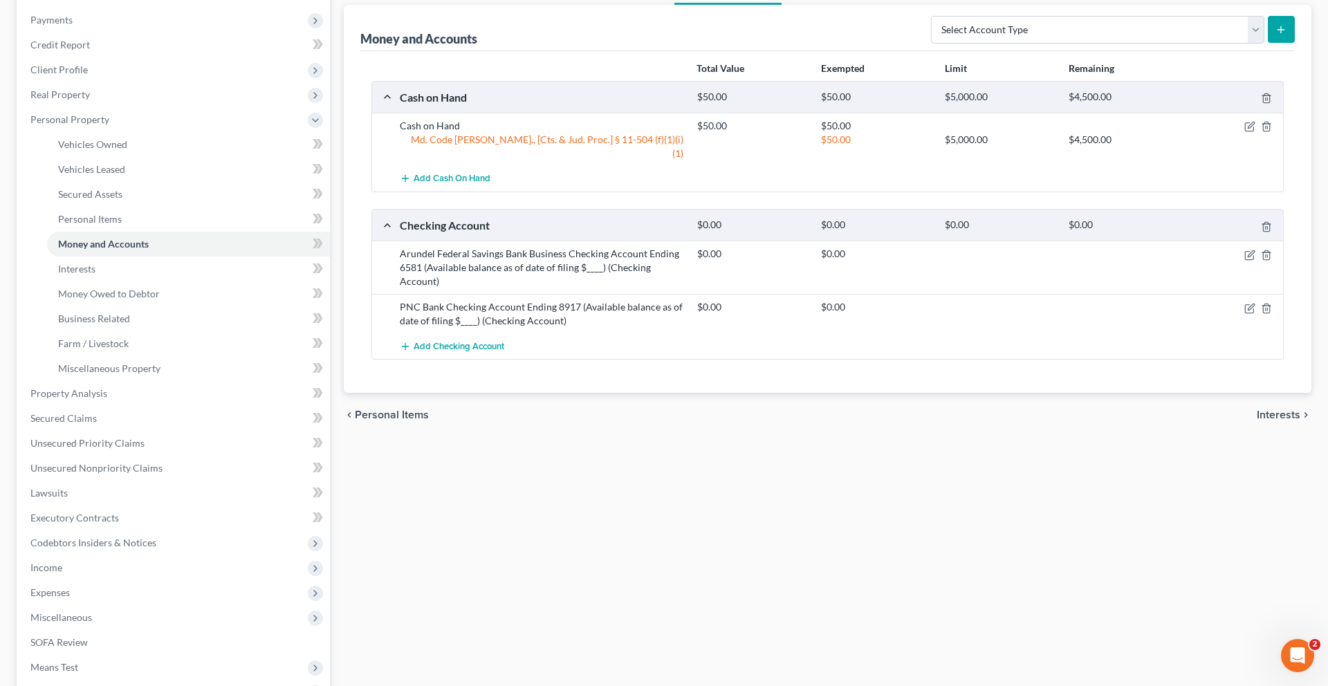
scroll to position [163, 0]
click at [1244, 259] on icon "button" at bounding box center [1249, 253] width 11 height 11
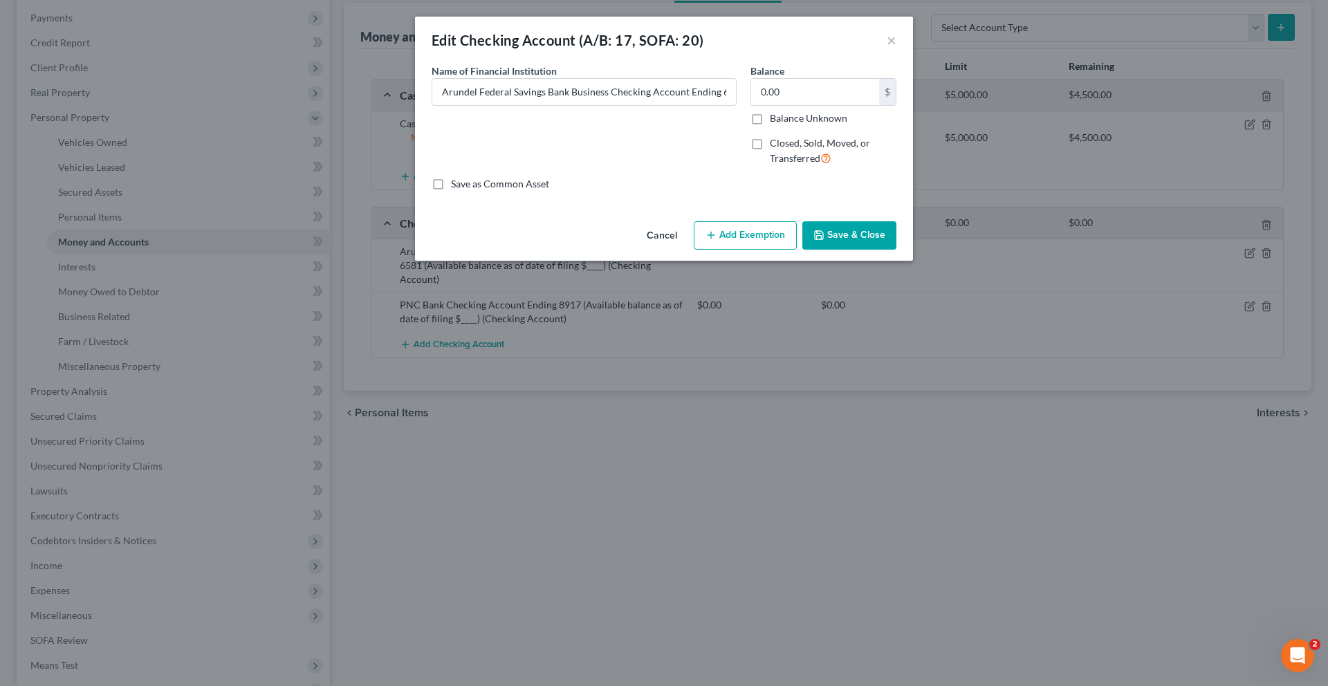
click at [799, 164] on span "Closed, Sold, Moved, or Transferred" at bounding box center [820, 150] width 100 height 27
click at [784, 145] on input "Closed, Sold, Moved, or Transferred" at bounding box center [779, 140] width 9 height 9
checkbox input "true"
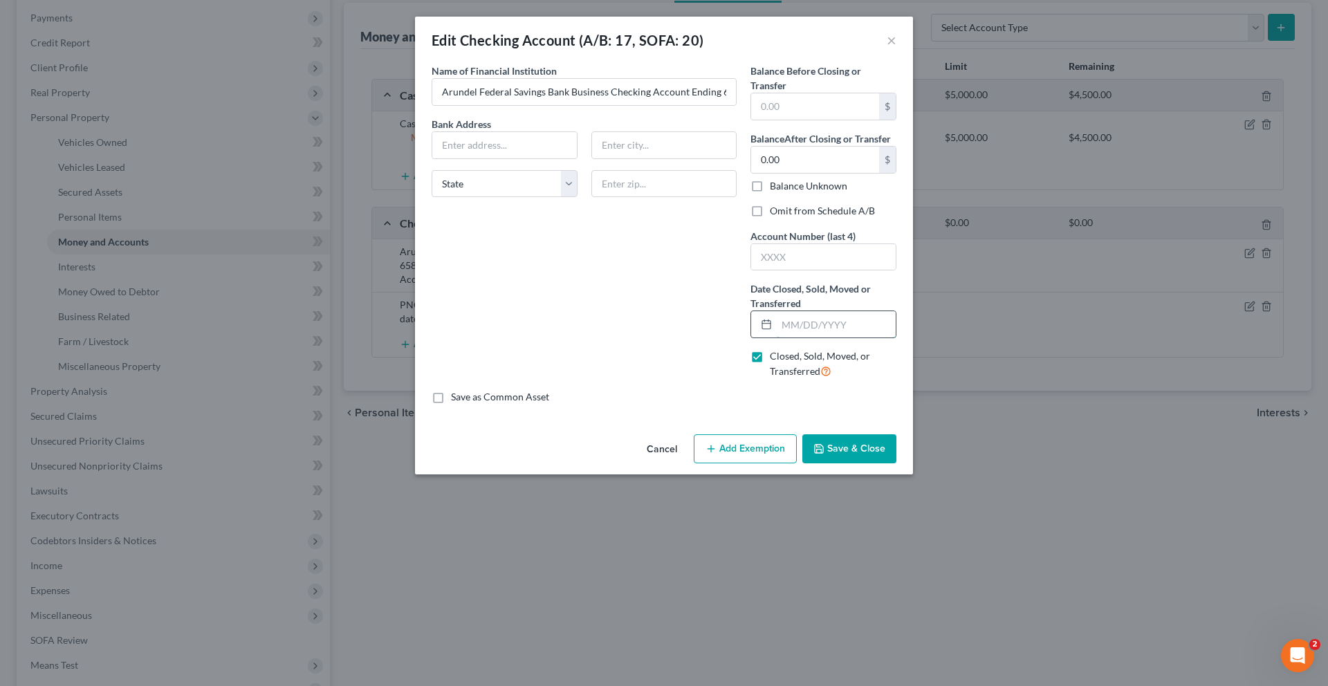
click at [843, 337] on input "text" at bounding box center [836, 324] width 119 height 26
type input "[DATE]"
click at [824, 173] on input "0.00" at bounding box center [815, 160] width 128 height 26
type input "10.00"
click at [804, 218] on label "Omit from Schedule A/B" at bounding box center [822, 211] width 105 height 14
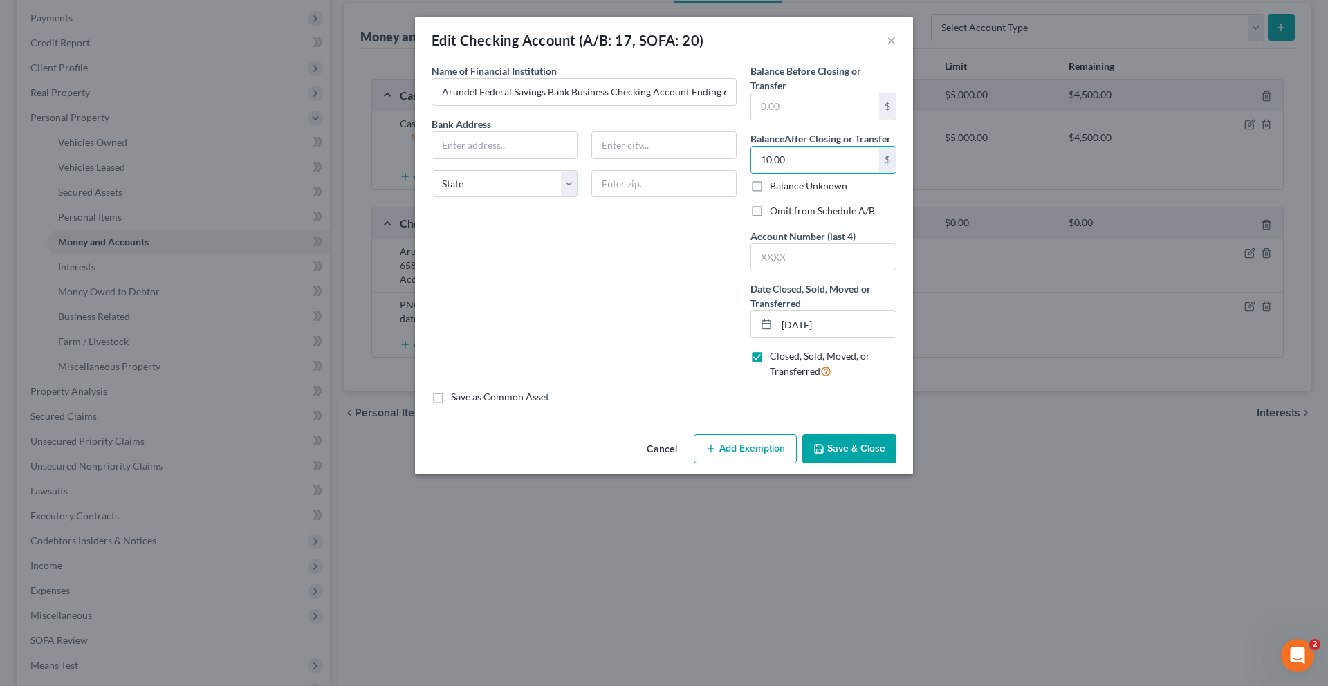
click at [784, 213] on input "Omit from Schedule A/B" at bounding box center [779, 208] width 9 height 9
checkbox input "true"
click at [896, 463] on button "Save & Close" at bounding box center [849, 448] width 94 height 29
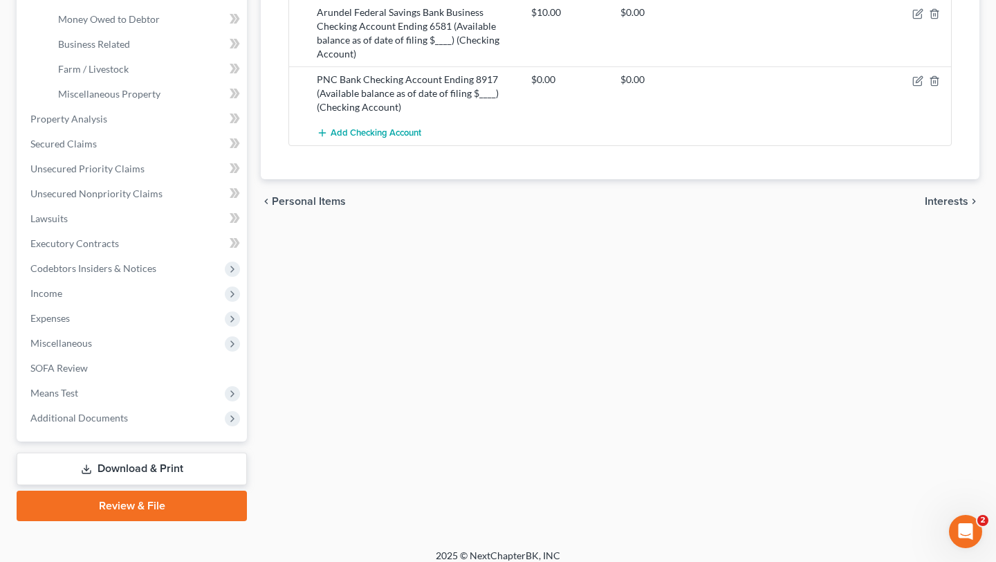
scroll to position [683, 0]
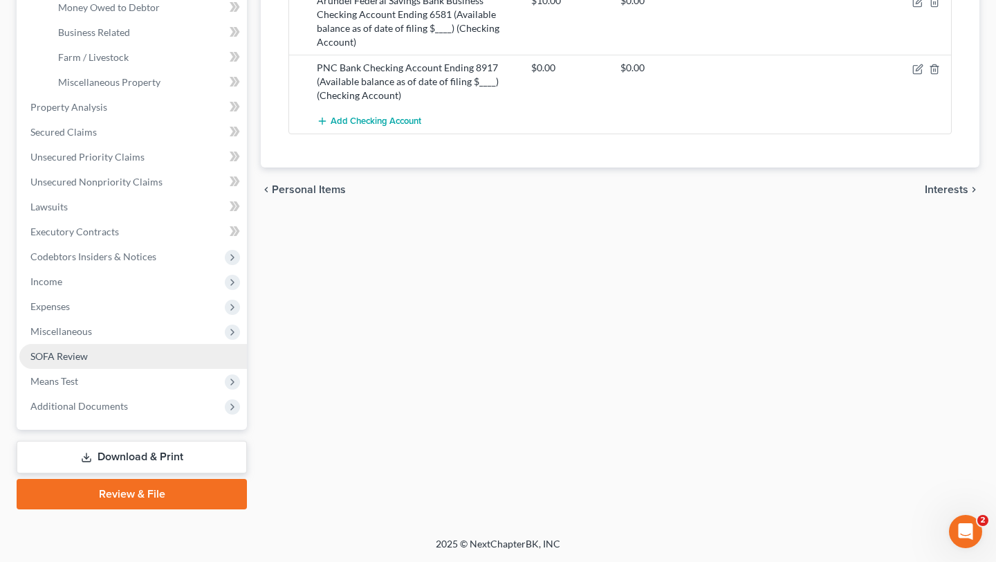
click at [88, 350] on span "SOFA Review" at bounding box center [58, 356] width 57 height 12
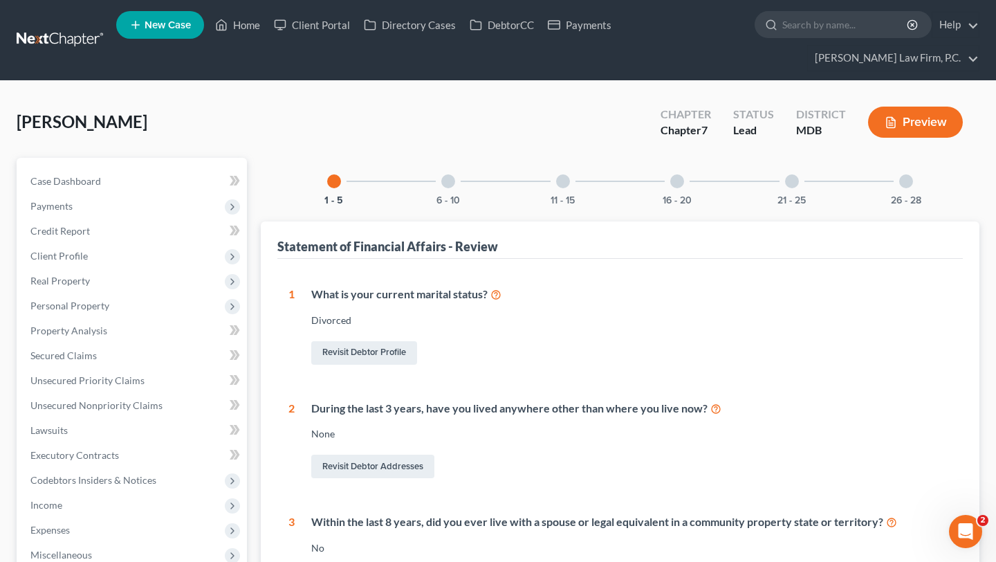
click at [799, 188] on div at bounding box center [792, 181] width 14 height 14
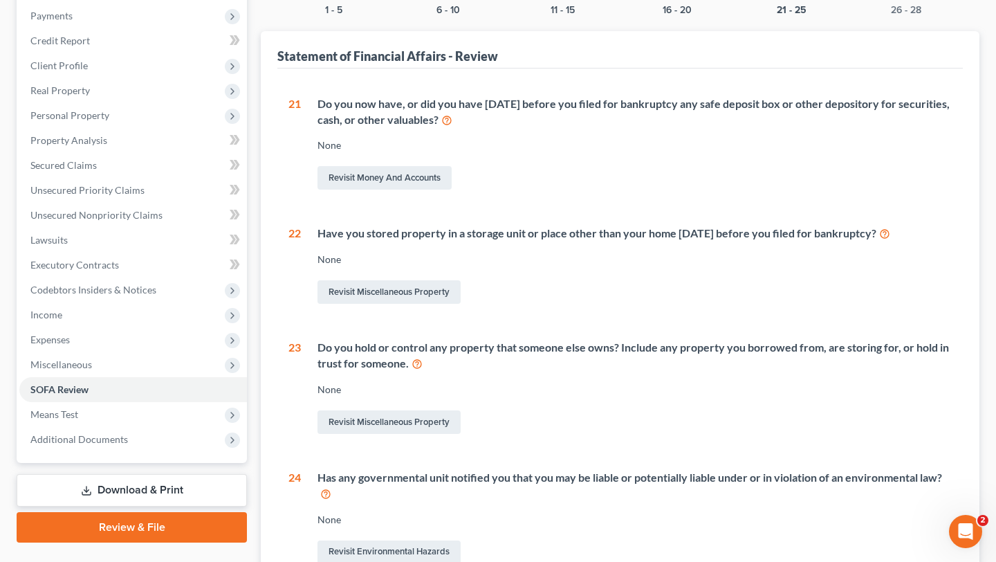
scroll to position [152, 0]
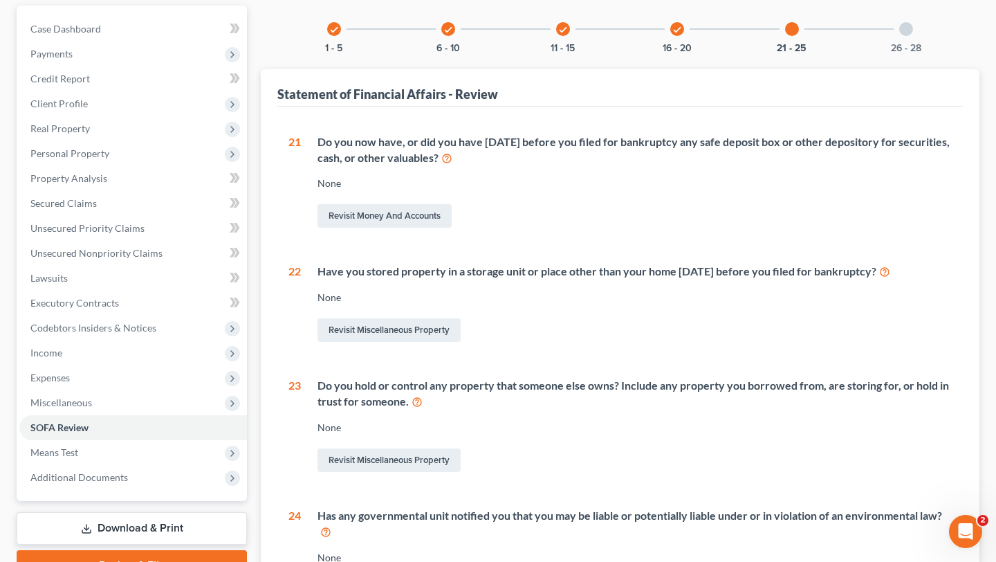
click at [913, 36] on div at bounding box center [906, 29] width 14 height 14
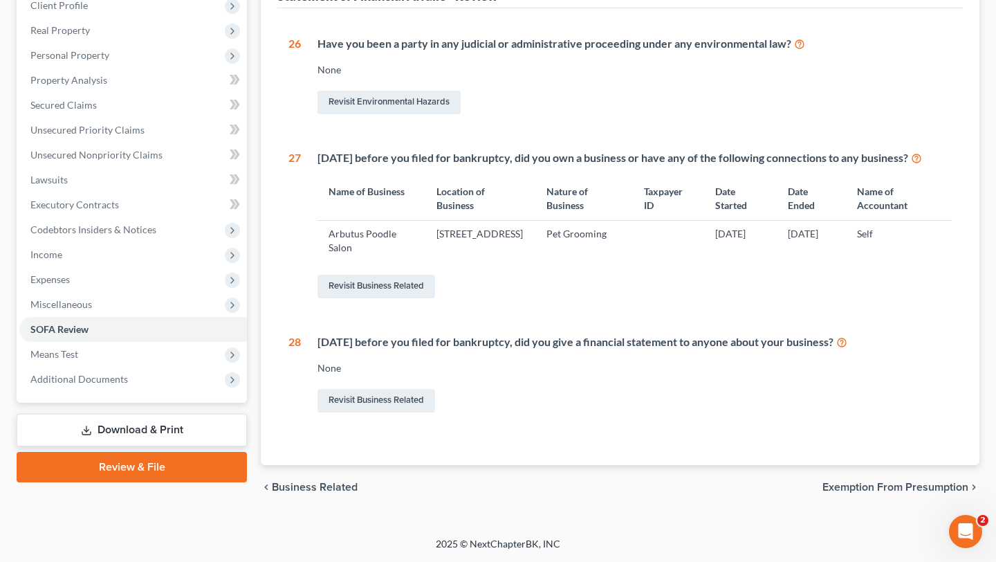
scroll to position [456, 0]
click at [435, 298] on link "Revisit Business Related" at bounding box center [376, 287] width 118 height 24
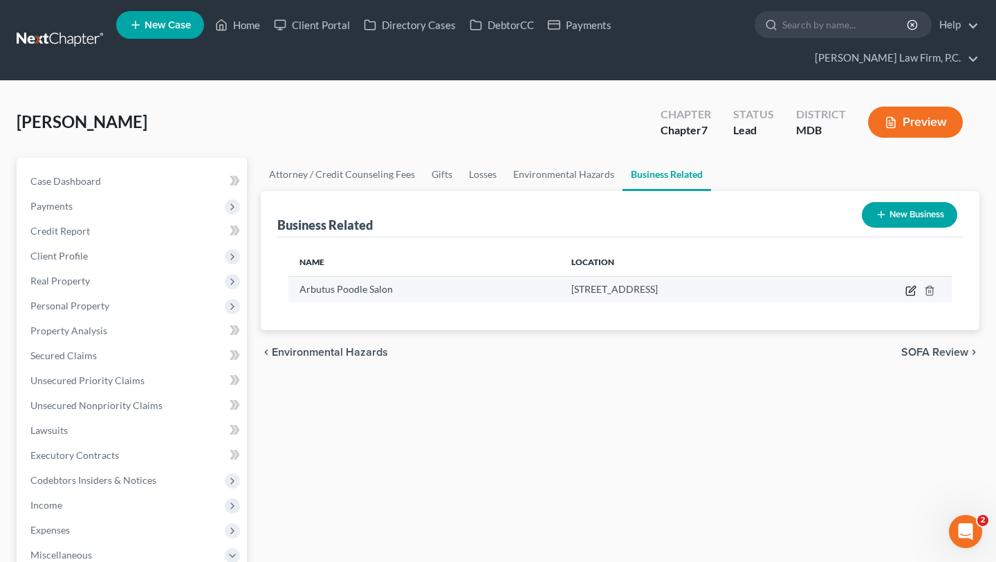
click at [905, 296] on icon "button" at bounding box center [910, 290] width 11 height 11
select select "sole_proprietor"
select select "21"
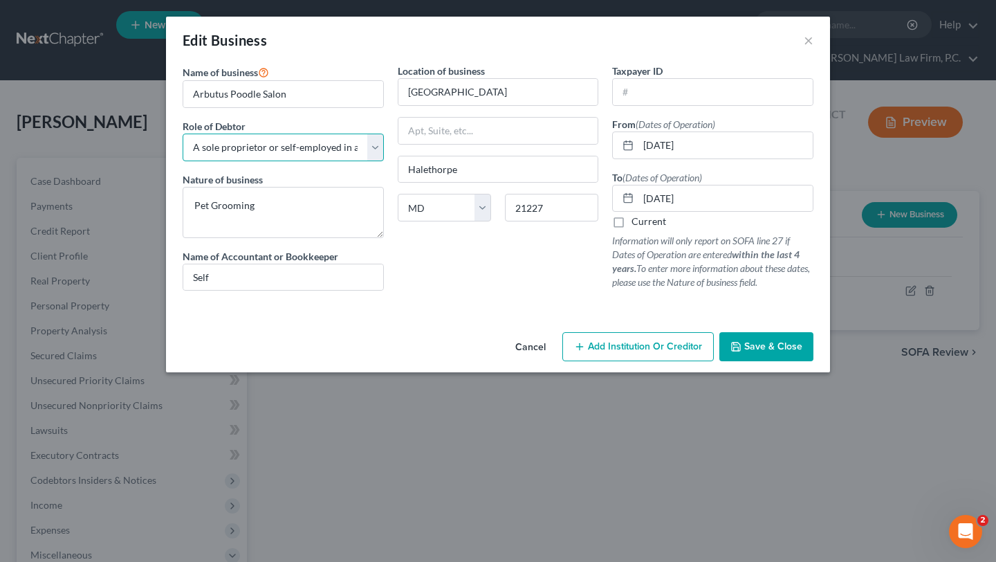
click at [297, 161] on select "Select A member of a limited liability company (LLC) or limited liability partn…" at bounding box center [283, 147] width 201 height 28
click at [548, 361] on button "Cancel" at bounding box center [530, 347] width 53 height 28
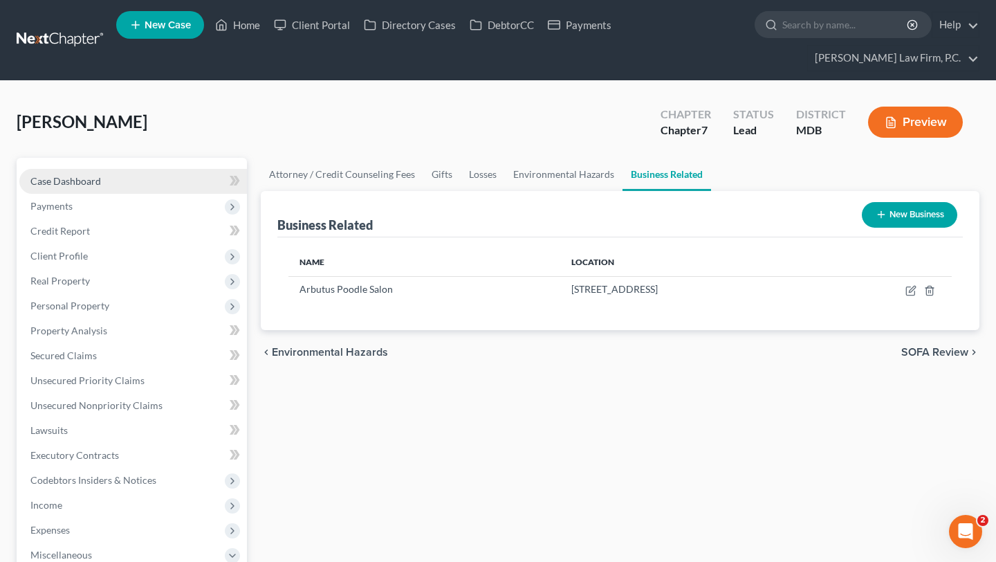
click at [150, 194] on link "Case Dashboard" at bounding box center [133, 181] width 228 height 25
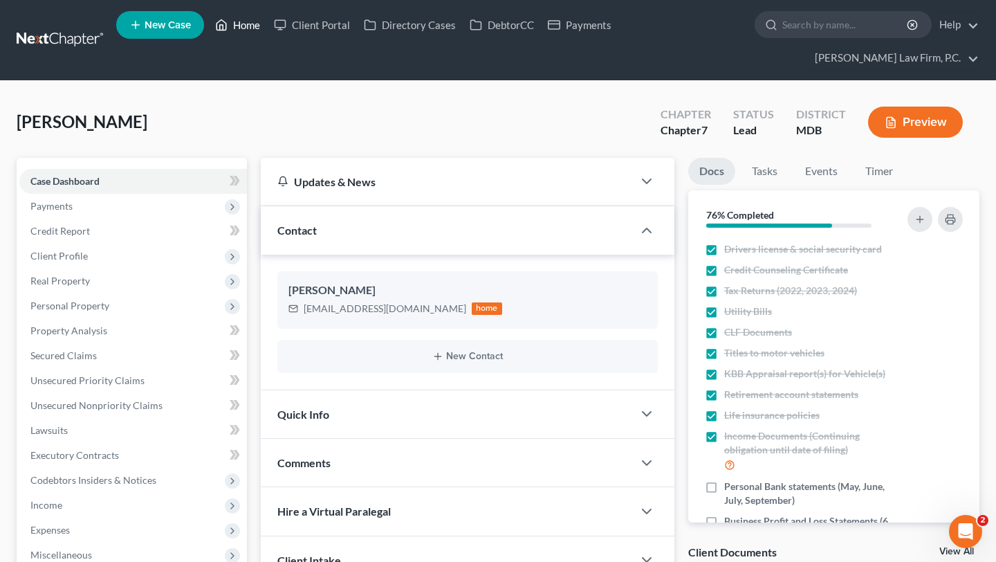
click at [267, 32] on link "Home" at bounding box center [237, 24] width 59 height 25
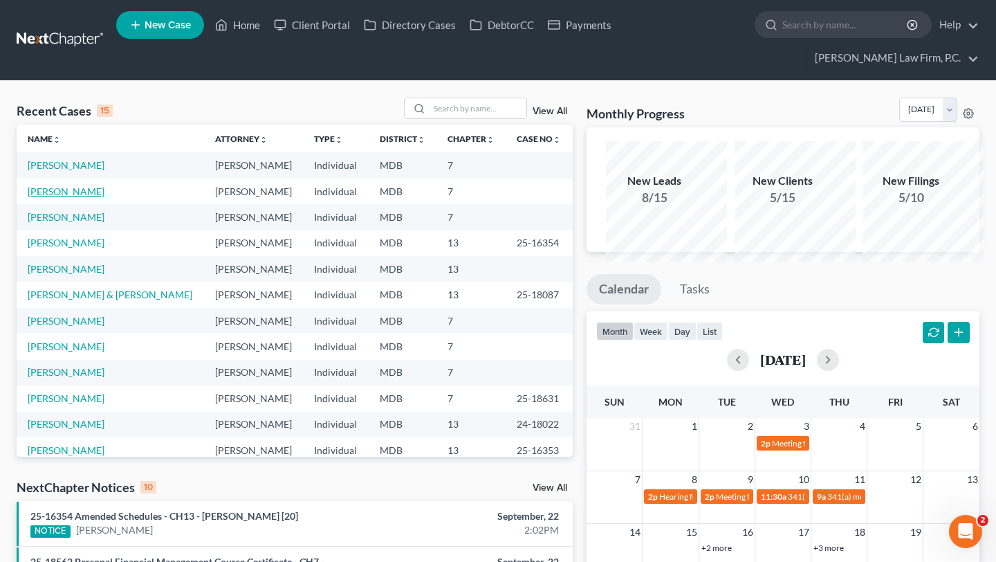
click at [68, 197] on link "[PERSON_NAME]" at bounding box center [66, 191] width 77 height 12
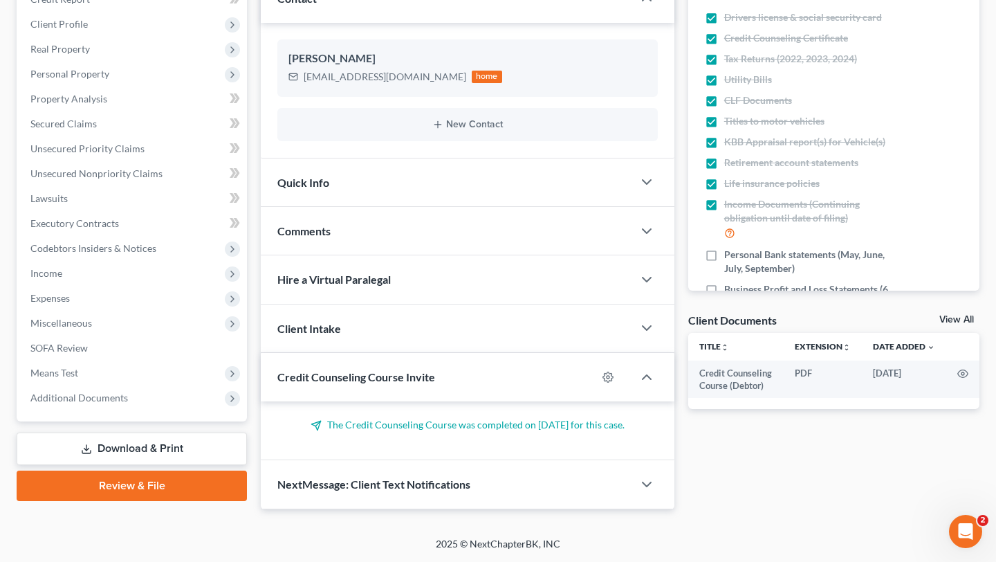
scroll to position [393, 0]
click at [121, 286] on span "Expenses" at bounding box center [133, 298] width 228 height 25
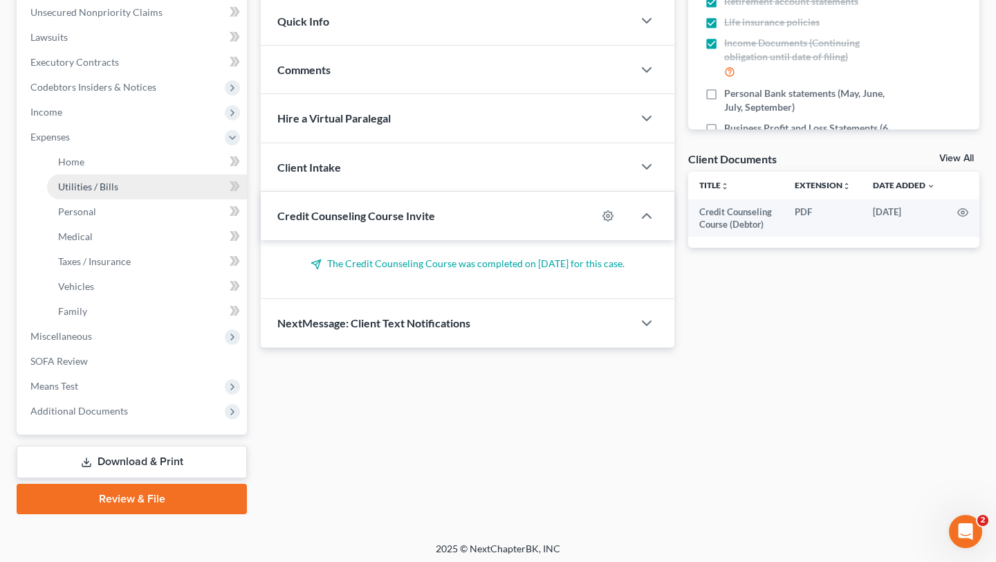
click at [118, 192] on span "Utilities / Bills" at bounding box center [88, 186] width 60 height 12
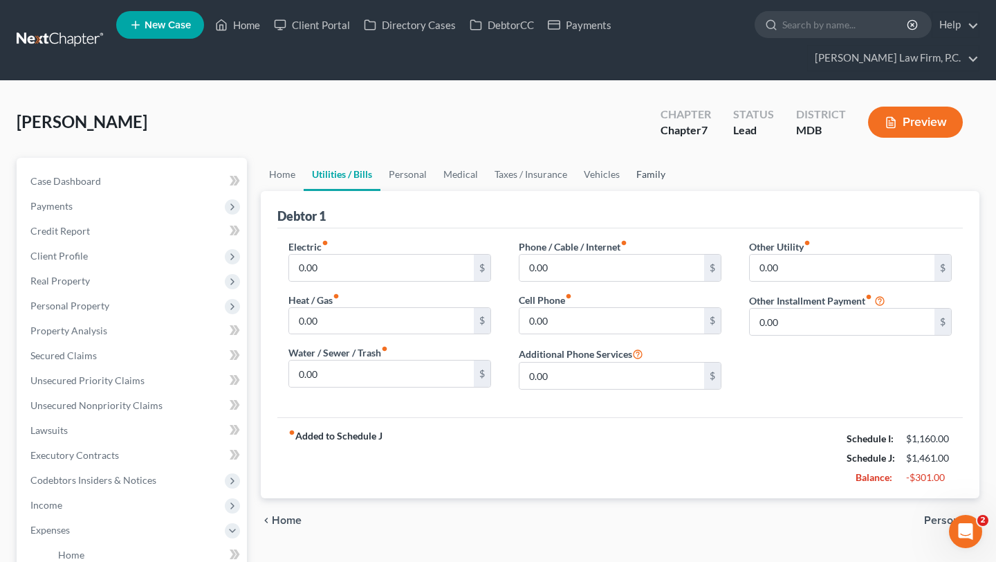
click at [674, 188] on link "Family" at bounding box center [651, 174] width 46 height 33
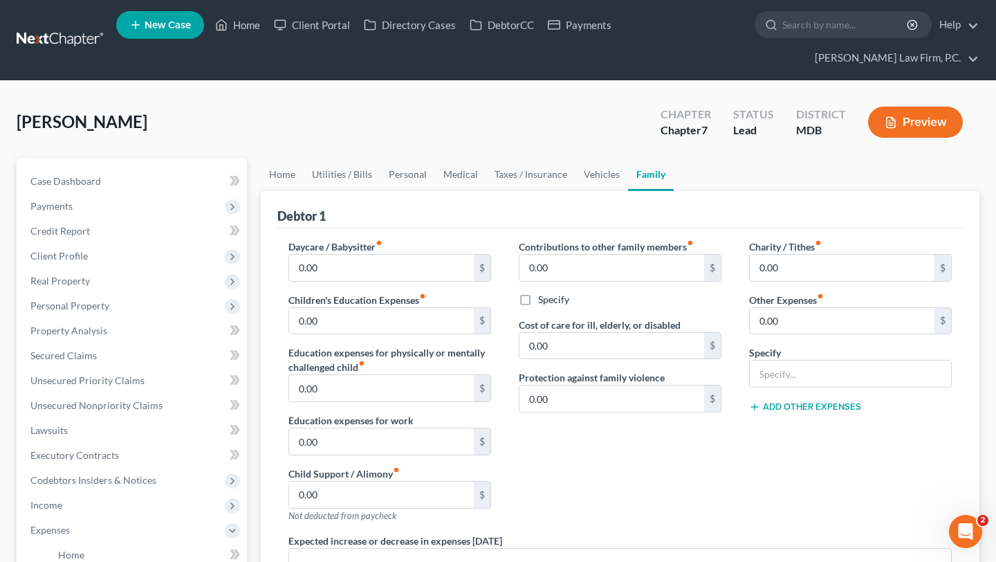
click at [674, 191] on link "Family" at bounding box center [651, 174] width 46 height 33
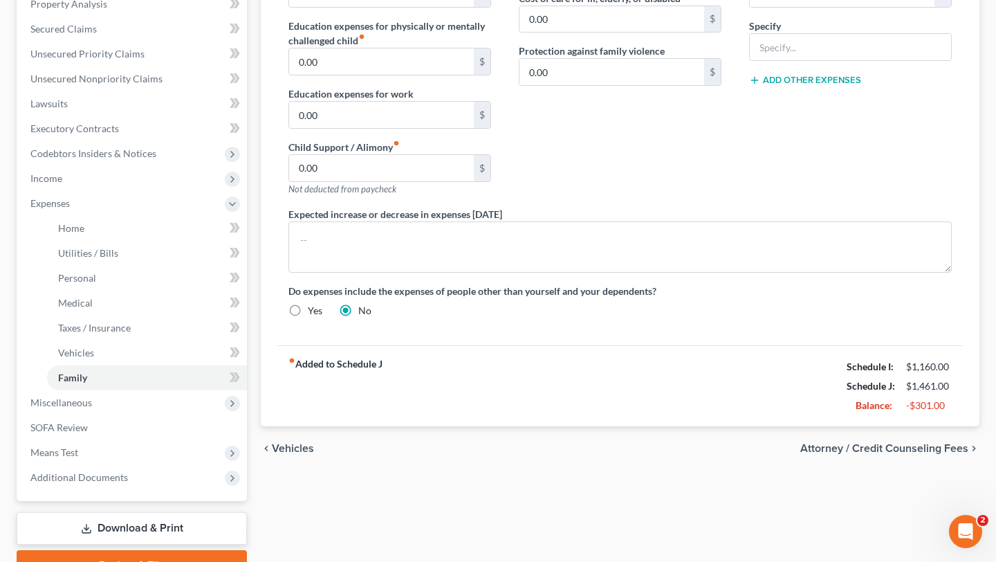
scroll to position [153, 0]
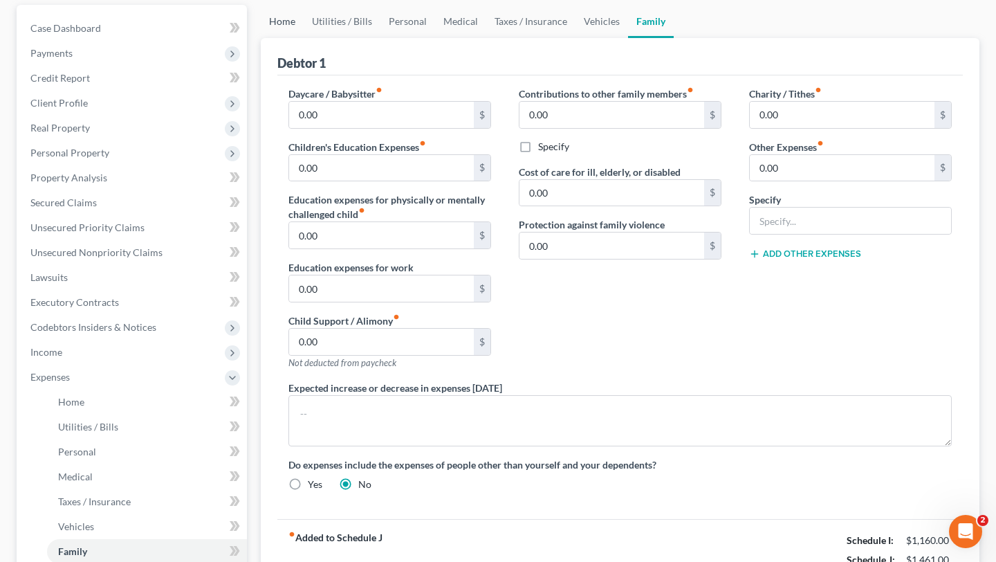
click at [291, 38] on link "Home" at bounding box center [282, 21] width 43 height 33
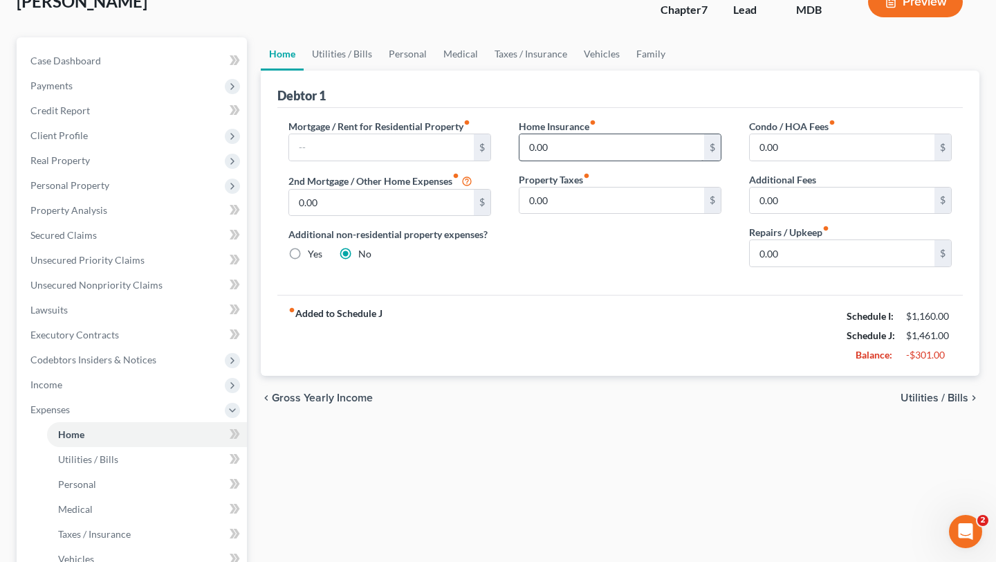
scroll to position [145, 0]
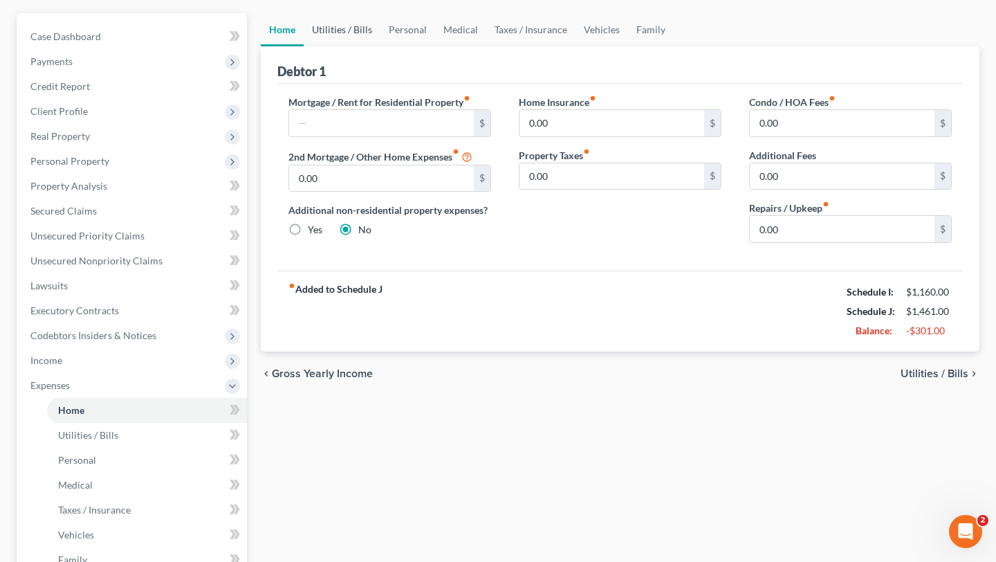
click at [376, 46] on link "Utilities / Bills" at bounding box center [342, 29] width 77 height 33
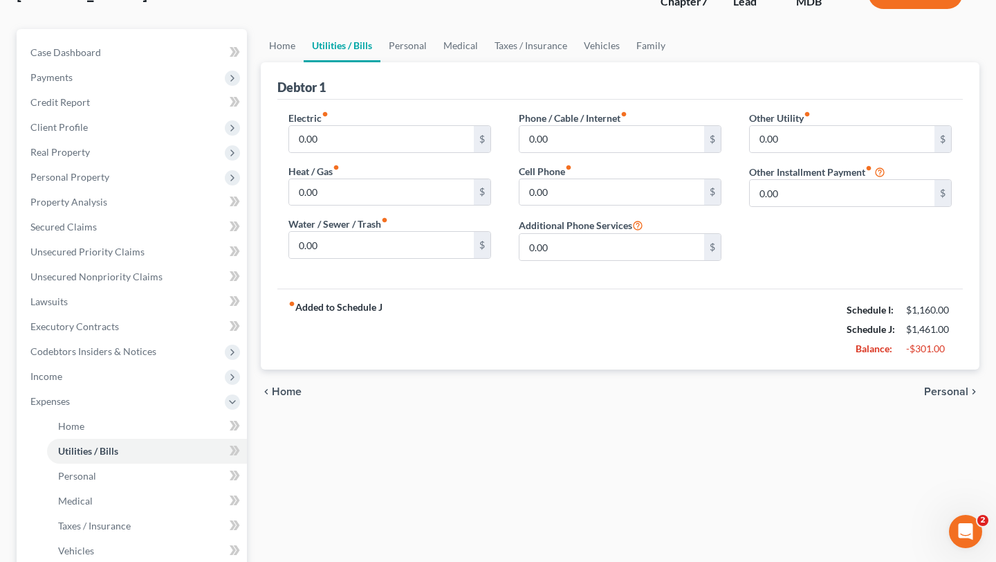
scroll to position [48, 0]
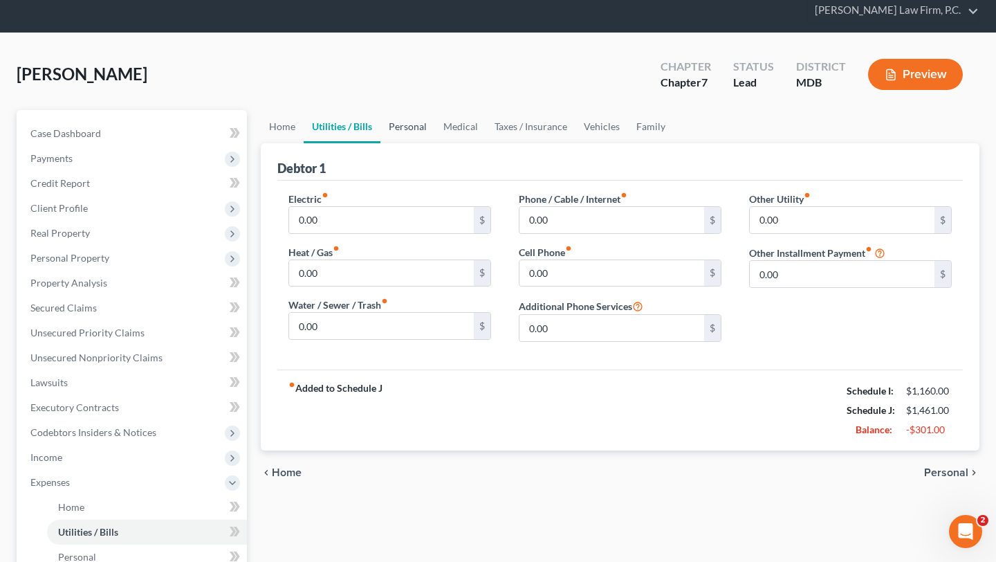
click at [435, 143] on link "Personal" at bounding box center [407, 126] width 55 height 33
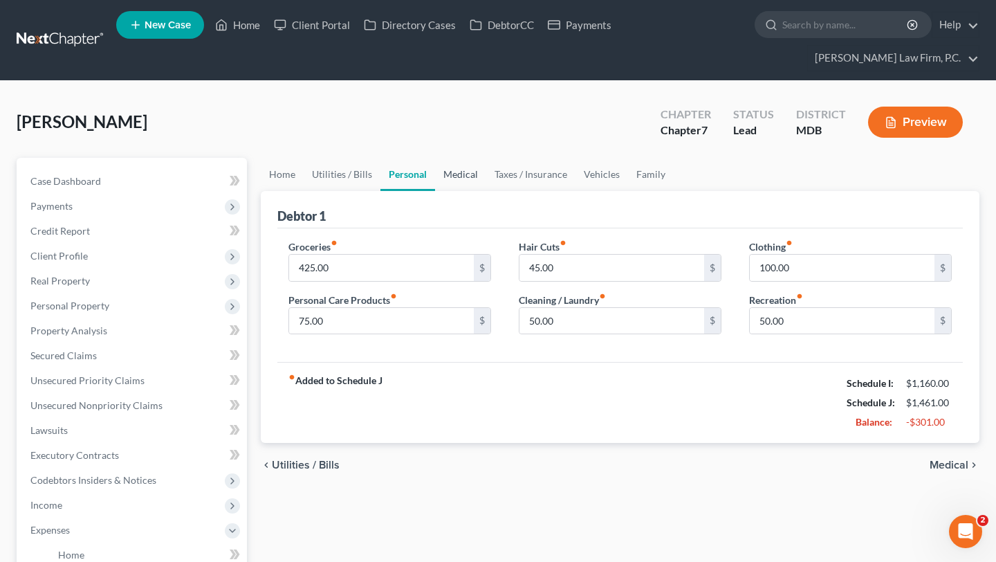
click at [486, 191] on link "Medical" at bounding box center [460, 174] width 51 height 33
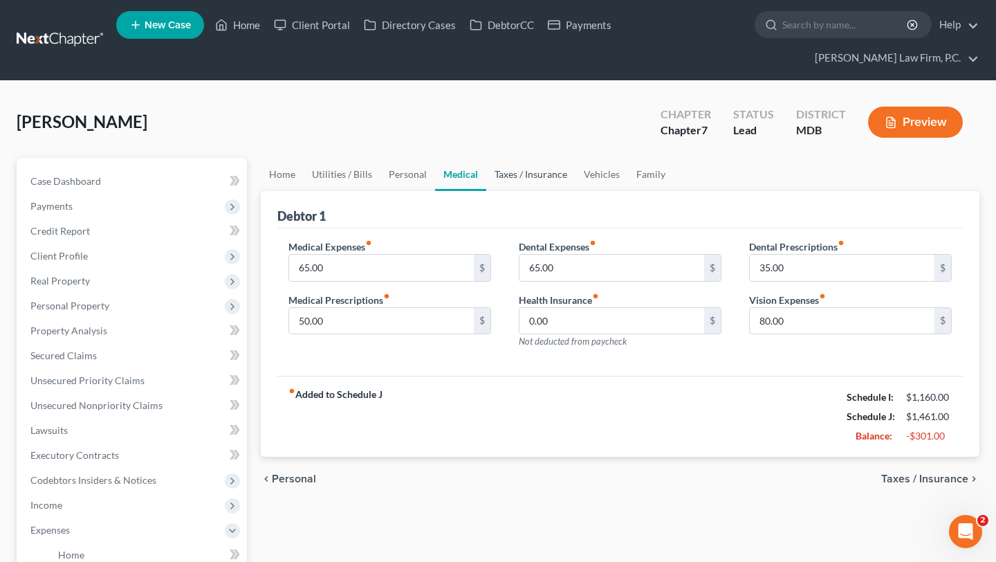
click at [560, 191] on link "Taxes / Insurance" at bounding box center [530, 174] width 89 height 33
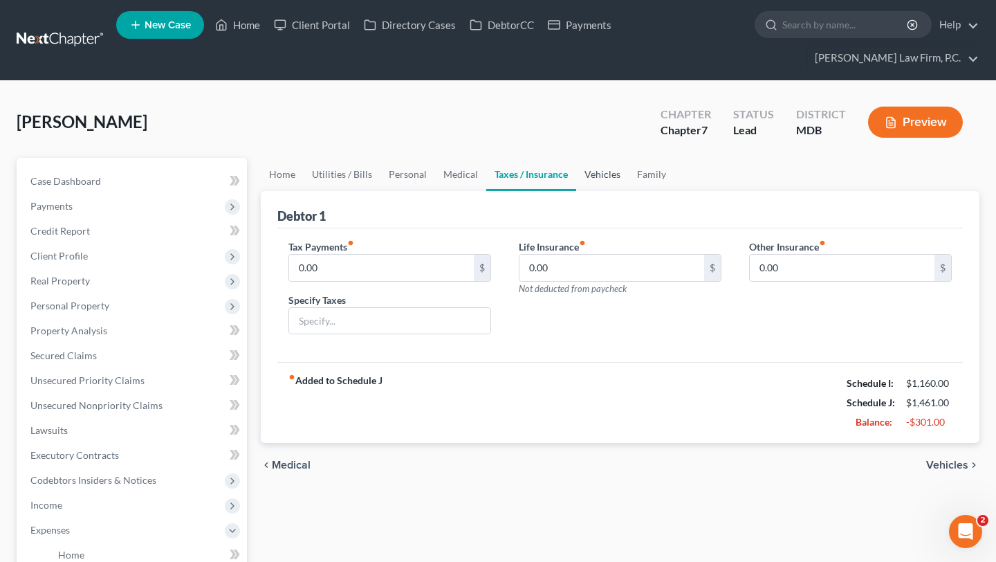
click at [629, 191] on link "Vehicles" at bounding box center [602, 174] width 53 height 33
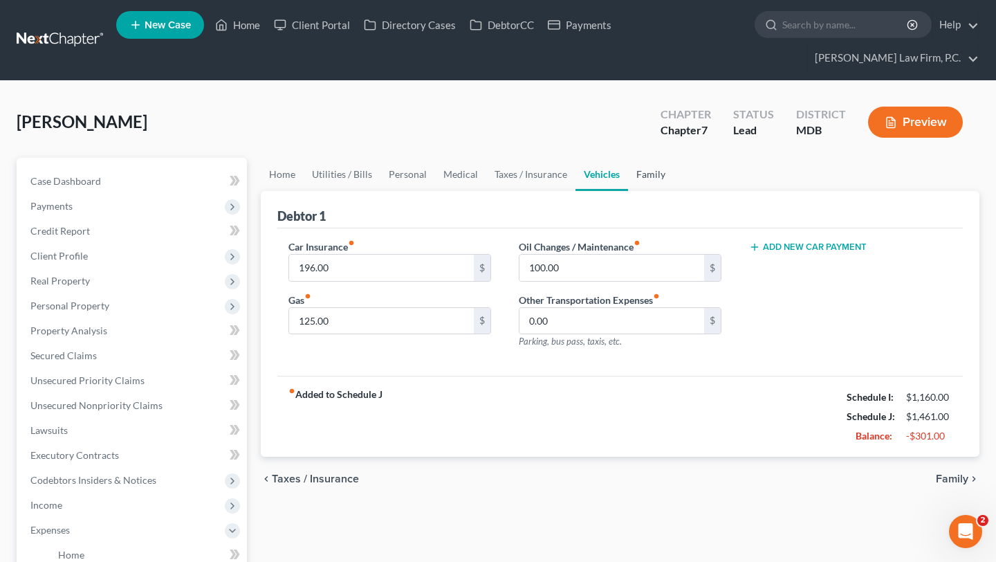
click at [674, 191] on link "Family" at bounding box center [651, 174] width 46 height 33
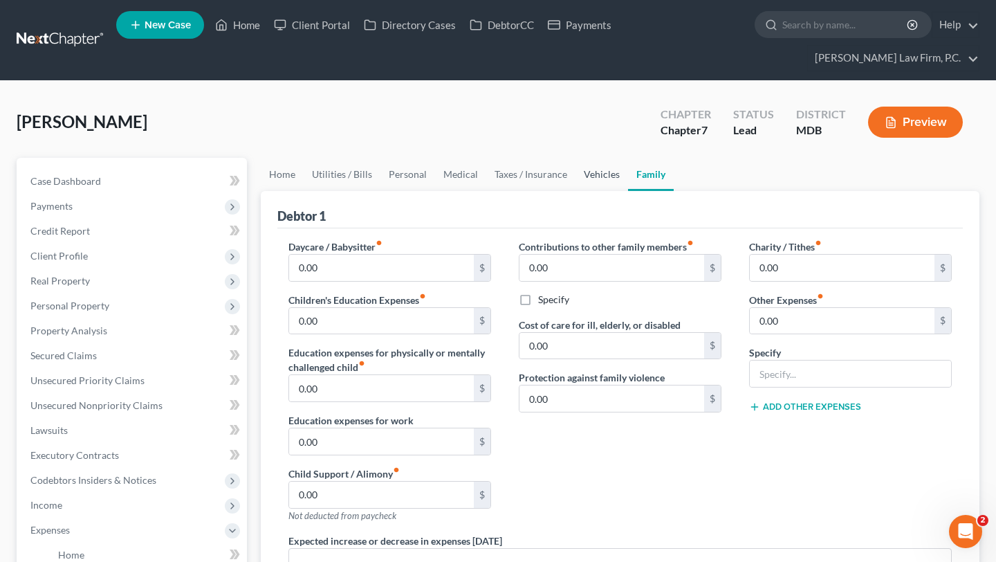
click at [628, 191] on link "Vehicles" at bounding box center [601, 174] width 53 height 33
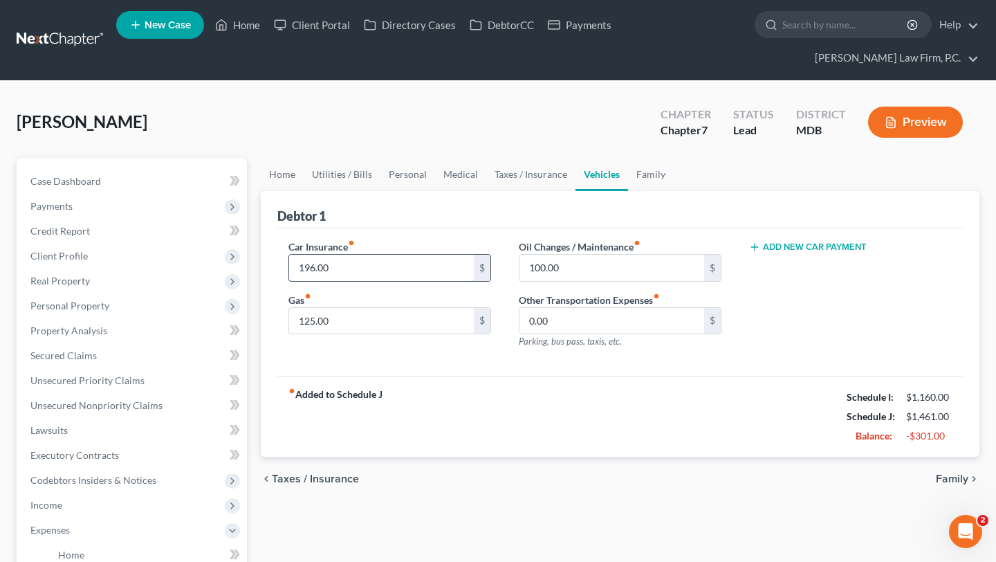
click at [410, 281] on input "196.00" at bounding box center [381, 267] width 185 height 26
click at [454, 456] on div "fiber_manual_record Added to Schedule J Schedule I: $1,160.00 Schedule J: $1,26…" at bounding box center [619, 415] width 685 height 81
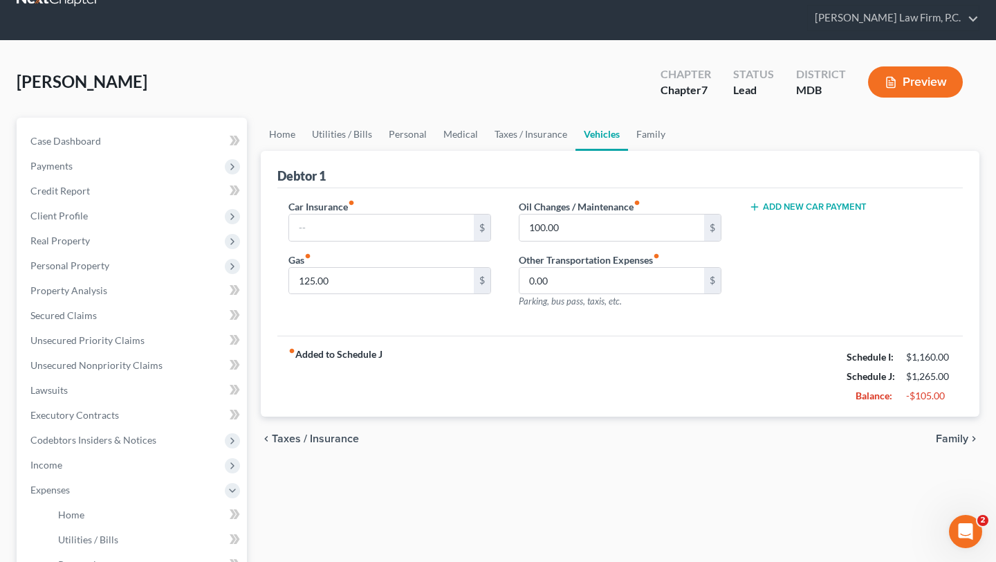
scroll to position [49, 0]
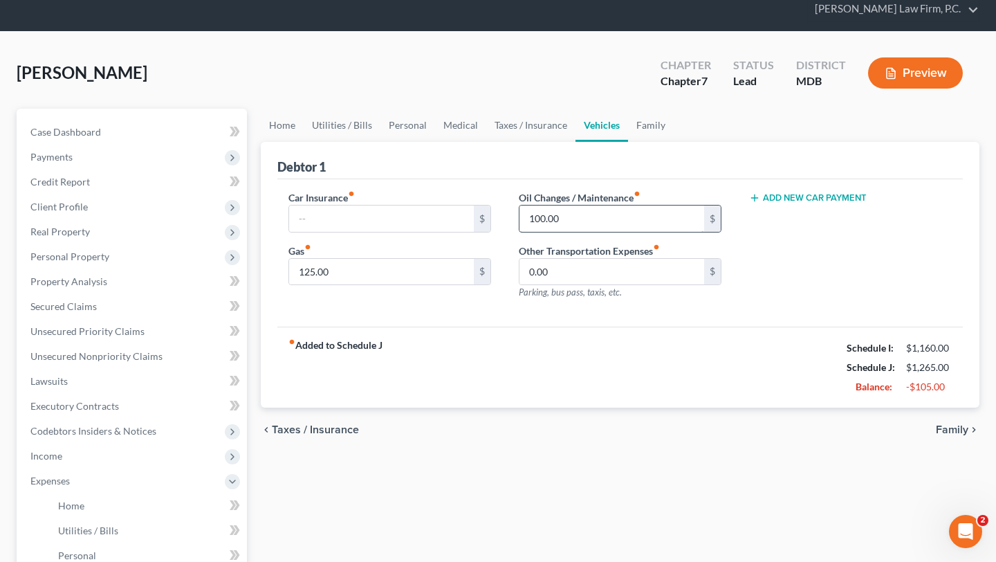
click at [588, 232] on input "100.00" at bounding box center [611, 218] width 185 height 26
click at [429, 285] on input "125.00" at bounding box center [381, 272] width 185 height 26
click at [557, 327] on div "Car Insurance fiber_manual_record $ Gas fiber_manual_record $ Oil Changes / Mai…" at bounding box center [619, 253] width 685 height 148
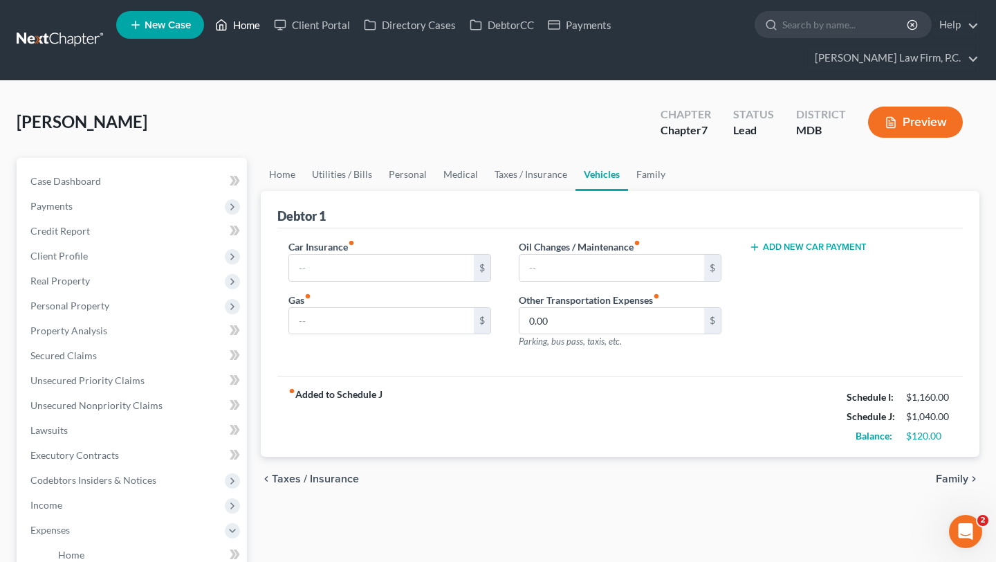
click at [267, 28] on link "Home" at bounding box center [237, 24] width 59 height 25
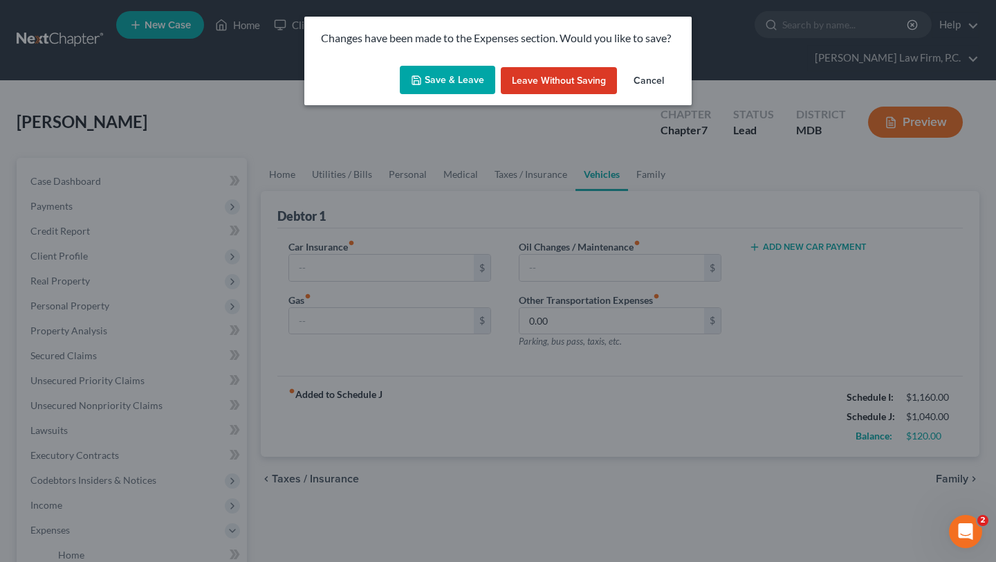
click at [448, 95] on button "Save & Leave" at bounding box center [447, 80] width 95 height 29
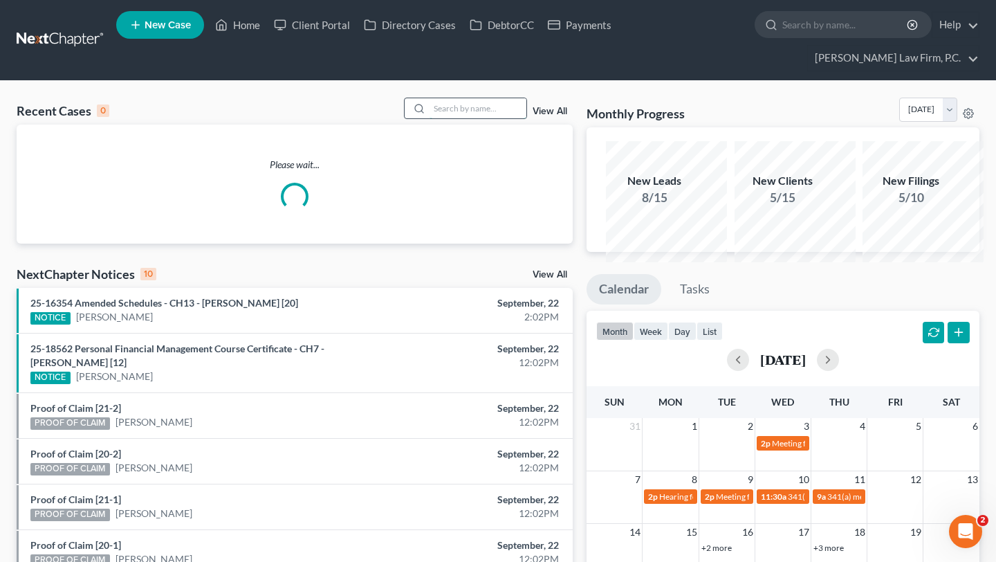
click at [465, 118] on input "search" at bounding box center [477, 108] width 97 height 20
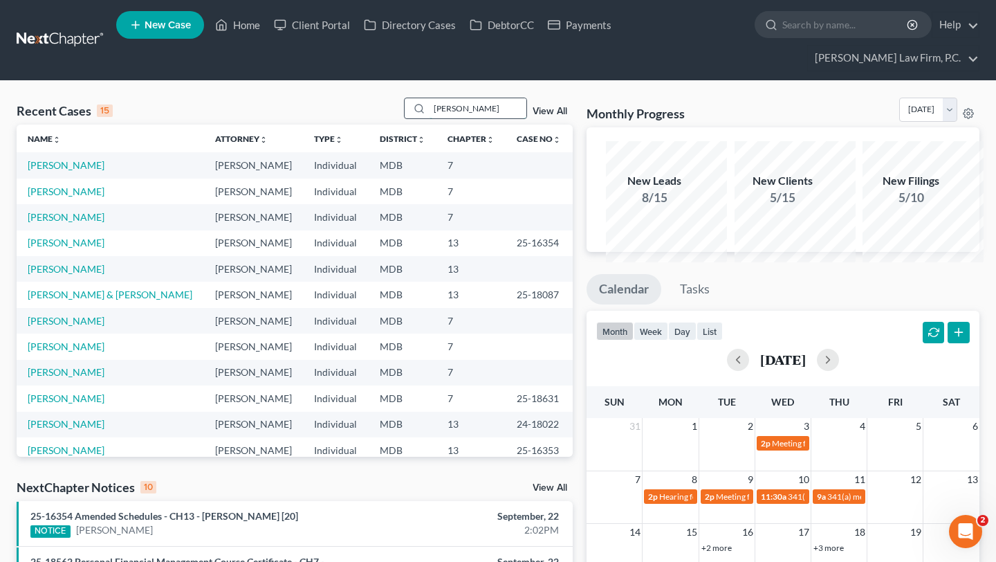
type input "[PERSON_NAME]"
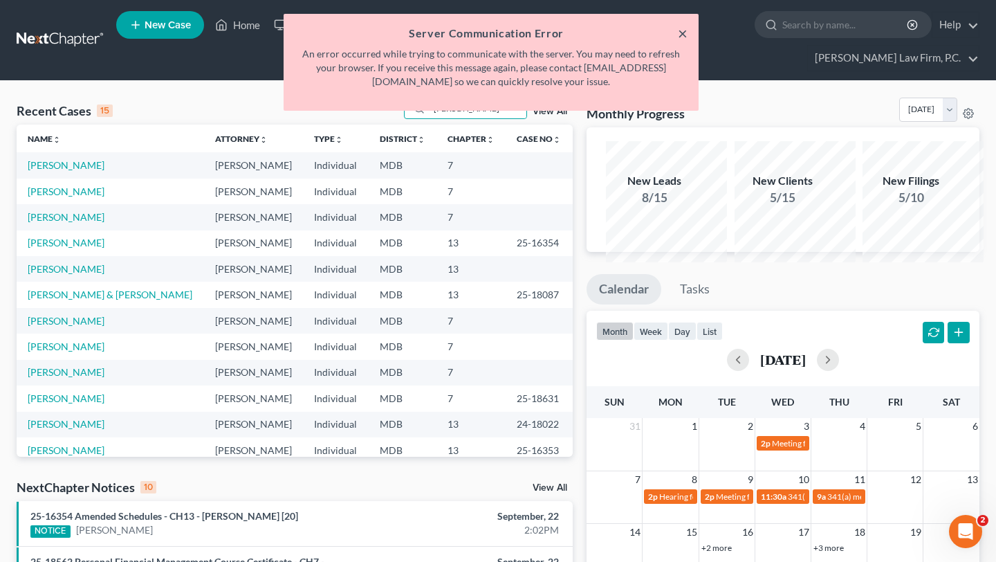
click at [678, 40] on button "×" at bounding box center [683, 33] width 10 height 17
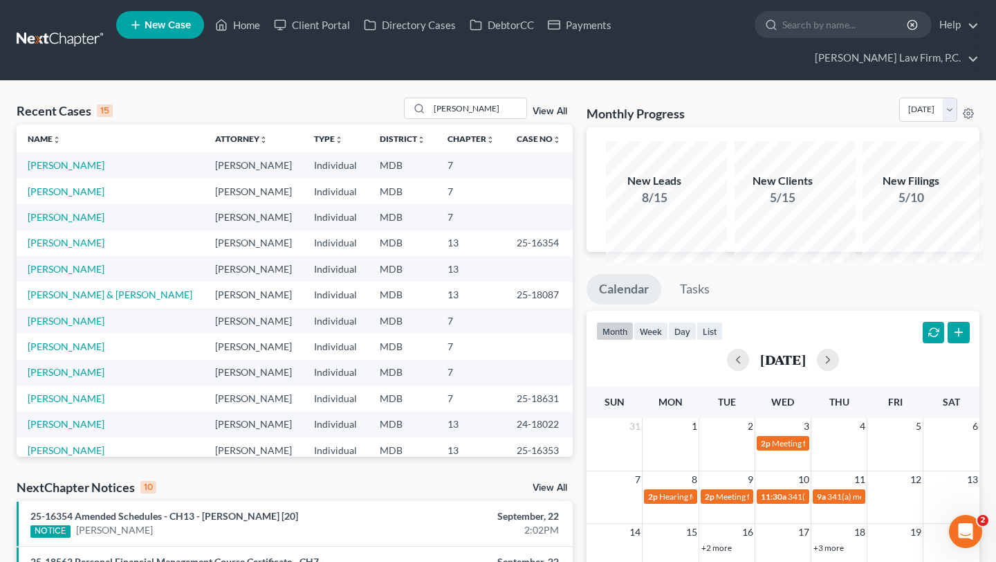
click at [544, 116] on link "View All" at bounding box center [549, 111] width 35 height 10
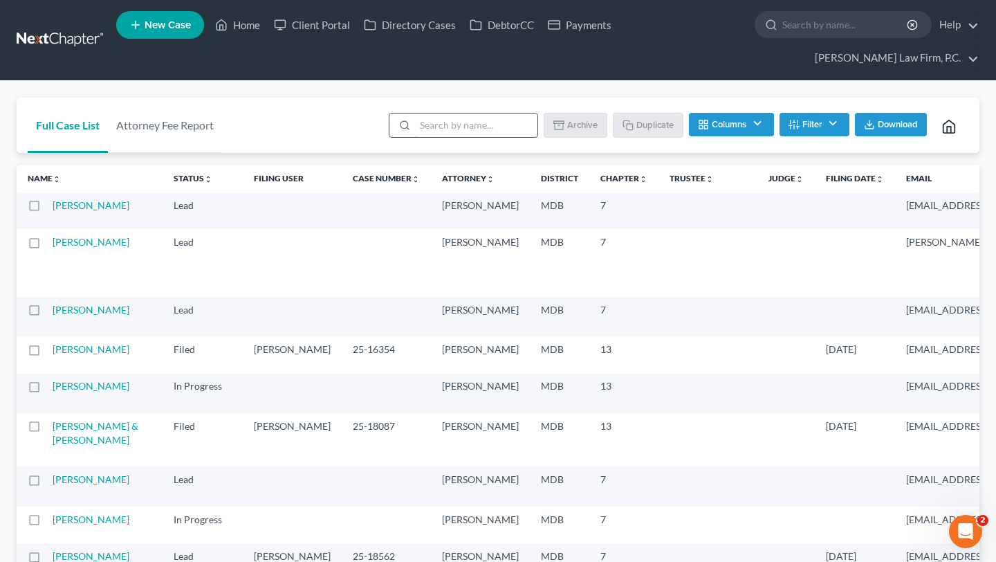
click at [415, 135] on input "search" at bounding box center [476, 125] width 122 height 24
type input "[PERSON_NAME]"
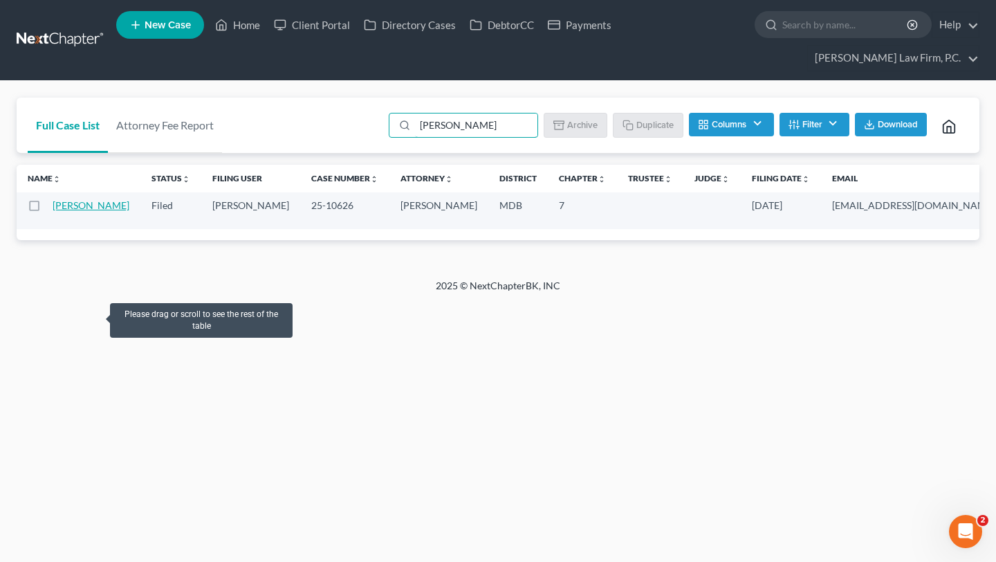
click at [93, 211] on link "[PERSON_NAME]" at bounding box center [91, 205] width 77 height 12
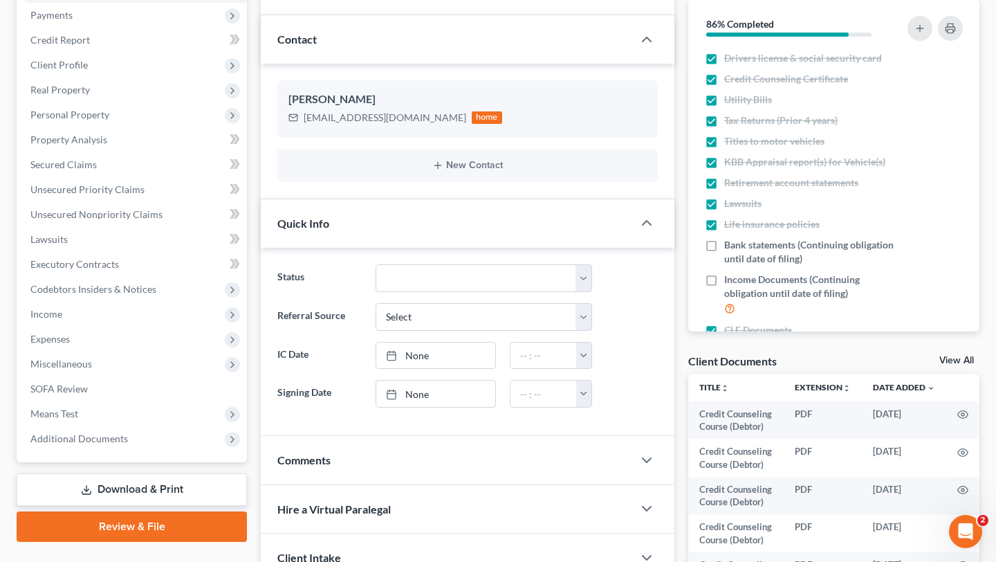
scroll to position [202, 0]
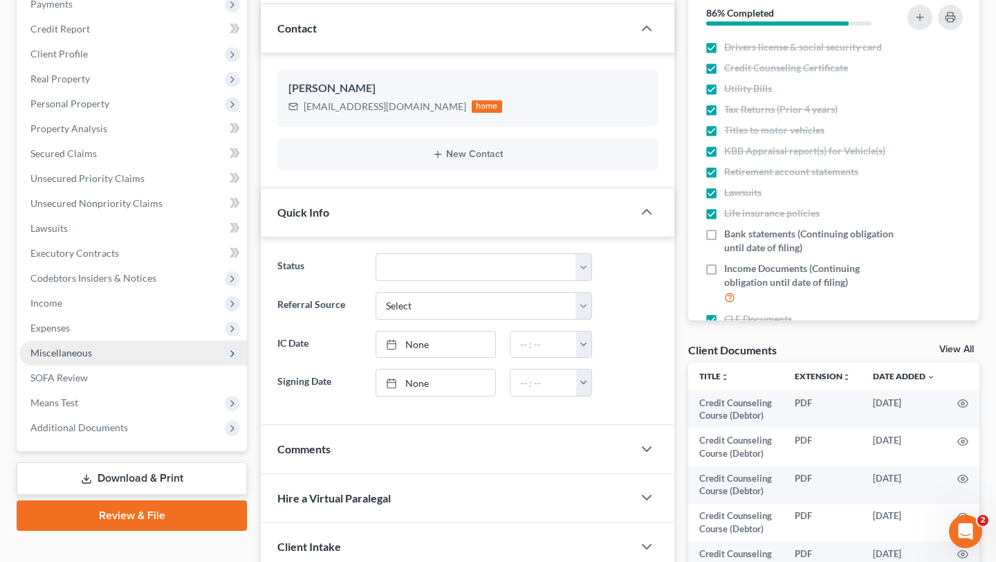
drag, startPoint x: 96, startPoint y: 454, endPoint x: 113, endPoint y: 477, distance: 28.6
click at [96, 340] on span "Expenses" at bounding box center [133, 327] width 228 height 25
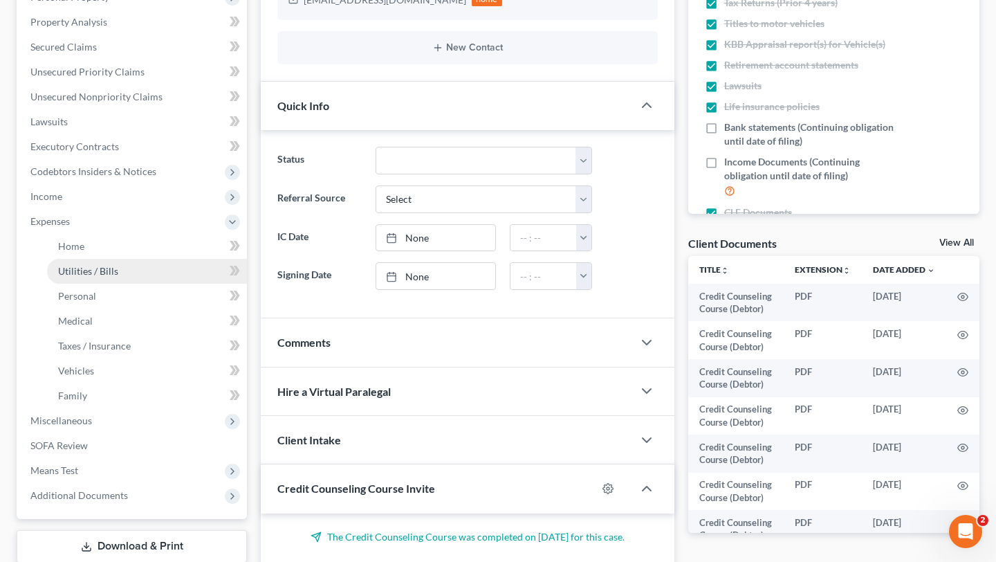
scroll to position [375, 0]
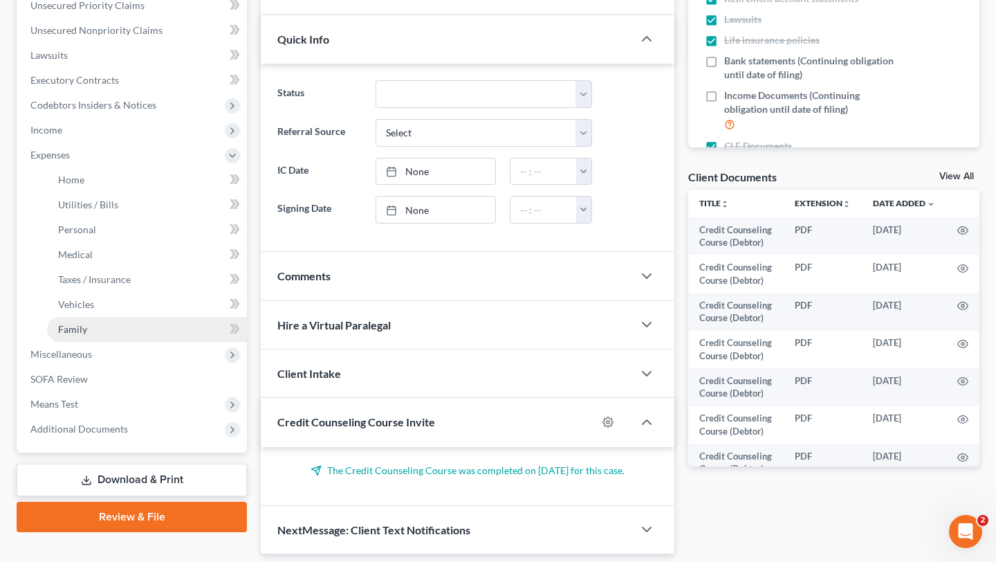
click at [106, 342] on link "Family" at bounding box center [147, 329] width 200 height 25
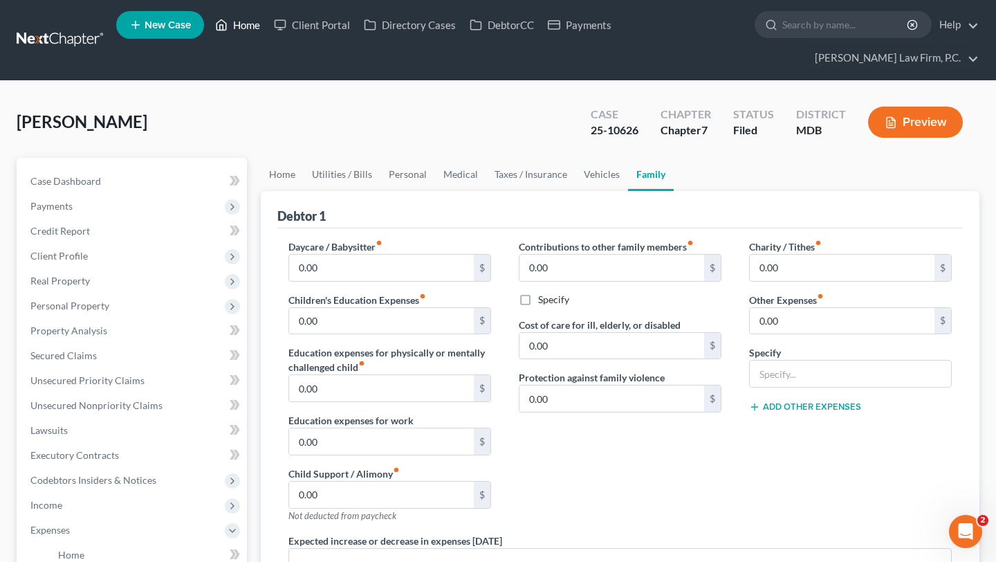
click at [267, 22] on link "Home" at bounding box center [237, 24] width 59 height 25
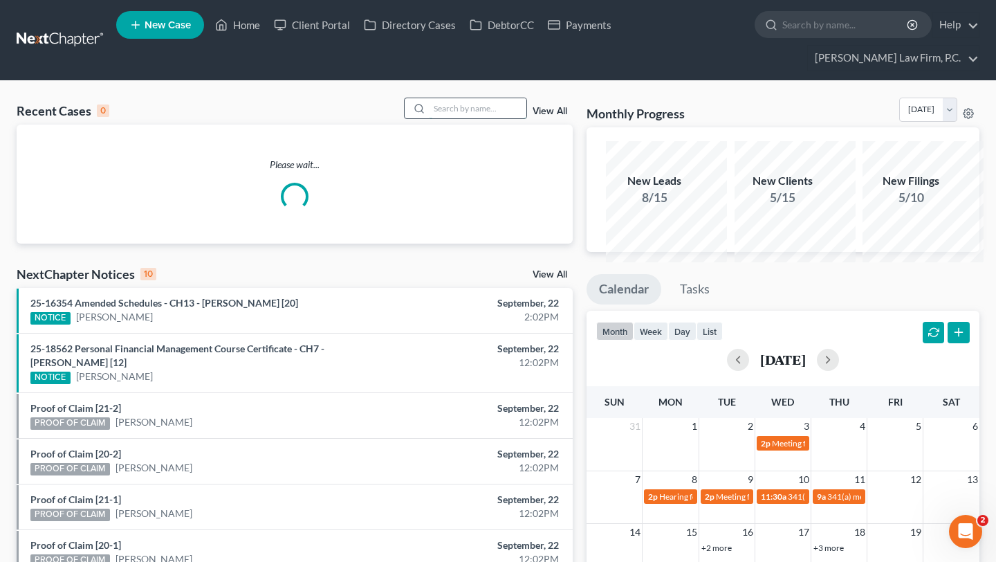
click at [485, 118] on input "search" at bounding box center [477, 108] width 97 height 20
click at [557, 116] on link "View All" at bounding box center [549, 111] width 35 height 10
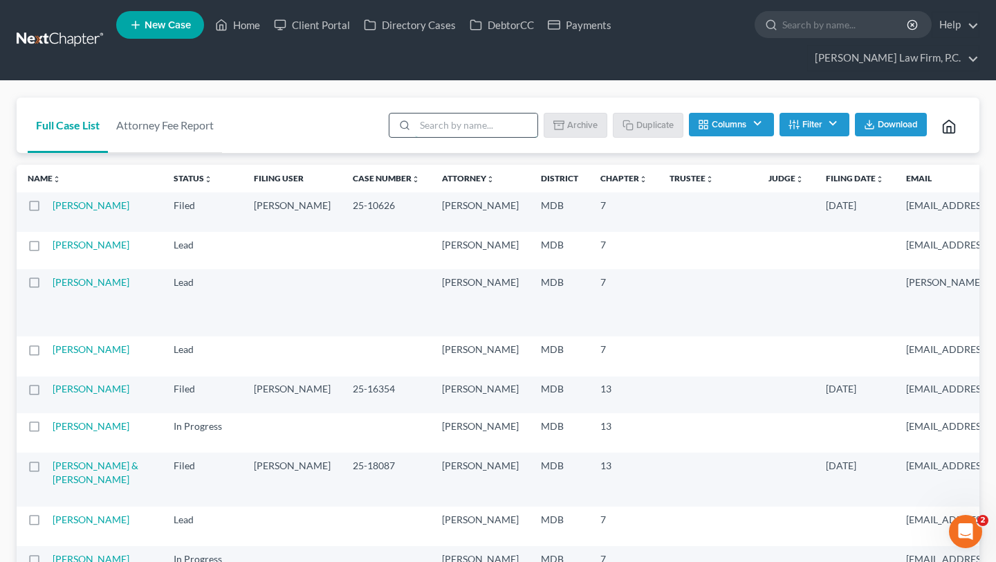
click at [415, 137] on input "search" at bounding box center [476, 125] width 122 height 24
type input "[PERSON_NAME]"
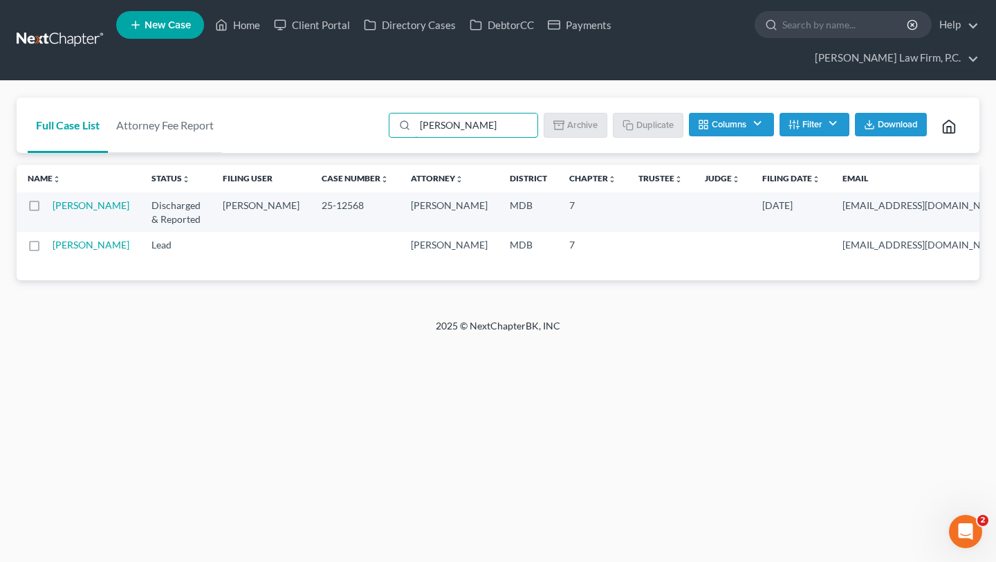
click at [87, 232] on td "[PERSON_NAME]" at bounding box center [97, 211] width 88 height 39
click at [82, 232] on td "[PERSON_NAME]" at bounding box center [97, 211] width 88 height 39
click at [89, 232] on td "[PERSON_NAME]" at bounding box center [97, 211] width 88 height 39
click at [184, 154] on div "Full Case List Attorney Fee Report [PERSON_NAME] Batch Download Archive Un-arch…" at bounding box center [498, 126] width 963 height 56
